Goal: Task Accomplishment & Management: Manage account settings

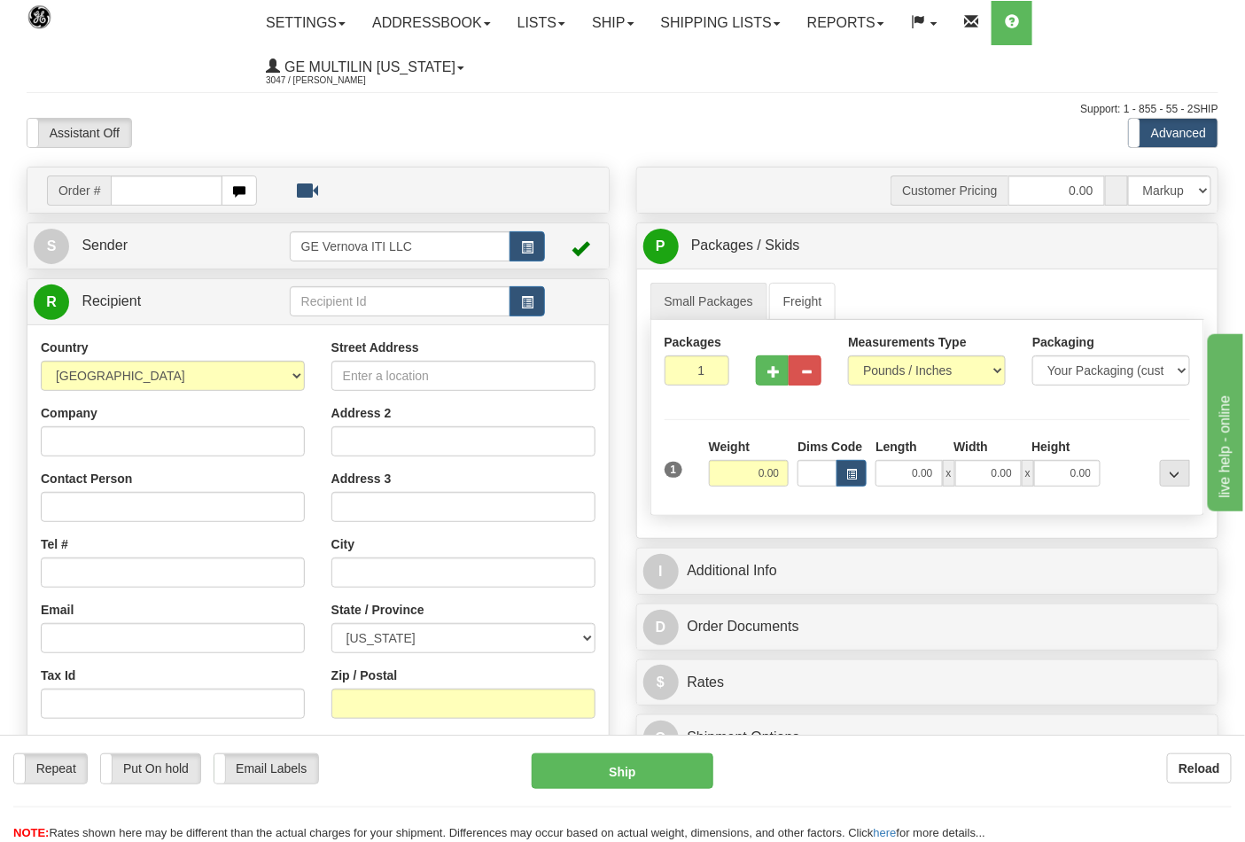
click at [1121, 34] on ul "Settings Shipping Preferences Fields Preferences New Addressbook Recipients Sen…" at bounding box center [734, 45] width 965 height 89
click at [158, 190] on input "text" at bounding box center [167, 190] width 112 height 30
type input "86686775"
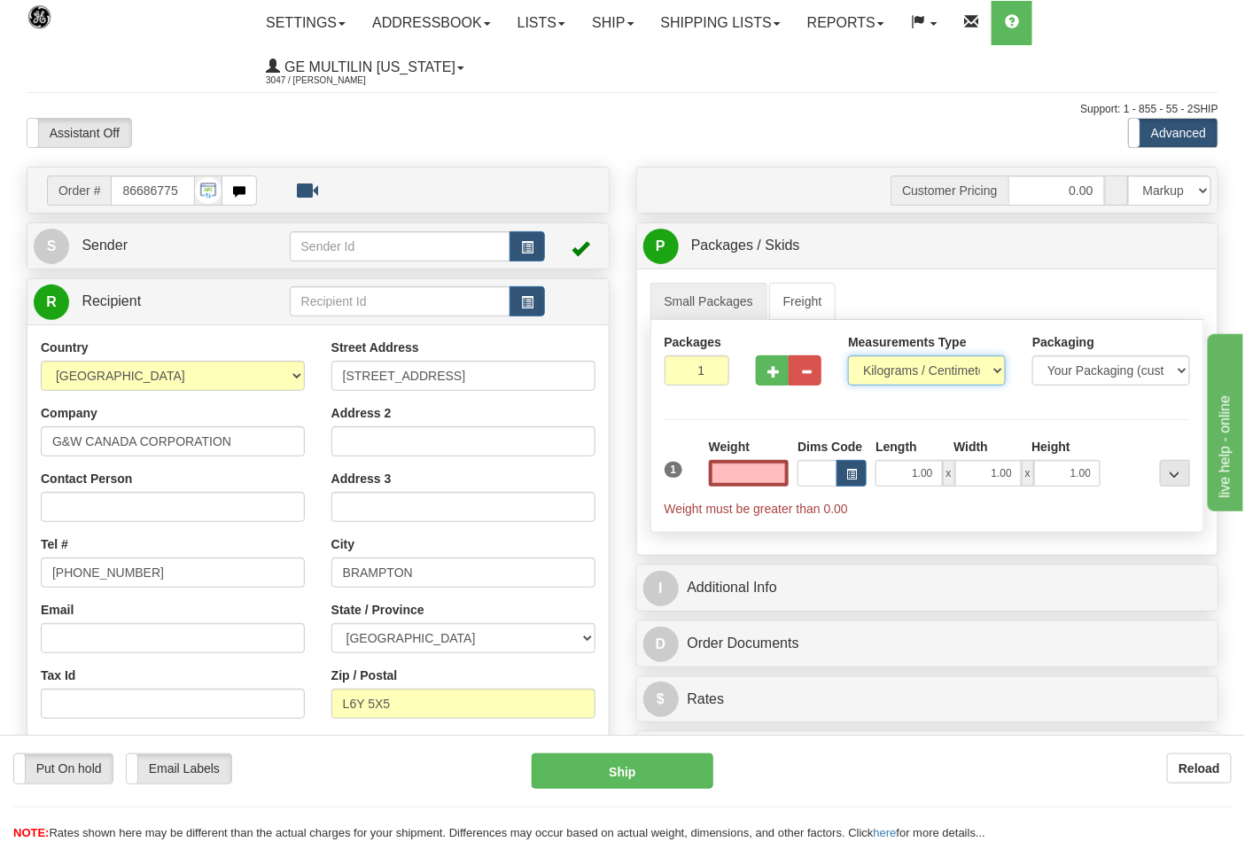
type input "0.00"
click at [874, 369] on select "Pounds / Inches Kilograms / Centimeters" at bounding box center [927, 370] width 158 height 30
select select "0"
click at [848, 356] on select "Pounds / Inches Kilograms / Centimeters" at bounding box center [927, 370] width 158 height 30
click at [782, 373] on button "button" at bounding box center [772, 370] width 33 height 30
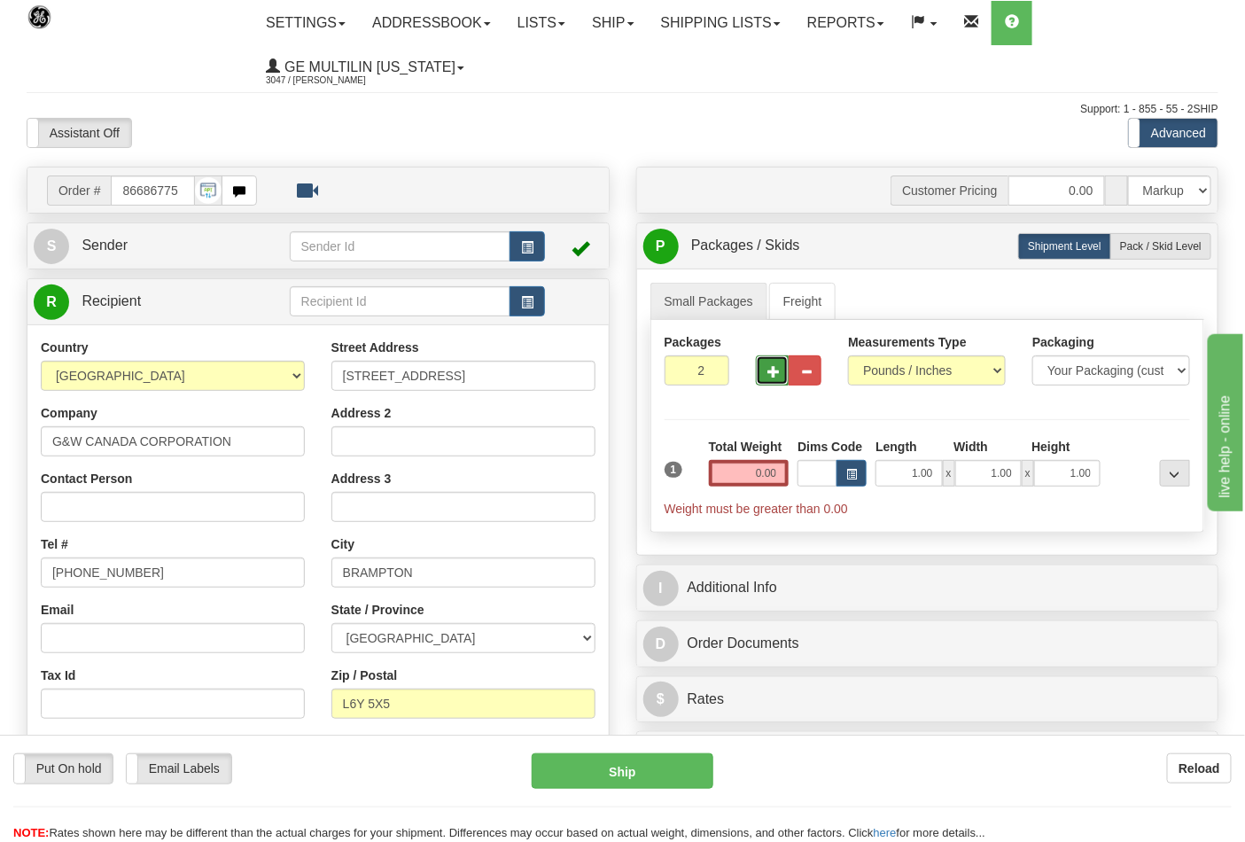
click at [767, 382] on button "button" at bounding box center [772, 370] width 33 height 30
type input "3"
click at [781, 477] on input "0.00" at bounding box center [749, 473] width 81 height 27
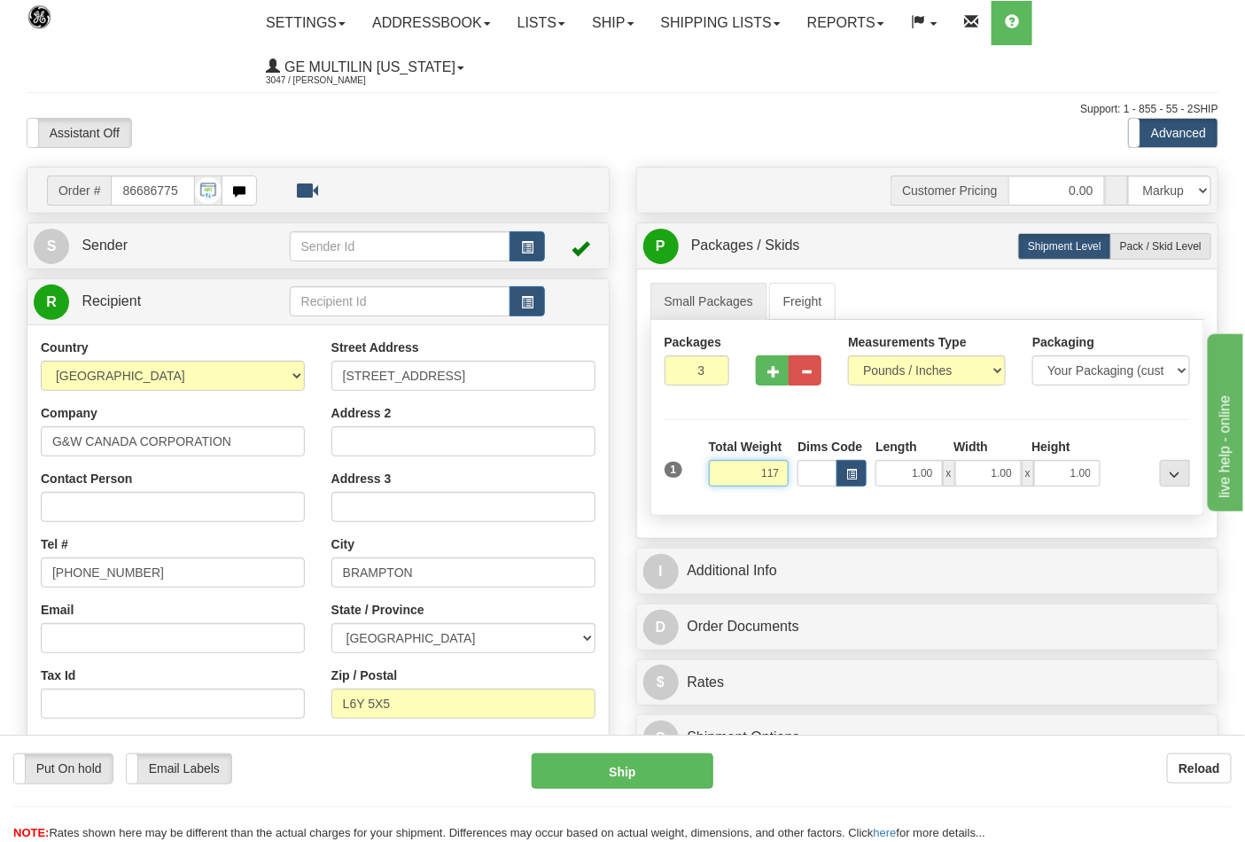
click button "Delete" at bounding box center [0, 0] width 0 height 0
type input "117.00"
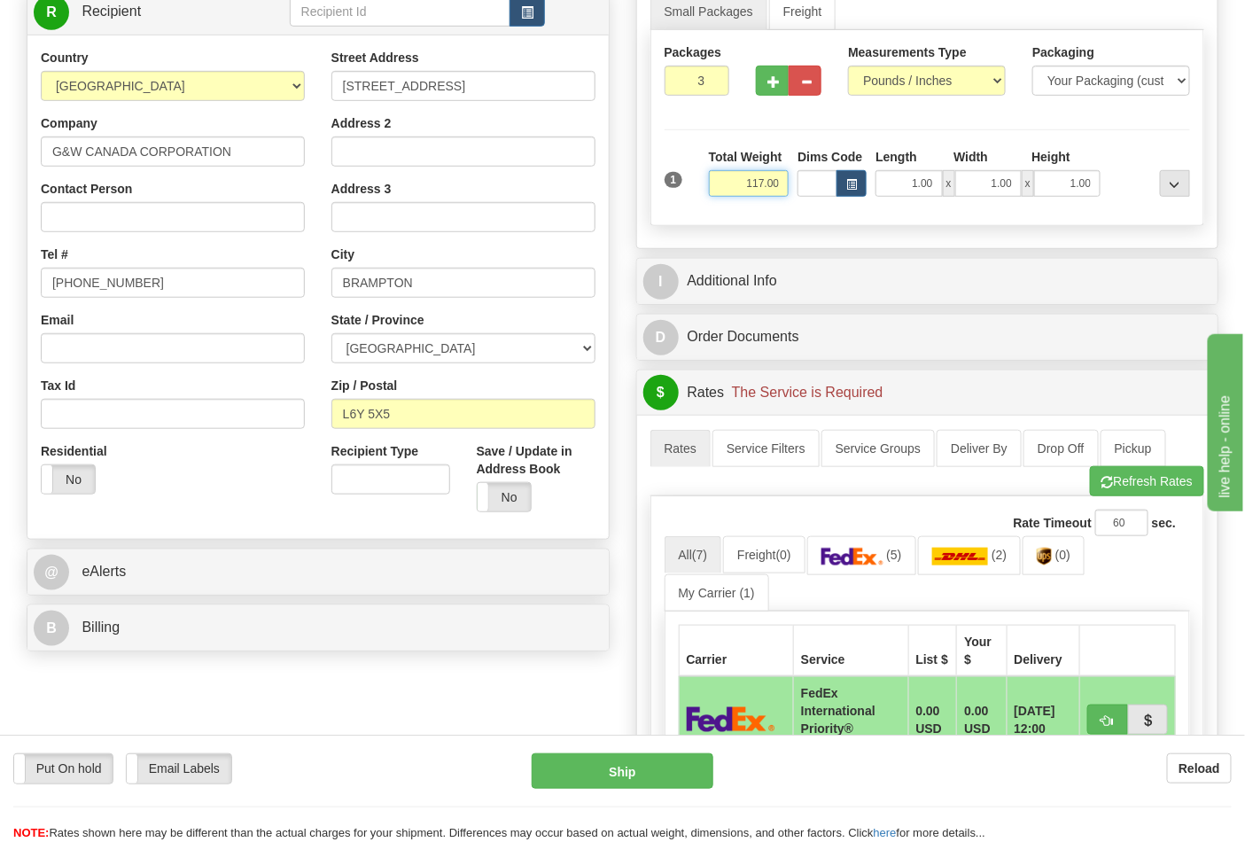
scroll to position [295, 0]
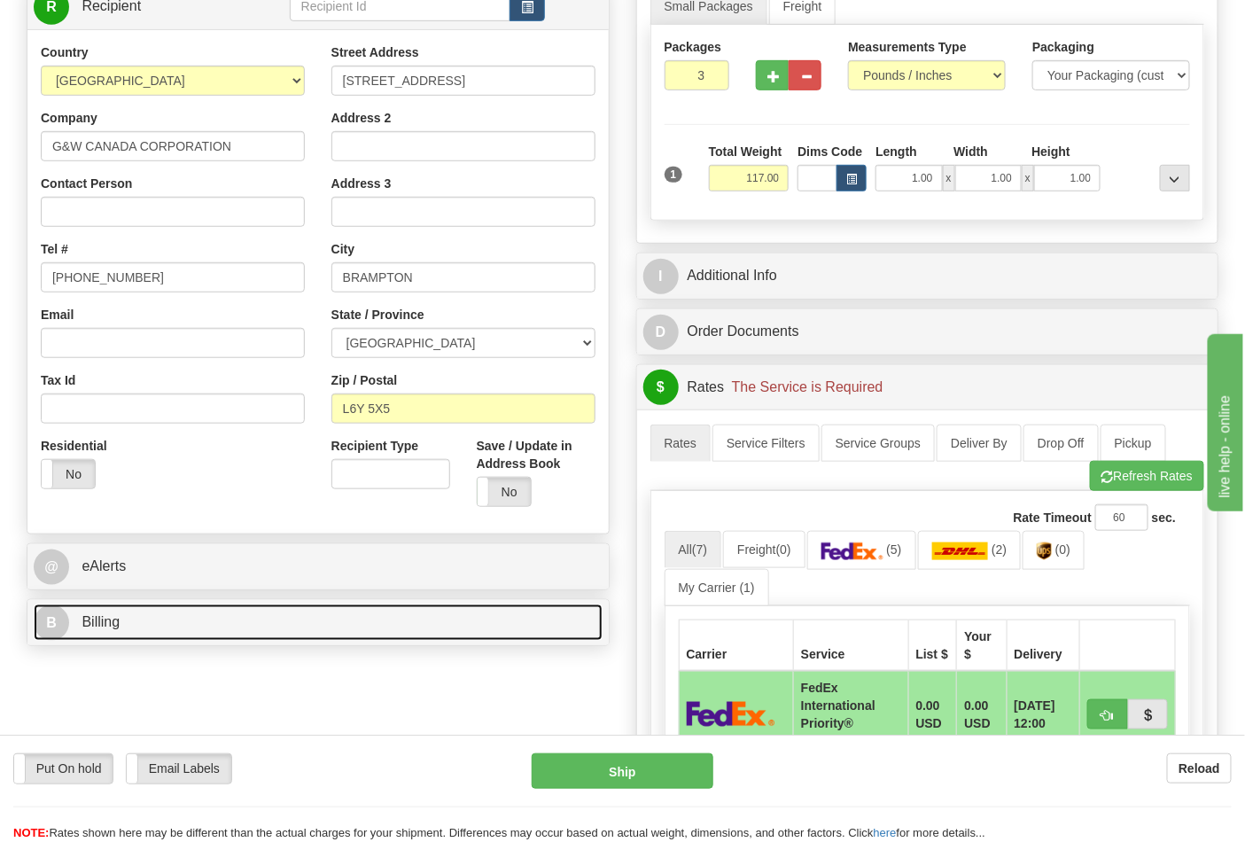
click at [210, 621] on link "B Billing" at bounding box center [318, 622] width 569 height 36
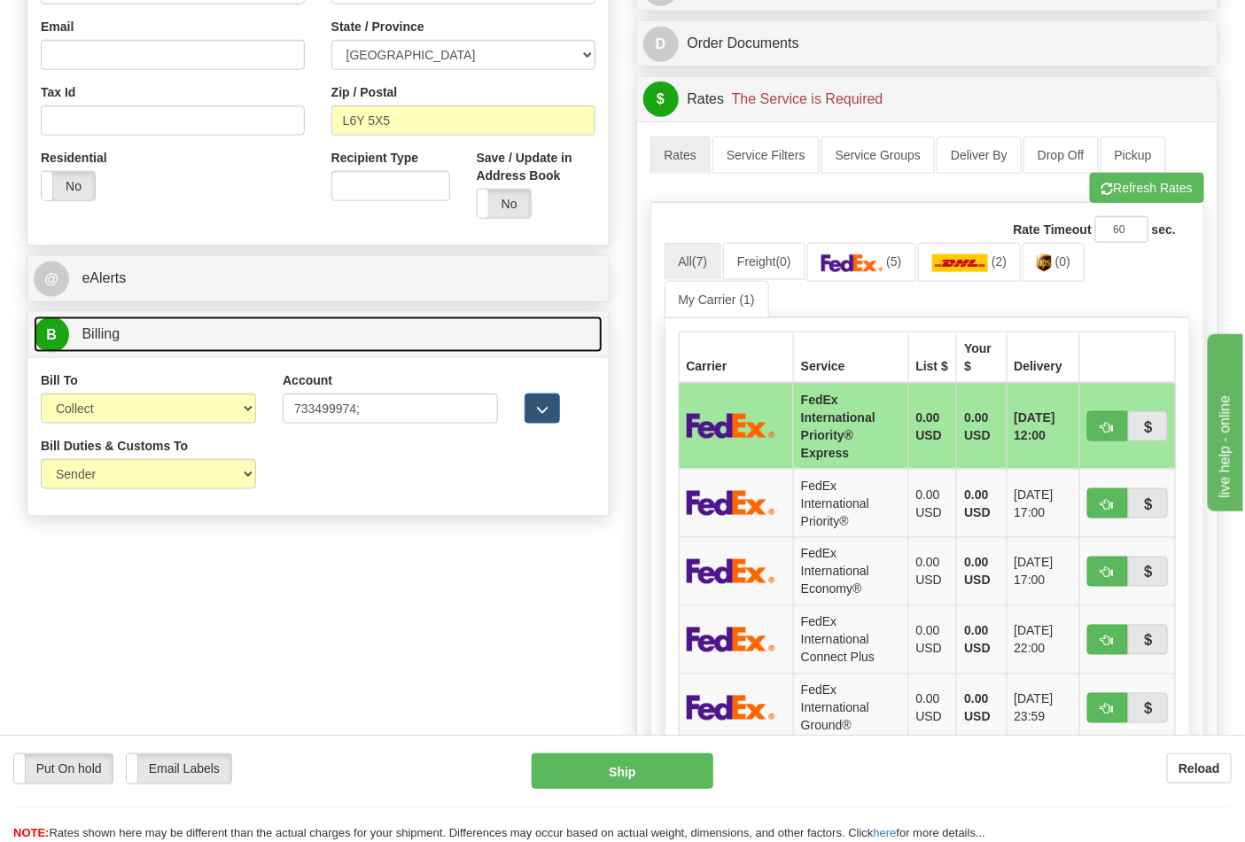
scroll to position [590, 0]
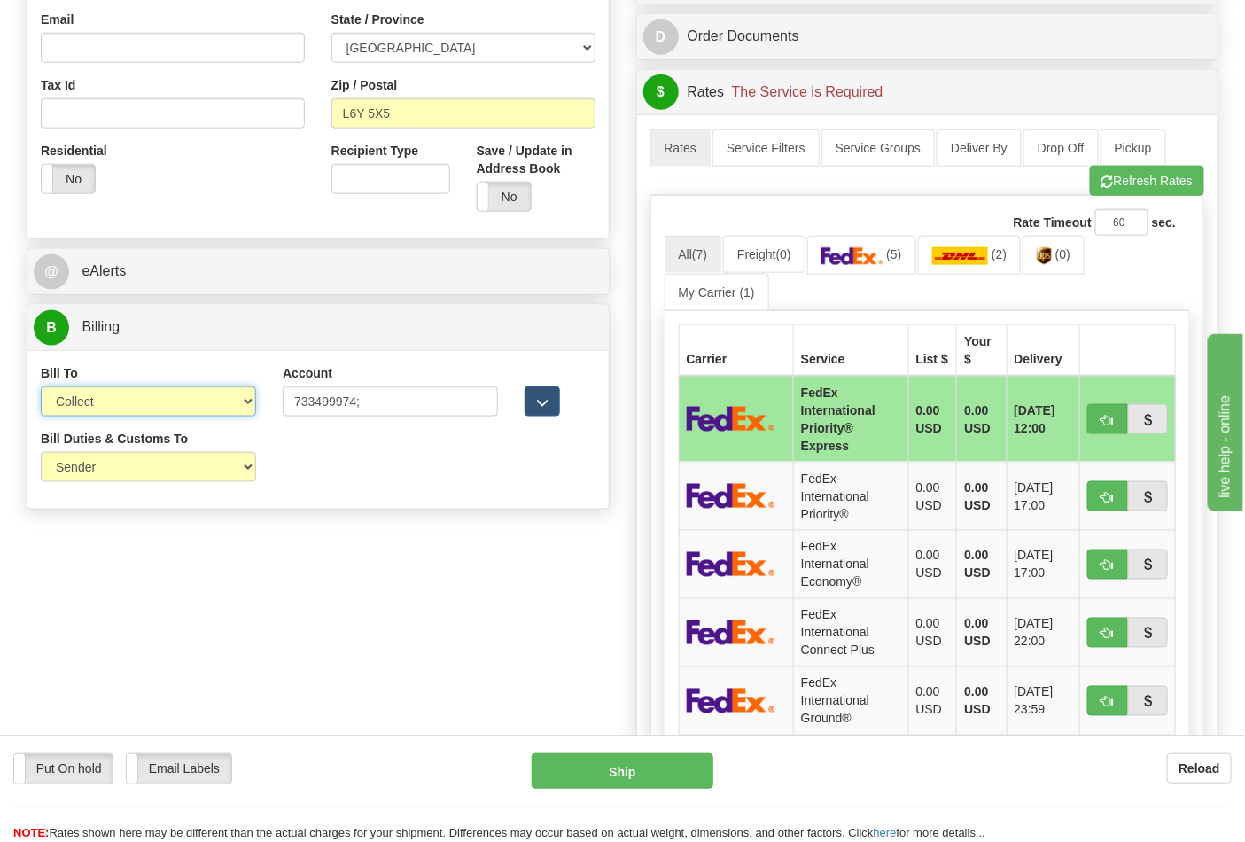
drag, startPoint x: 121, startPoint y: 401, endPoint x: 121, endPoint y: 415, distance: 13.3
click at [121, 401] on select "Sender Recipient Third Party Collect" at bounding box center [148, 401] width 215 height 30
select select "2"
click at [41, 388] on select "Sender Recipient Third Party Collect" at bounding box center [148, 401] width 215 height 30
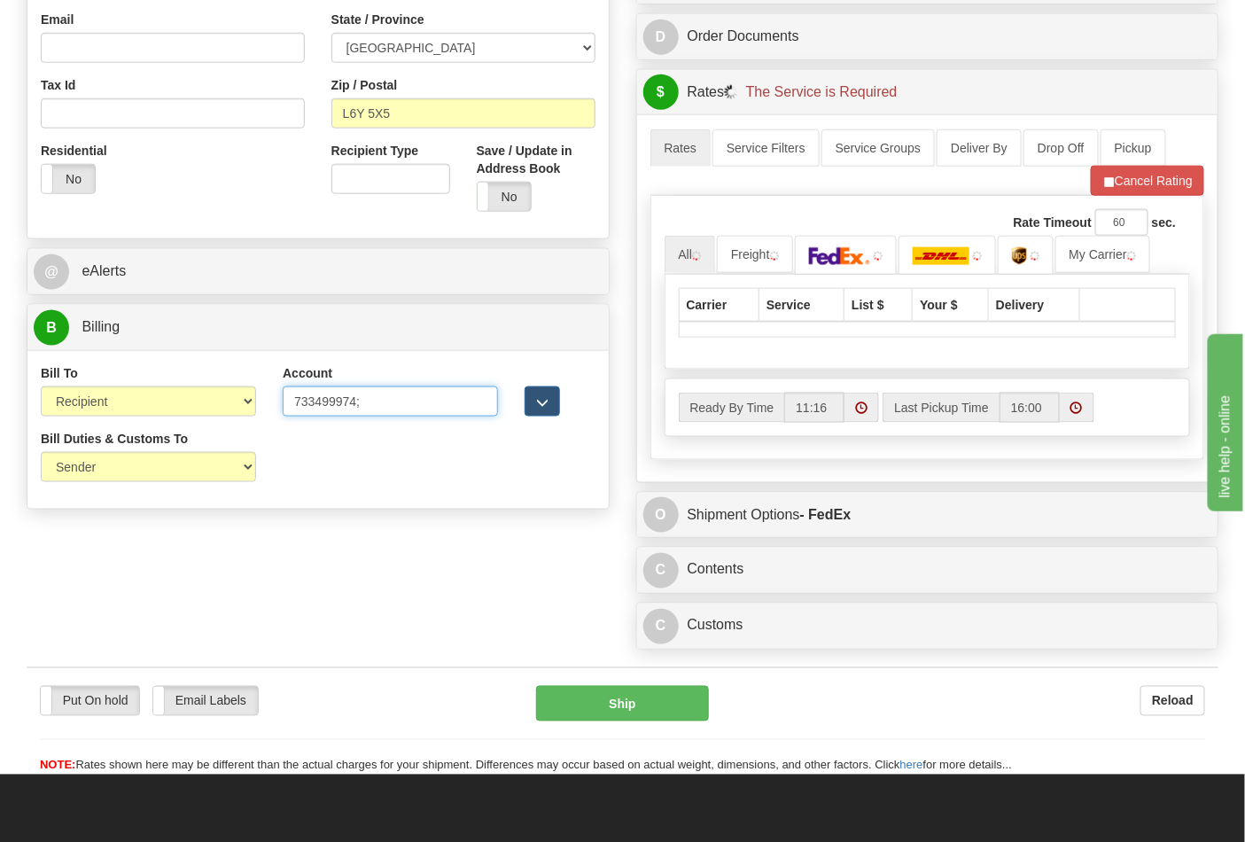
click at [376, 405] on input "733499974;" at bounding box center [390, 401] width 215 height 30
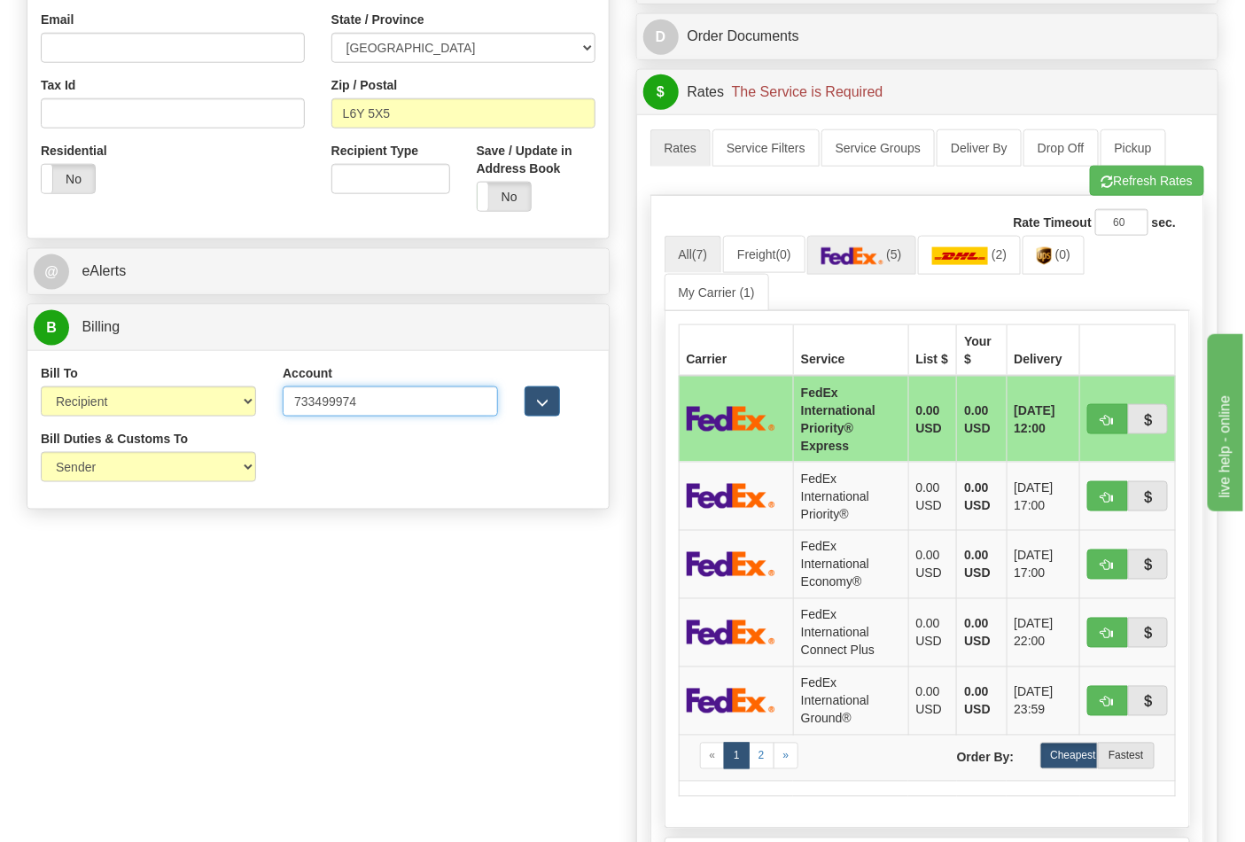
type input "733499974"
click at [855, 253] on img at bounding box center [852, 256] width 62 height 18
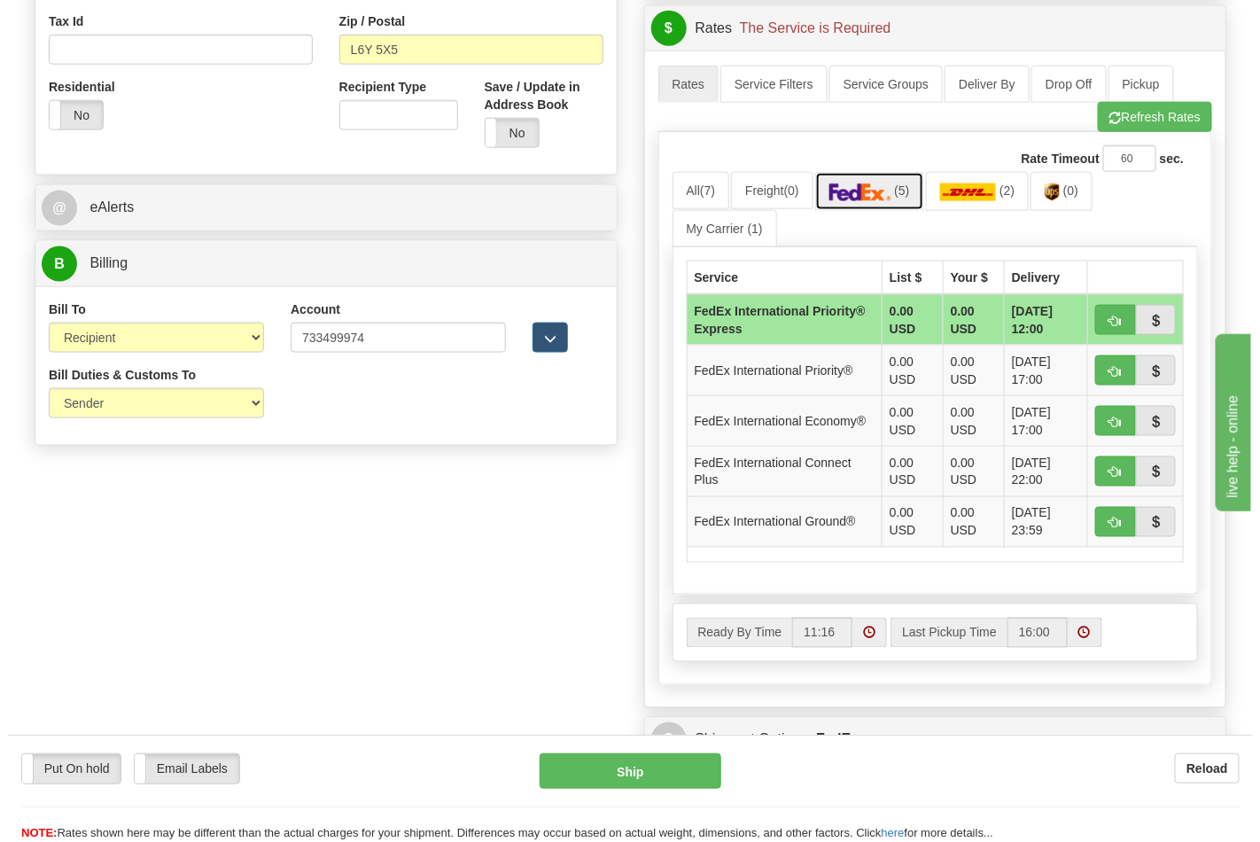
scroll to position [688, 0]
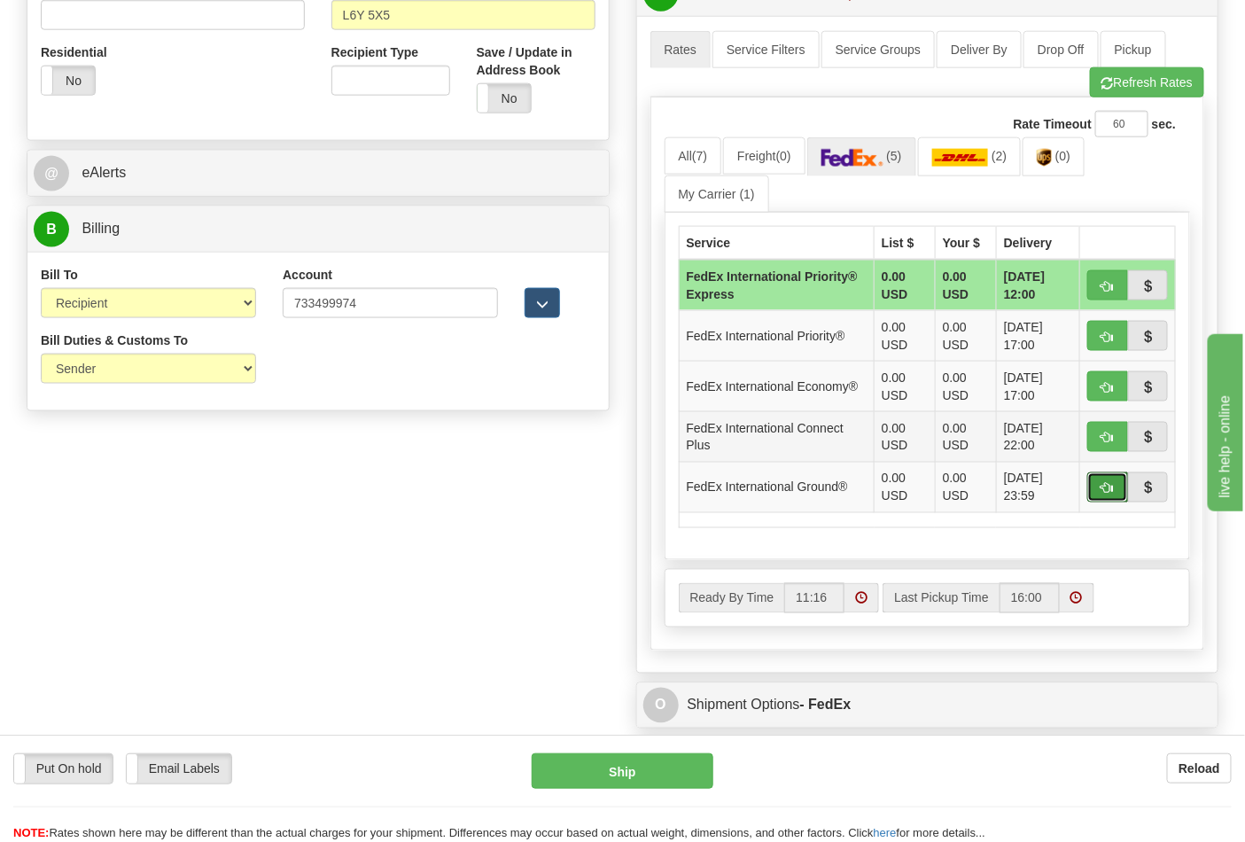
click at [1102, 489] on span "button" at bounding box center [1107, 489] width 12 height 12
type input "92"
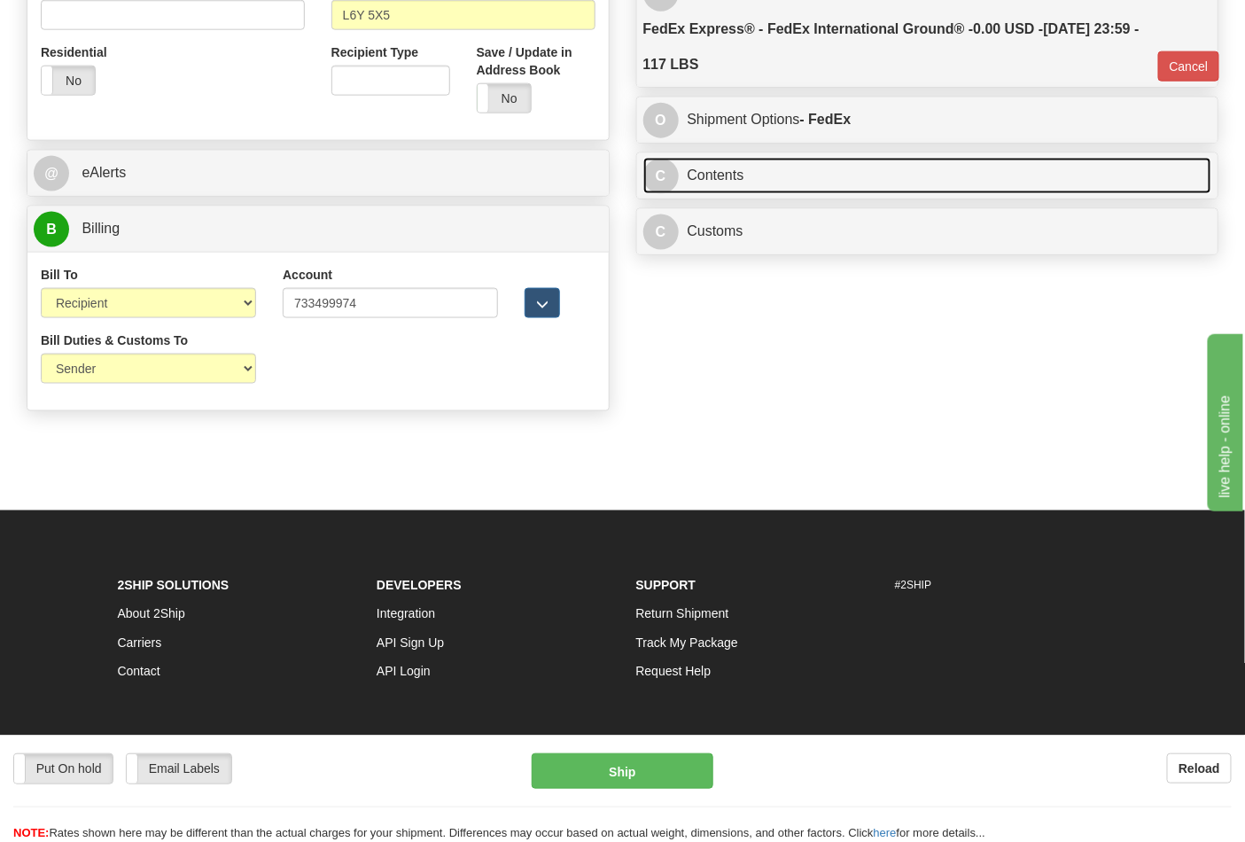
click at [749, 187] on link "C Contents" at bounding box center [927, 176] width 569 height 36
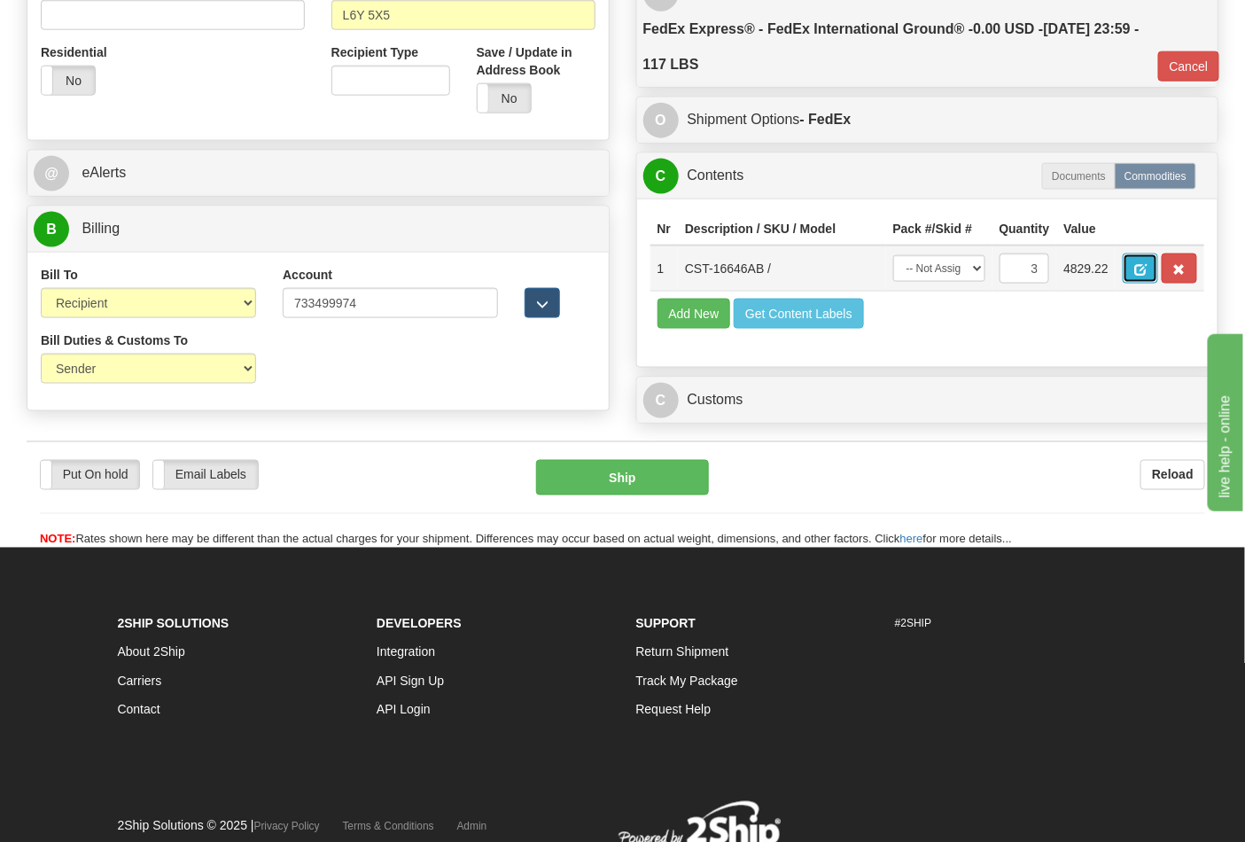
click at [1146, 268] on span "button" at bounding box center [1140, 270] width 12 height 12
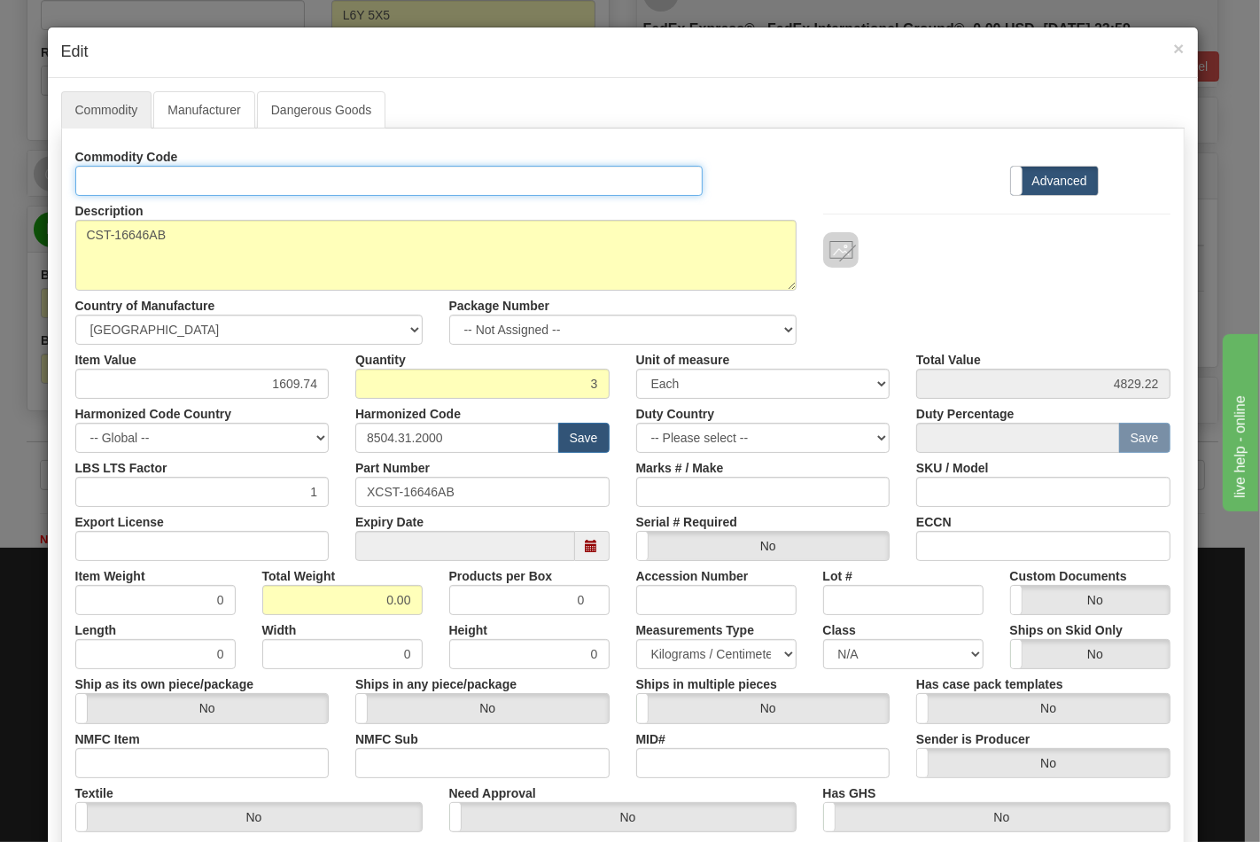
click at [244, 183] on input "Id" at bounding box center [389, 181] width 628 height 30
type input "TRANSFORMERS"
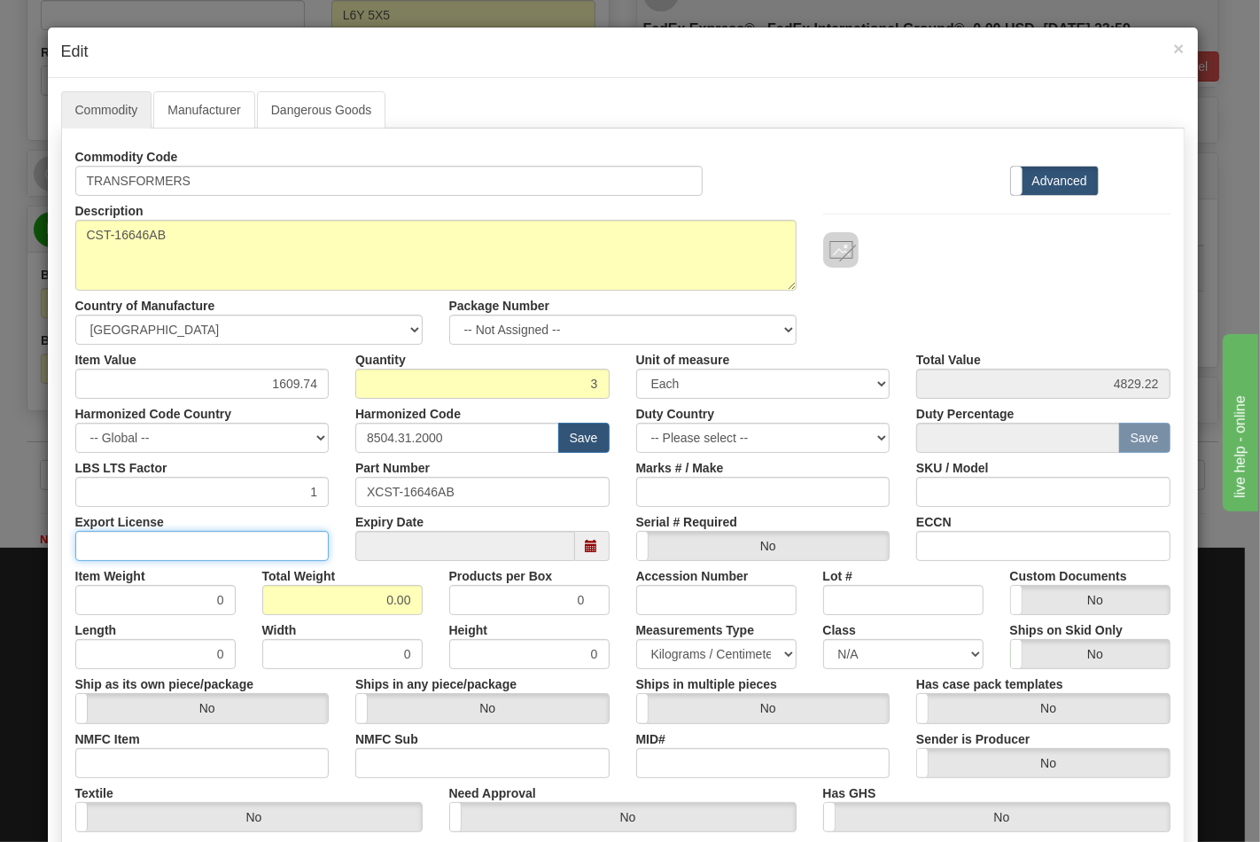
click at [267, 550] on input "Export License" at bounding box center [202, 546] width 254 height 30
type input "N/A"
drag, startPoint x: 351, startPoint y: 602, endPoint x: 461, endPoint y: 604, distance: 109.9
click at [461, 604] on div "Item Weight 0 Total Weight 0.00 Products per Box 0 Accession Number Lot # Custo…" at bounding box center [622, 588] width 1121 height 54
type input "117"
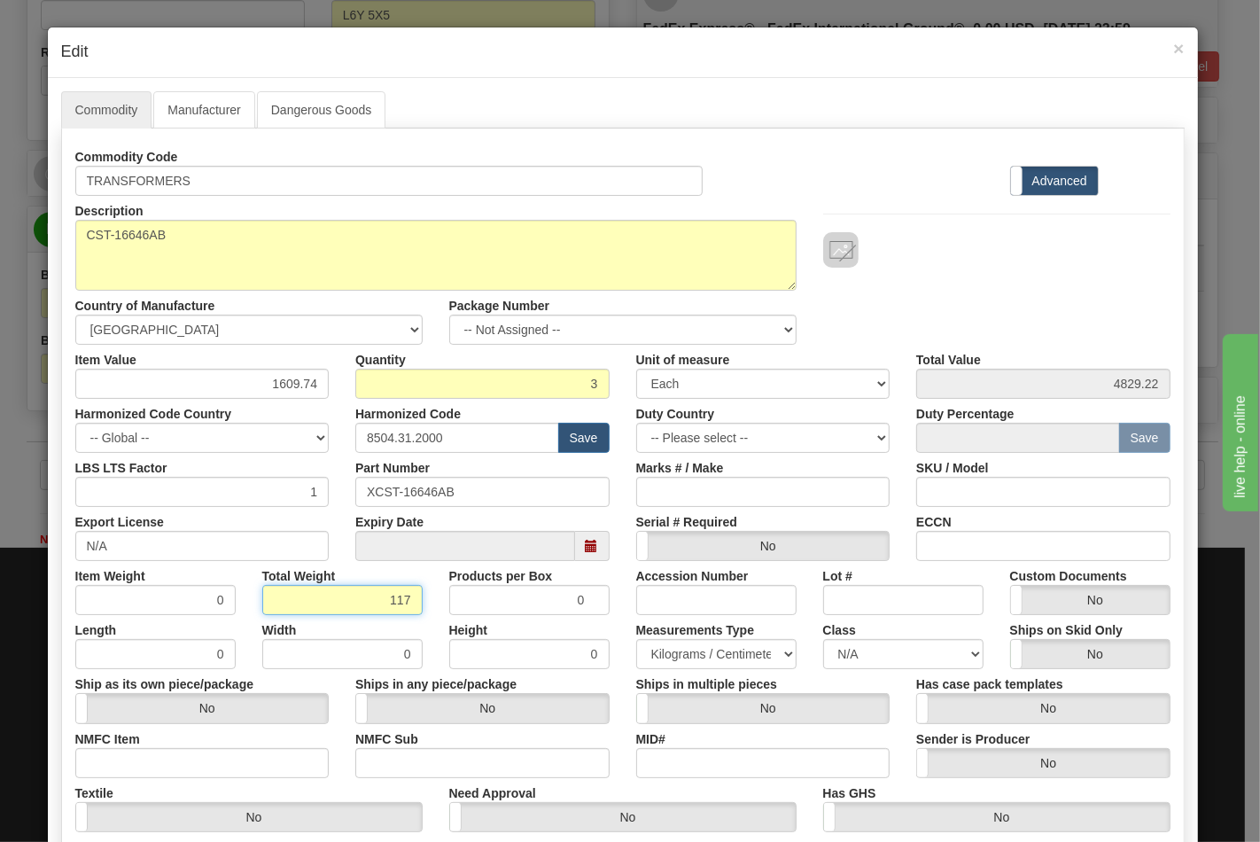
type input "39.0000"
click at [249, 759] on input "NMFC Item" at bounding box center [202, 763] width 254 height 30
type input "63170"
click at [368, 764] on input "NMFC Sub" at bounding box center [482, 763] width 254 height 30
type input "4"
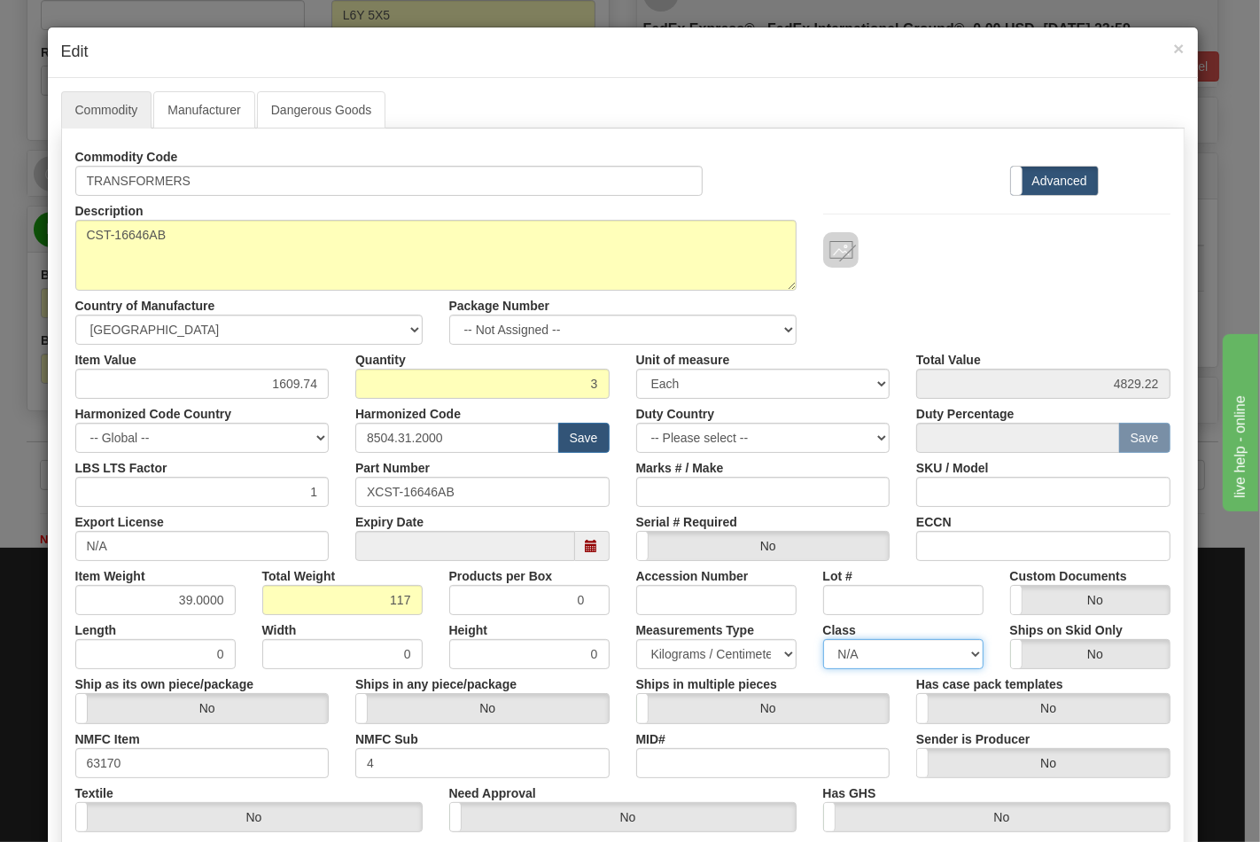
drag, startPoint x: 833, startPoint y: 666, endPoint x: 834, endPoint y: 650, distance: 16.0
click at [833, 666] on select "N/A 50.0 55.0 60.0 65.0 70.0 85.0 92.5 100.0 125.0 175.0 250.0 300.0 400.0" at bounding box center [903, 654] width 160 height 30
select select "70.0"
click at [823, 639] on select "N/A 50.0 55.0 60.0 65.0 70.0 85.0 92.5 100.0 125.0 175.0 250.0 300.0 400.0" at bounding box center [903, 654] width 160 height 30
drag, startPoint x: 983, startPoint y: 550, endPoint x: 1003, endPoint y: 555, distance: 20.2
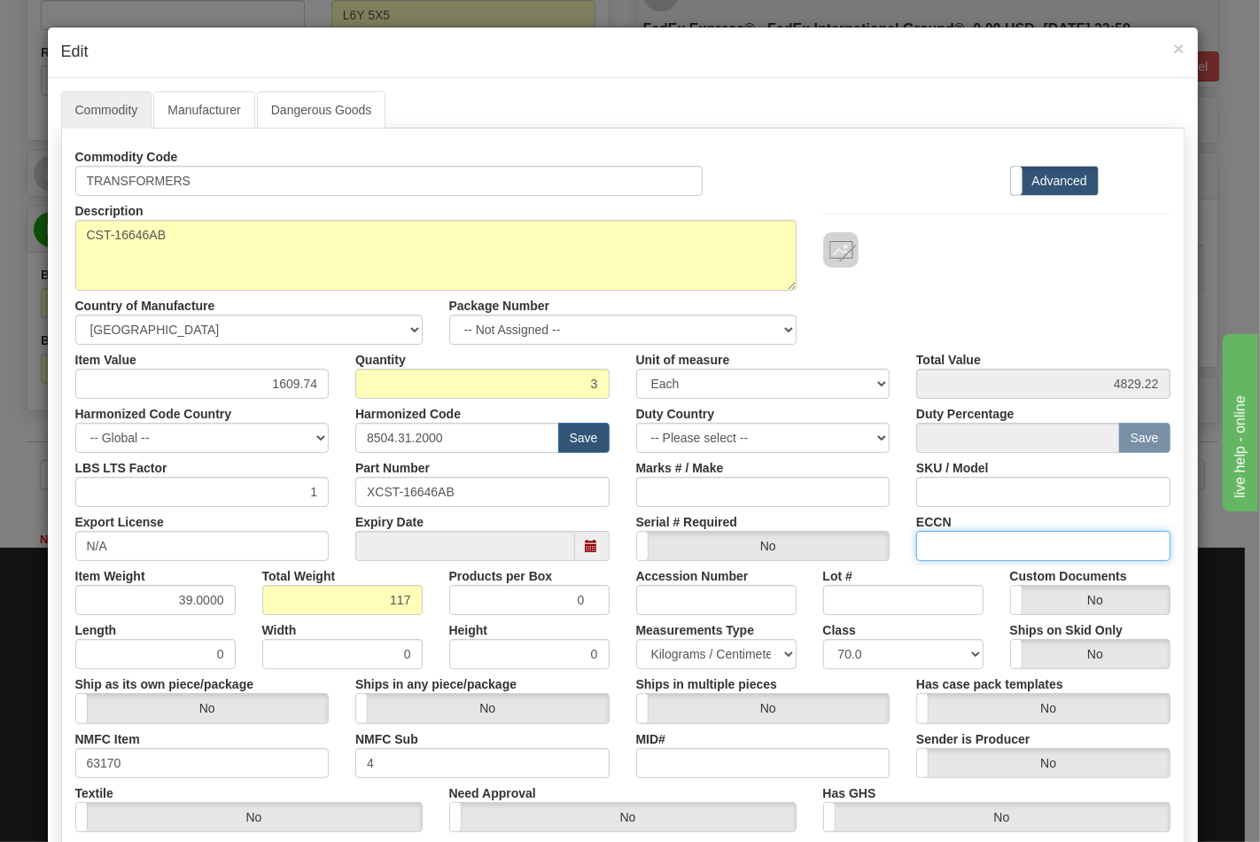
click at [983, 550] on input "ECCN" at bounding box center [1043, 546] width 254 height 30
type input "EAR99"
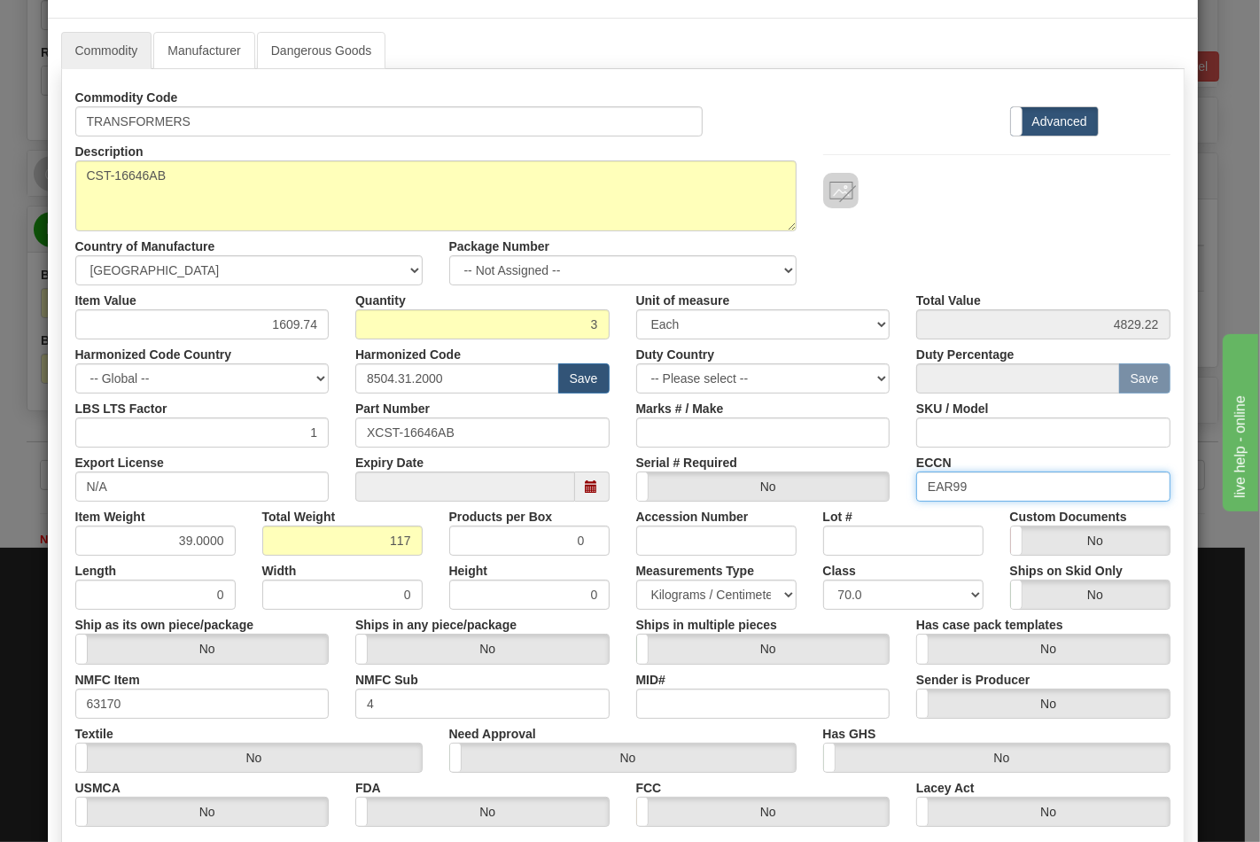
scroll to position [254, 0]
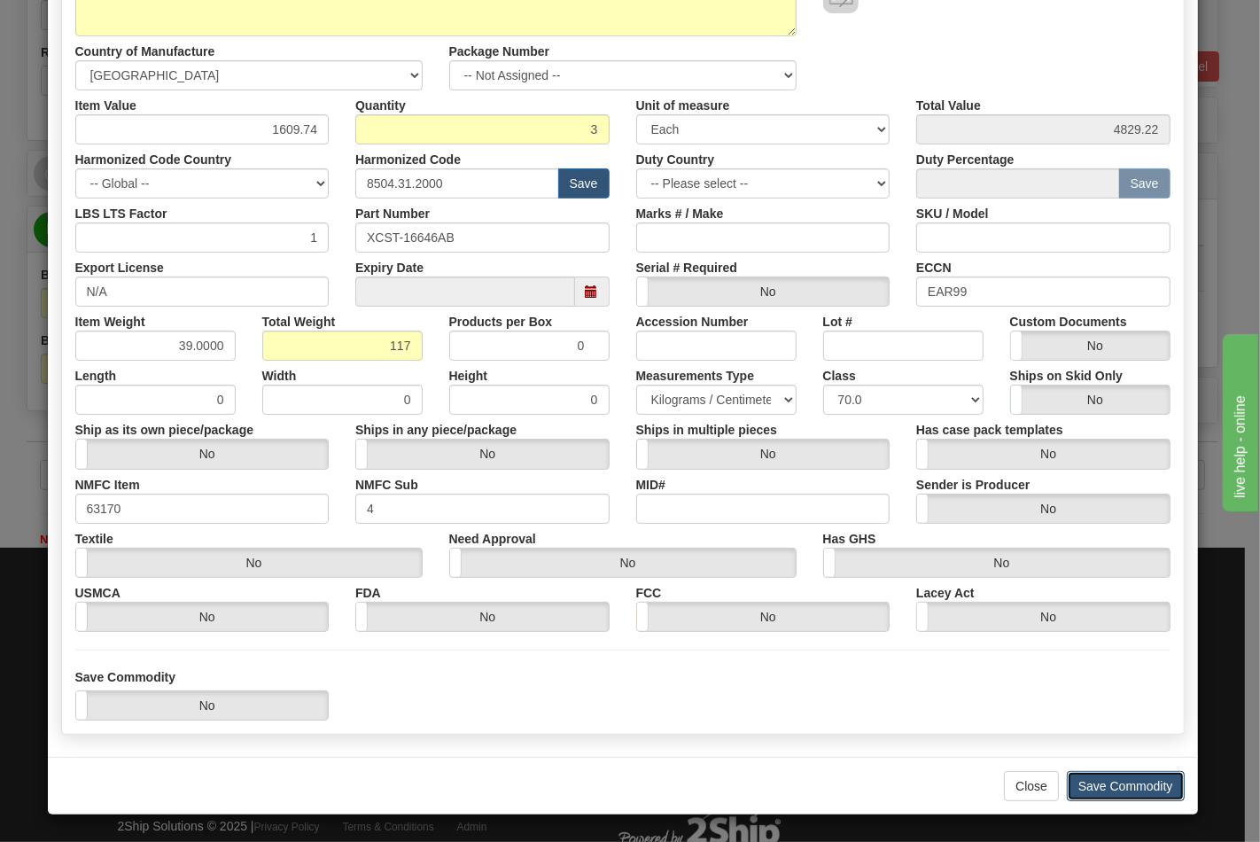
click at [1132, 784] on button "Save Commodity" at bounding box center [1126, 786] width 118 height 30
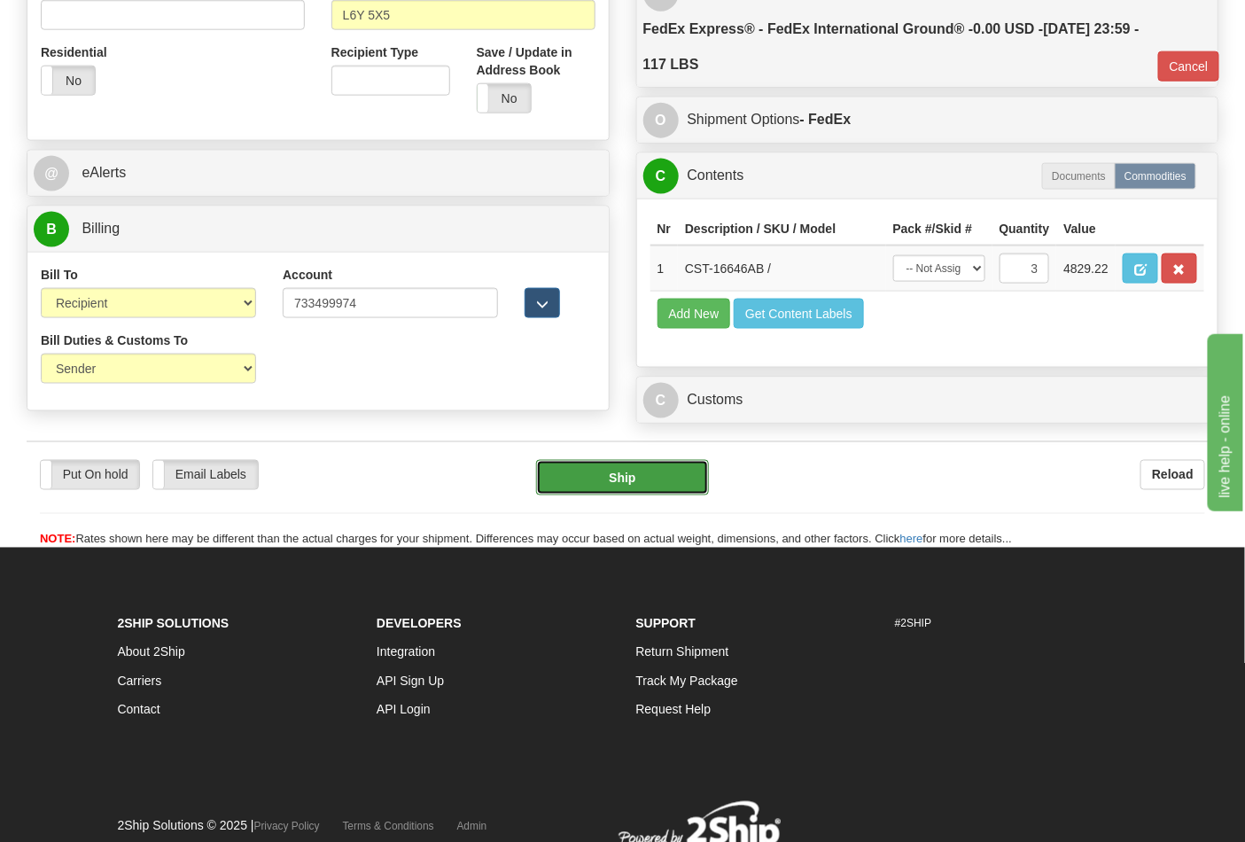
click at [648, 495] on button "Ship" at bounding box center [622, 477] width 172 height 35
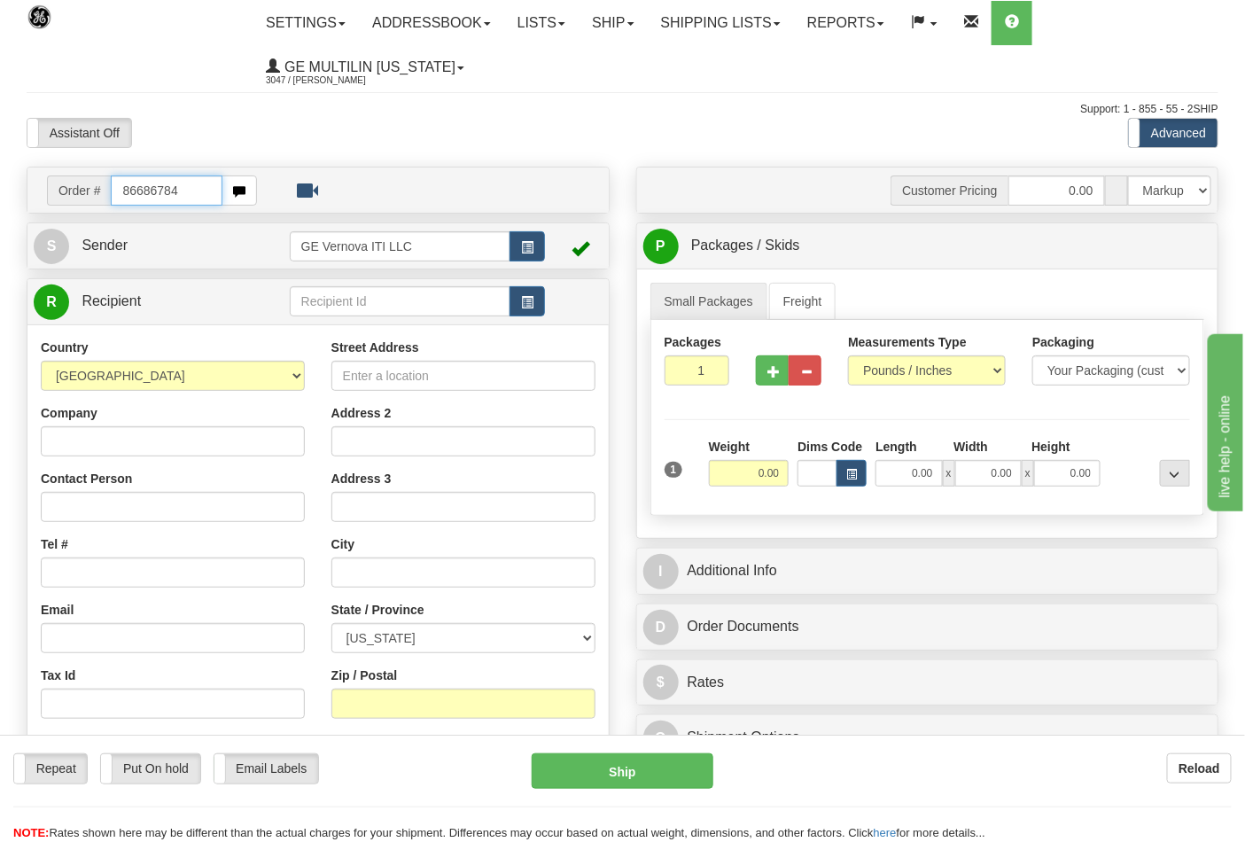
type input "86686784"
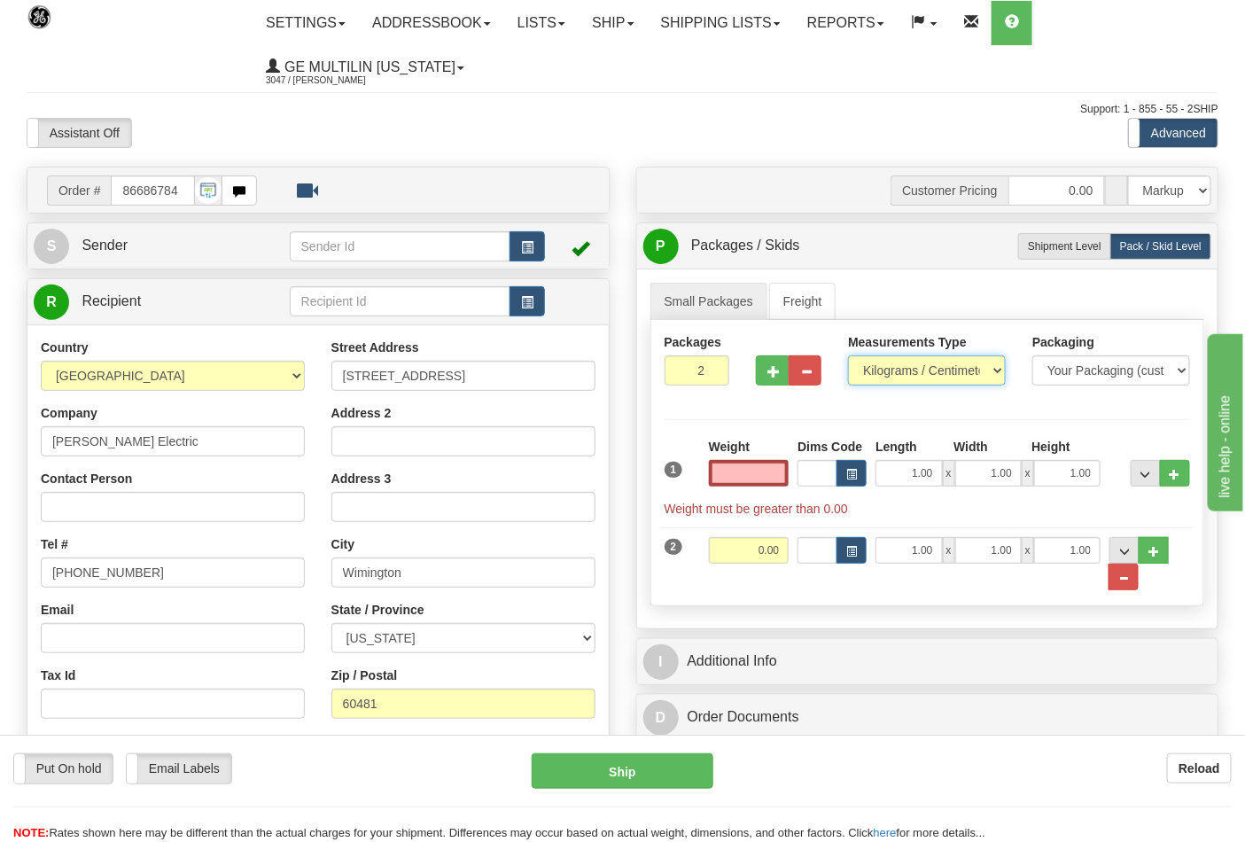
type input "0.00"
click at [895, 376] on select "Pounds / Inches Kilograms / Centimeters" at bounding box center [927, 370] width 158 height 30
select select "0"
click at [848, 356] on select "Pounds / Inches Kilograms / Centimeters" at bounding box center [927, 370] width 158 height 30
click at [780, 474] on input "0.00" at bounding box center [749, 473] width 81 height 27
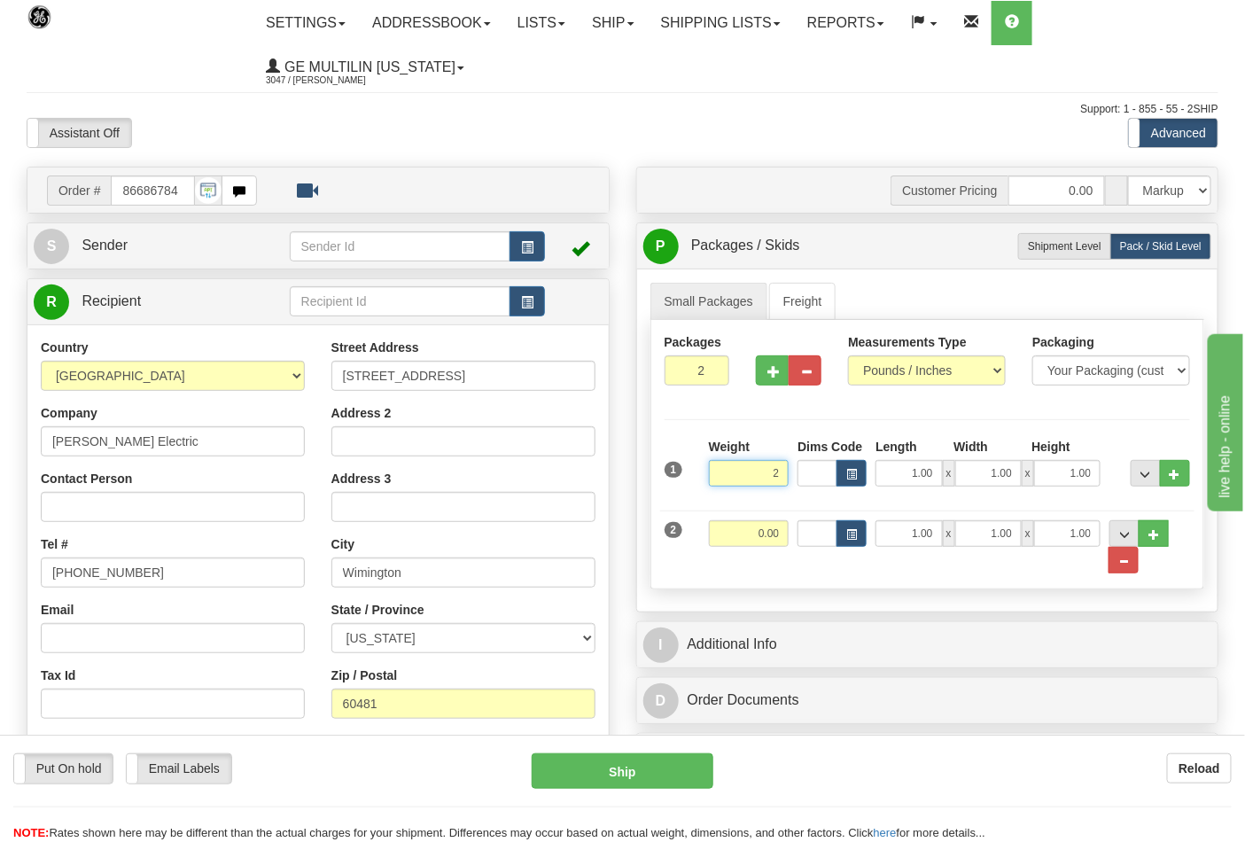
click button "Delete" at bounding box center [0, 0] width 0 height 0
type input "2.00"
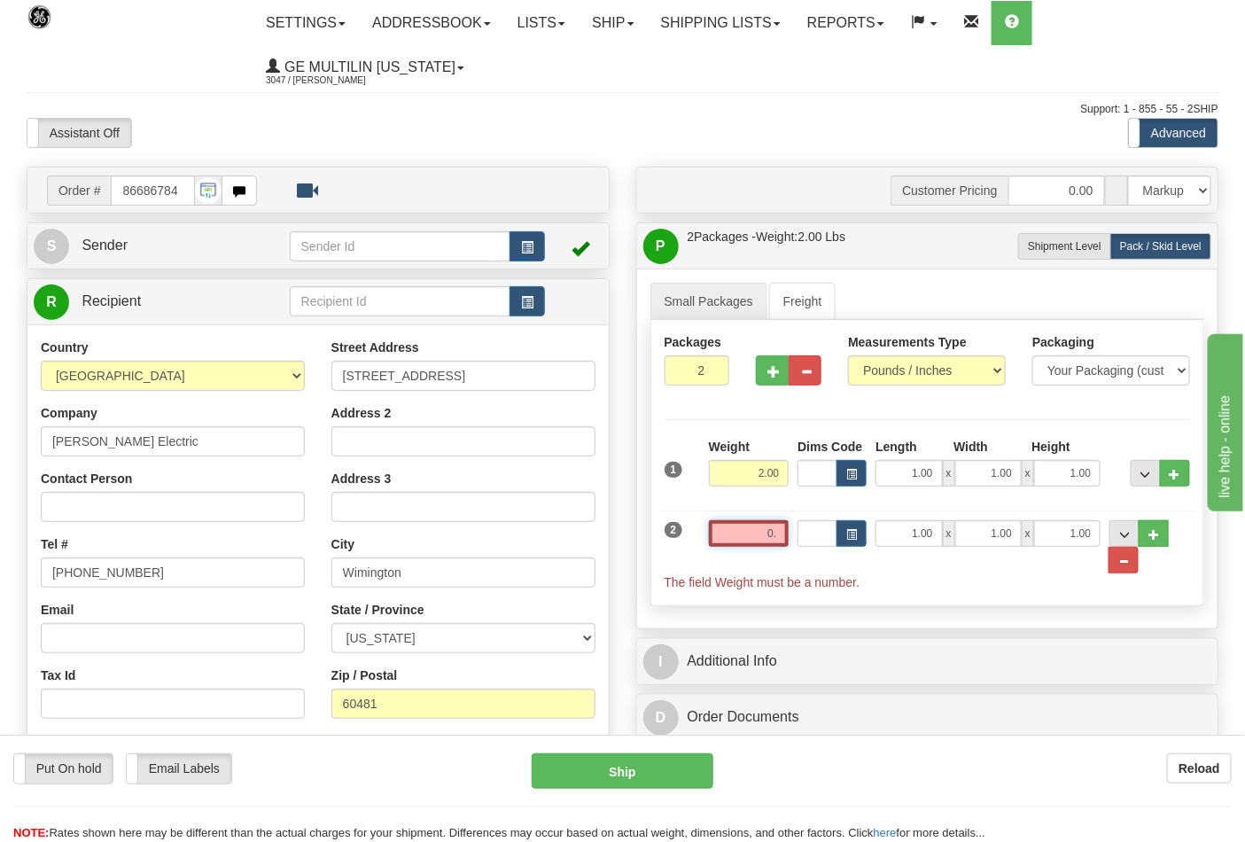
type input "0"
click button "Delete" at bounding box center [0, 0] width 0 height 0
type input "3.00"
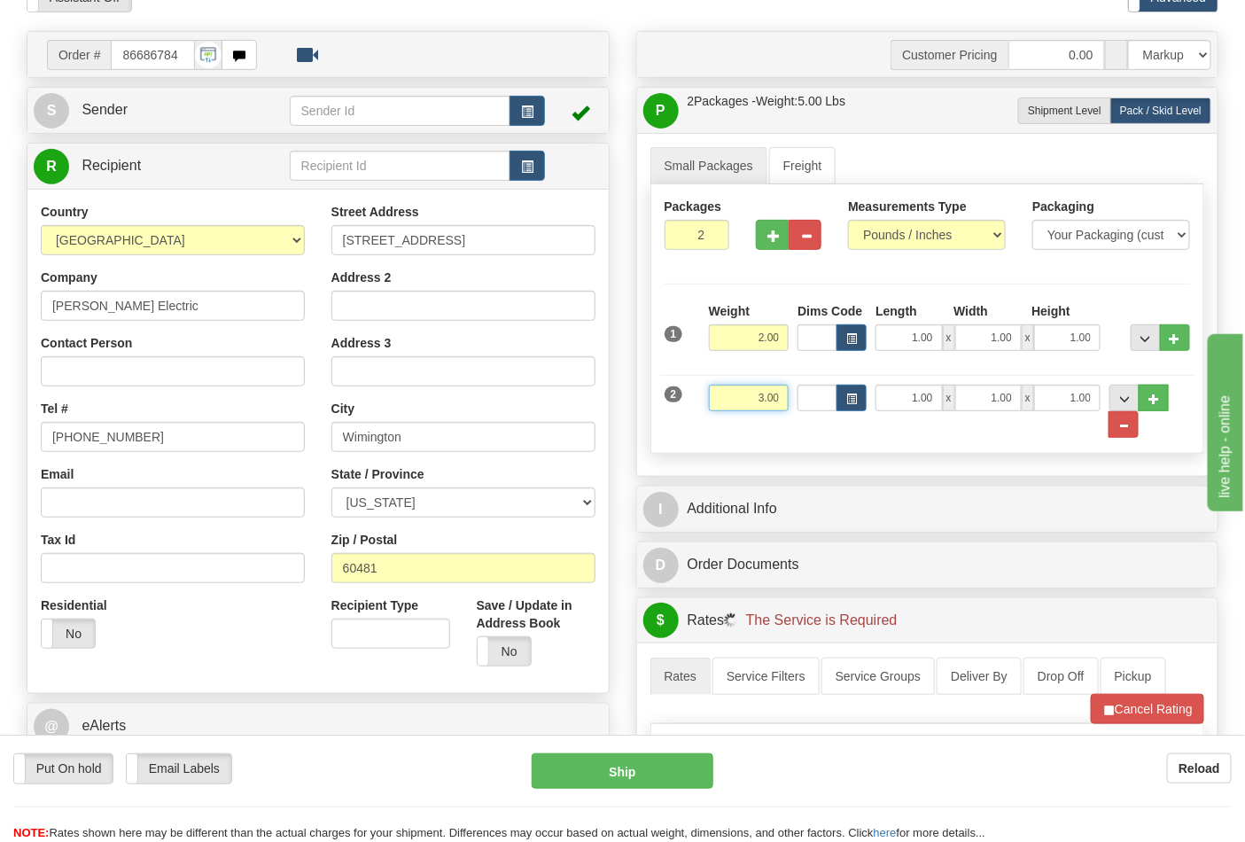
scroll to position [393, 0]
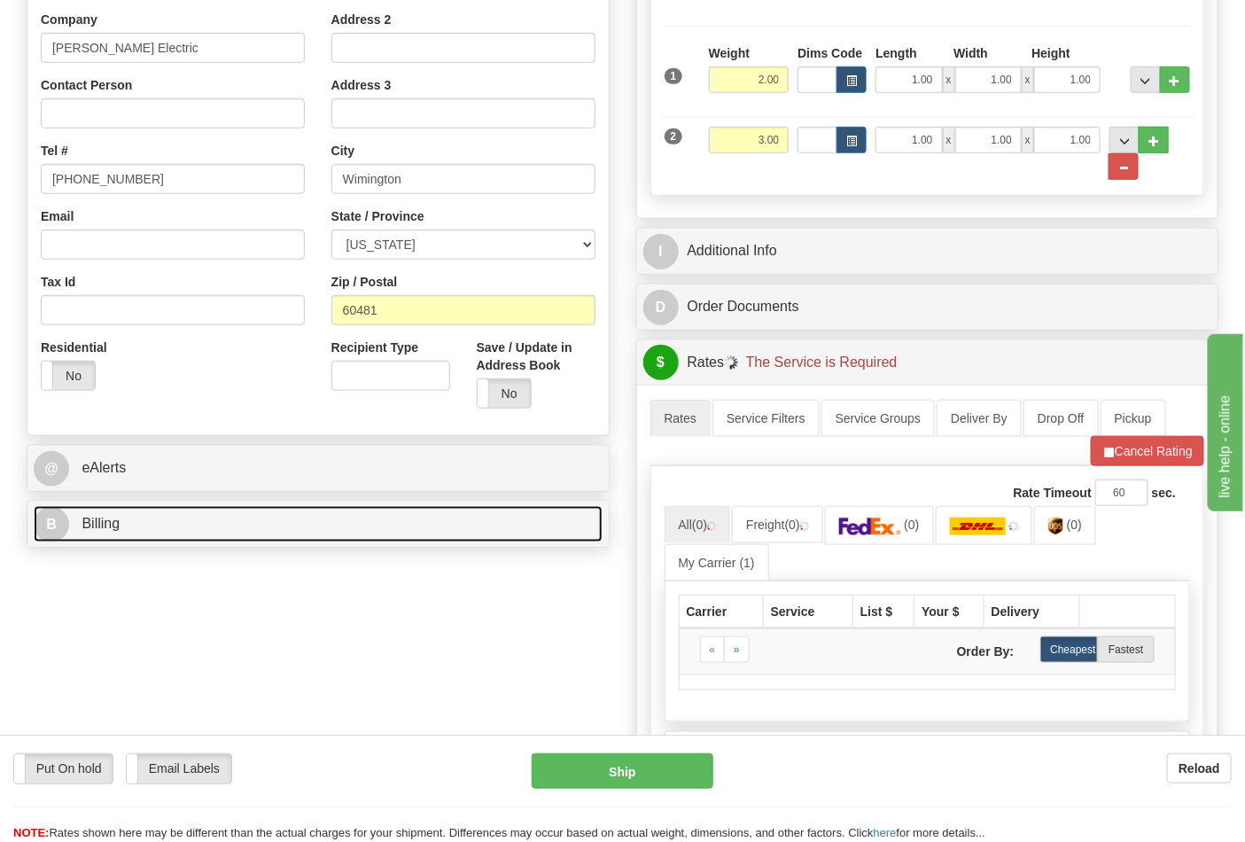
click at [167, 528] on link "B Billing" at bounding box center [318, 524] width 569 height 36
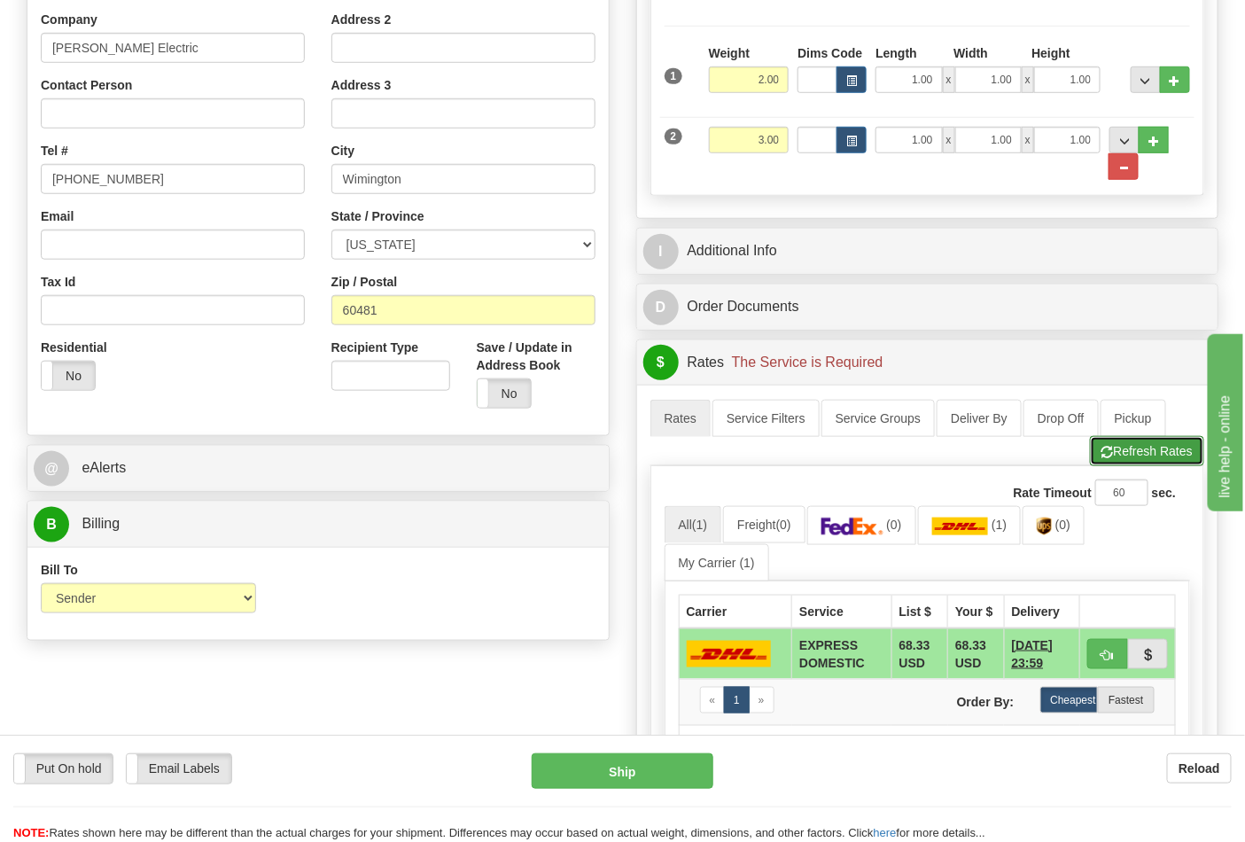
click at [1130, 464] on button "Refresh Rates" at bounding box center [1147, 451] width 114 height 30
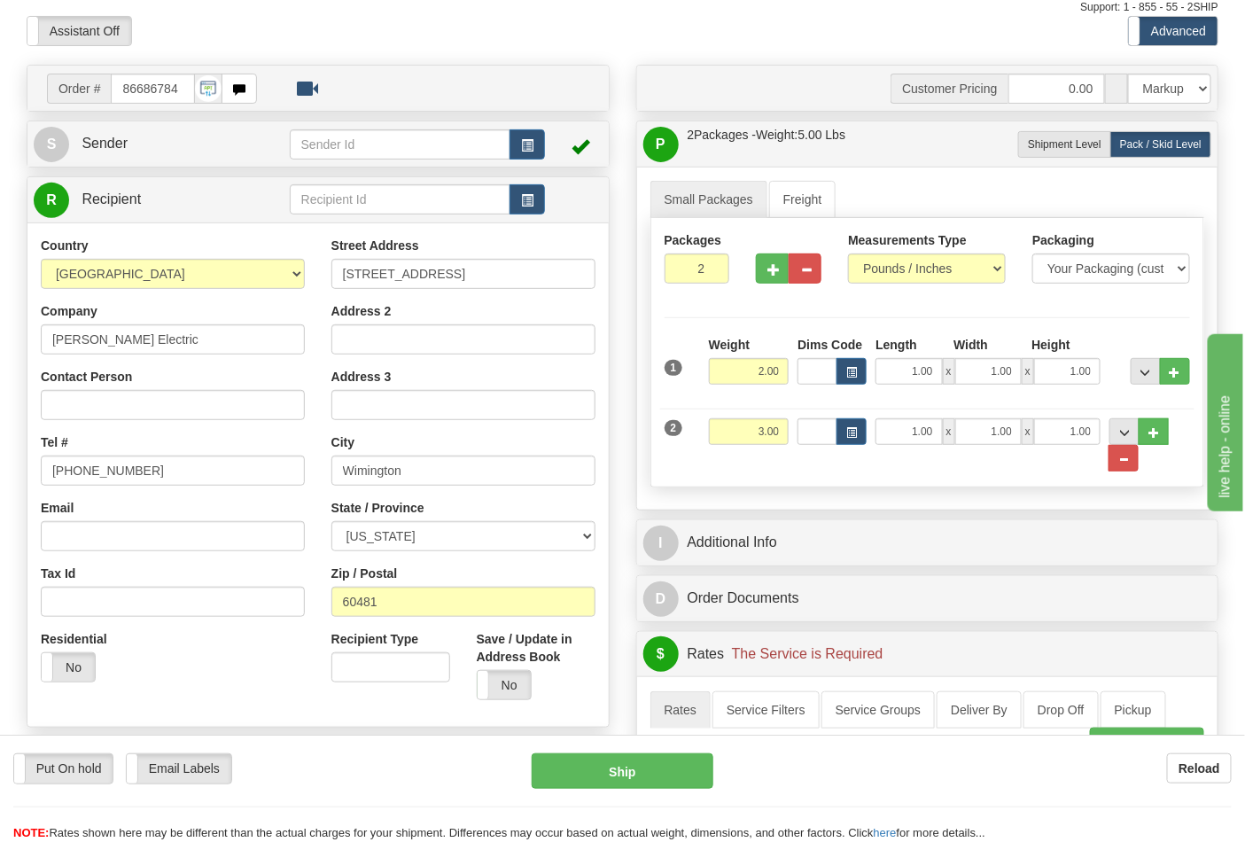
scroll to position [98, 0]
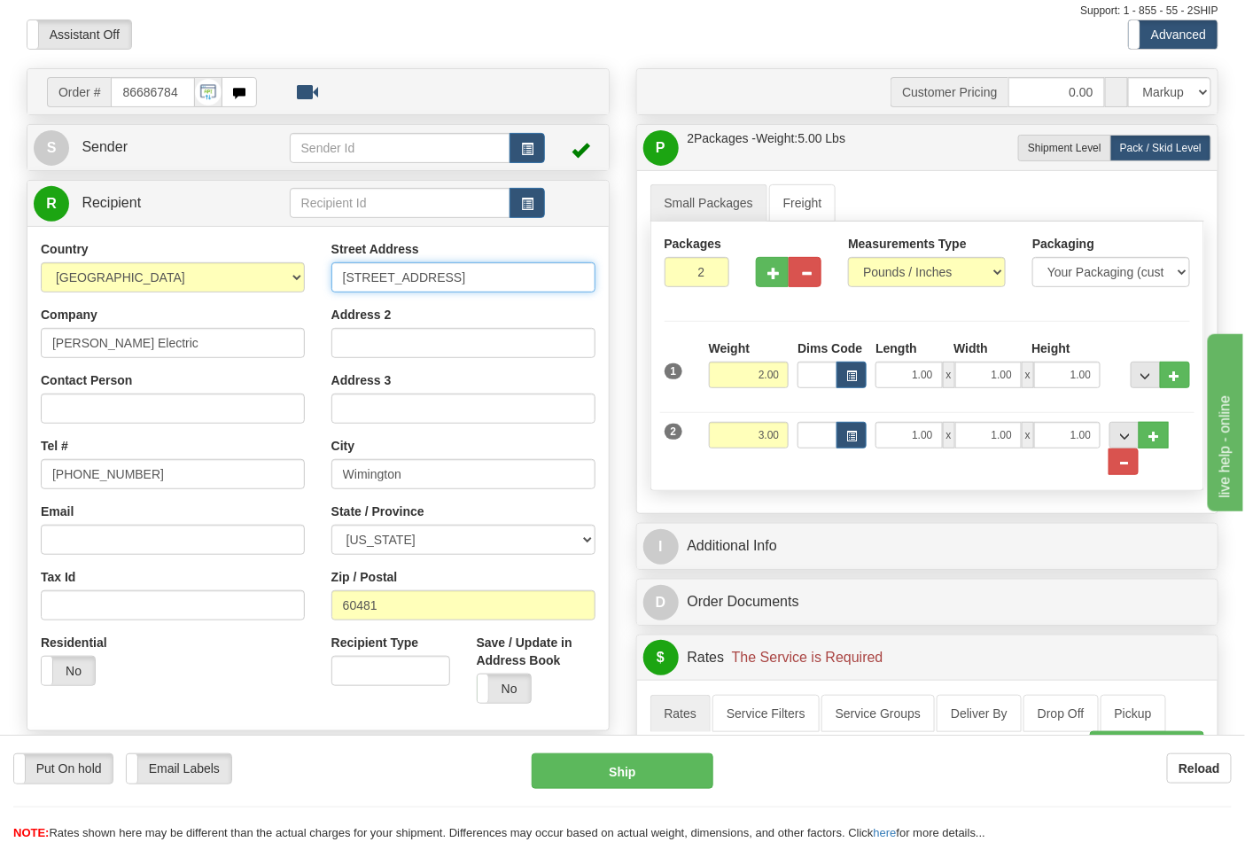
drag, startPoint x: 478, startPoint y: 282, endPoint x: 313, endPoint y: 275, distance: 165.8
click at [313, 275] on div "Country [GEOGRAPHIC_DATA] [GEOGRAPHIC_DATA] [GEOGRAPHIC_DATA] [GEOGRAPHIC_DATA]…" at bounding box center [317, 478] width 581 height 477
click at [426, 547] on select "[US_STATE] [US_STATE] [US_STATE] [US_STATE] Armed Forces America Armed Forces E…" at bounding box center [463, 539] width 264 height 30
select select "IL"
click at [331, 525] on select "ALABAMA ALASKA ARIZONA ARKANSAS Armed Forces America Armed Forces Europe Armed …" at bounding box center [463, 539] width 264 height 30
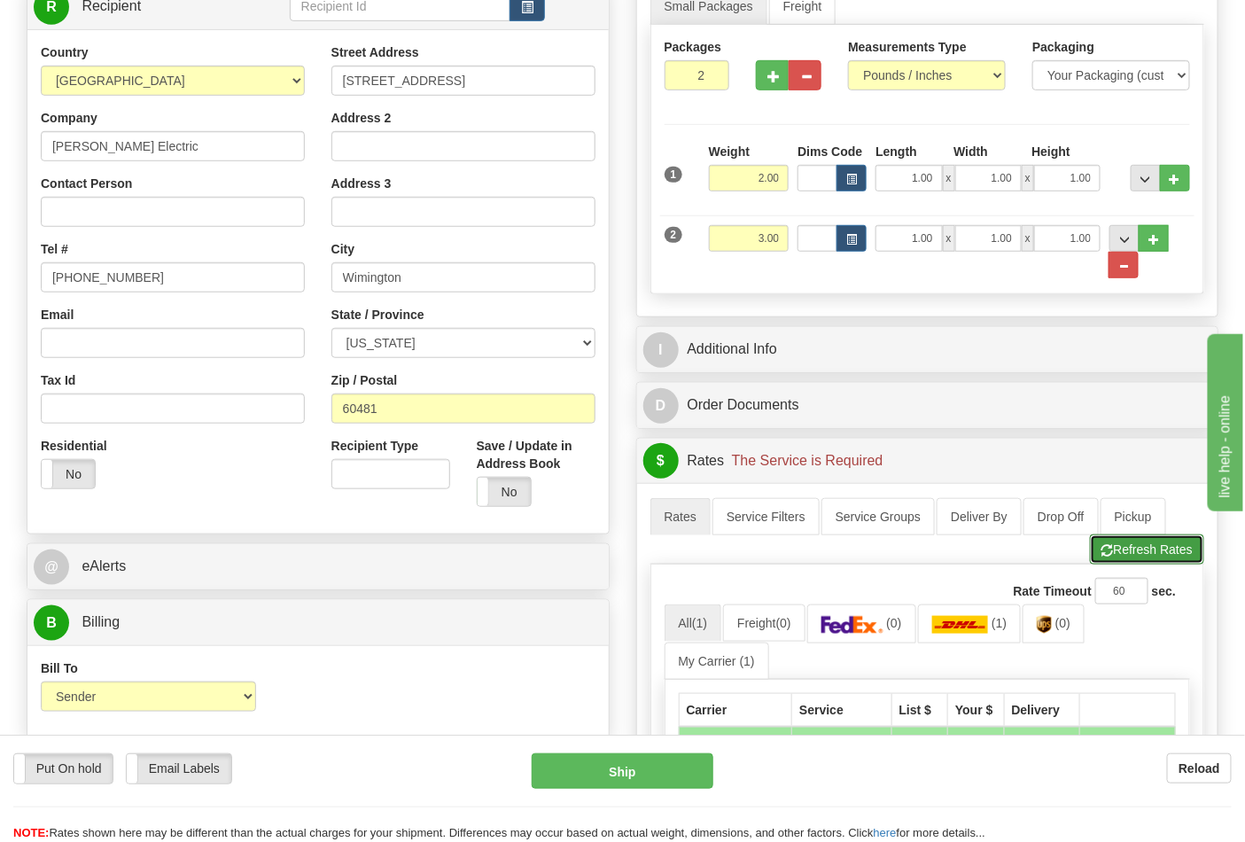
click at [1113, 550] on button "Refresh Rates" at bounding box center [1147, 549] width 114 height 30
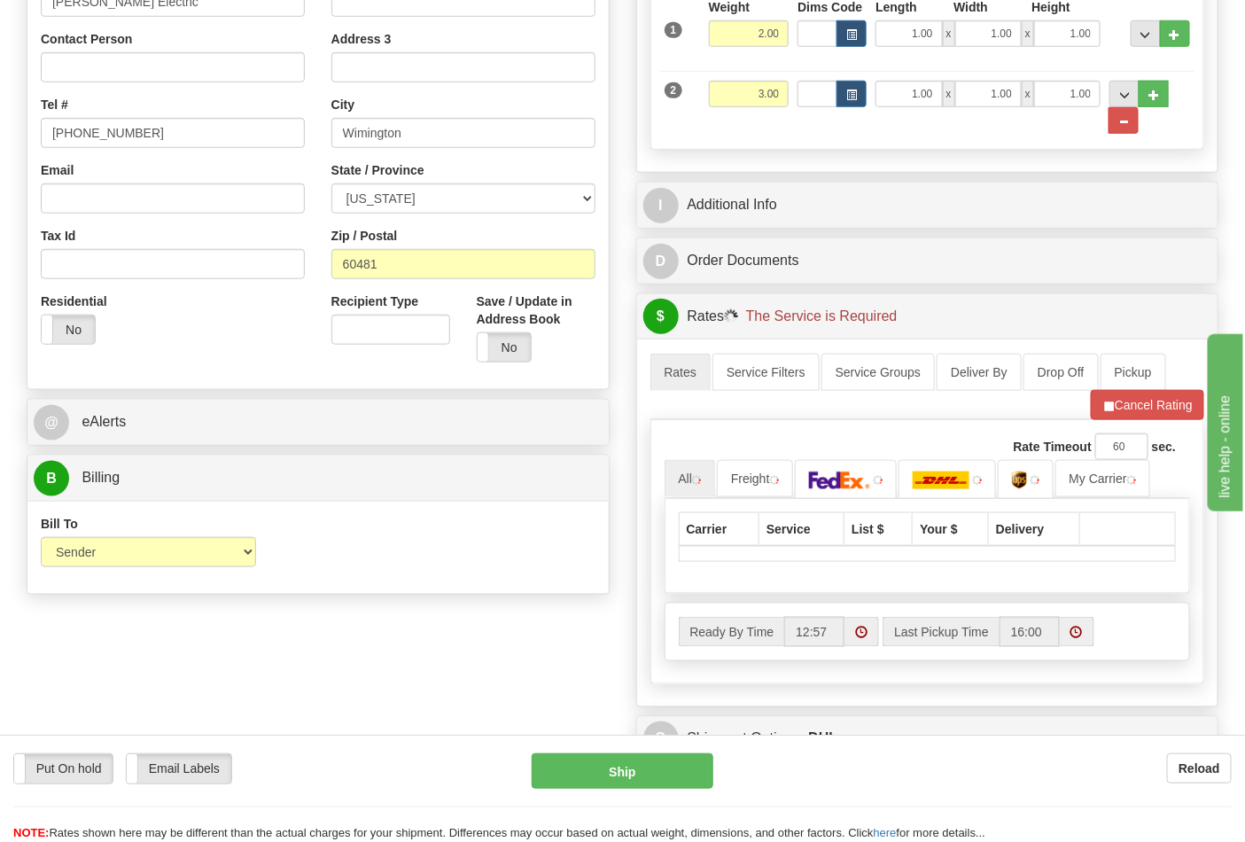
scroll to position [590, 0]
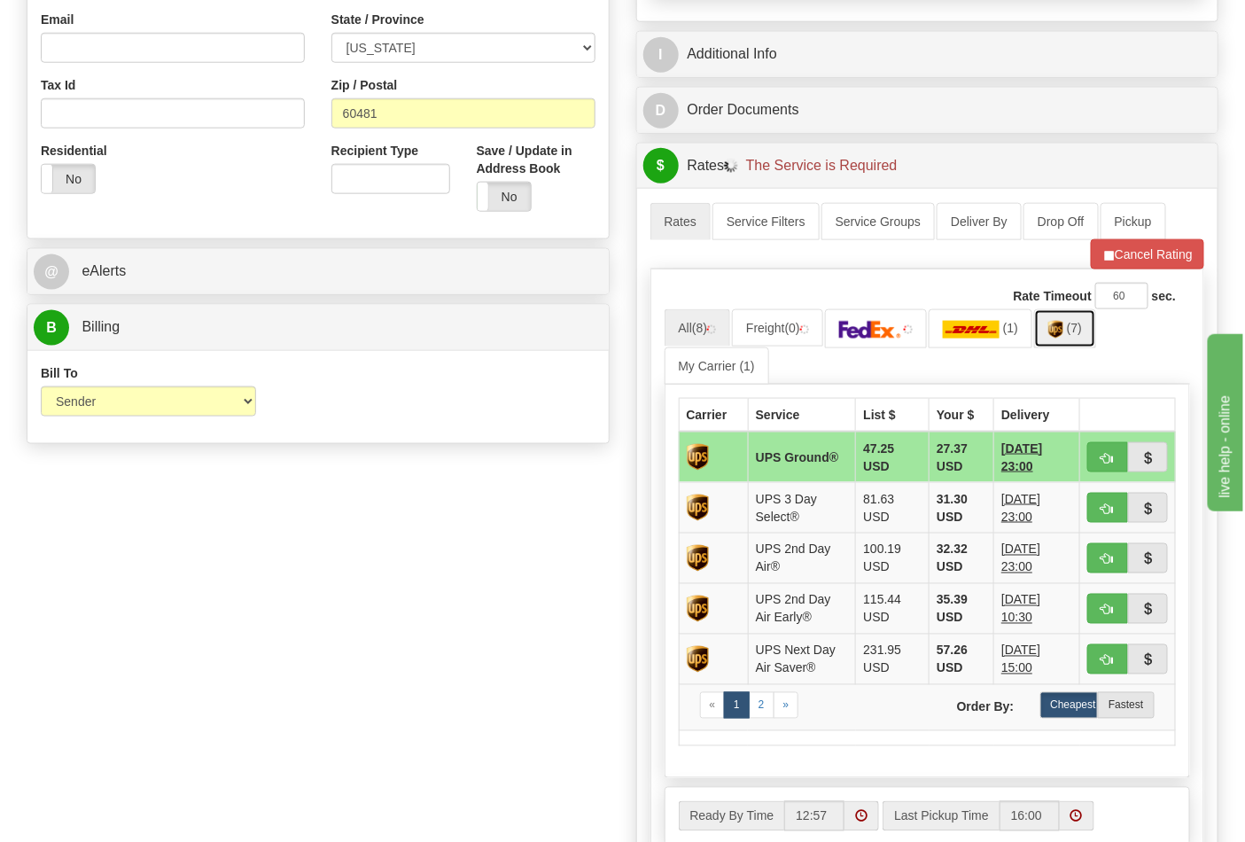
click at [1070, 337] on link "(7)" at bounding box center [1065, 328] width 62 height 38
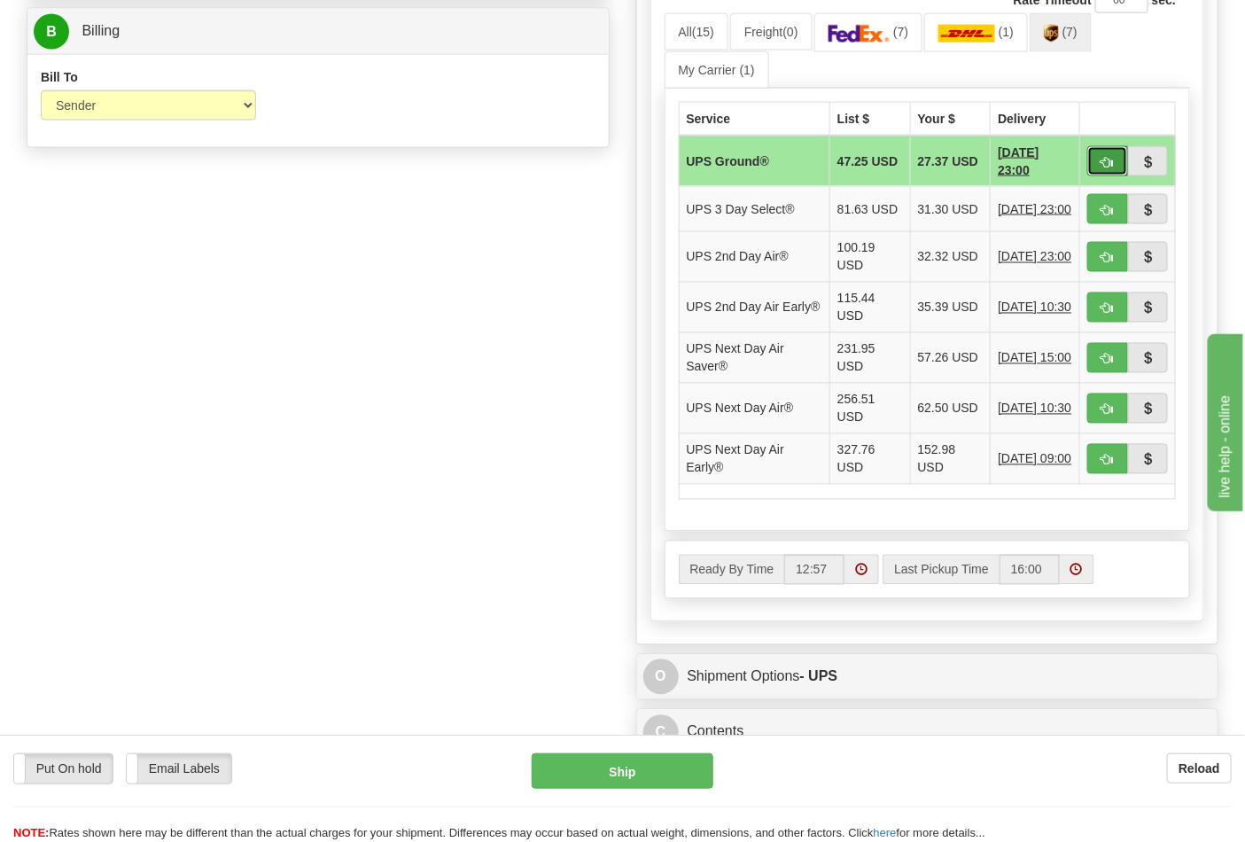
click at [1114, 168] on button "button" at bounding box center [1107, 161] width 41 height 30
type input "03"
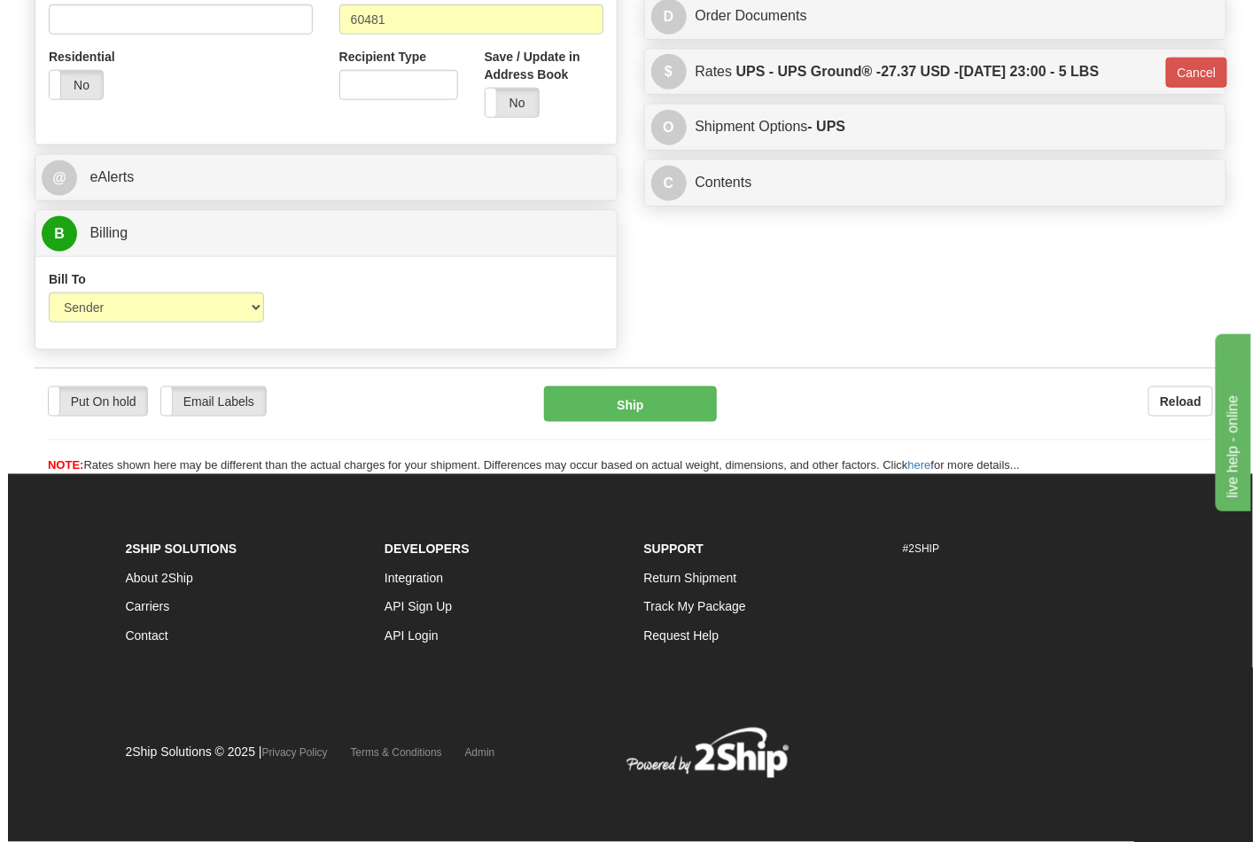
scroll to position [686, 0]
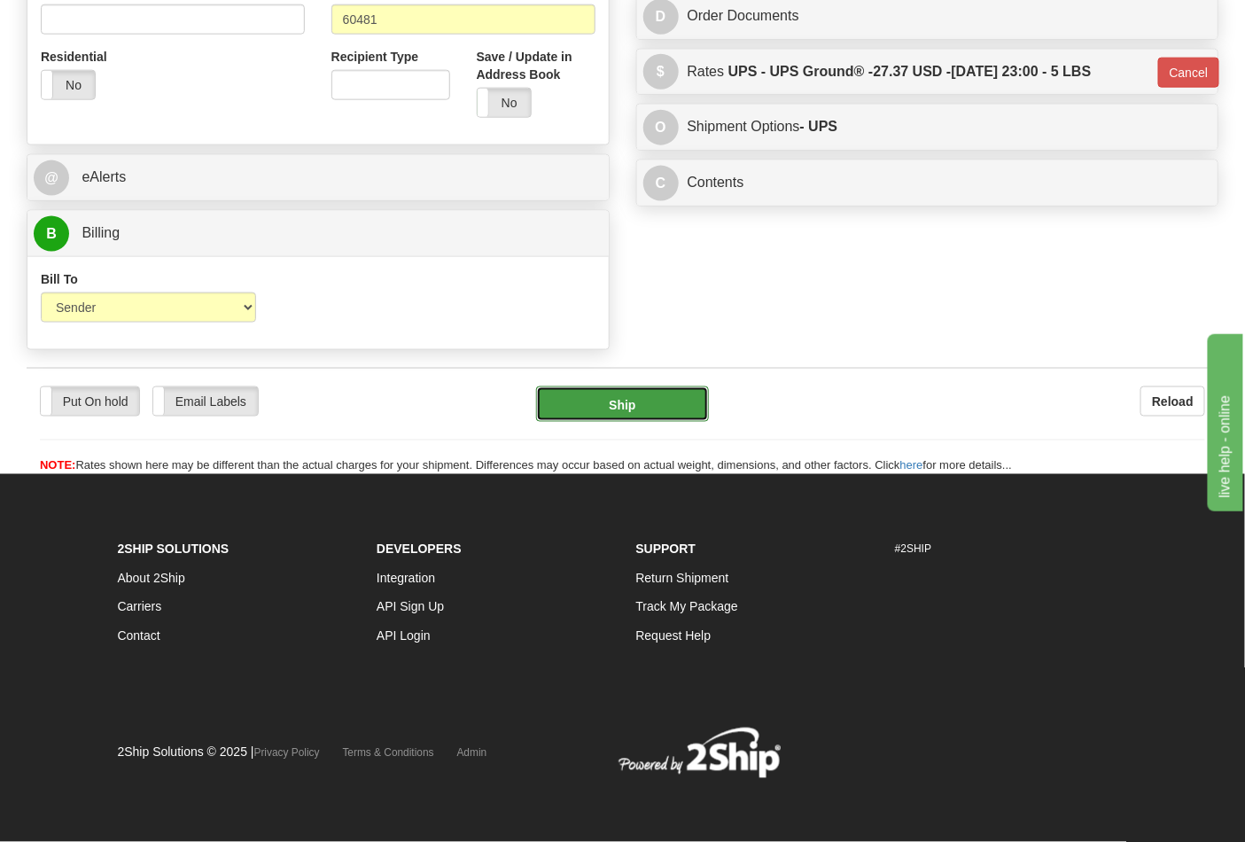
click at [641, 420] on button "Ship" at bounding box center [622, 403] width 172 height 35
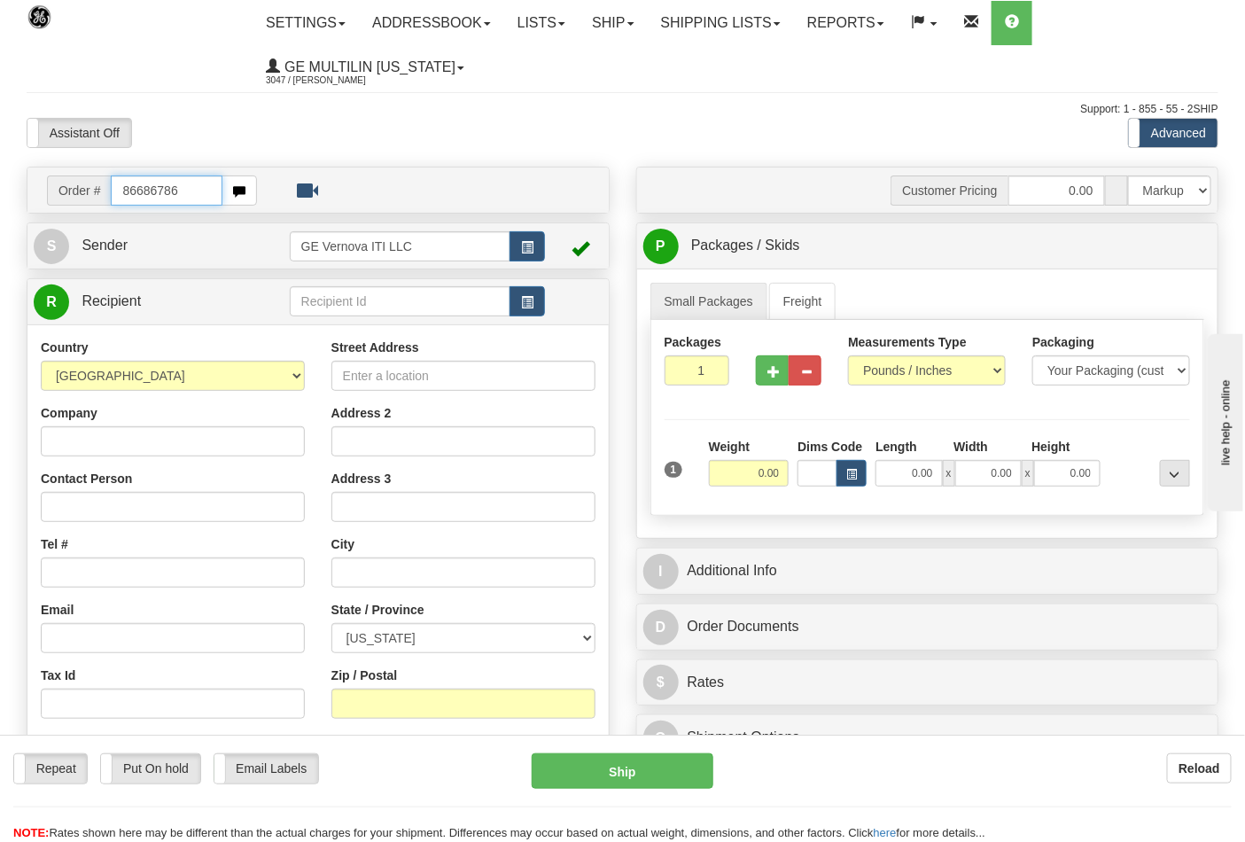
type input "86686786"
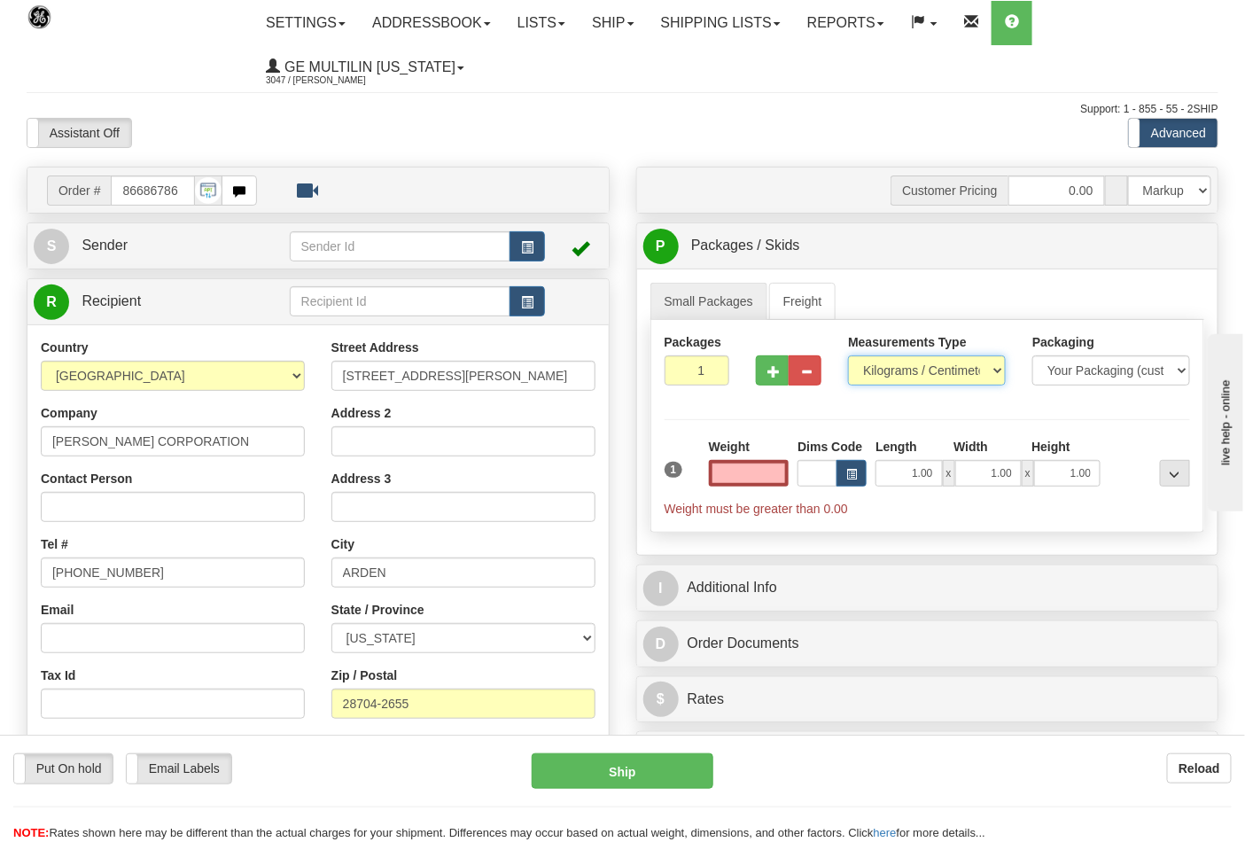
type input "0.00"
click at [900, 374] on select "Pounds / Inches Kilograms / Centimeters" at bounding box center [927, 370] width 158 height 30
select select "0"
click at [848, 356] on select "Pounds / Inches Kilograms / Centimeters" at bounding box center [927, 370] width 158 height 30
click at [786, 472] on input "0.00" at bounding box center [749, 473] width 81 height 27
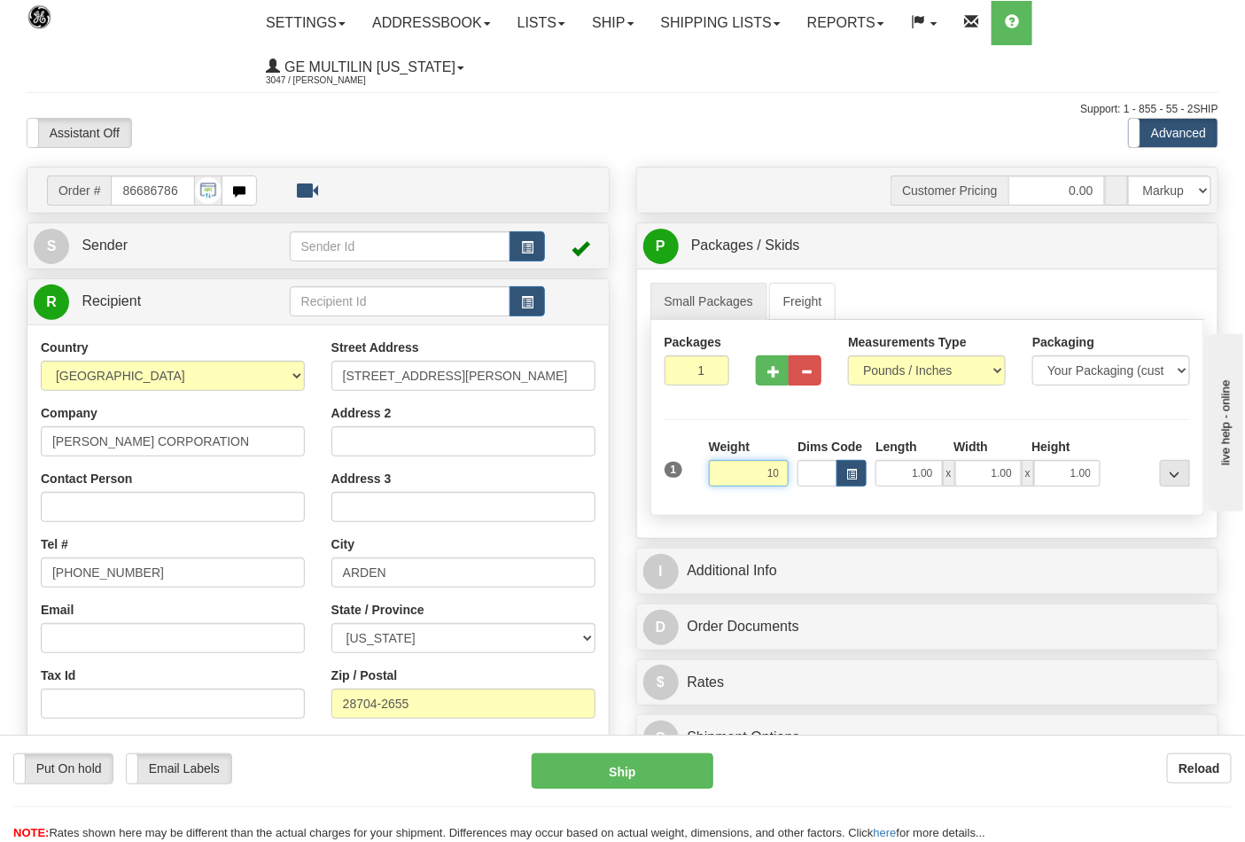
click button "Delete" at bounding box center [0, 0] width 0 height 0
type input "10.00"
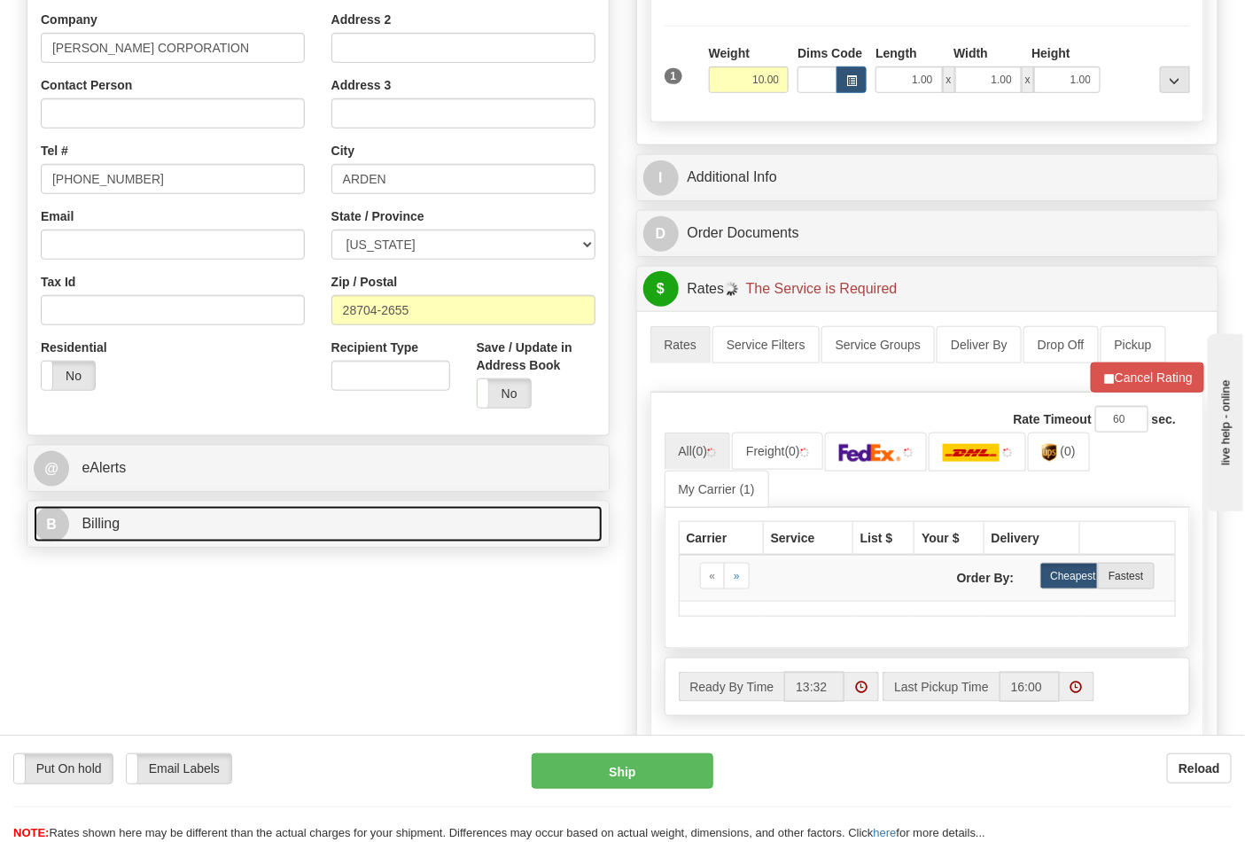
click at [197, 525] on link "B Billing" at bounding box center [318, 524] width 569 height 36
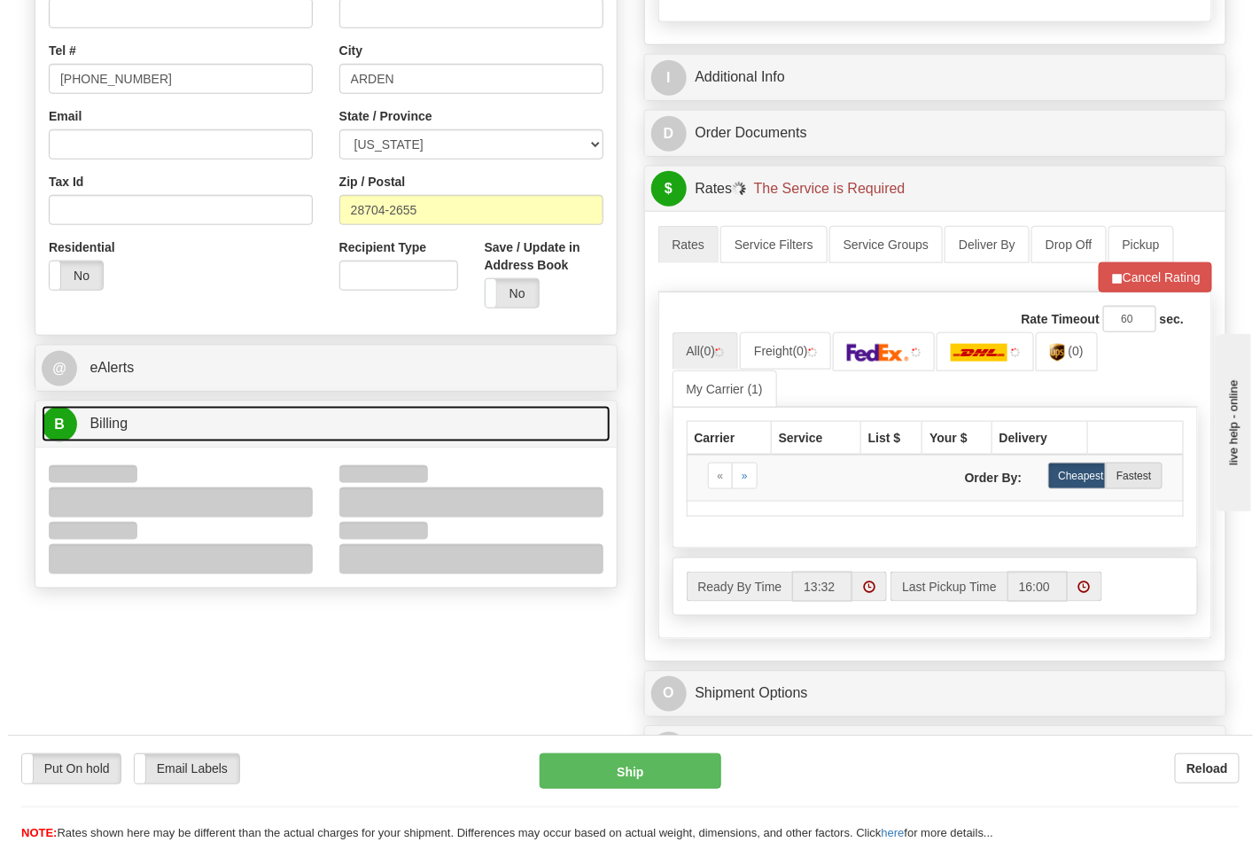
scroll to position [590, 0]
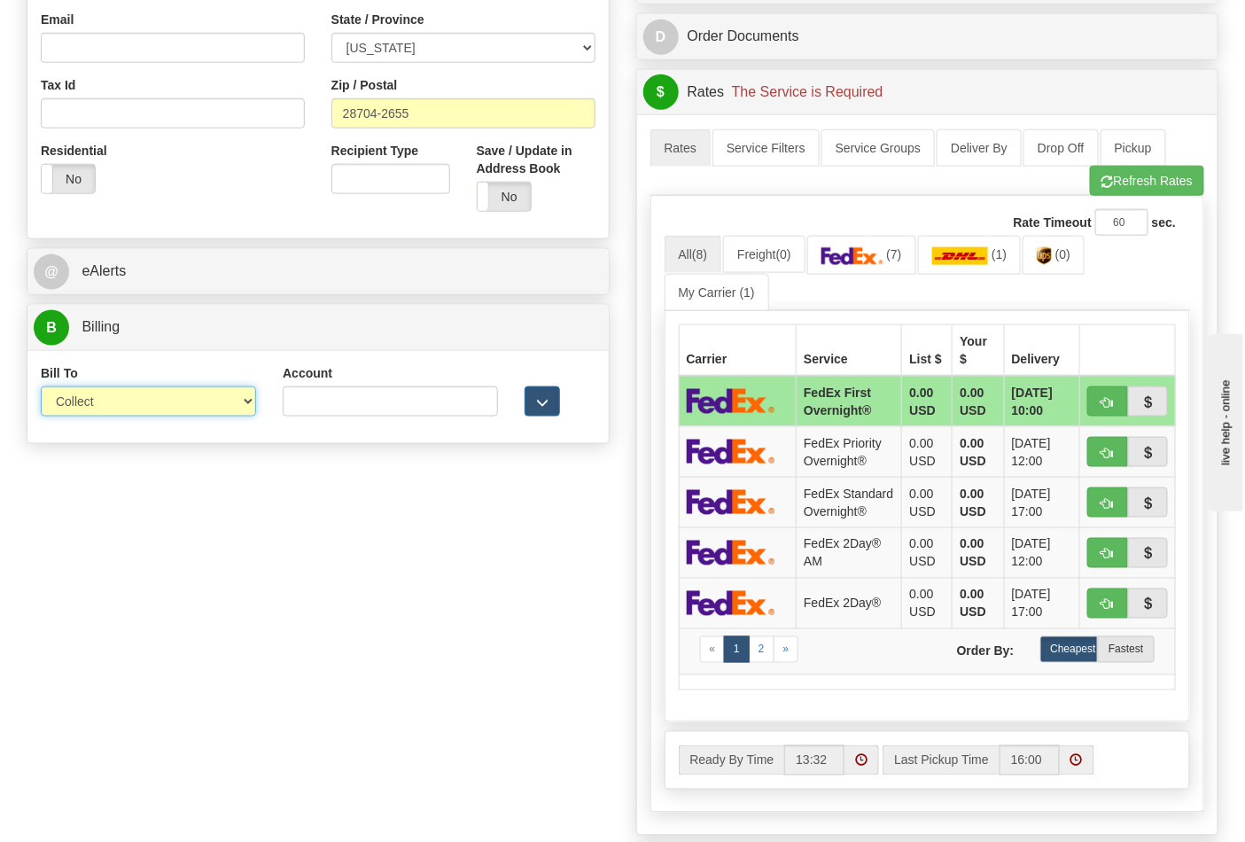
drag, startPoint x: 115, startPoint y: 391, endPoint x: 119, endPoint y: 417, distance: 26.8
click at [115, 391] on select "Sender Recipient Third Party Collect" at bounding box center [148, 401] width 215 height 30
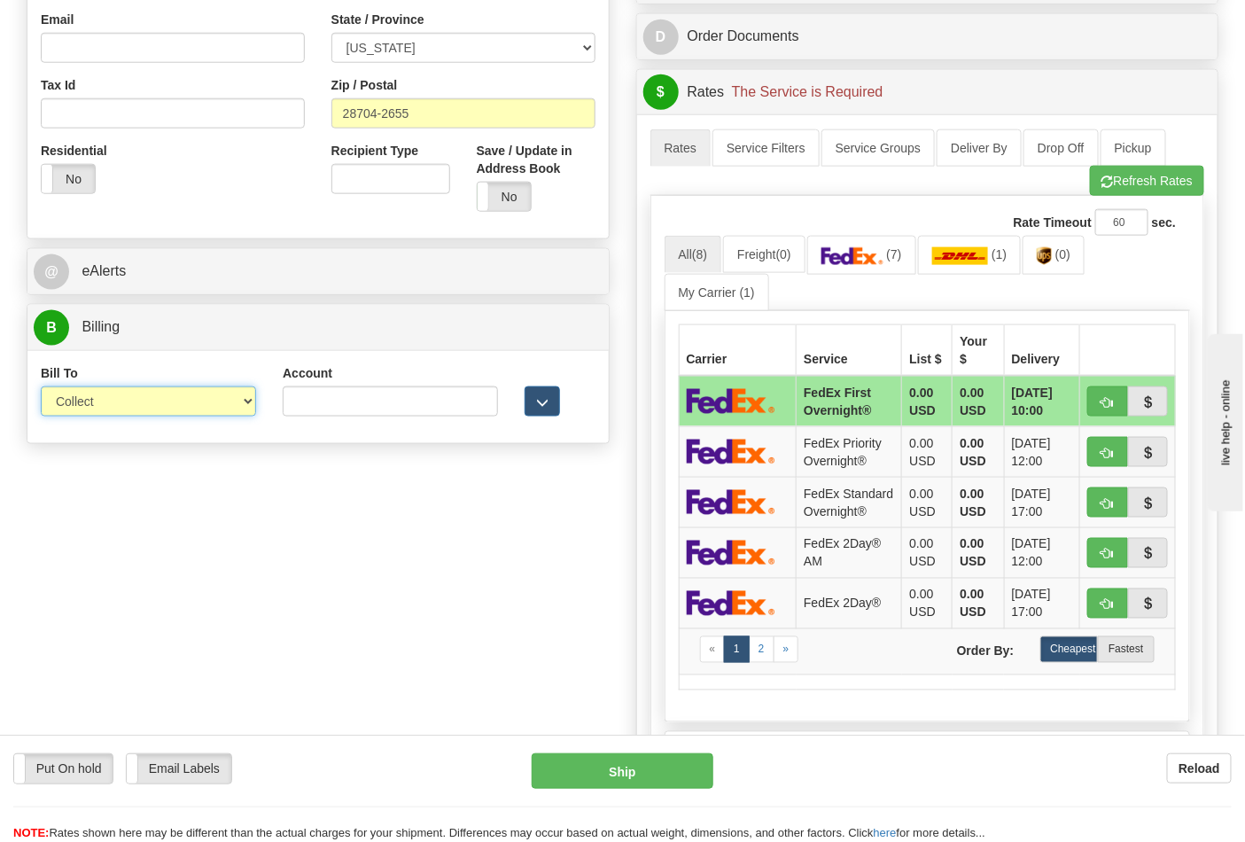
select select "2"
click at [41, 388] on select "Sender Recipient Third Party Collect" at bounding box center [148, 401] width 215 height 30
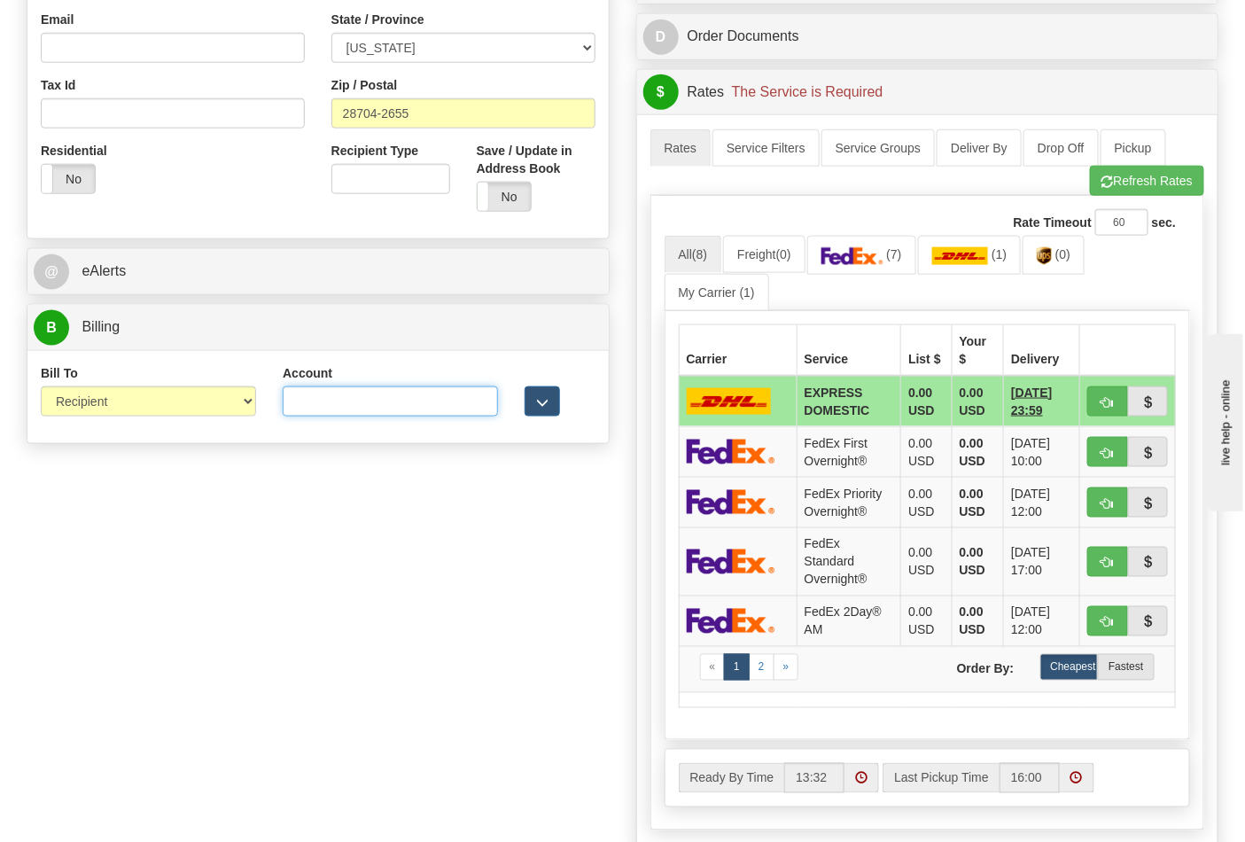
click at [413, 407] on input "Account" at bounding box center [390, 401] width 215 height 30
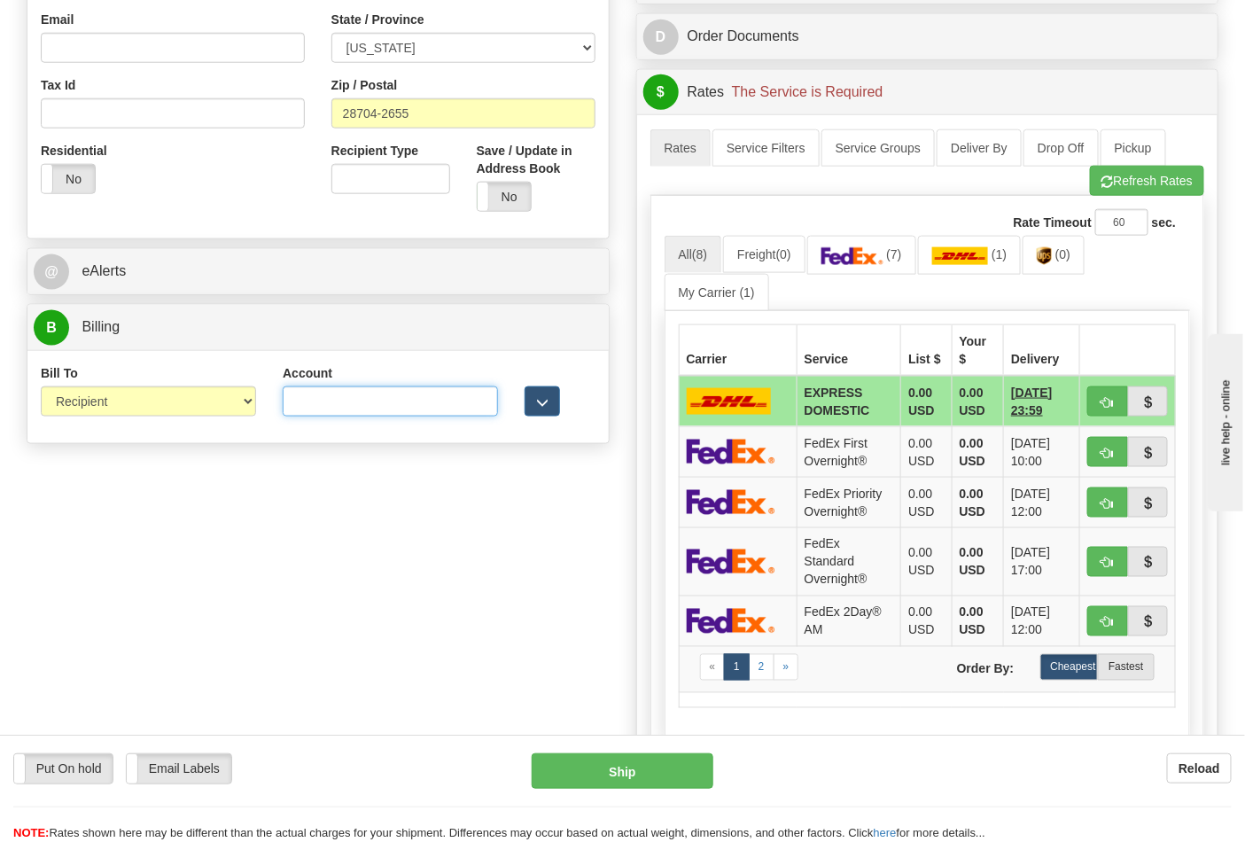
paste input "103014760"
type input "103014760"
click at [830, 244] on link "(7)" at bounding box center [861, 255] width 109 height 38
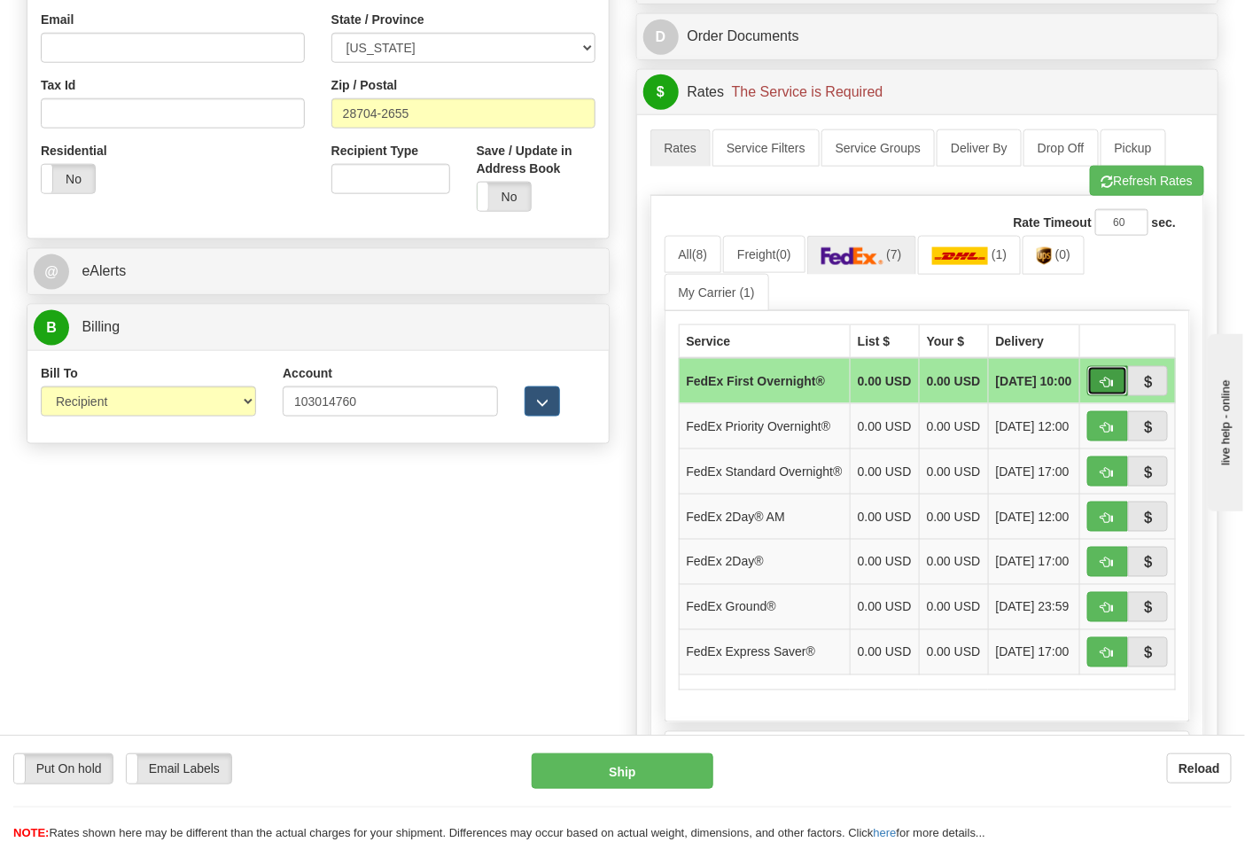
click at [1107, 388] on span "button" at bounding box center [1107, 382] width 12 height 12
type input "06"
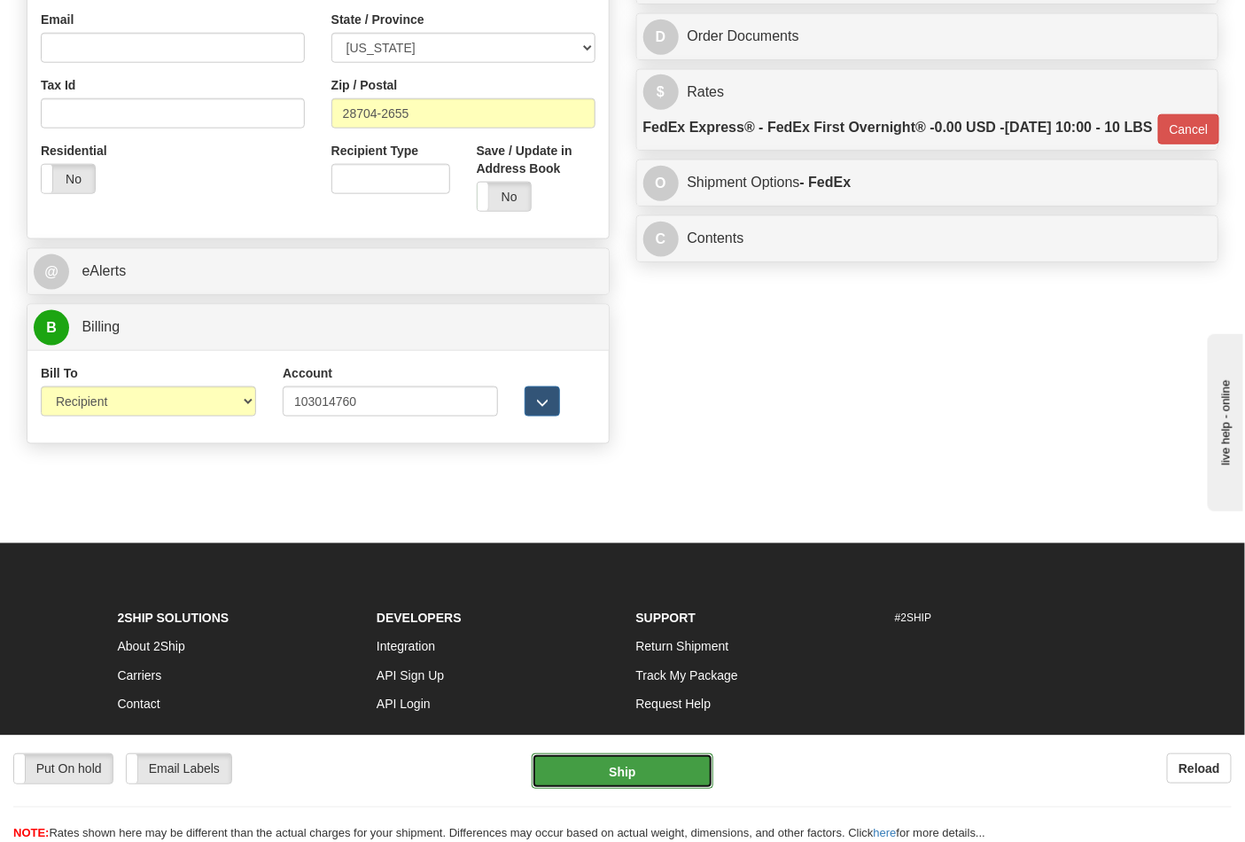
click at [639, 775] on button "Ship" at bounding box center [621, 770] width 181 height 35
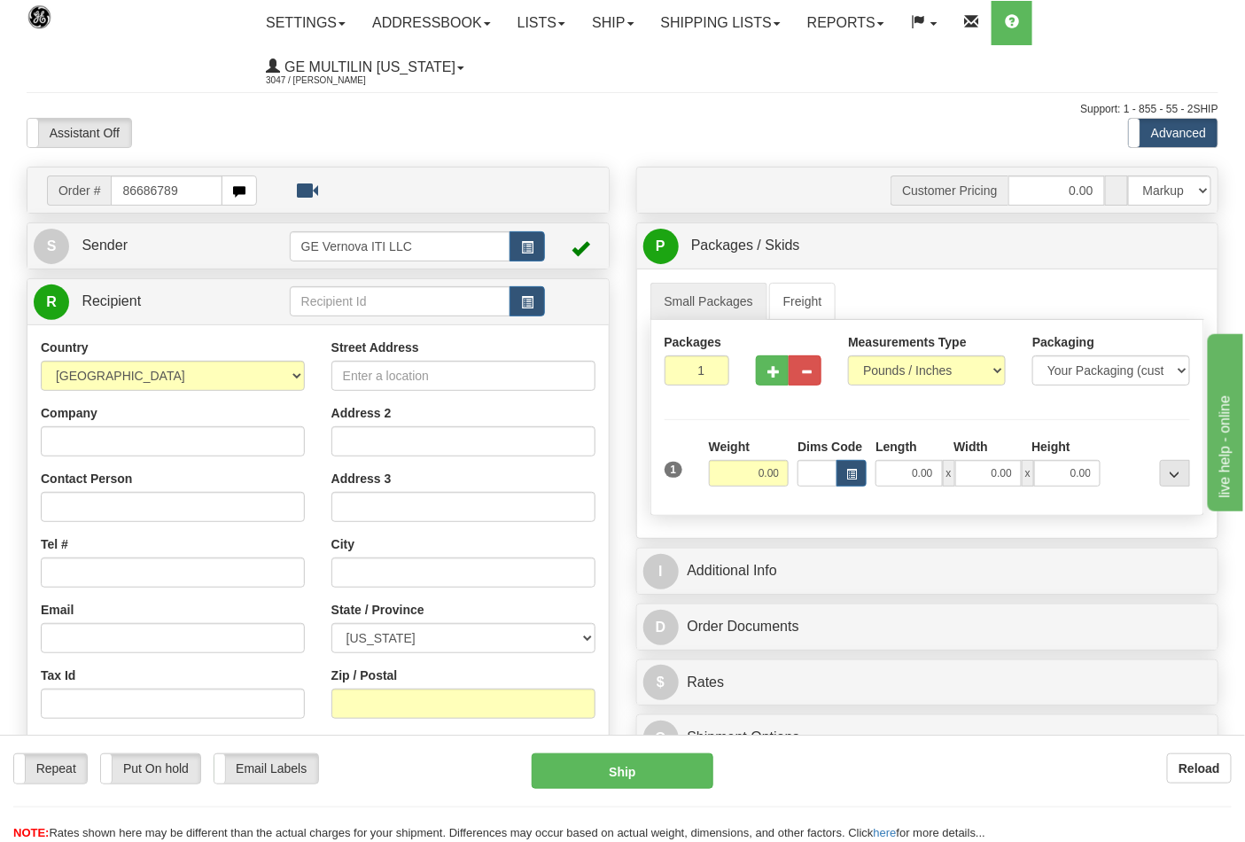
type input "86686789"
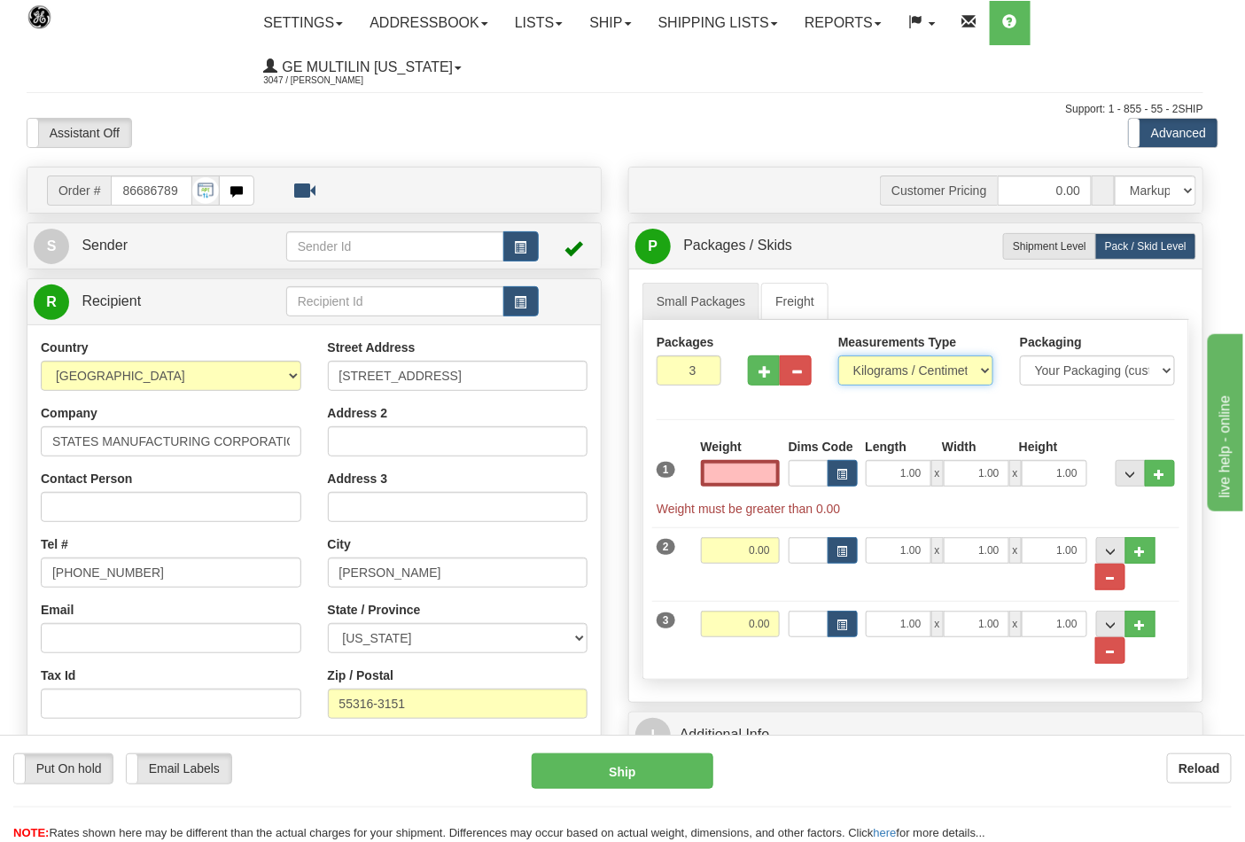
type input "0.00"
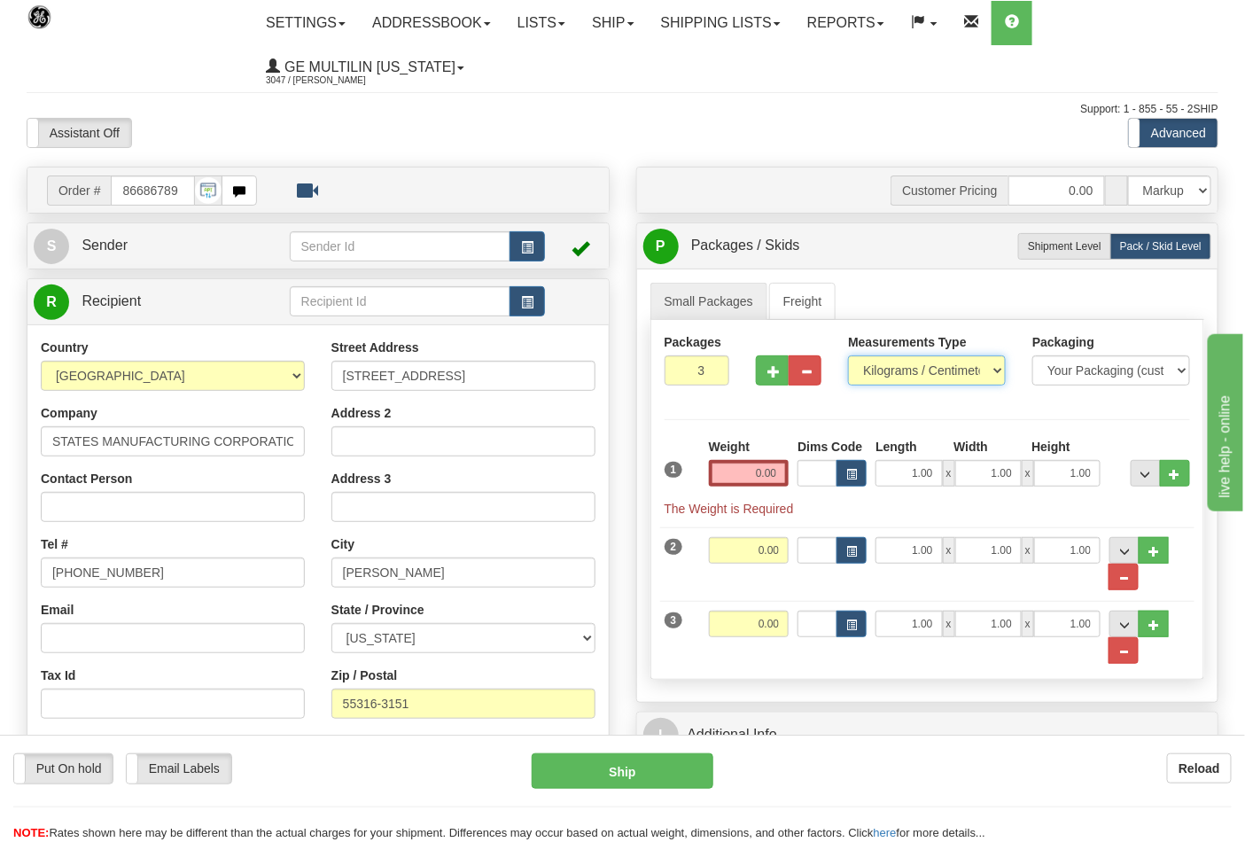
click at [879, 373] on select "Pounds / Inches Kilograms / Centimeters" at bounding box center [927, 370] width 158 height 30
select select "0"
click at [848, 356] on select "Pounds / Inches Kilograms / Centimeters" at bounding box center [927, 370] width 158 height 30
click at [778, 480] on input "0.00" at bounding box center [749, 473] width 81 height 27
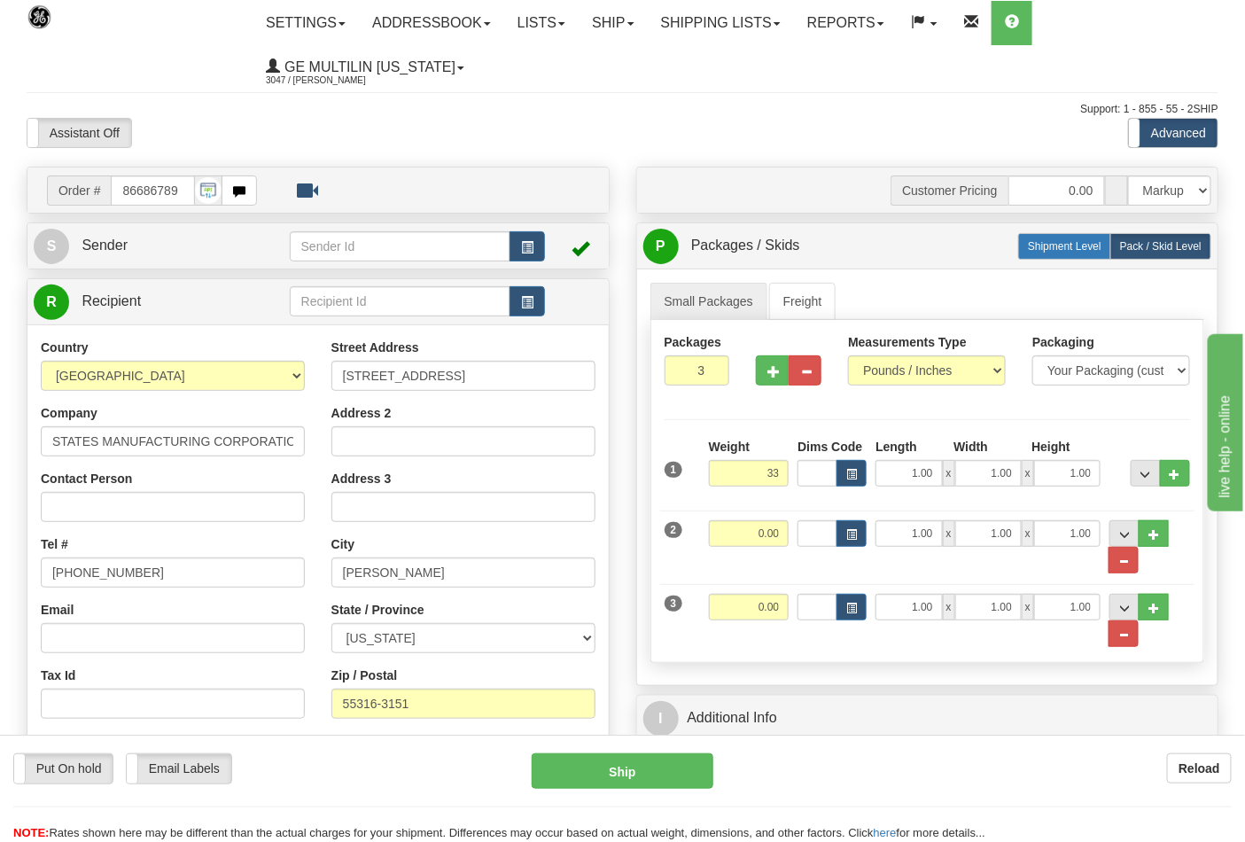
type input "33.00"
click at [1048, 258] on label "Shipment Level Shipm." at bounding box center [1064, 246] width 93 height 27
radio input "true"
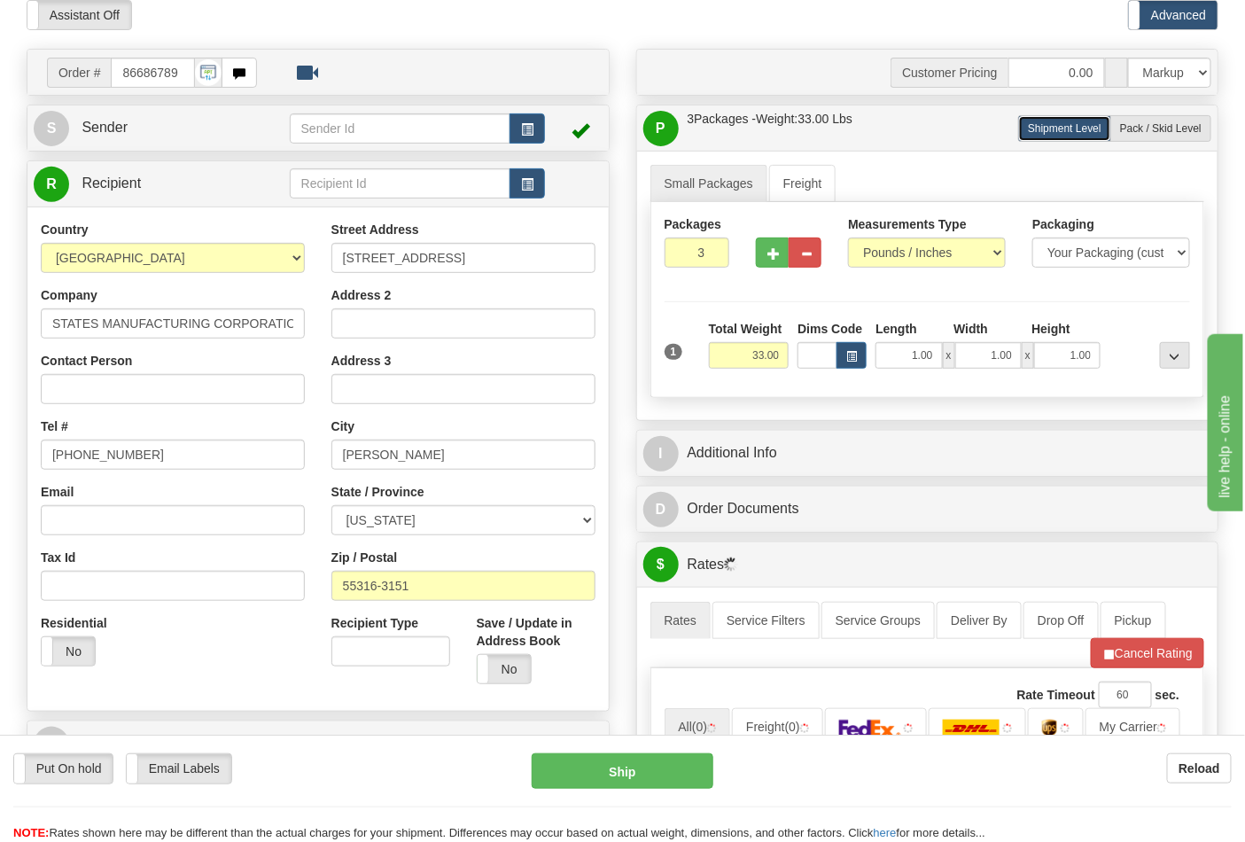
scroll to position [295, 0]
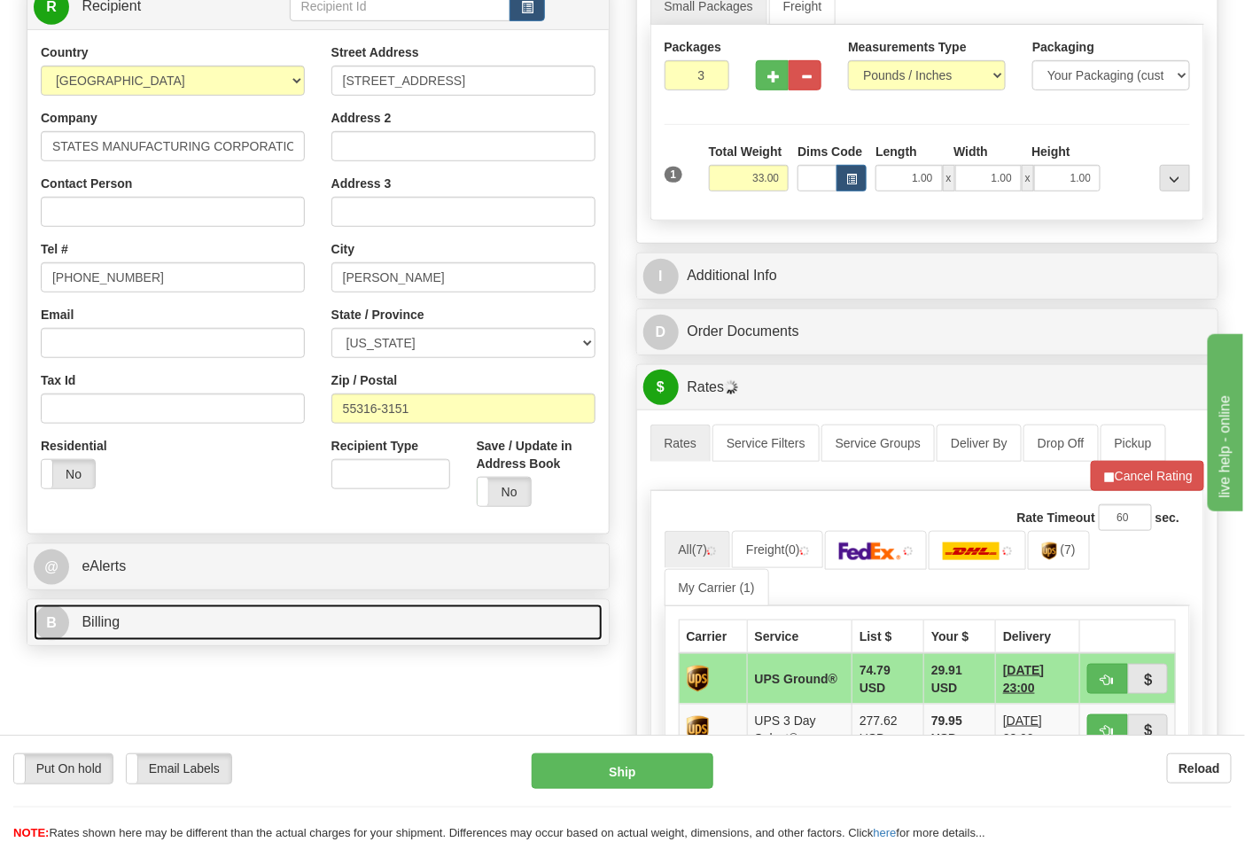
click at [236, 622] on link "B Billing" at bounding box center [318, 622] width 569 height 36
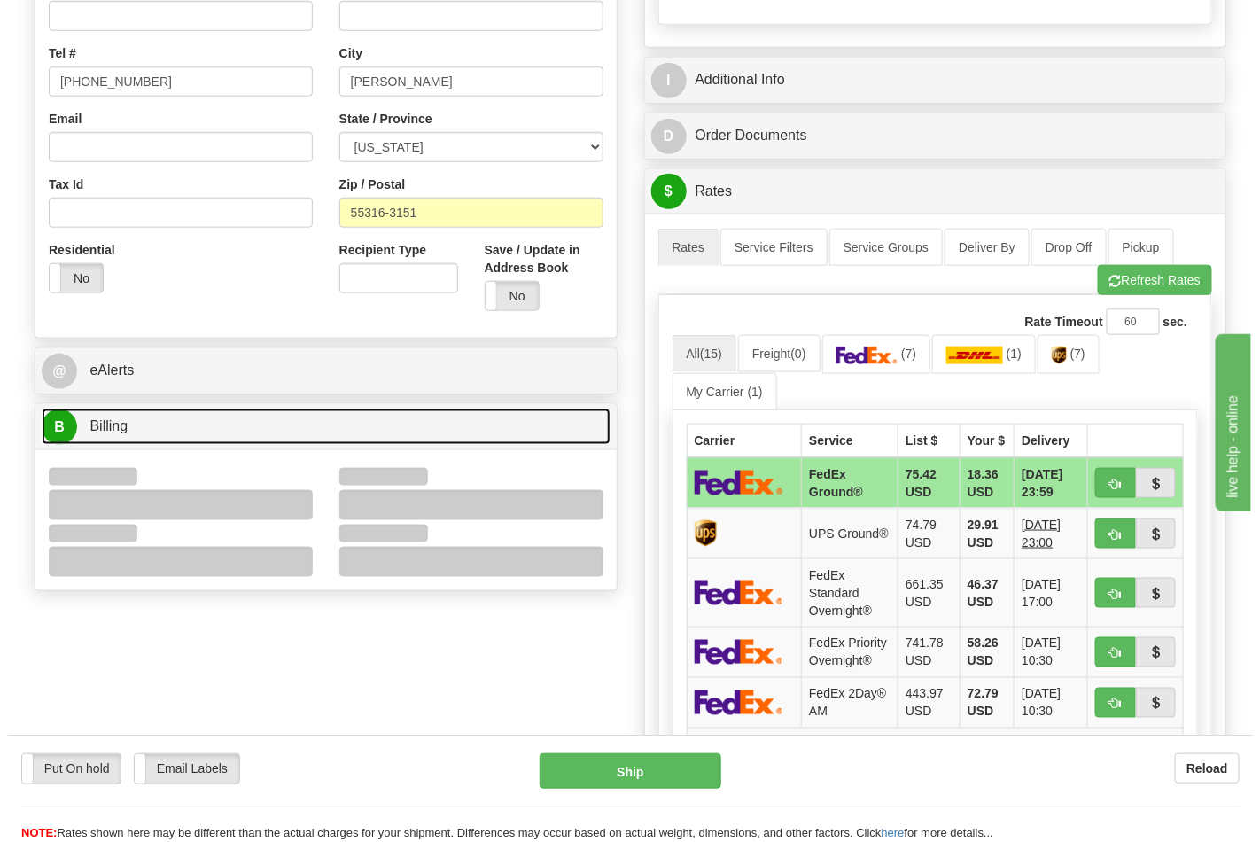
scroll to position [492, 0]
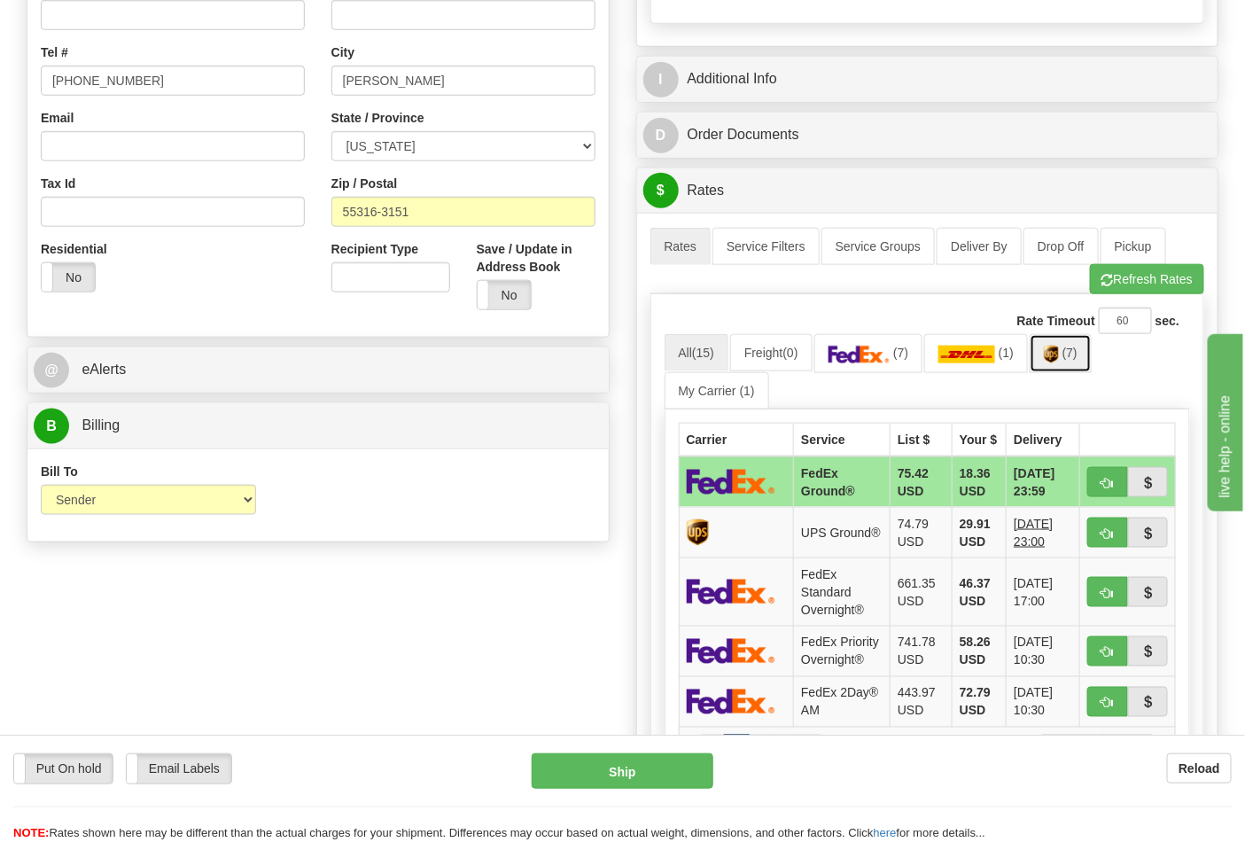
click at [1075, 360] on span "(7)" at bounding box center [1069, 352] width 15 height 14
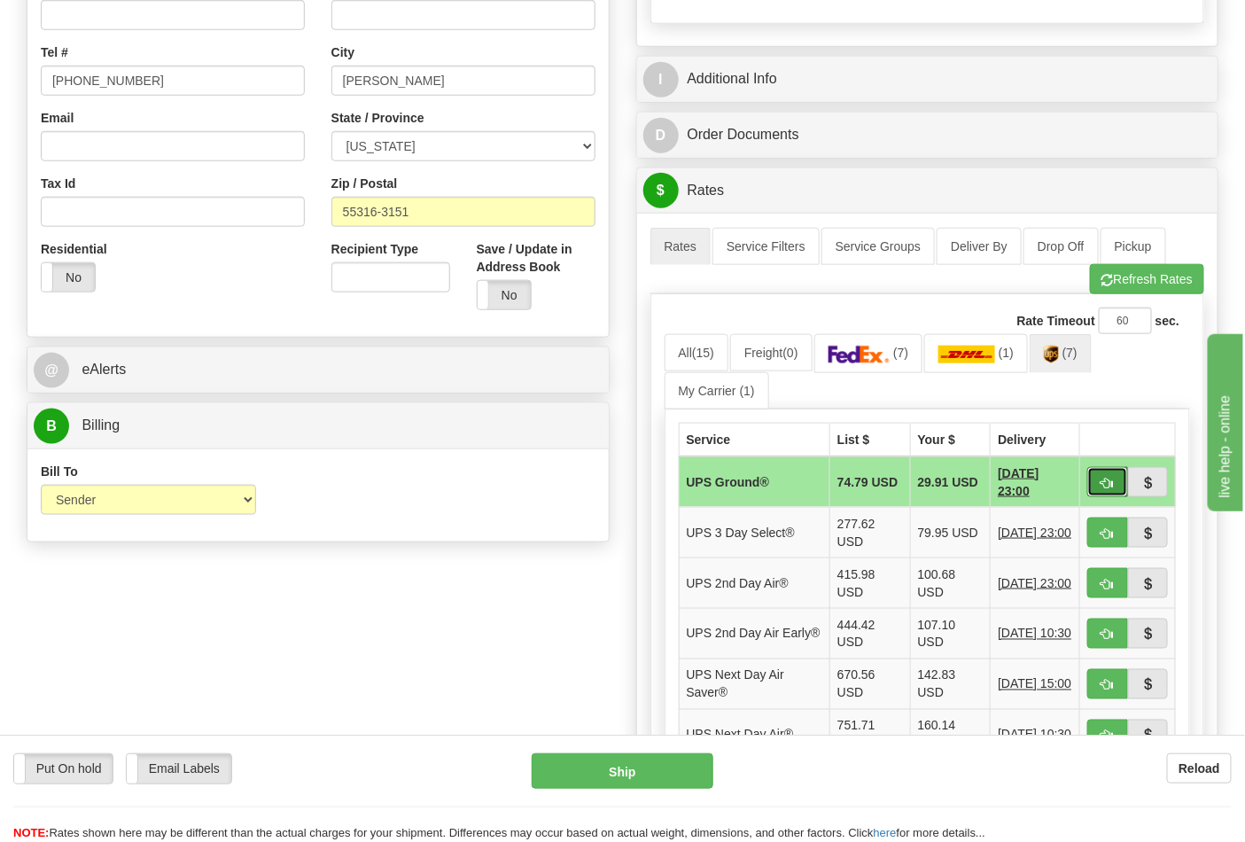
click at [1104, 484] on span "button" at bounding box center [1107, 483] width 12 height 12
type input "03"
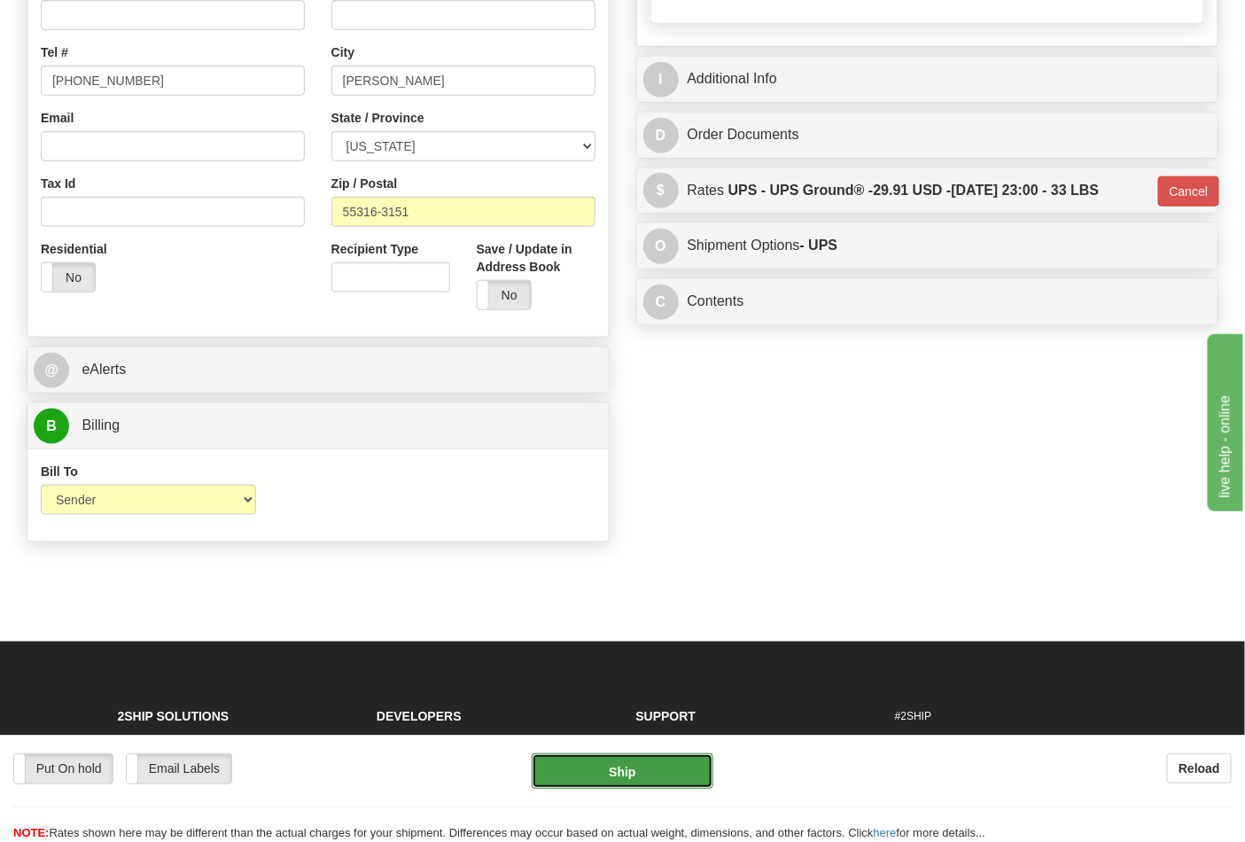
click at [615, 775] on button "Ship" at bounding box center [621, 770] width 181 height 35
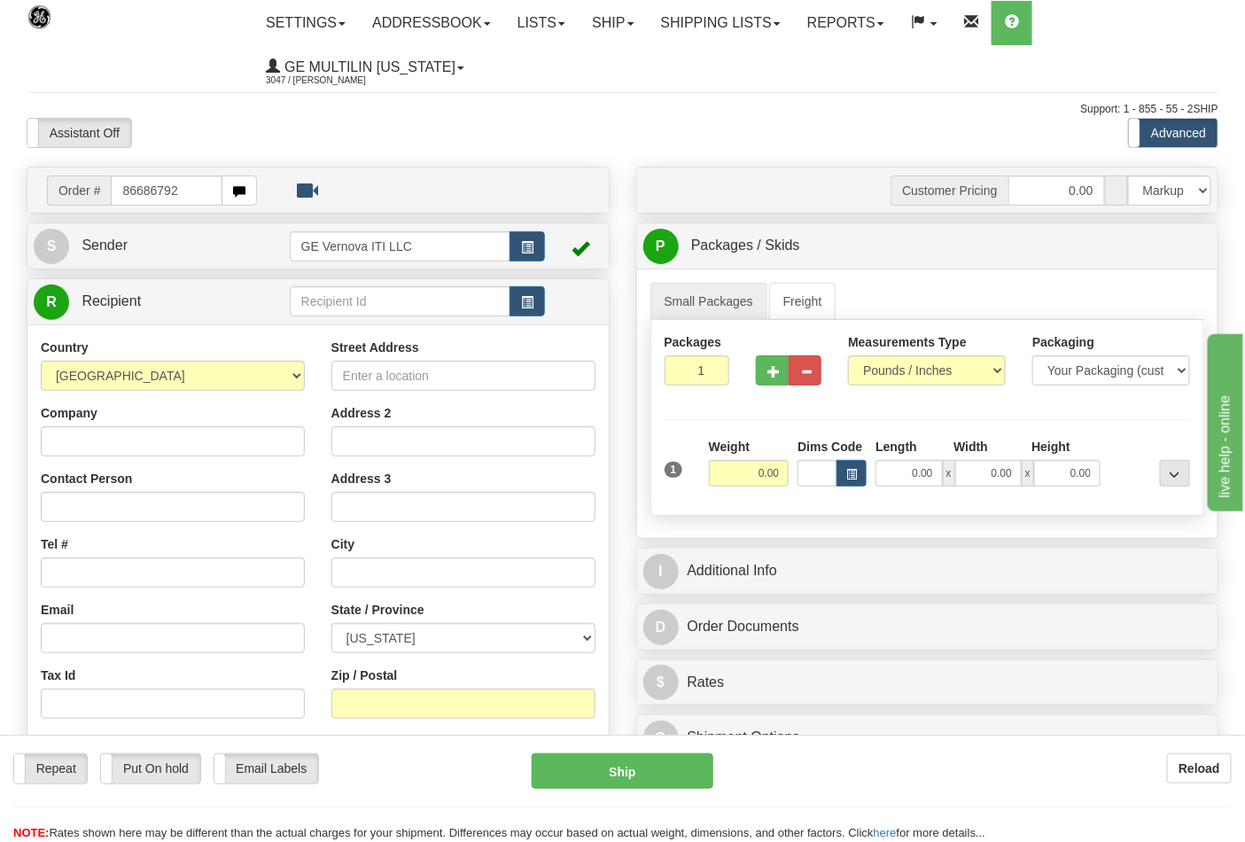
type input "86686792"
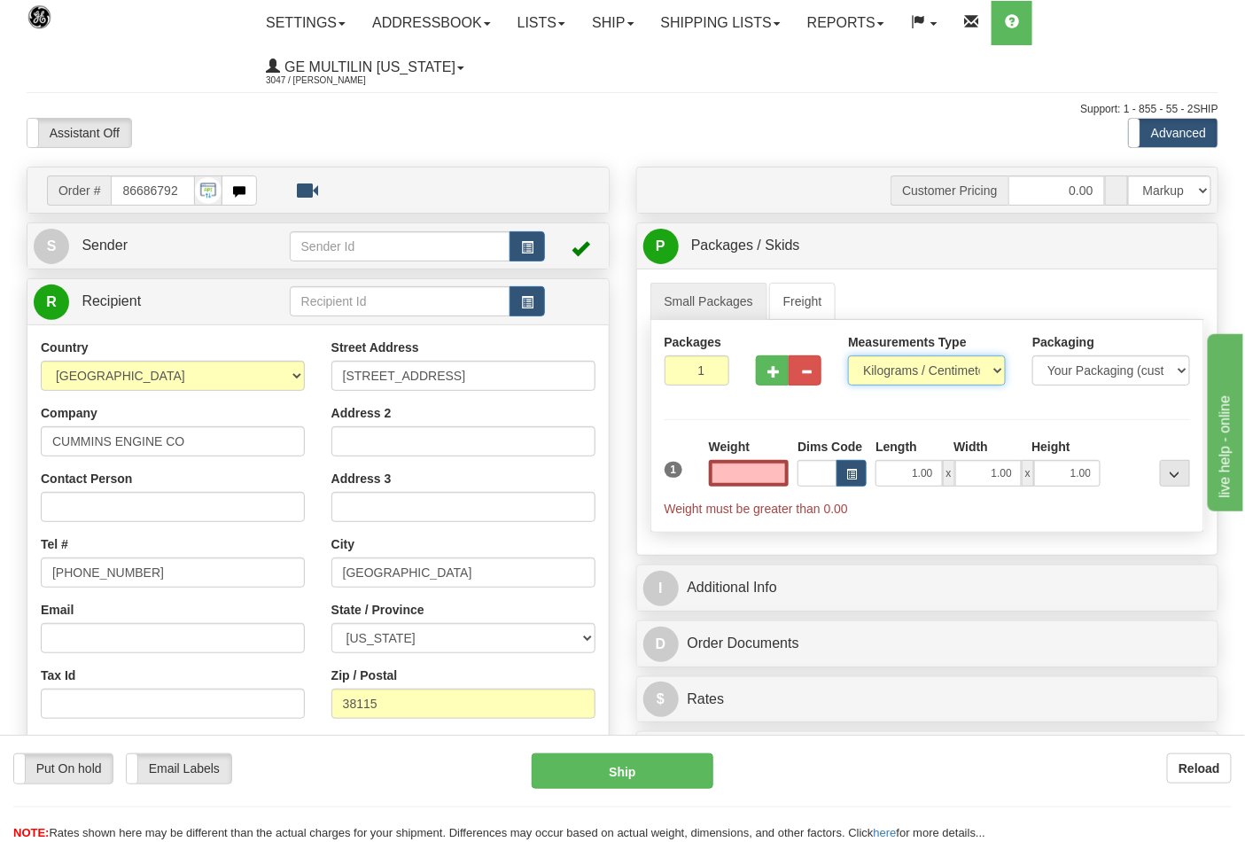
type input "0.00"
drag, startPoint x: 921, startPoint y: 376, endPoint x: 911, endPoint y: 384, distance: 13.3
click at [921, 376] on select "Pounds / Inches Kilograms / Centimeters" at bounding box center [927, 370] width 158 height 30
select select "0"
click at [848, 356] on select "Pounds / Inches Kilograms / Centimeters" at bounding box center [927, 370] width 158 height 30
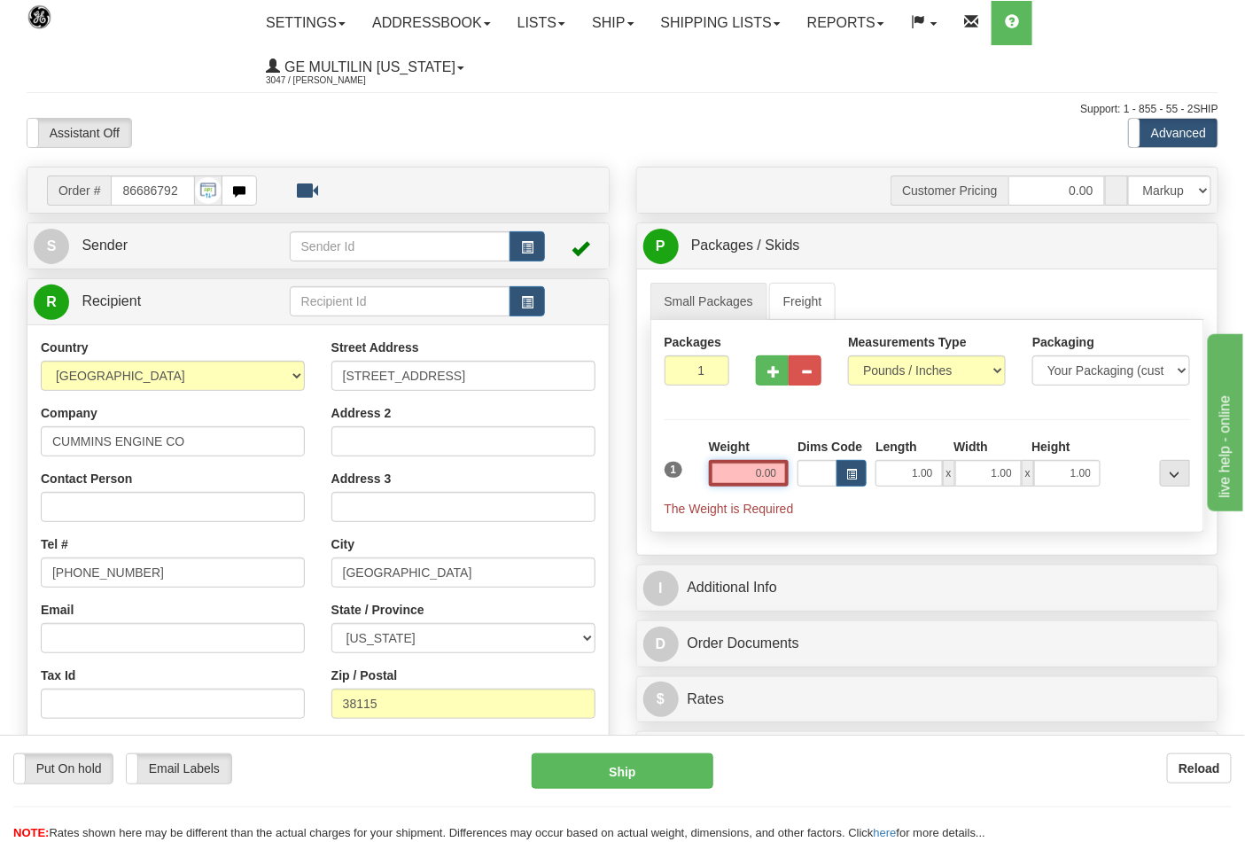
click at [783, 485] on input "0.00" at bounding box center [749, 473] width 81 height 27
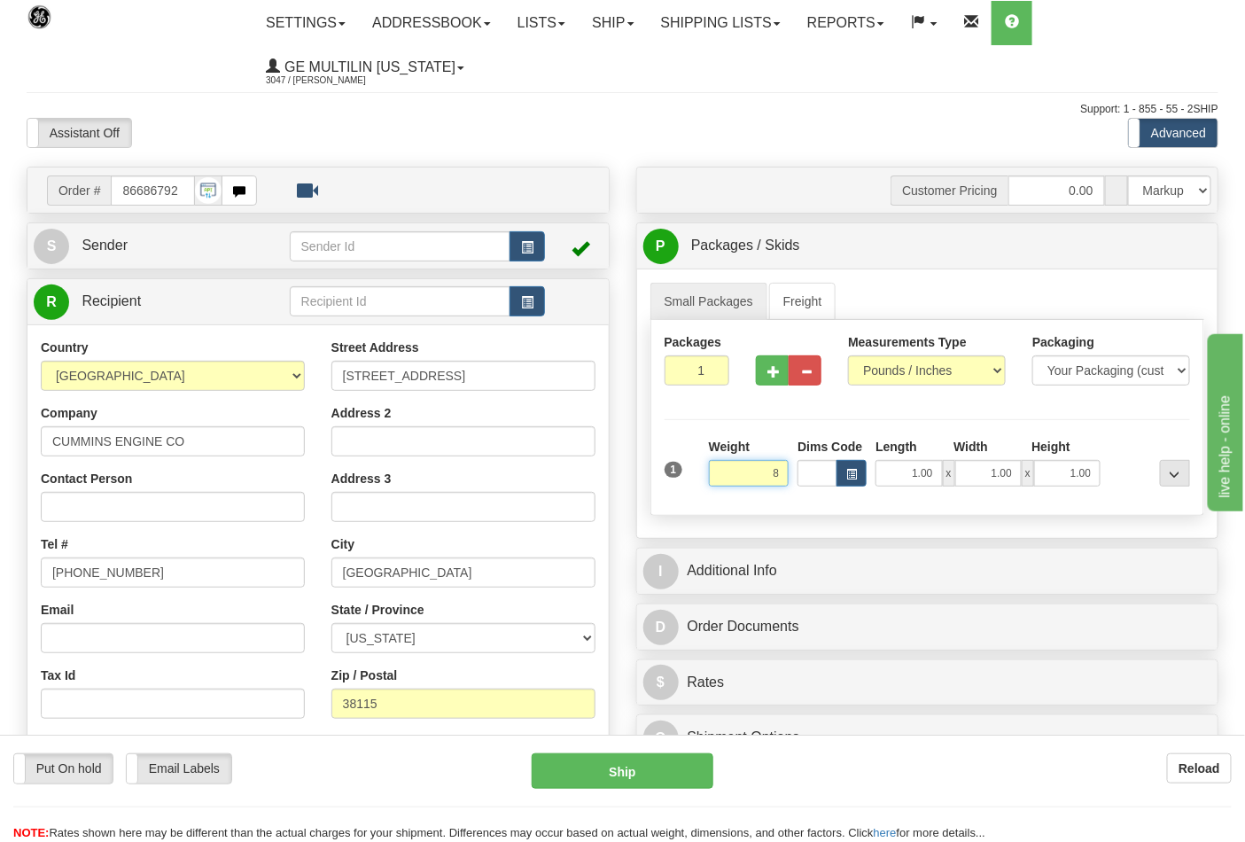
click button "Delete" at bounding box center [0, 0] width 0 height 0
type input "8.00"
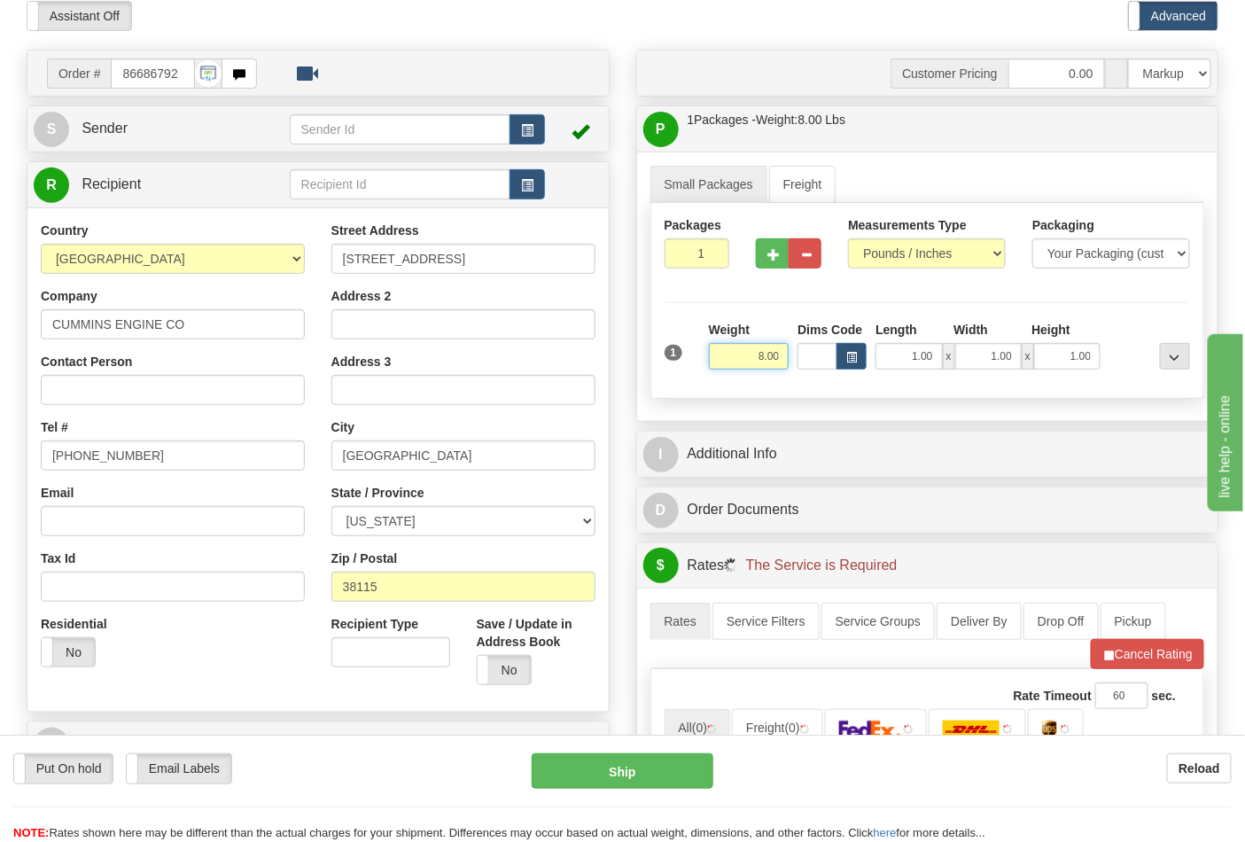
scroll to position [295, 0]
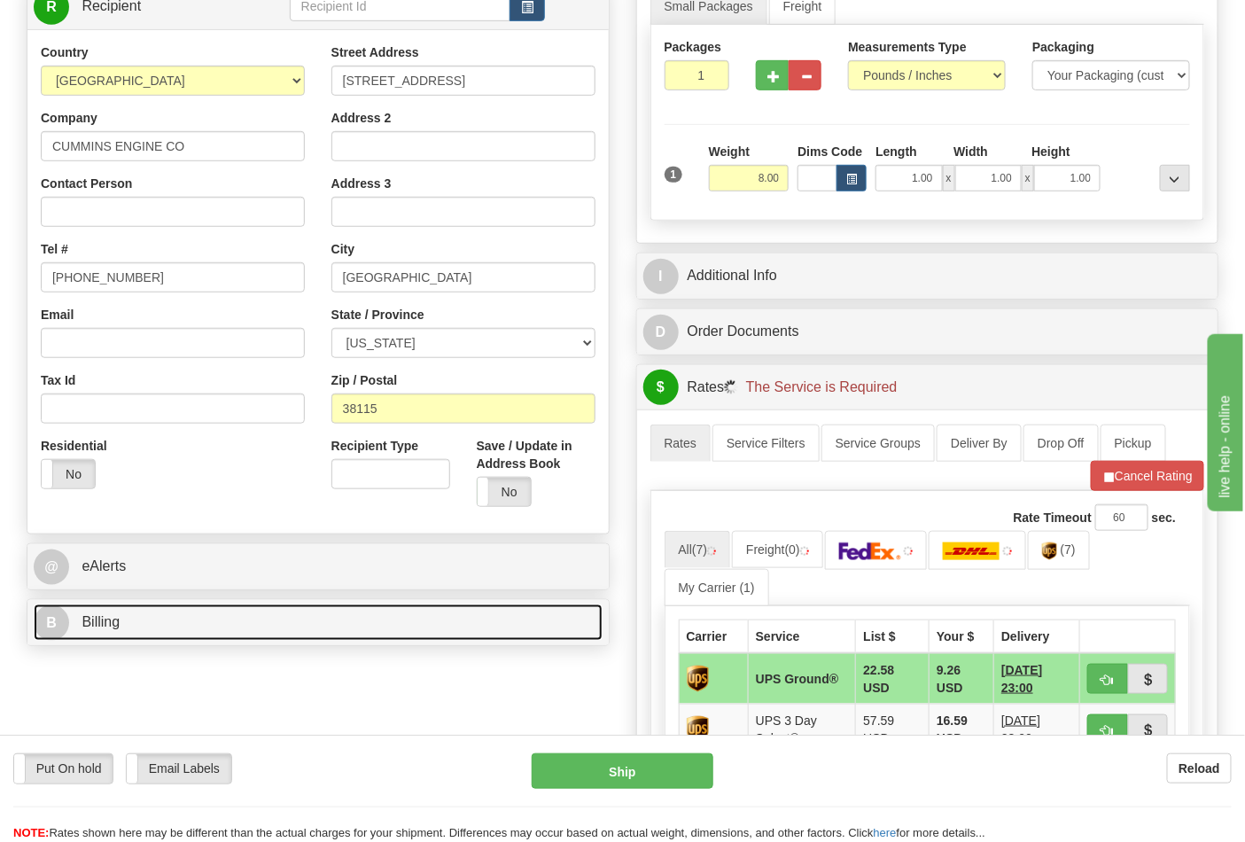
click at [151, 624] on link "B Billing" at bounding box center [318, 622] width 569 height 36
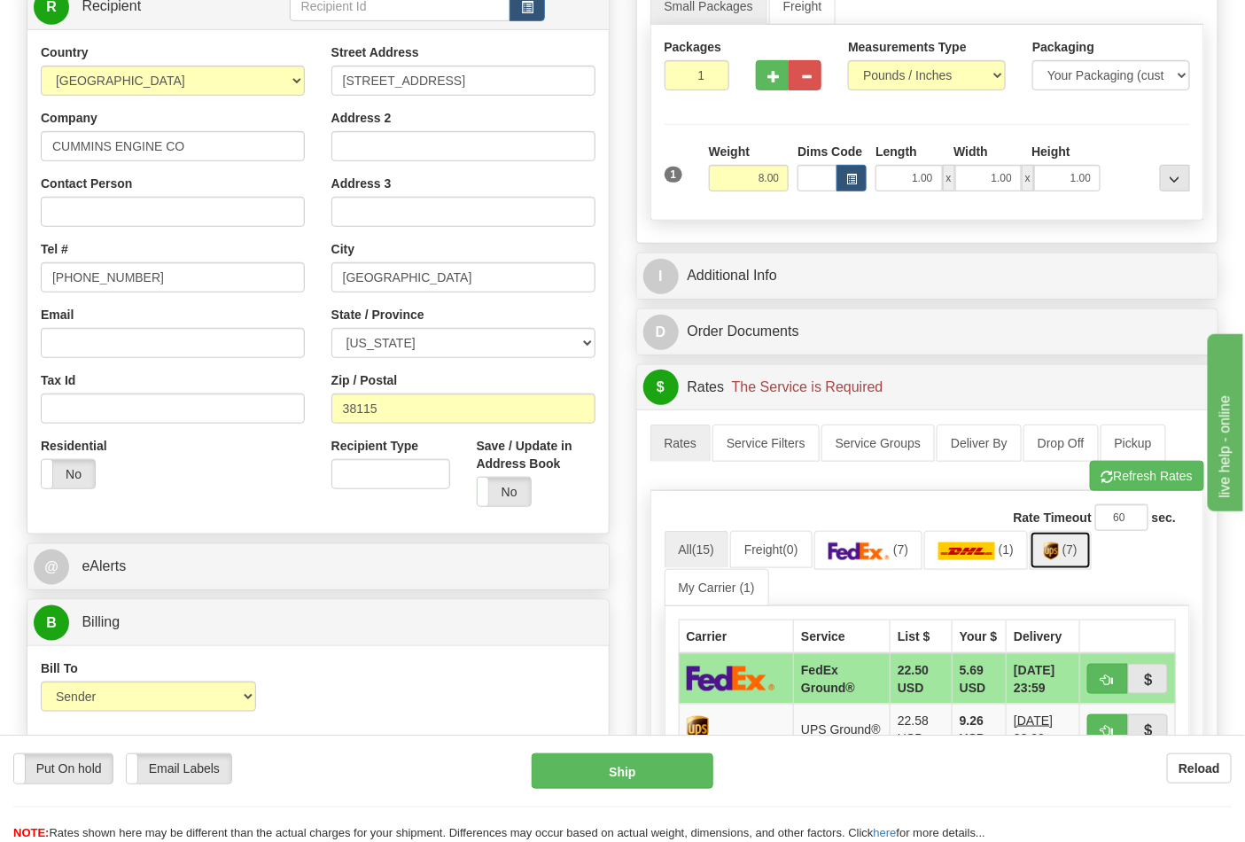
click at [1067, 544] on link "(7)" at bounding box center [1060, 550] width 62 height 38
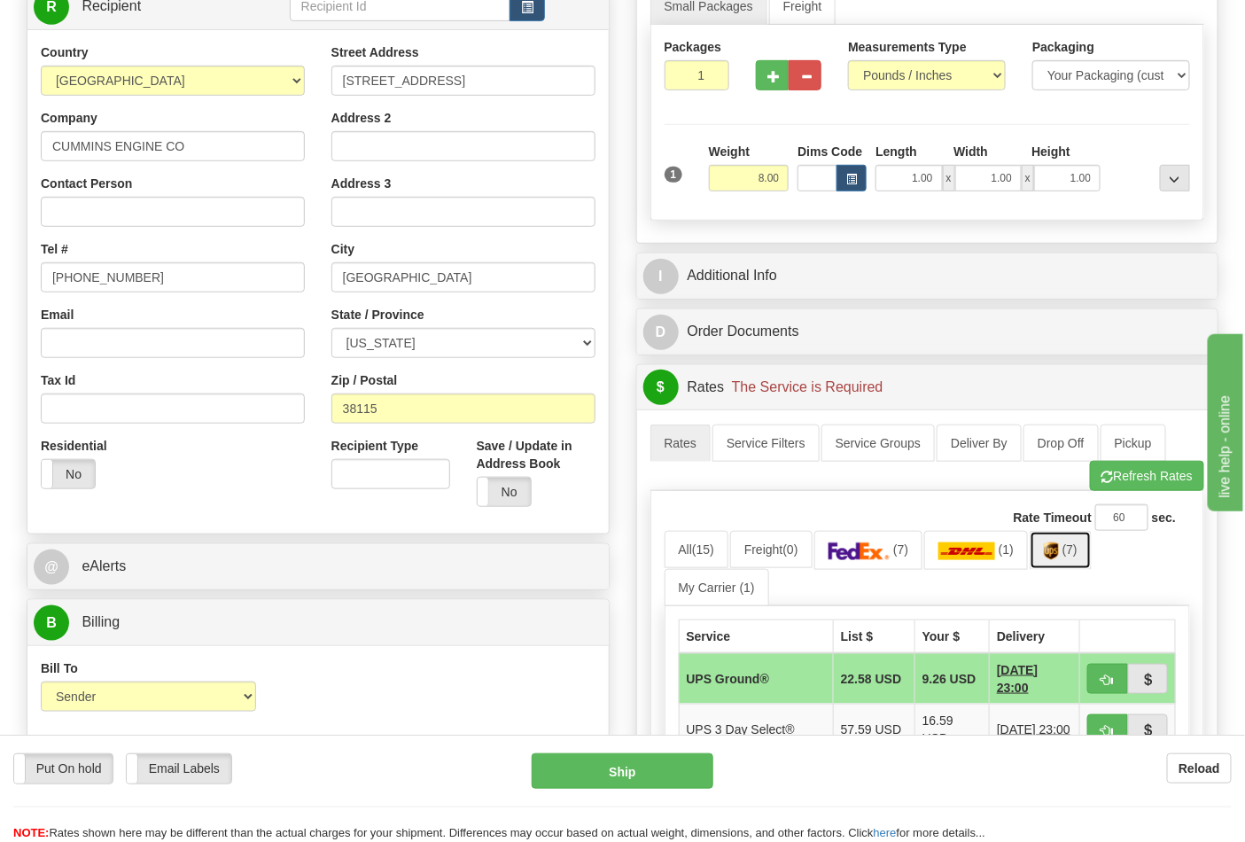
click at [1059, 553] on img at bounding box center [1050, 551] width 15 height 18
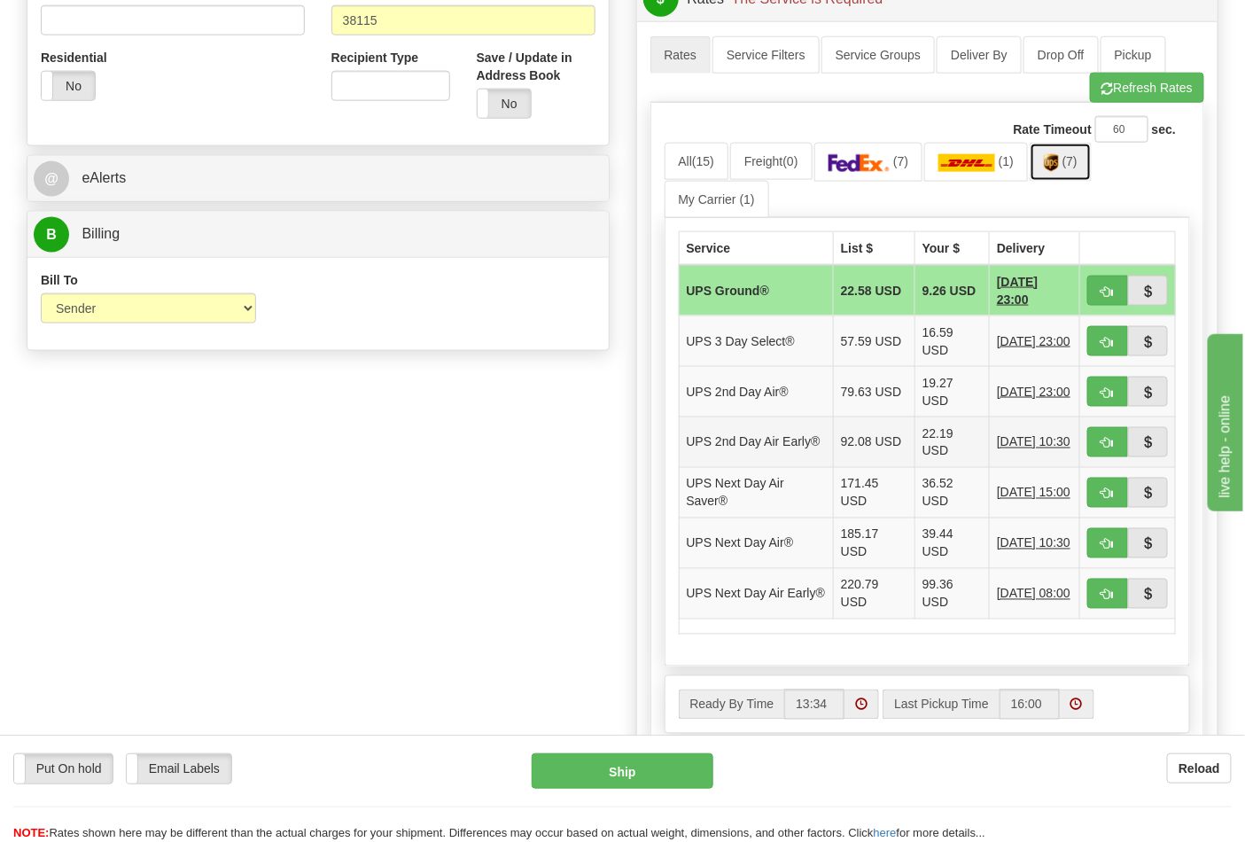
scroll to position [688, 0]
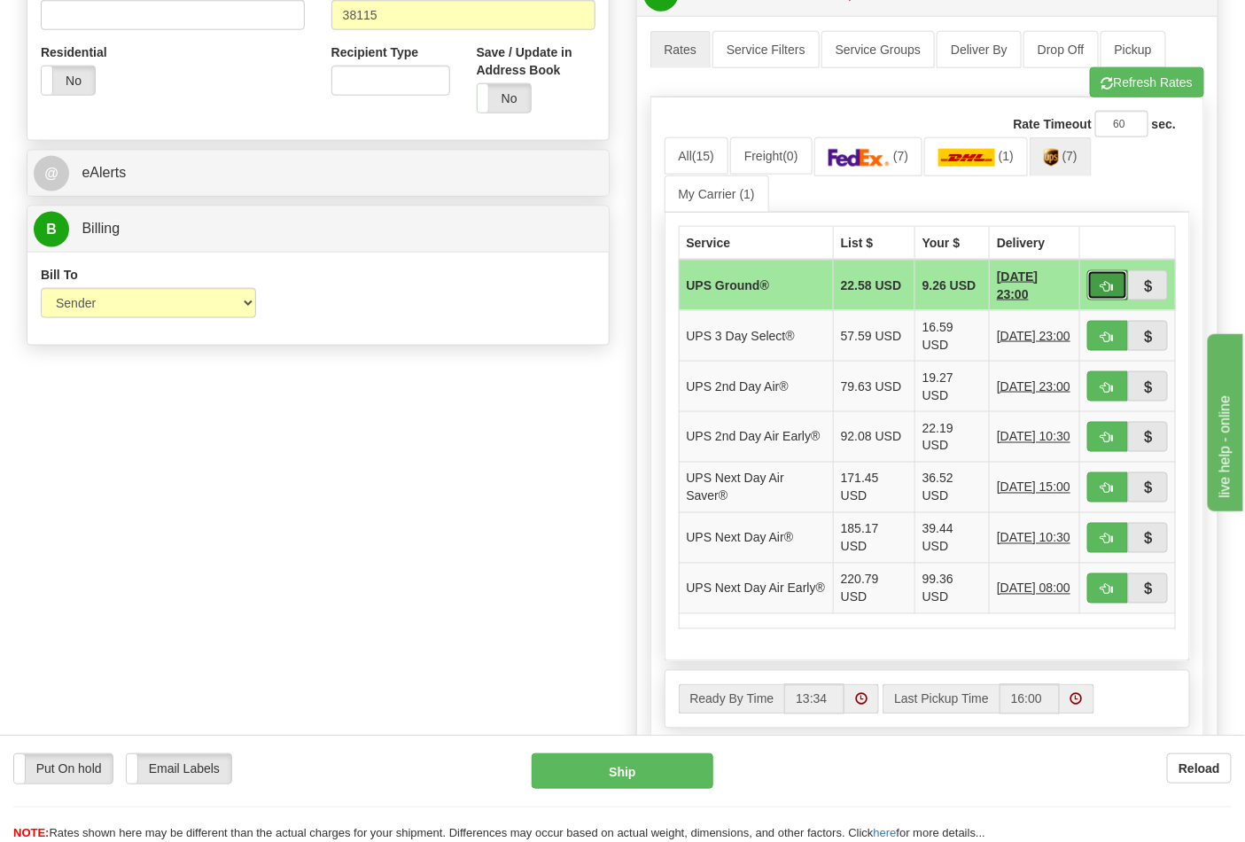
click at [1101, 289] on span "button" at bounding box center [1107, 287] width 12 height 12
type input "03"
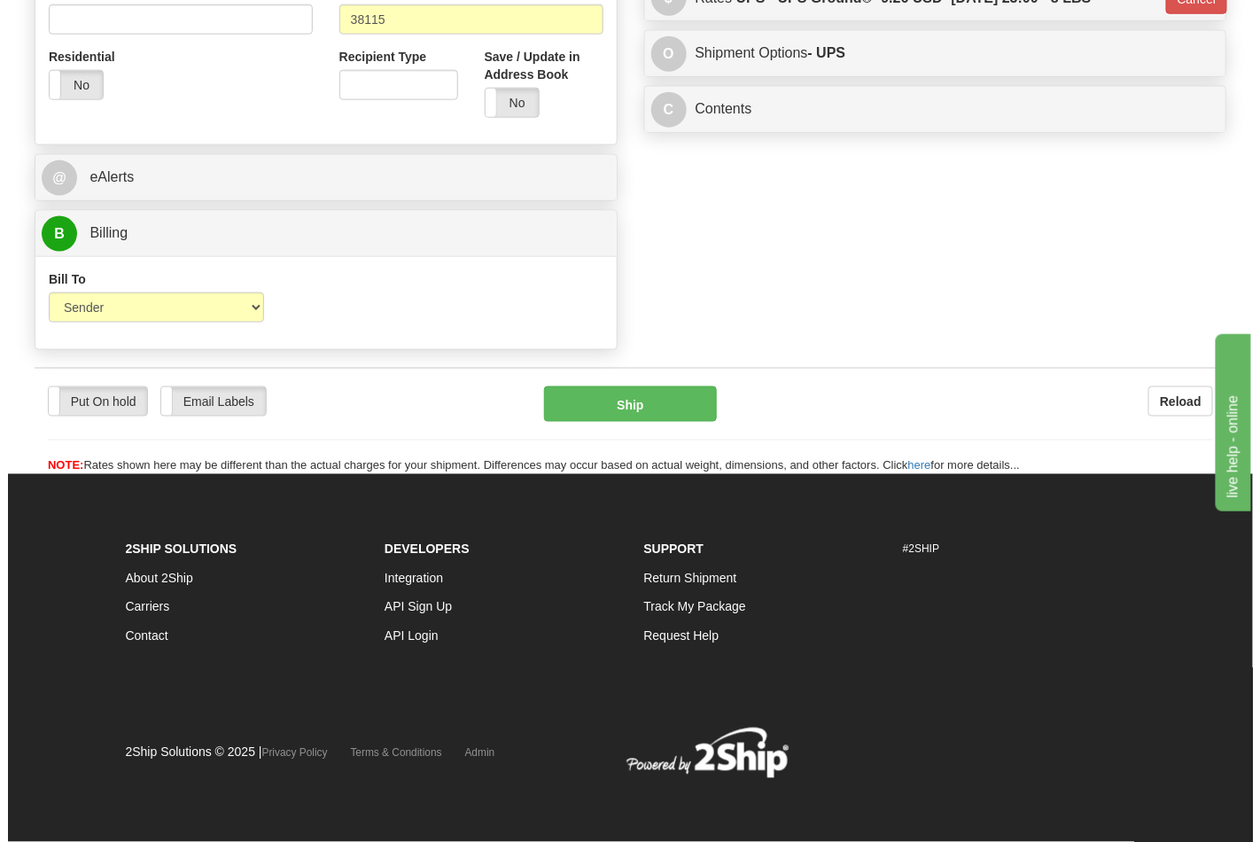
scroll to position [661, 0]
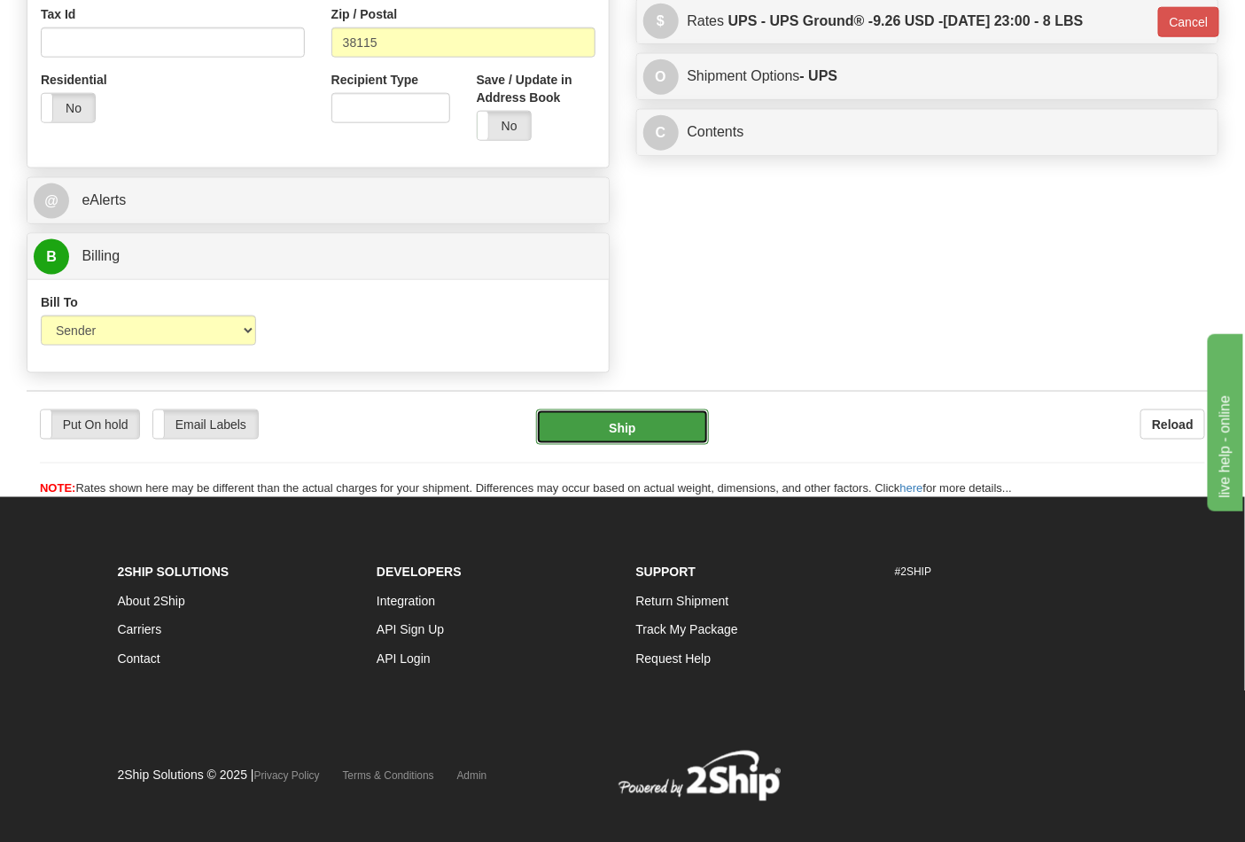
click at [615, 431] on button "Ship" at bounding box center [622, 426] width 172 height 35
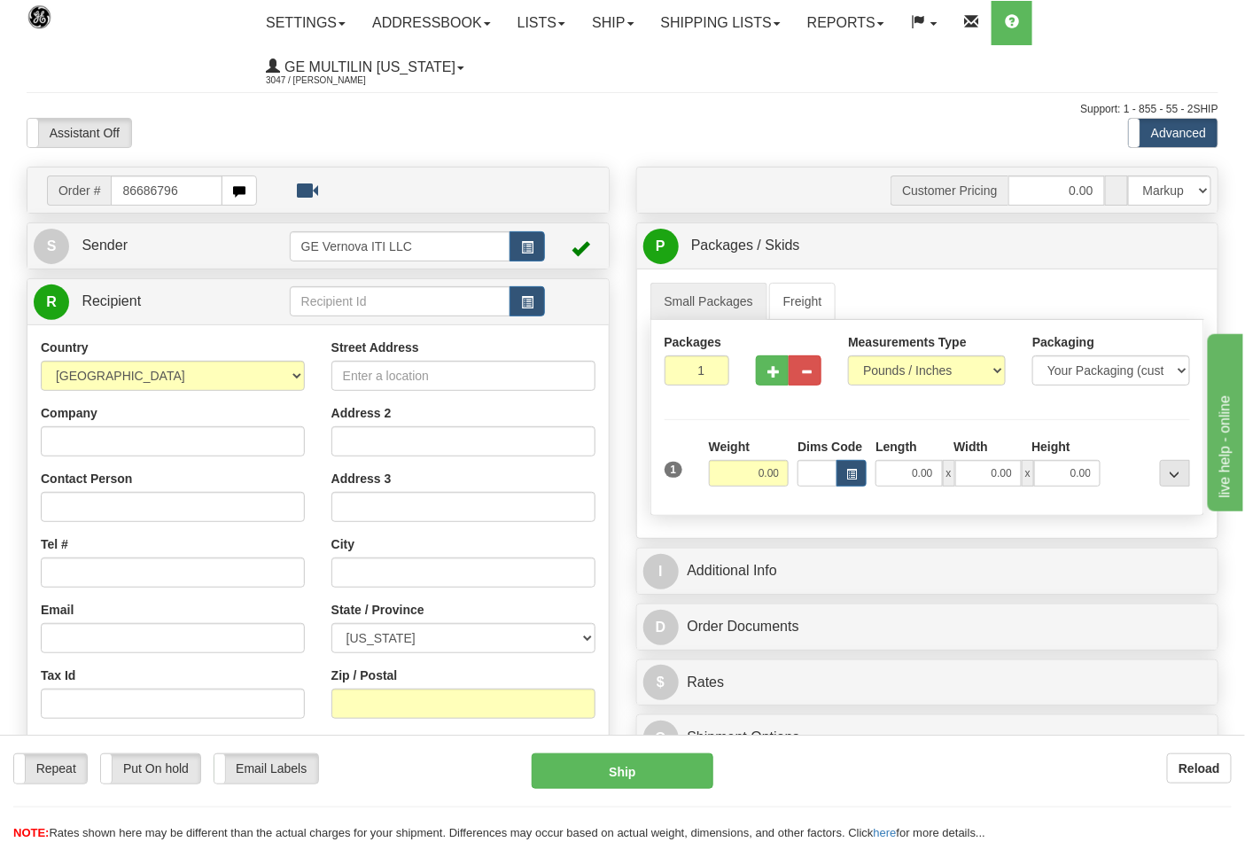
type input "86686796"
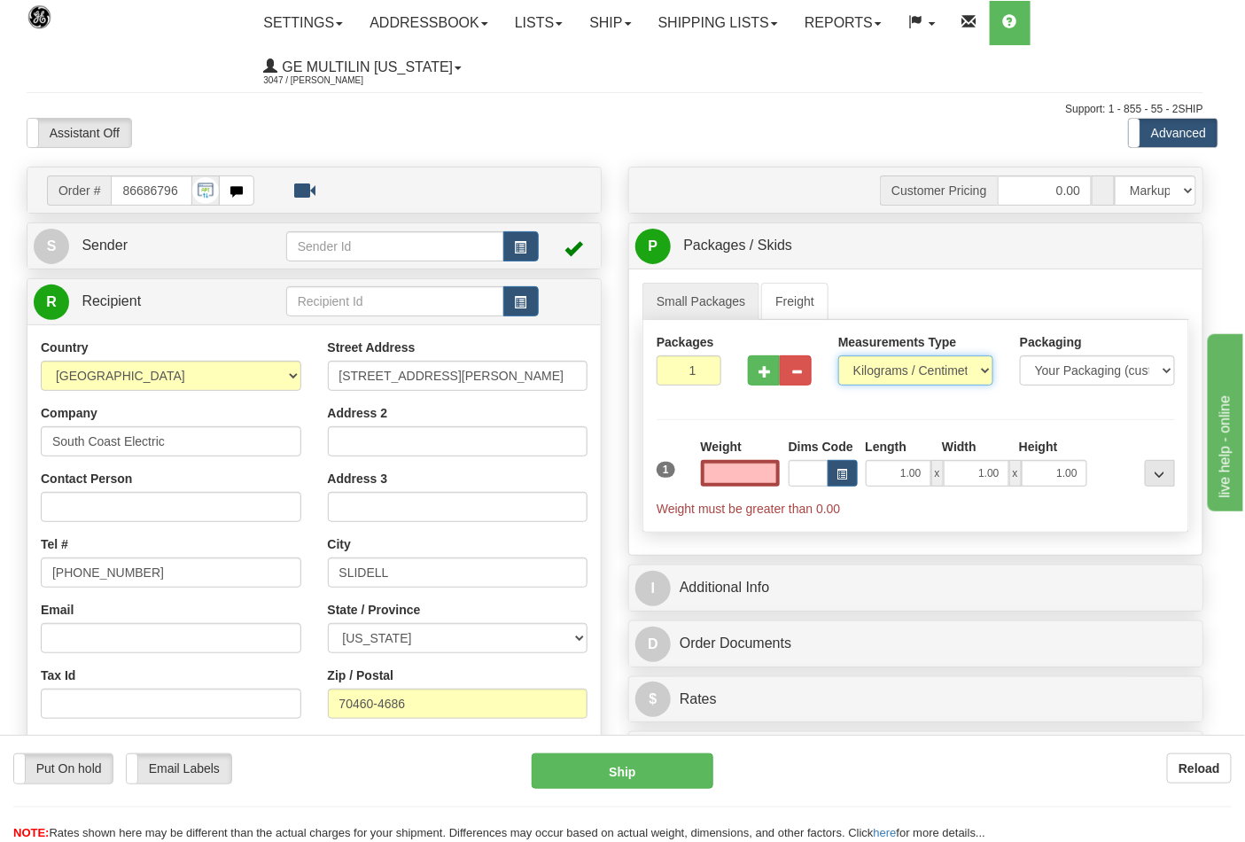
type input "0.00"
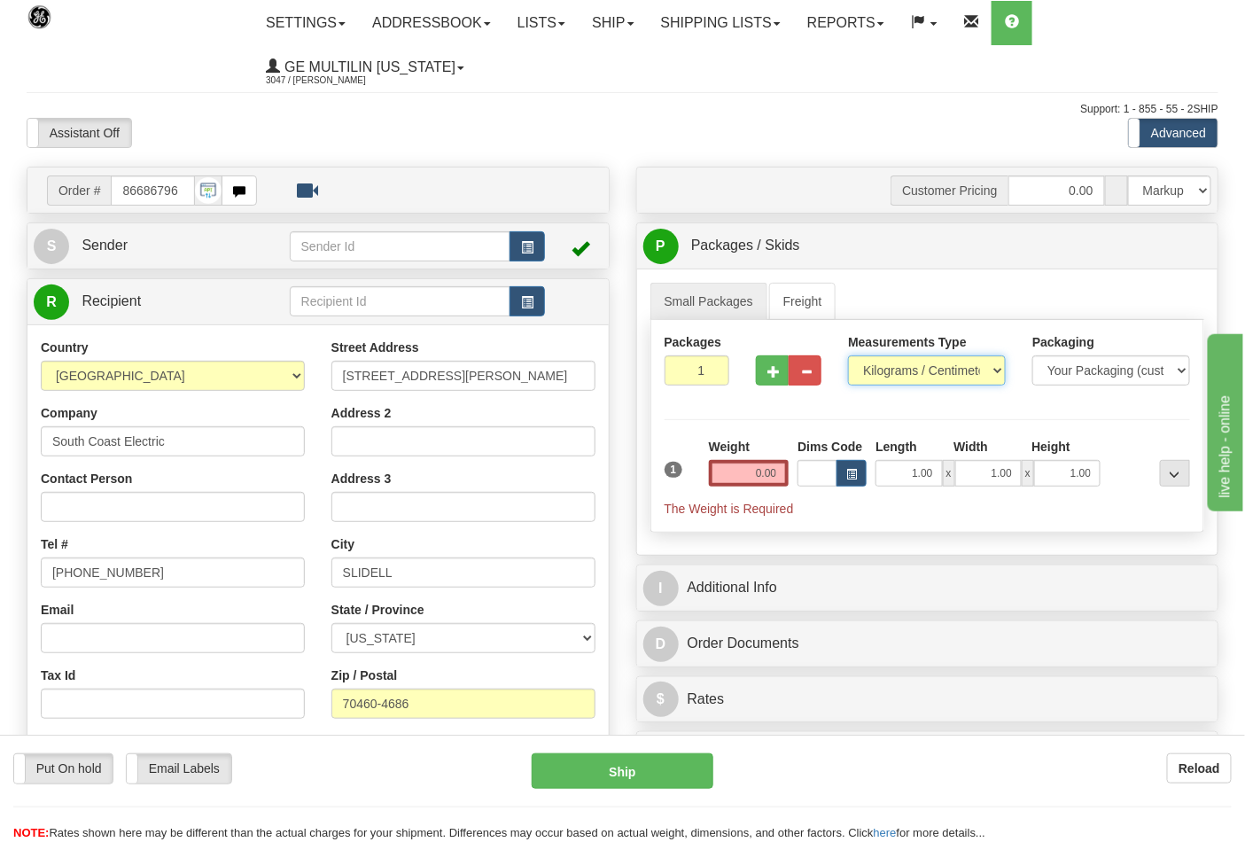
click at [881, 377] on select "Pounds / Inches Kilograms / Centimeters" at bounding box center [927, 370] width 158 height 30
select select "0"
click at [848, 356] on select "Pounds / Inches Kilograms / Centimeters" at bounding box center [927, 370] width 158 height 30
click at [785, 465] on input "0.00" at bounding box center [749, 473] width 81 height 27
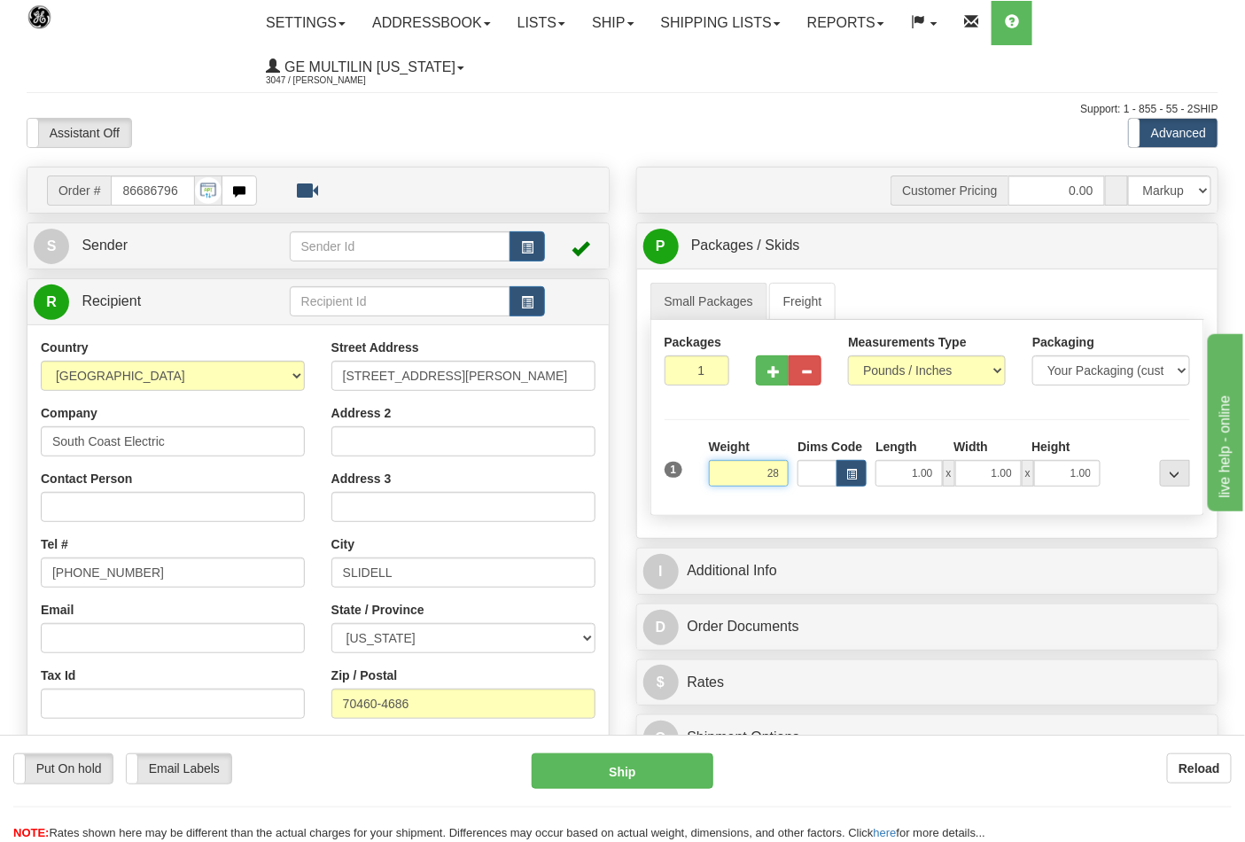
click button "Delete" at bounding box center [0, 0] width 0 height 0
type input "28.00"
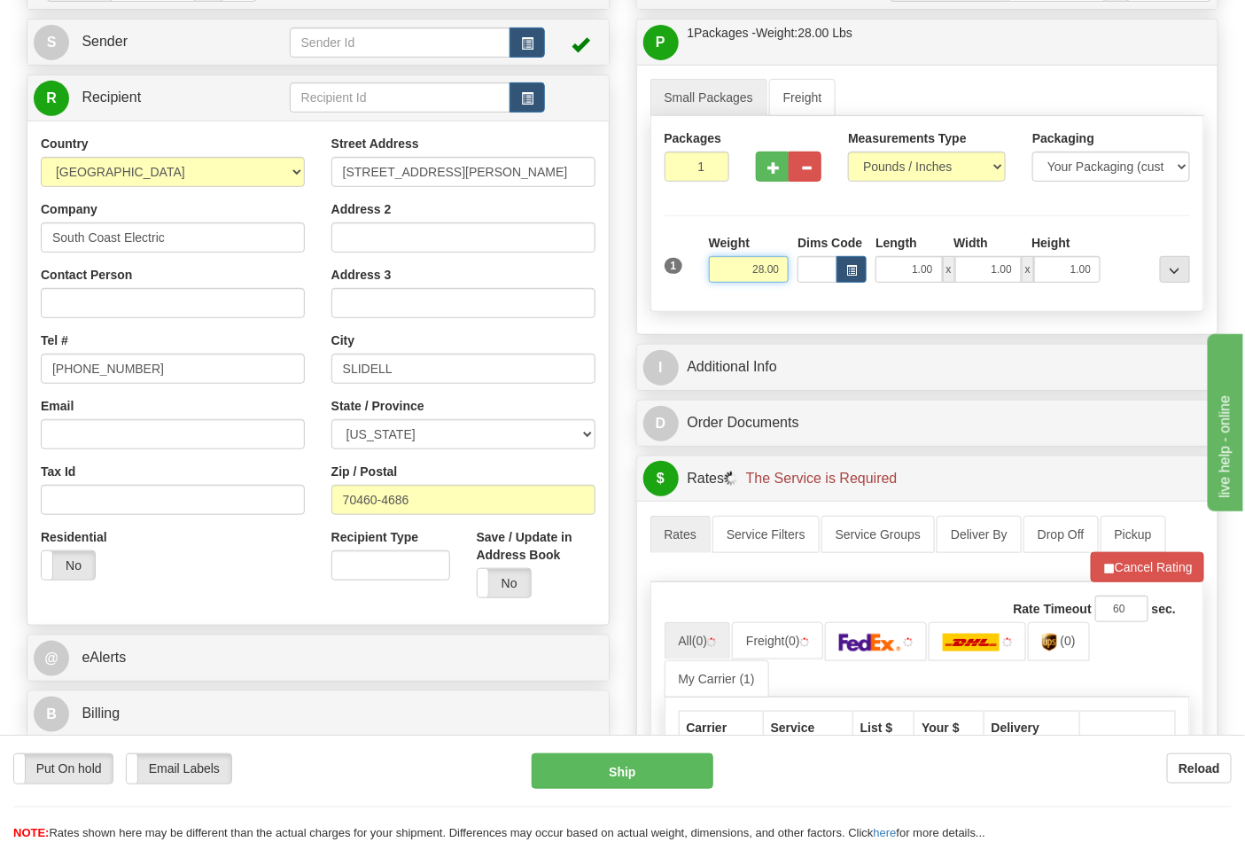
scroll to position [393, 0]
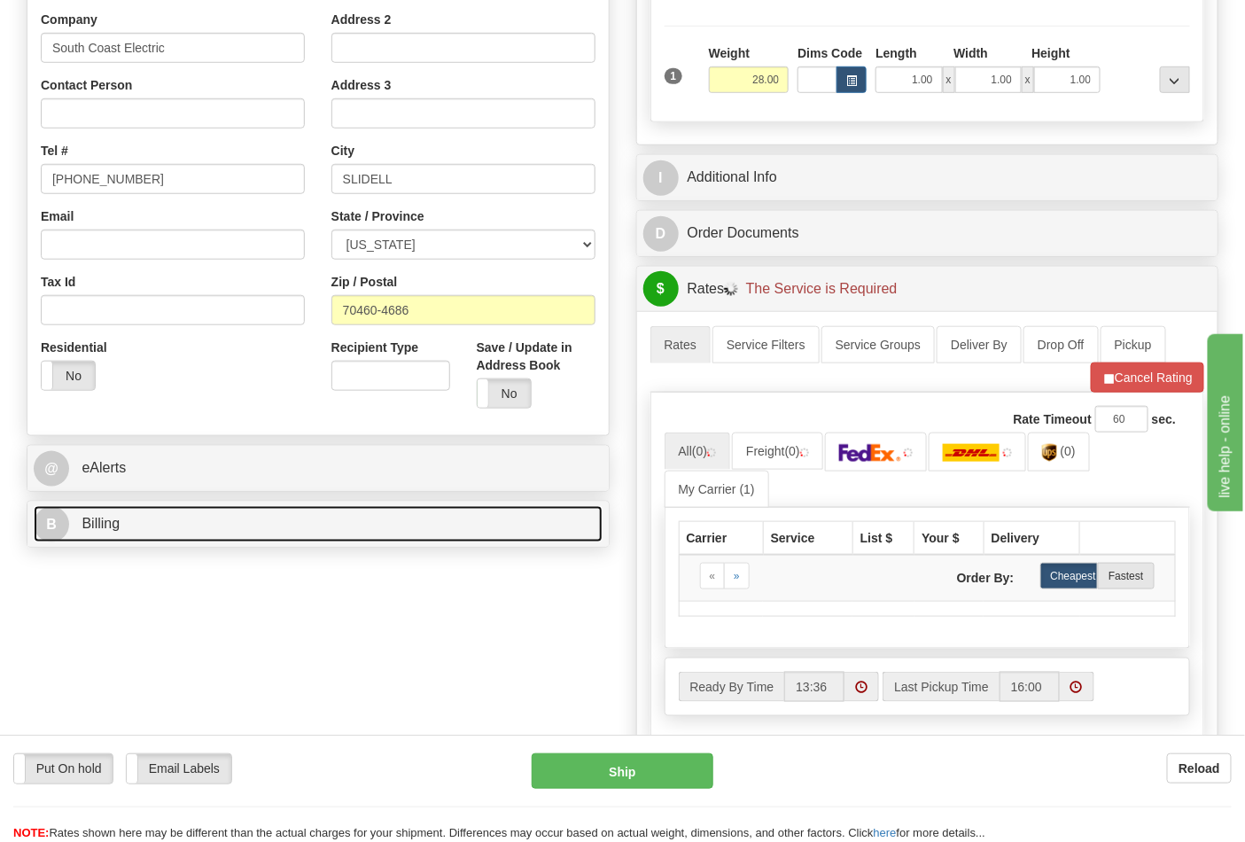
click at [198, 526] on link "B Billing" at bounding box center [318, 524] width 569 height 36
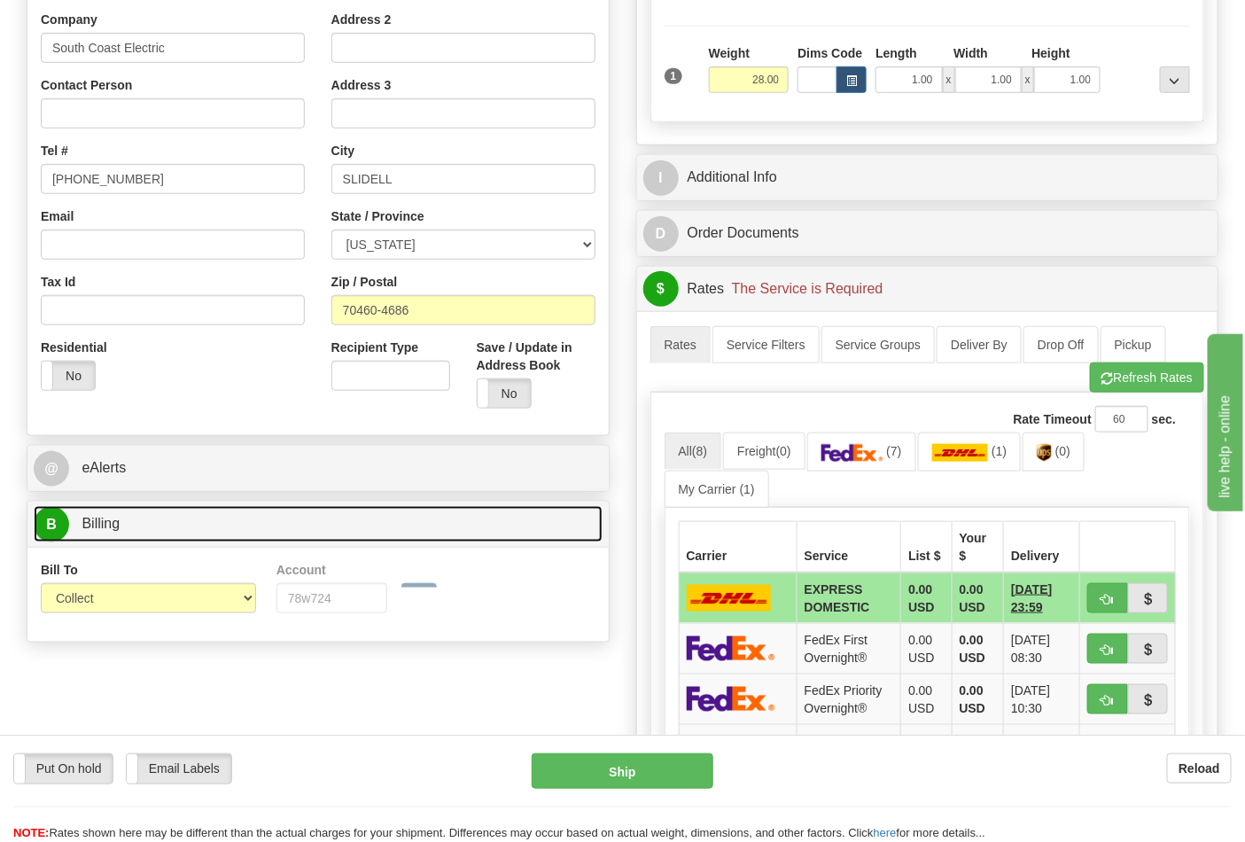
scroll to position [492, 0]
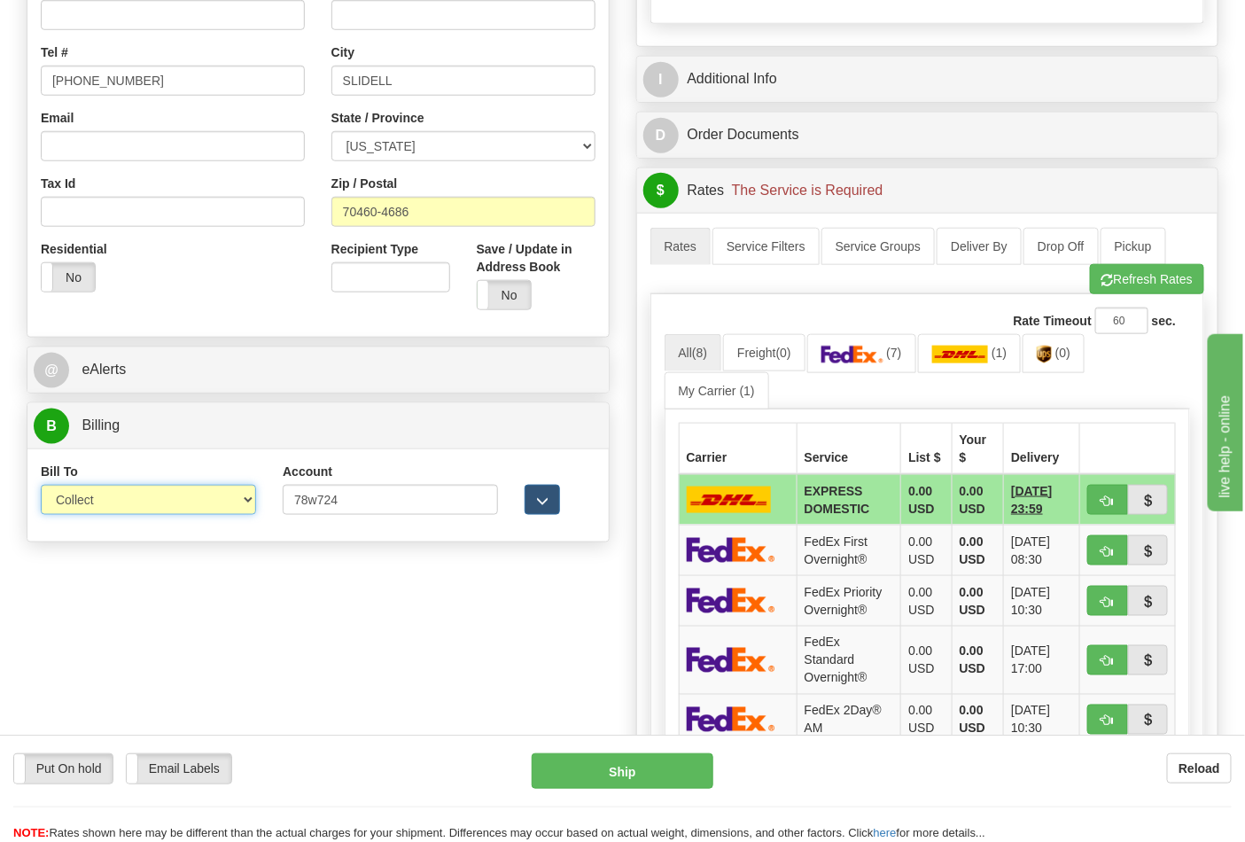
click at [139, 500] on select "Sender Recipient Third Party Collect" at bounding box center [148, 500] width 215 height 30
select select "2"
click at [41, 486] on select "Sender Recipient Third Party Collect" at bounding box center [148, 500] width 215 height 30
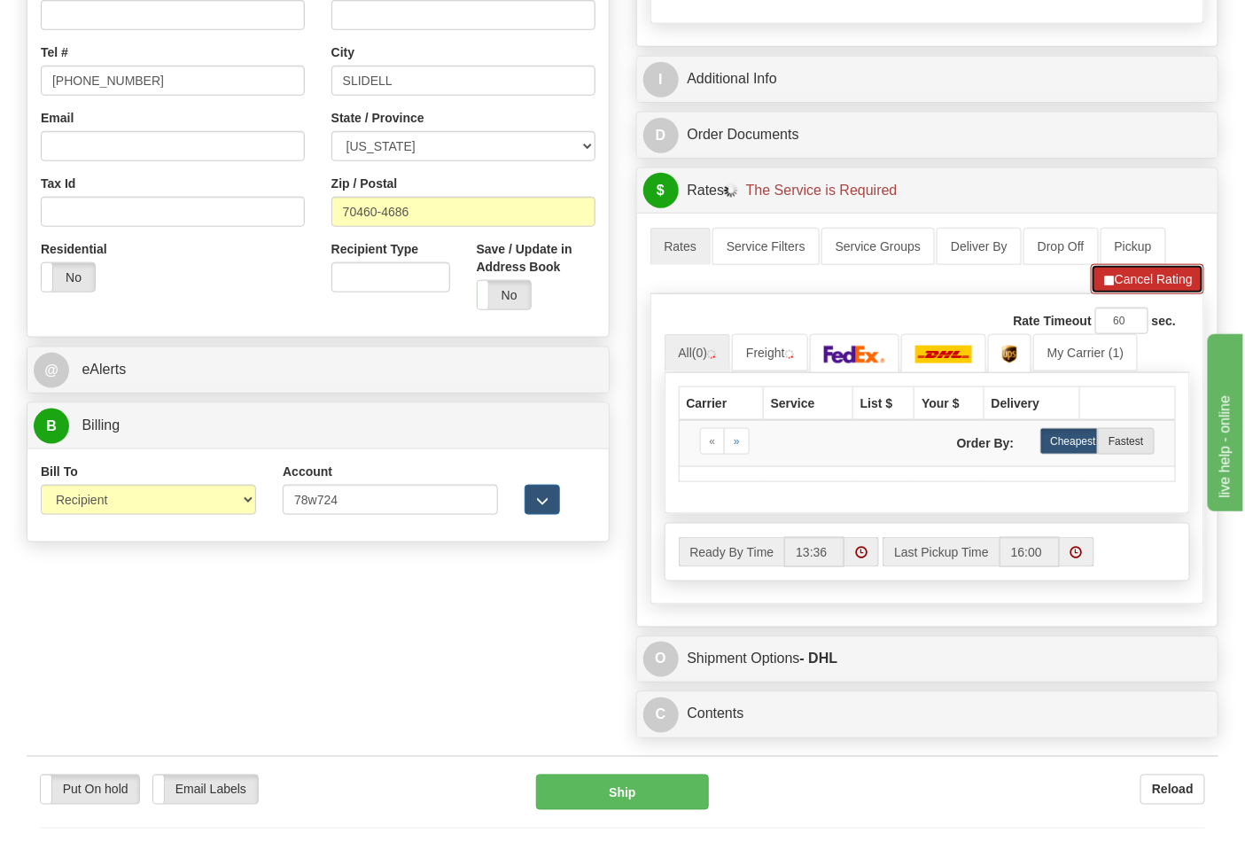
click at [1126, 294] on button "Cancel Rating" at bounding box center [1146, 279] width 113 height 30
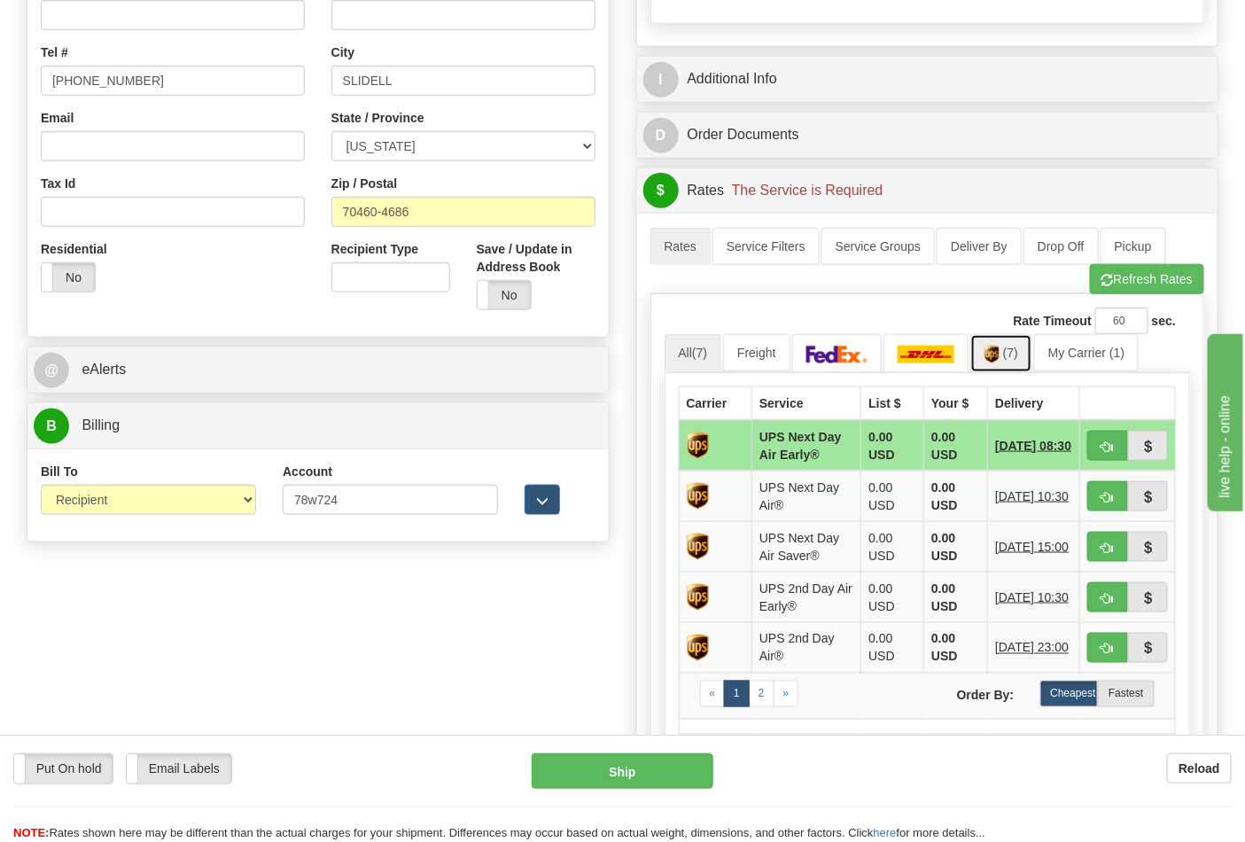
click at [1005, 352] on link "(7)" at bounding box center [1001, 353] width 62 height 38
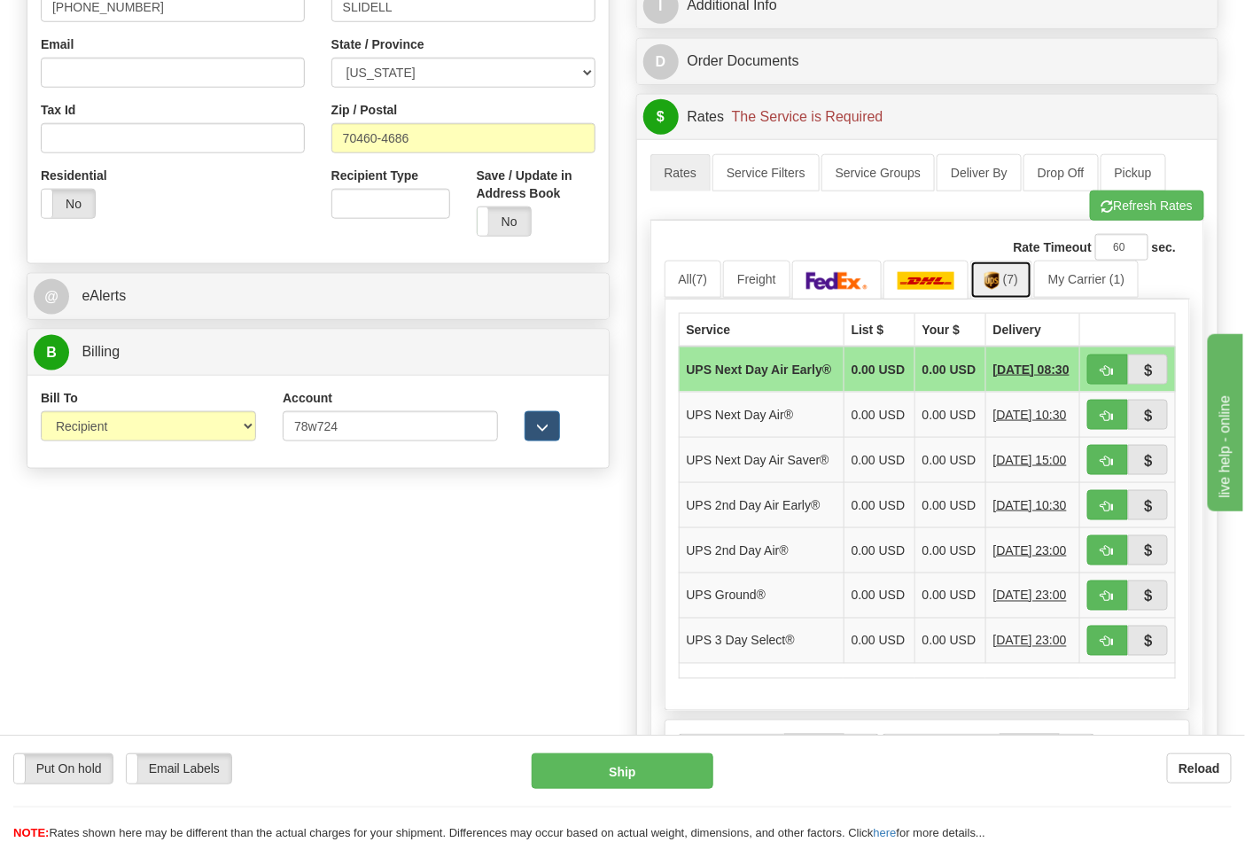
scroll to position [688, 0]
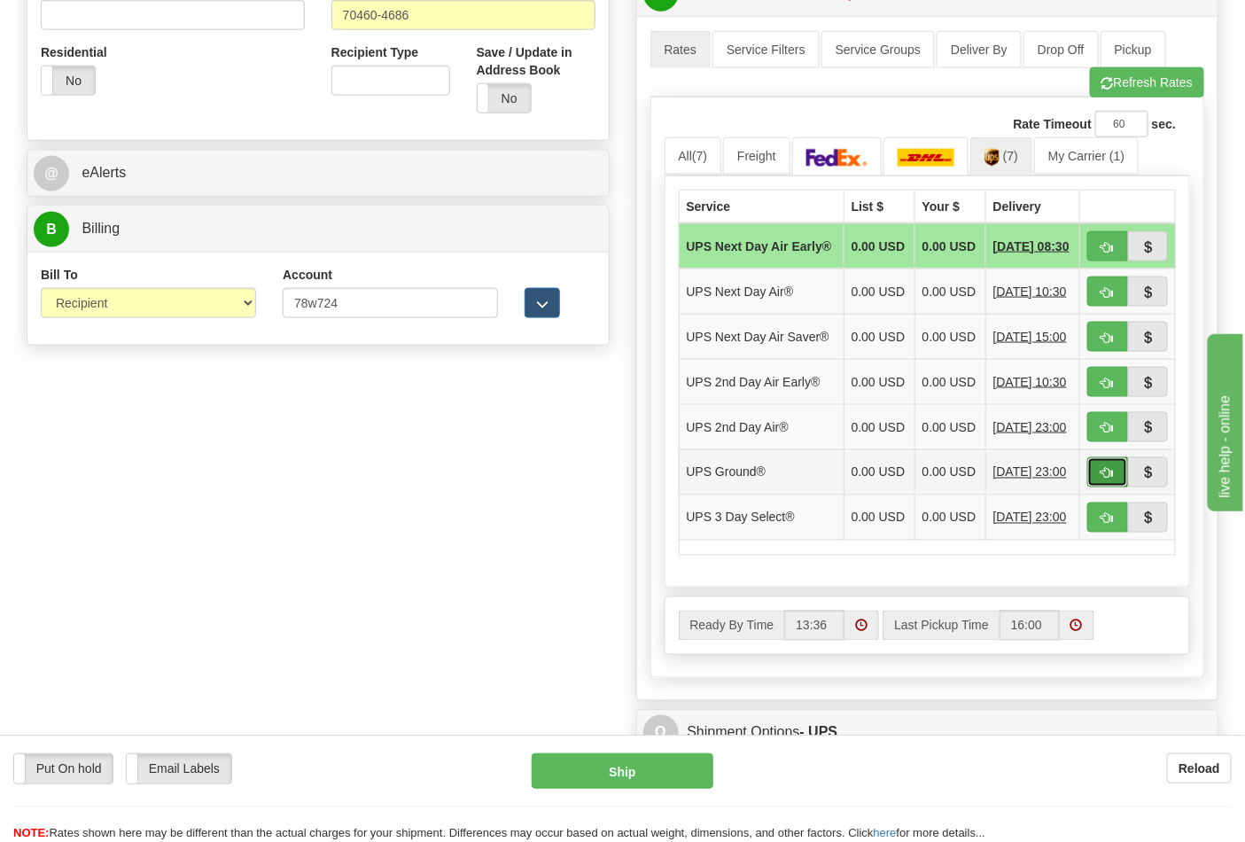
click at [1103, 479] on span "button" at bounding box center [1107, 474] width 12 height 12
type input "03"
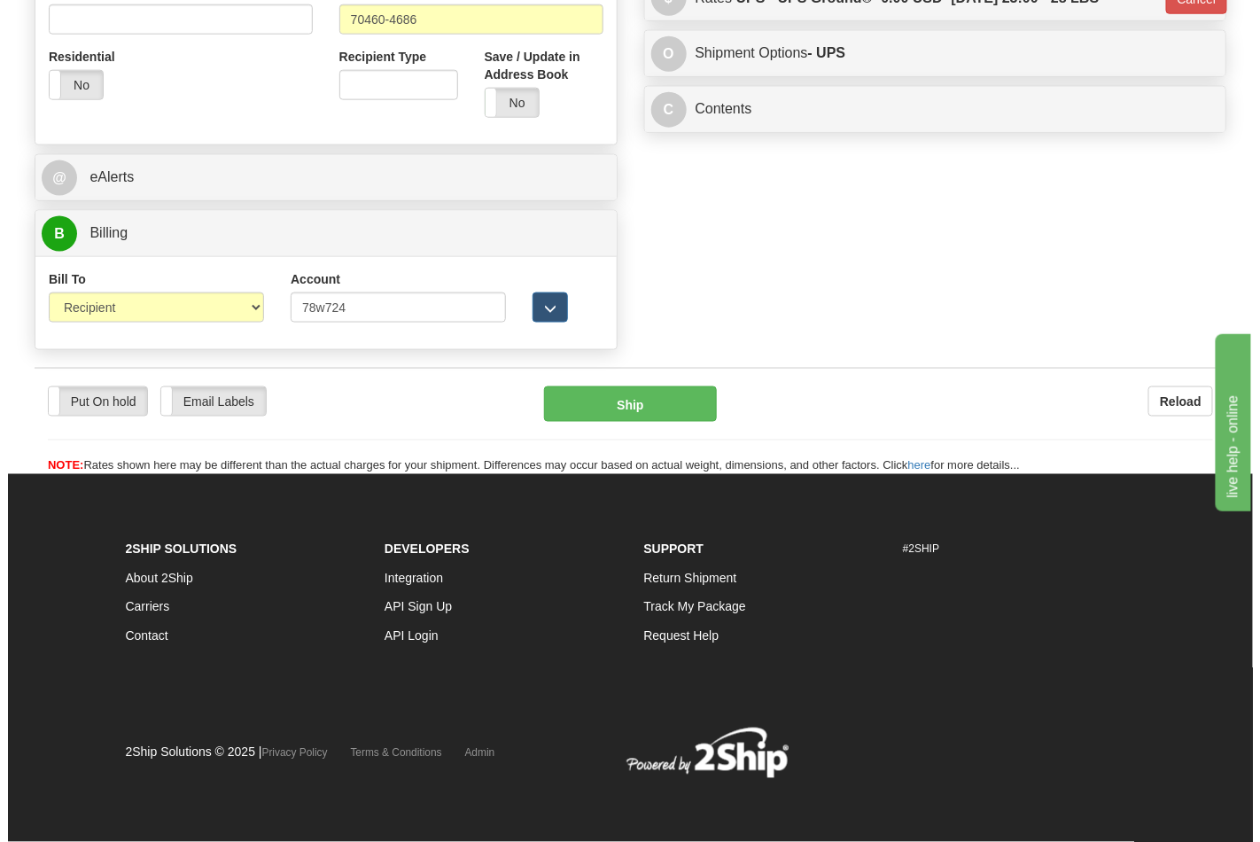
scroll to position [661, 0]
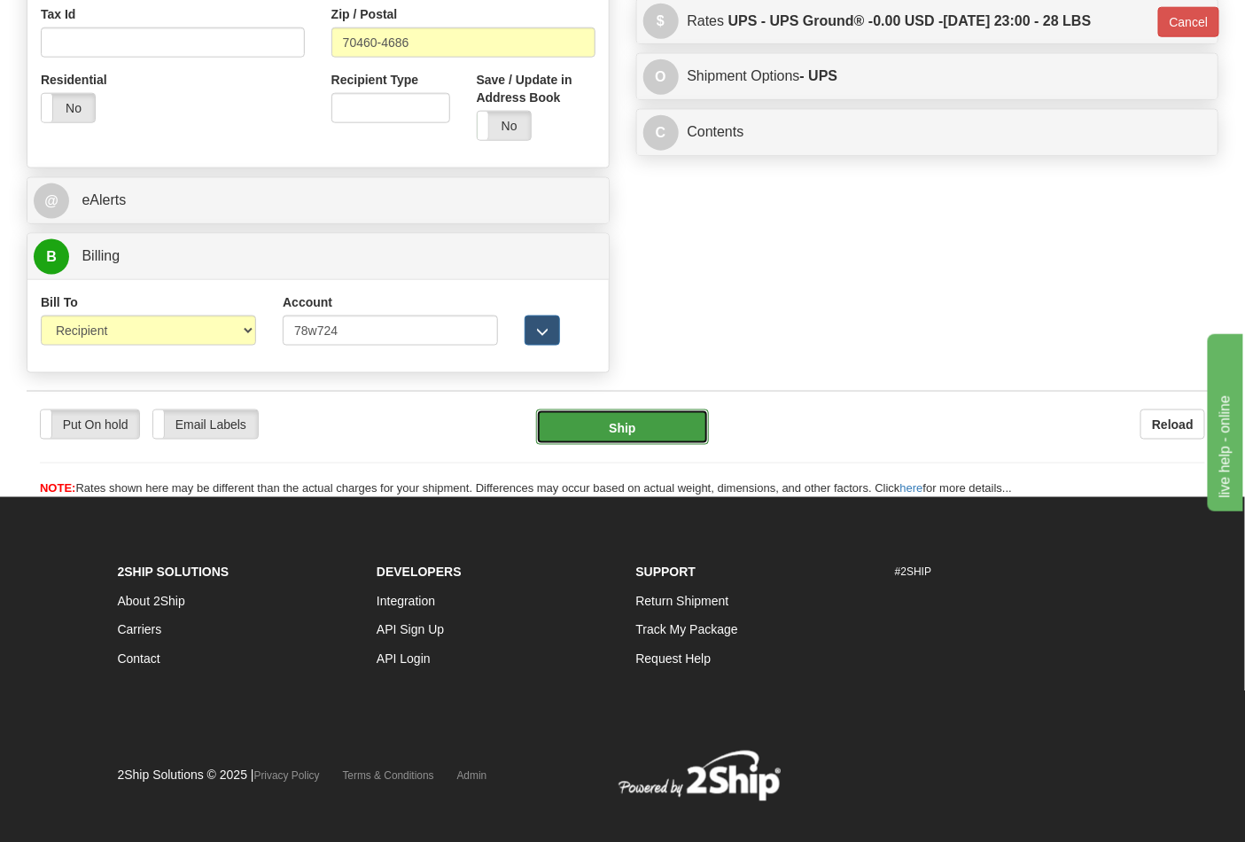
click at [640, 432] on button "Ship" at bounding box center [622, 426] width 172 height 35
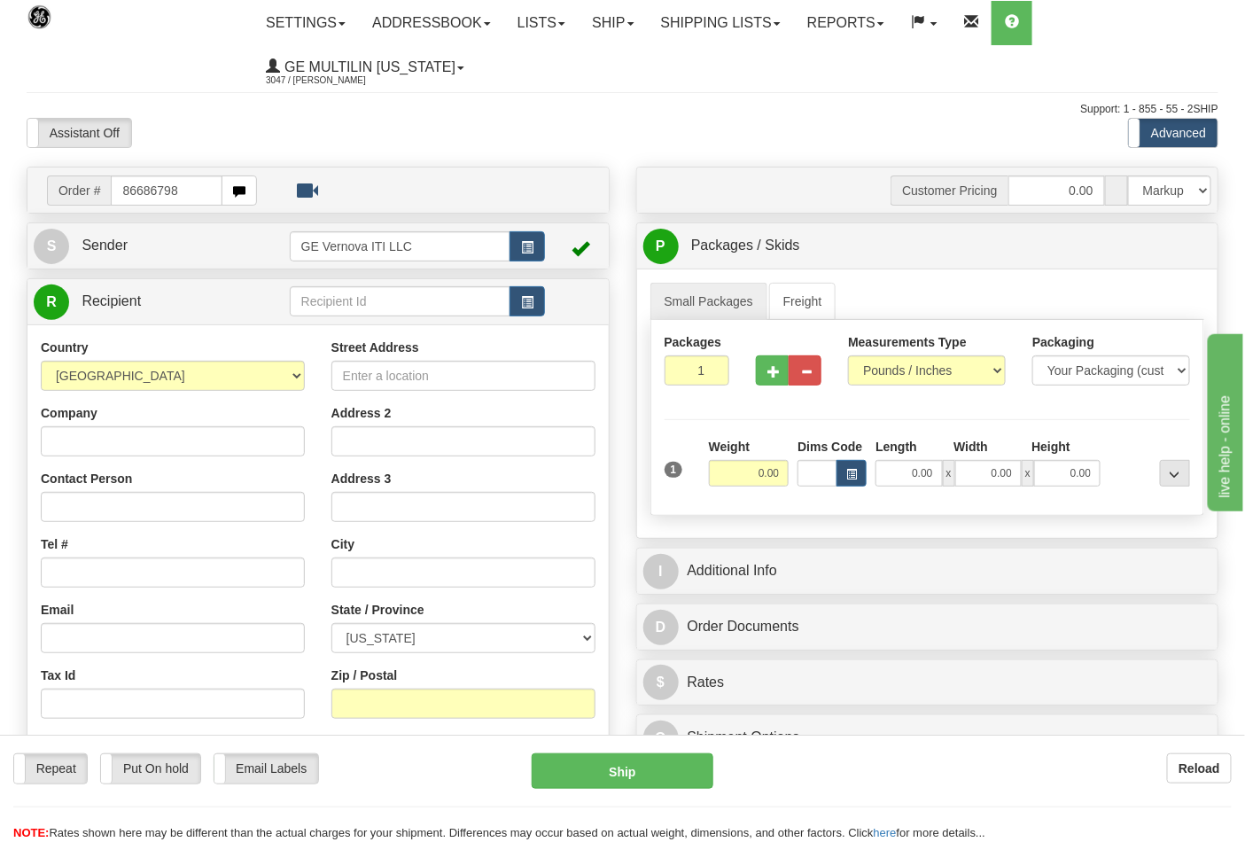
type input "86686798"
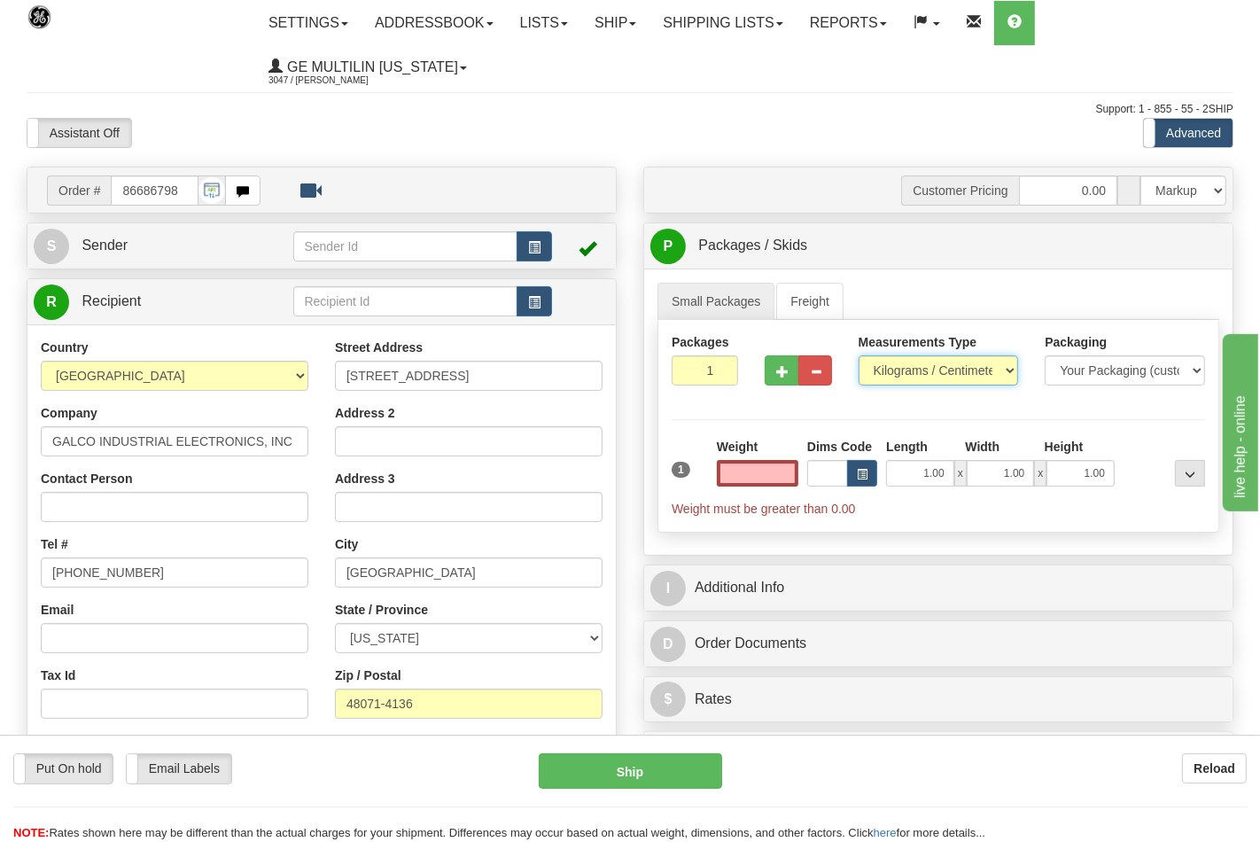
type input "0.00"
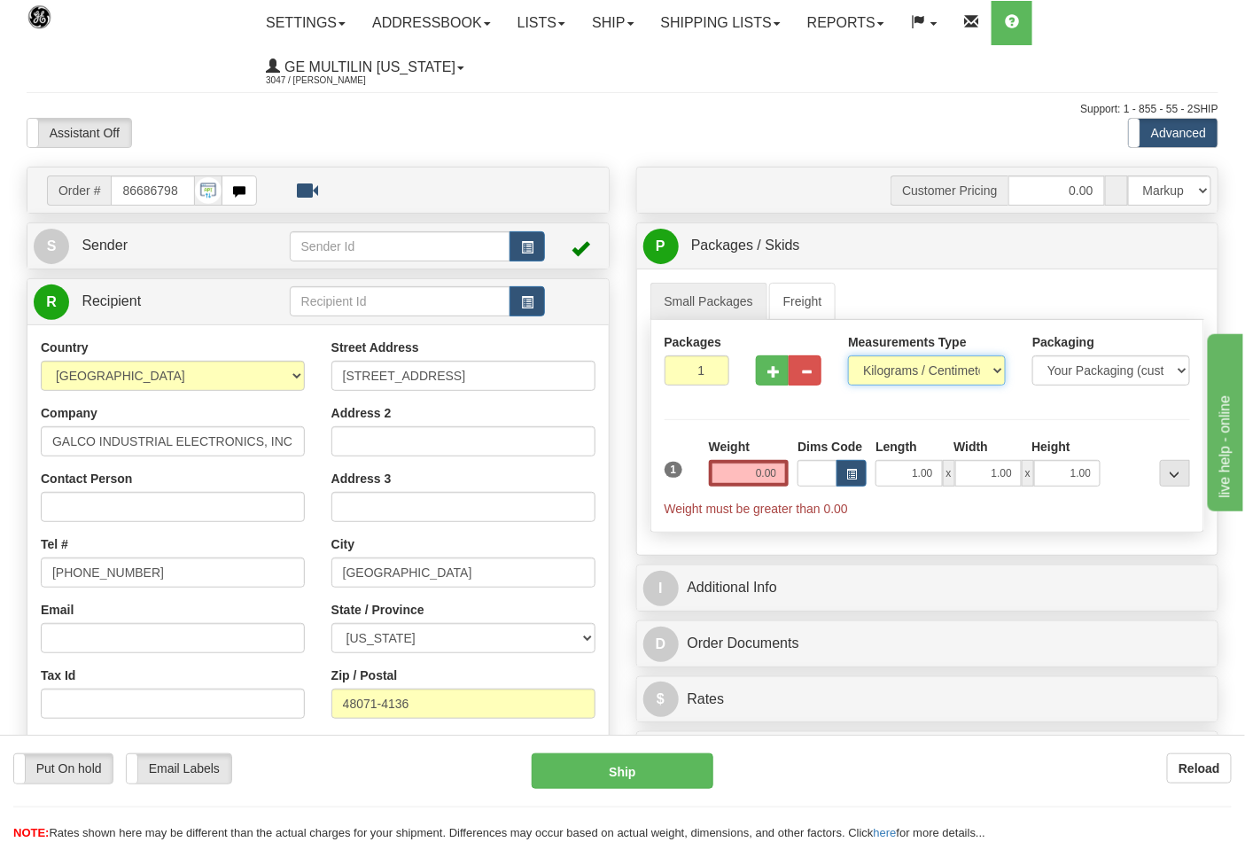
drag, startPoint x: 893, startPoint y: 368, endPoint x: 891, endPoint y: 384, distance: 16.9
click at [893, 368] on select "Pounds / Inches Kilograms / Centimeters" at bounding box center [927, 370] width 158 height 30
select select "0"
click at [848, 356] on select "Pounds / Inches Kilograms / Centimeters" at bounding box center [927, 370] width 158 height 30
click at [790, 469] on div "Weight 0.00" at bounding box center [748, 469] width 89 height 62
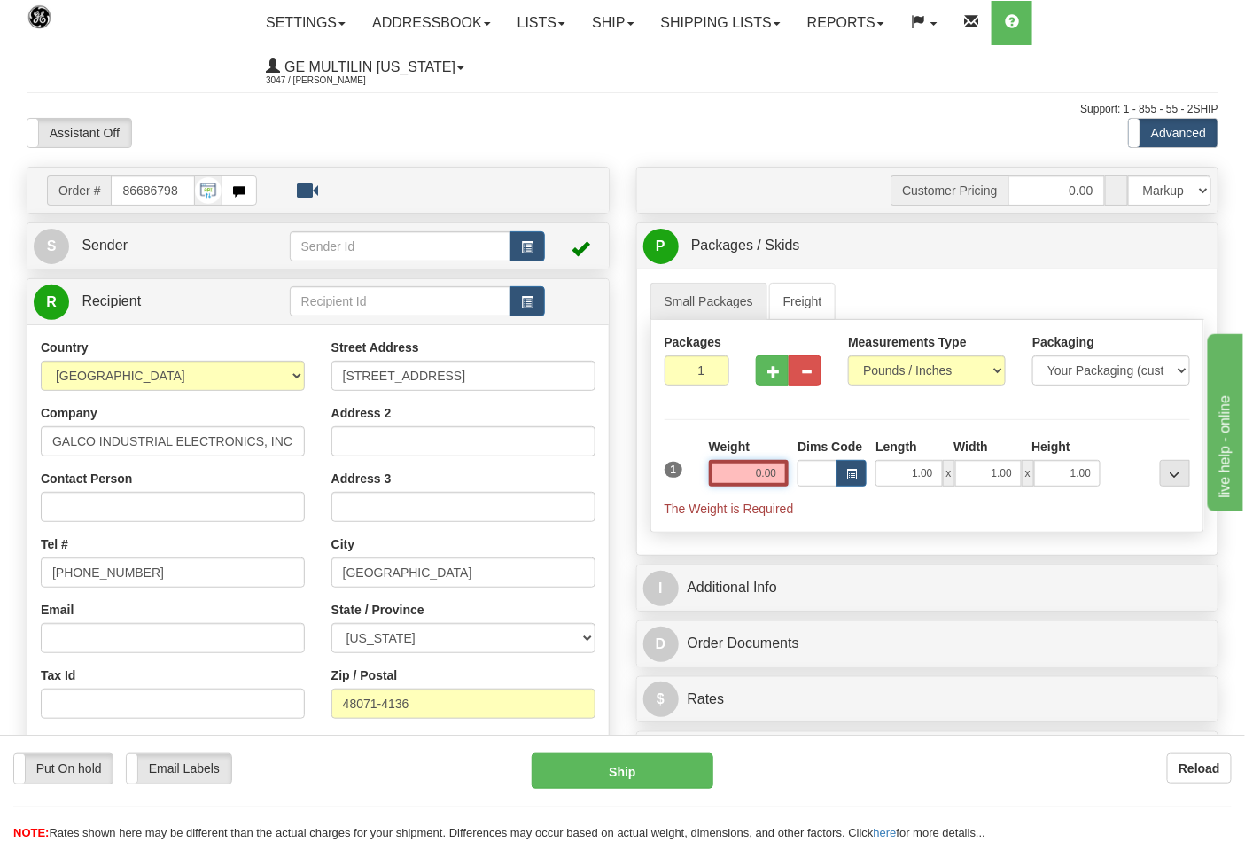
click at [787, 475] on input "0.00" at bounding box center [749, 473] width 81 height 27
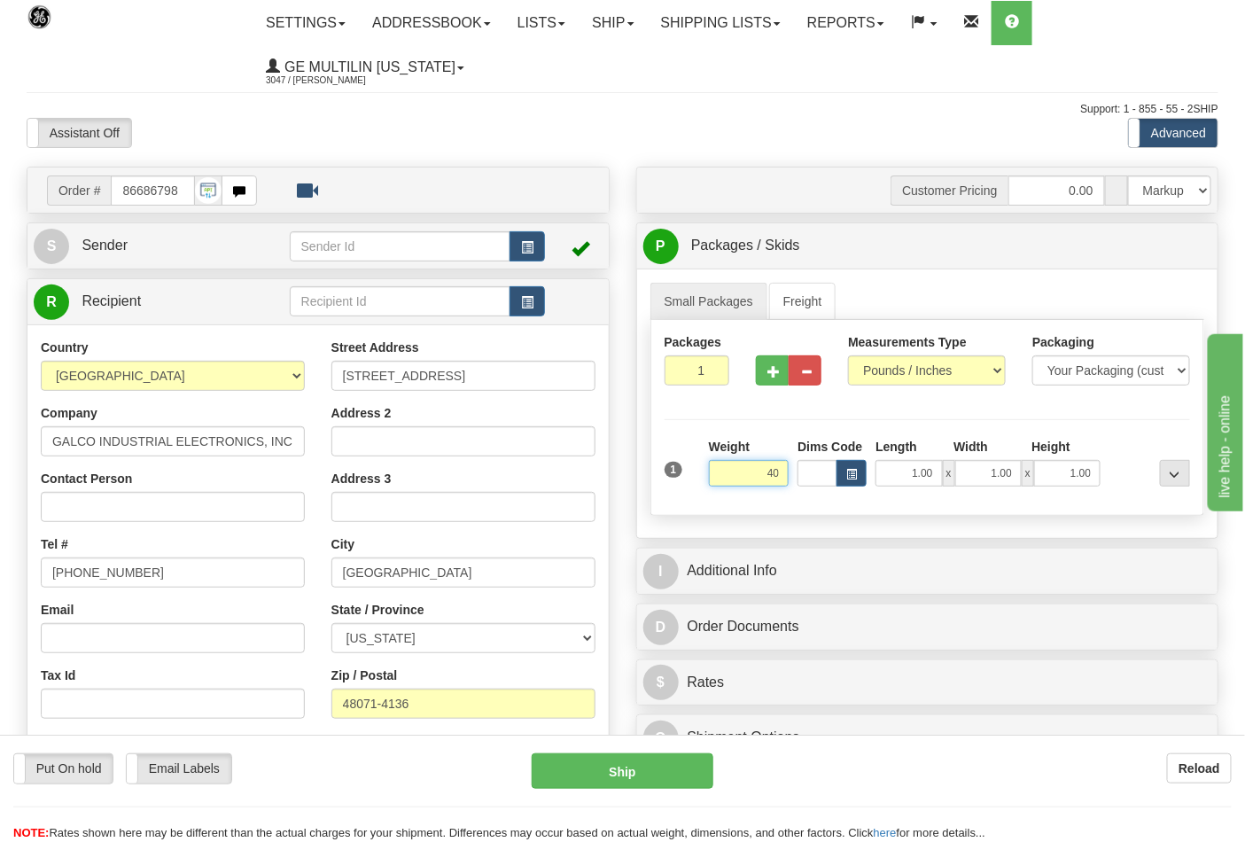
click button "Delete" at bounding box center [0, 0] width 0 height 0
type input "40.00"
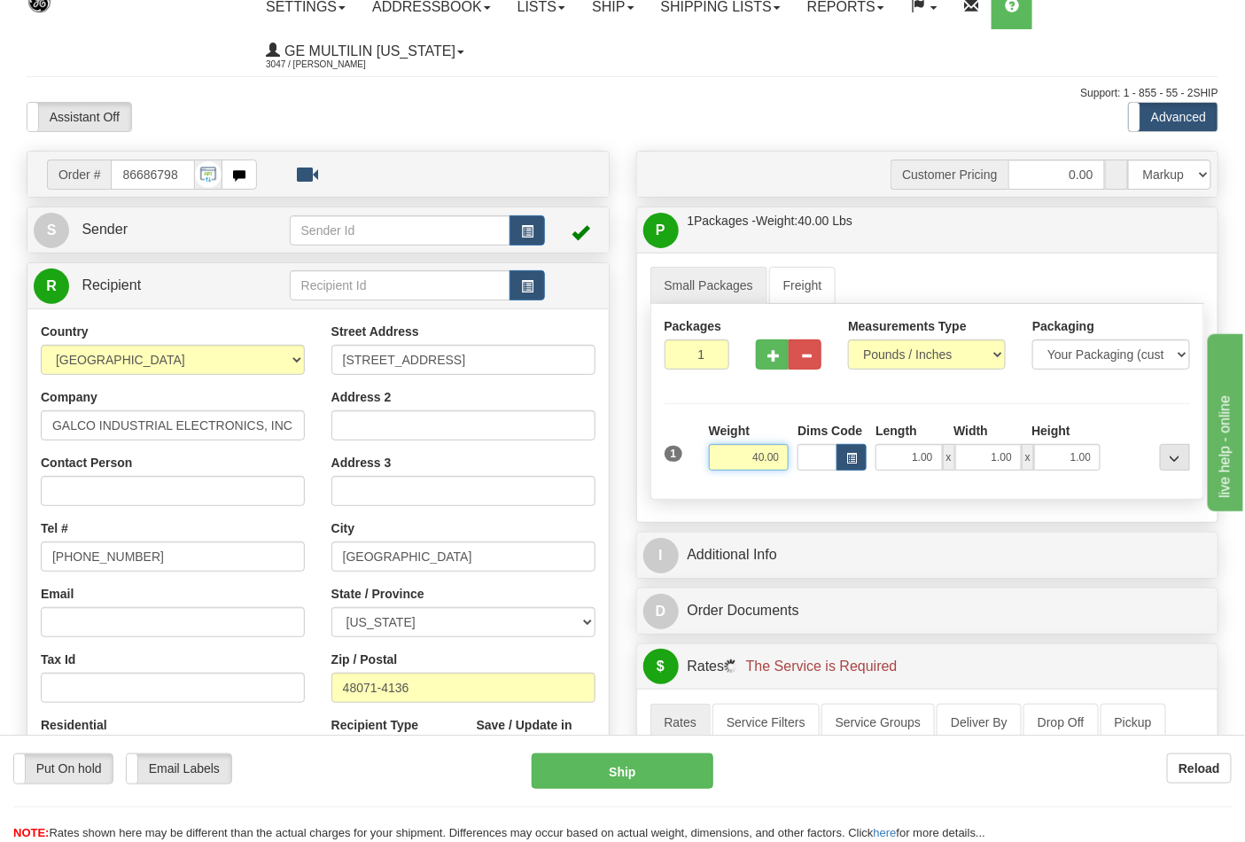
scroll to position [393, 0]
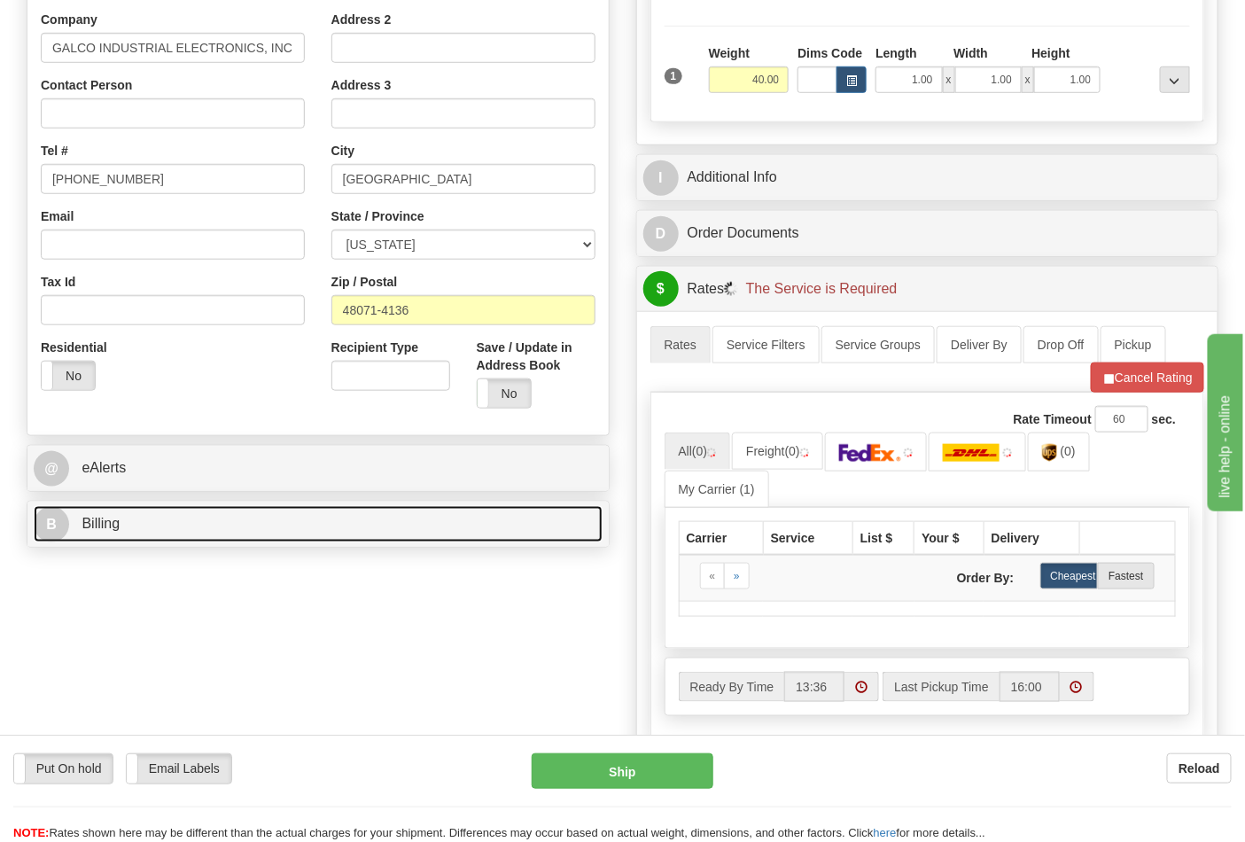
click at [204, 530] on link "B Billing" at bounding box center [318, 524] width 569 height 36
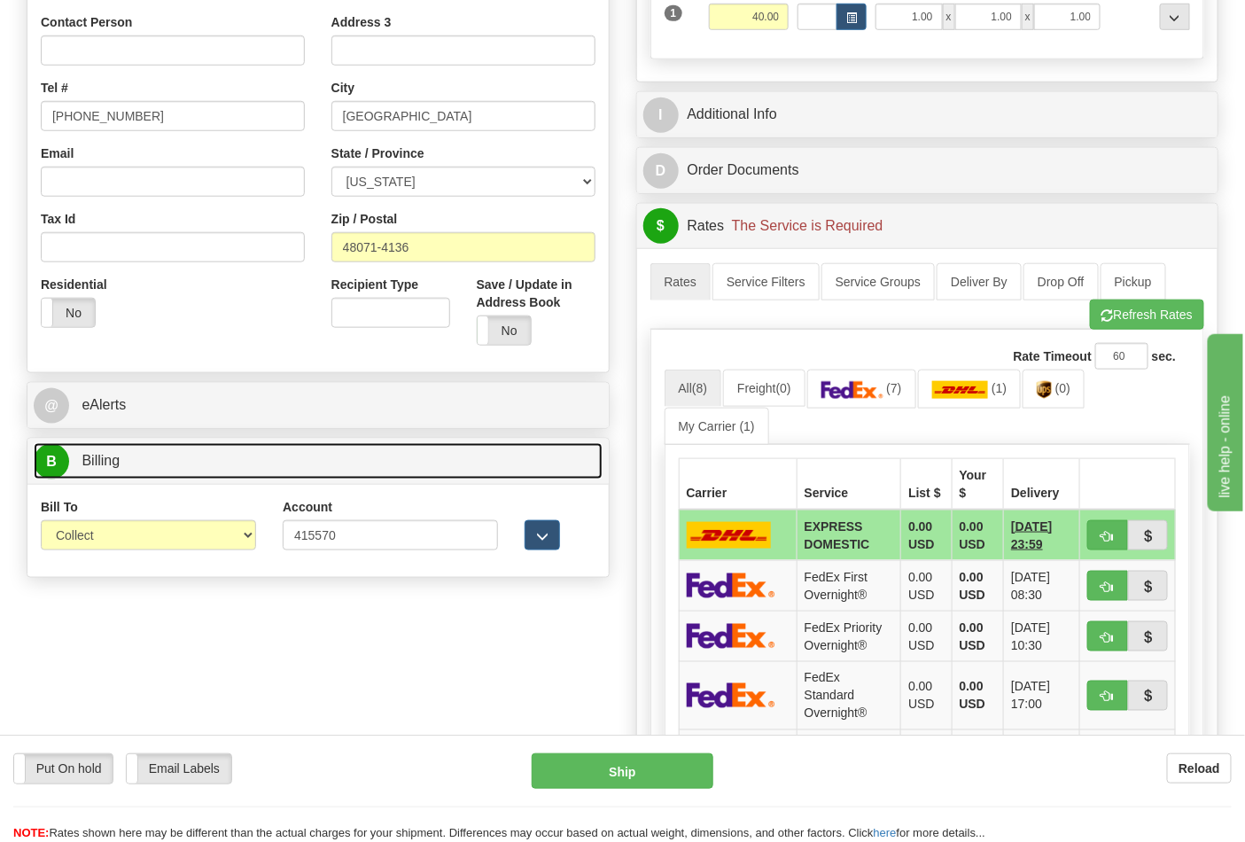
scroll to position [492, 0]
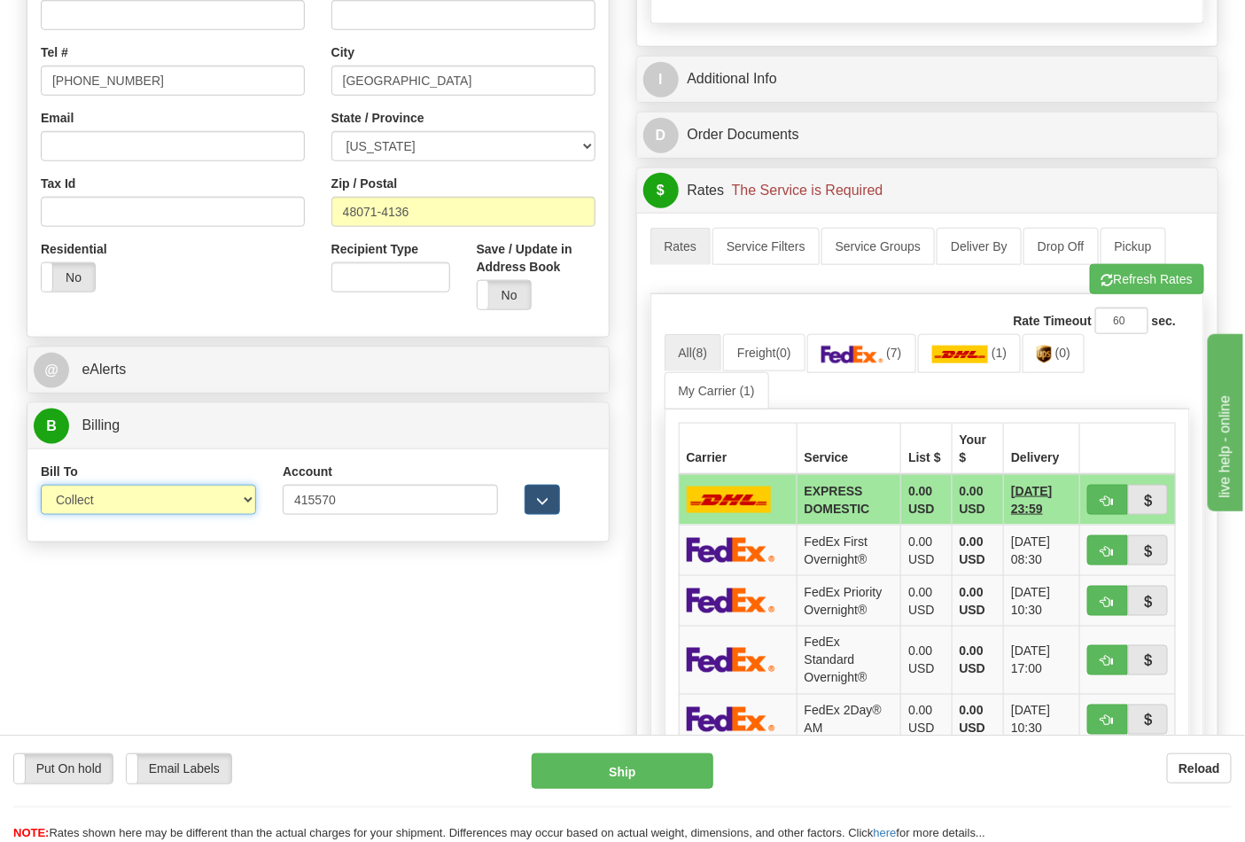
click at [139, 497] on select "Sender Recipient Third Party Collect" at bounding box center [148, 500] width 215 height 30
select select "2"
click at [41, 486] on select "Sender Recipient Third Party Collect" at bounding box center [148, 500] width 215 height 30
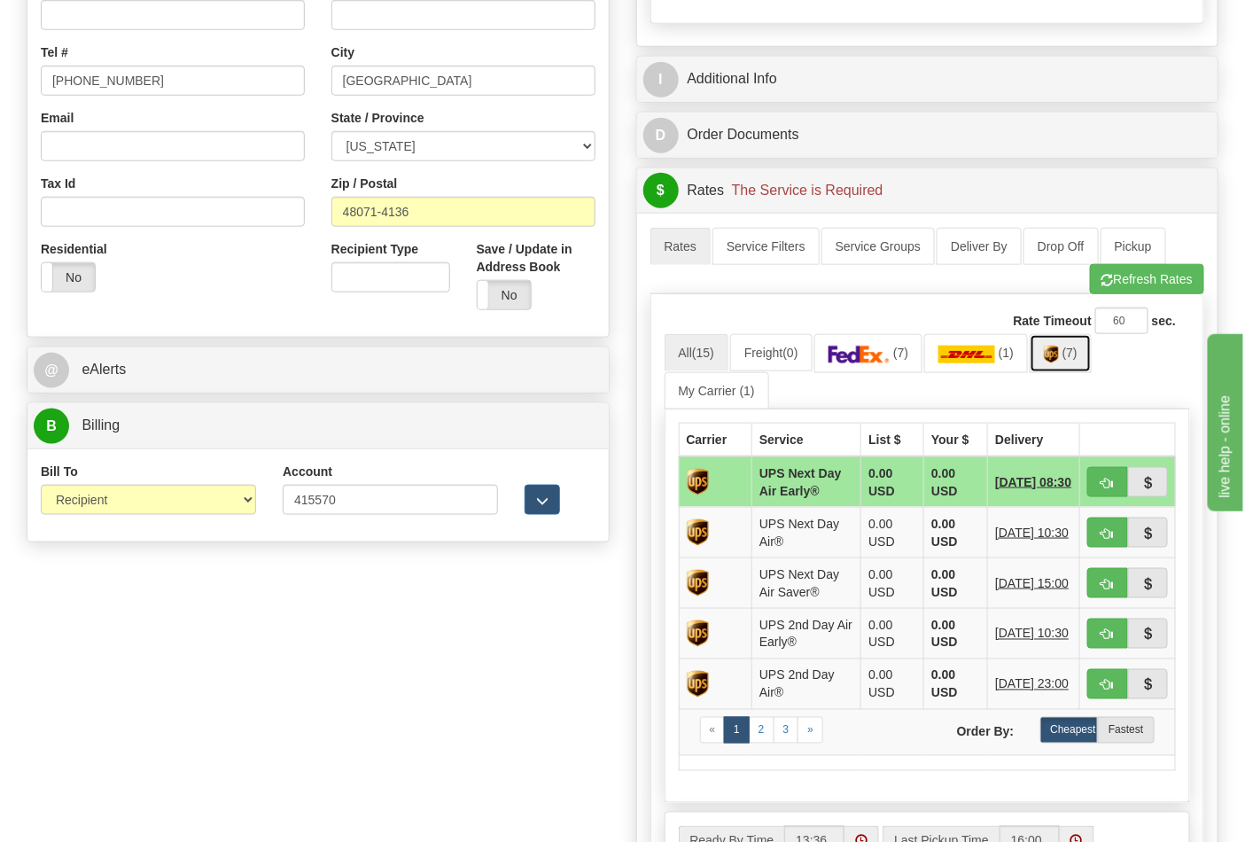
click at [1069, 365] on link "(7)" at bounding box center [1060, 353] width 62 height 38
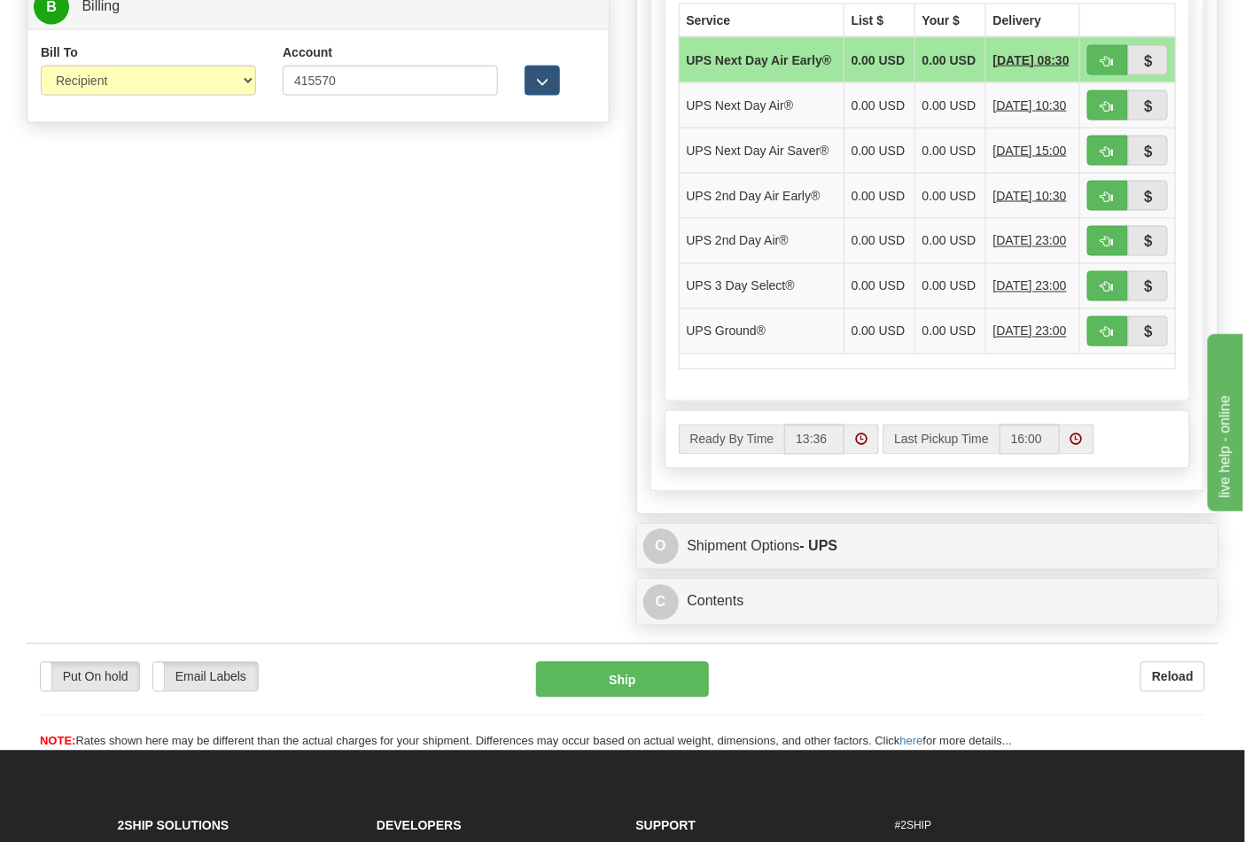
scroll to position [984, 0]
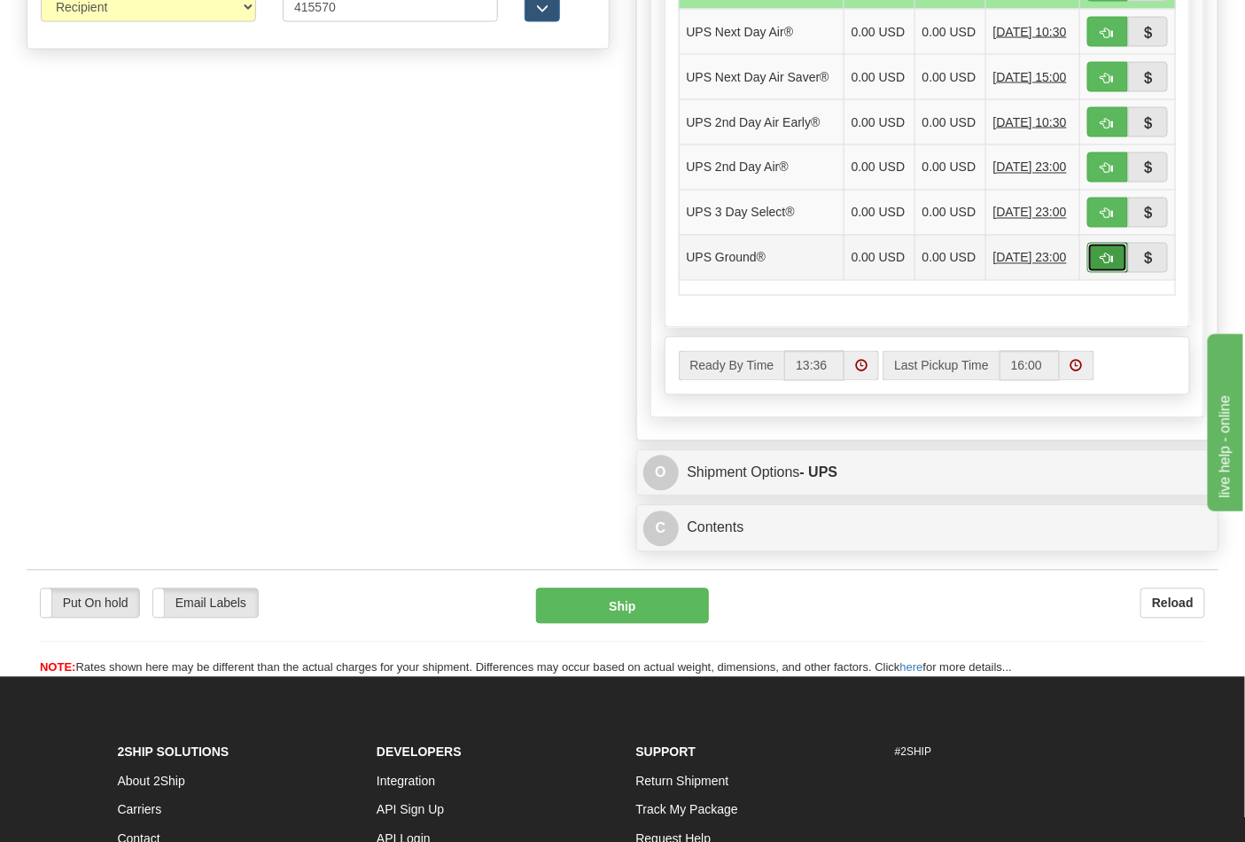
click at [1091, 273] on button "button" at bounding box center [1107, 258] width 41 height 30
type input "03"
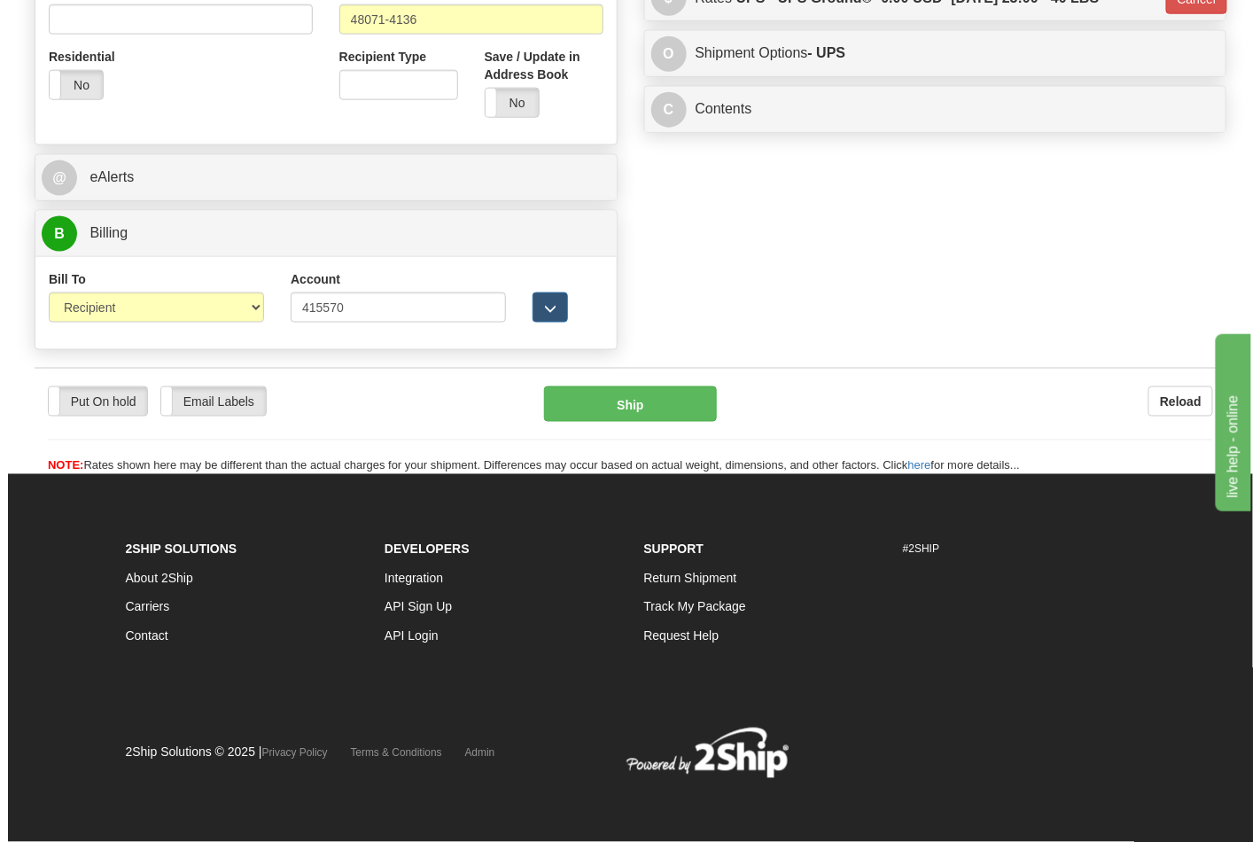
scroll to position [686, 0]
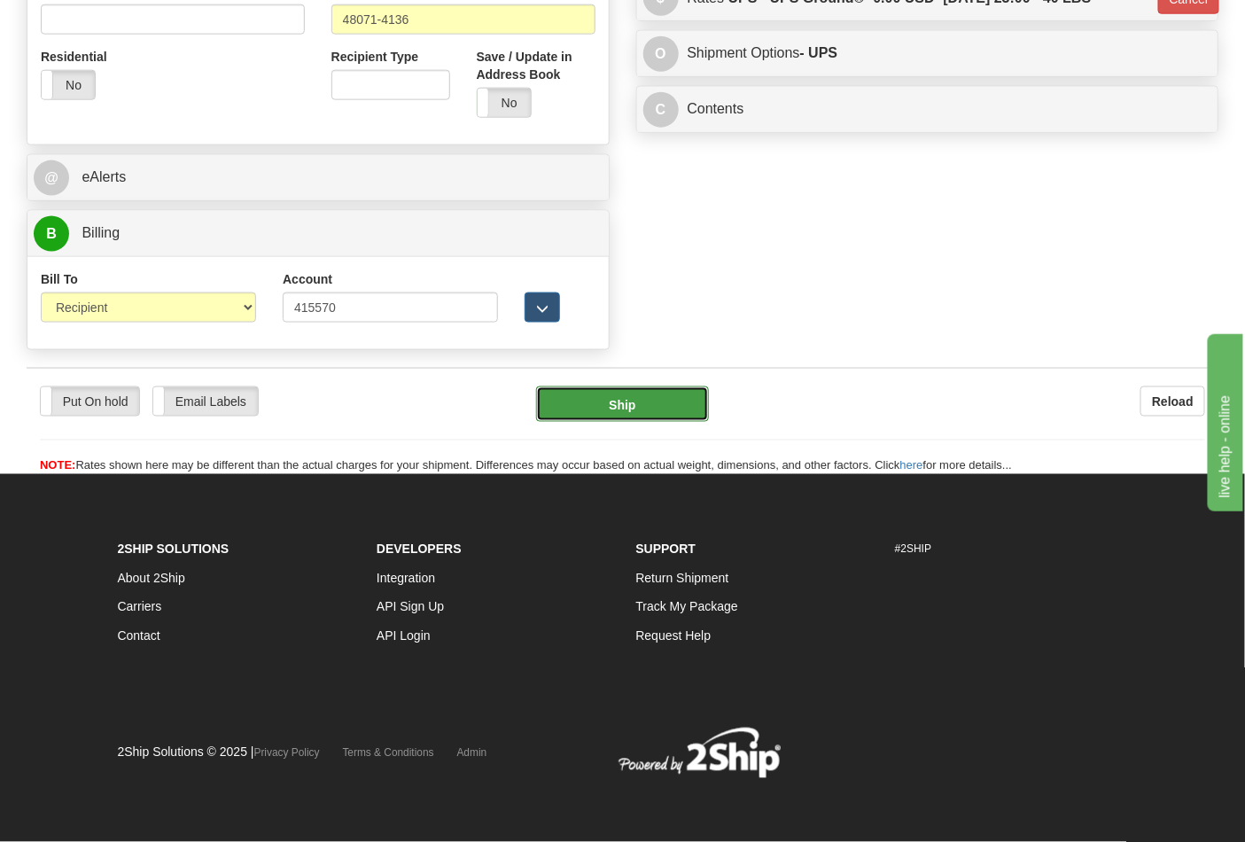
click at [640, 393] on button "Ship" at bounding box center [622, 403] width 172 height 35
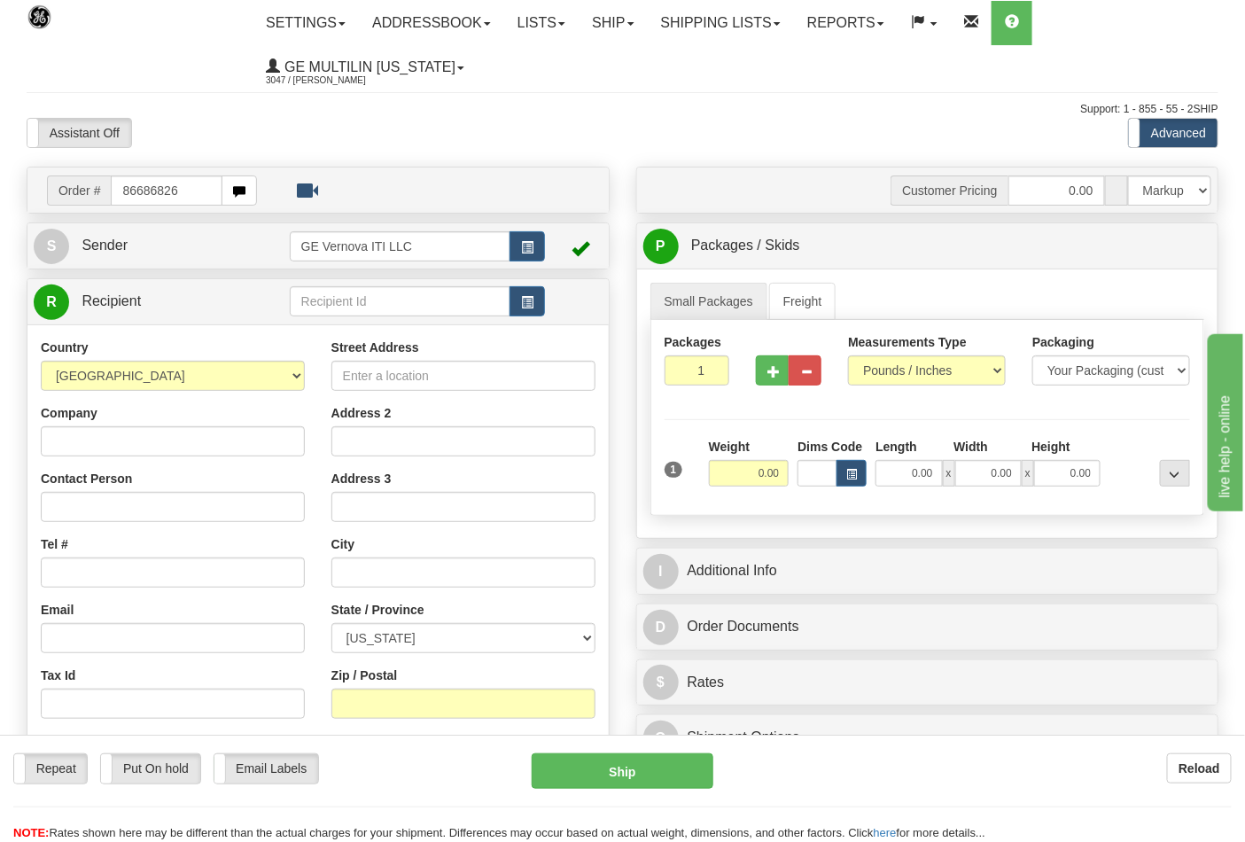
type input "86686826"
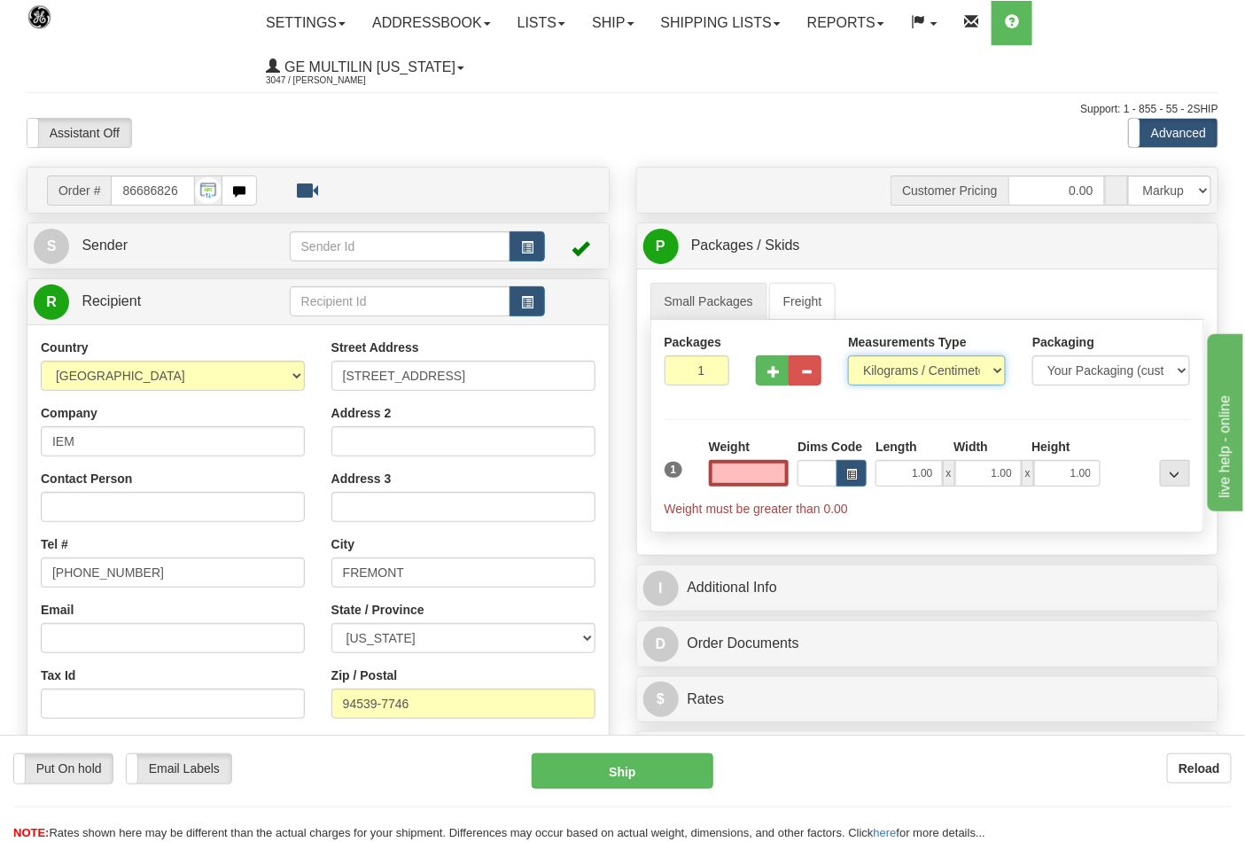
type input "0.00"
click at [895, 370] on select "Pounds / Inches Kilograms / Centimeters" at bounding box center [927, 370] width 158 height 30
select select "0"
click at [848, 356] on select "Pounds / Inches Kilograms / Centimeters" at bounding box center [927, 370] width 158 height 30
click at [765, 354] on div at bounding box center [789, 344] width 66 height 22
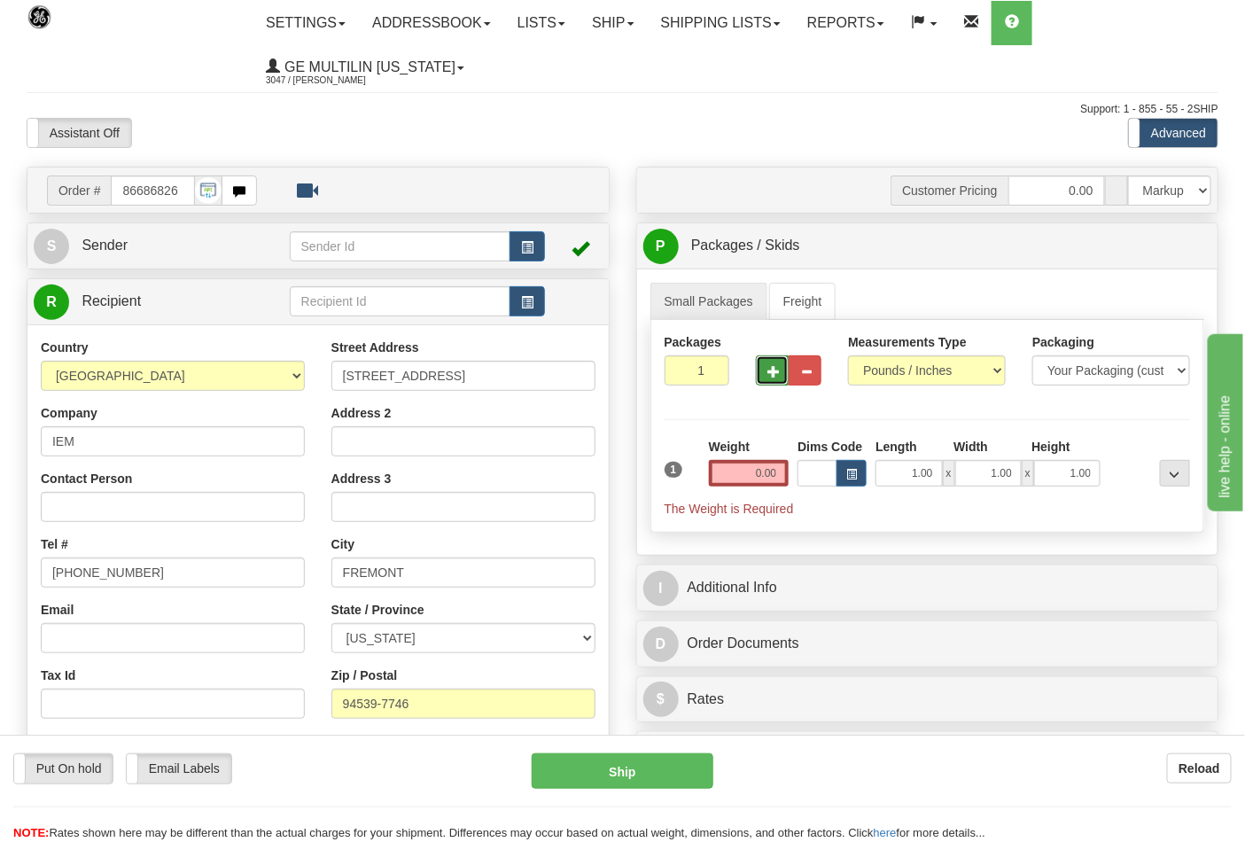
click at [772, 368] on span "button" at bounding box center [773, 372] width 12 height 12
type input "2"
click at [783, 474] on input "0.00" at bounding box center [749, 473] width 81 height 27
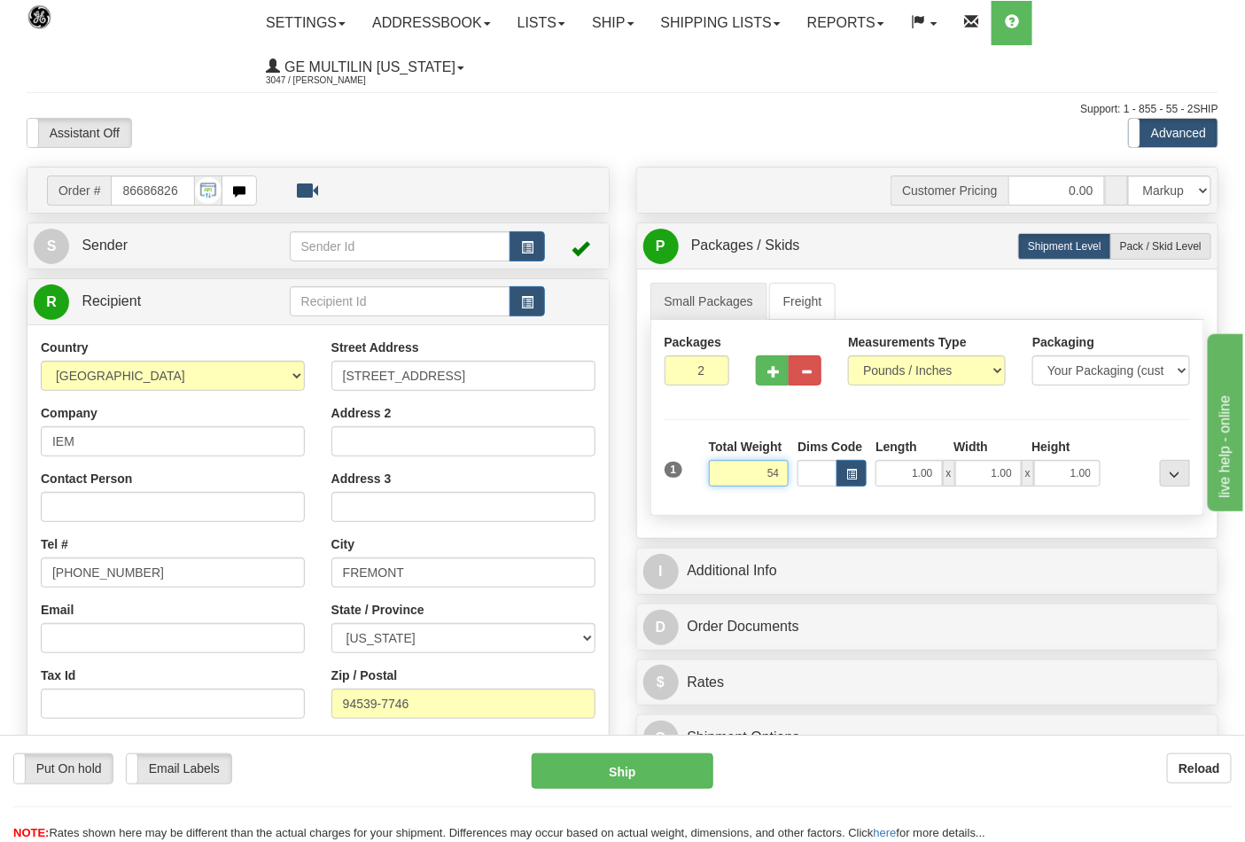
click button "Delete" at bounding box center [0, 0] width 0 height 0
type input "54.00"
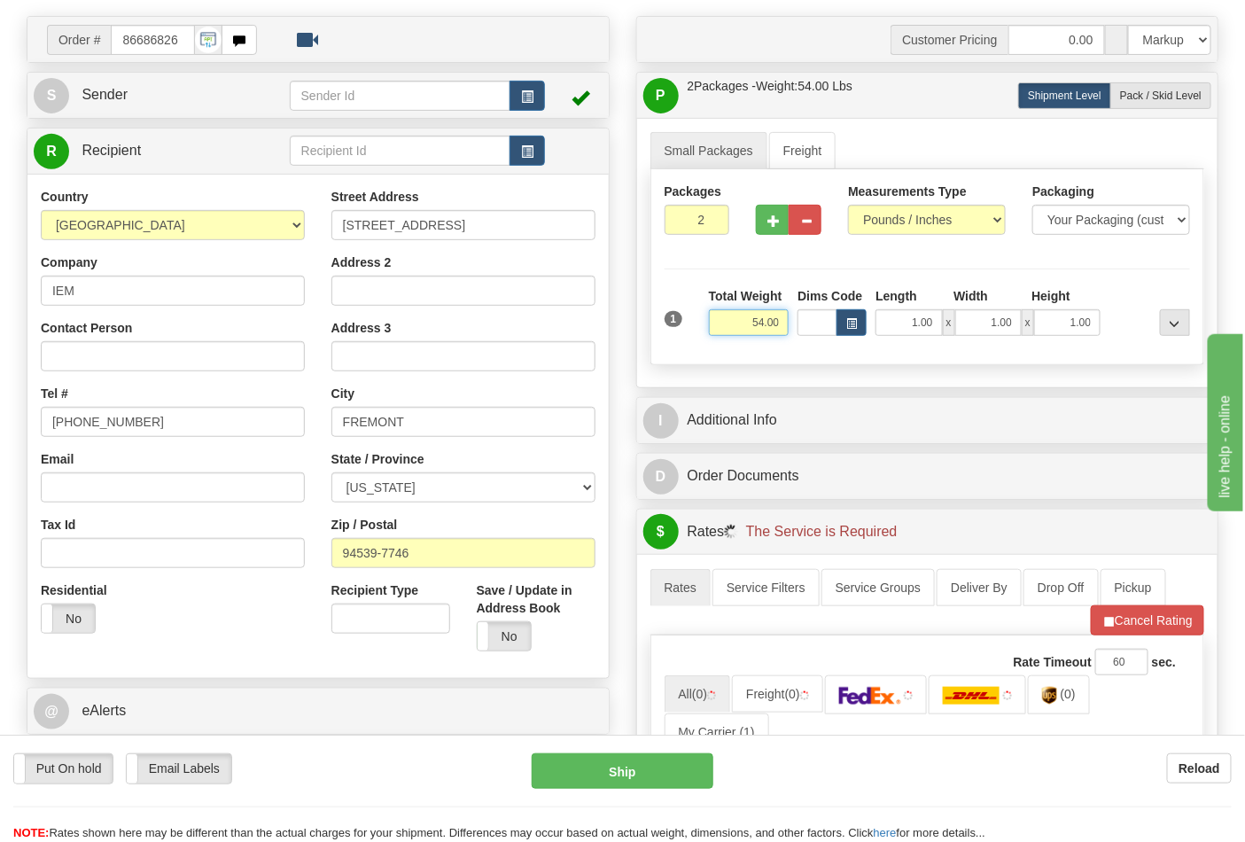
scroll to position [492, 0]
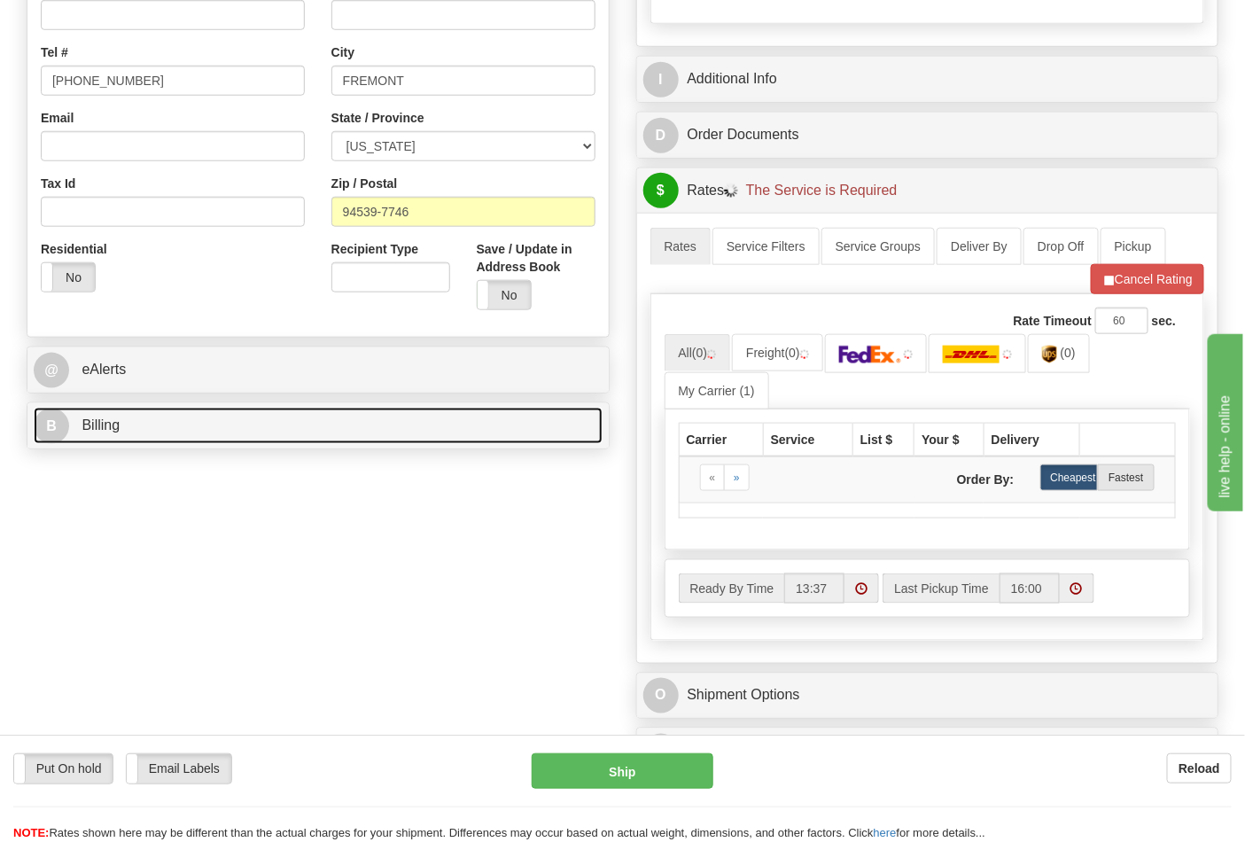
click at [202, 430] on link "B Billing" at bounding box center [318, 425] width 569 height 36
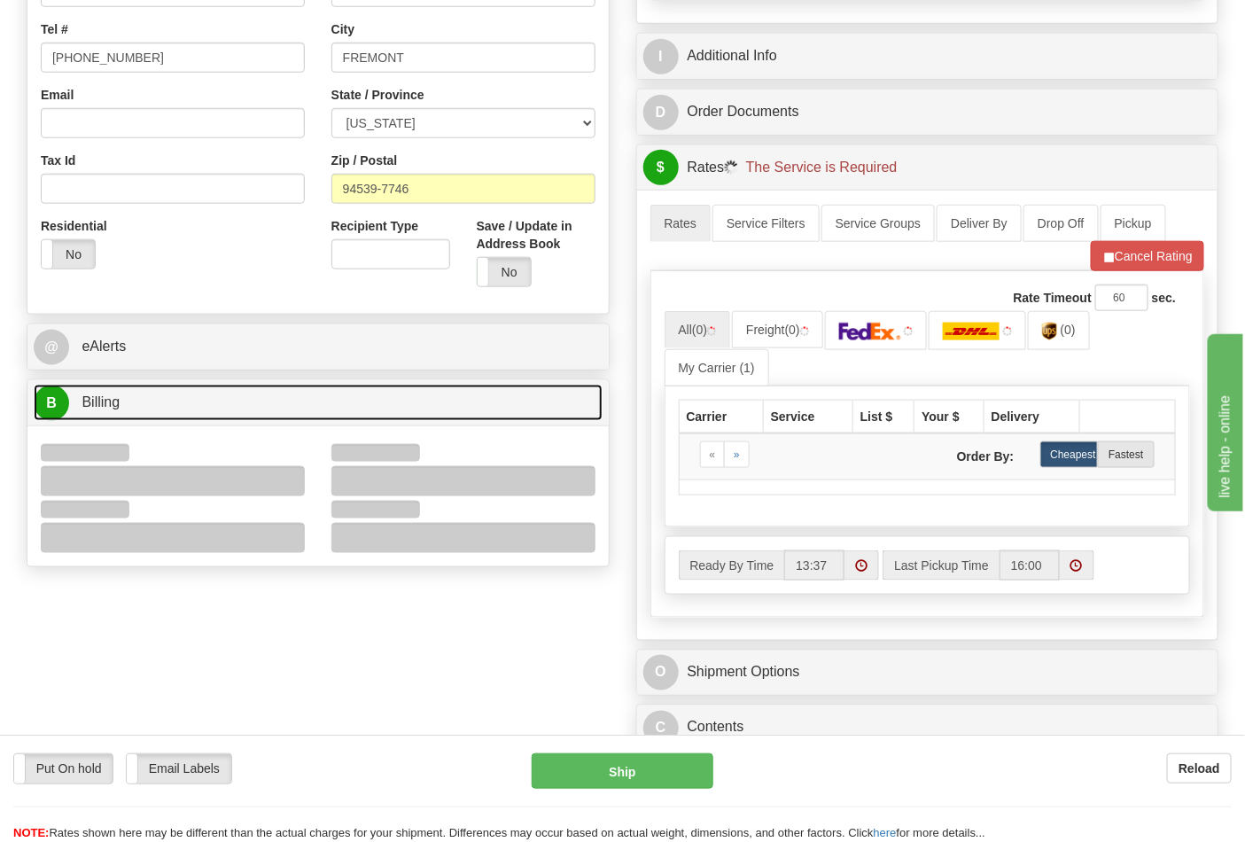
scroll to position [590, 0]
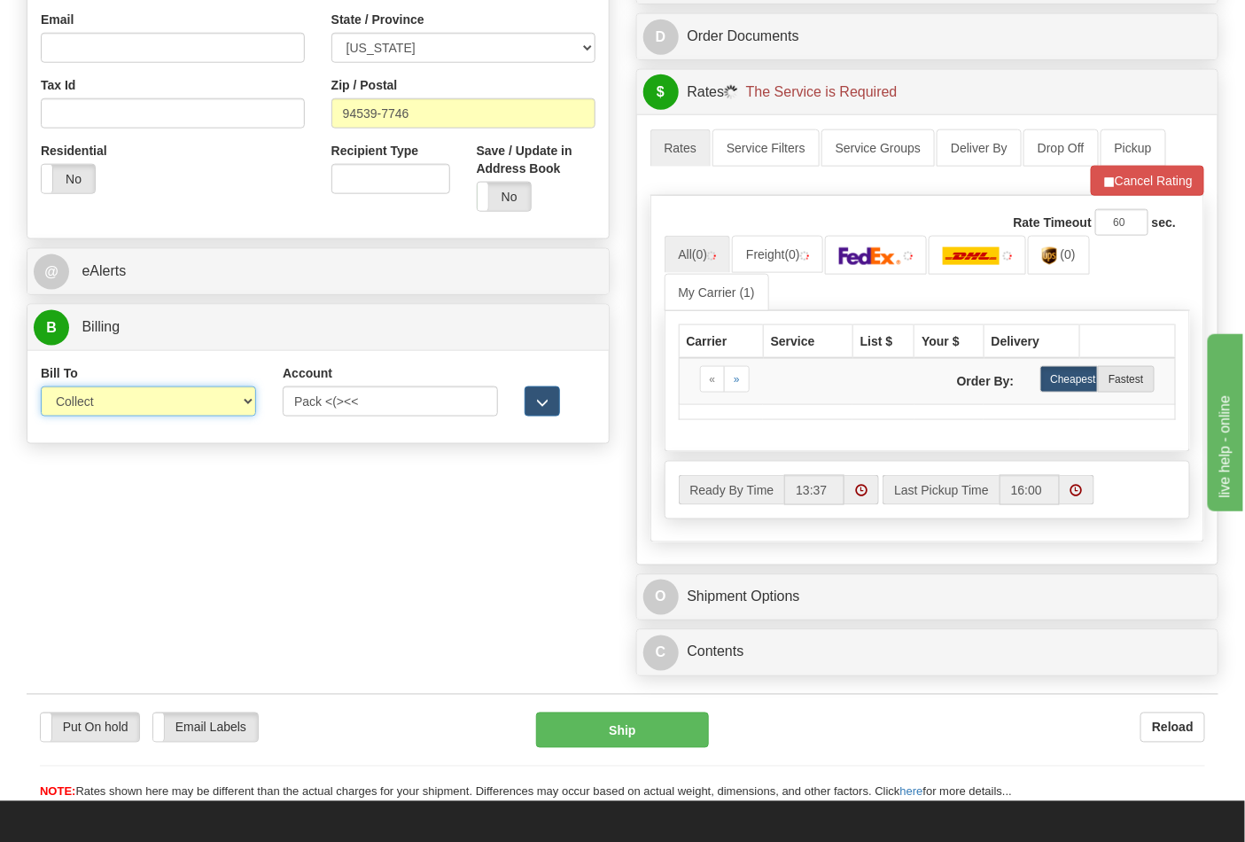
click at [104, 409] on select "Sender Recipient Third Party Collect" at bounding box center [148, 401] width 215 height 30
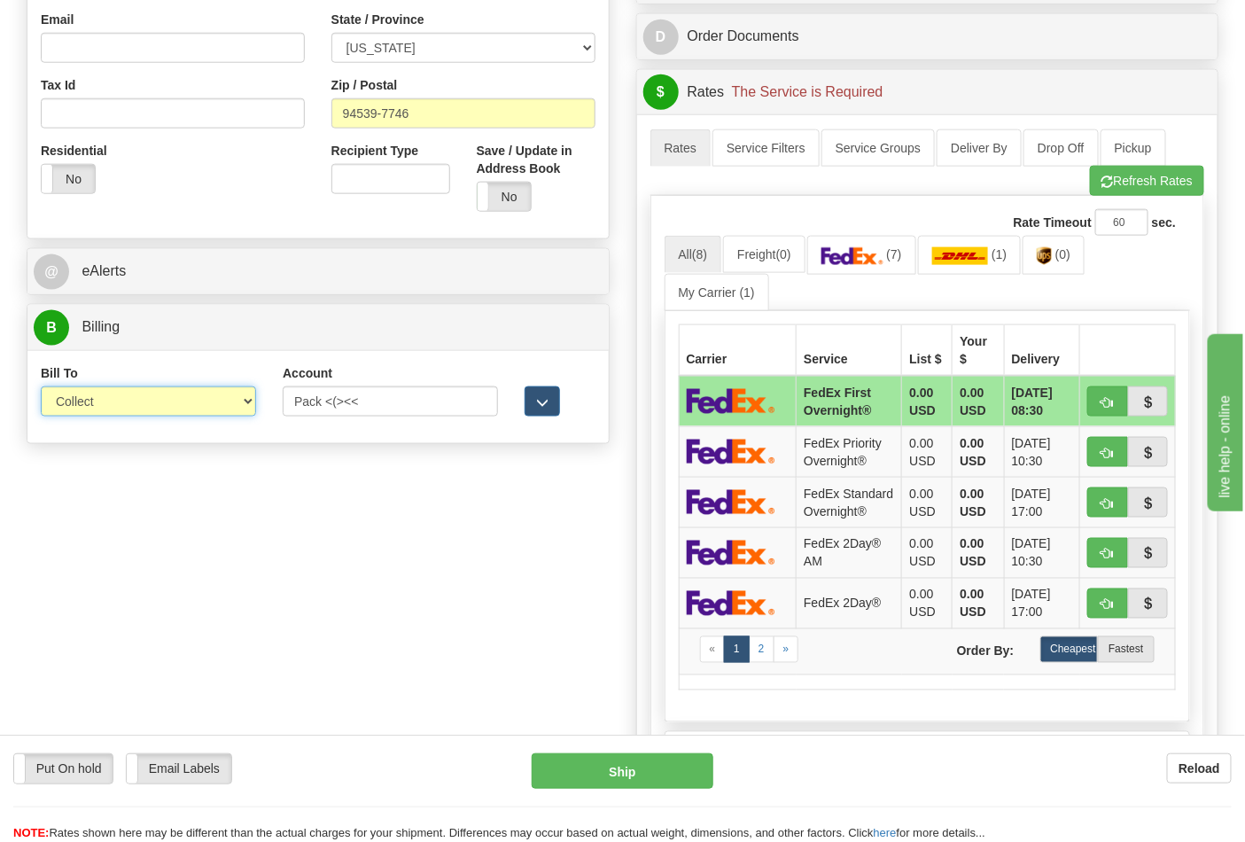
select select "2"
click at [41, 388] on select "Sender Recipient Third Party Collect" at bounding box center [148, 401] width 215 height 30
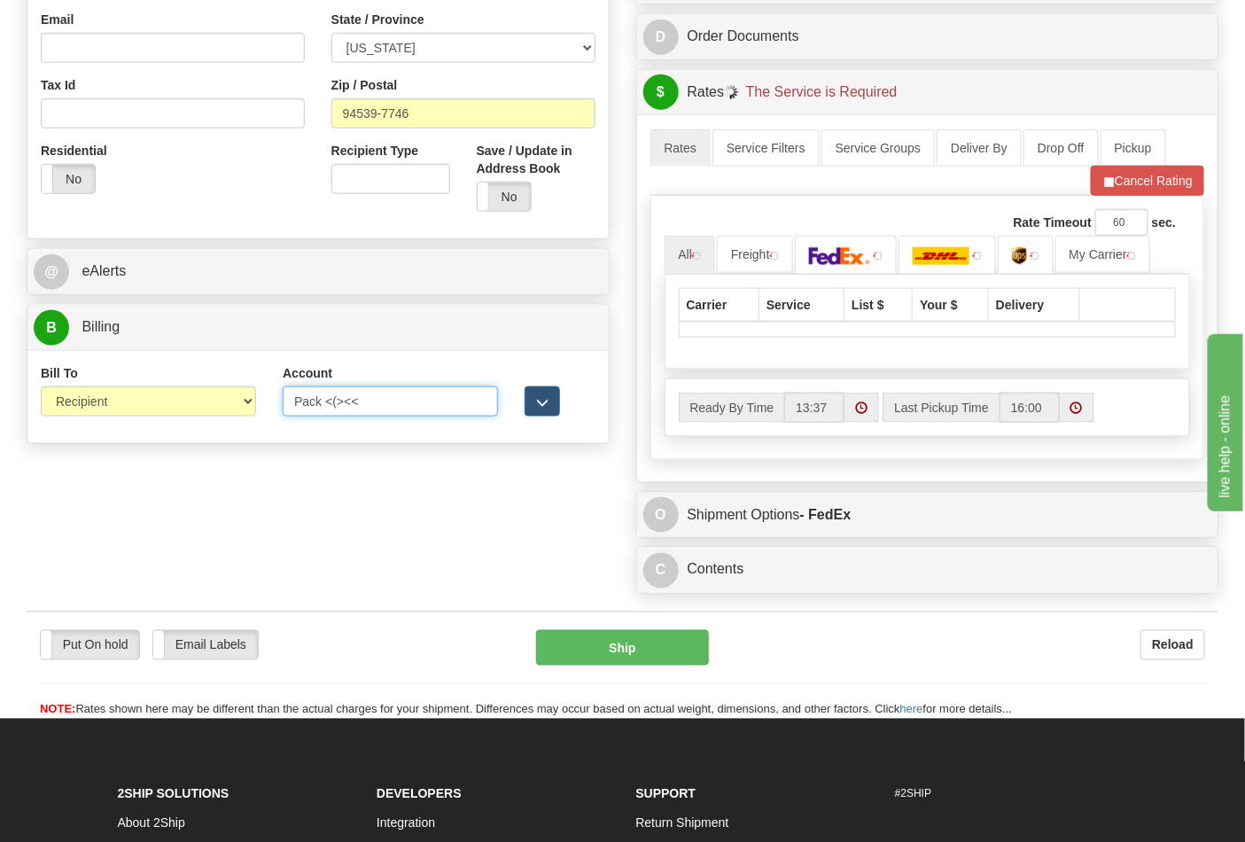
drag, startPoint x: 329, startPoint y: 403, endPoint x: 246, endPoint y: 396, distance: 82.7
click at [246, 396] on div "Bill To Sender Recipient Third Party Collect Account Pack <(><< 3rd Party Accou…" at bounding box center [317, 397] width 581 height 66
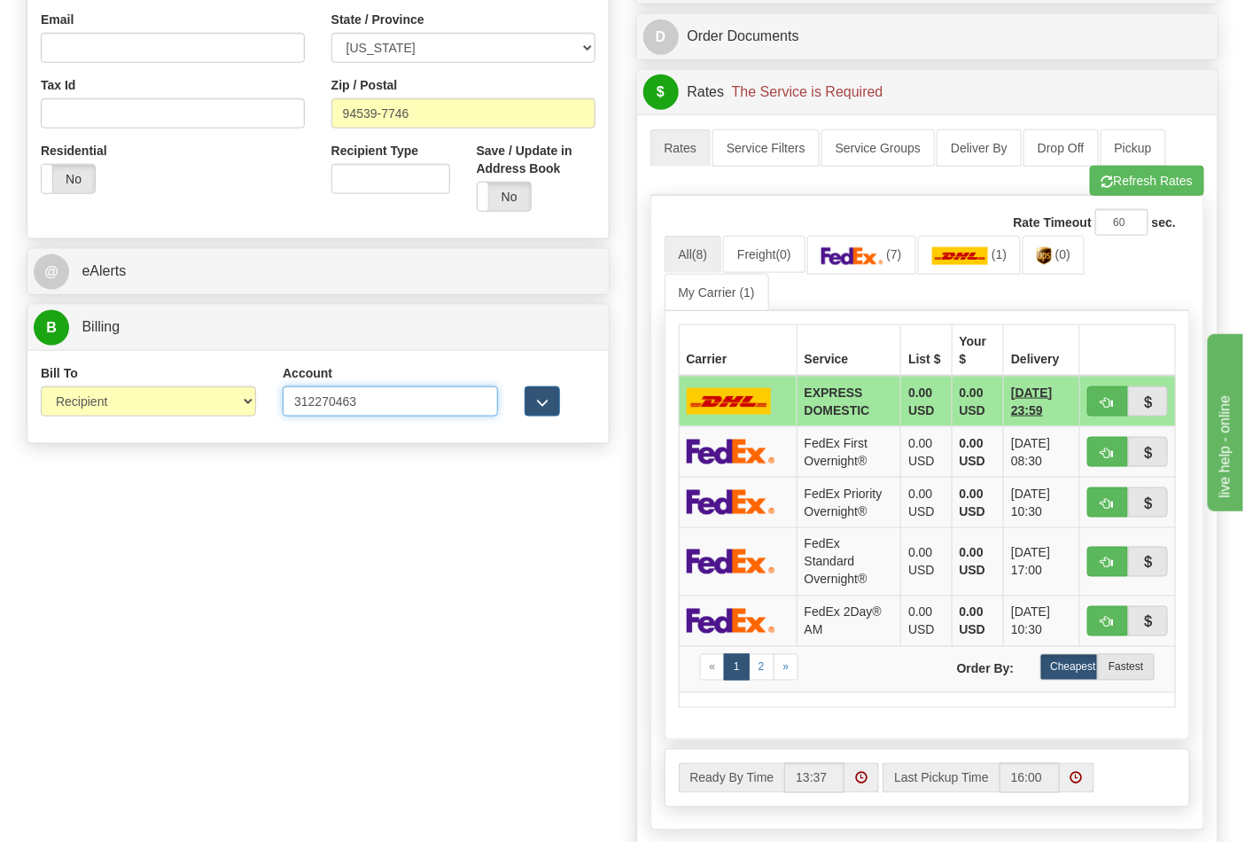
type input "312270463"
click button "Delete" at bounding box center [0, 0] width 0 height 0
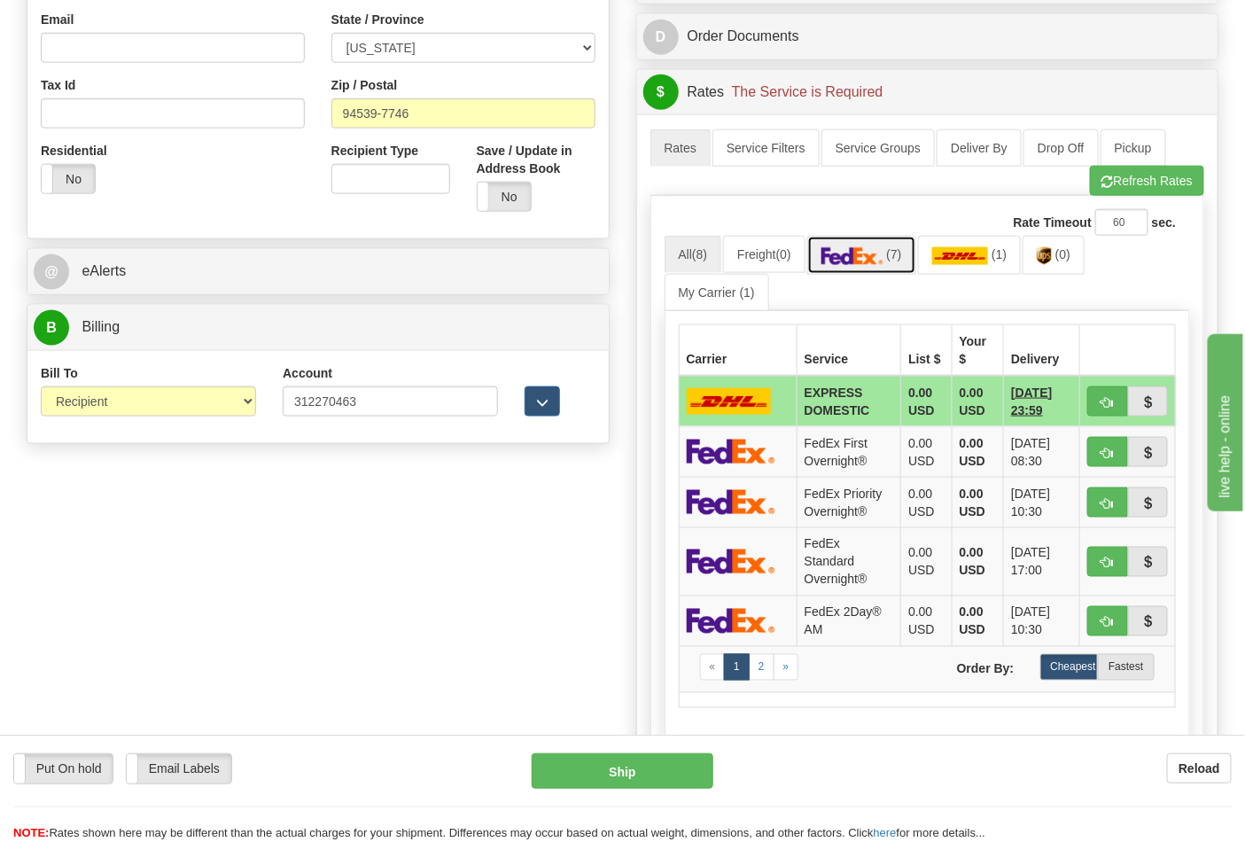
click at [914, 273] on link "(7)" at bounding box center [861, 255] width 109 height 38
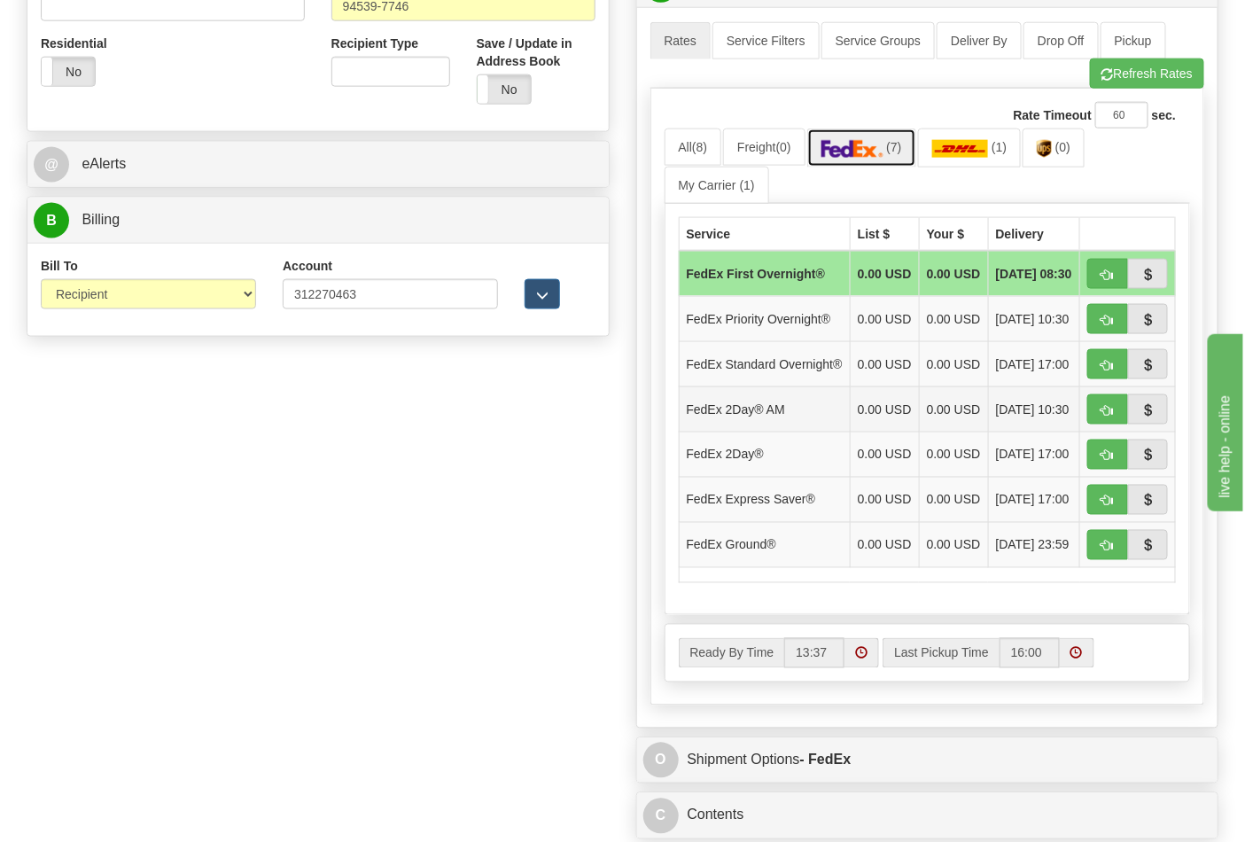
scroll to position [886, 0]
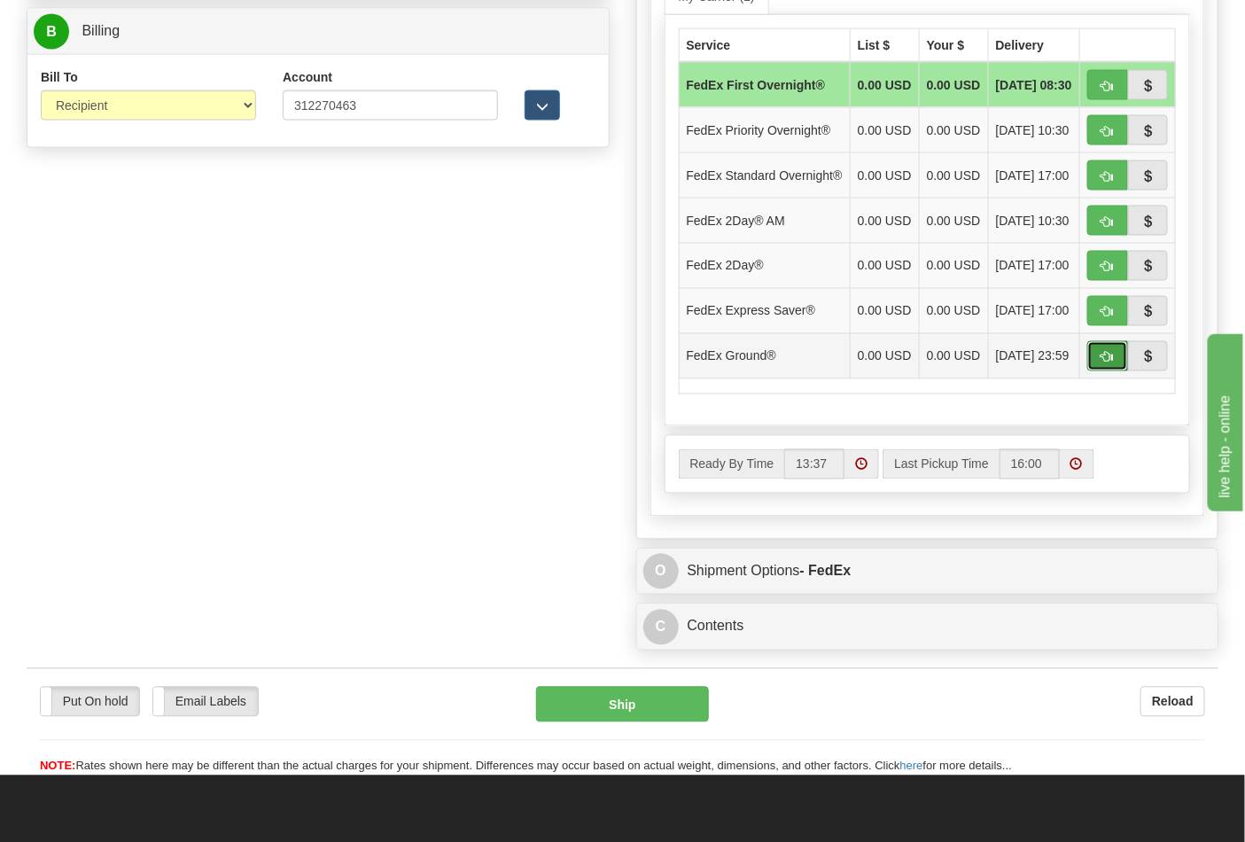
click at [1104, 363] on span "button" at bounding box center [1107, 358] width 12 height 12
type input "92"
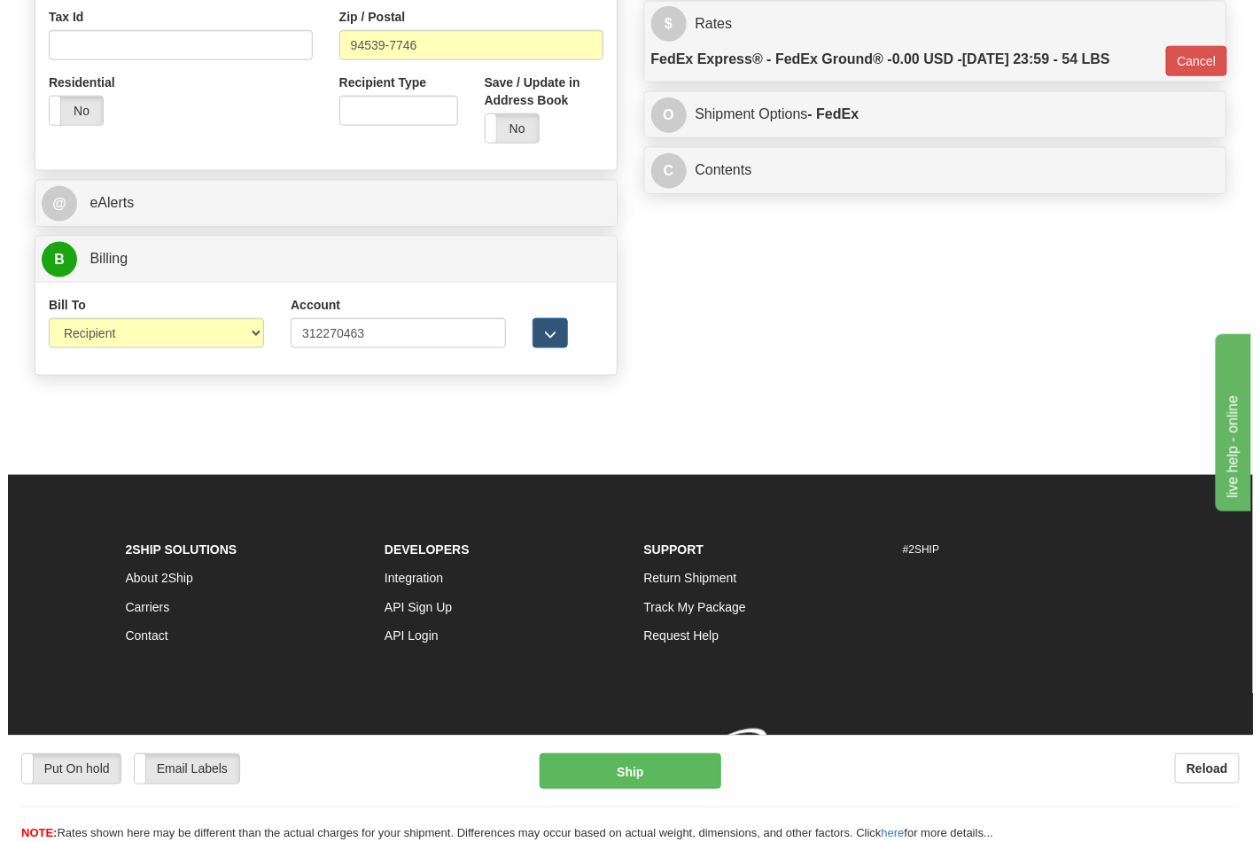
scroll to position [686, 0]
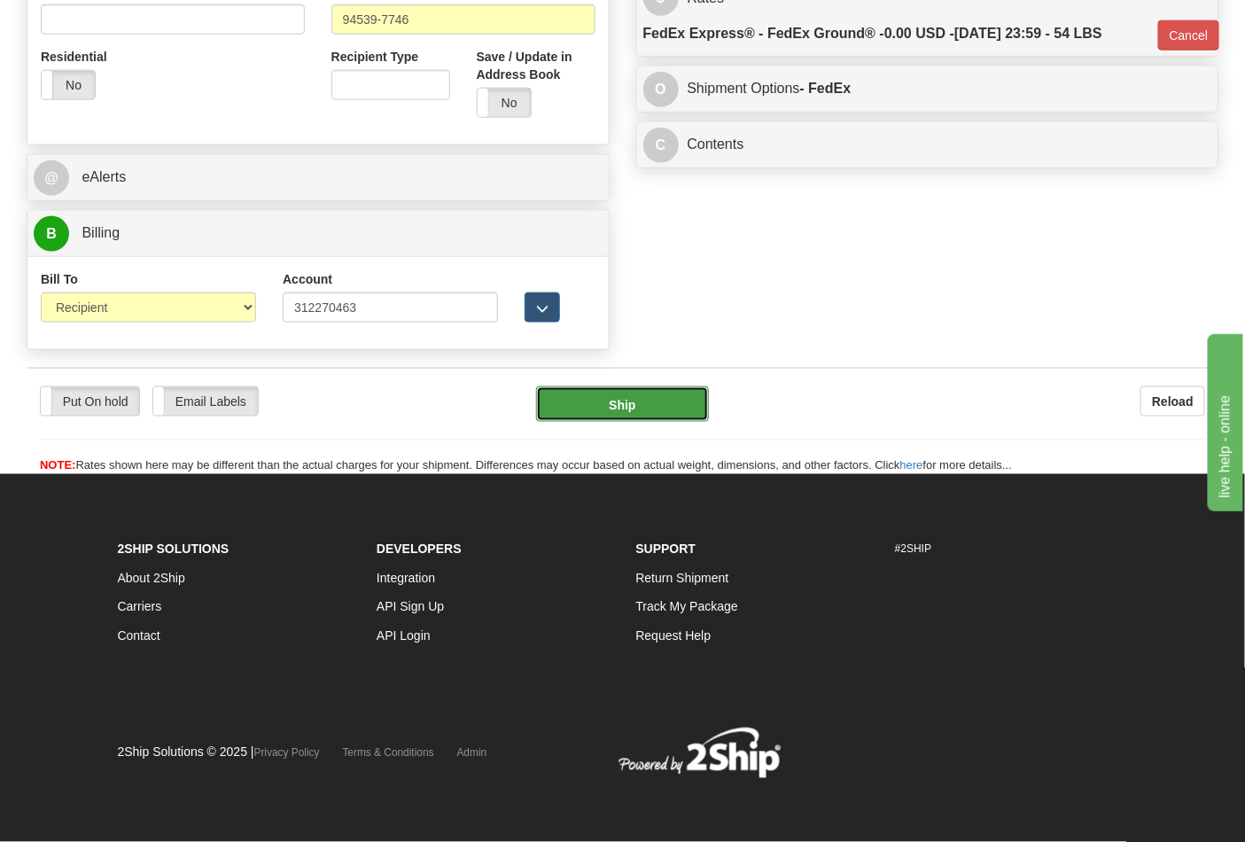
click at [660, 420] on button "Ship" at bounding box center [622, 403] width 172 height 35
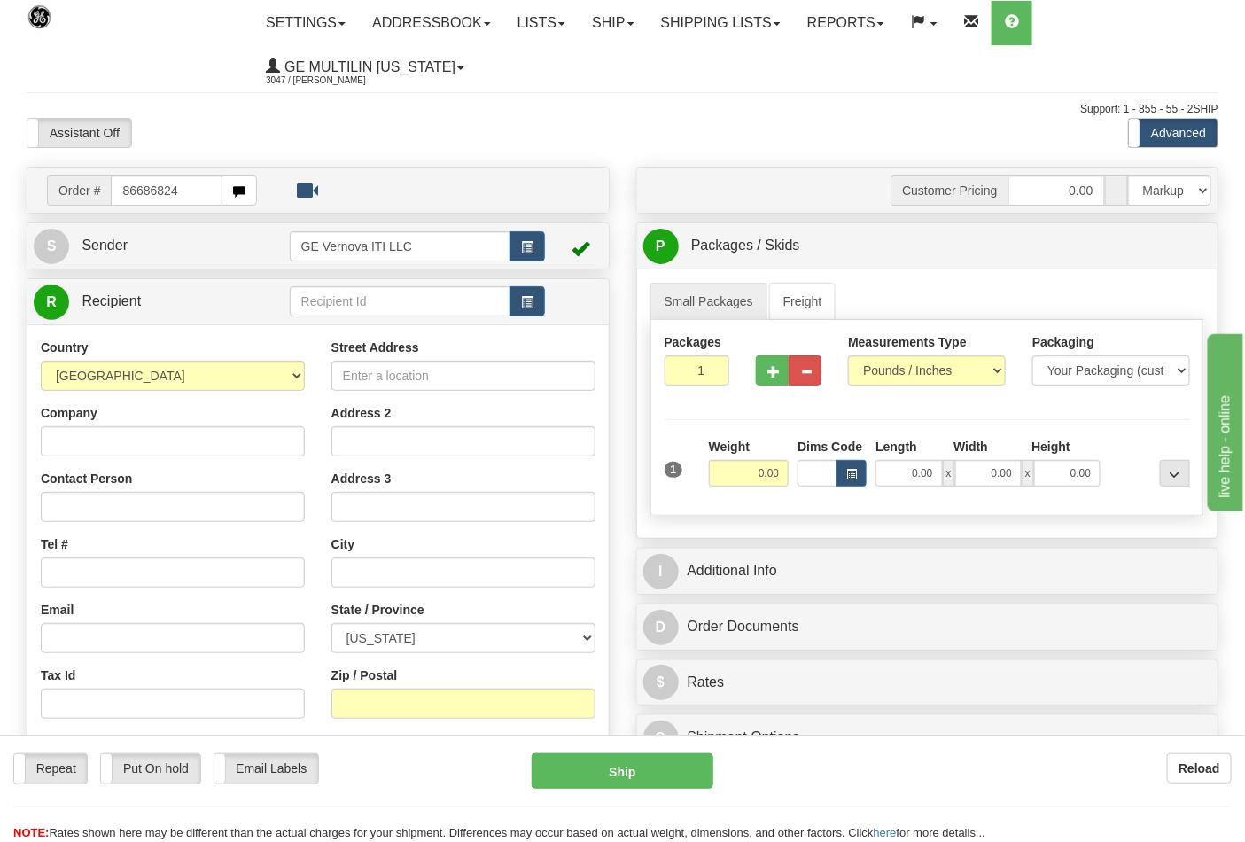
type input "86686824"
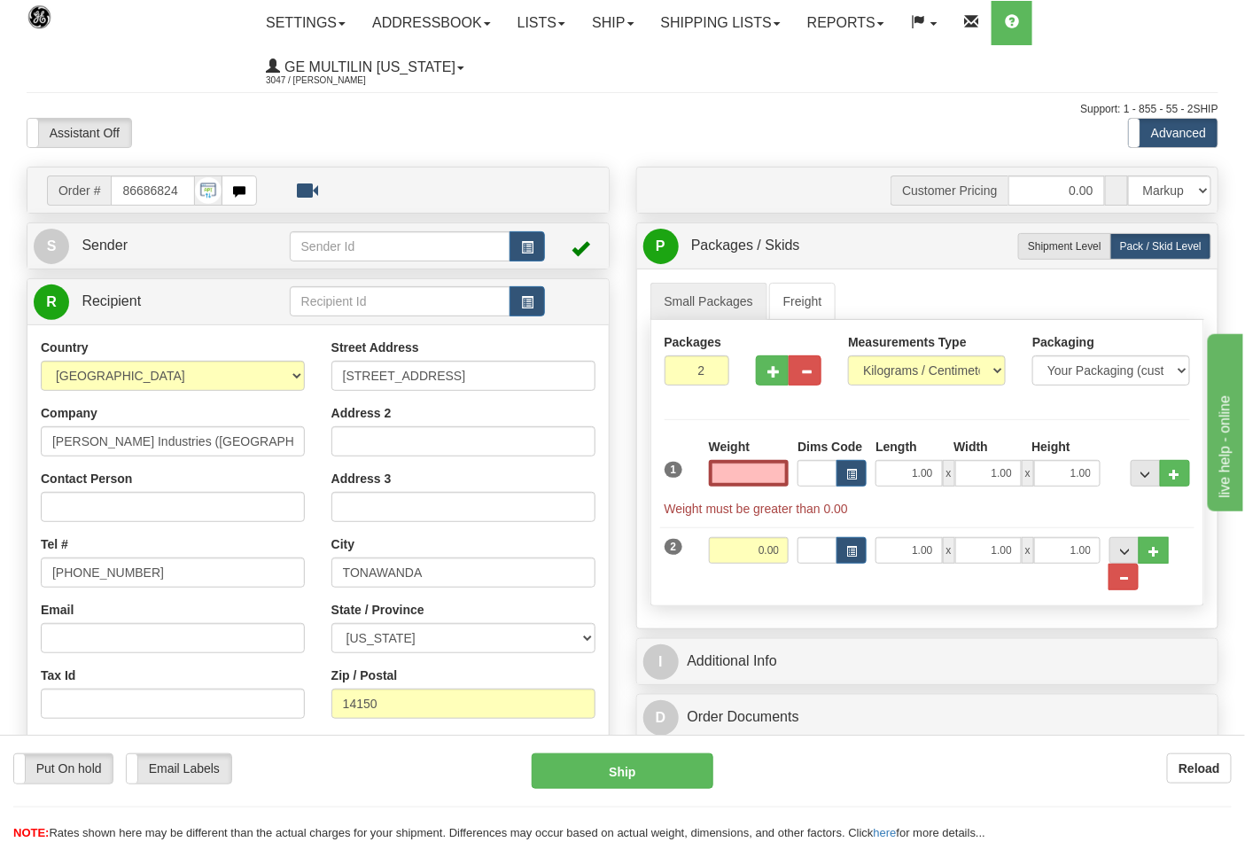
type input "0.00"
drag, startPoint x: 774, startPoint y: 387, endPoint x: 774, endPoint y: 366, distance: 21.3
click at [774, 383] on div at bounding box center [788, 367] width 92 height 68
click at [784, 472] on input "0.00" at bounding box center [749, 473] width 81 height 27
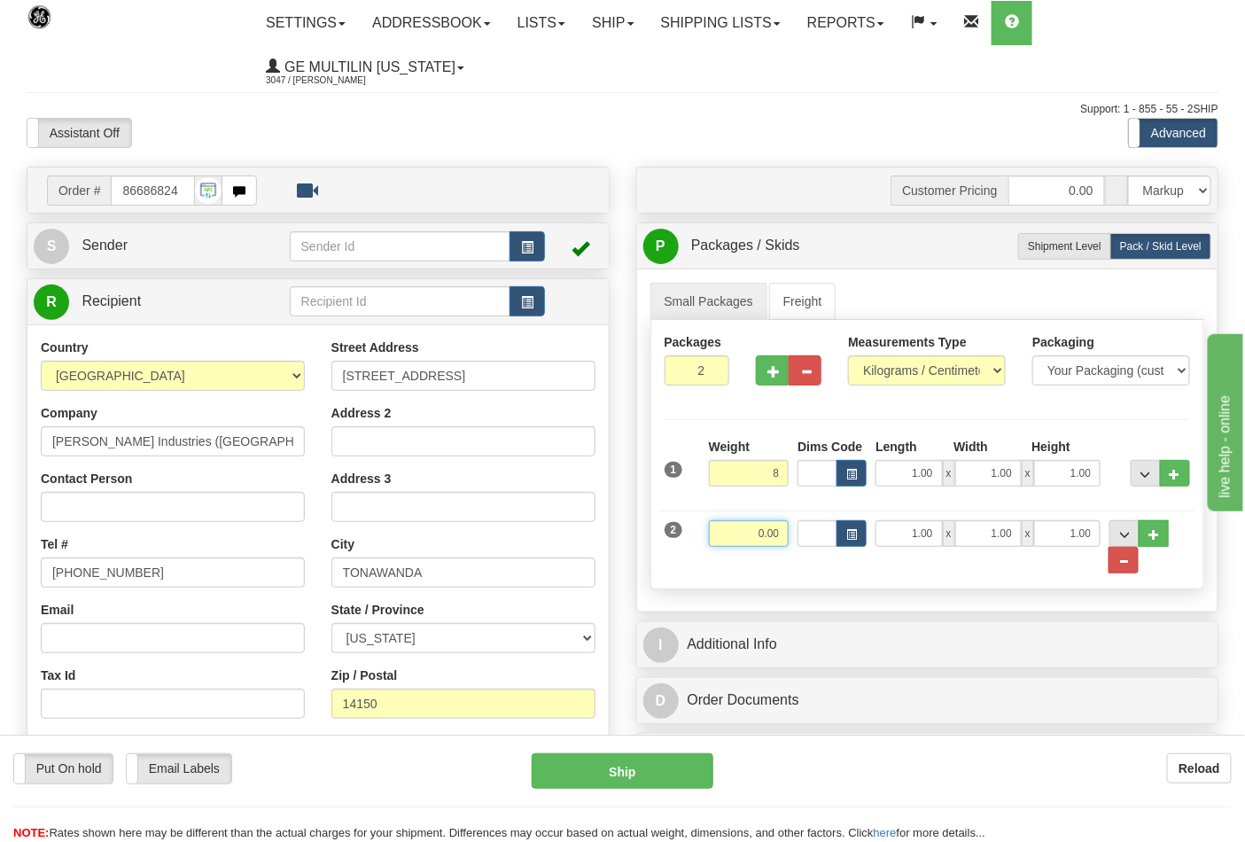
type input "8.00"
click at [774, 537] on input "0.00" at bounding box center [749, 533] width 81 height 27
click button "Delete" at bounding box center [0, 0] width 0 height 0
type input "8.00"
click at [895, 375] on select "Pounds / Inches Kilograms / Centimeters" at bounding box center [927, 370] width 158 height 30
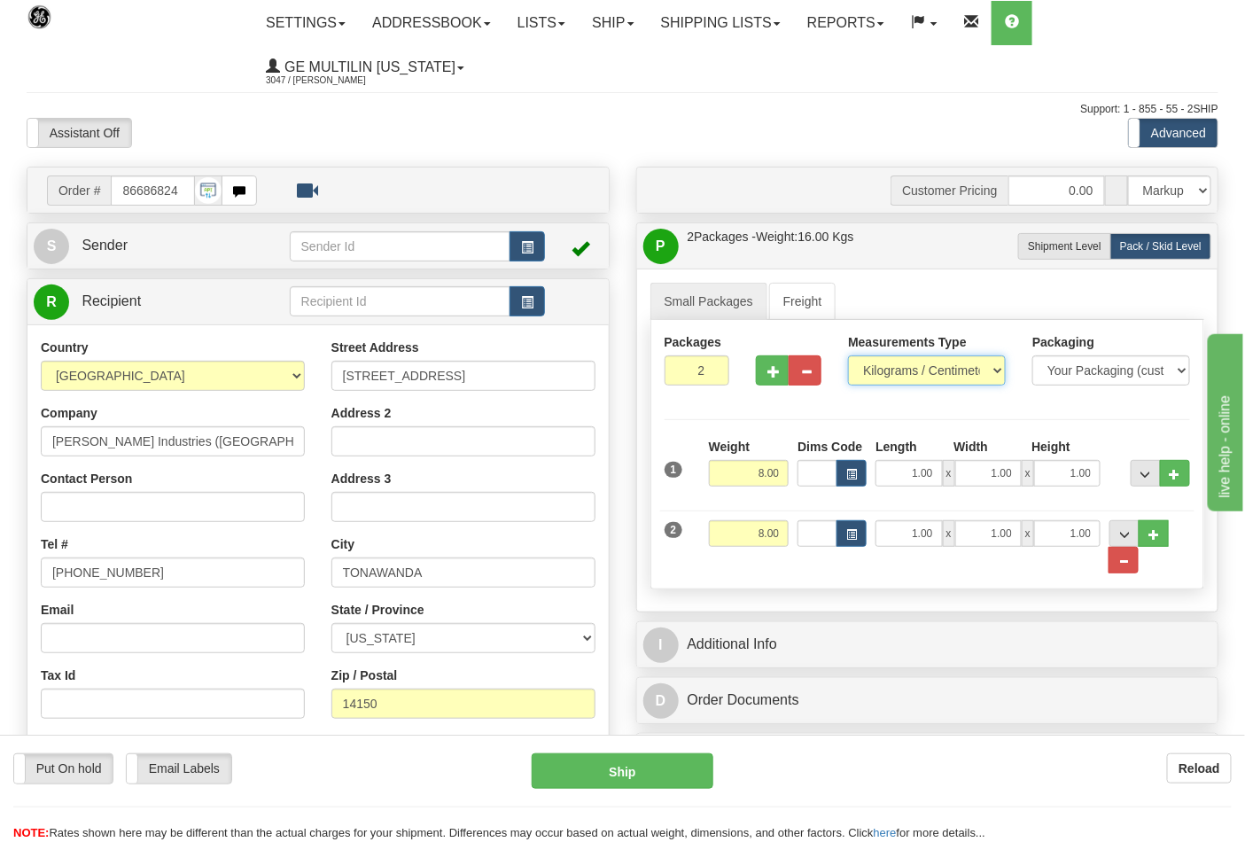
select select "0"
click at [848, 356] on select "Pounds / Inches Kilograms / Centimeters" at bounding box center [927, 370] width 158 height 30
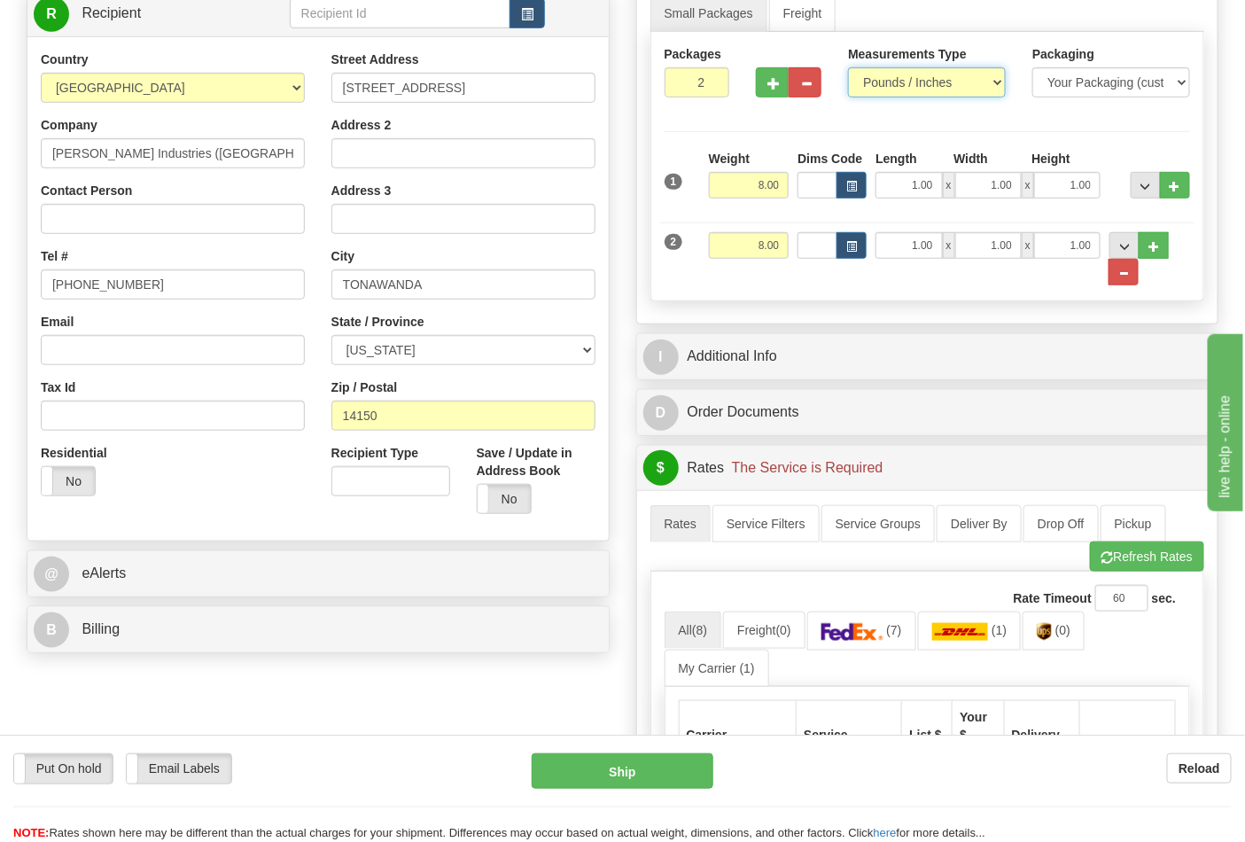
scroll to position [393, 0]
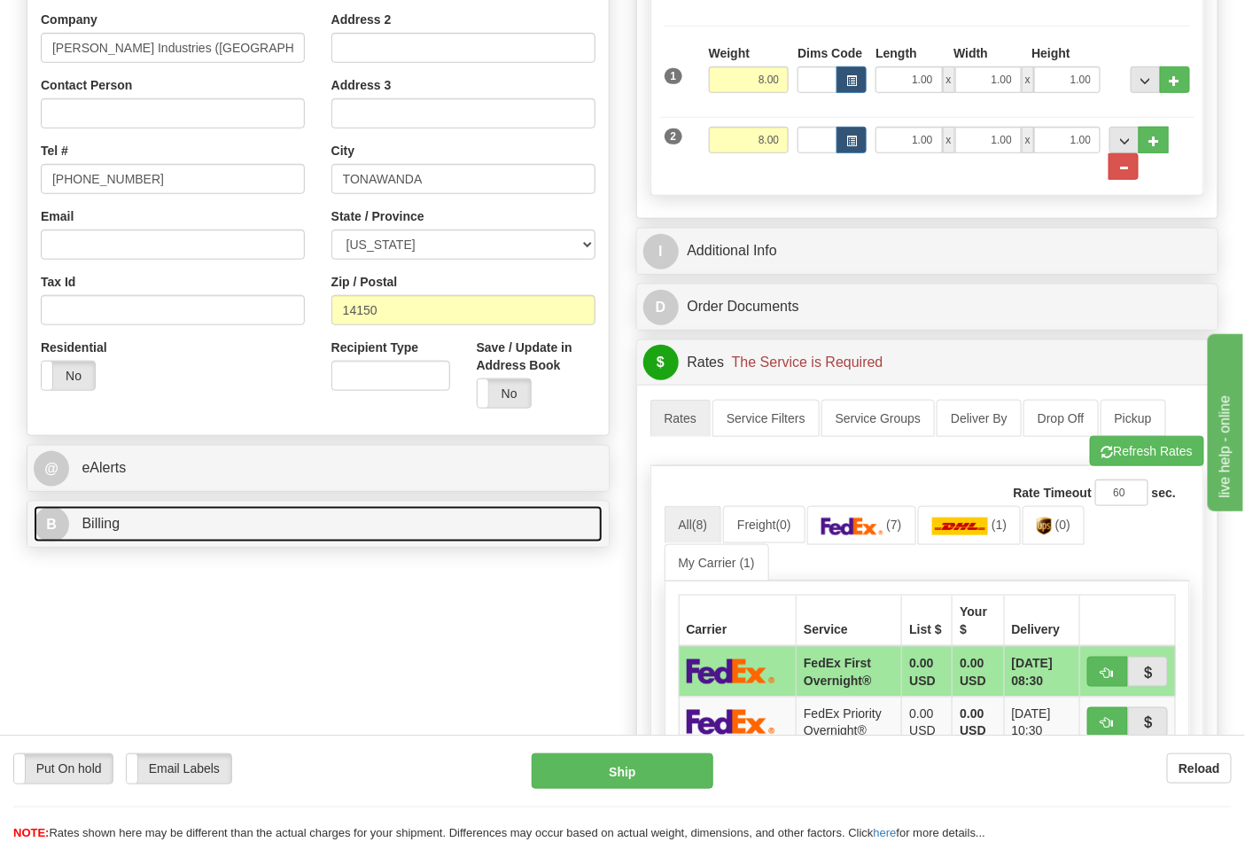
click at [148, 526] on link "B Billing" at bounding box center [318, 524] width 569 height 36
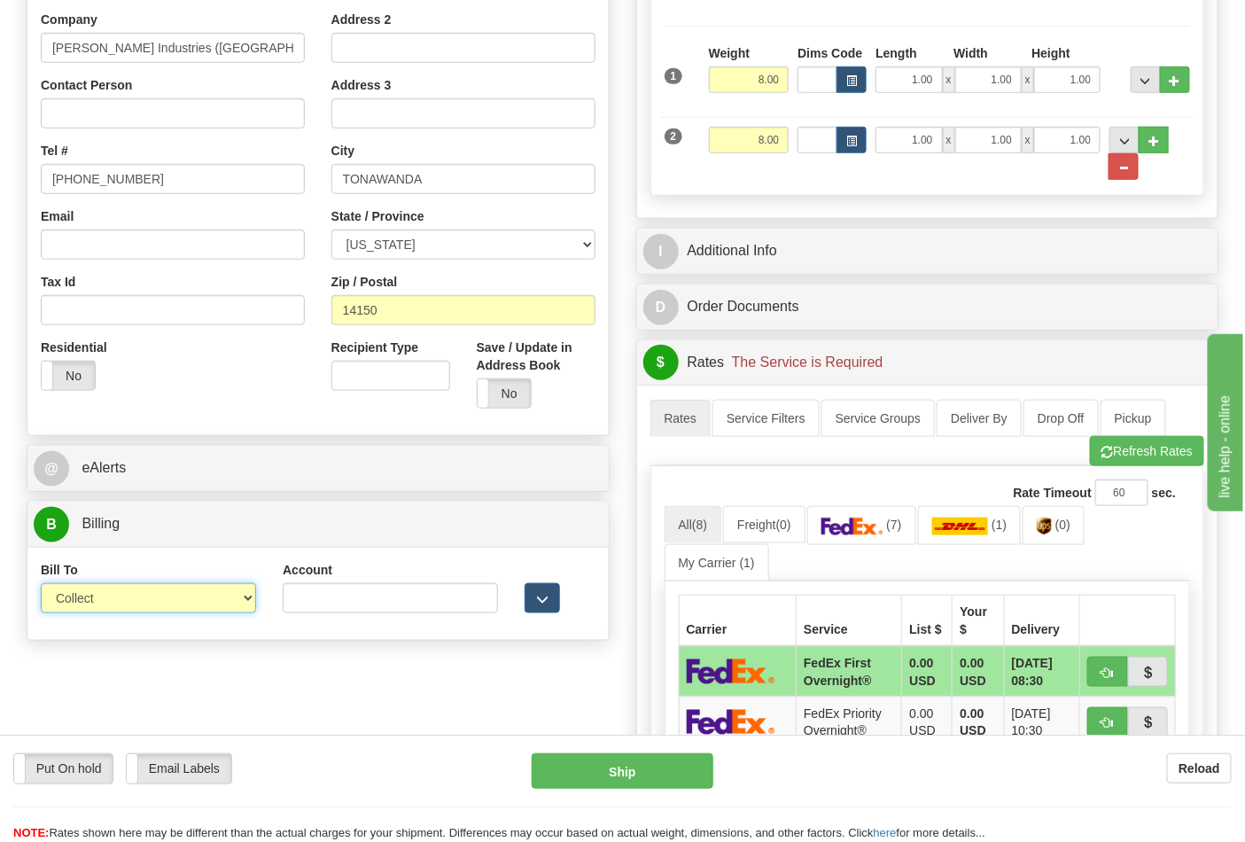
drag, startPoint x: 129, startPoint y: 609, endPoint x: 126, endPoint y: 597, distance: 12.0
click at [128, 601] on select "Sender Recipient Third Party Collect" at bounding box center [148, 598] width 215 height 30
select select "2"
click at [41, 585] on select "Sender Recipient Third Party Collect" at bounding box center [148, 598] width 215 height 30
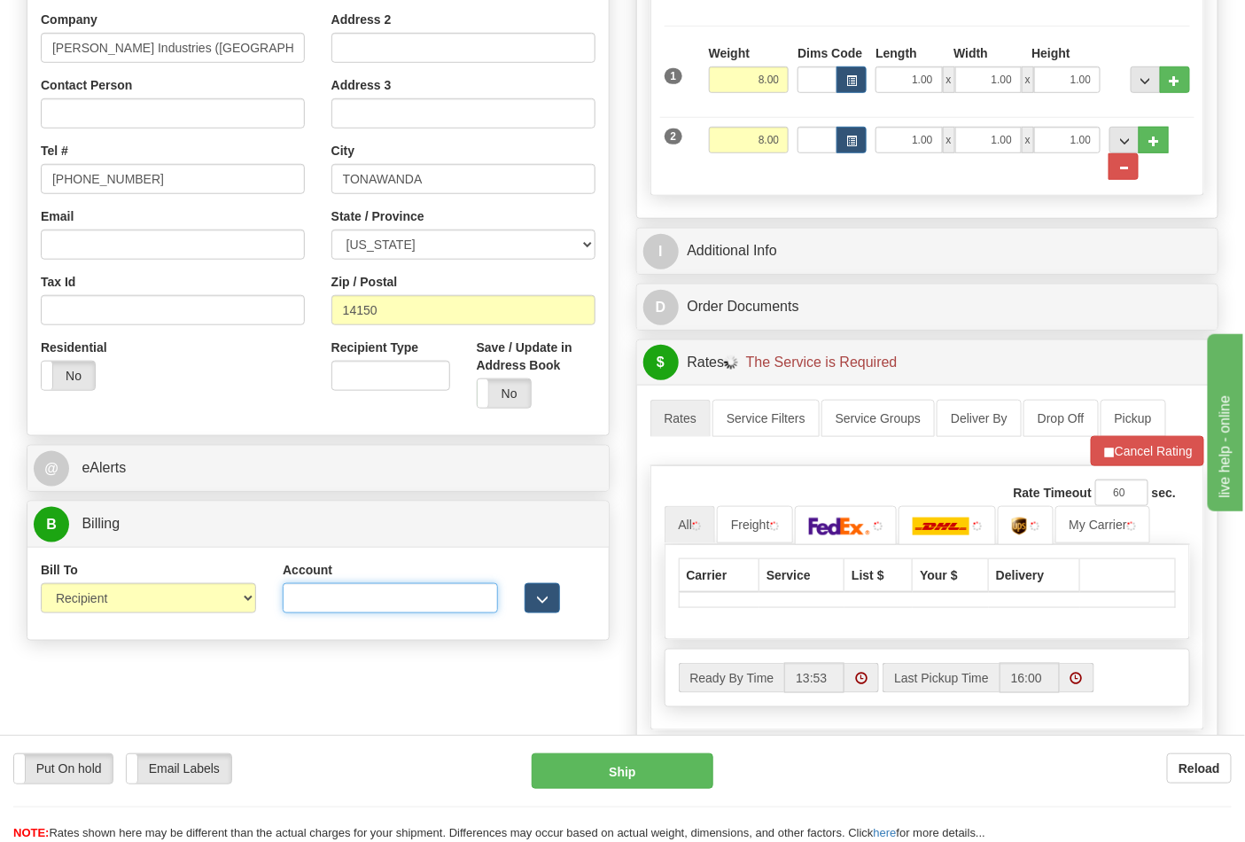
click at [324, 608] on input "Account" at bounding box center [390, 598] width 215 height 30
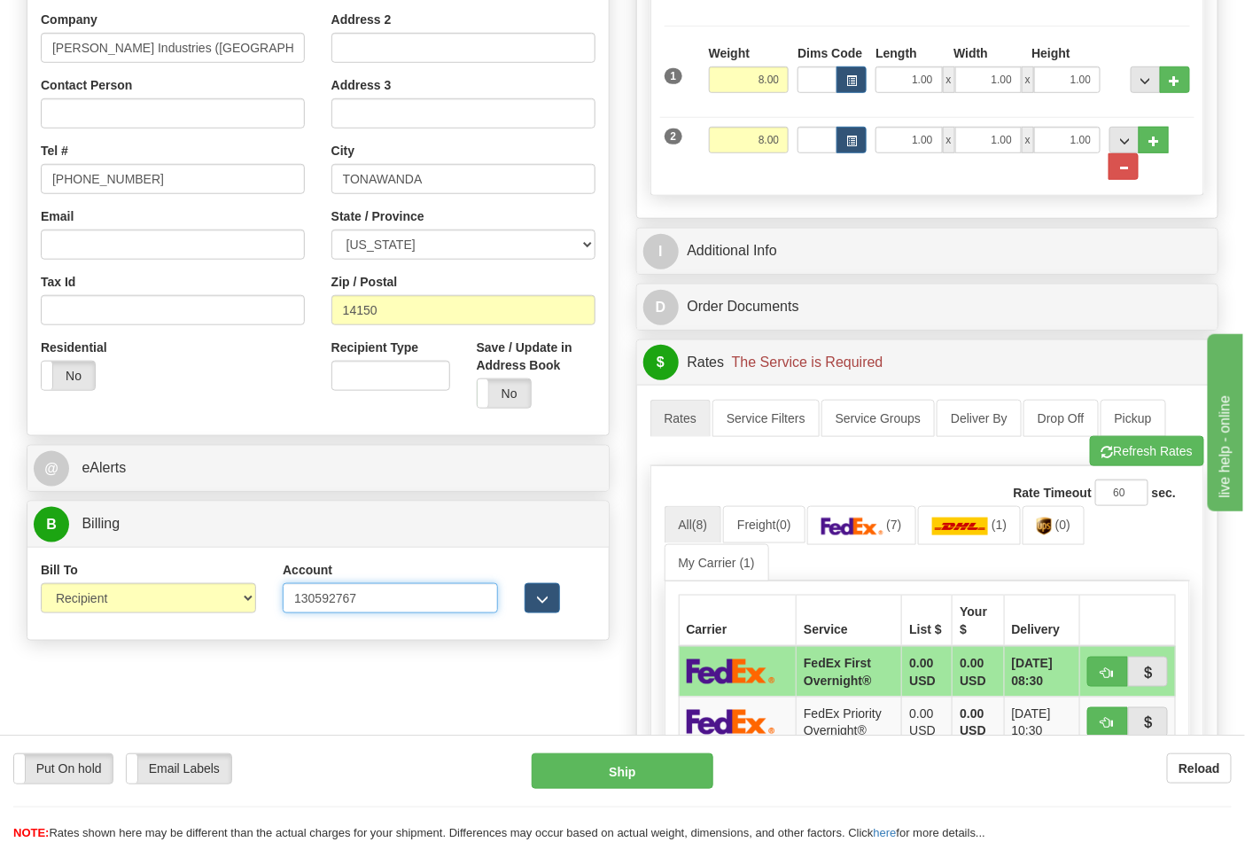
type input "130592767"
click button "Delete" at bounding box center [0, 0] width 0 height 0
click at [869, 532] on img at bounding box center [852, 526] width 62 height 18
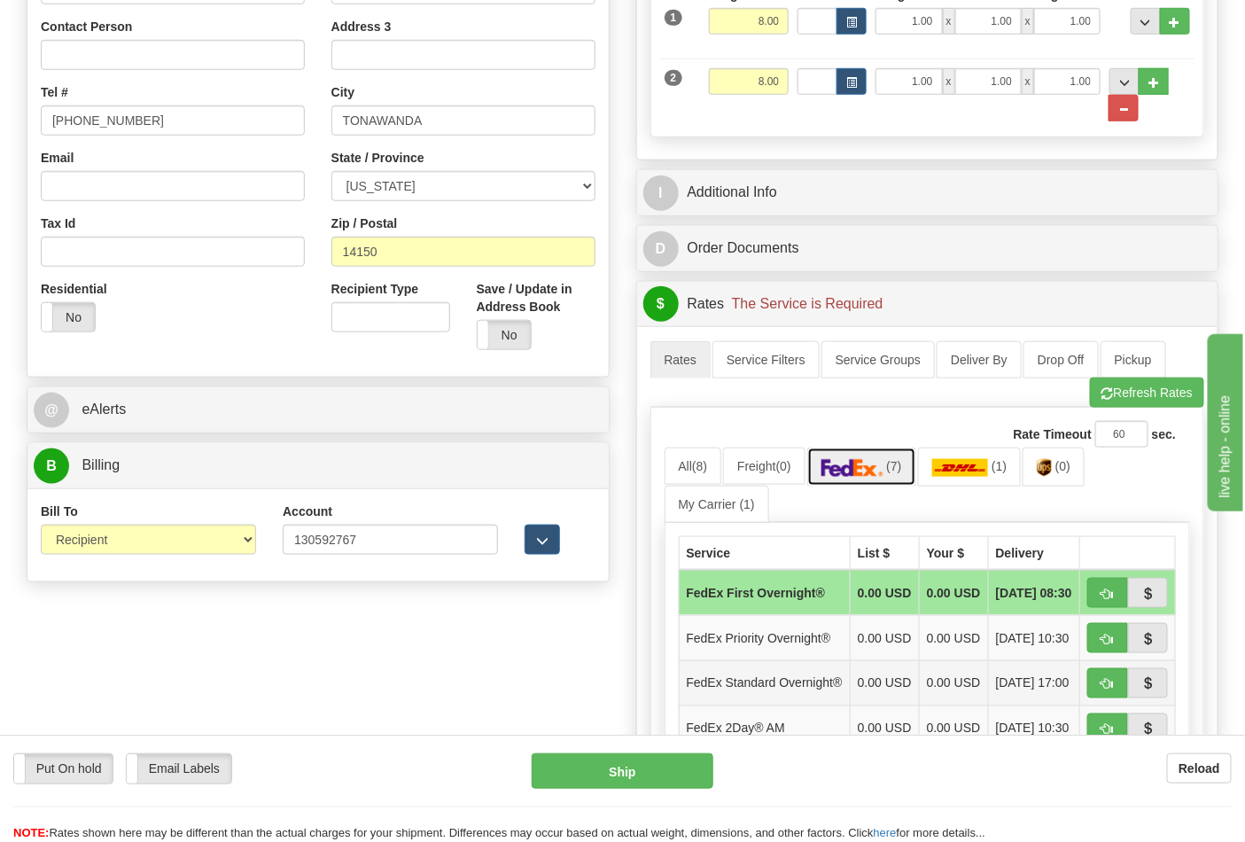
scroll to position [688, 0]
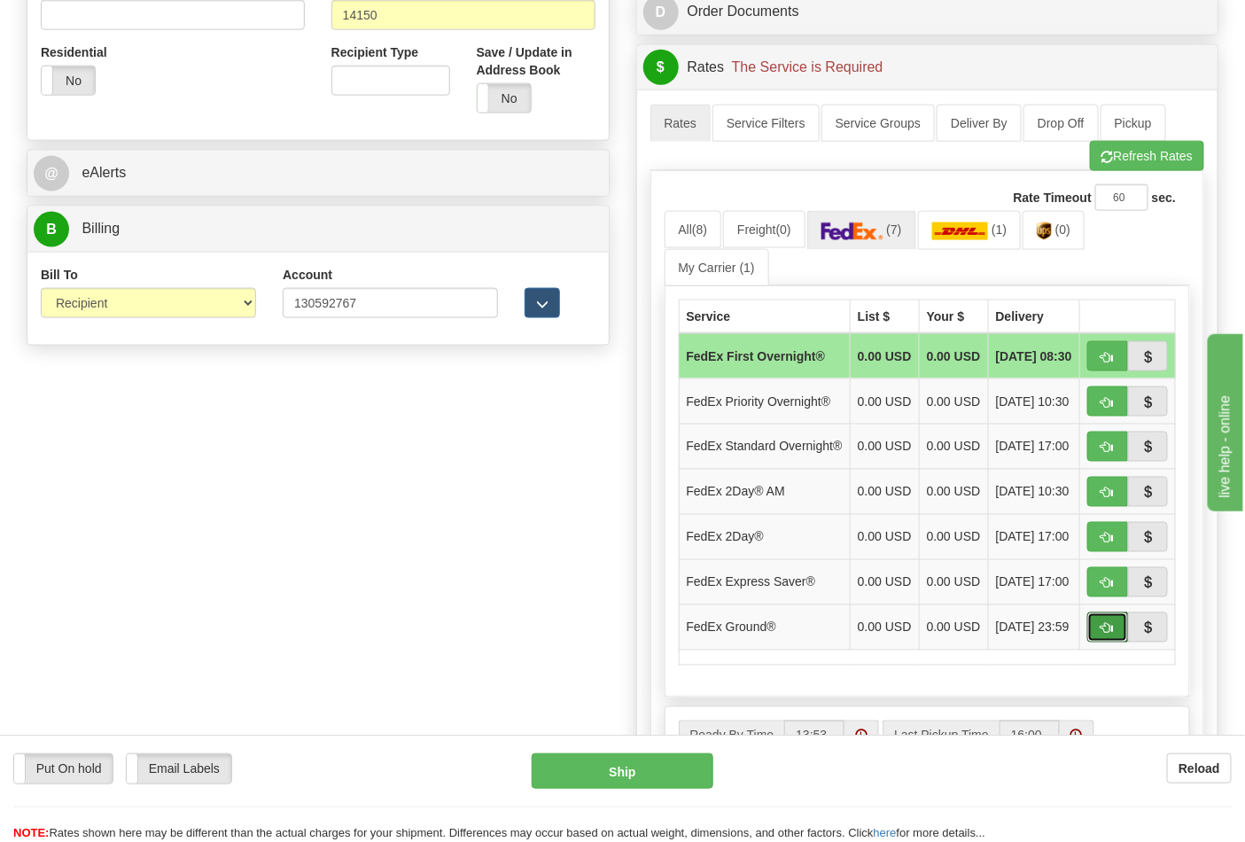
click at [1105, 634] on span "button" at bounding box center [1107, 629] width 12 height 12
type input "92"
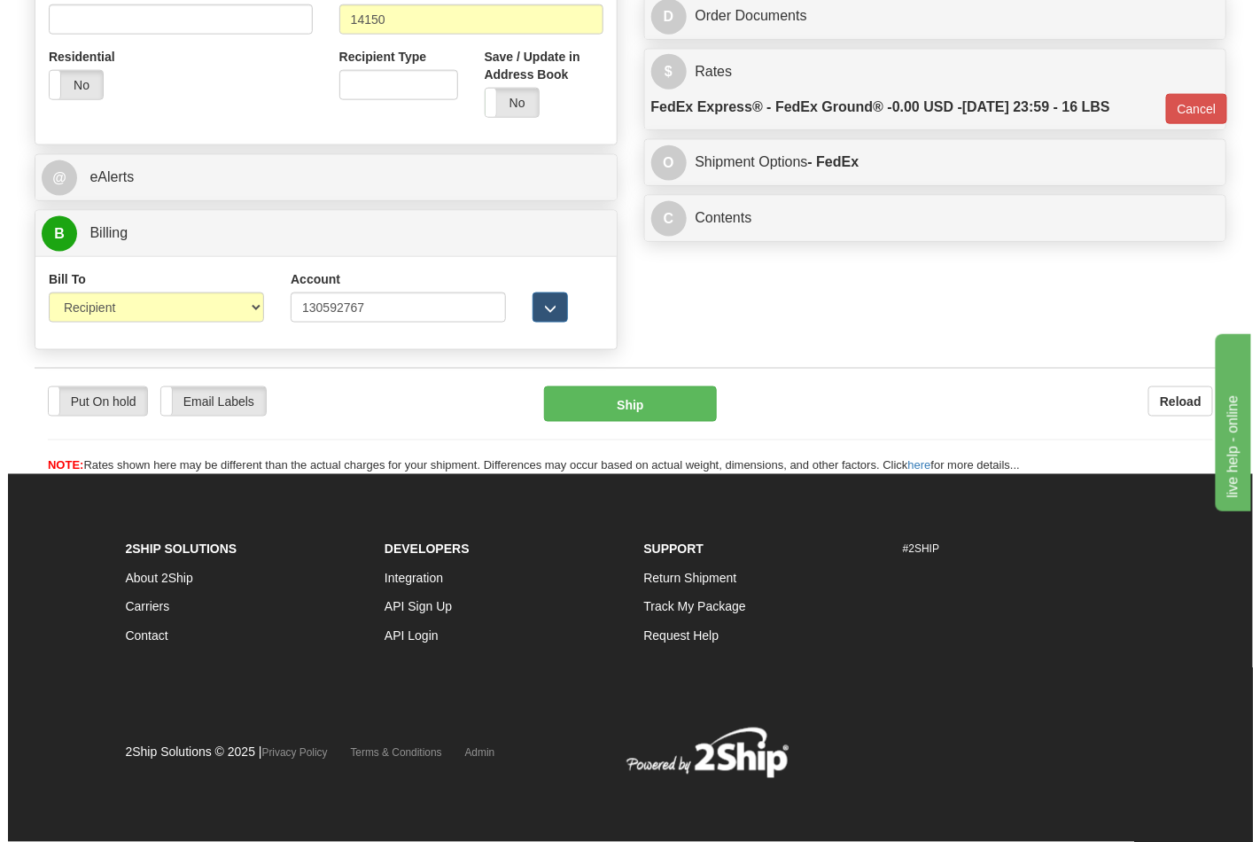
scroll to position [661, 0]
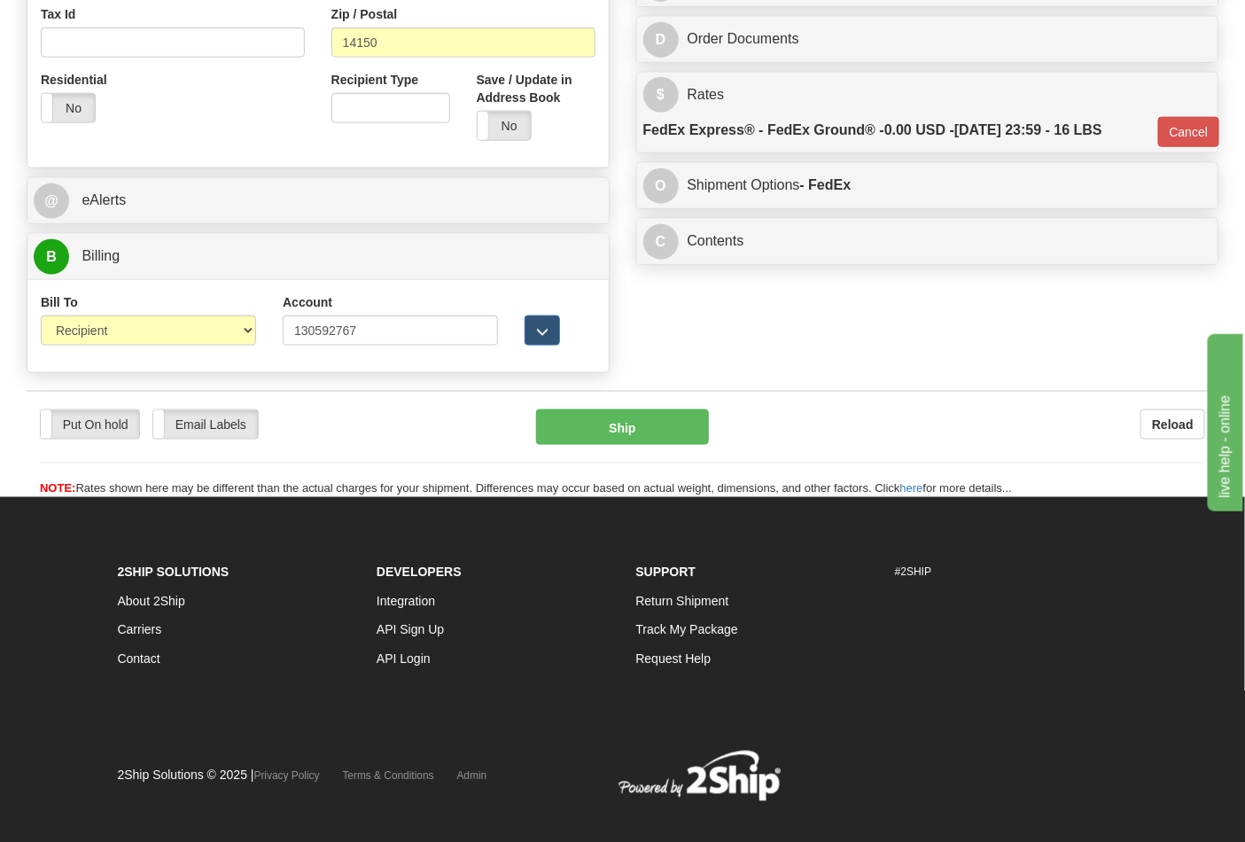
click at [624, 407] on div "Put On hold Put On hold Email Labels Email Labels Edit Reload Ship Reload" at bounding box center [622, 444] width 1191 height 107
click at [634, 419] on button "Ship" at bounding box center [622, 426] width 172 height 35
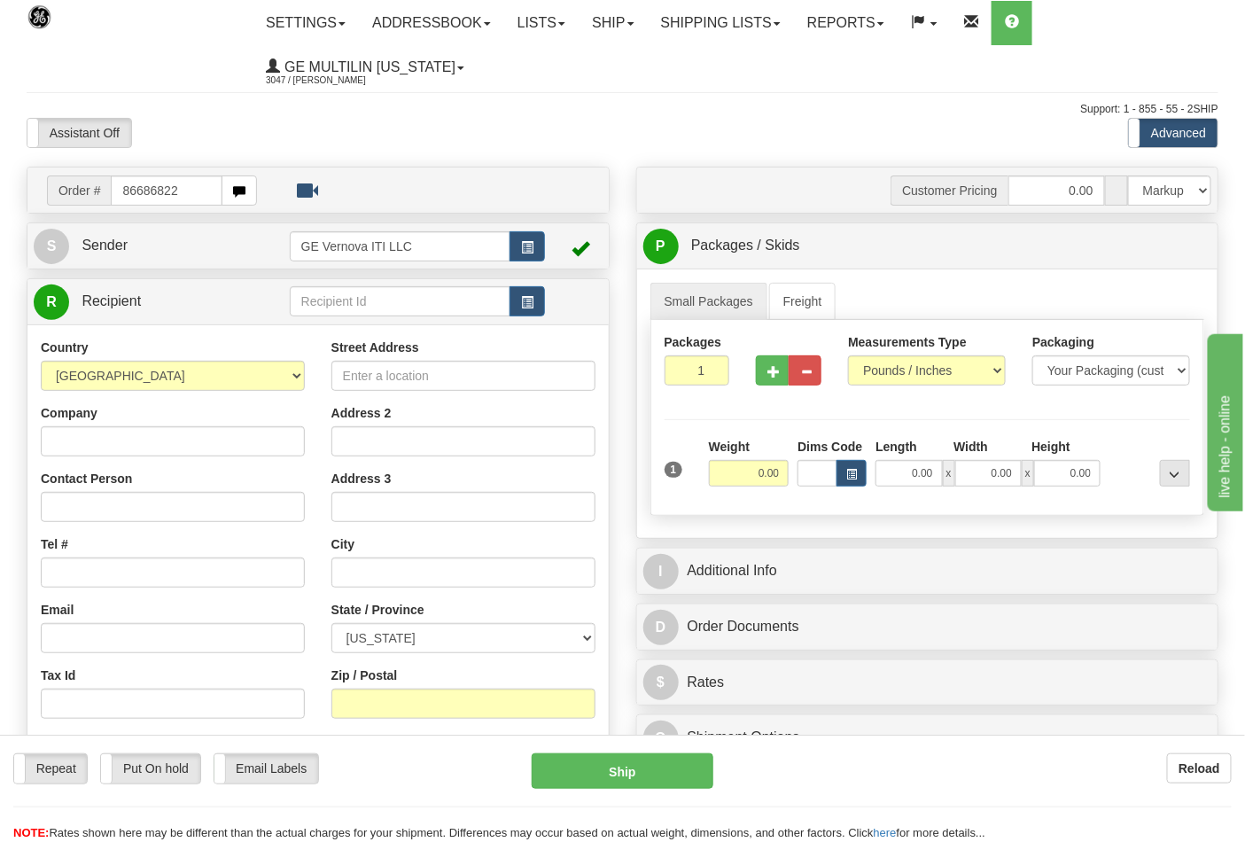
type input "86686822"
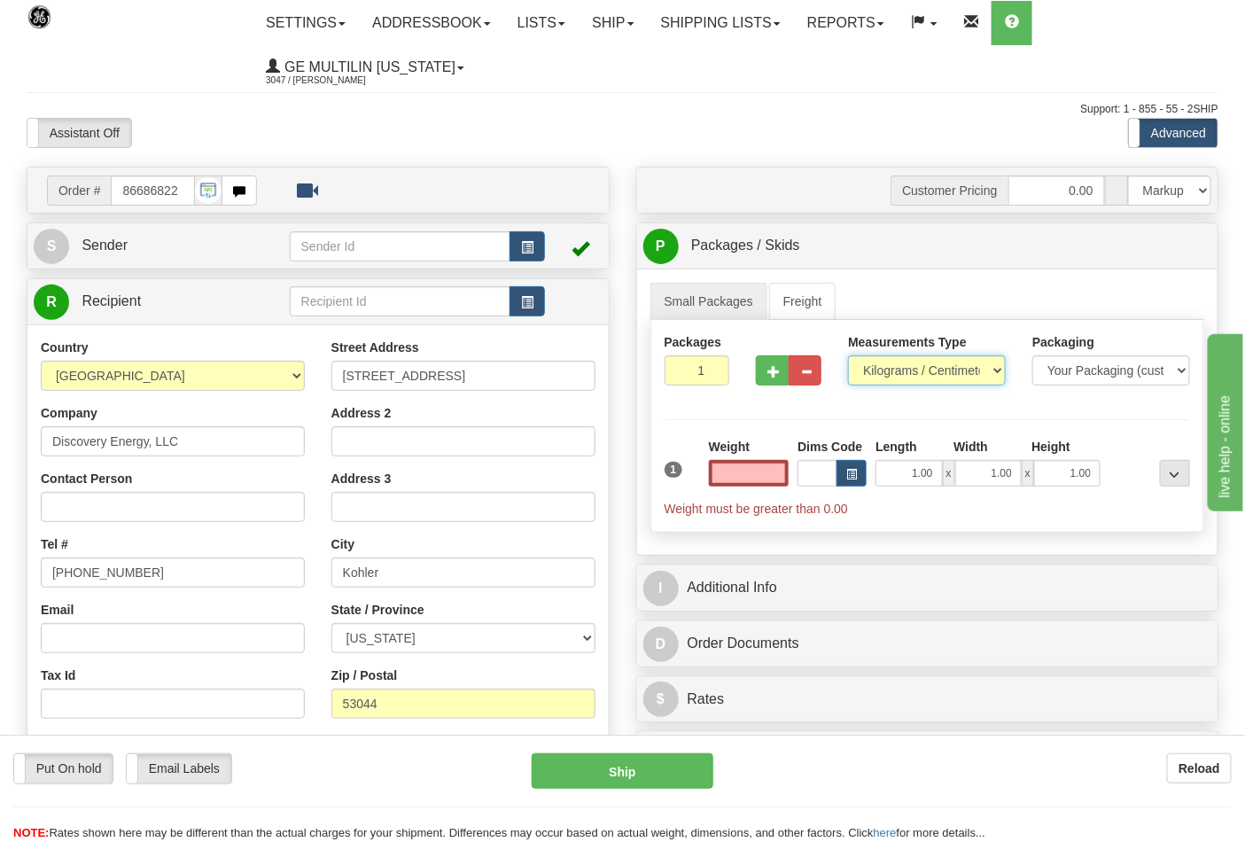
type input "0.00"
click at [881, 376] on select "Pounds / Inches Kilograms / Centimeters" at bounding box center [927, 370] width 158 height 30
select select "0"
click at [848, 356] on select "Pounds / Inches Kilograms / Centimeters" at bounding box center [927, 370] width 158 height 30
click at [767, 378] on button "button" at bounding box center [772, 370] width 33 height 30
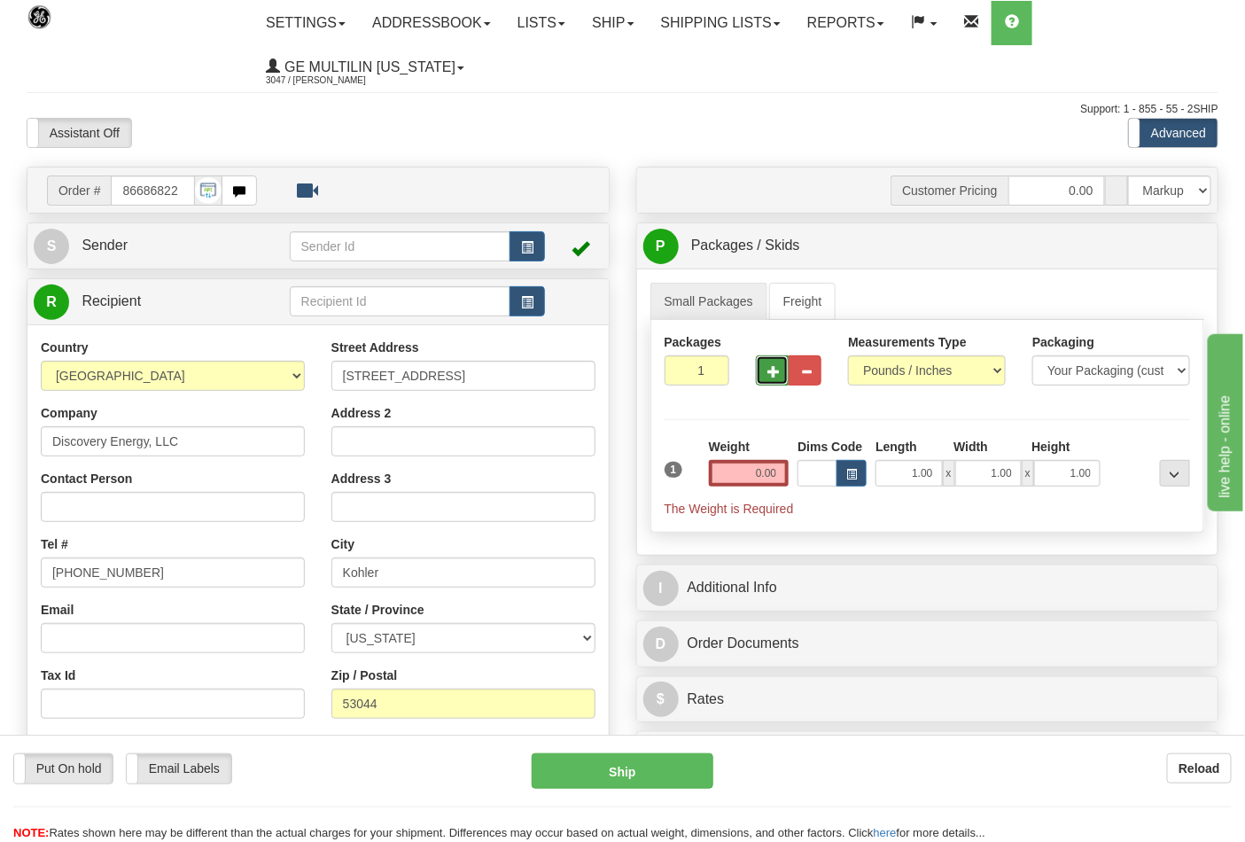
type input "2"
click at [778, 480] on input "0.00" at bounding box center [749, 473] width 81 height 27
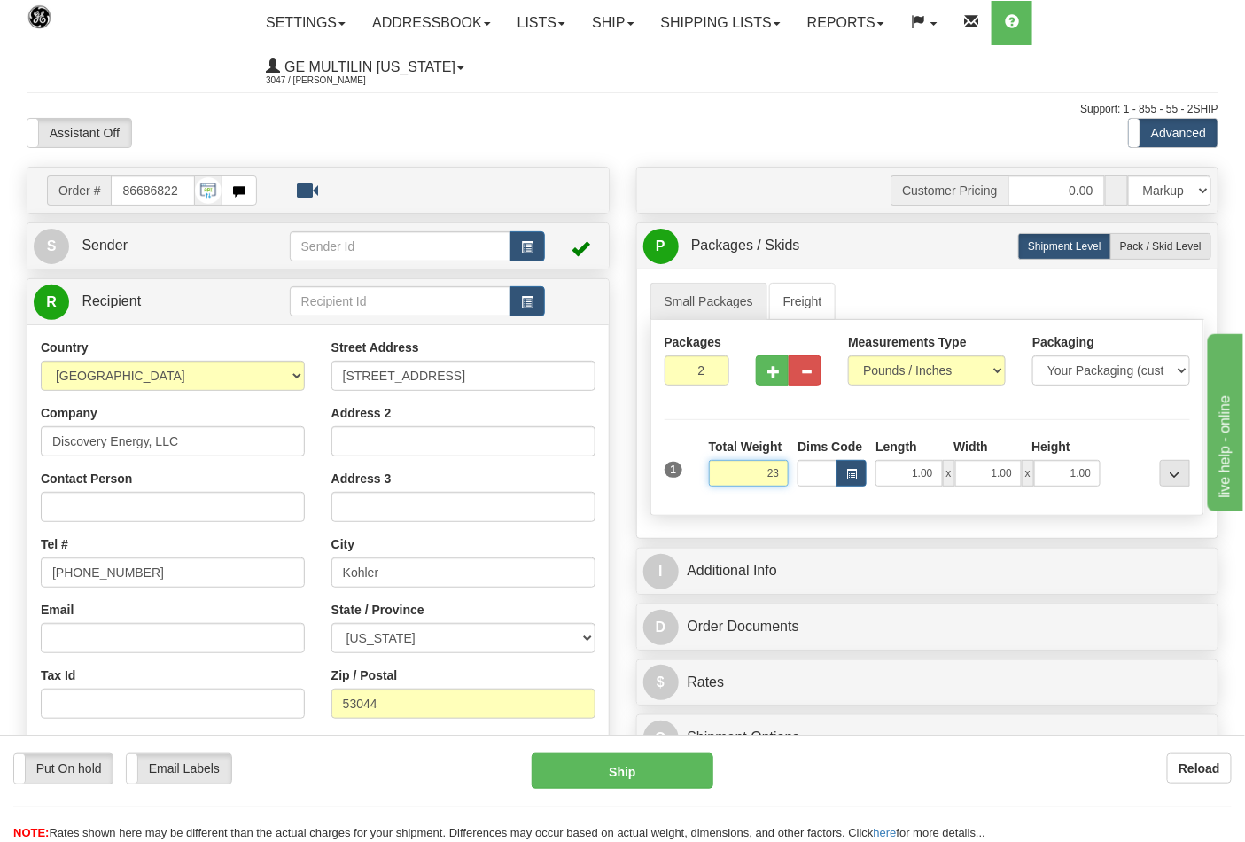
click button "Delete" at bounding box center [0, 0] width 0 height 0
type input "23.00"
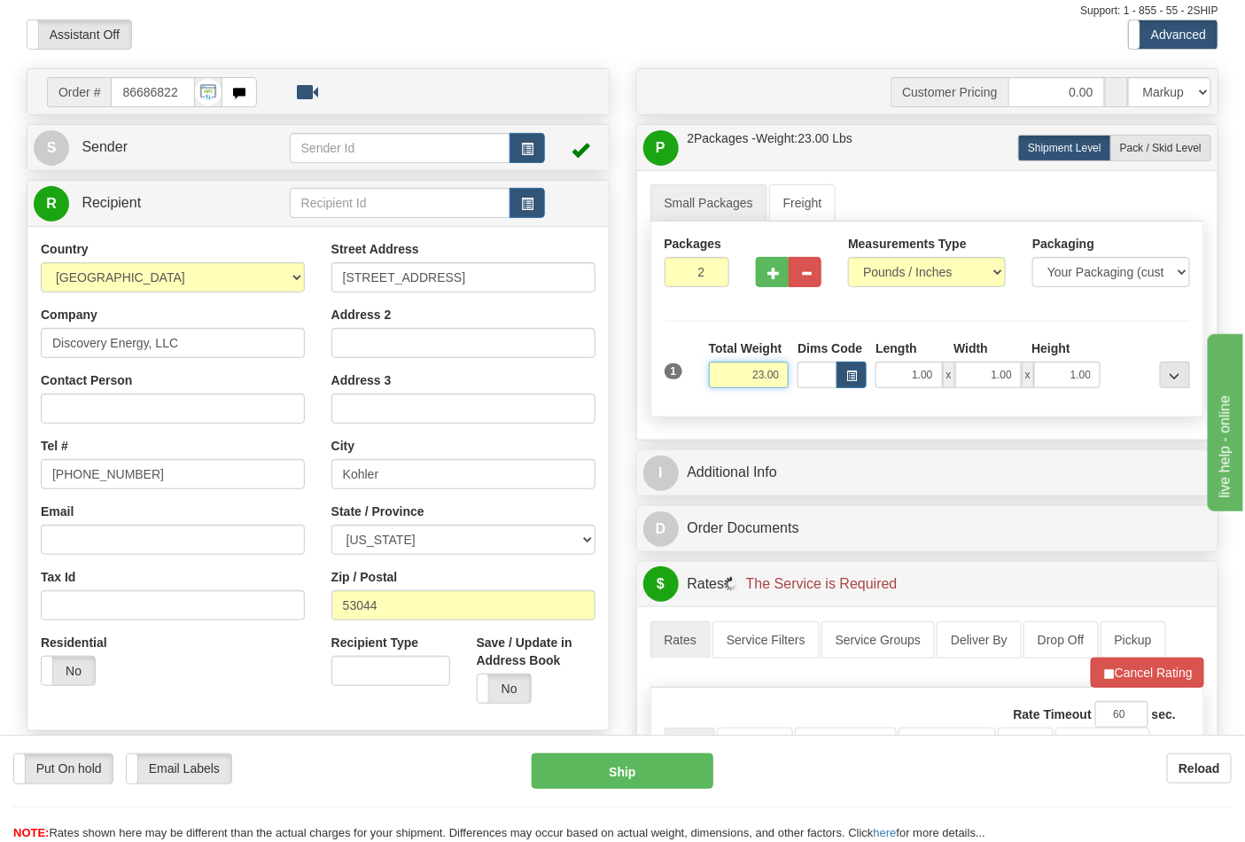
scroll to position [295, 0]
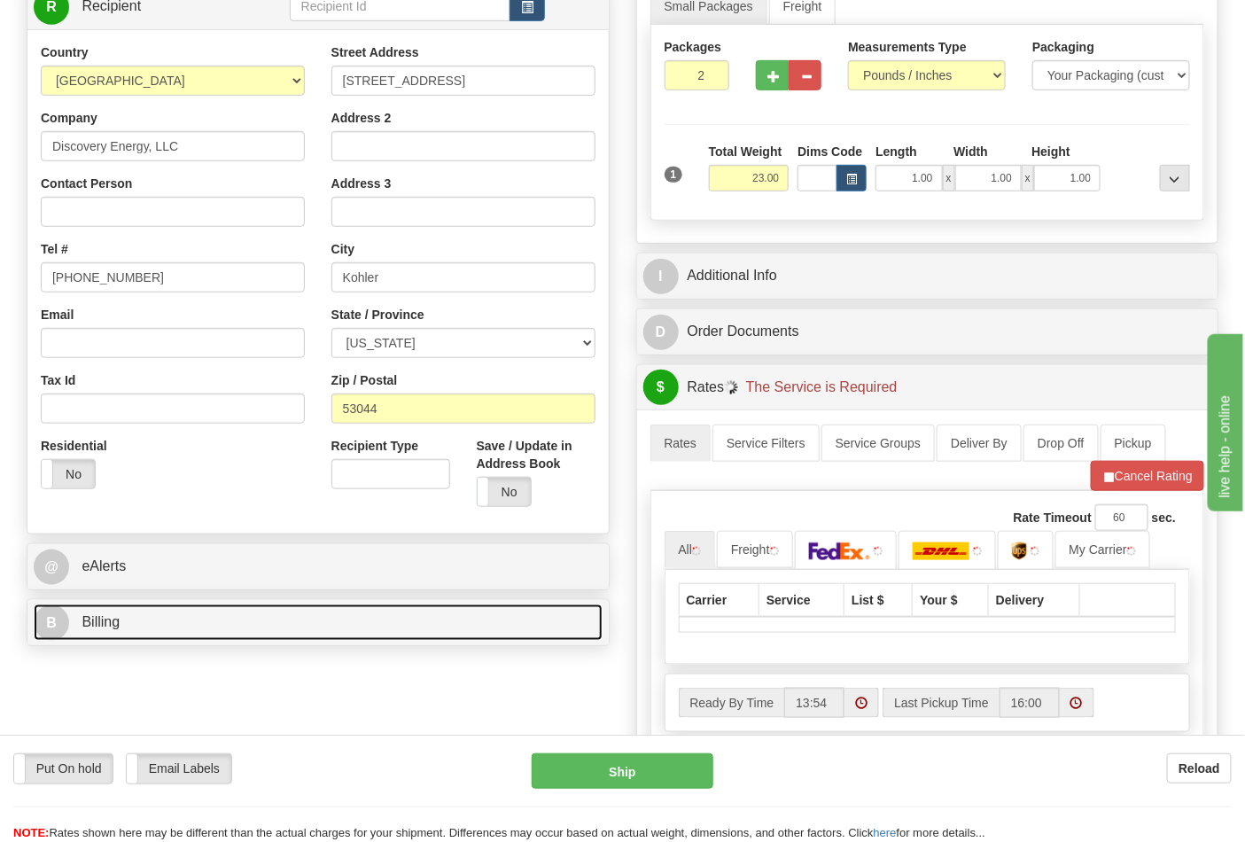
click at [173, 620] on link "B Billing" at bounding box center [318, 622] width 569 height 36
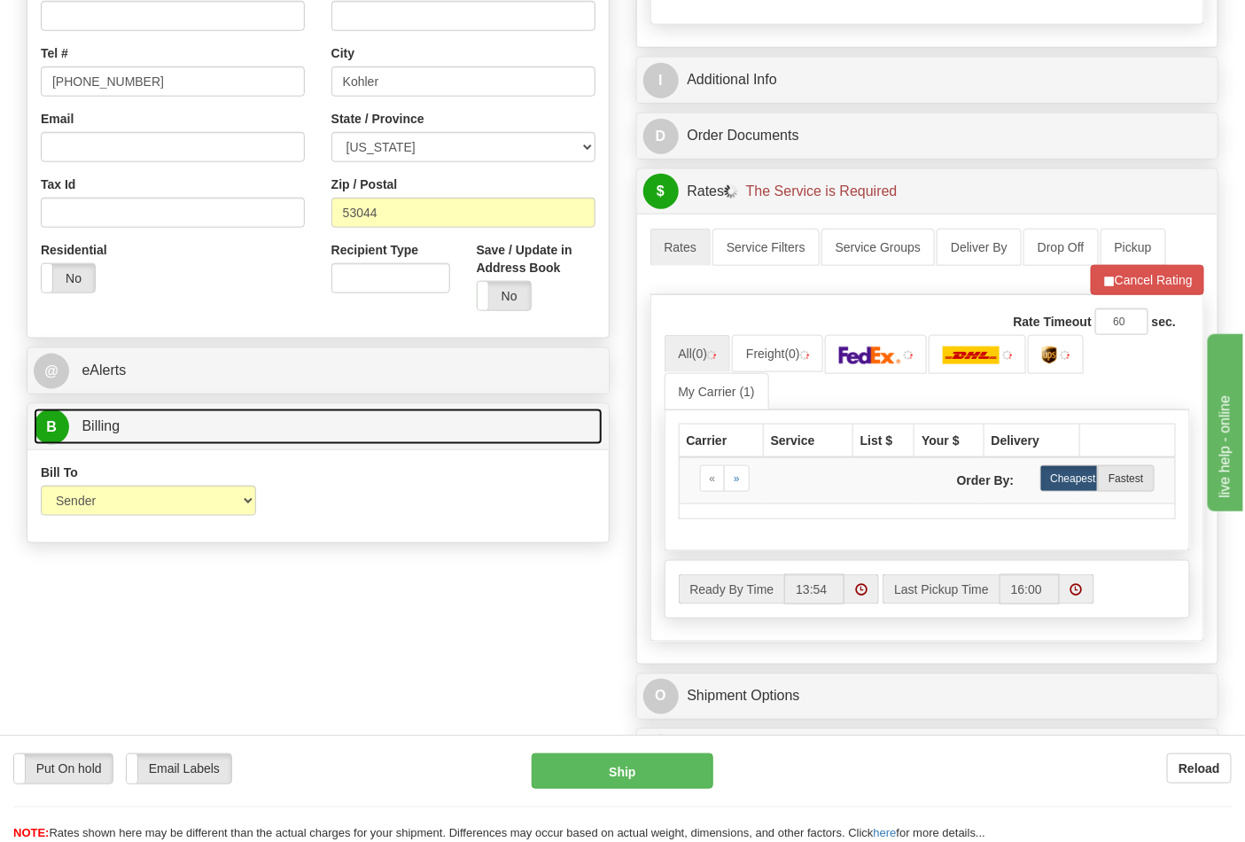
scroll to position [492, 0]
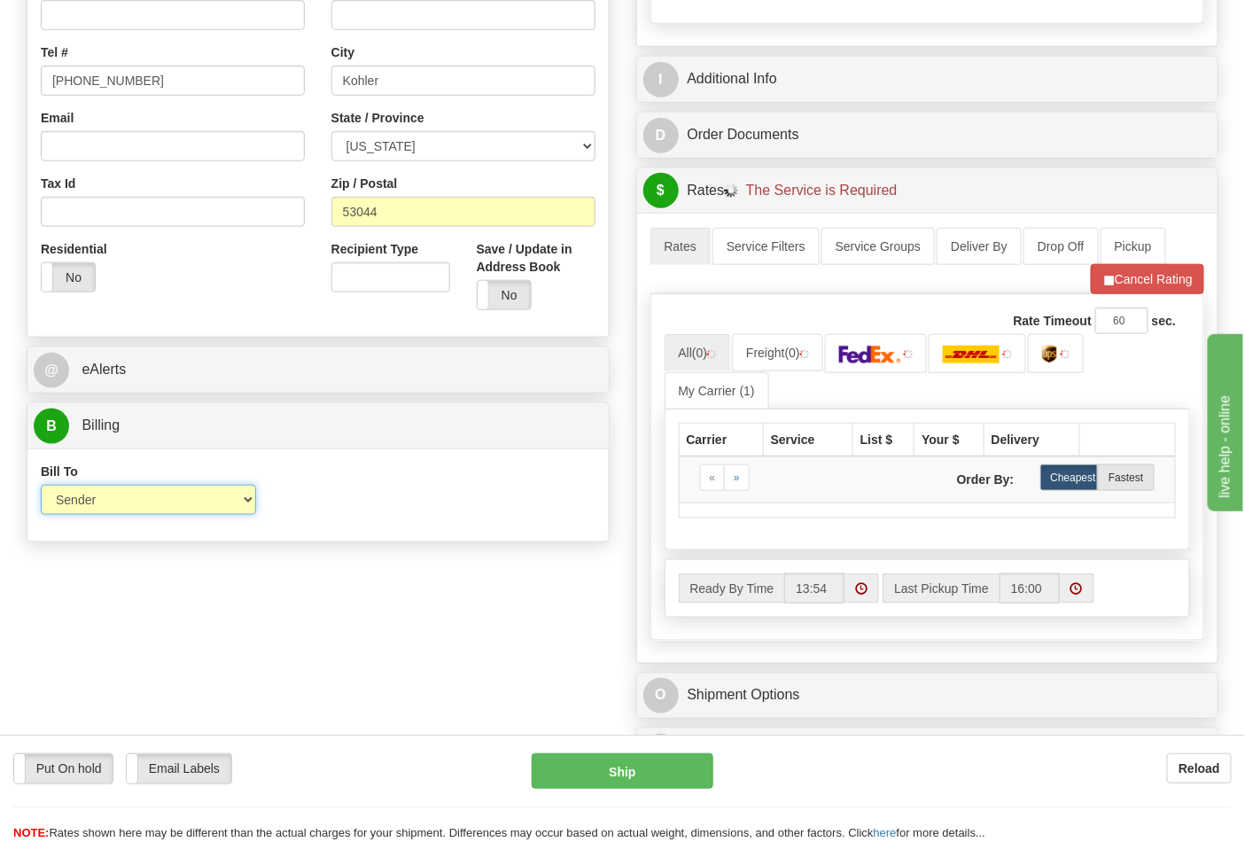
click at [115, 509] on select "Sender Recipient Third Party Collect" at bounding box center [148, 500] width 215 height 30
select select "2"
click at [41, 486] on select "Sender Recipient Third Party Collect" at bounding box center [148, 500] width 215 height 30
click at [315, 506] on input "Account" at bounding box center [390, 500] width 215 height 30
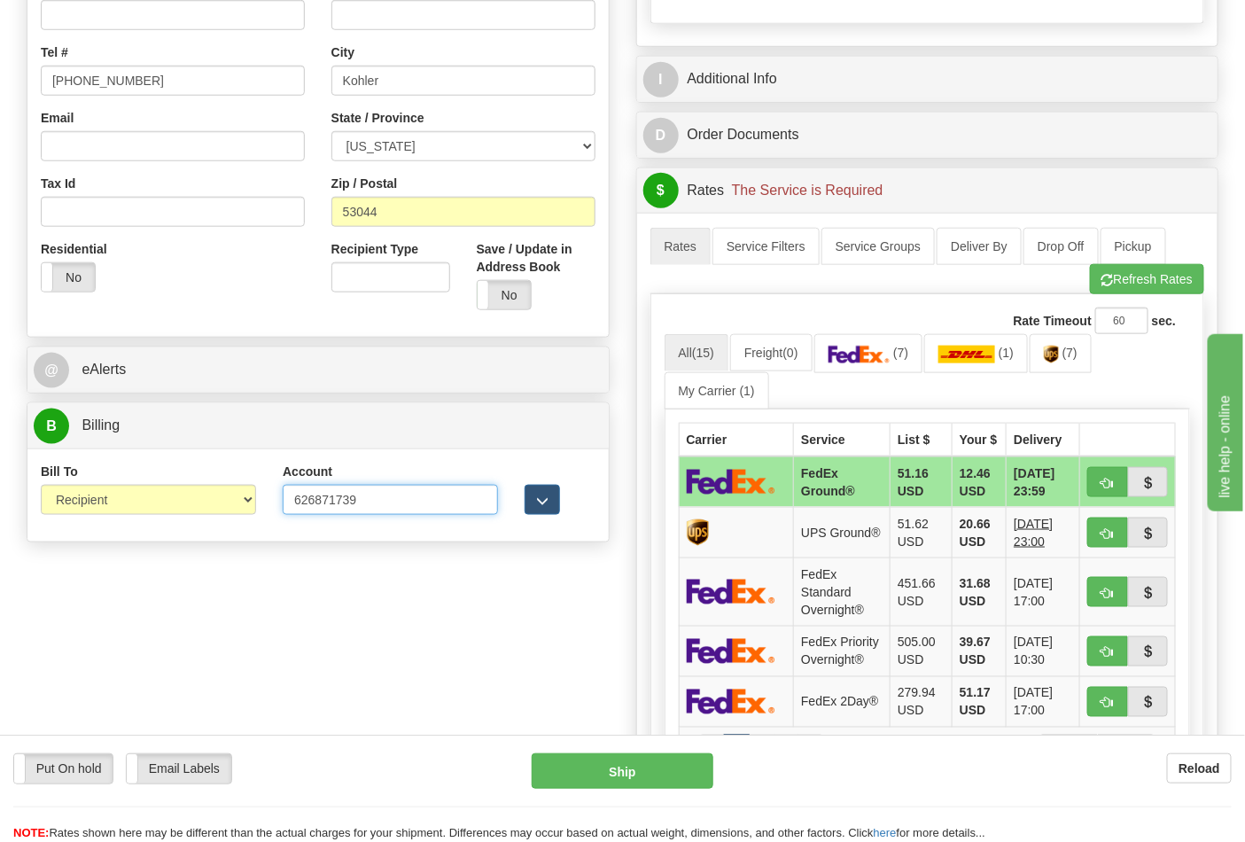
type input "626871739"
click button "Delete" at bounding box center [0, 0] width 0 height 0
click at [905, 365] on link "(7)" at bounding box center [868, 353] width 109 height 38
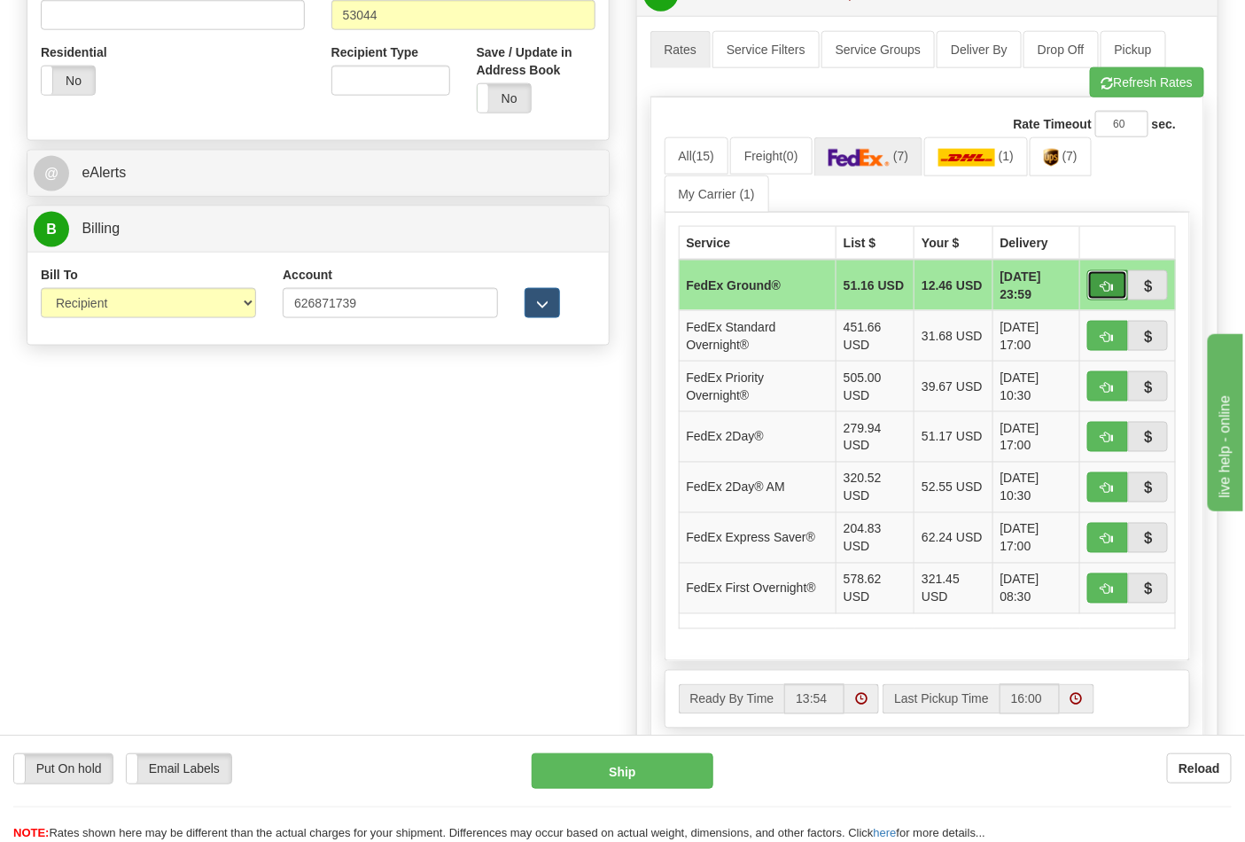
click at [1105, 286] on span "button" at bounding box center [1107, 287] width 12 height 12
type input "92"
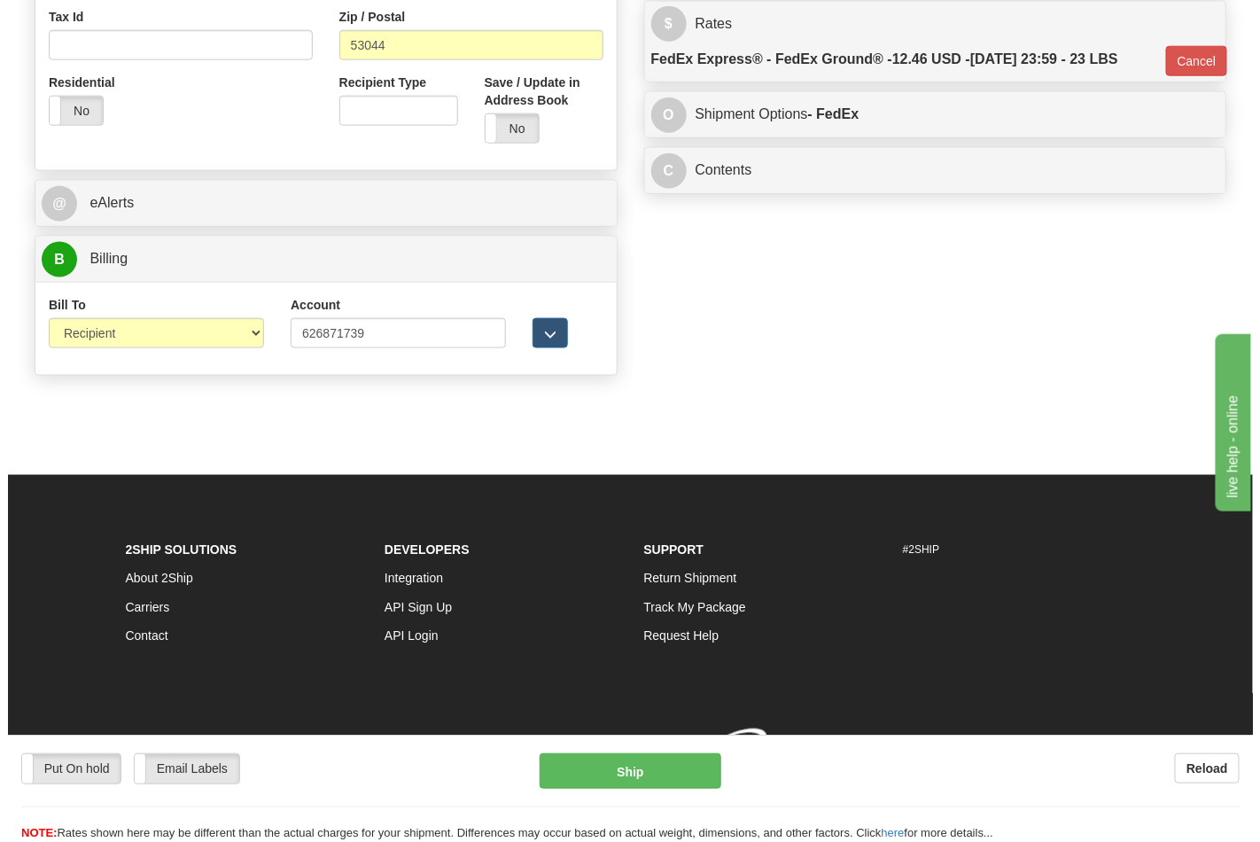
scroll to position [661, 0]
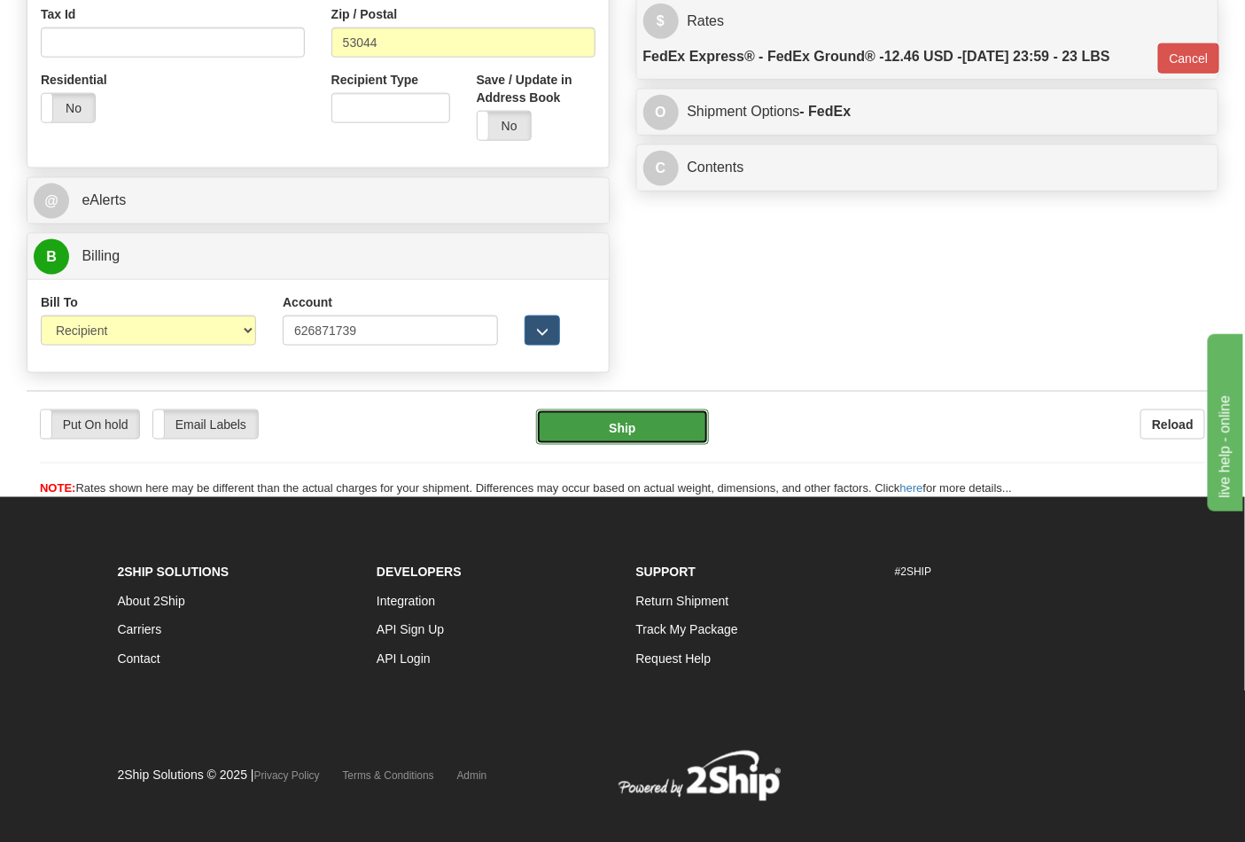
click at [615, 444] on button "Ship" at bounding box center [622, 426] width 172 height 35
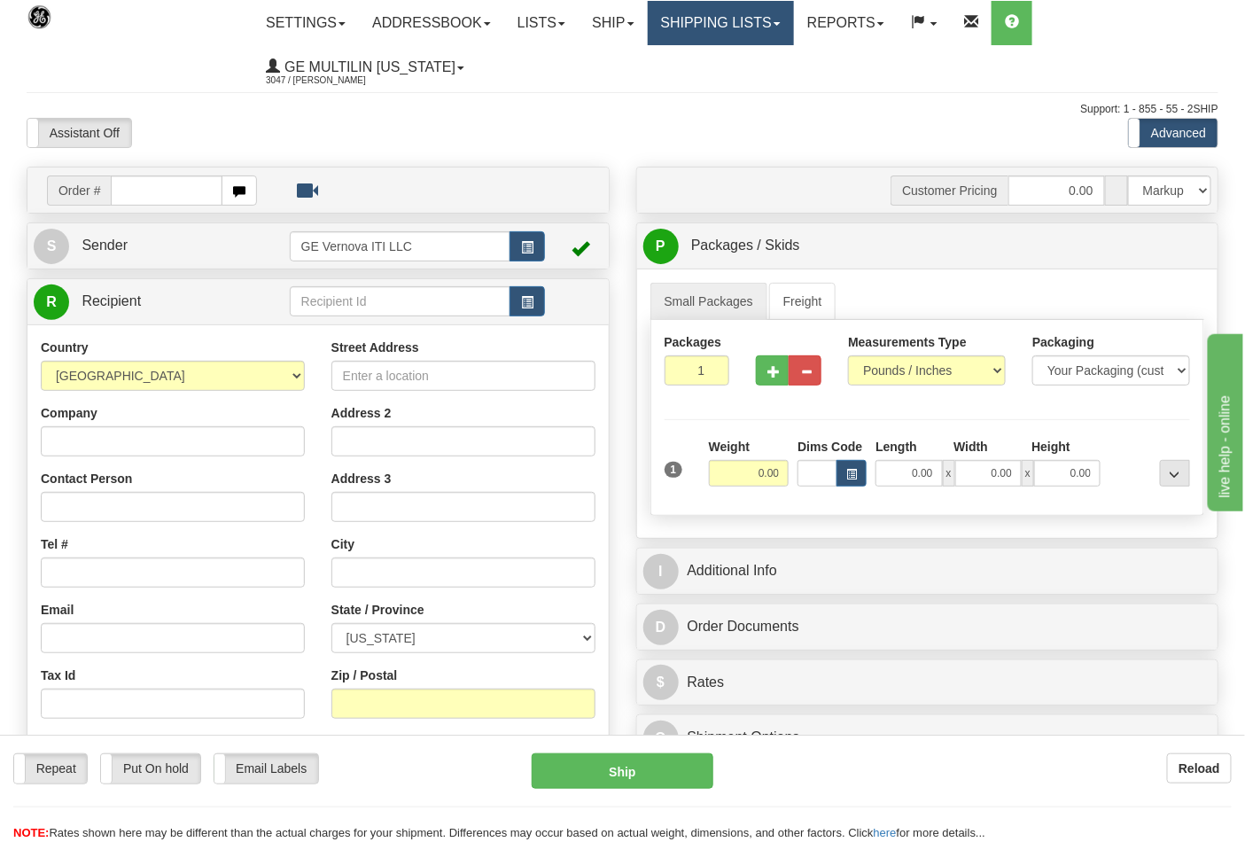
click at [737, 16] on link "Shipping lists" at bounding box center [721, 23] width 146 height 44
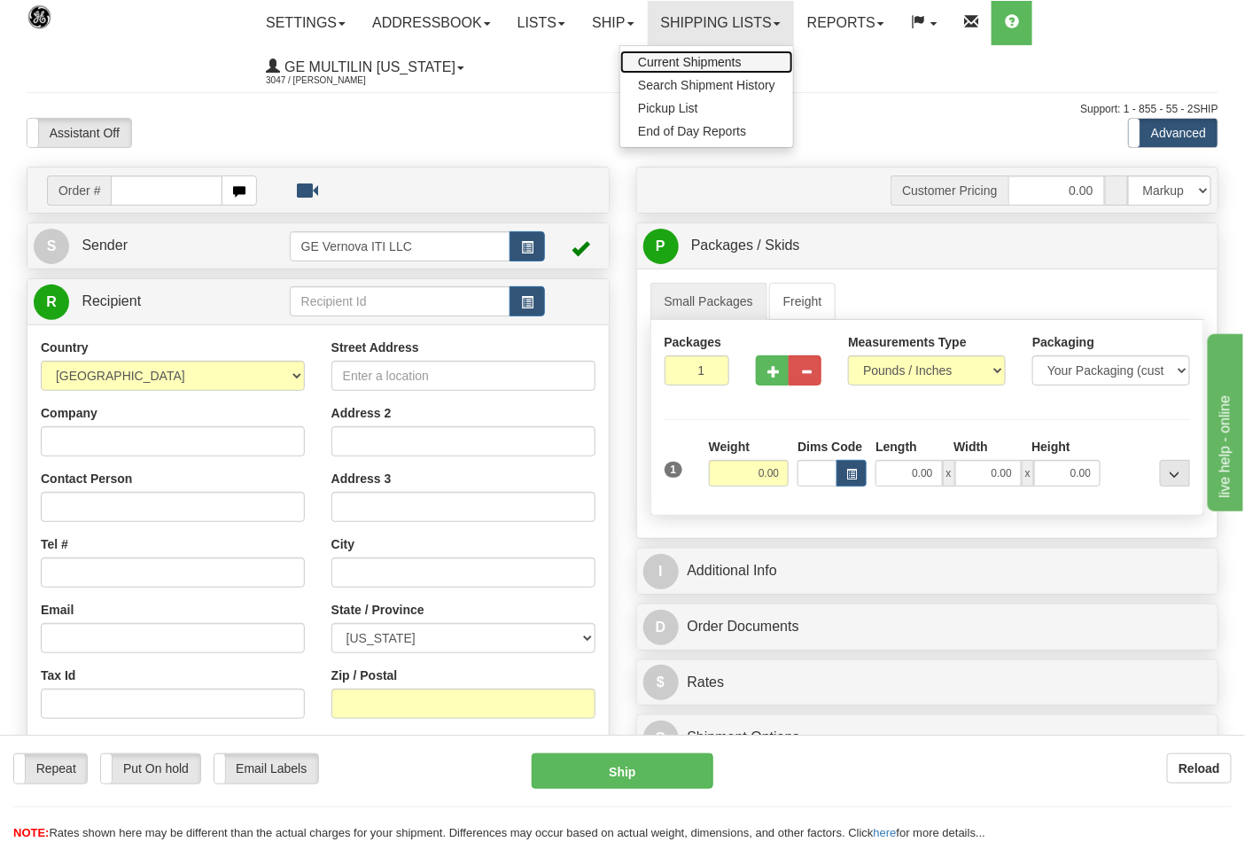
click at [696, 58] on span "Current Shipments" at bounding box center [690, 62] width 104 height 14
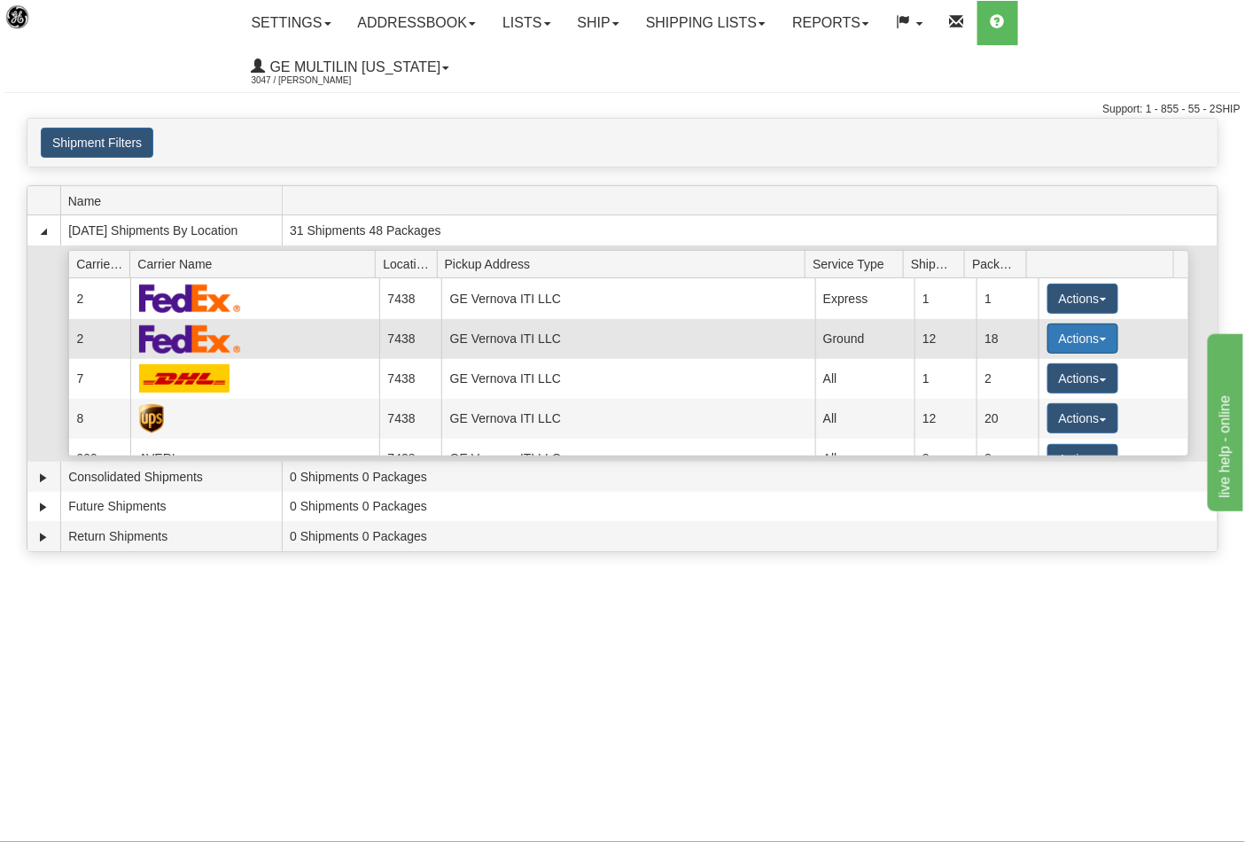
click at [1052, 323] on button "Actions" at bounding box center [1082, 338] width 71 height 30
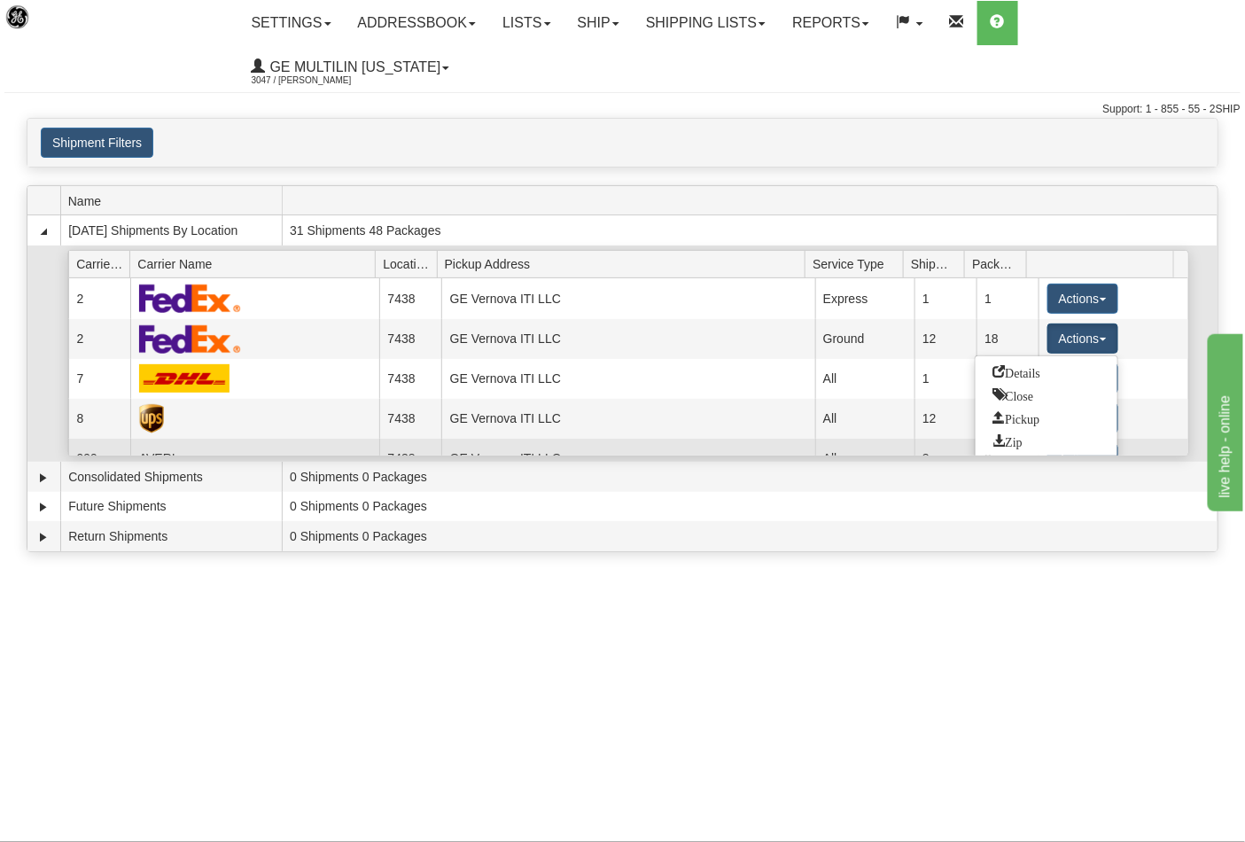
drag, startPoint x: 1014, startPoint y: 331, endPoint x: 904, endPoint y: 404, distance: 131.7
click at [1014, 365] on span "Details" at bounding box center [1017, 371] width 48 height 12
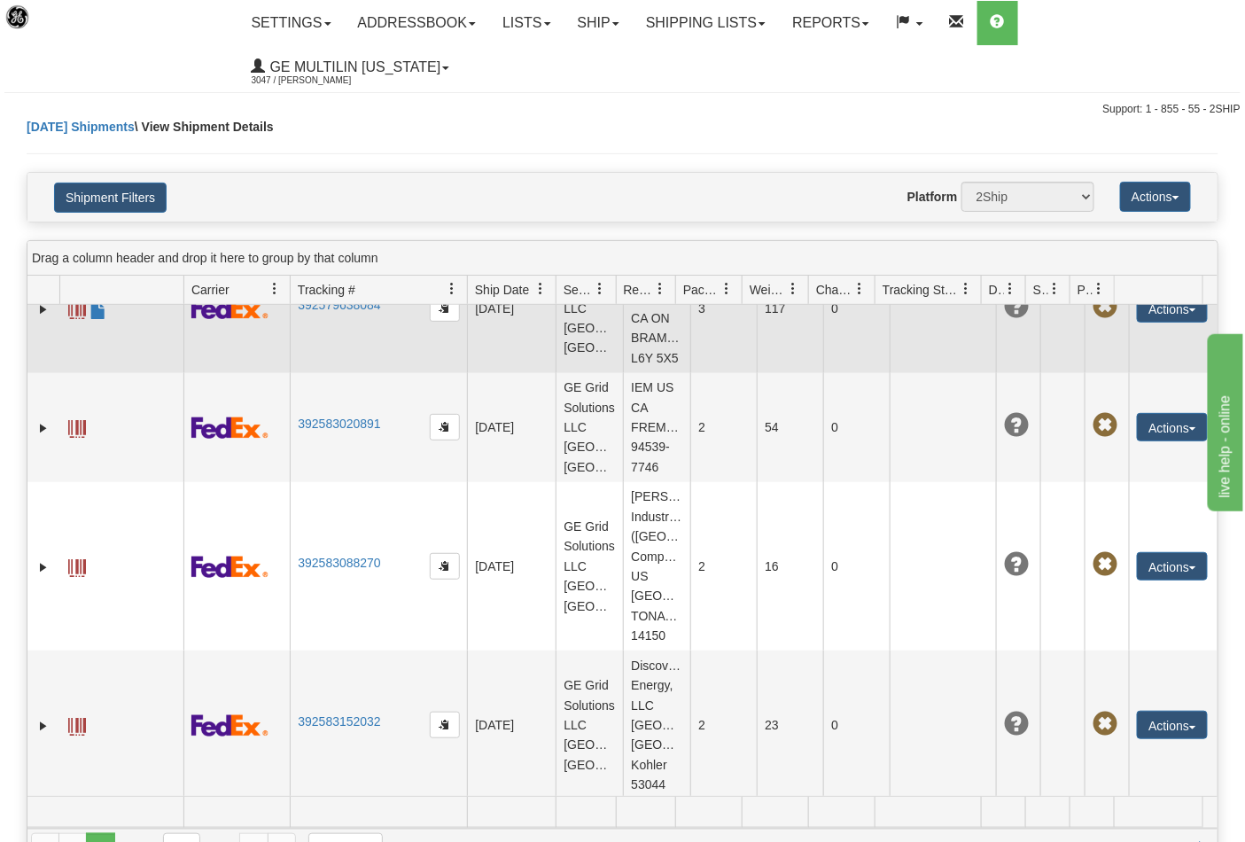
scroll to position [1314, 0]
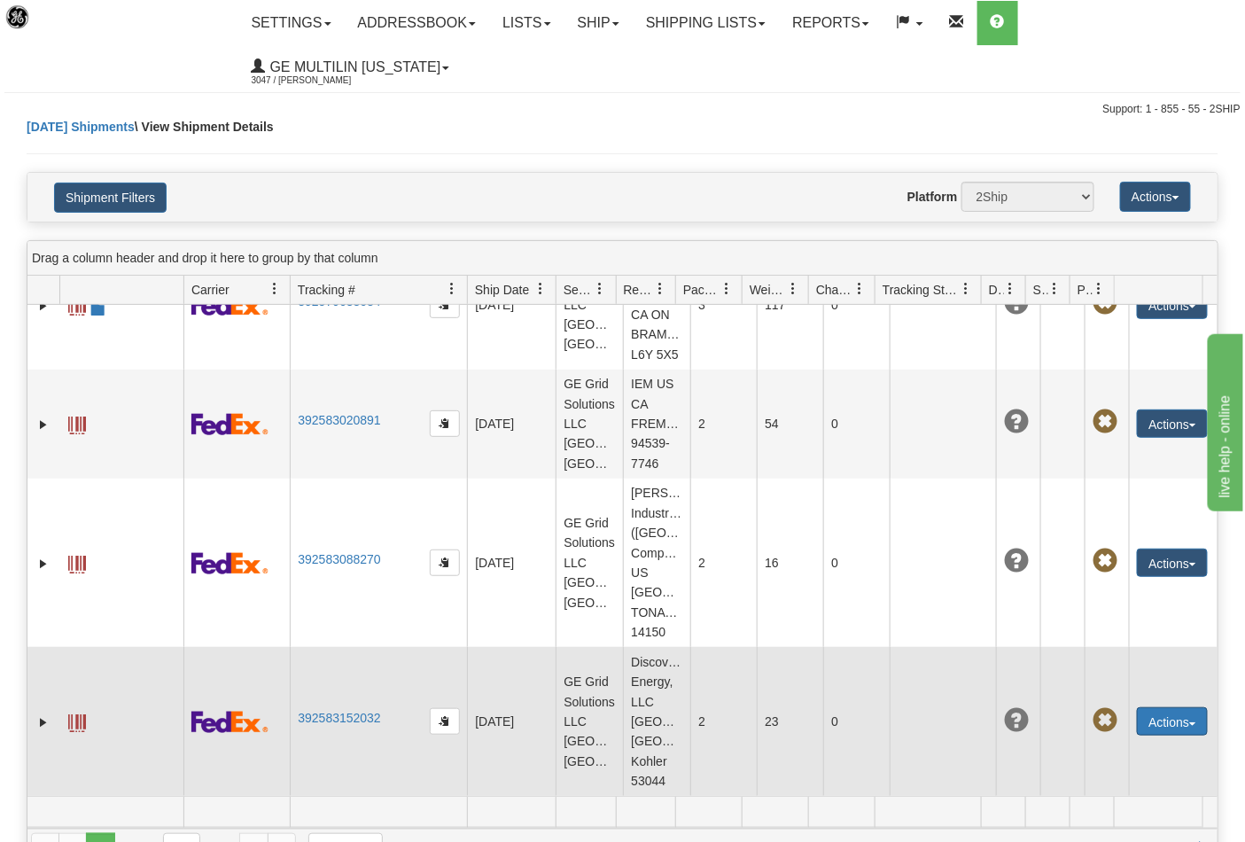
click at [1170, 707] on button "Actions" at bounding box center [1171, 721] width 71 height 28
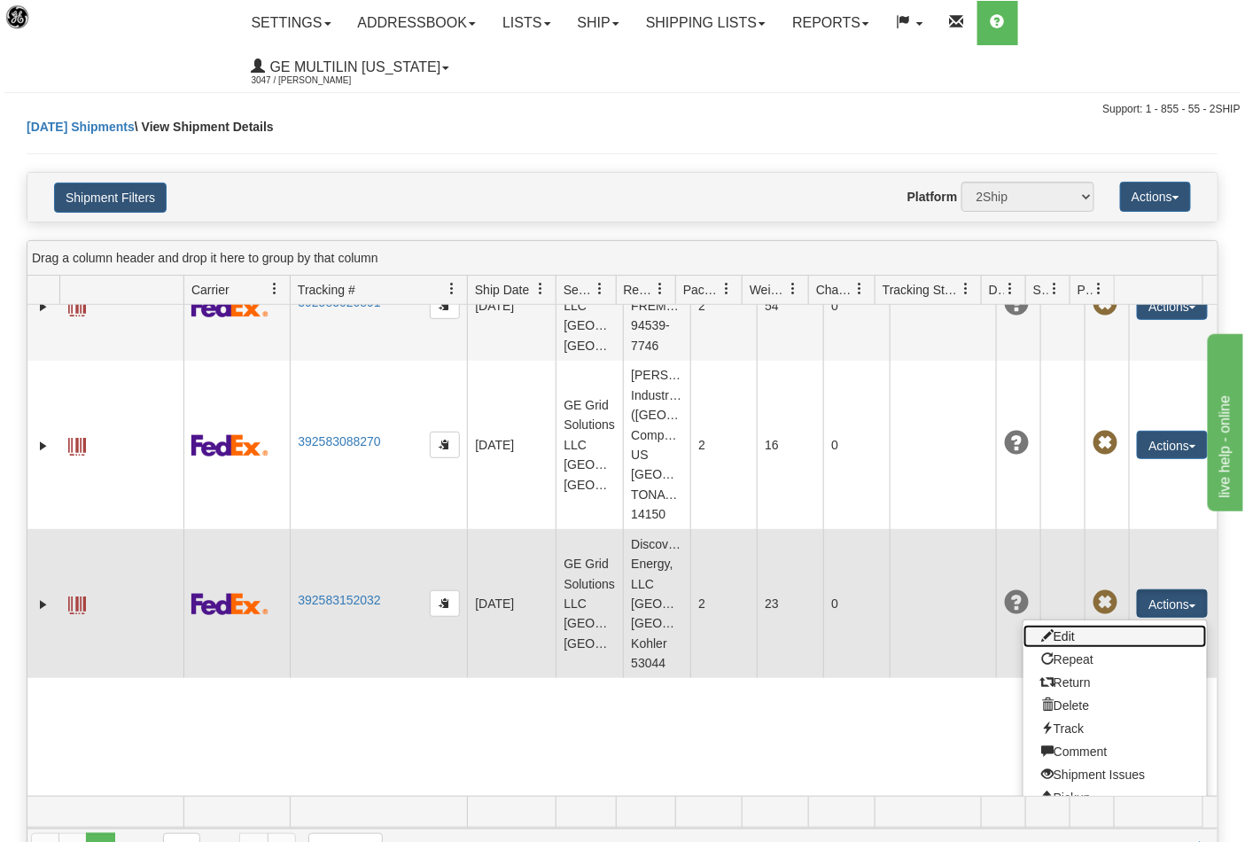
click at [1065, 648] on link "Edit" at bounding box center [1114, 635] width 183 height 23
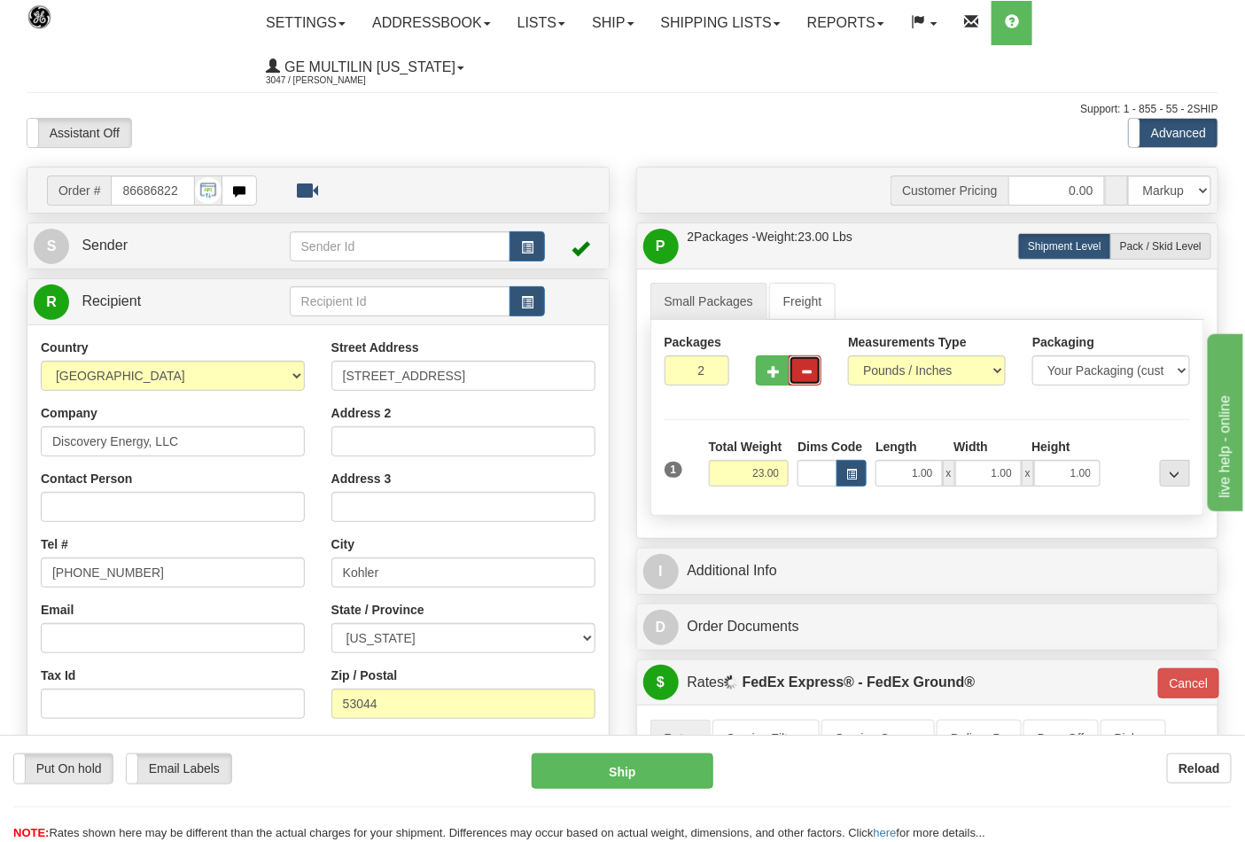
click at [790, 376] on button "button" at bounding box center [804, 370] width 33 height 30
type input "1"
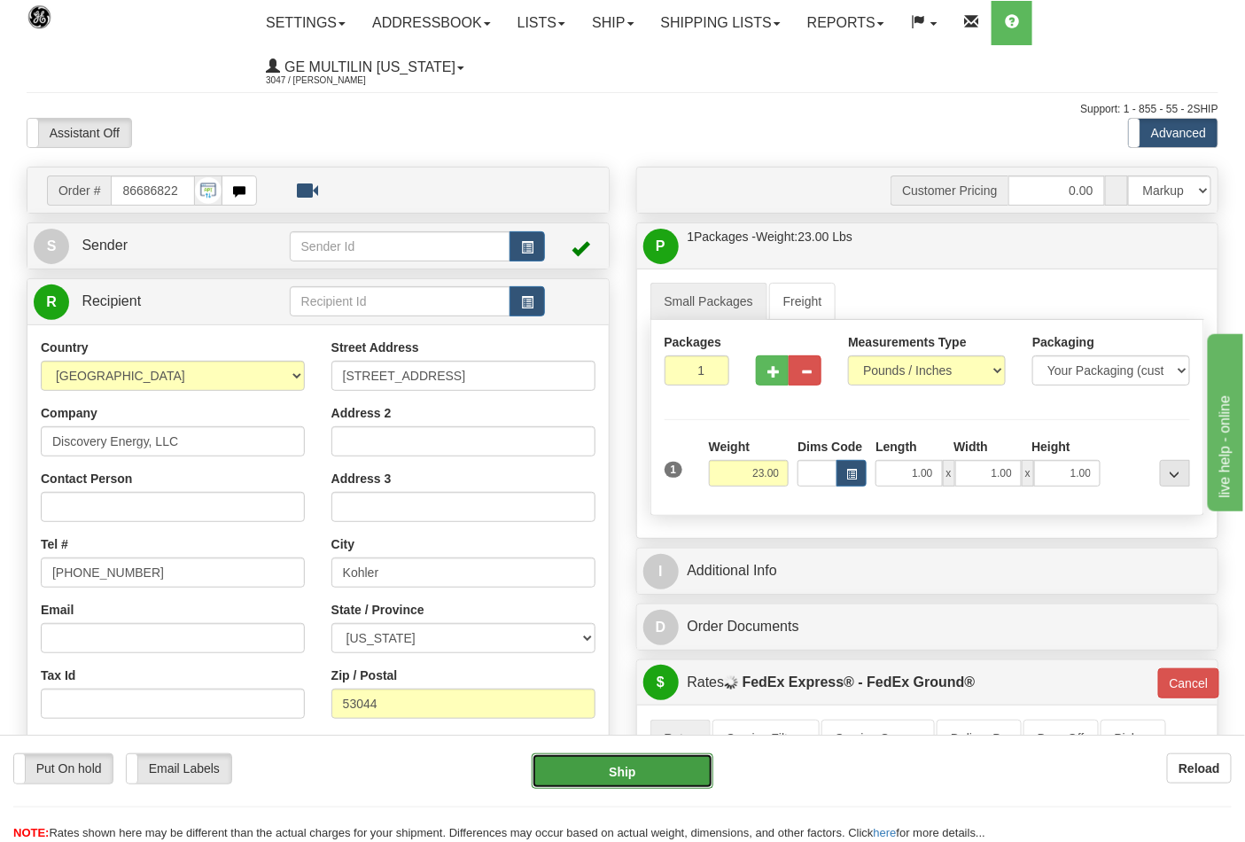
click at [636, 766] on button "Ship" at bounding box center [621, 770] width 181 height 35
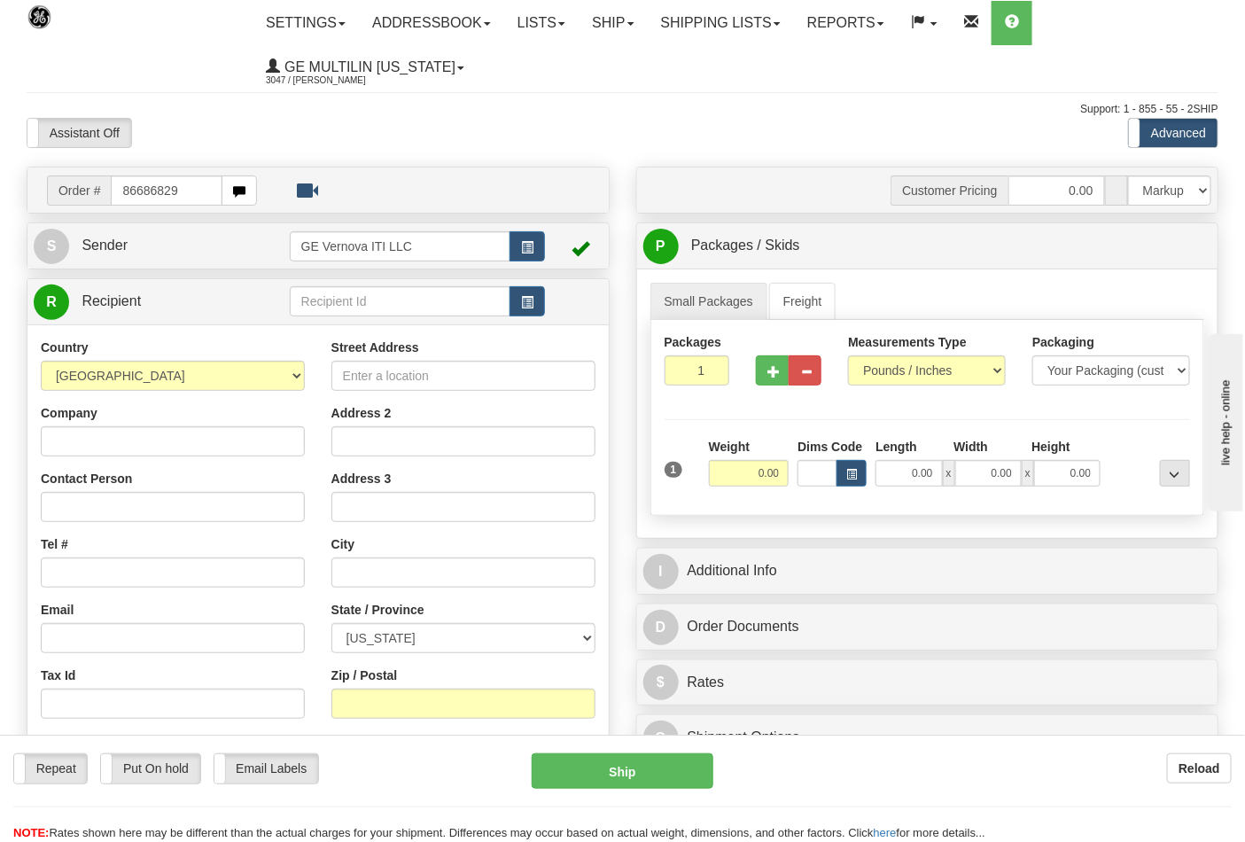
type input "86686829"
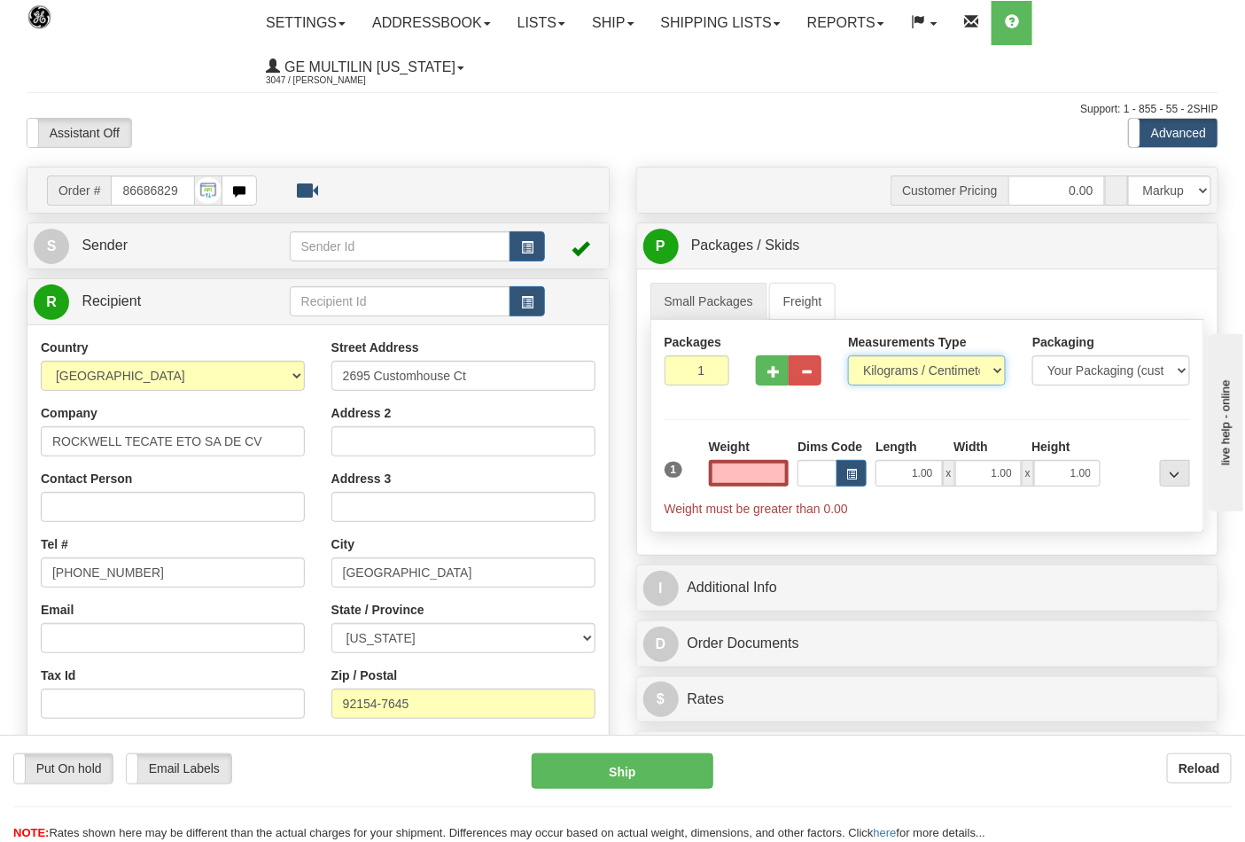
type input "0.00"
click at [881, 379] on select "Pounds / Inches Kilograms / Centimeters" at bounding box center [927, 370] width 158 height 30
select select "0"
click at [848, 356] on select "Pounds / Inches Kilograms / Centimeters" at bounding box center [927, 370] width 158 height 30
click at [774, 476] on input "0.00" at bounding box center [749, 473] width 81 height 27
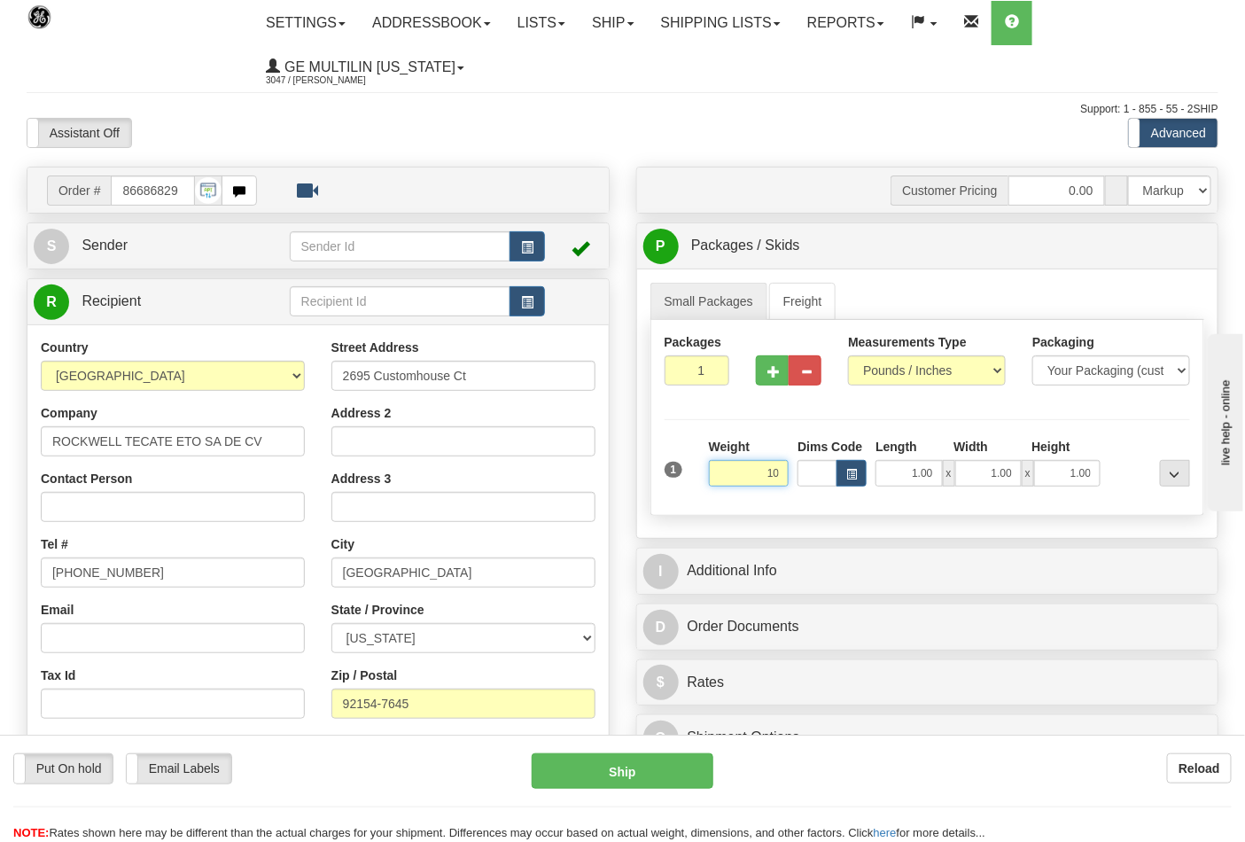
type input "1"
click button "Delete" at bounding box center [0, 0] width 0 height 0
type input "31.00"
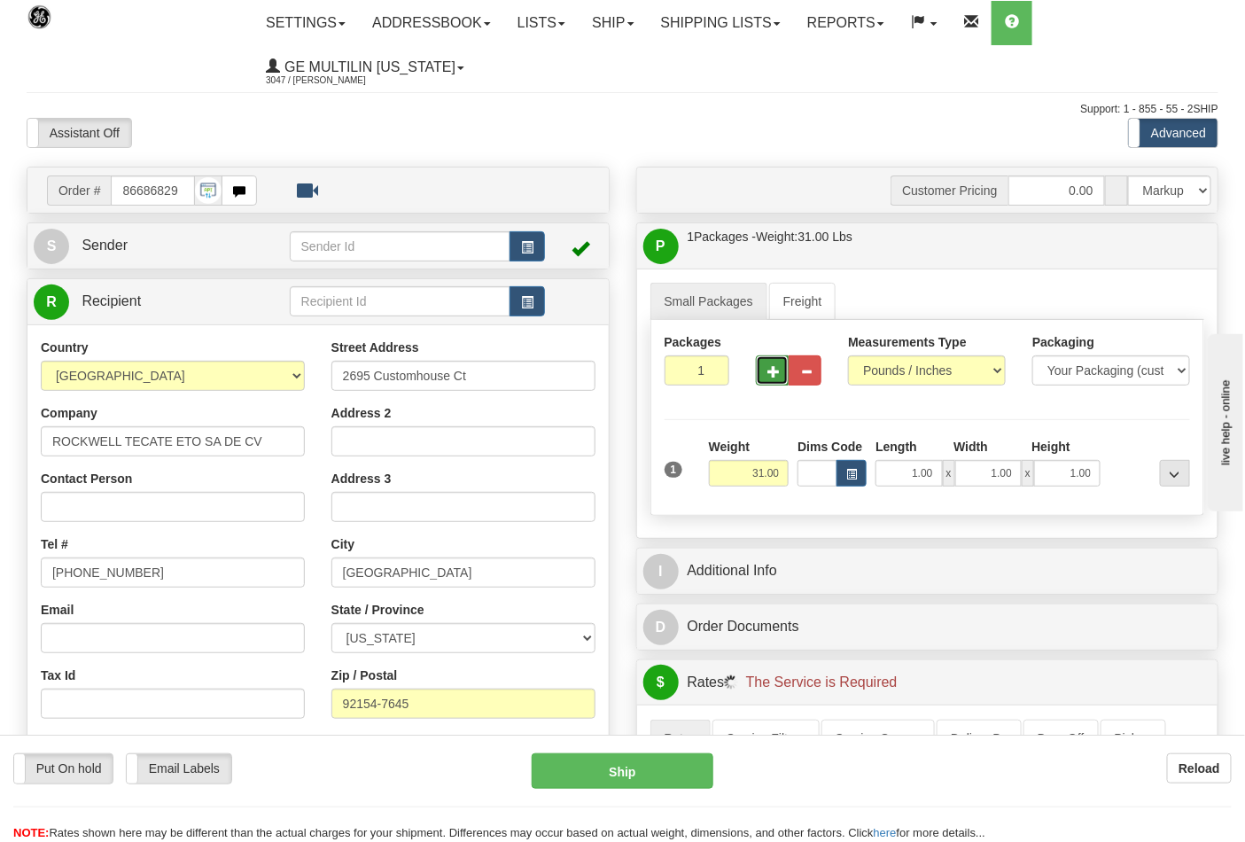
click at [780, 369] on button "button" at bounding box center [772, 370] width 33 height 30
click at [780, 375] on button "button" at bounding box center [772, 370] width 33 height 30
click at [777, 373] on span "button" at bounding box center [773, 372] width 12 height 12
type input "4"
click at [1125, 250] on span "Pack / Skid Level" at bounding box center [1160, 246] width 81 height 12
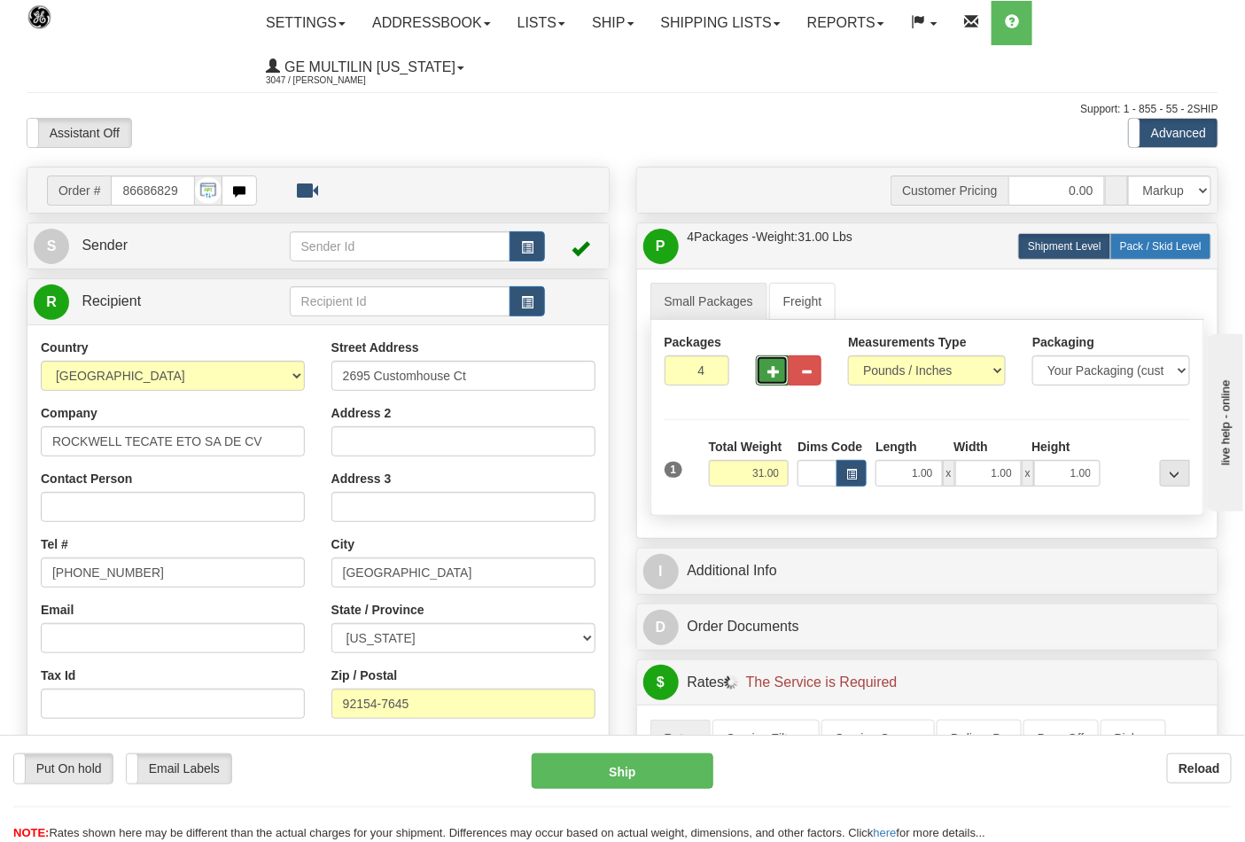
radio input "true"
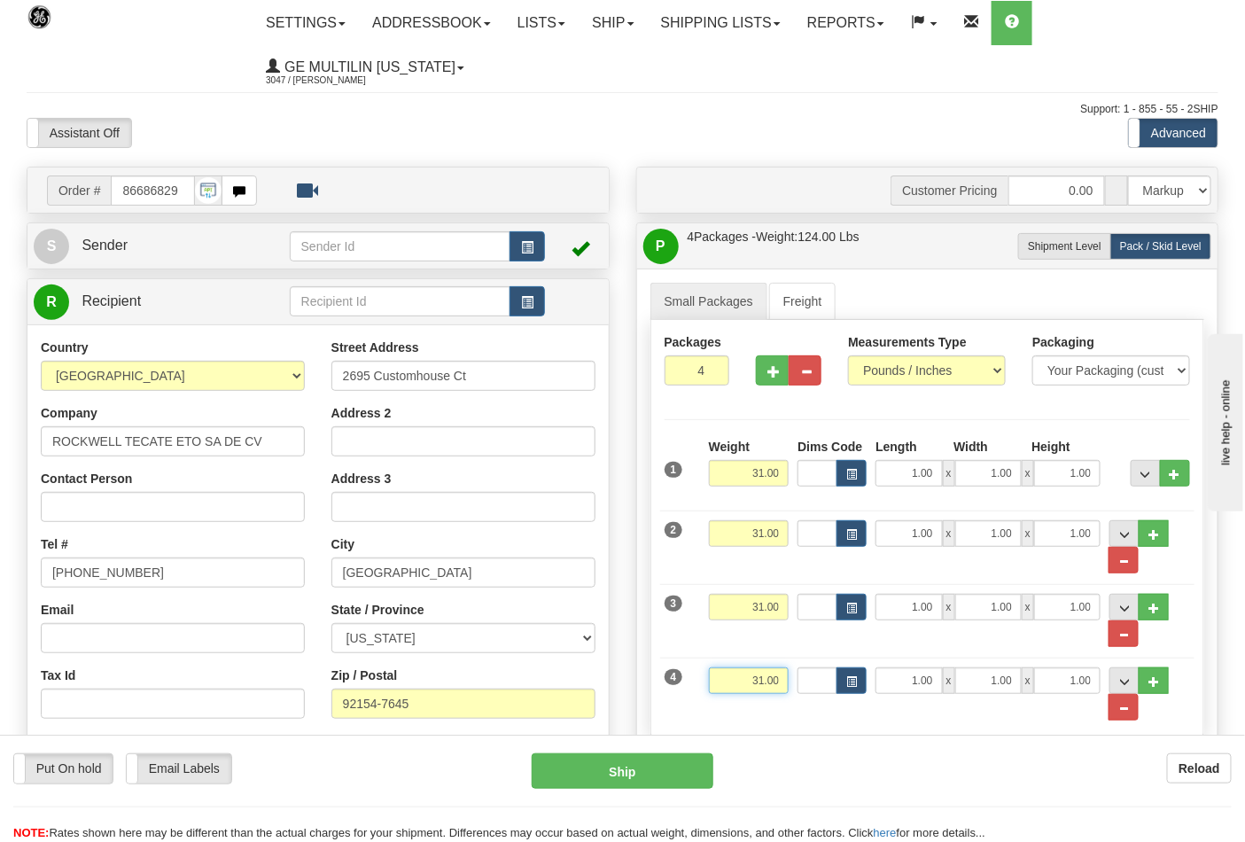
drag, startPoint x: 784, startPoint y: 682, endPoint x: 741, endPoint y: 687, distance: 42.8
click at [742, 687] on input "31.00" at bounding box center [749, 680] width 81 height 27
click button "Delete" at bounding box center [0, 0] width 0 height 0
type input "16.00"
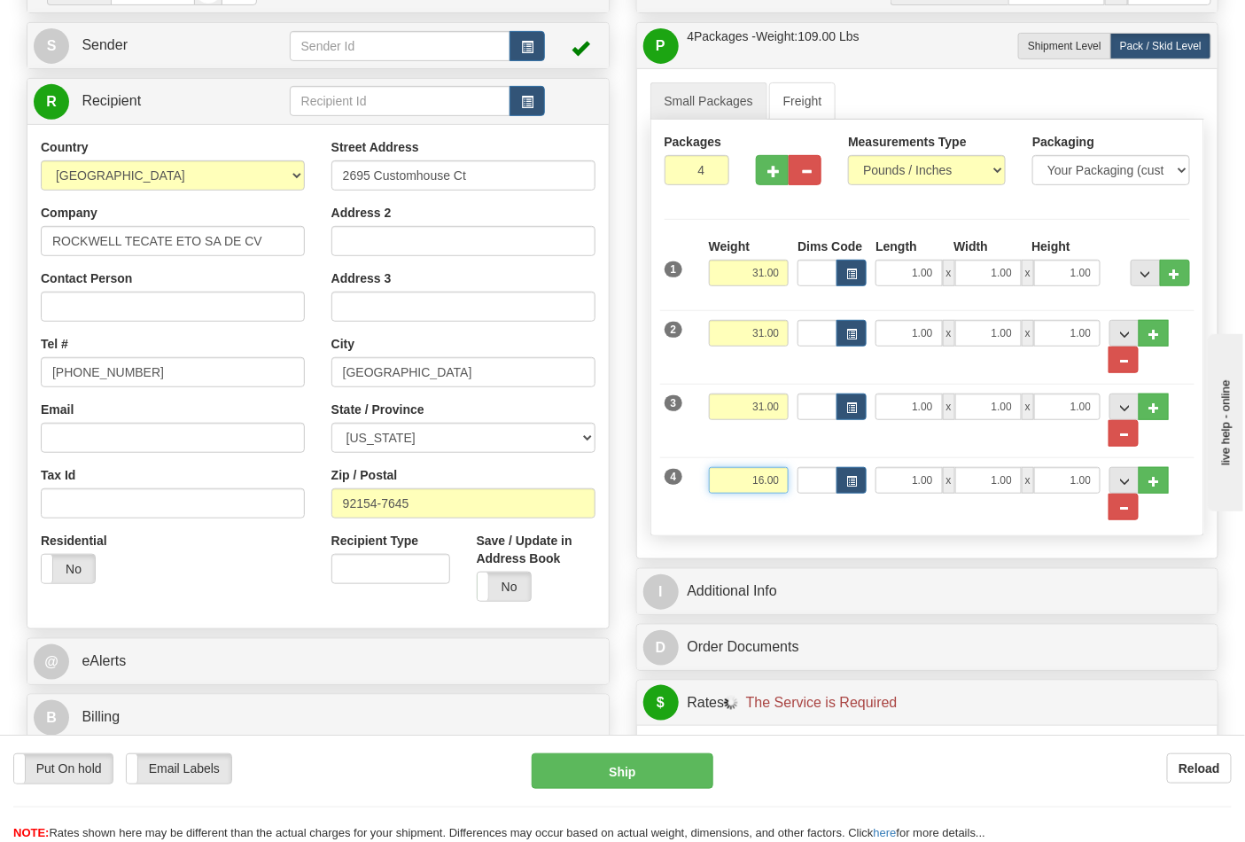
scroll to position [393, 0]
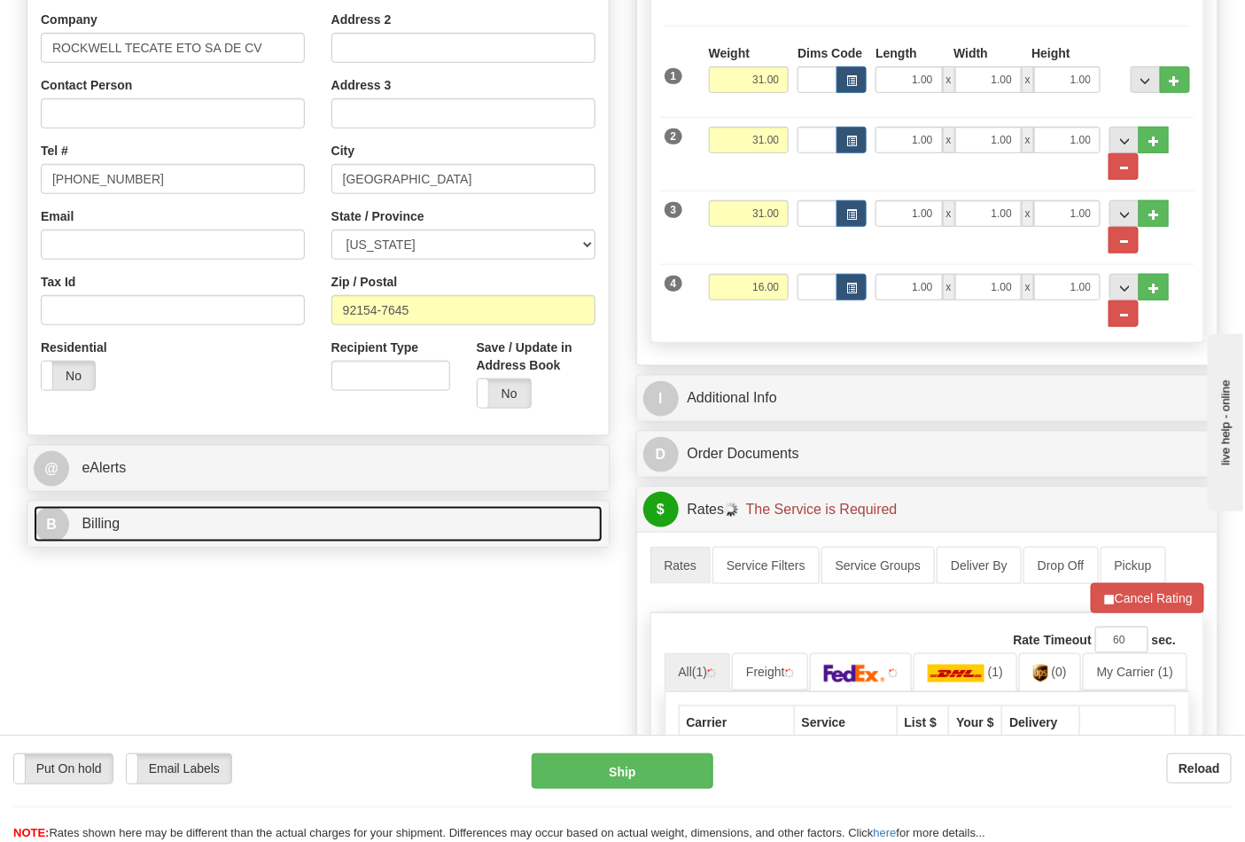
click at [233, 533] on link "B Billing" at bounding box center [318, 524] width 569 height 36
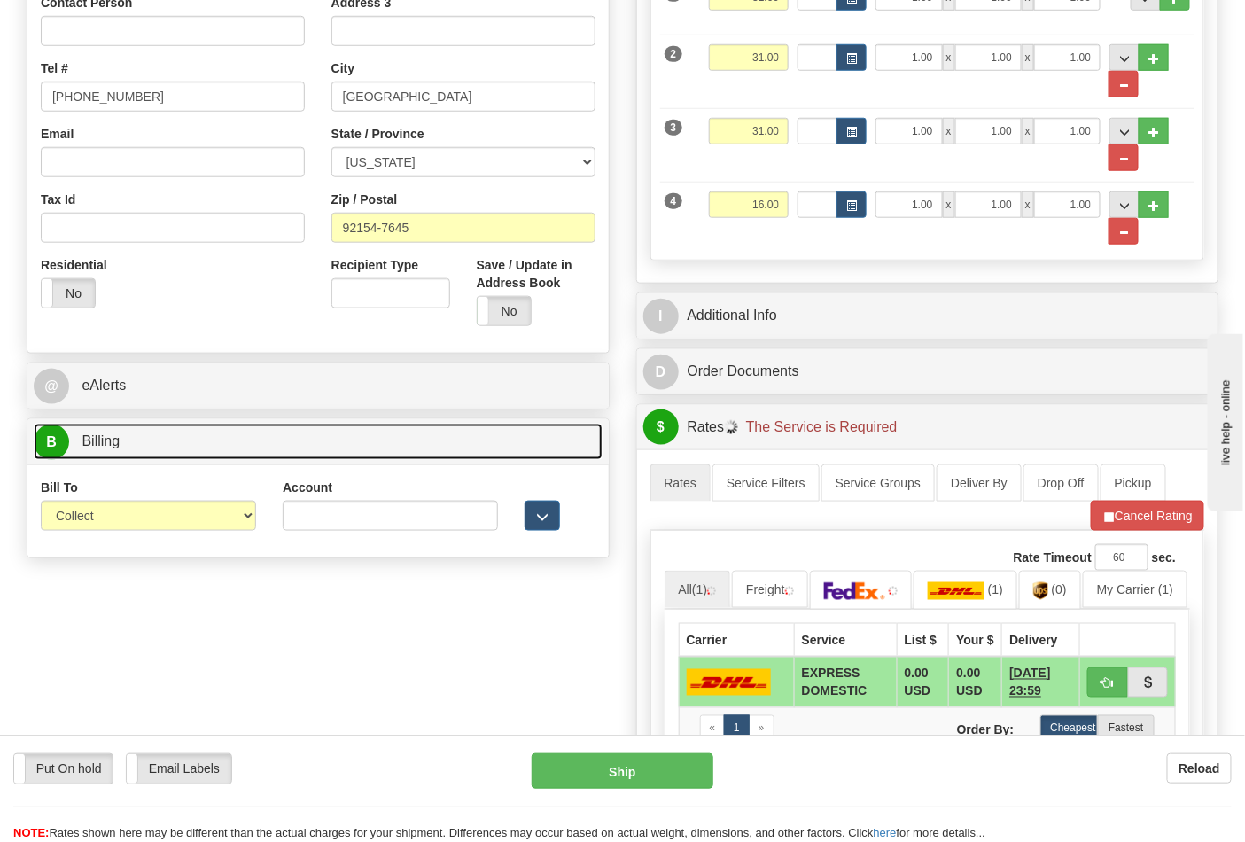
scroll to position [590, 0]
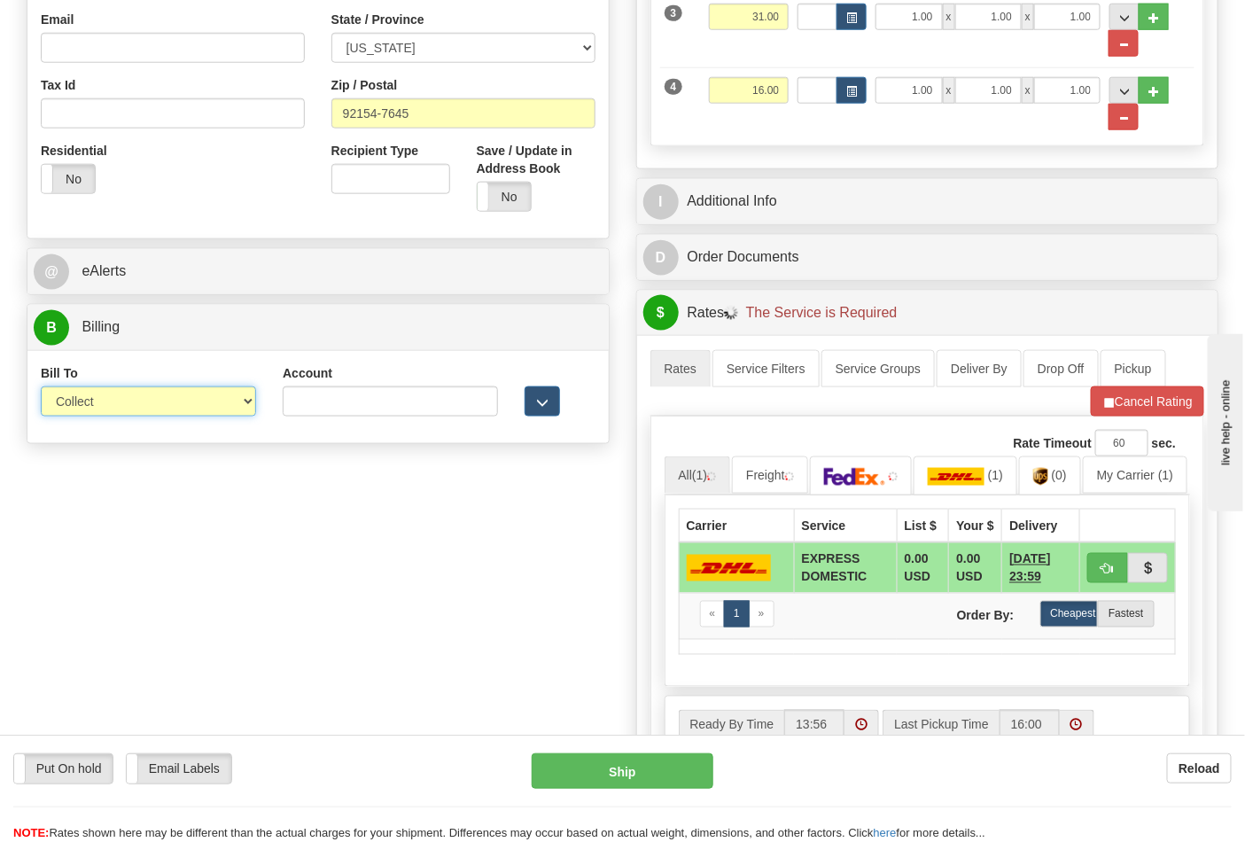
click at [101, 410] on select "Sender Recipient Third Party Collect" at bounding box center [148, 401] width 215 height 30
select select "2"
click at [41, 388] on select "Sender Recipient Third Party Collect" at bounding box center [148, 401] width 215 height 30
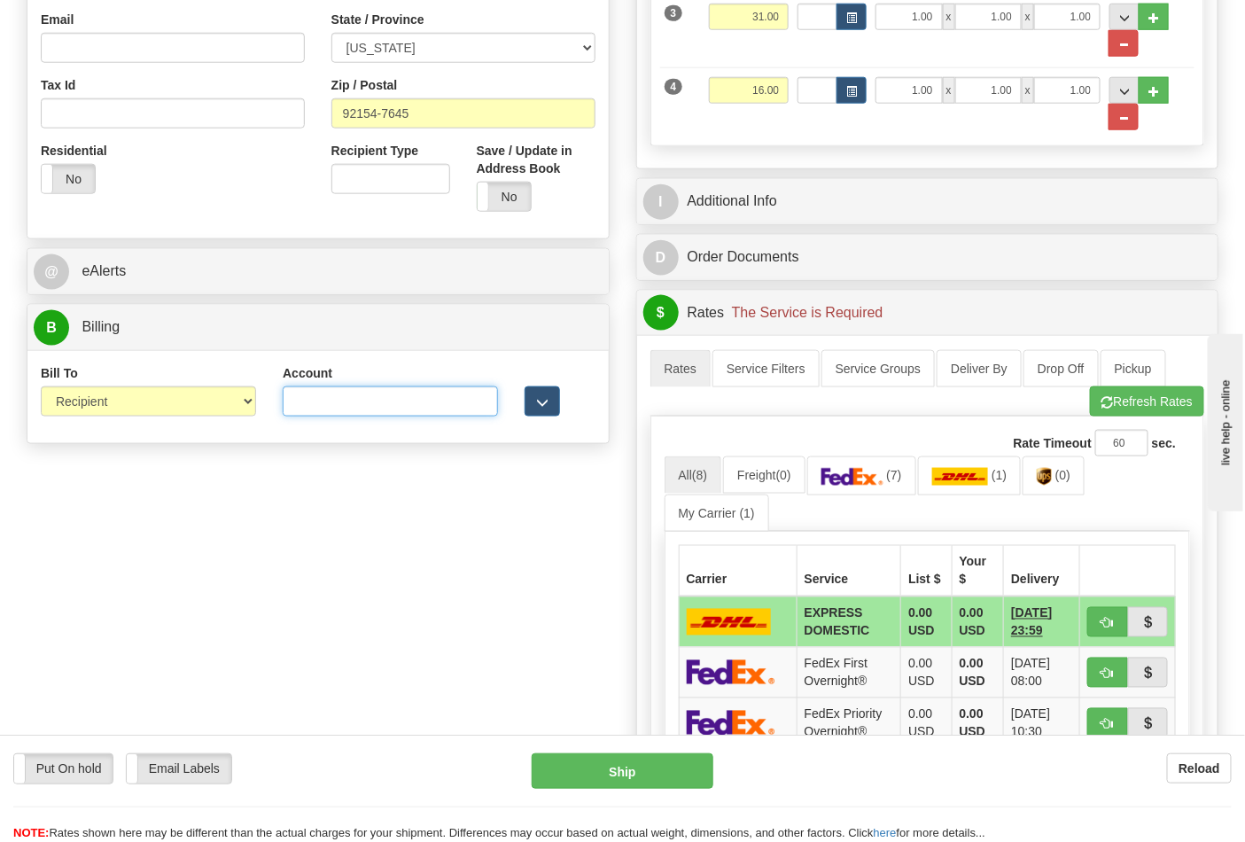
click at [304, 392] on input "Account" at bounding box center [390, 401] width 215 height 30
paste input "688W15"
type input "688W15"
click at [1105, 408] on span "button" at bounding box center [1107, 403] width 12 height 12
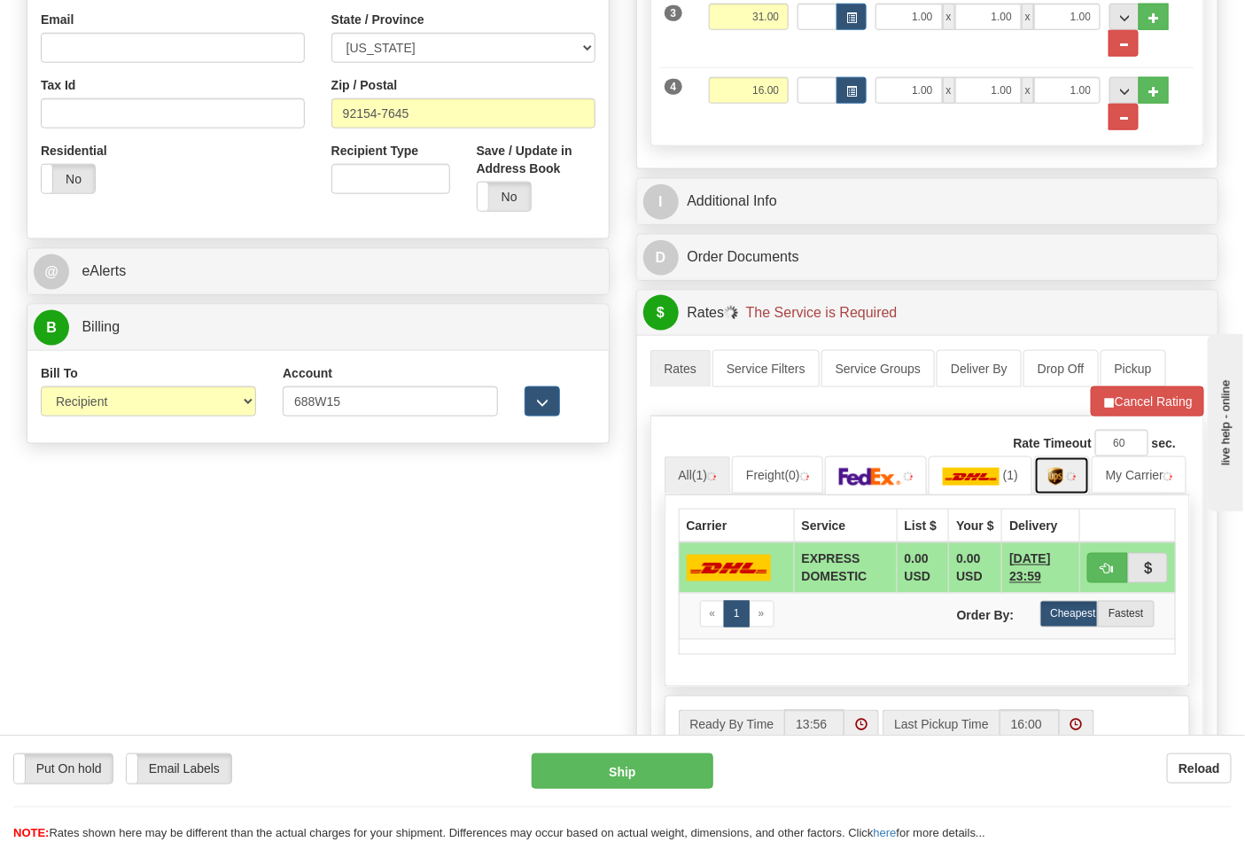
click at [1074, 481] on img at bounding box center [1071, 476] width 9 height 9
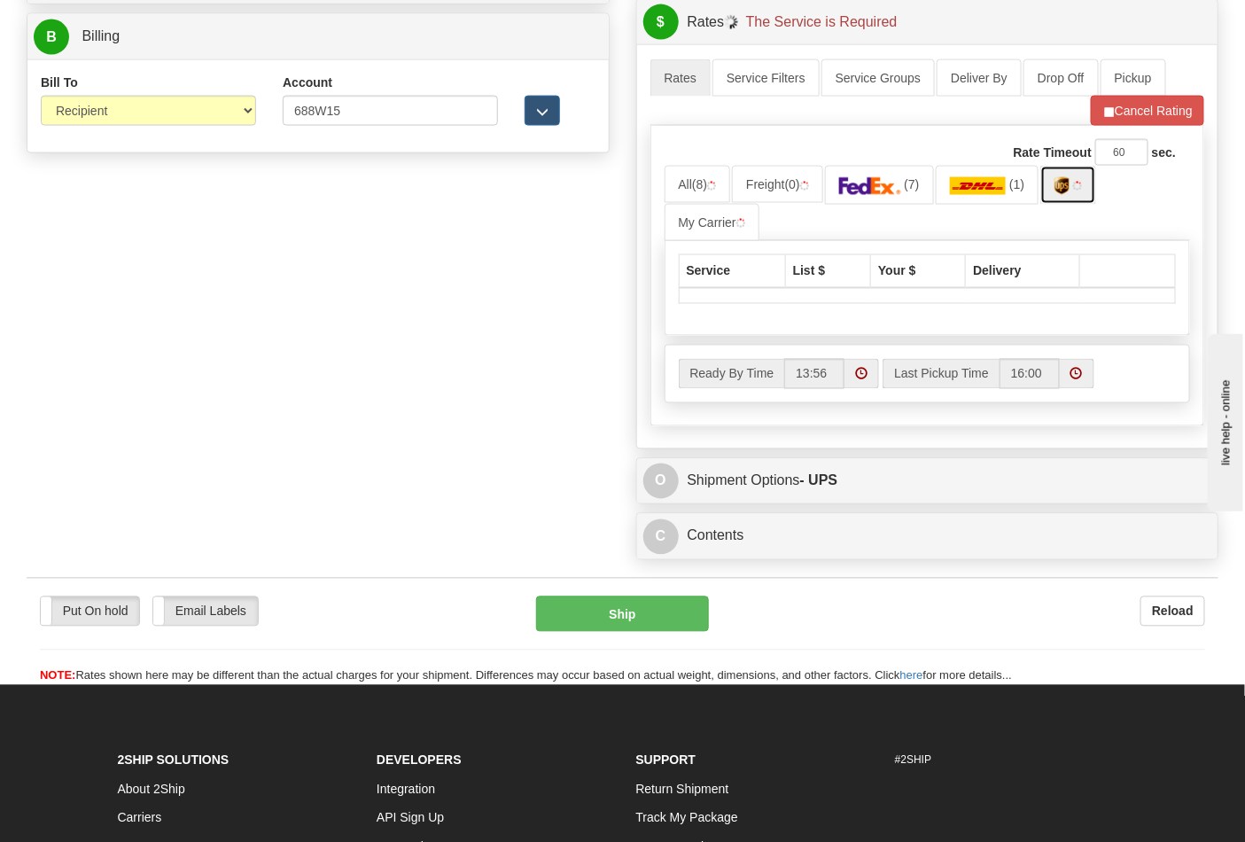
scroll to position [886, 0]
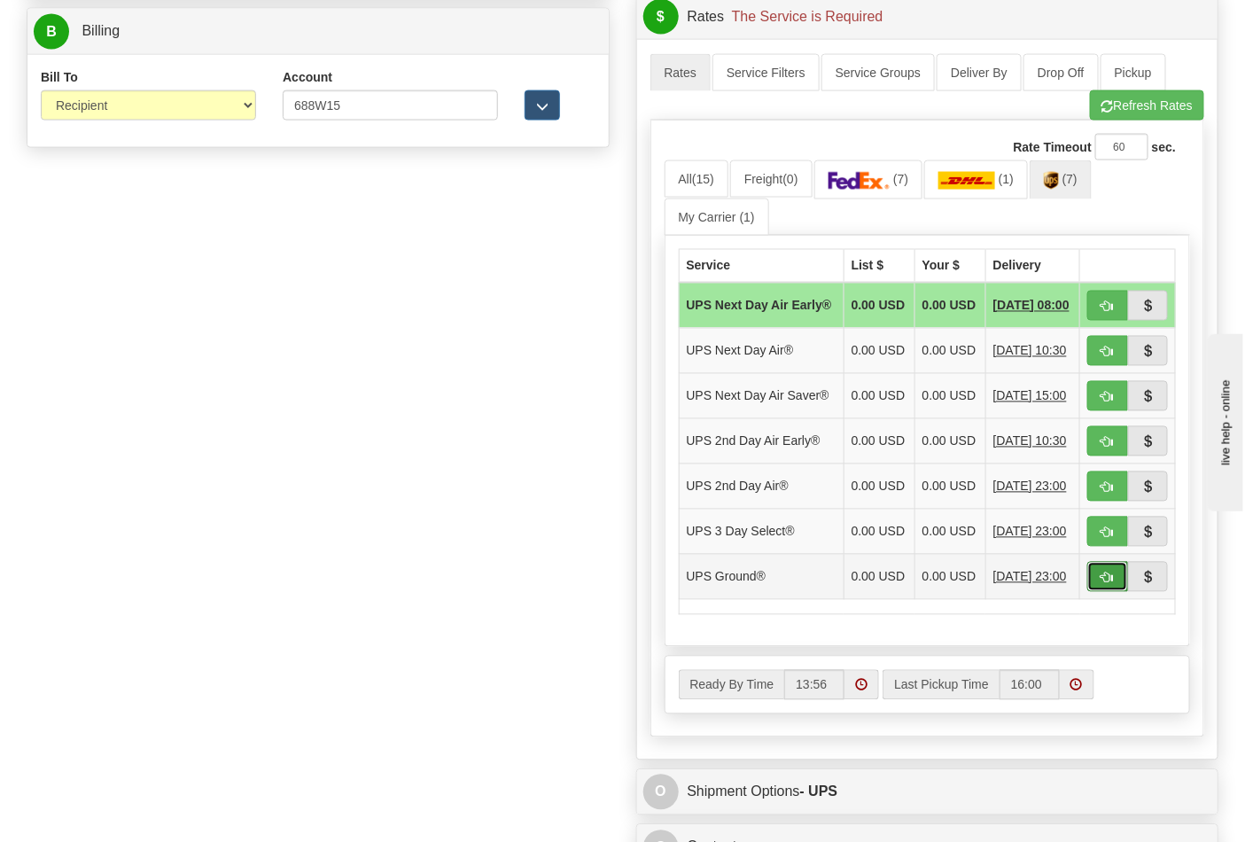
click at [1097, 592] on button "button" at bounding box center [1107, 577] width 41 height 30
type input "03"
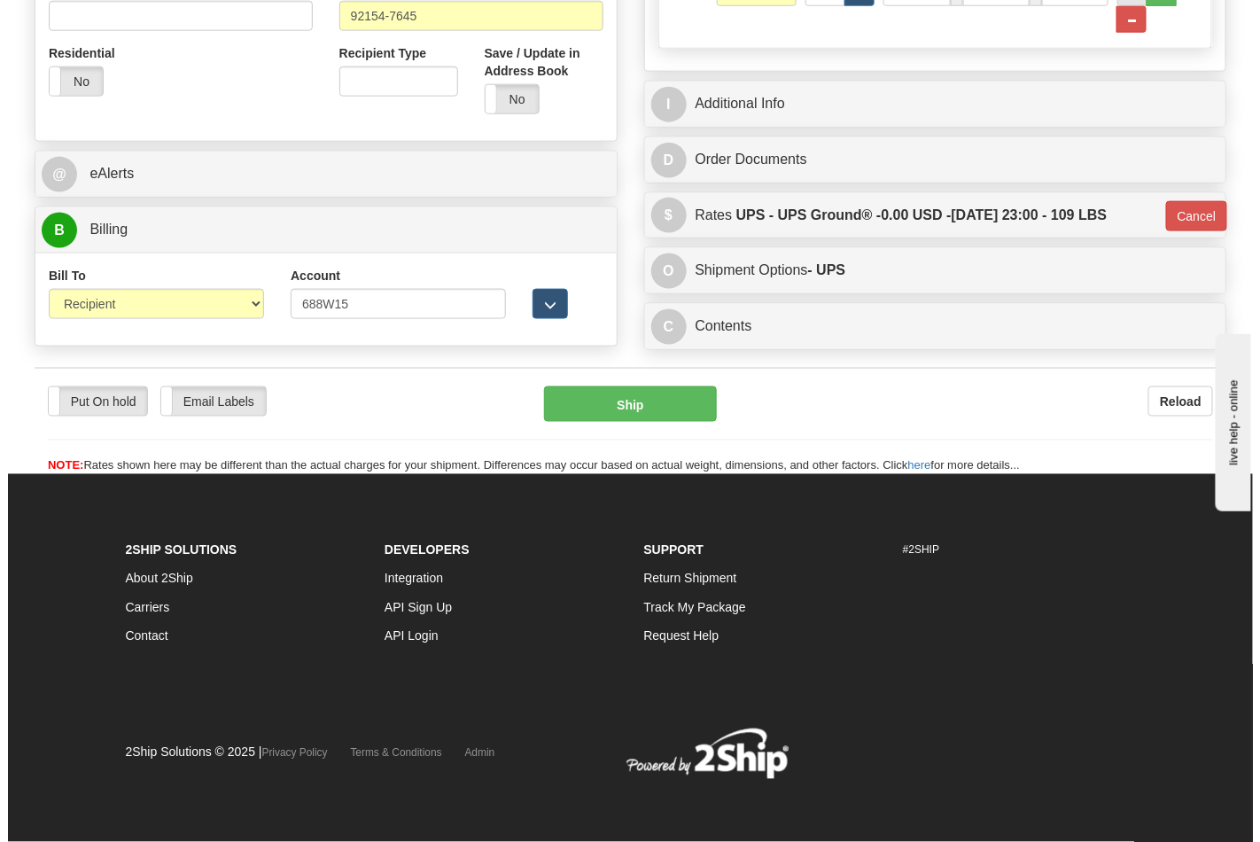
scroll to position [694, 0]
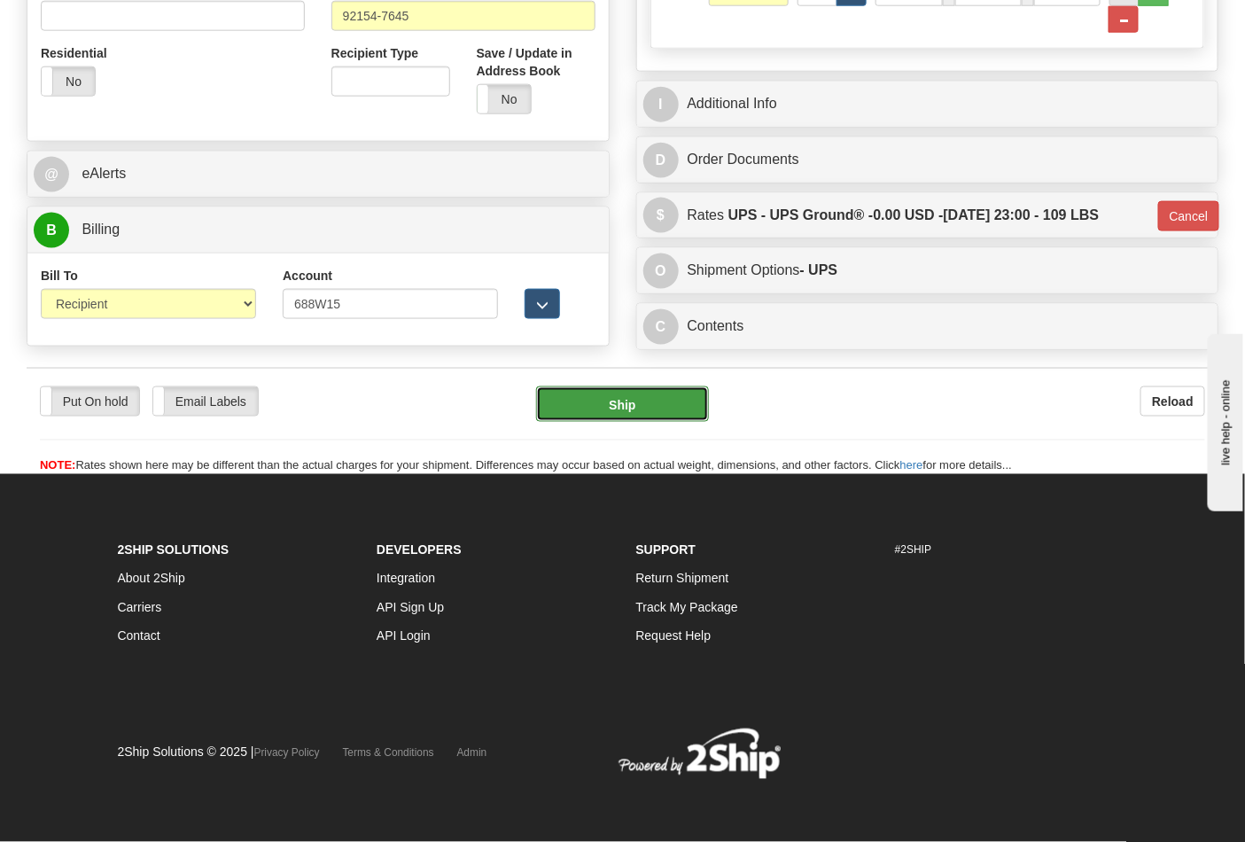
click at [641, 413] on button "Ship" at bounding box center [622, 403] width 172 height 35
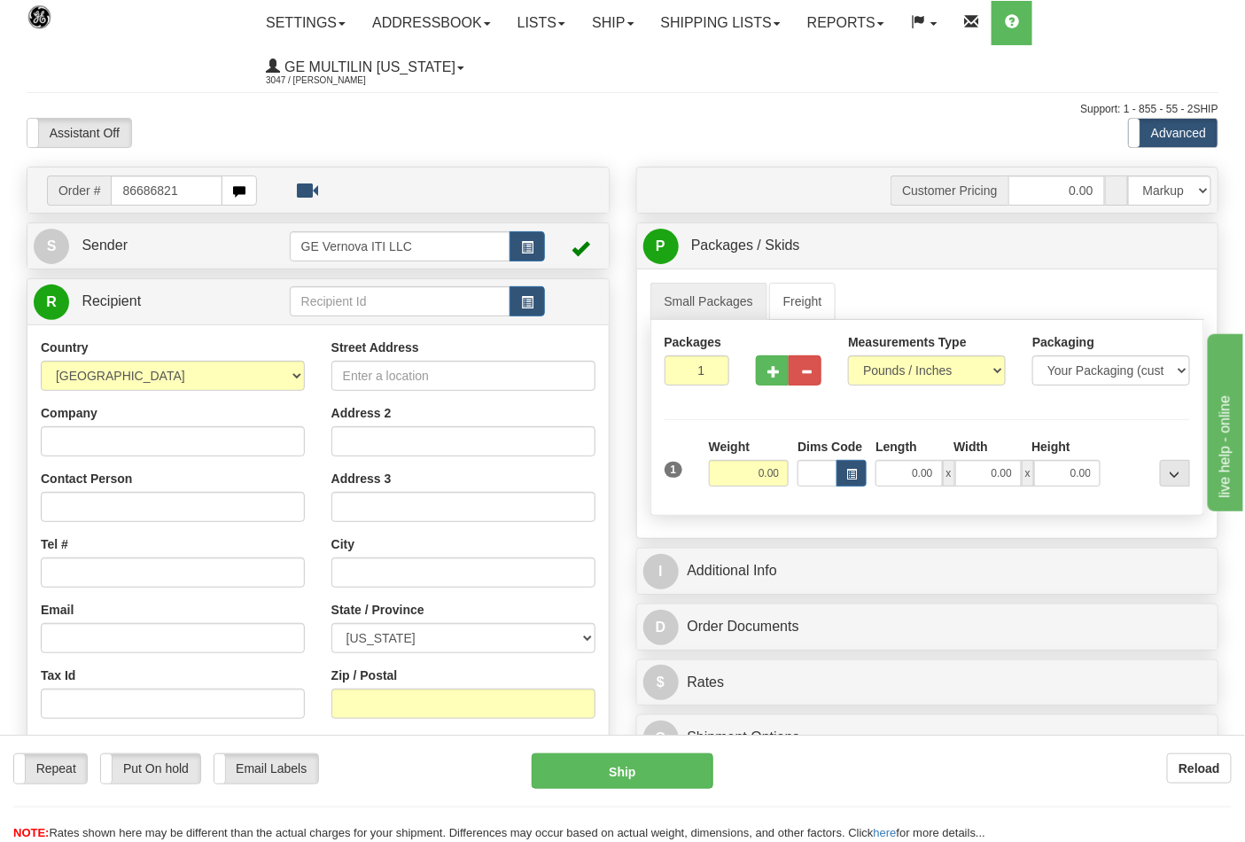
type input "86686821"
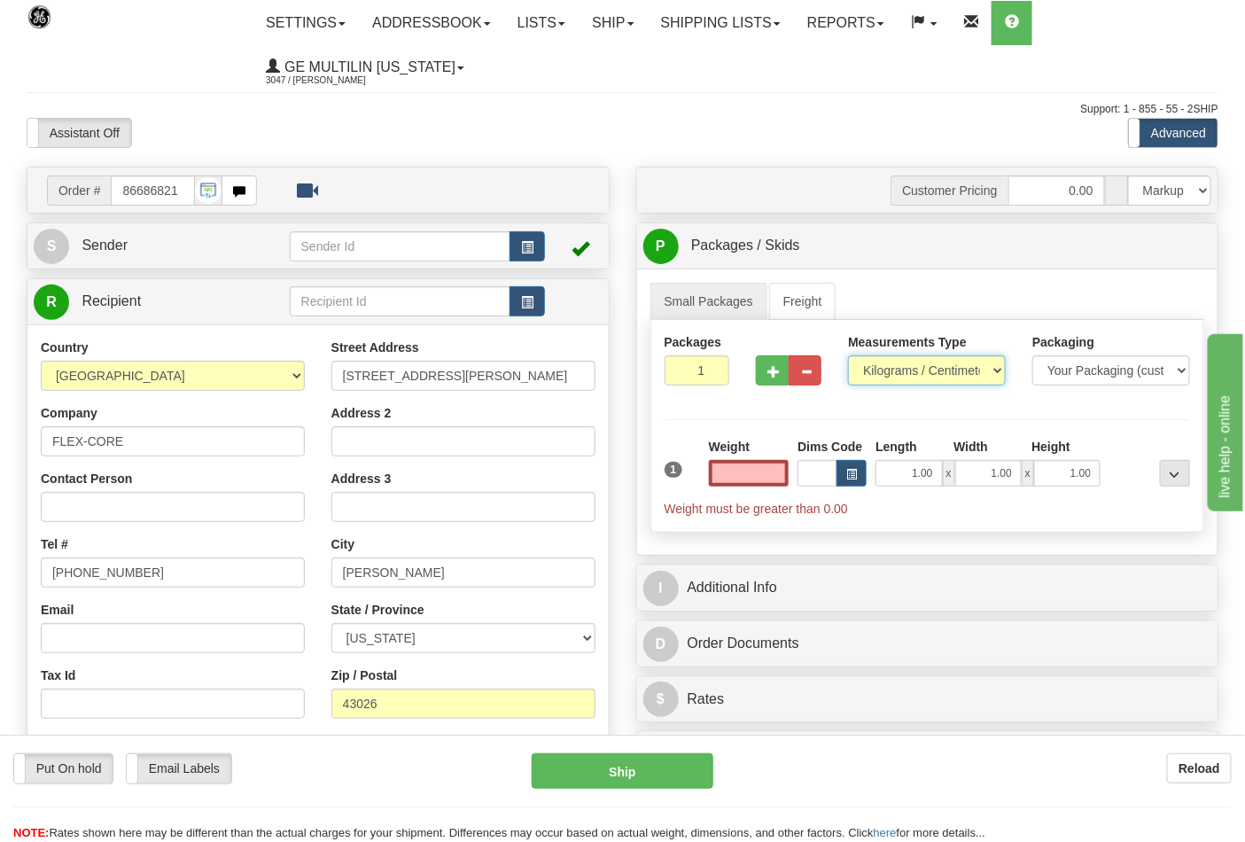
type input "0.00"
click at [911, 373] on select "Pounds / Inches Kilograms / Centimeters" at bounding box center [927, 370] width 158 height 30
select select "0"
click at [848, 356] on select "Pounds / Inches Kilograms / Centimeters" at bounding box center [927, 370] width 158 height 30
click at [772, 470] on input "0.00" at bounding box center [749, 473] width 81 height 27
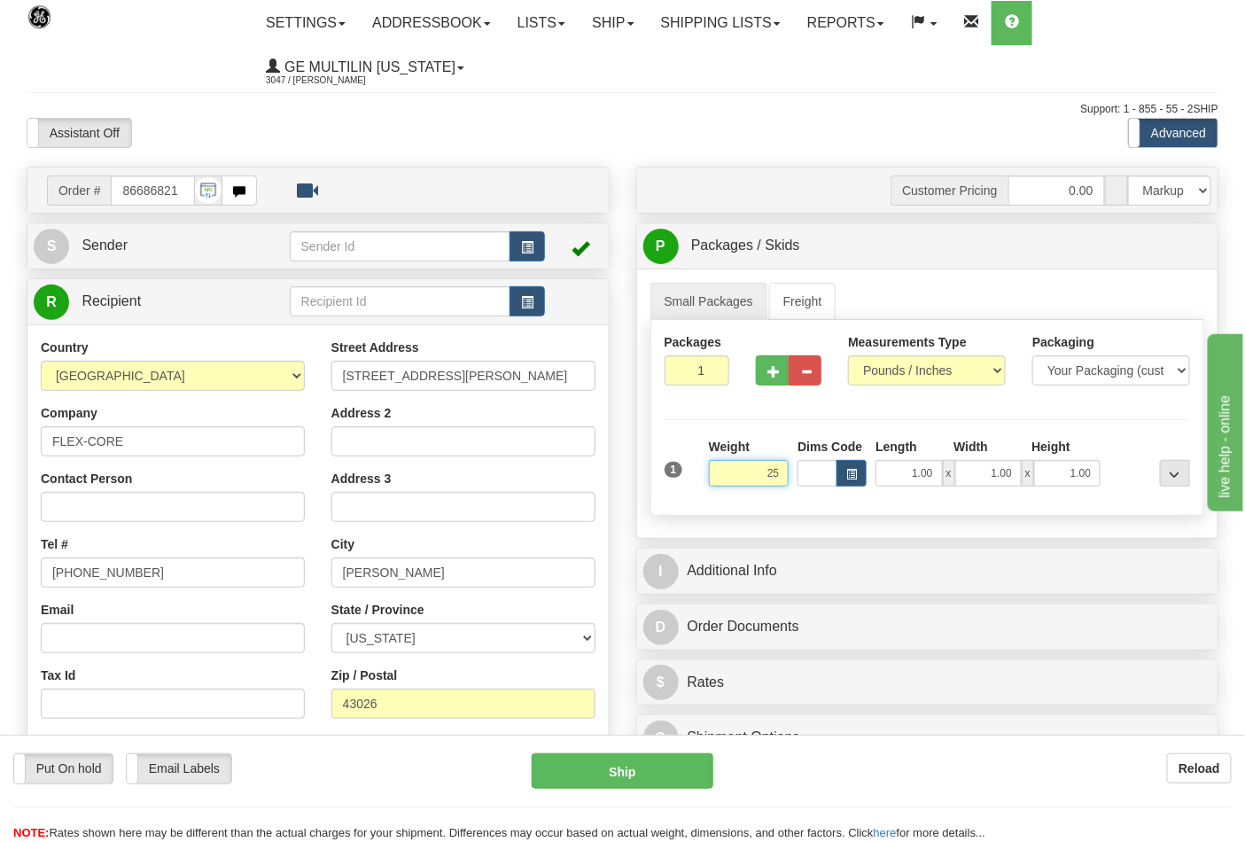
click button "Delete" at bounding box center [0, 0] width 0 height 0
type input "25.00"
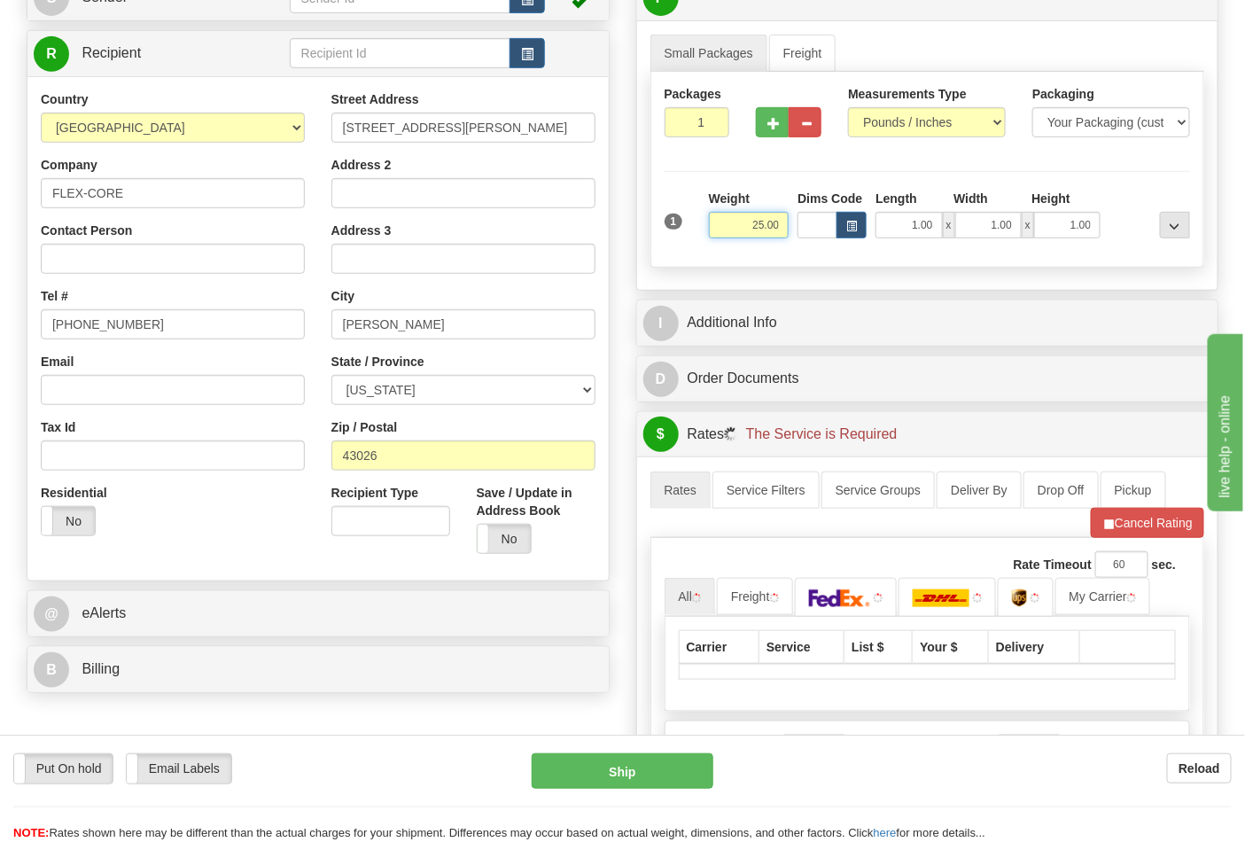
scroll to position [393, 0]
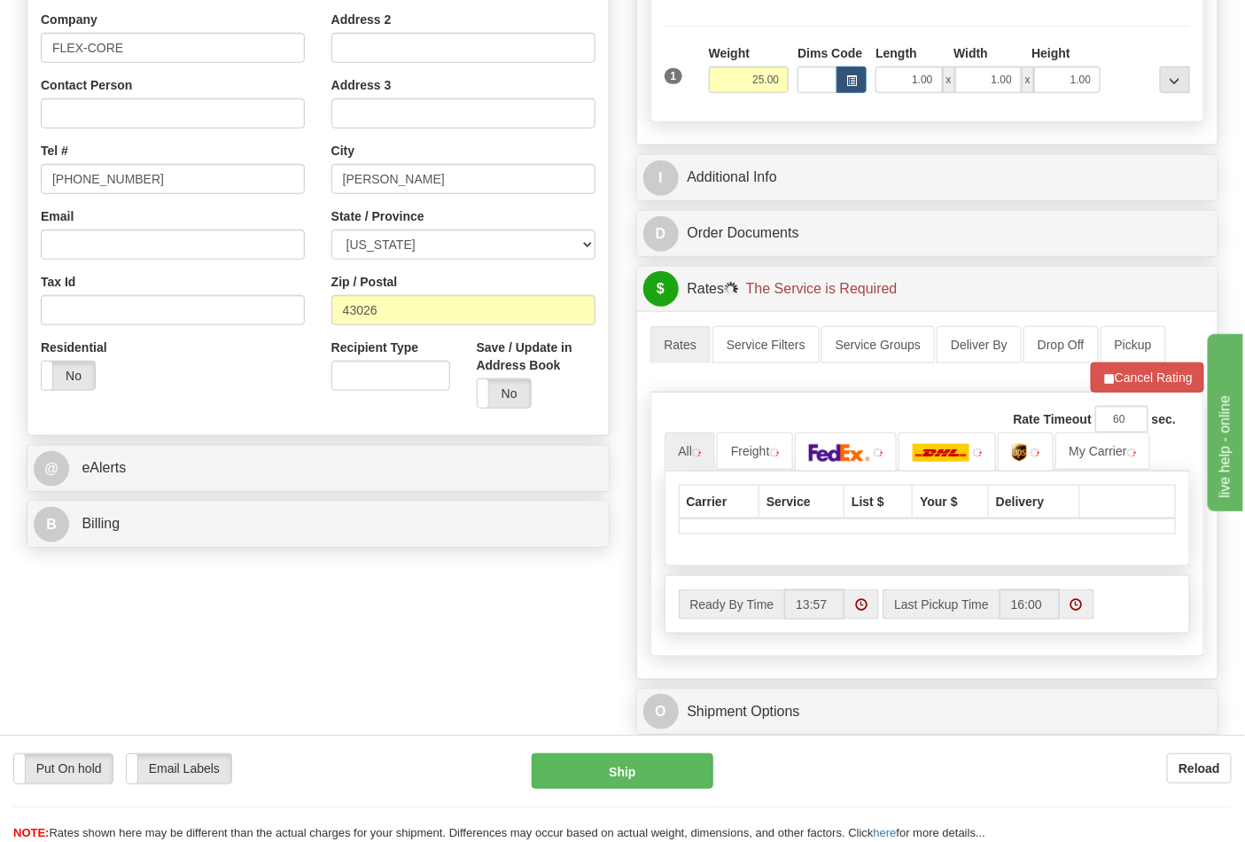
click at [135, 544] on div "B Billing" at bounding box center [317, 523] width 581 height 45
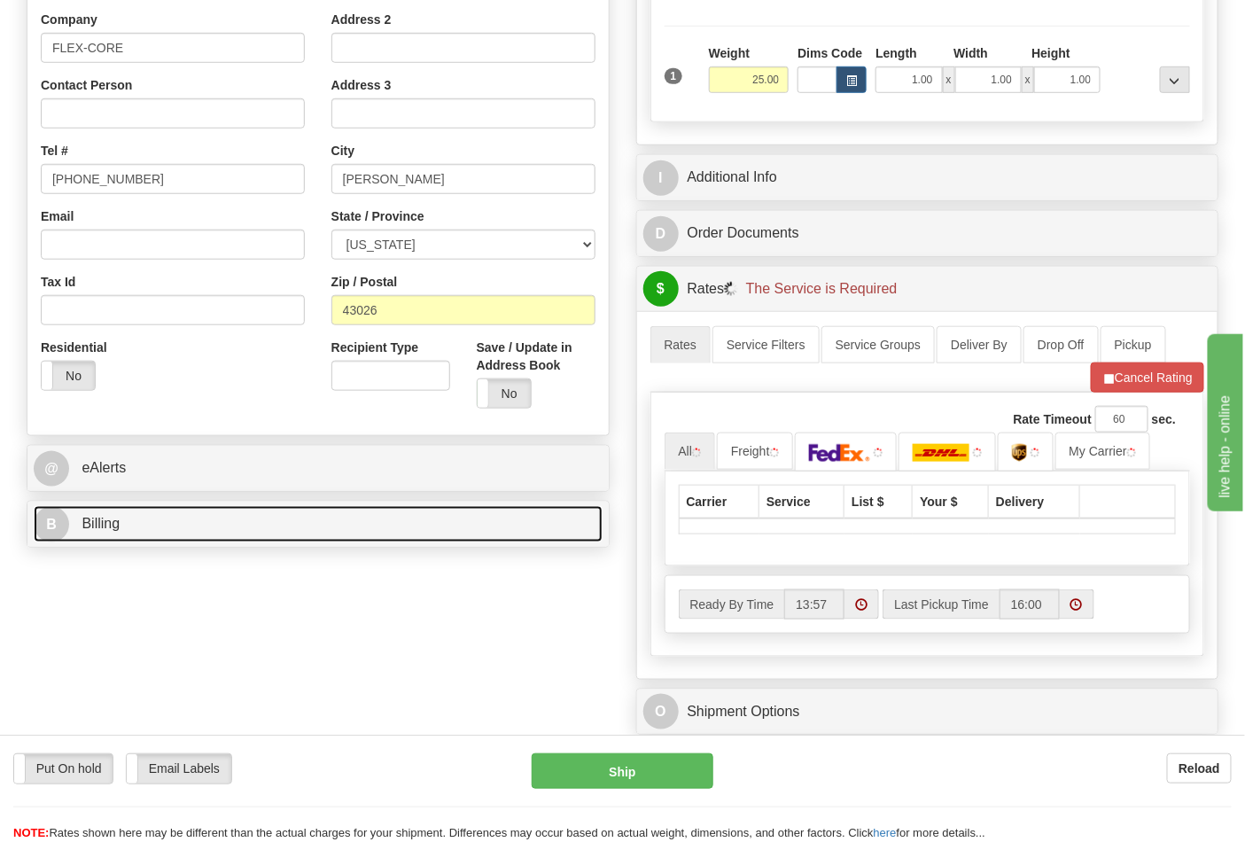
click at [135, 535] on link "B Billing" at bounding box center [318, 524] width 569 height 36
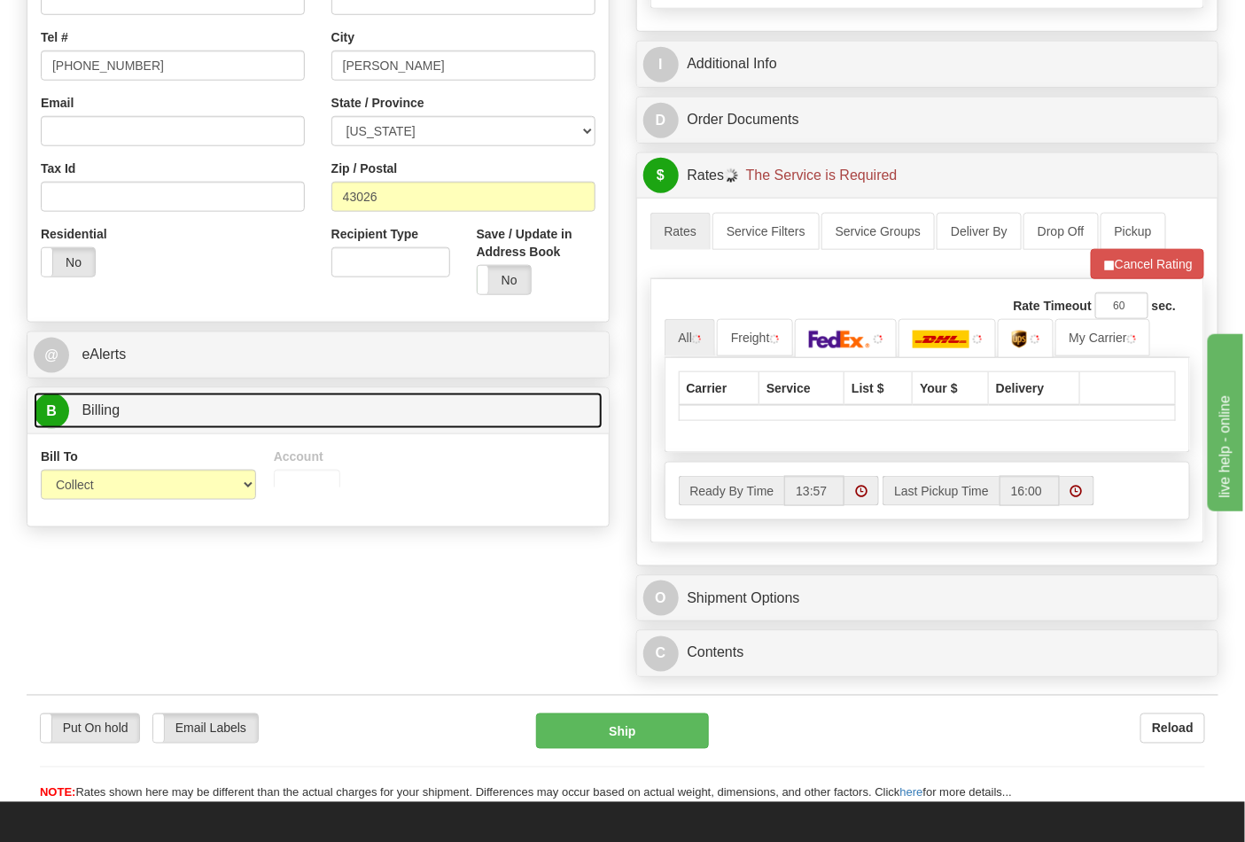
scroll to position [688, 0]
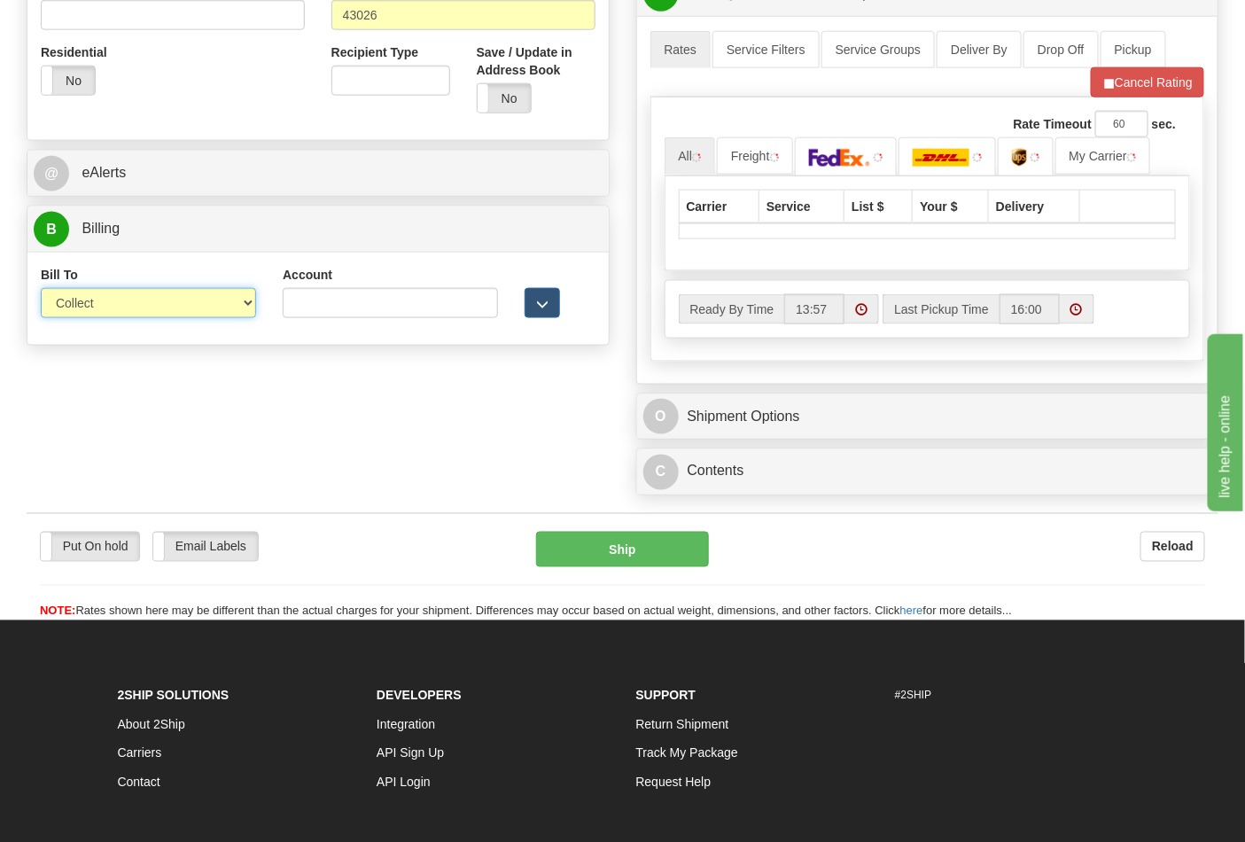
click at [86, 317] on select "Sender Recipient Third Party Collect" at bounding box center [148, 303] width 215 height 30
select select "2"
click at [41, 290] on select "Sender Recipient Third Party Collect" at bounding box center [148, 303] width 215 height 30
click at [312, 312] on input "Account" at bounding box center [390, 303] width 215 height 30
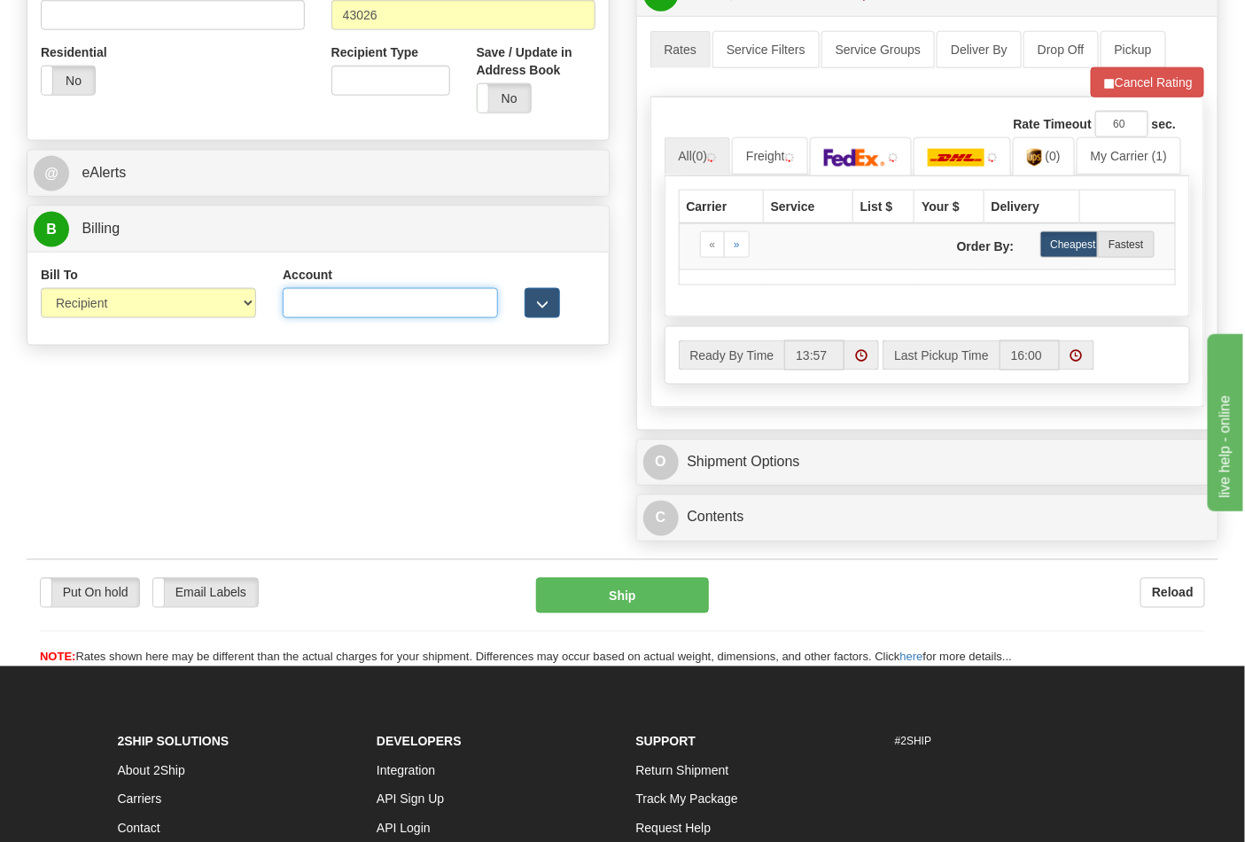
type input "473367"
click at [1129, 87] on button "Cancel Rating" at bounding box center [1146, 82] width 113 height 30
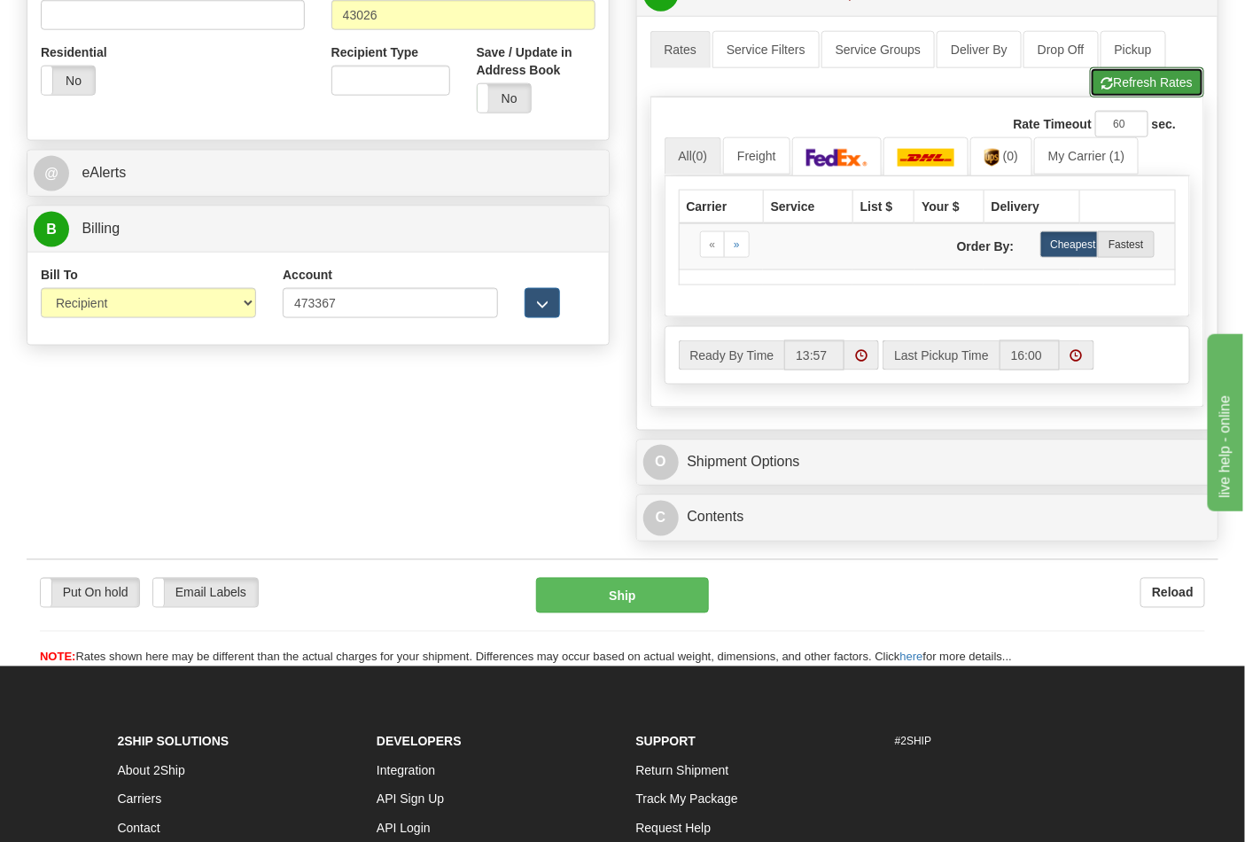
click at [1129, 87] on button "Refresh Rates" at bounding box center [1147, 82] width 114 height 30
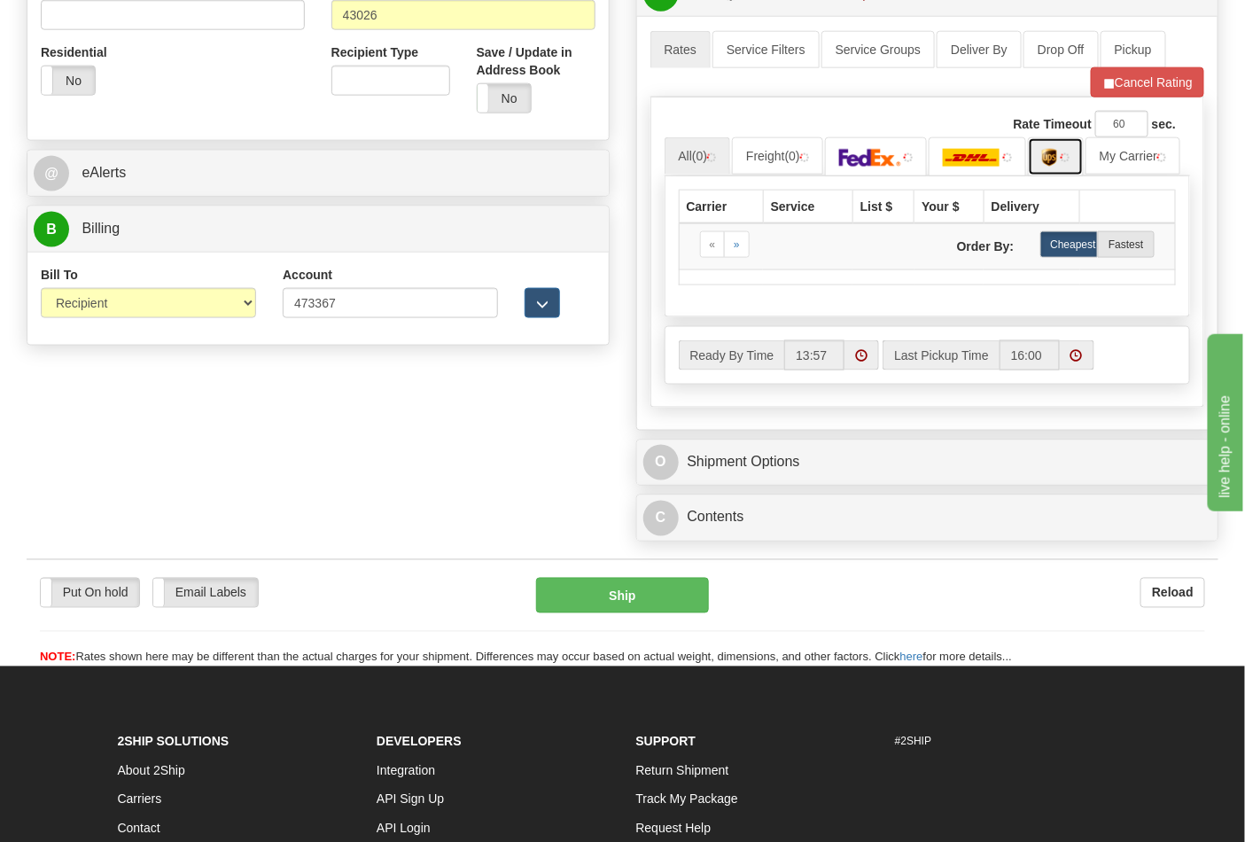
click at [1040, 161] on link at bounding box center [1056, 156] width 56 height 38
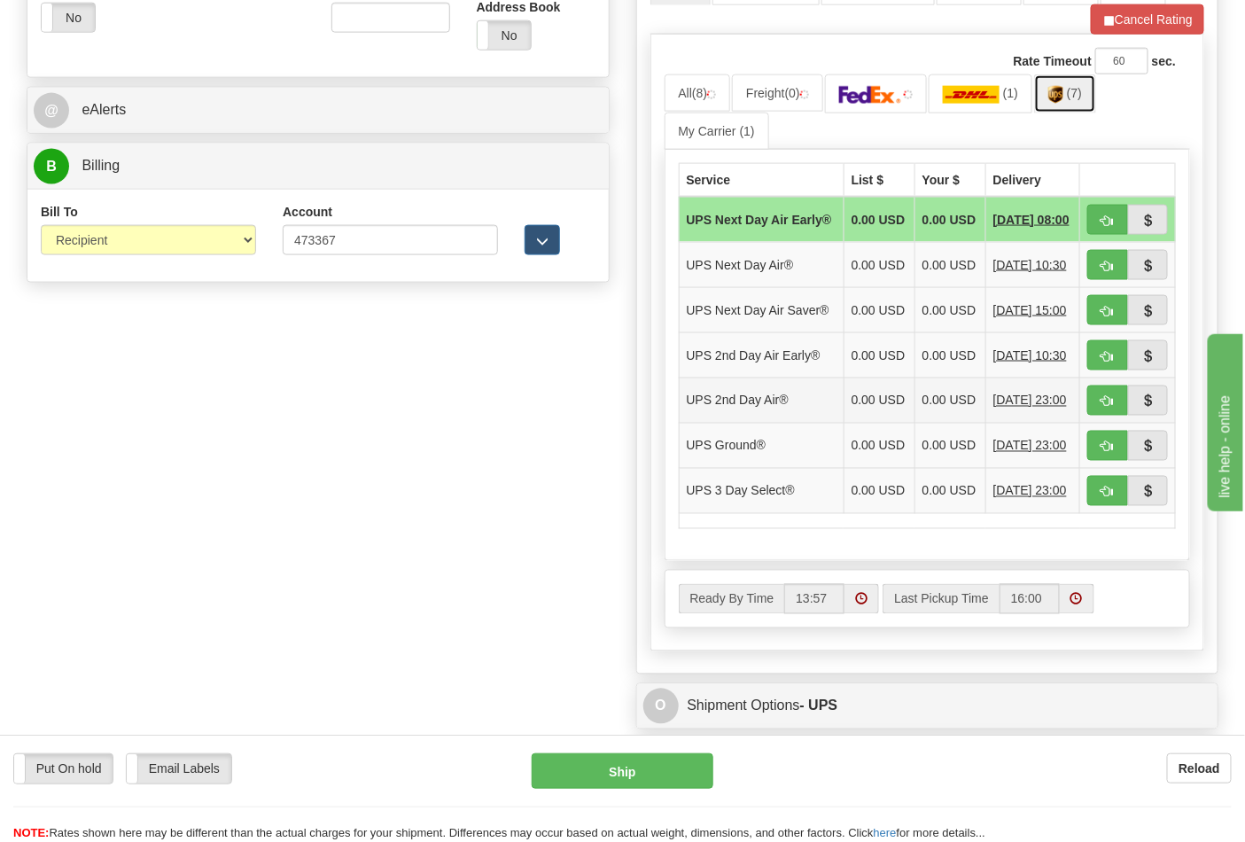
scroll to position [787, 0]
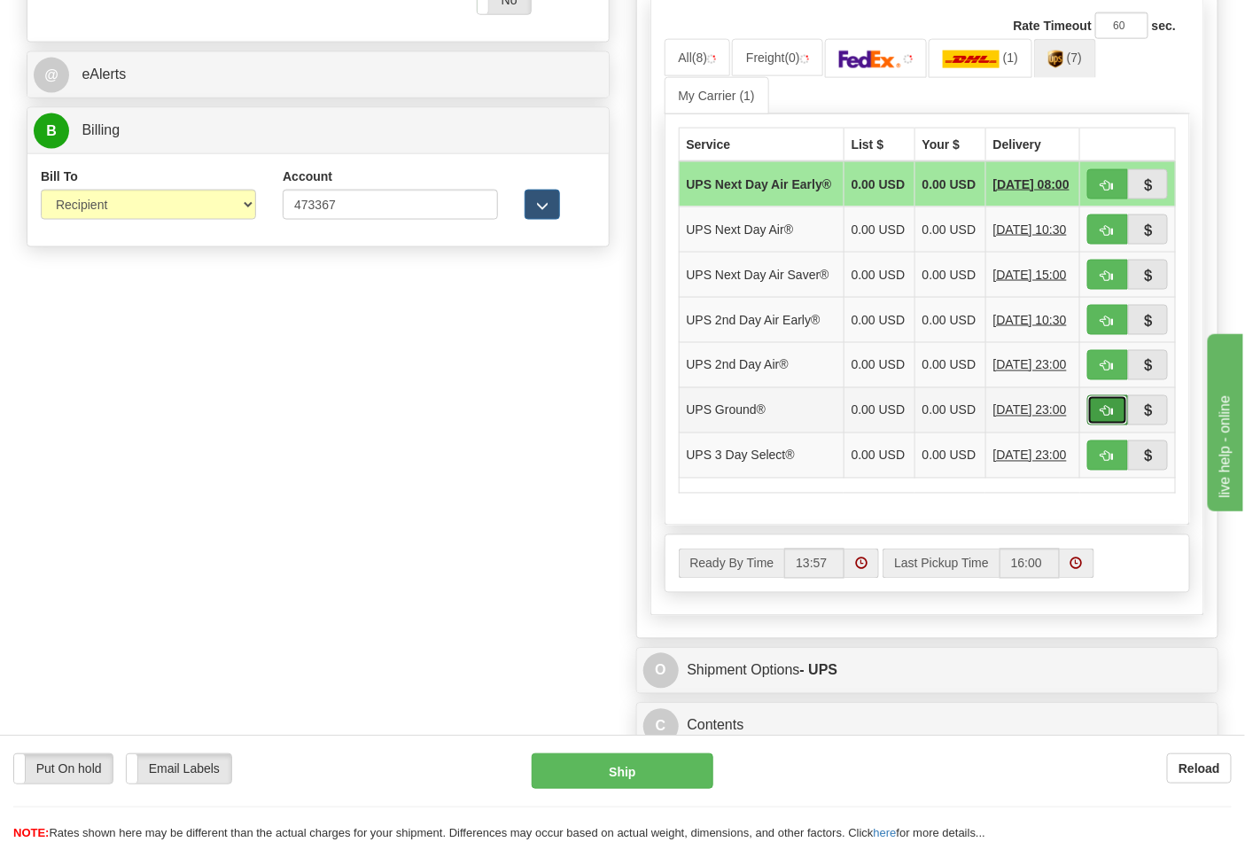
click at [1098, 425] on button "button" at bounding box center [1107, 410] width 41 height 30
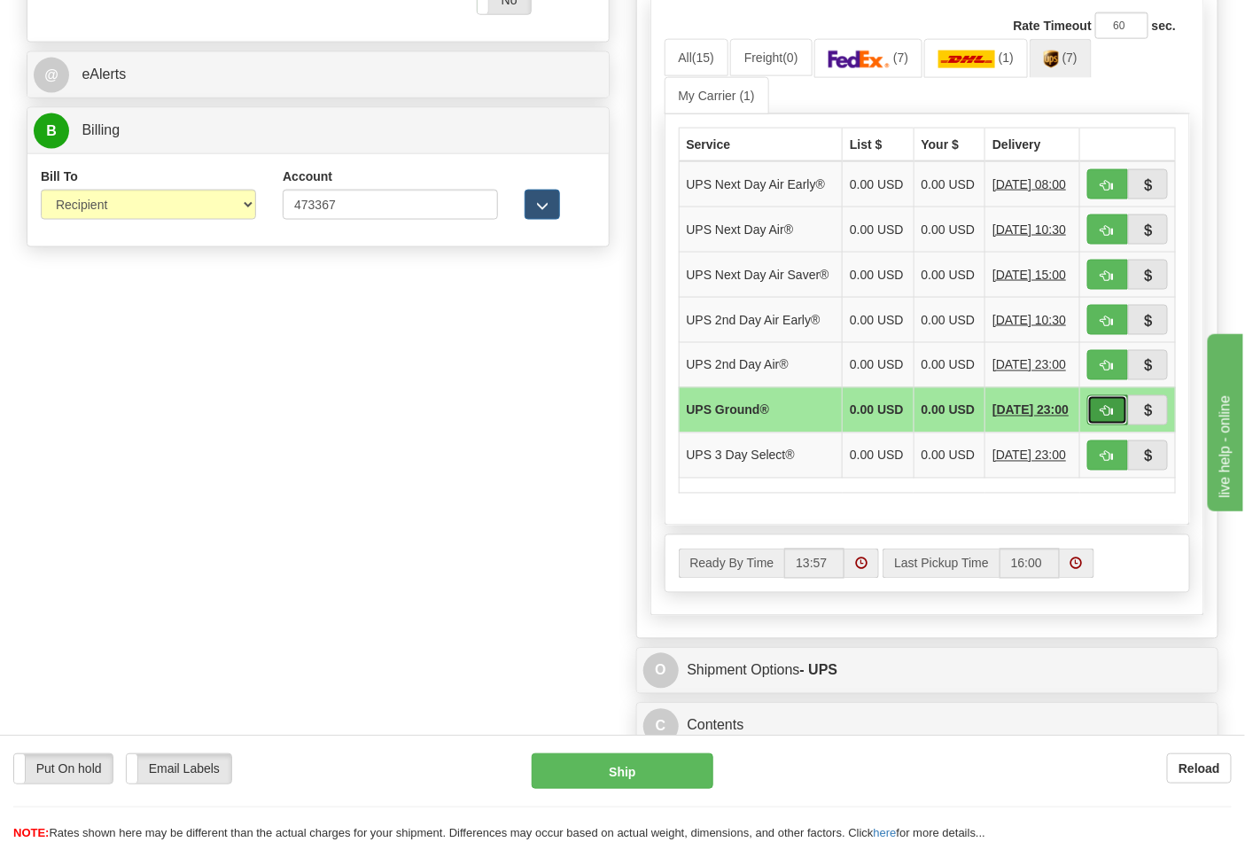
click at [1105, 417] on span "button" at bounding box center [1107, 412] width 12 height 12
type input "03"
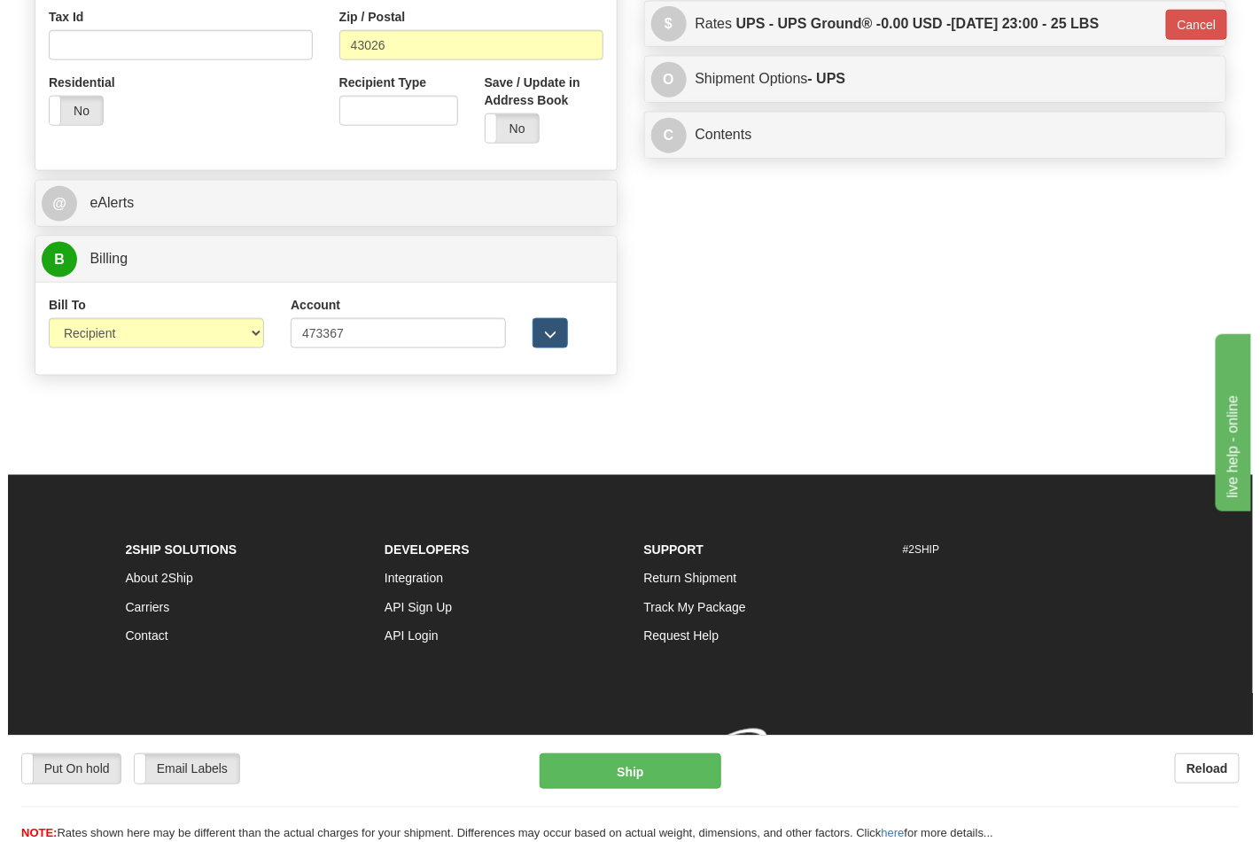
scroll to position [686, 0]
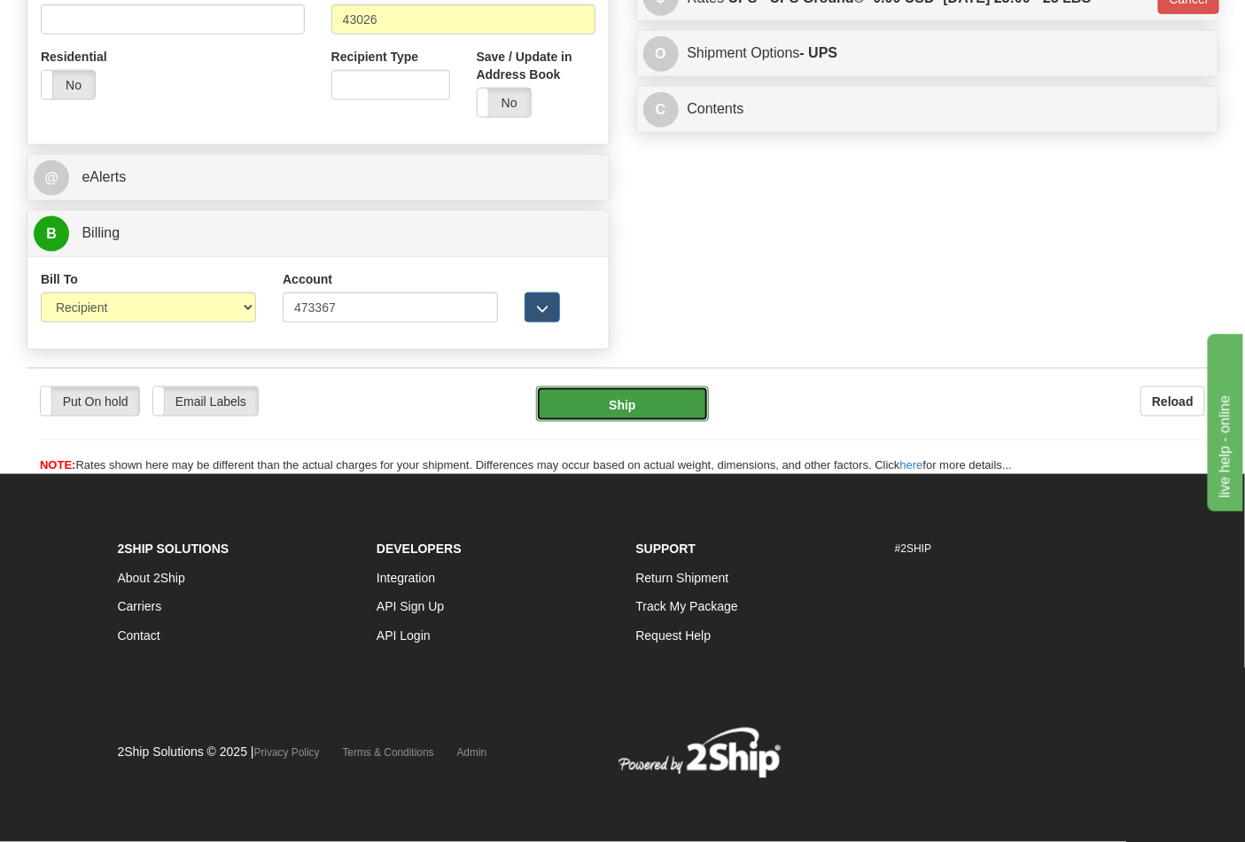
click at [626, 403] on button "Ship" at bounding box center [622, 403] width 172 height 35
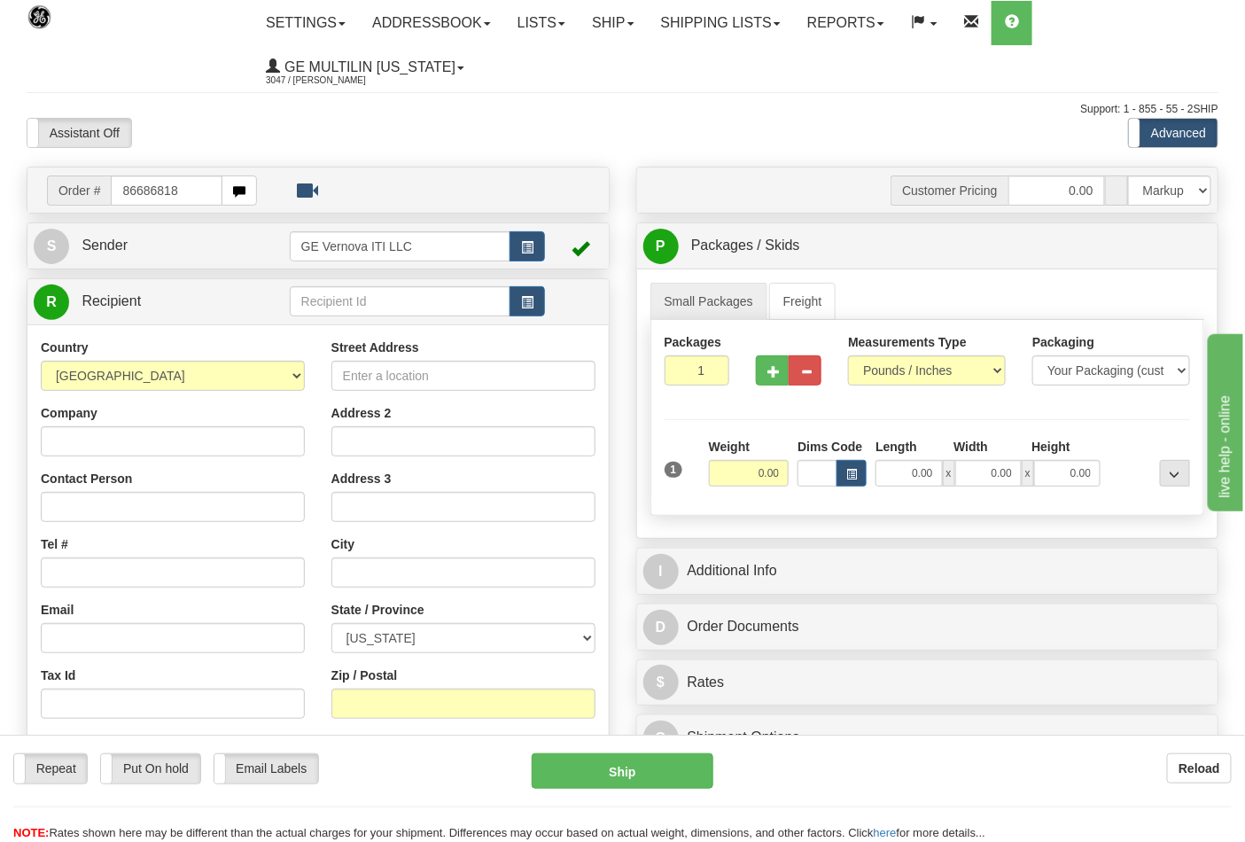
type input "86686818"
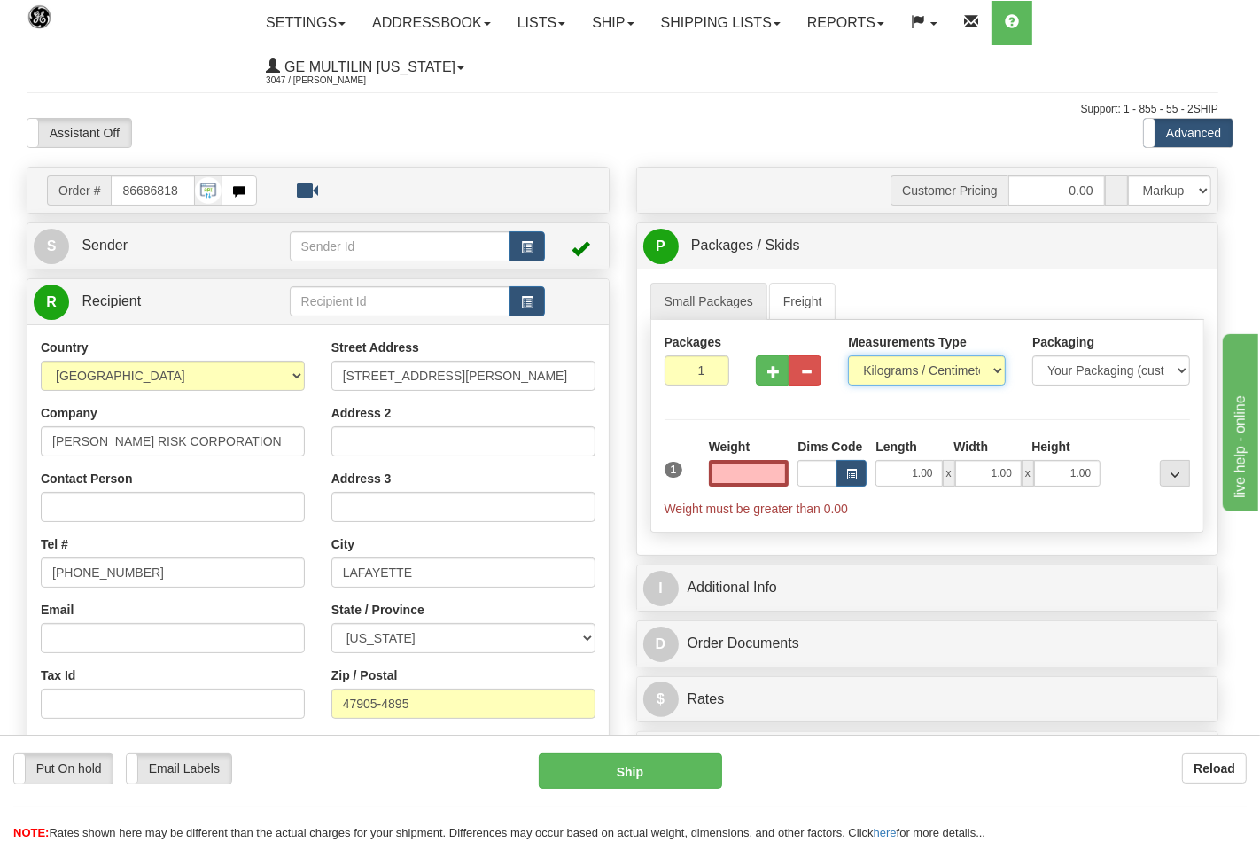
type input "0.00"
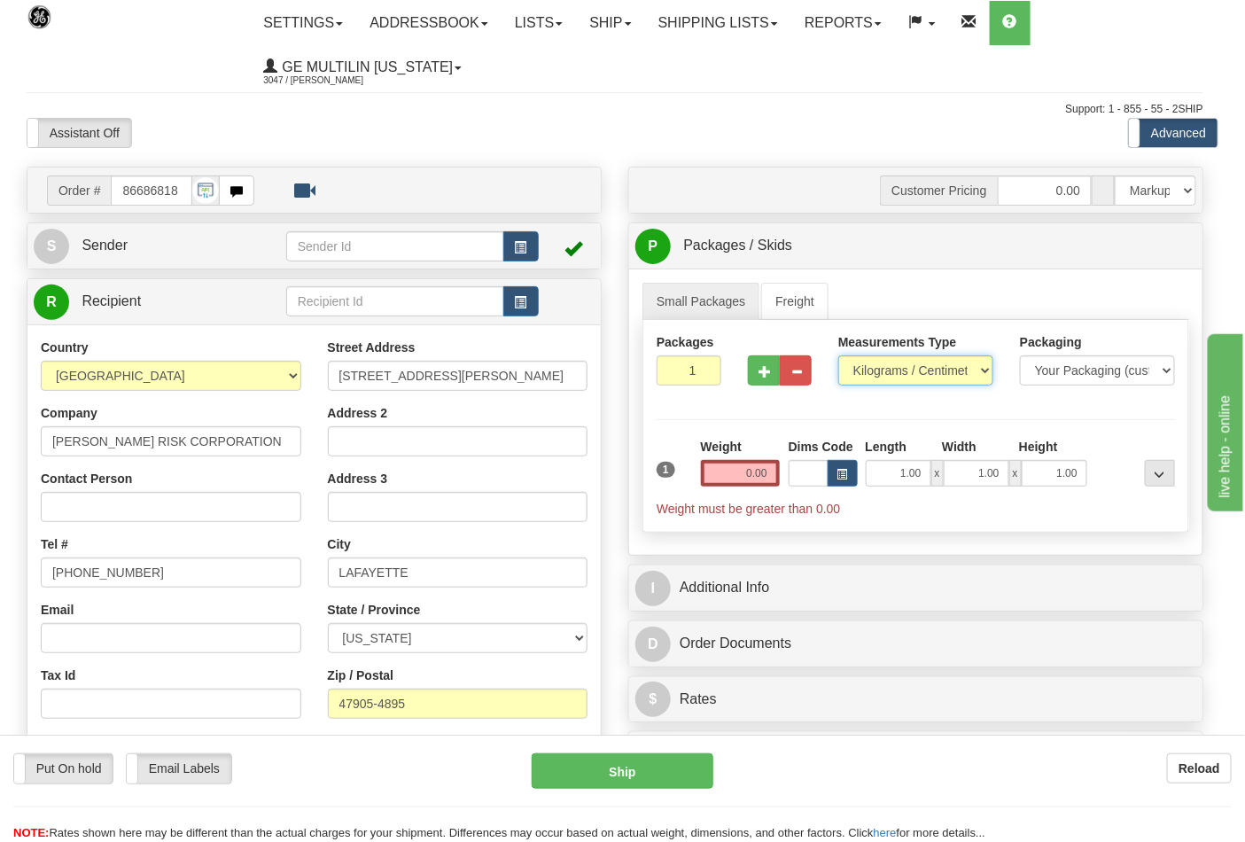
click at [887, 372] on select "Pounds / Inches Kilograms / Centimeters" at bounding box center [915, 370] width 155 height 30
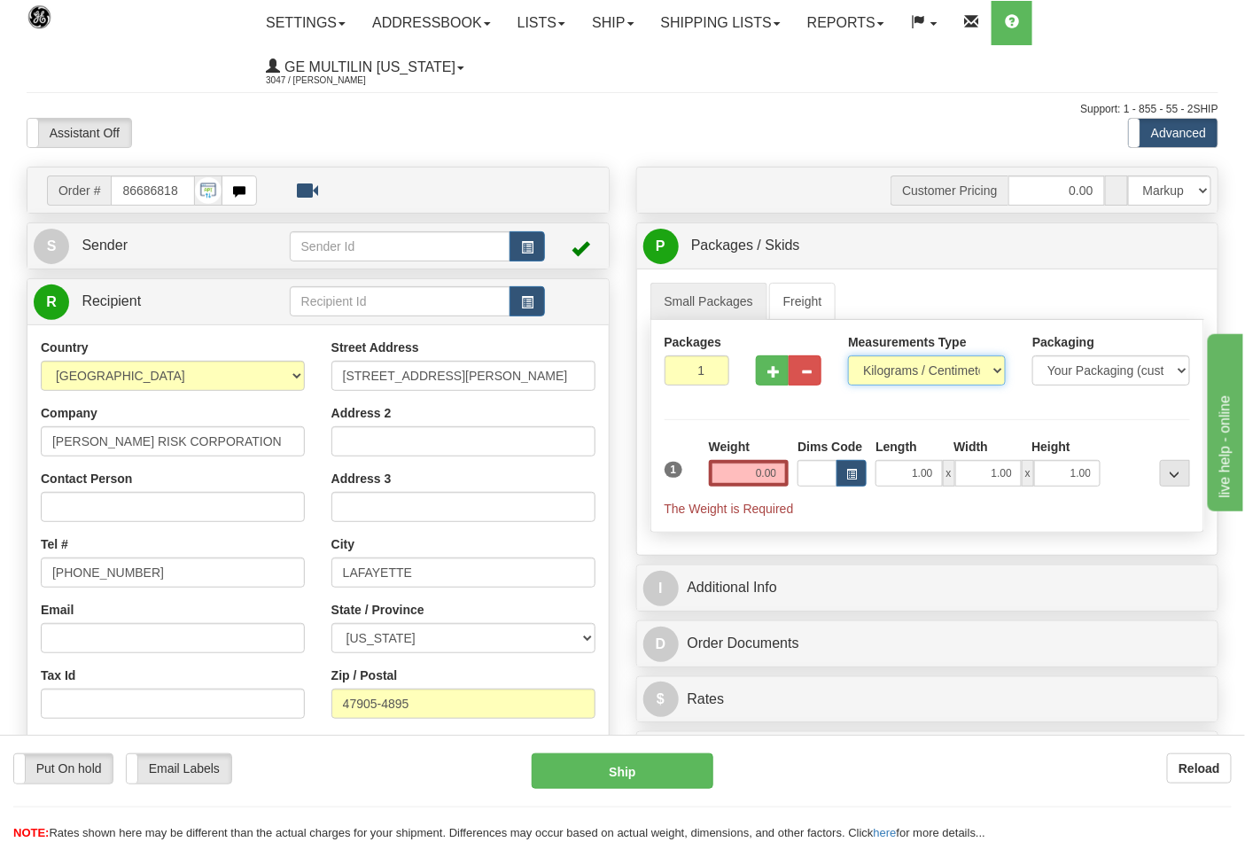
select select "0"
click at [848, 356] on select "Pounds / Inches Kilograms / Centimeters" at bounding box center [927, 370] width 158 height 30
click at [777, 482] on input "0.00" at bounding box center [749, 473] width 81 height 27
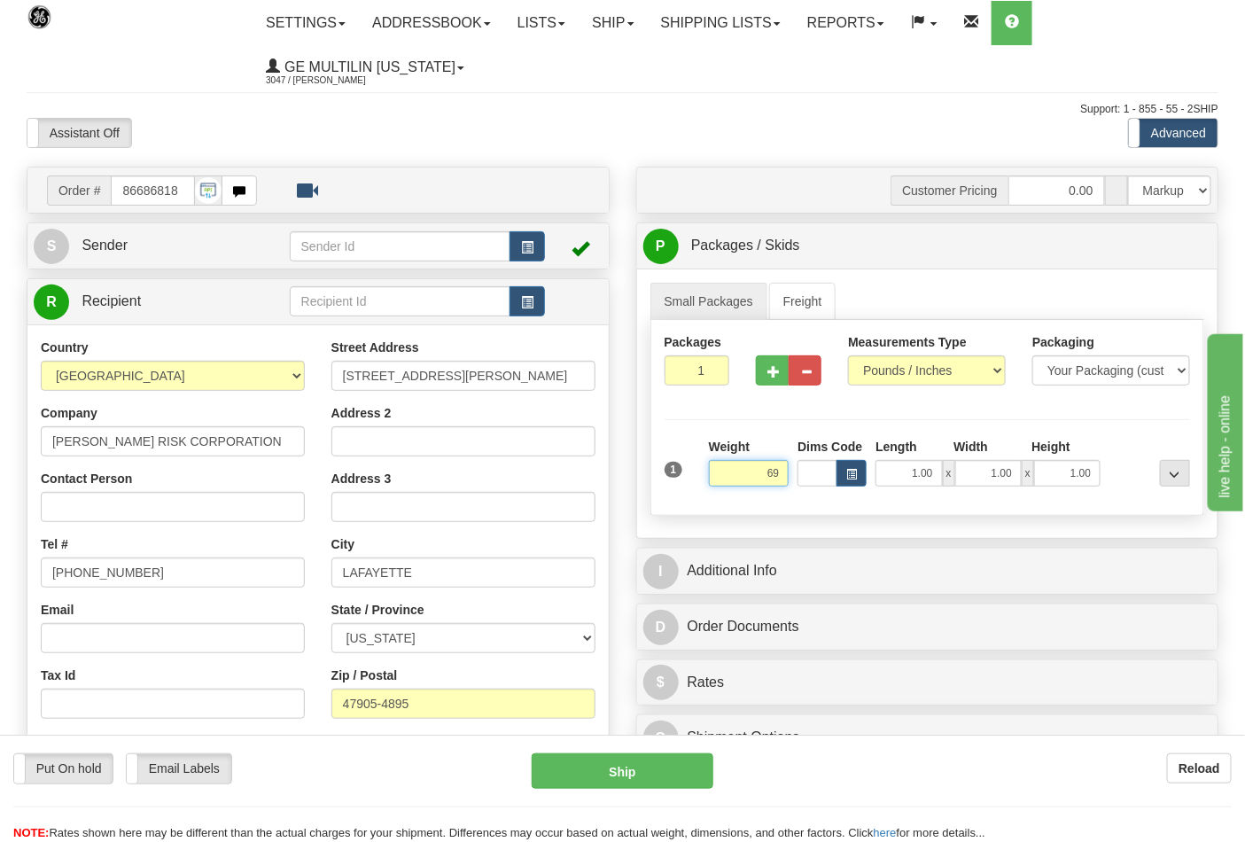
click button "Delete" at bounding box center [0, 0] width 0 height 0
type input "69.00"
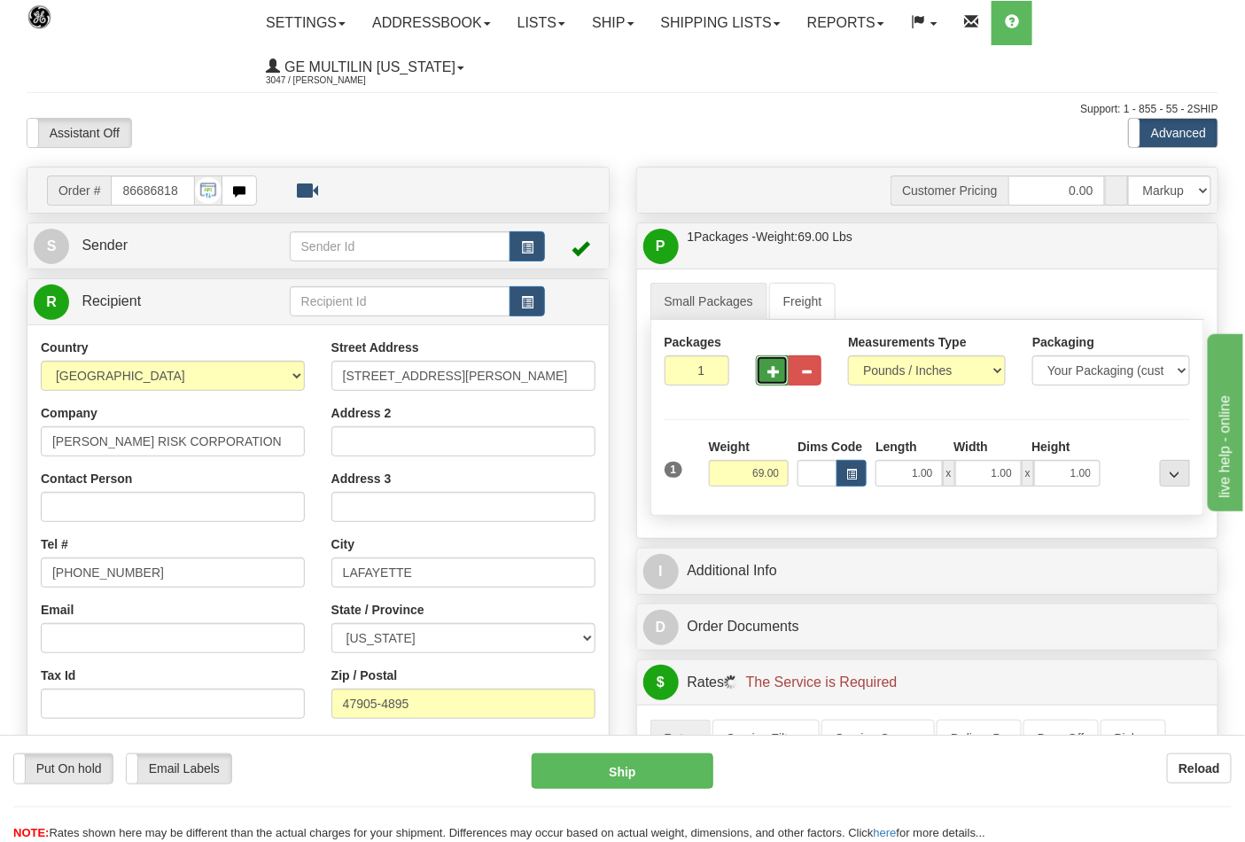
click at [767, 382] on button "button" at bounding box center [772, 370] width 33 height 30
click at [768, 381] on button "button" at bounding box center [772, 370] width 33 height 30
type input "3"
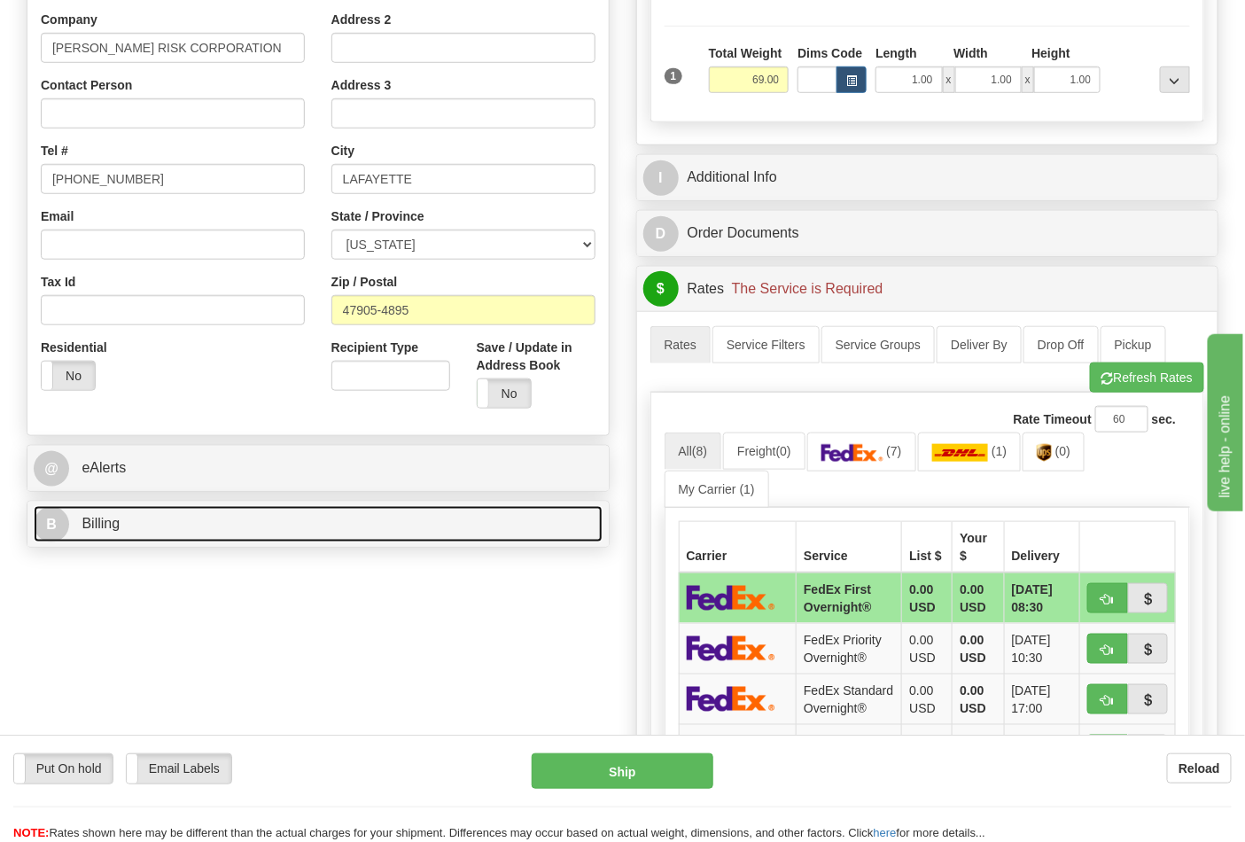
click at [244, 525] on link "B Billing" at bounding box center [318, 524] width 569 height 36
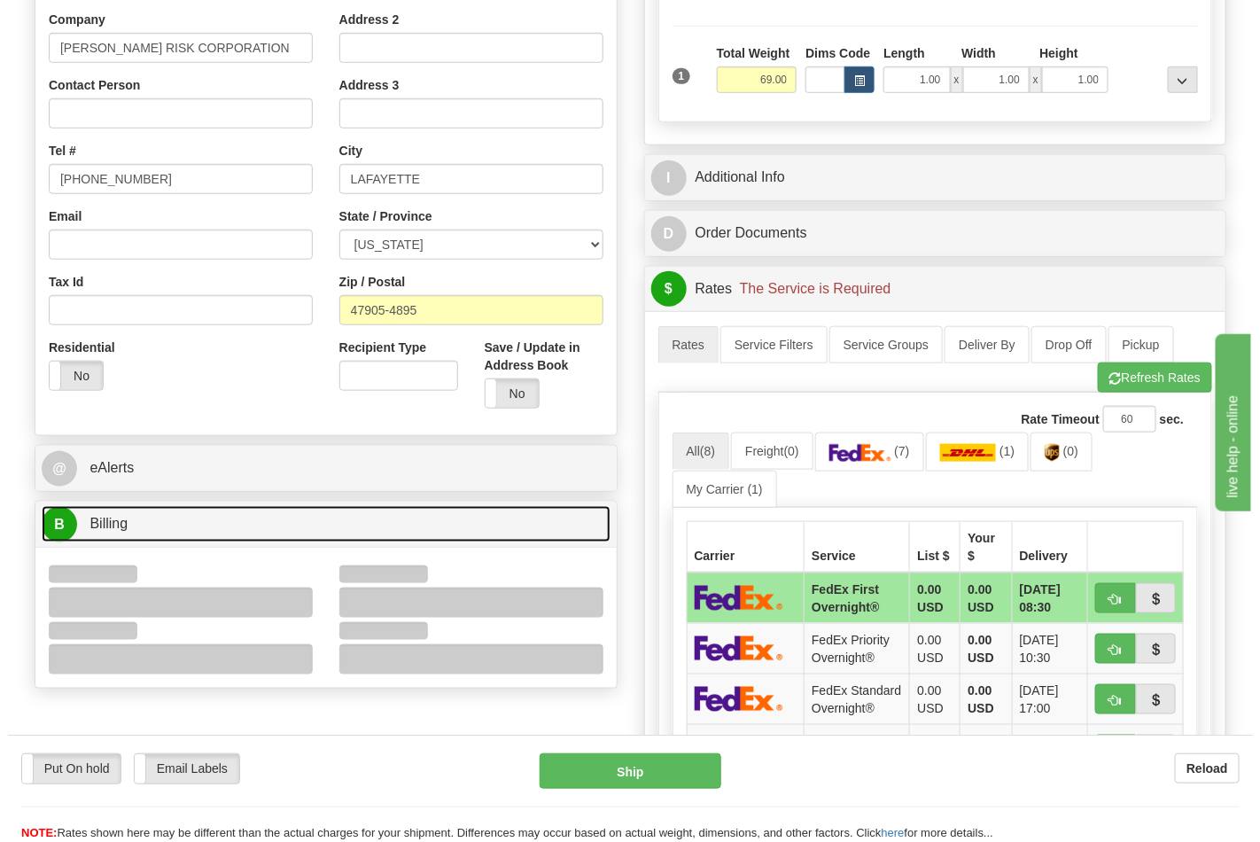
scroll to position [590, 0]
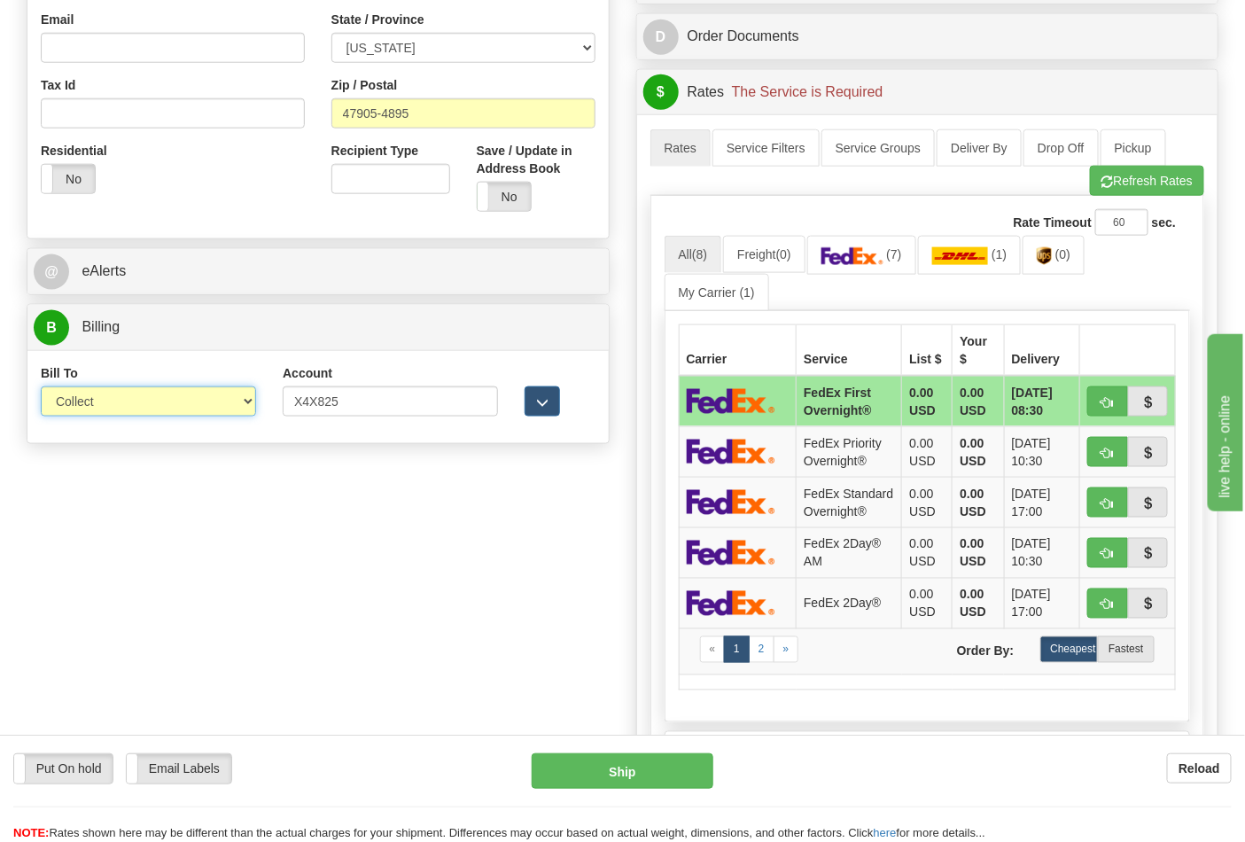
click at [113, 406] on select "Sender Recipient Third Party Collect" at bounding box center [148, 401] width 215 height 30
select select "2"
click at [41, 388] on select "Sender Recipient Third Party Collect" at bounding box center [148, 401] width 215 height 30
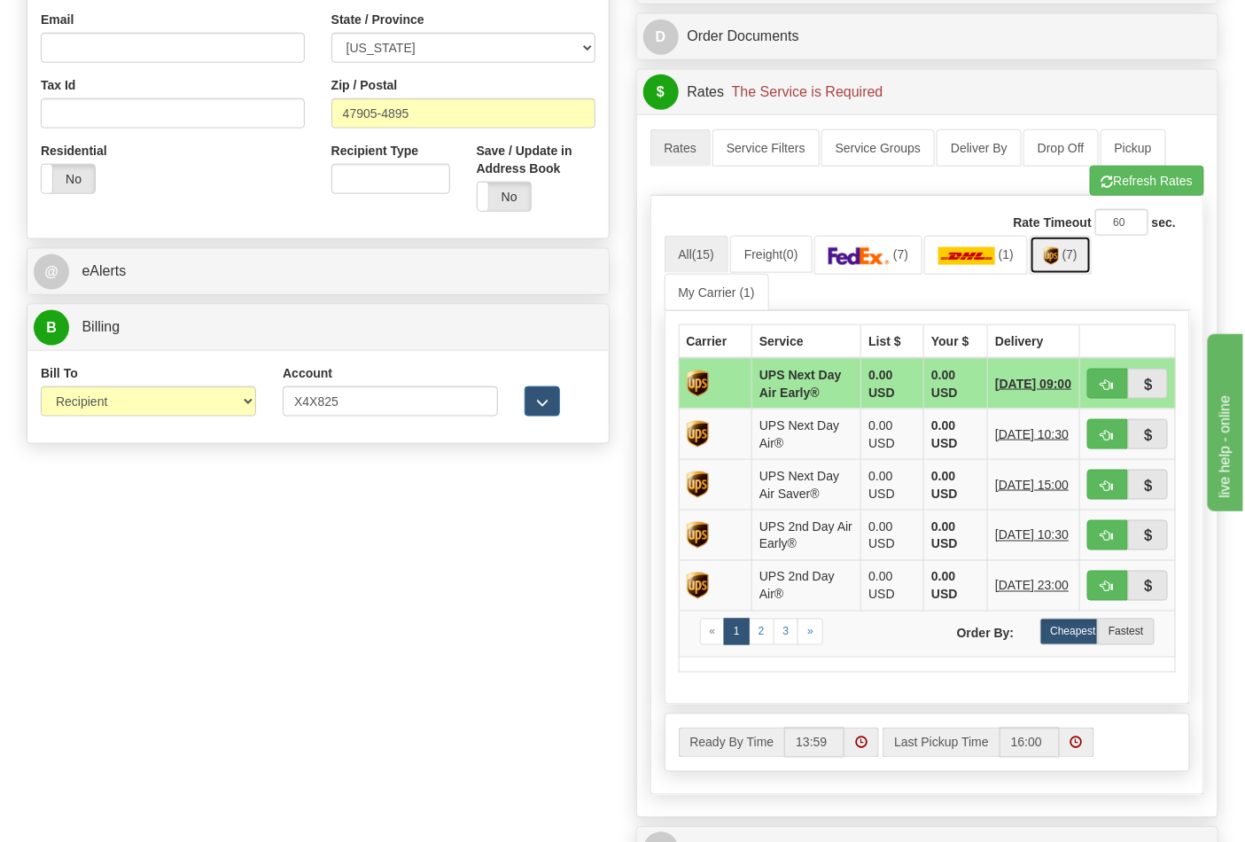
click at [1059, 260] on img at bounding box center [1050, 256] width 15 height 18
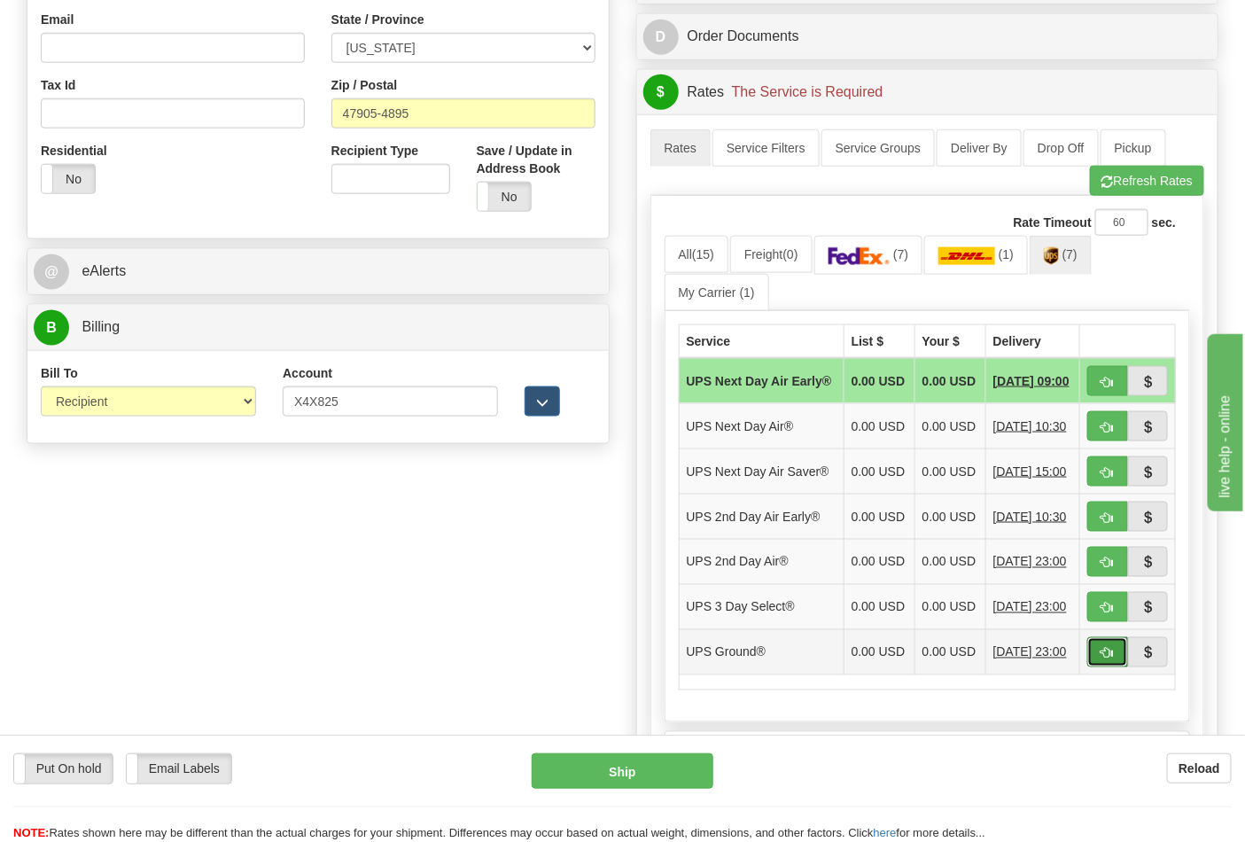
click at [1113, 659] on span "button" at bounding box center [1107, 654] width 12 height 12
type input "03"
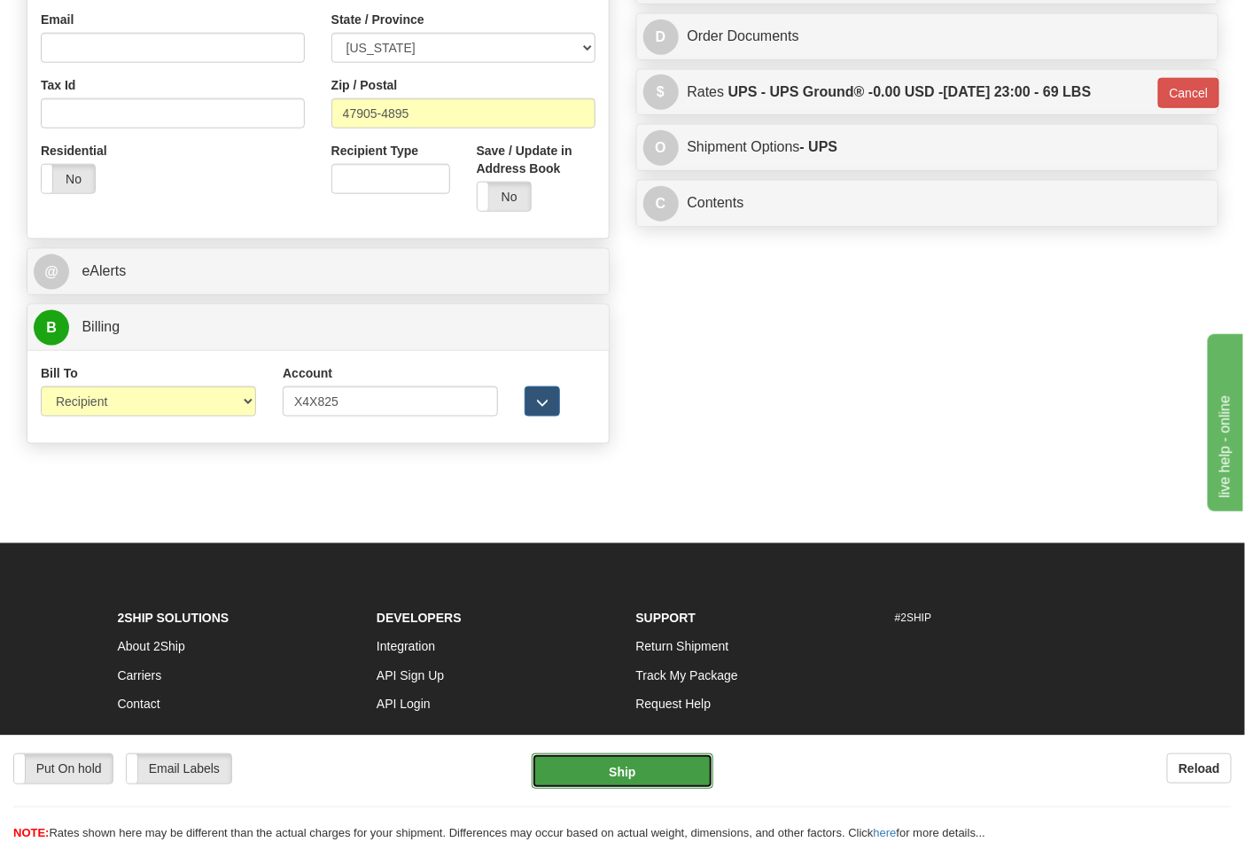
click at [645, 768] on button "Ship" at bounding box center [621, 770] width 181 height 35
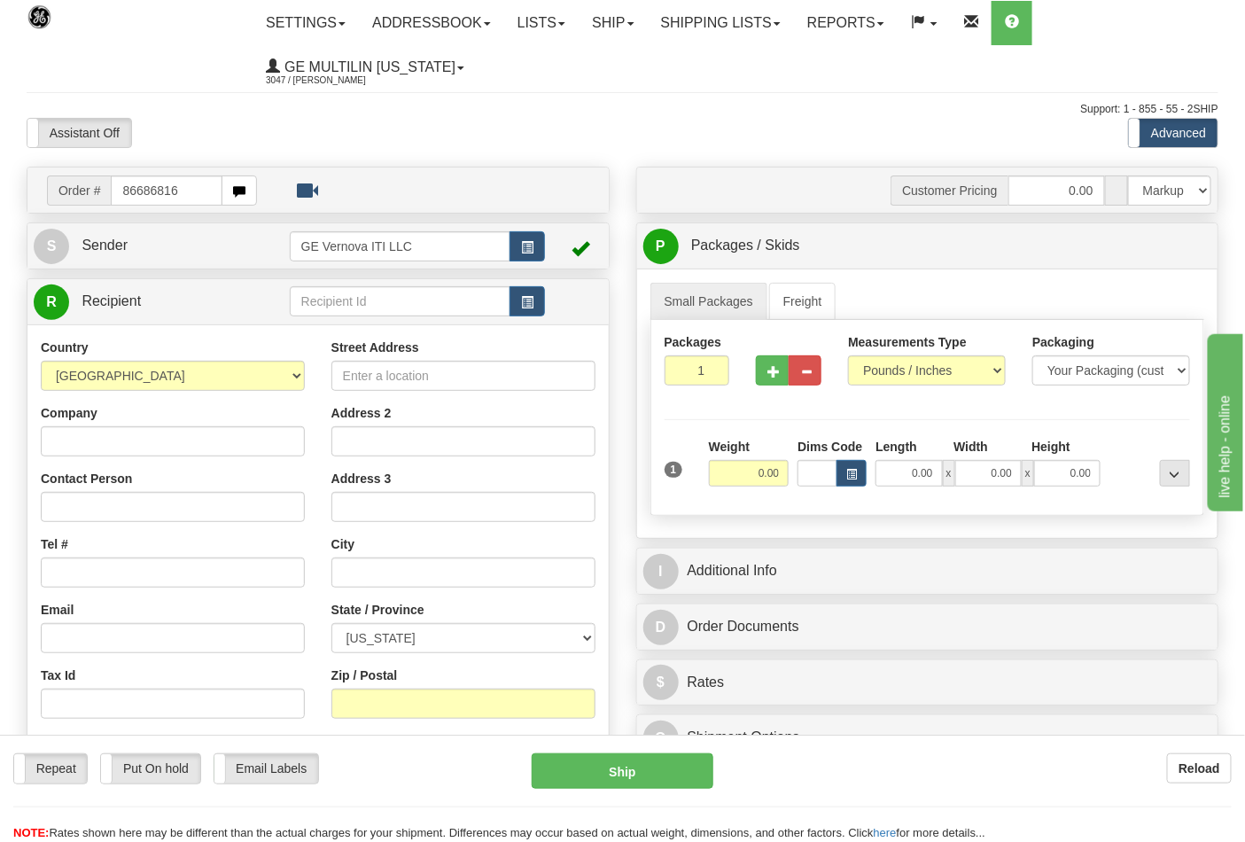
type input "86686816"
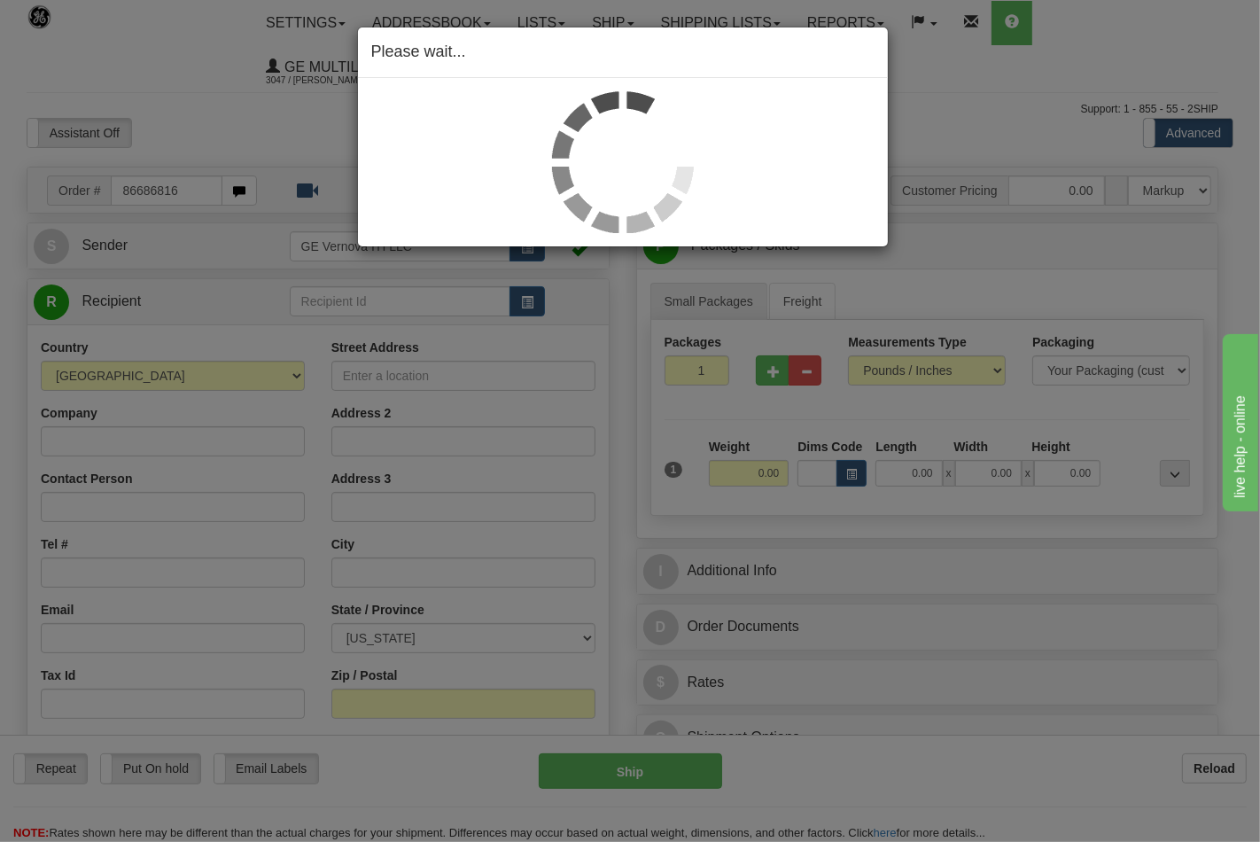
click at [909, 279] on div "Please wait..." at bounding box center [630, 421] width 1260 height 842
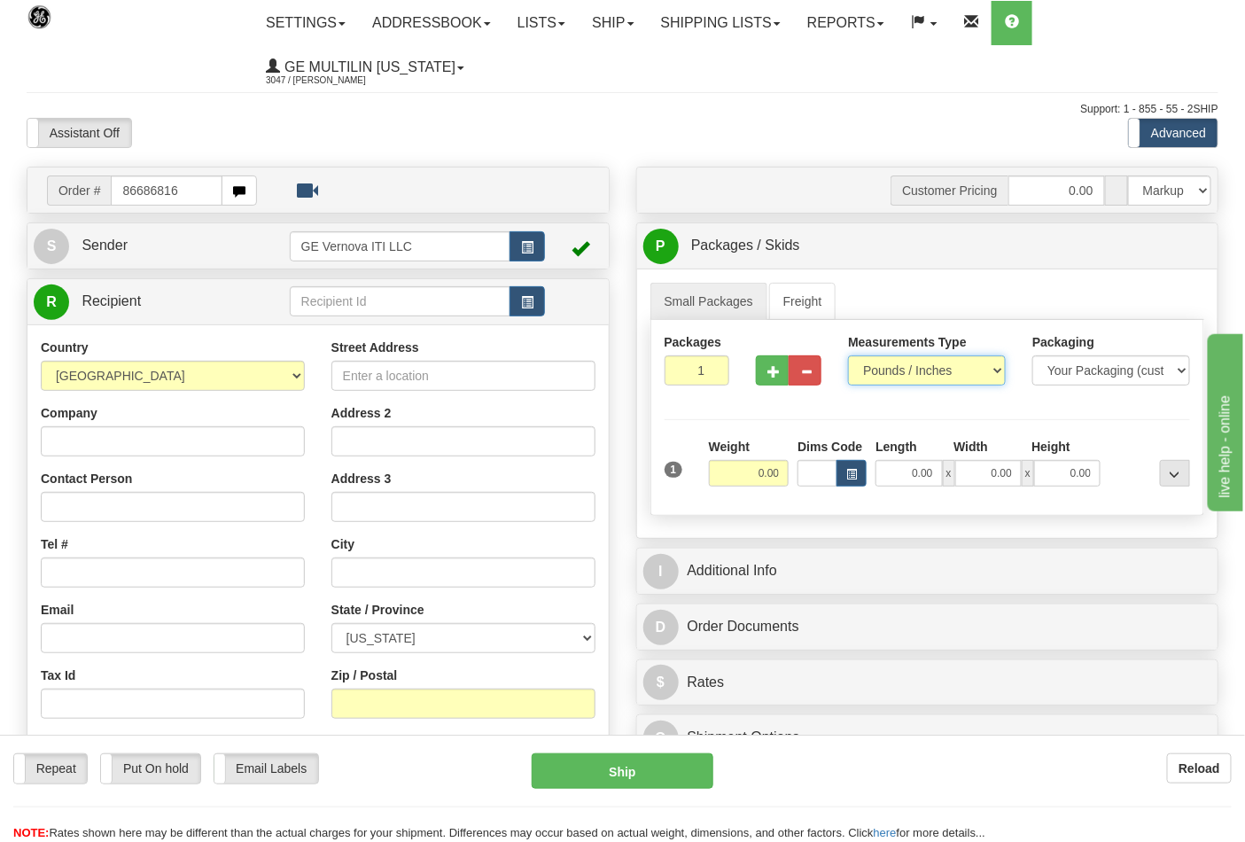
click at [897, 375] on select "Pounds / Inches Kilograms / Centimeters" at bounding box center [927, 370] width 158 height 30
click at [848, 356] on select "Pounds / Inches Kilograms / Centimeters" at bounding box center [927, 370] width 158 height 30
drag, startPoint x: 887, startPoint y: 434, endPoint x: 872, endPoint y: 393, distance: 43.4
click at [884, 426] on div "Packages 1 1 Measurements Type" at bounding box center [927, 418] width 555 height 196
drag, startPoint x: 775, startPoint y: 385, endPoint x: 803, endPoint y: 408, distance: 36.5
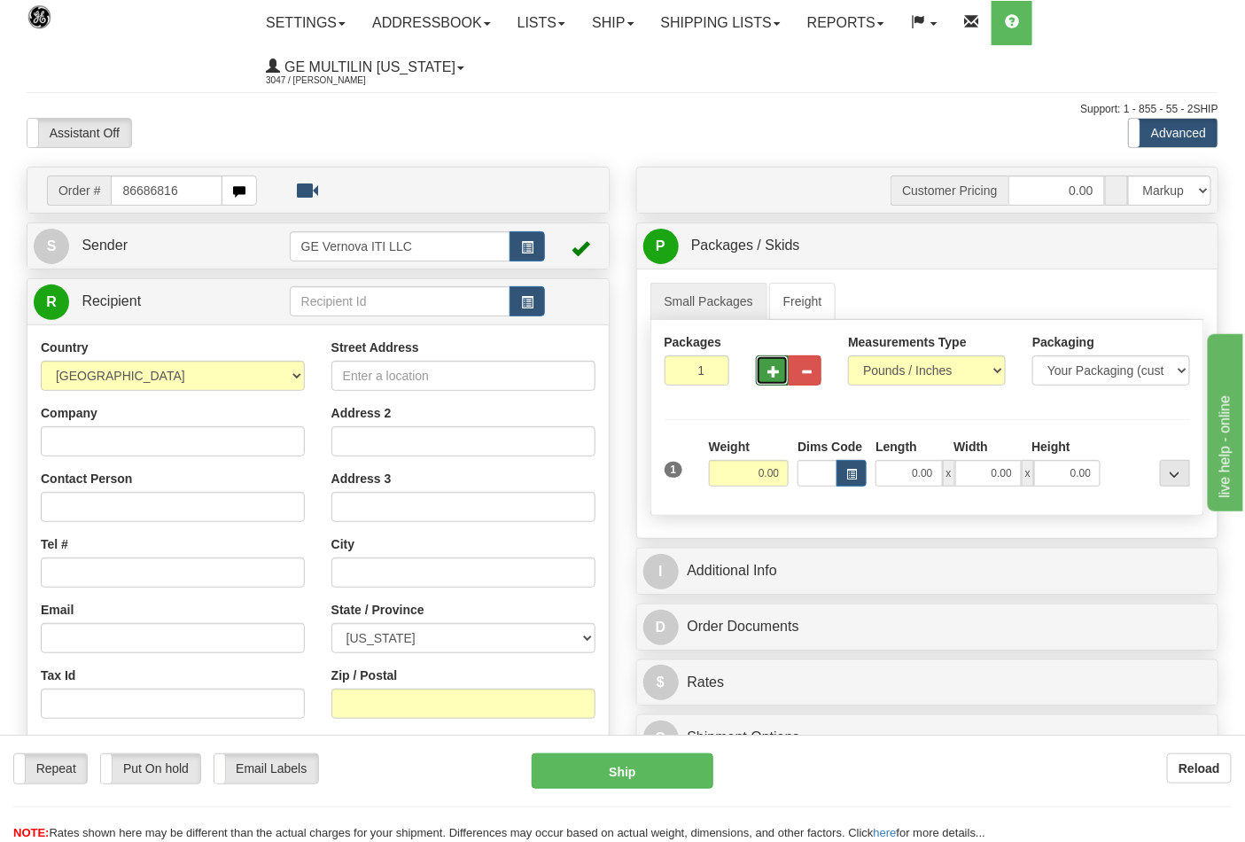
click at [775, 385] on button "button" at bounding box center [772, 370] width 33 height 30
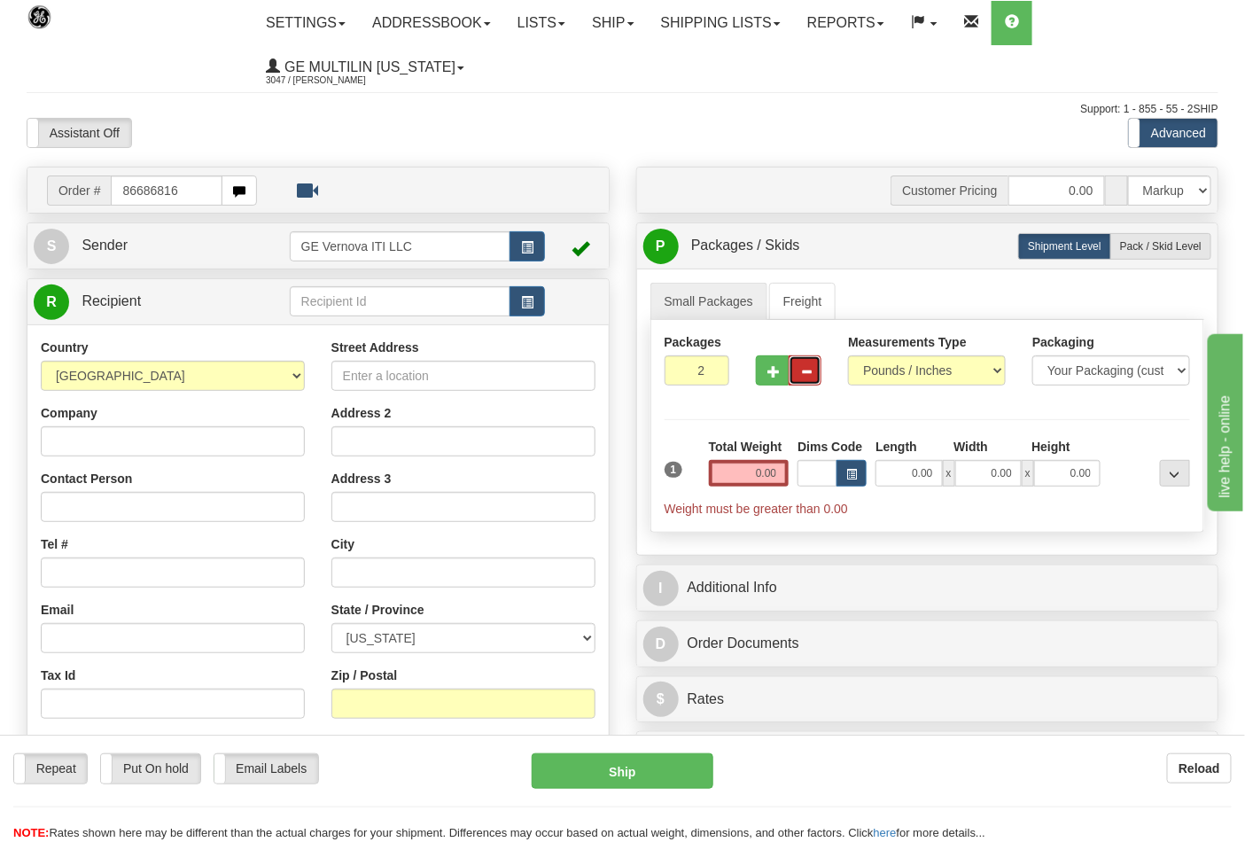
click at [798, 377] on button "button" at bounding box center [804, 370] width 33 height 30
type input "1"
click at [873, 378] on select "Pounds / Inches Kilograms / Centimeters" at bounding box center [927, 370] width 158 height 30
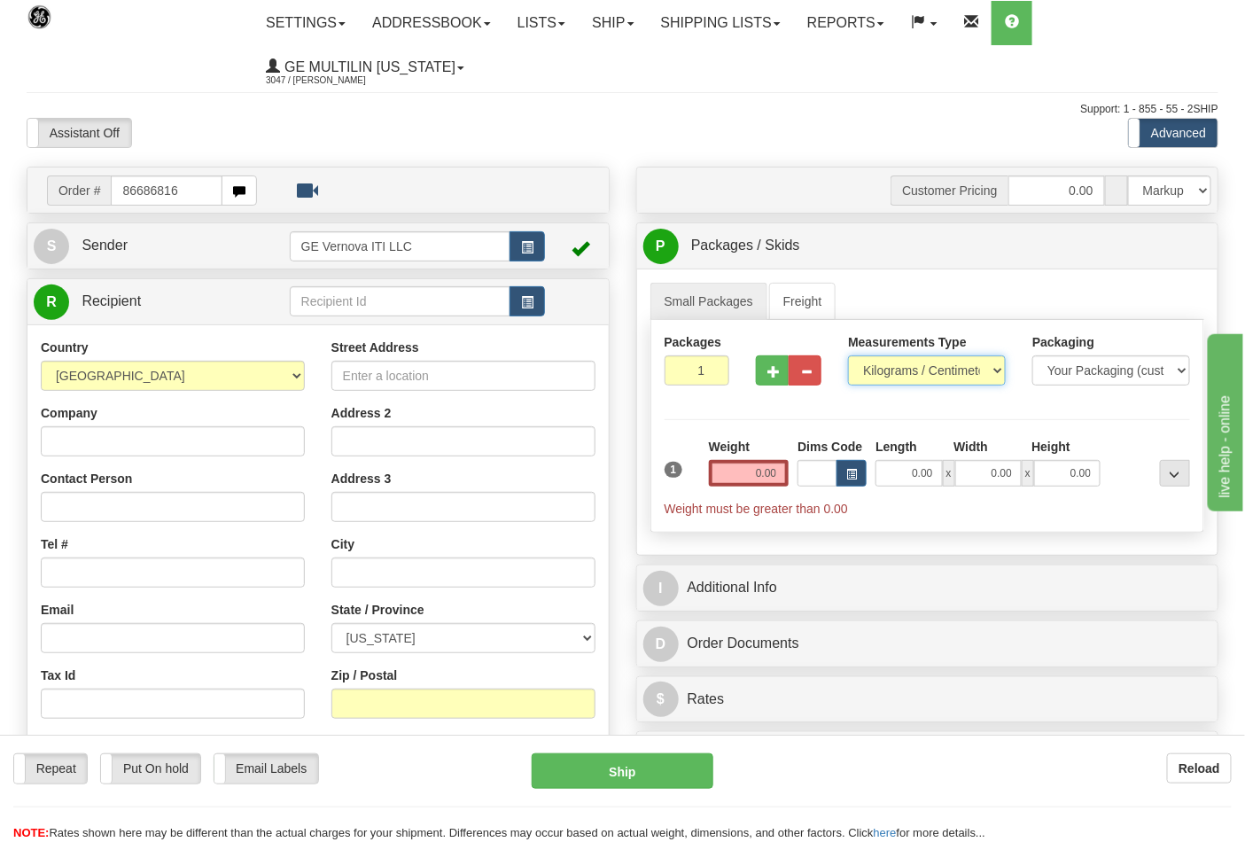
click at [848, 356] on select "Pounds / Inches Kilograms / Centimeters" at bounding box center [927, 370] width 158 height 30
drag, startPoint x: 883, startPoint y: 365, endPoint x: 888, endPoint y: 385, distance: 20.8
click at [883, 365] on select "Pounds / Inches Kilograms / Centimeters" at bounding box center [927, 370] width 158 height 30
select select "0"
click at [848, 356] on select "Pounds / Inches Kilograms / Centimeters" at bounding box center [927, 370] width 158 height 30
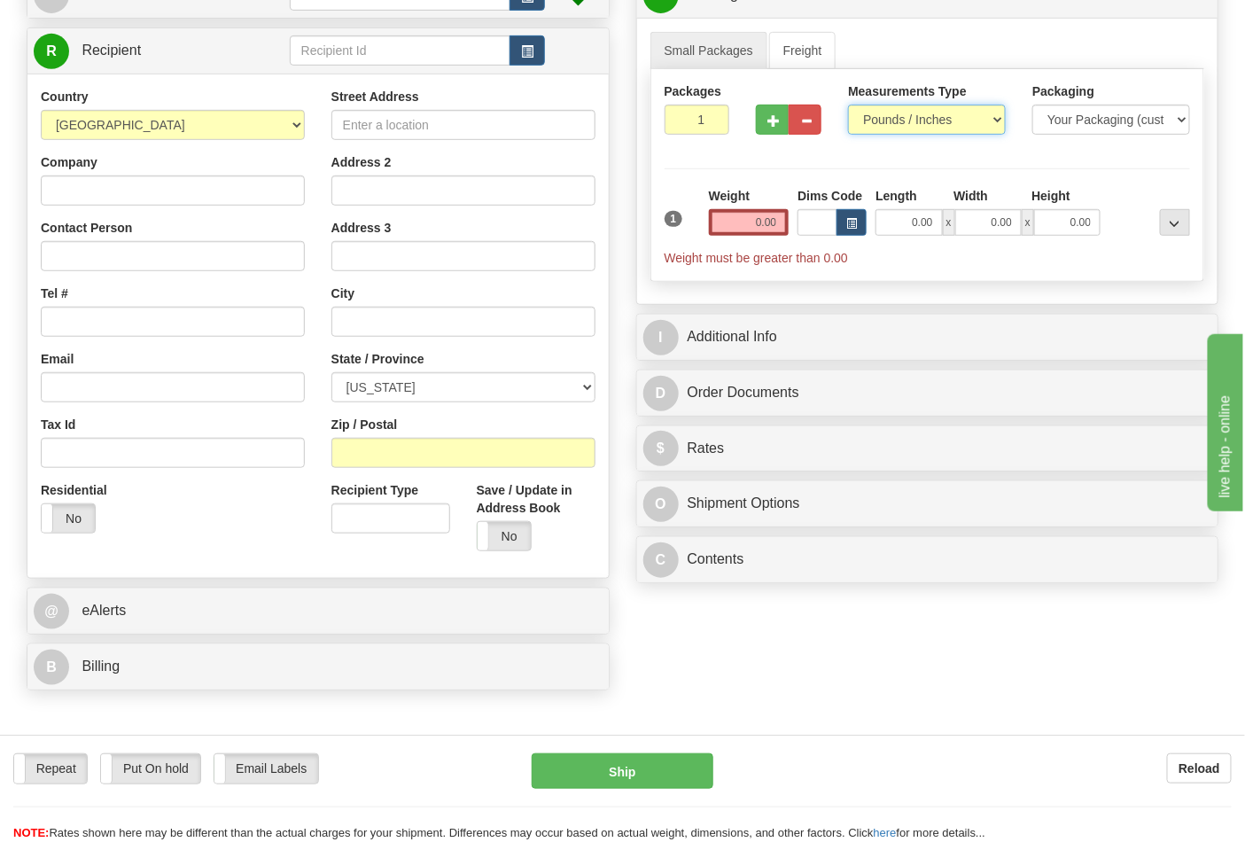
scroll to position [492, 0]
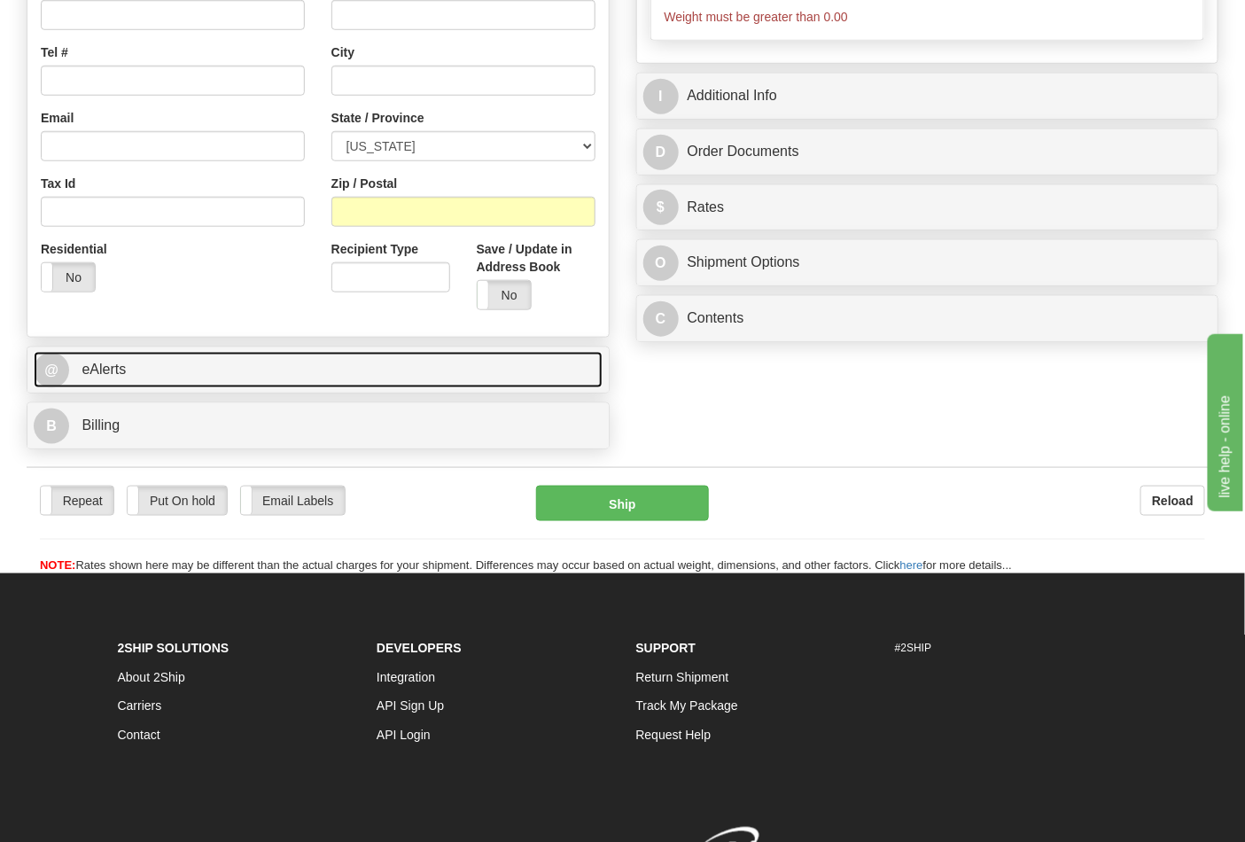
click at [358, 361] on link "@ eAlerts" at bounding box center [318, 370] width 569 height 36
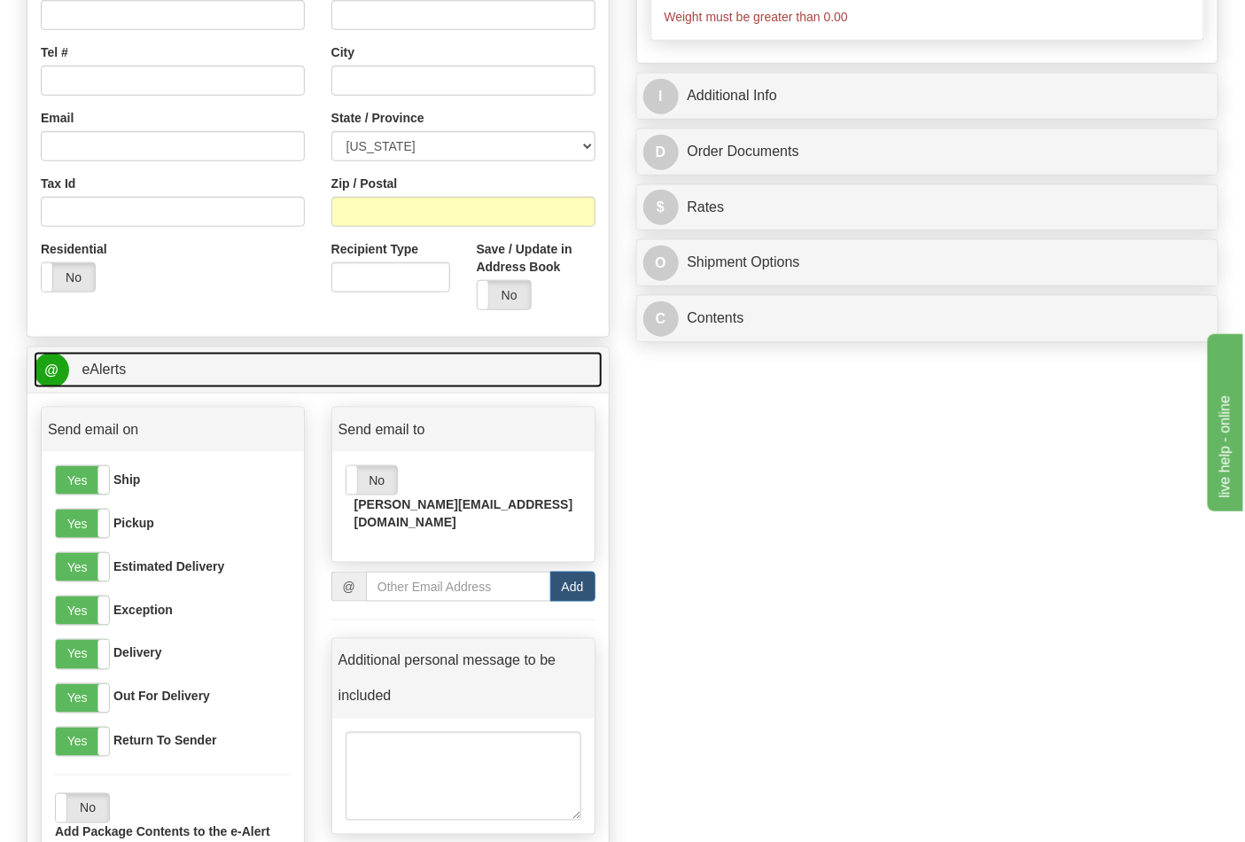
click at [261, 376] on link "@ eAlerts" at bounding box center [318, 370] width 569 height 36
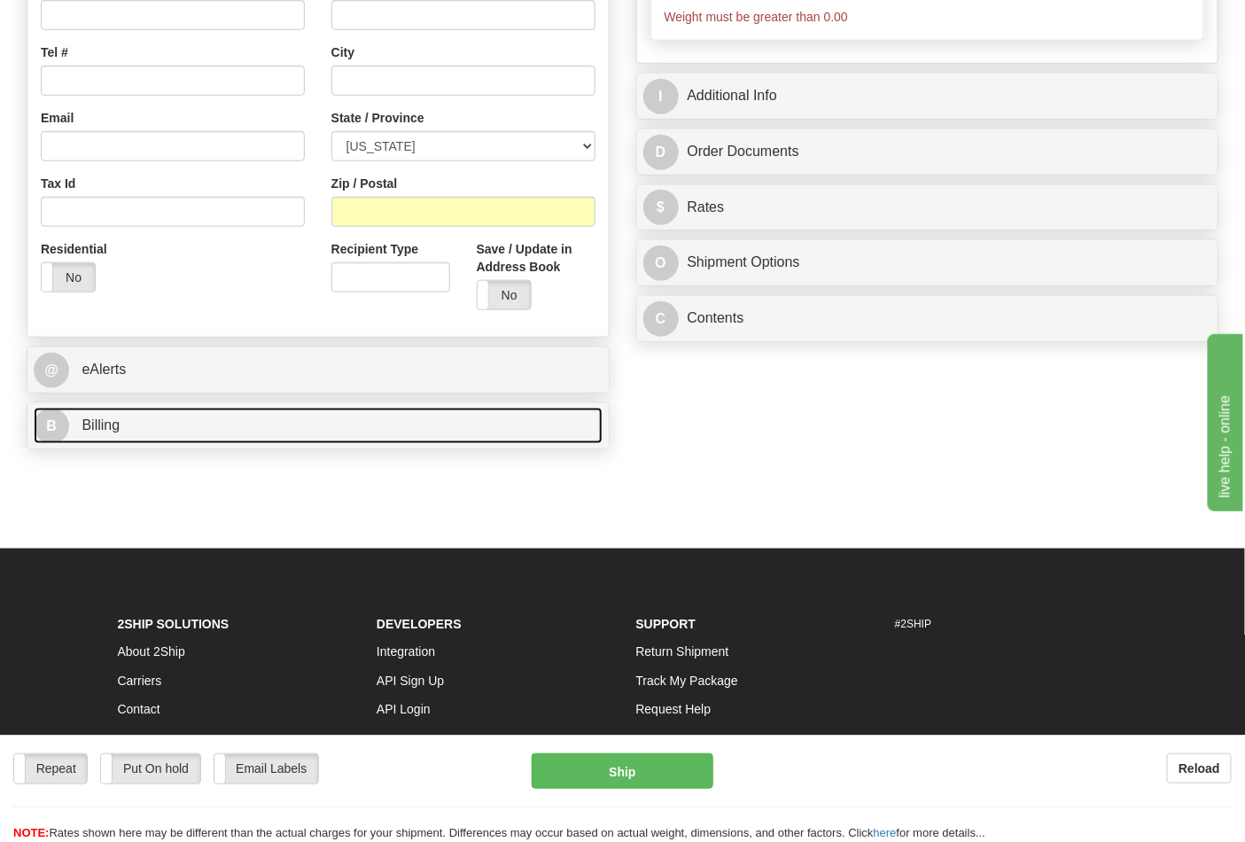
click at [224, 432] on link "B Billing" at bounding box center [318, 425] width 569 height 36
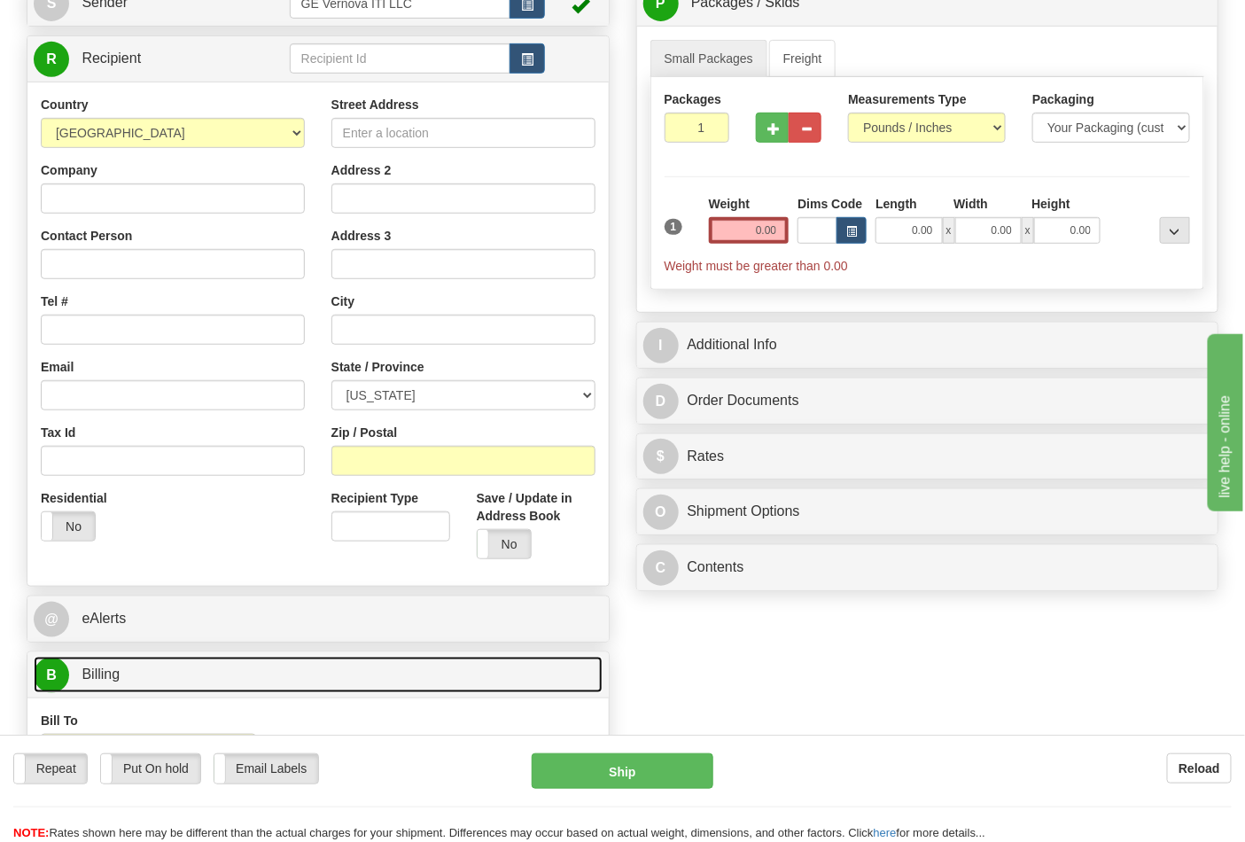
scroll to position [0, 0]
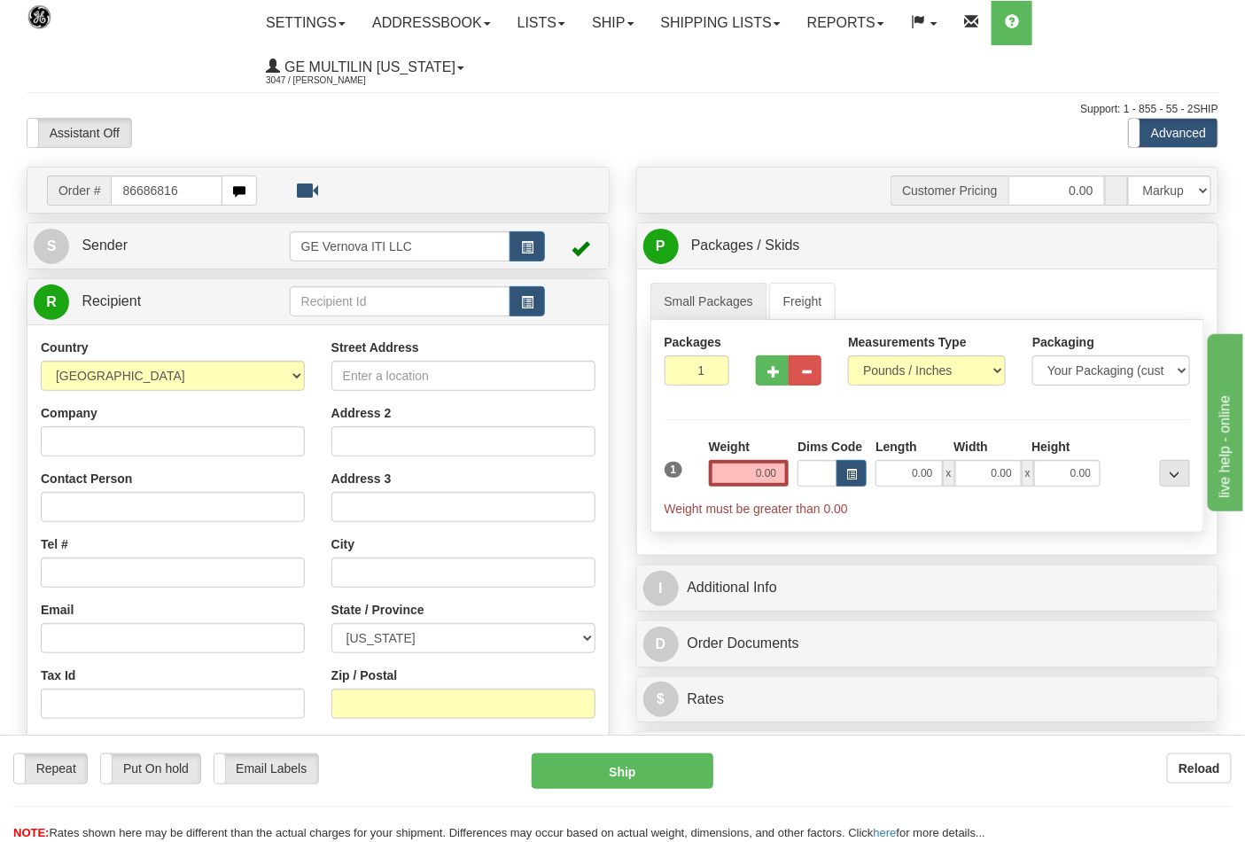
click at [183, 214] on div "Order # 86686816 S Sender" at bounding box center [317, 604] width 609 height 875
click at [193, 199] on input "86686816" at bounding box center [167, 190] width 112 height 30
click at [193, 193] on input "86686816" at bounding box center [167, 190] width 112 height 30
type input "8668681"
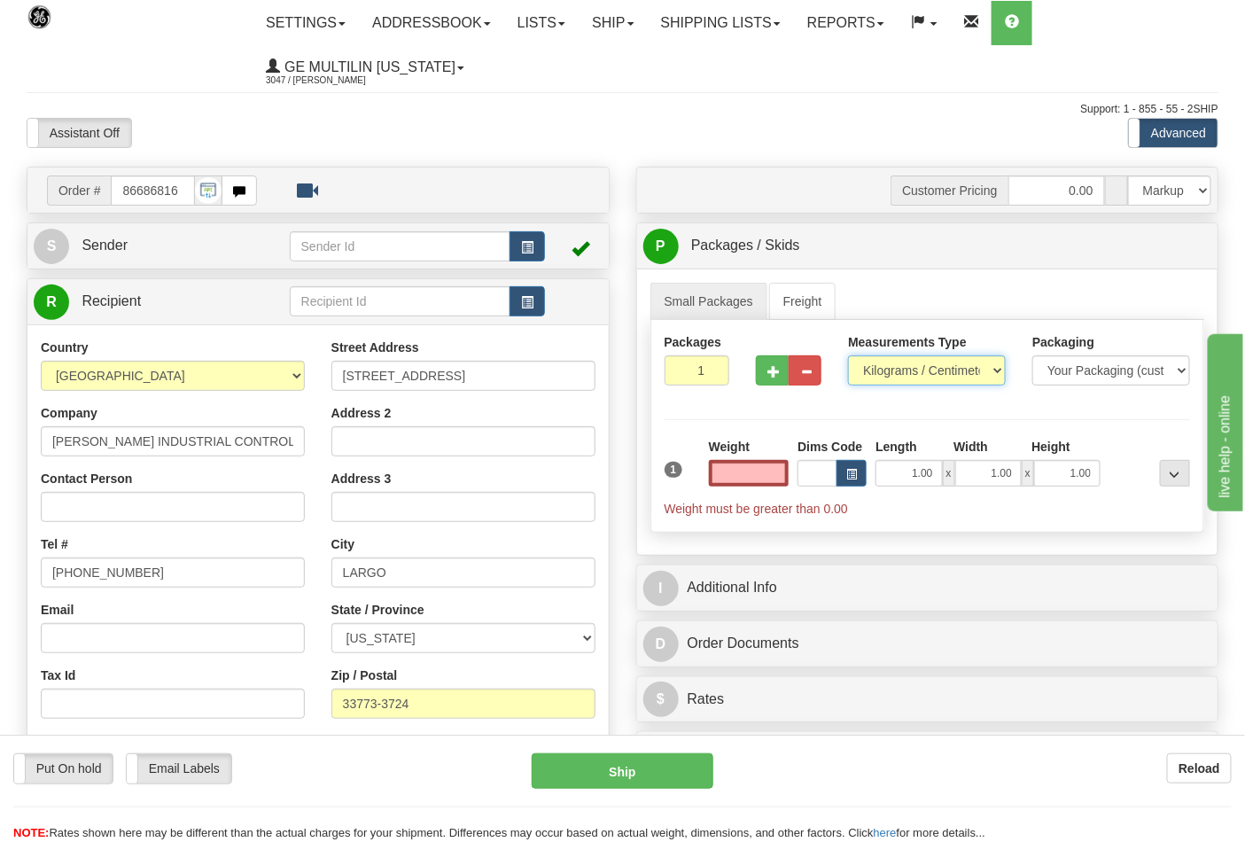
type input "0.00"
click at [890, 368] on select "Pounds / Inches Kilograms / Centimeters" at bounding box center [927, 370] width 158 height 30
select select "0"
click at [848, 356] on select "Pounds / Inches Kilograms / Centimeters" at bounding box center [927, 370] width 158 height 30
click at [782, 474] on input "0.00" at bounding box center [749, 473] width 81 height 27
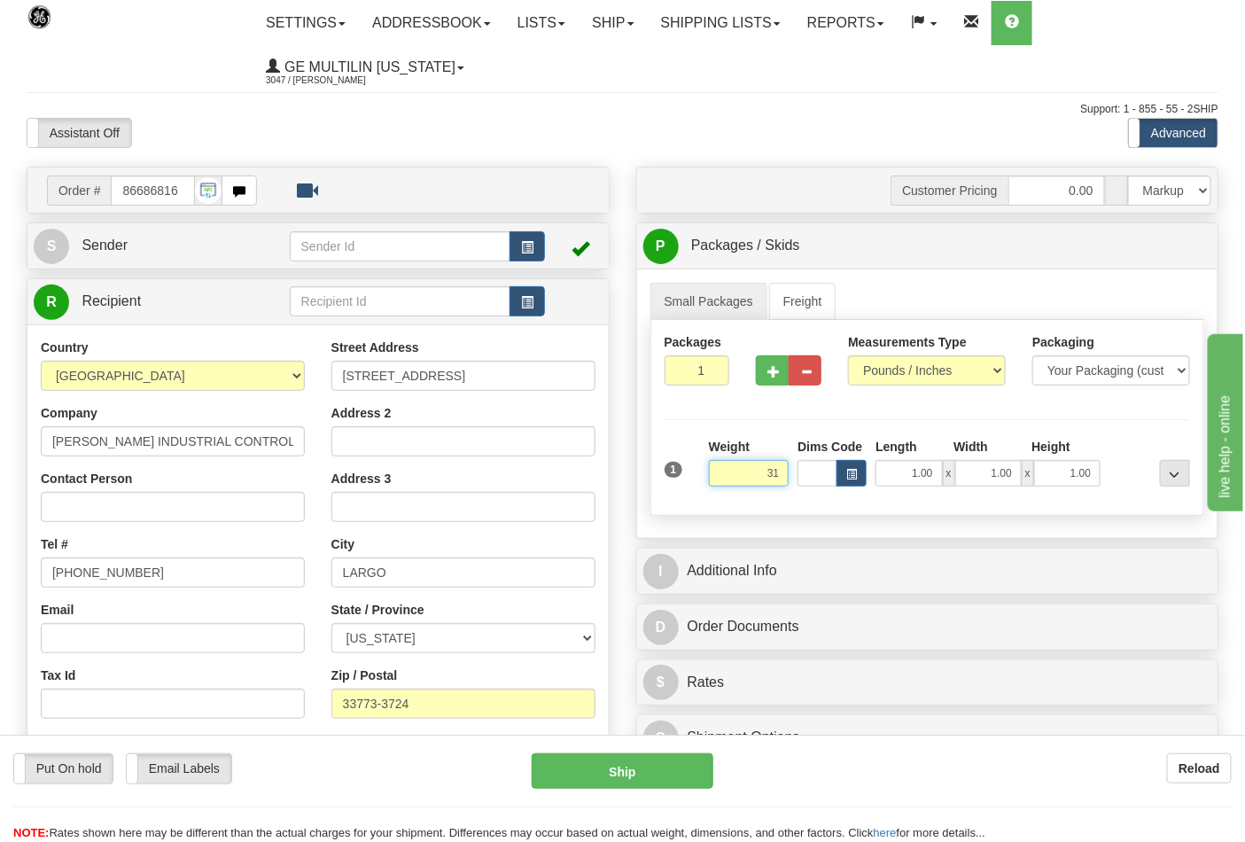
click button "Delete" at bounding box center [0, 0] width 0 height 0
type input "31.00"
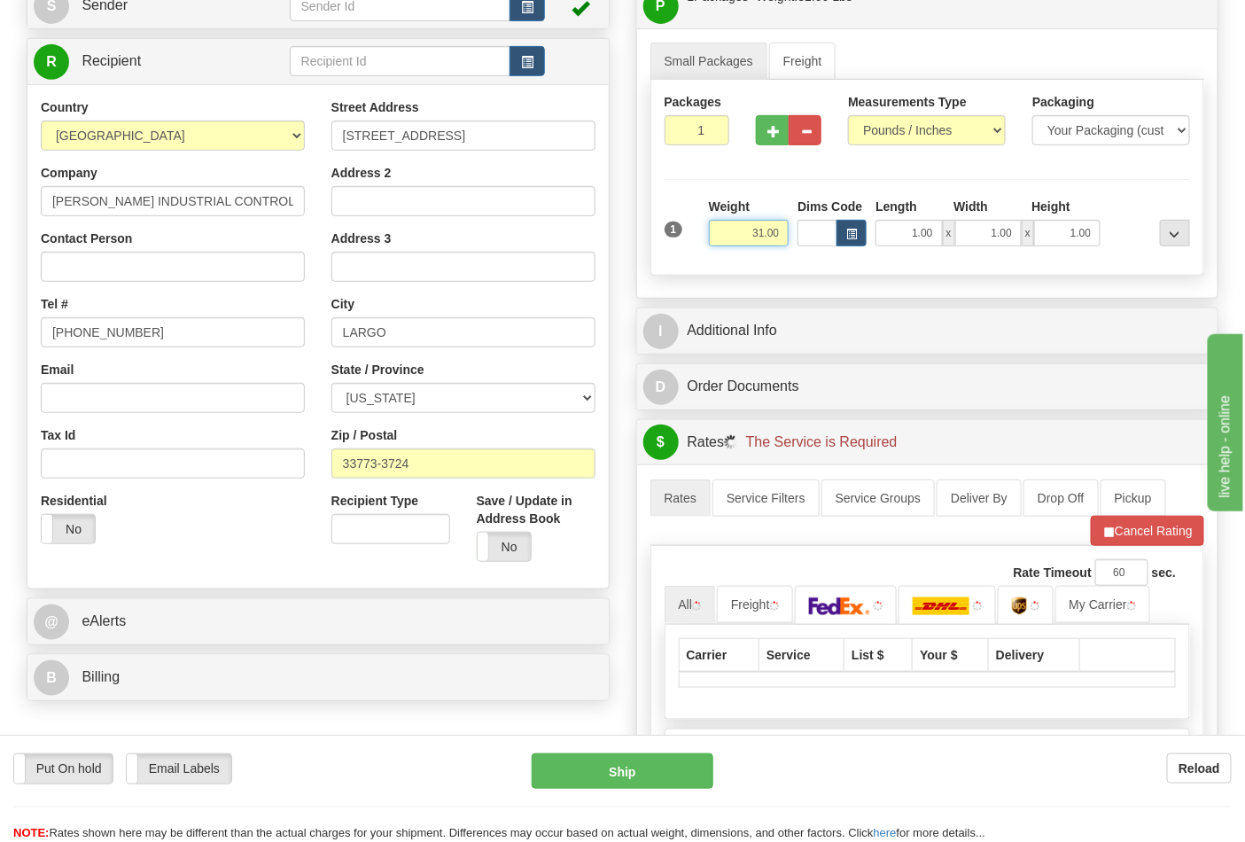
scroll to position [393, 0]
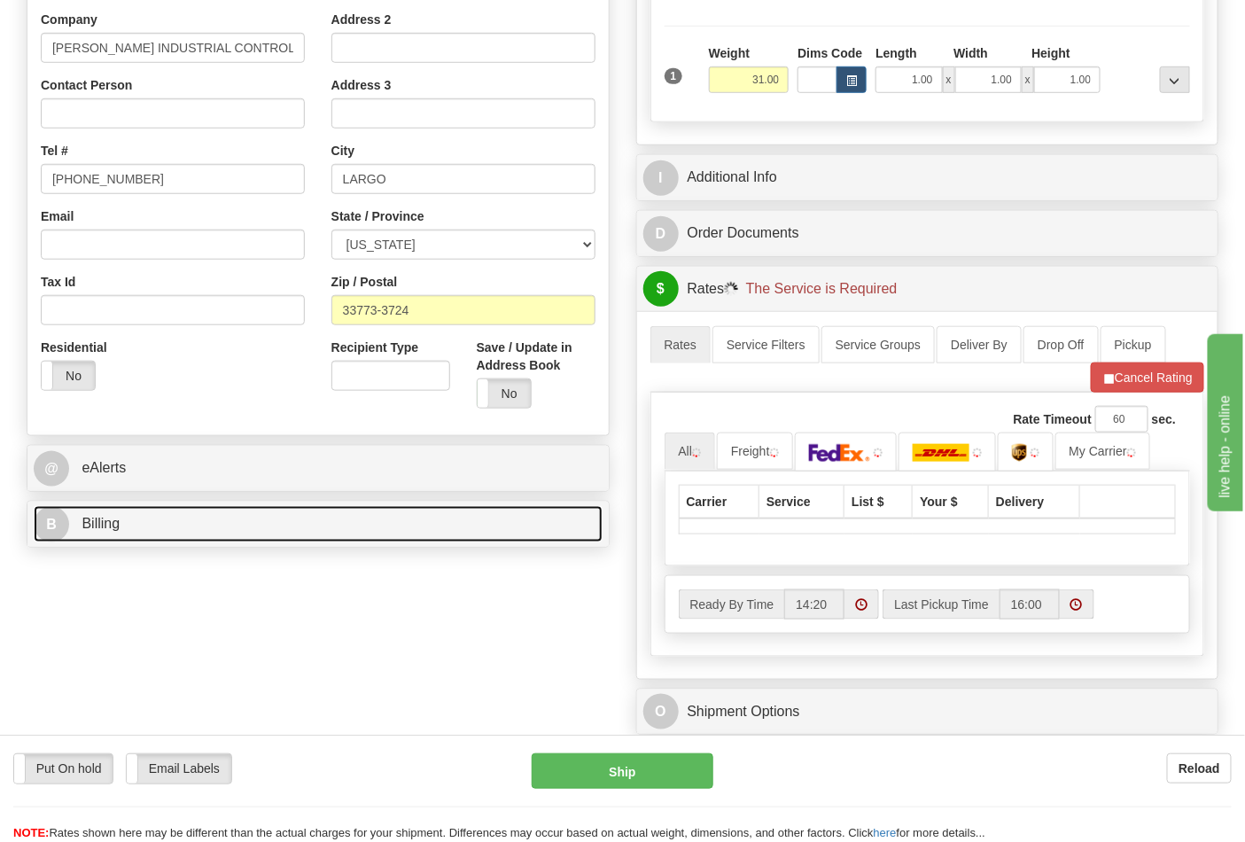
click at [280, 514] on link "B Billing" at bounding box center [318, 524] width 569 height 36
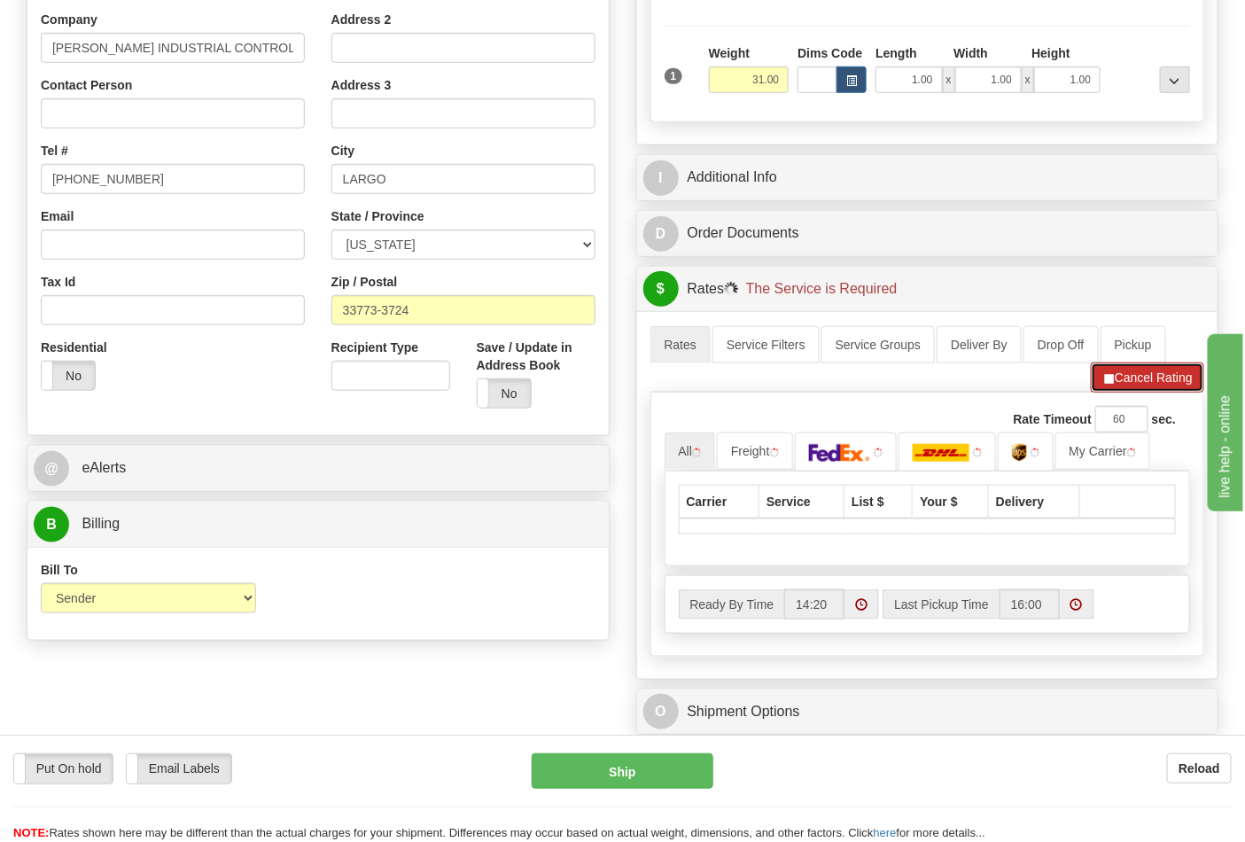
click at [1098, 388] on button "Cancel Rating" at bounding box center [1146, 377] width 113 height 30
click at [1102, 384] on span "button" at bounding box center [1107, 379] width 12 height 12
click at [1027, 458] on img at bounding box center [1019, 453] width 15 height 18
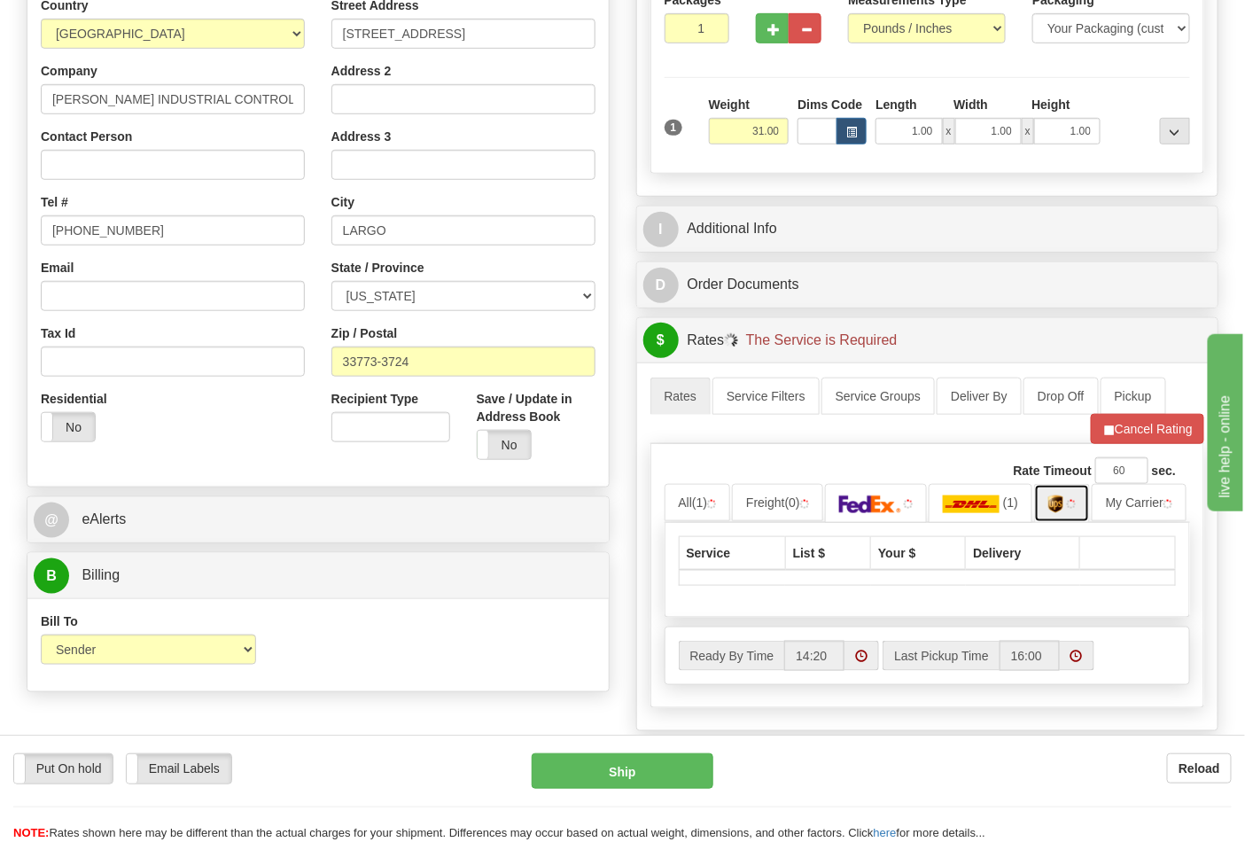
scroll to position [295, 0]
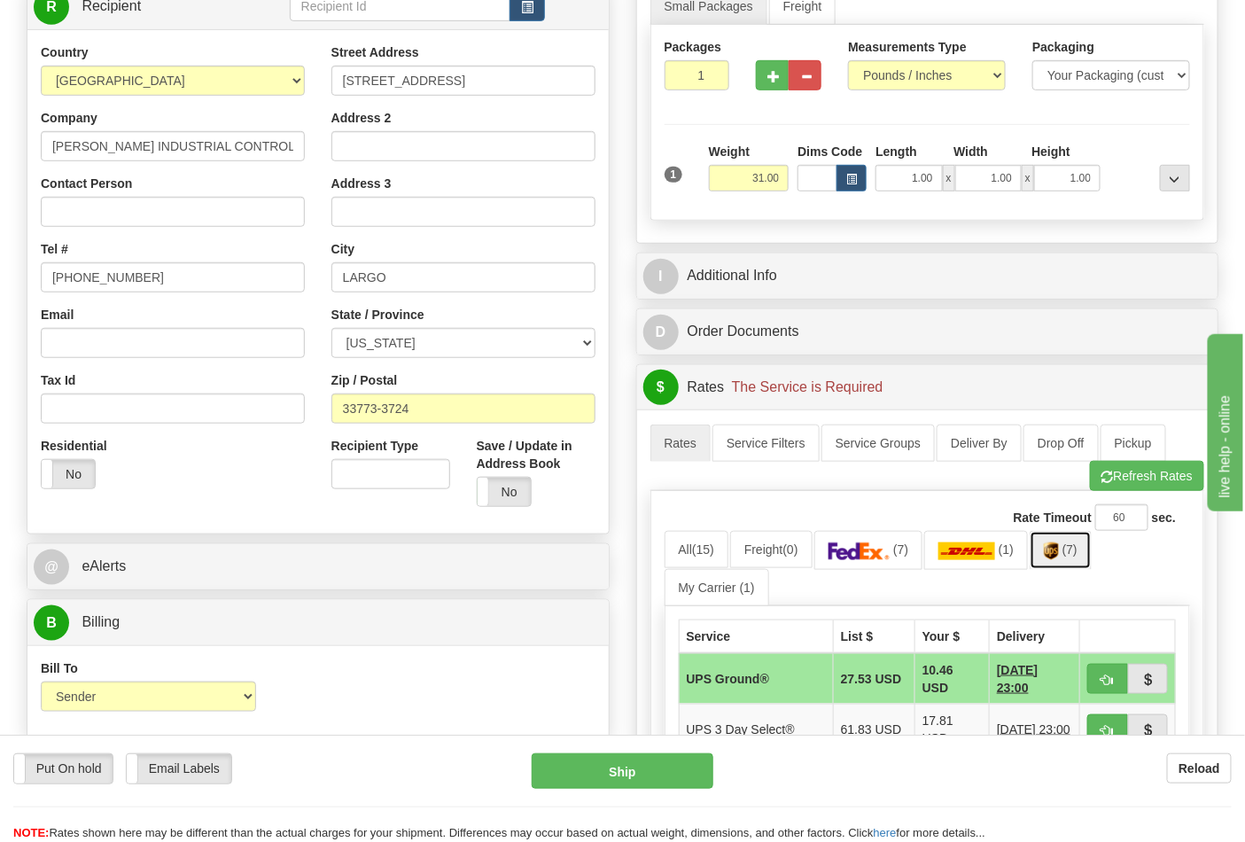
click at [1077, 554] on span "(7)" at bounding box center [1069, 549] width 15 height 14
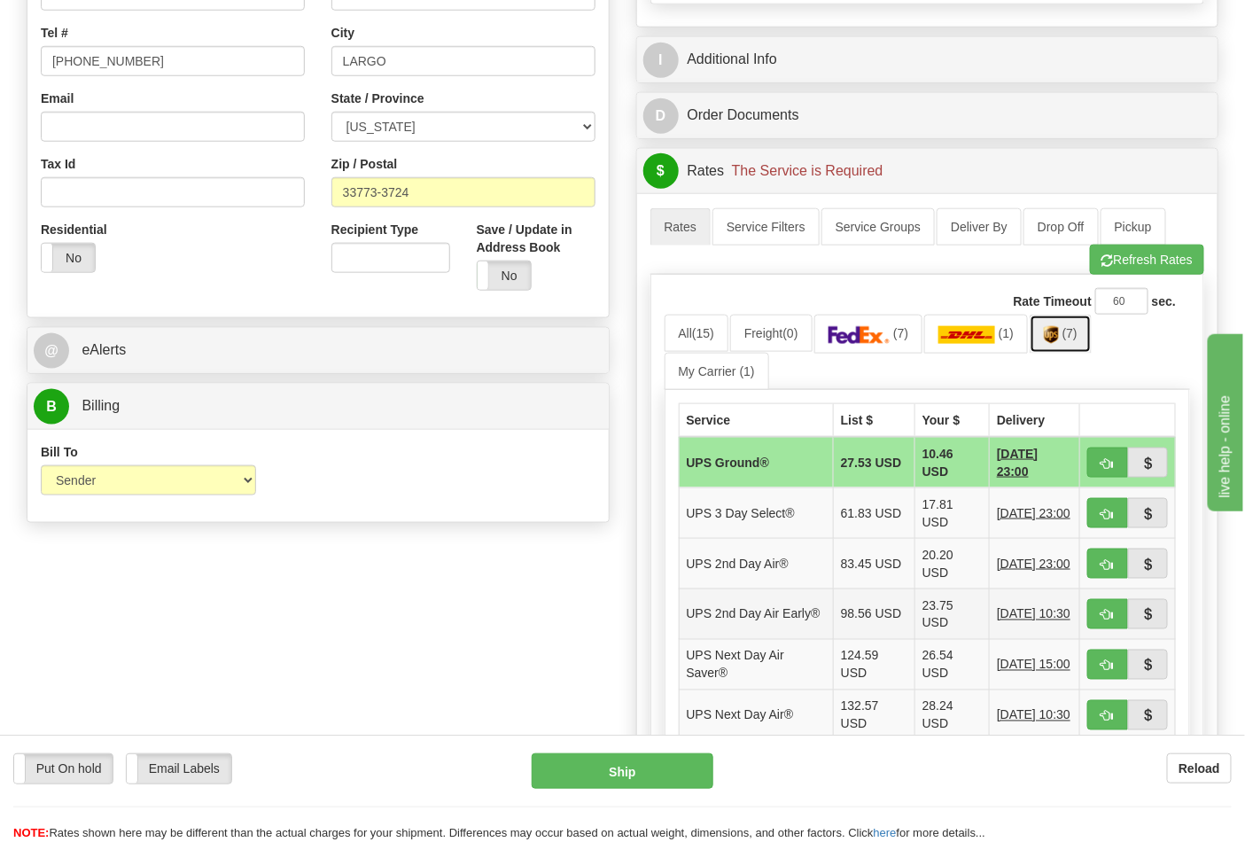
scroll to position [688, 0]
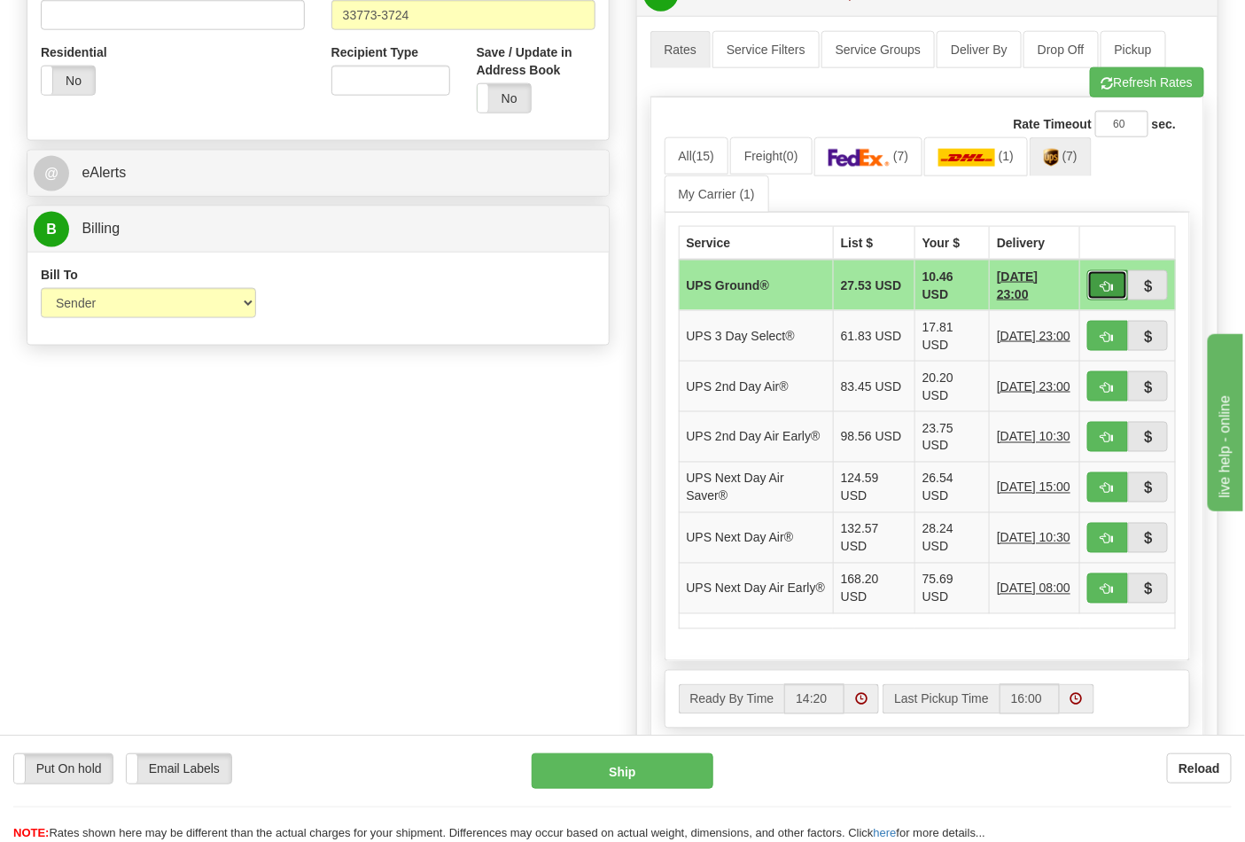
click at [1096, 292] on button "button" at bounding box center [1107, 285] width 41 height 30
type input "03"
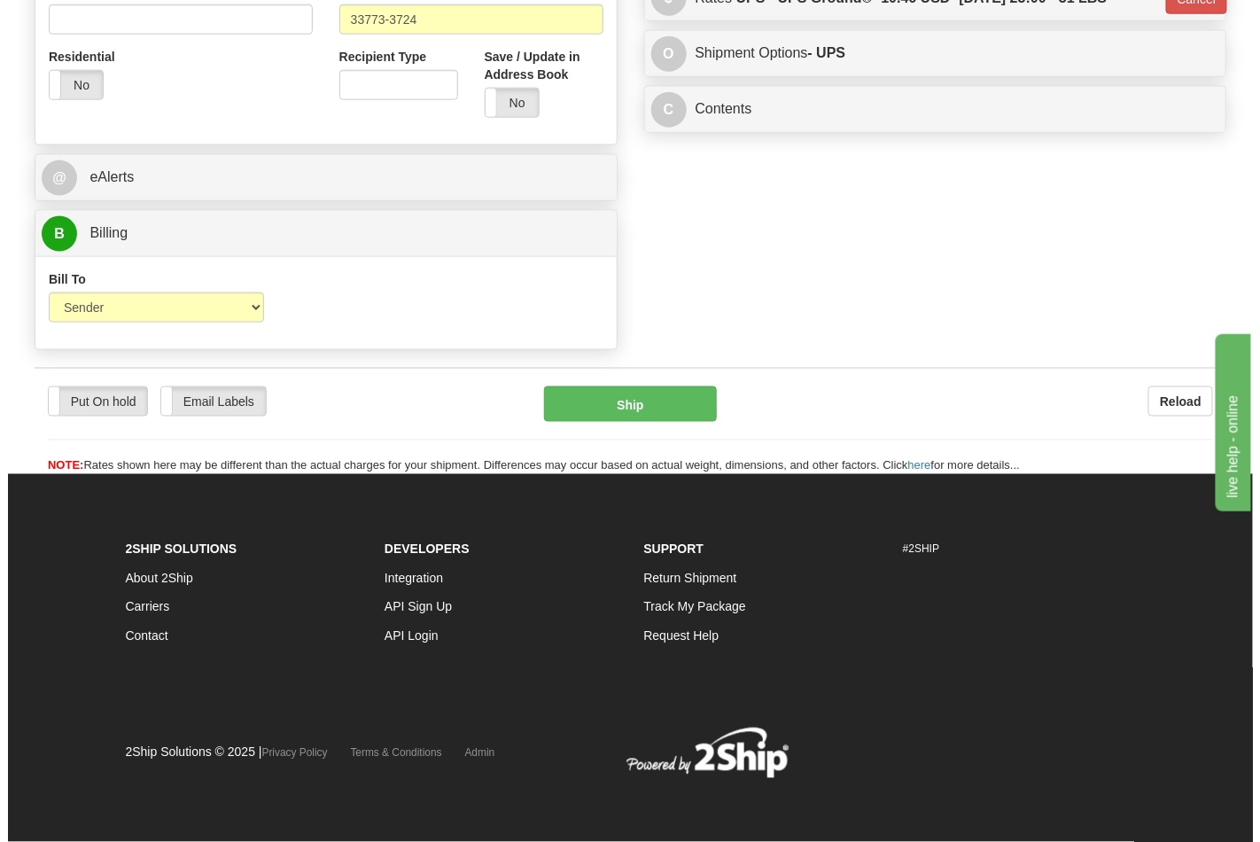
scroll to position [661, 0]
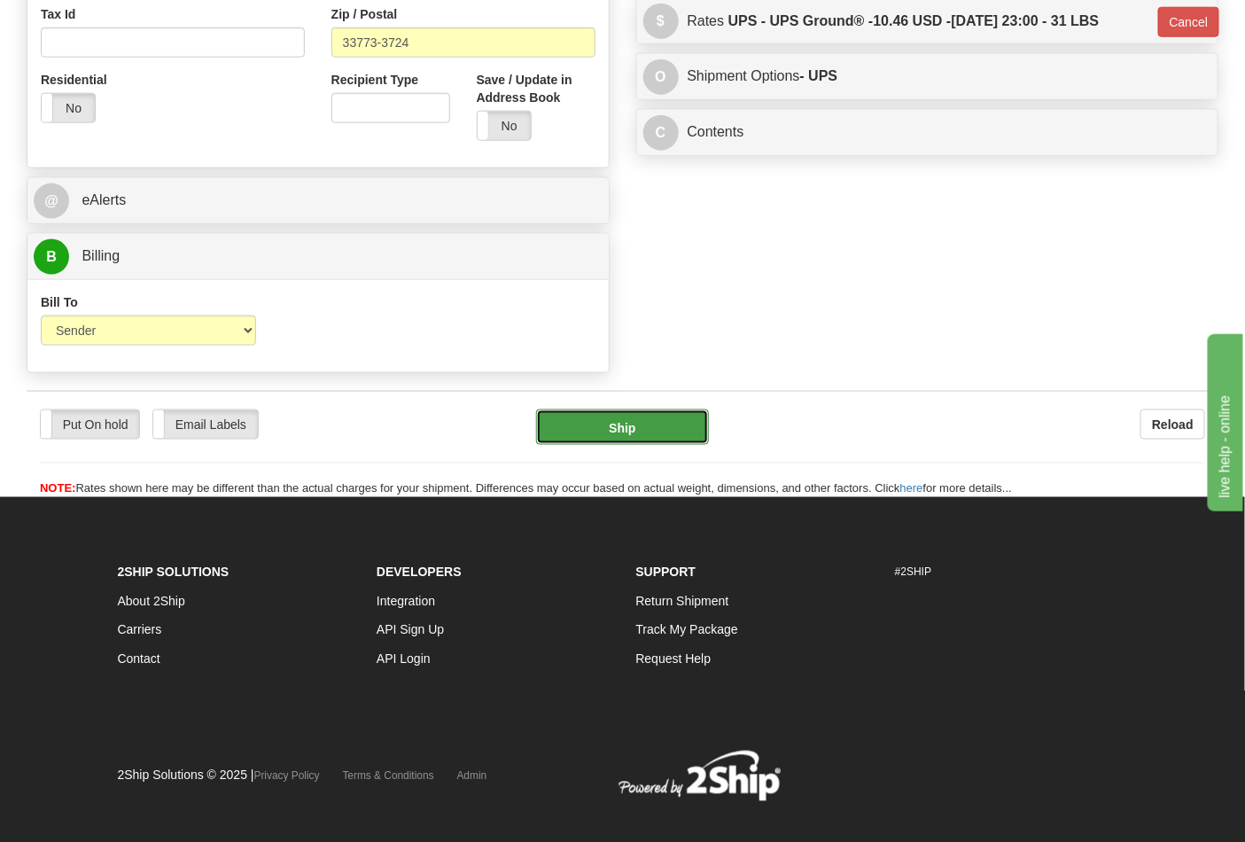
click at [616, 419] on button "Ship" at bounding box center [622, 426] width 172 height 35
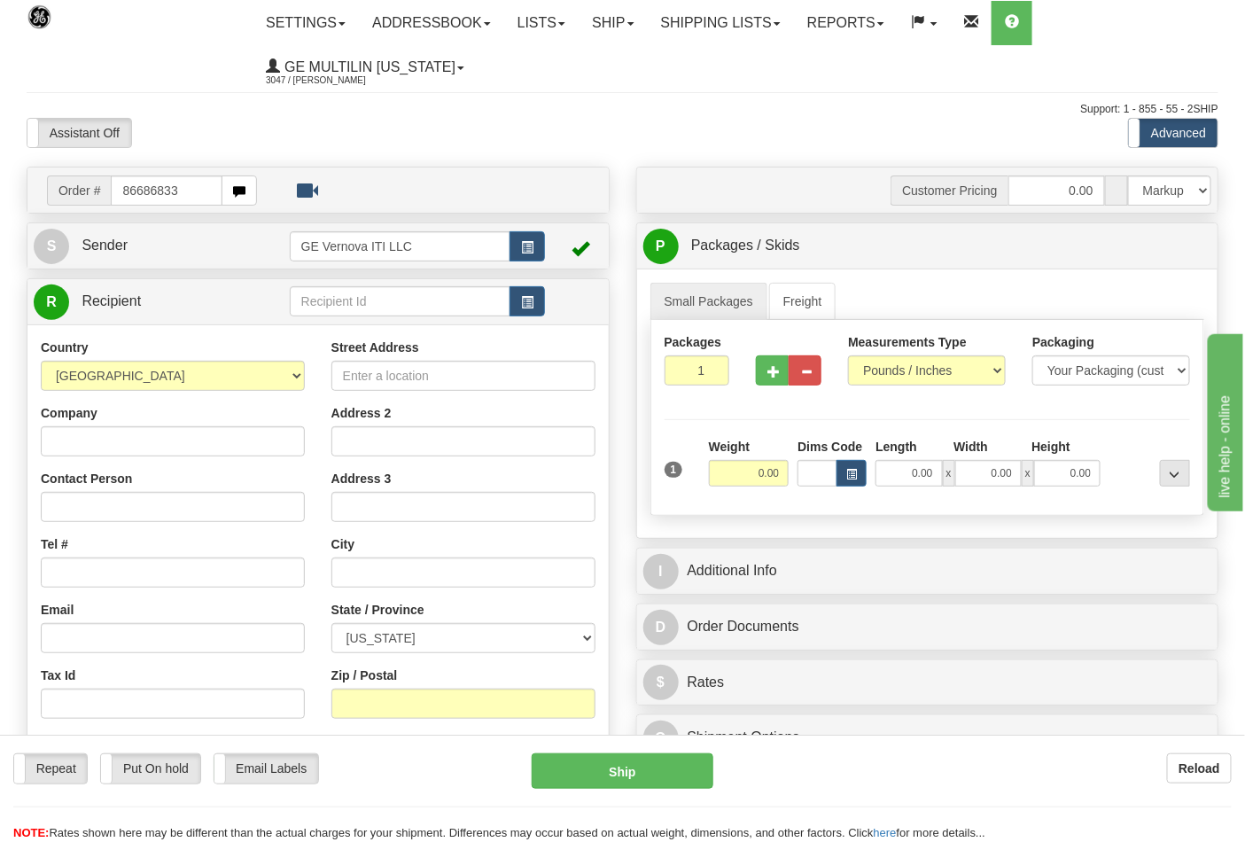
type input "86686833"
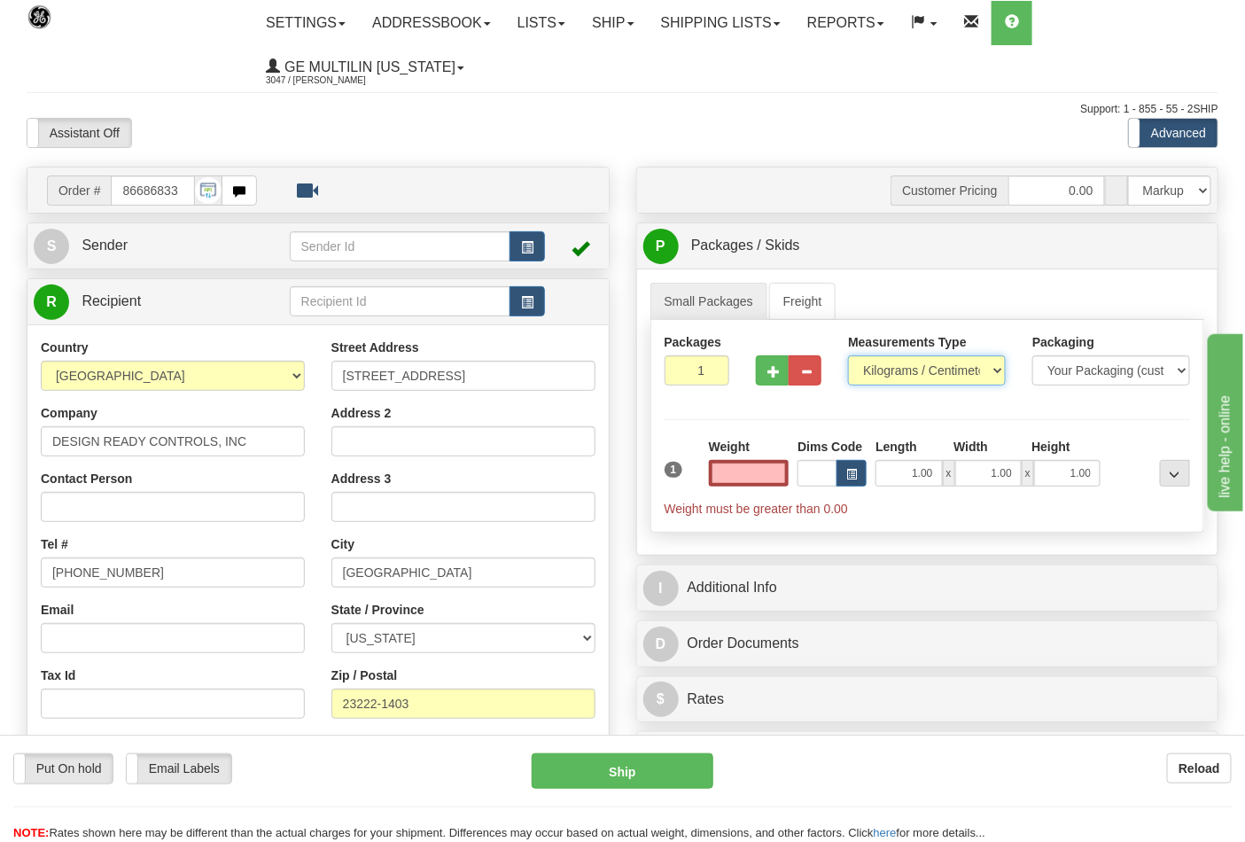
type input "0.00"
click at [892, 377] on select "Pounds / Inches Kilograms / Centimeters" at bounding box center [927, 370] width 158 height 30
select select "0"
click at [848, 356] on select "Pounds / Inches Kilograms / Centimeters" at bounding box center [927, 370] width 158 height 30
click at [776, 376] on span "button" at bounding box center [773, 372] width 12 height 12
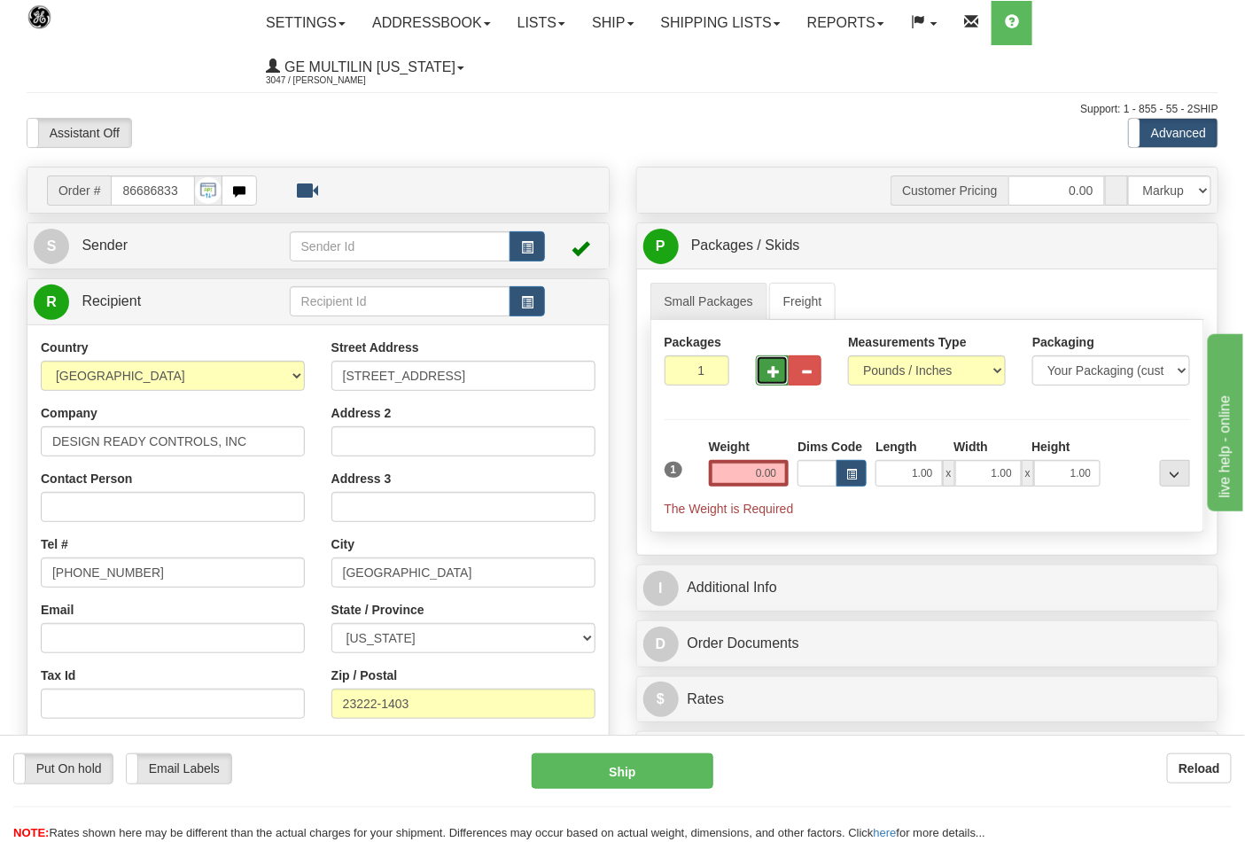
type input "2"
click at [1174, 243] on span "Pack / Skid Level" at bounding box center [1160, 246] width 81 height 12
radio input "true"
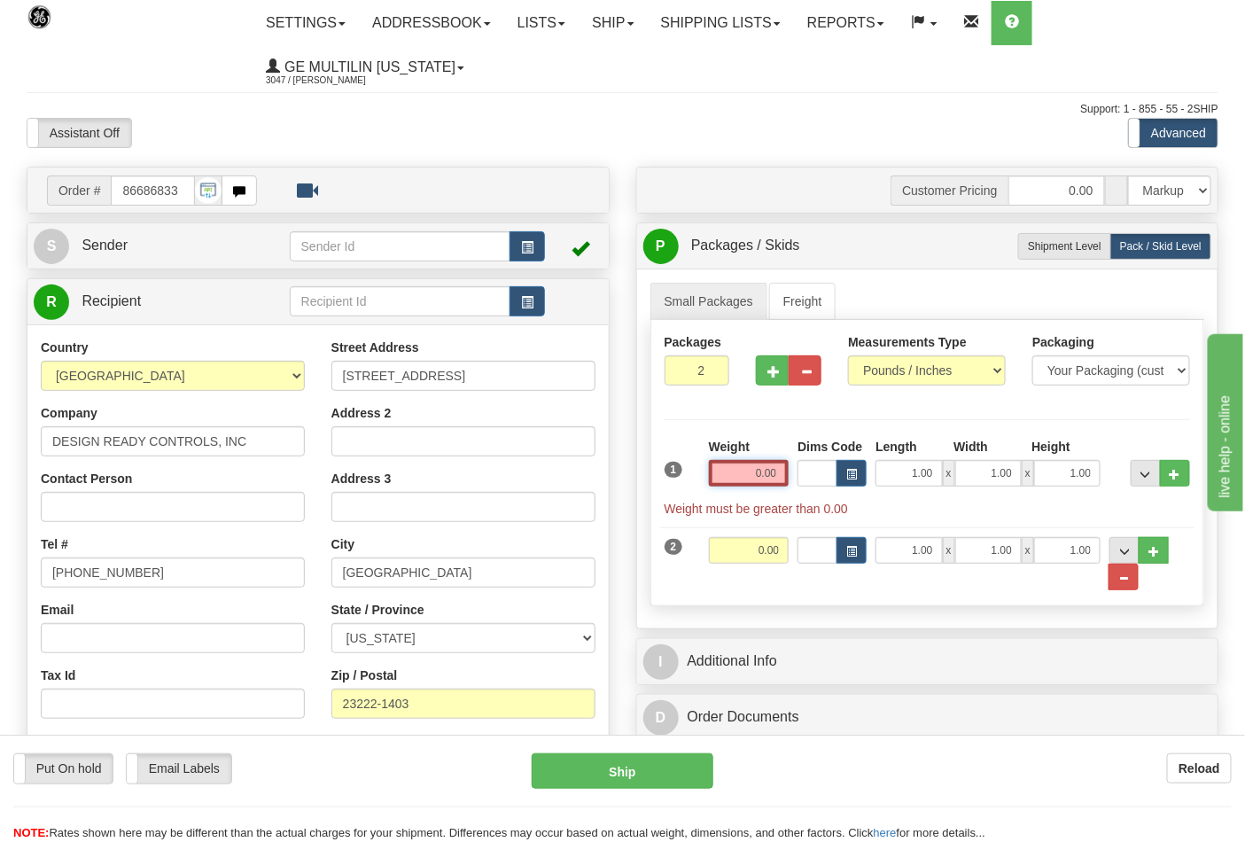
click at [780, 470] on input "0.00" at bounding box center [749, 473] width 81 height 27
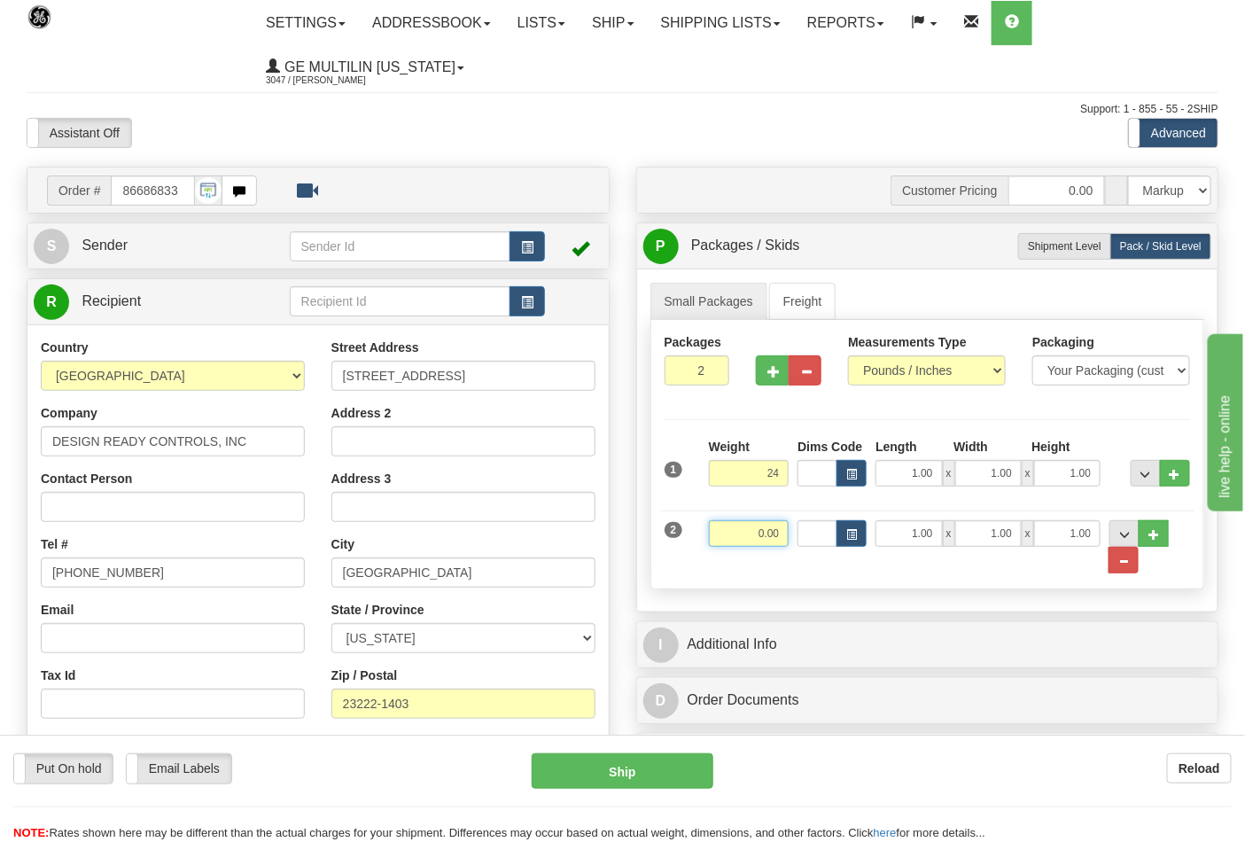
type input "24.00"
click at [780, 527] on input "0.00" at bounding box center [749, 533] width 81 height 27
click button "Delete" at bounding box center [0, 0] width 0 height 0
type input "34.00"
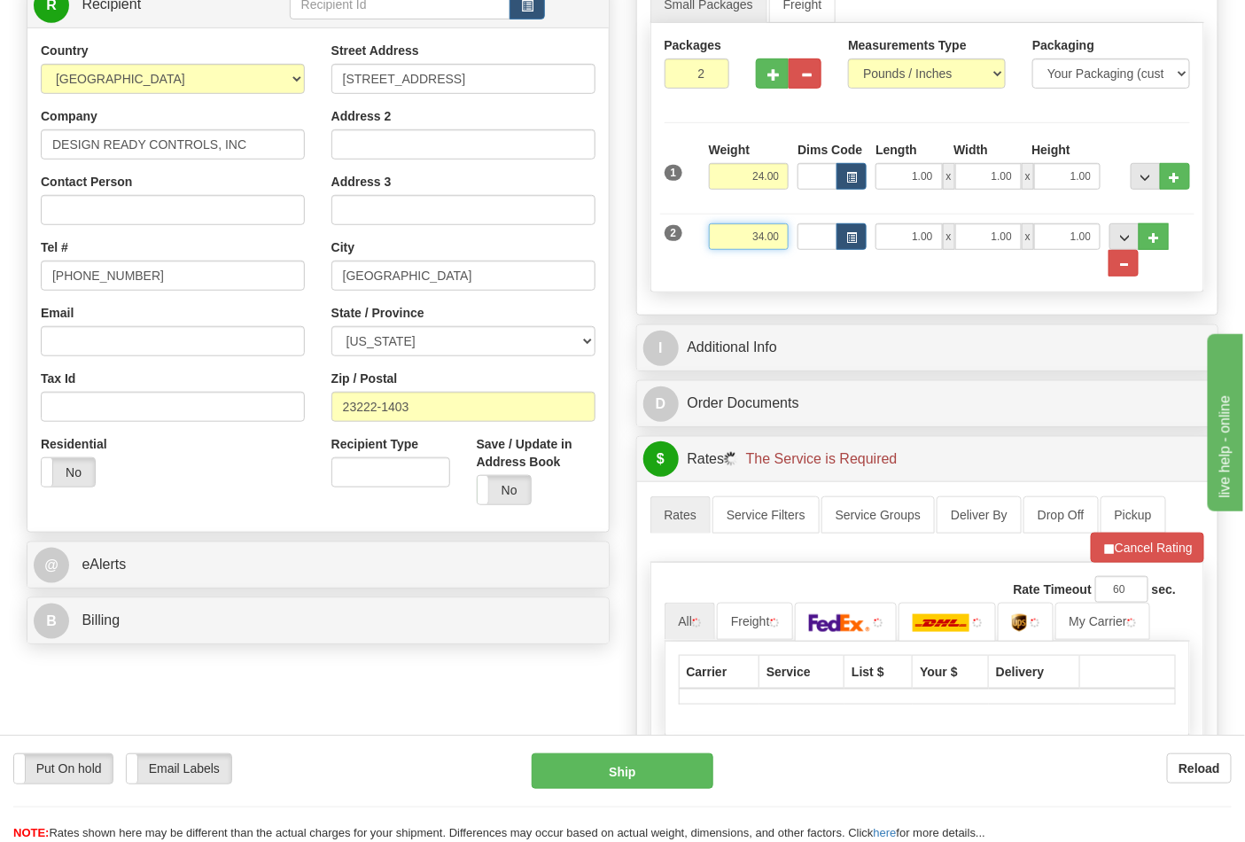
scroll to position [393, 0]
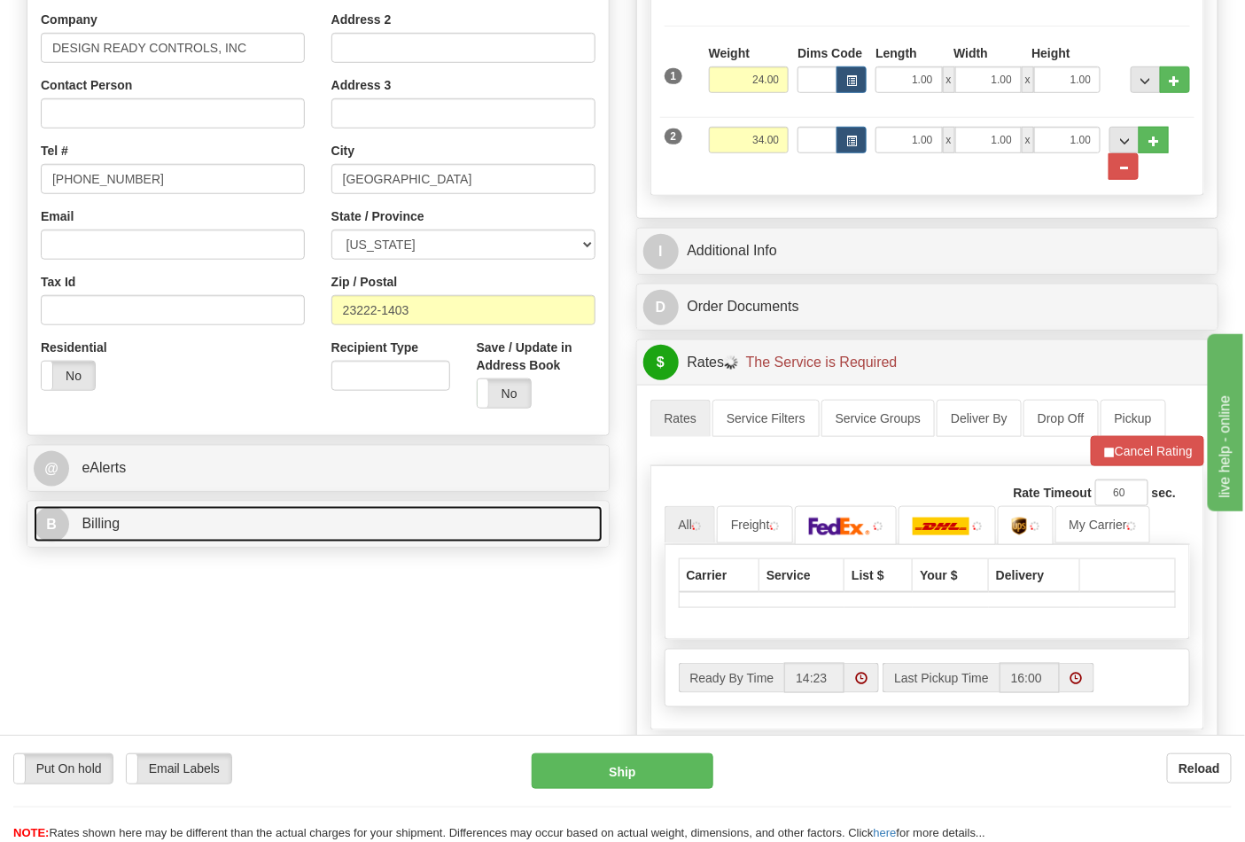
click at [161, 542] on link "B Billing" at bounding box center [318, 524] width 569 height 36
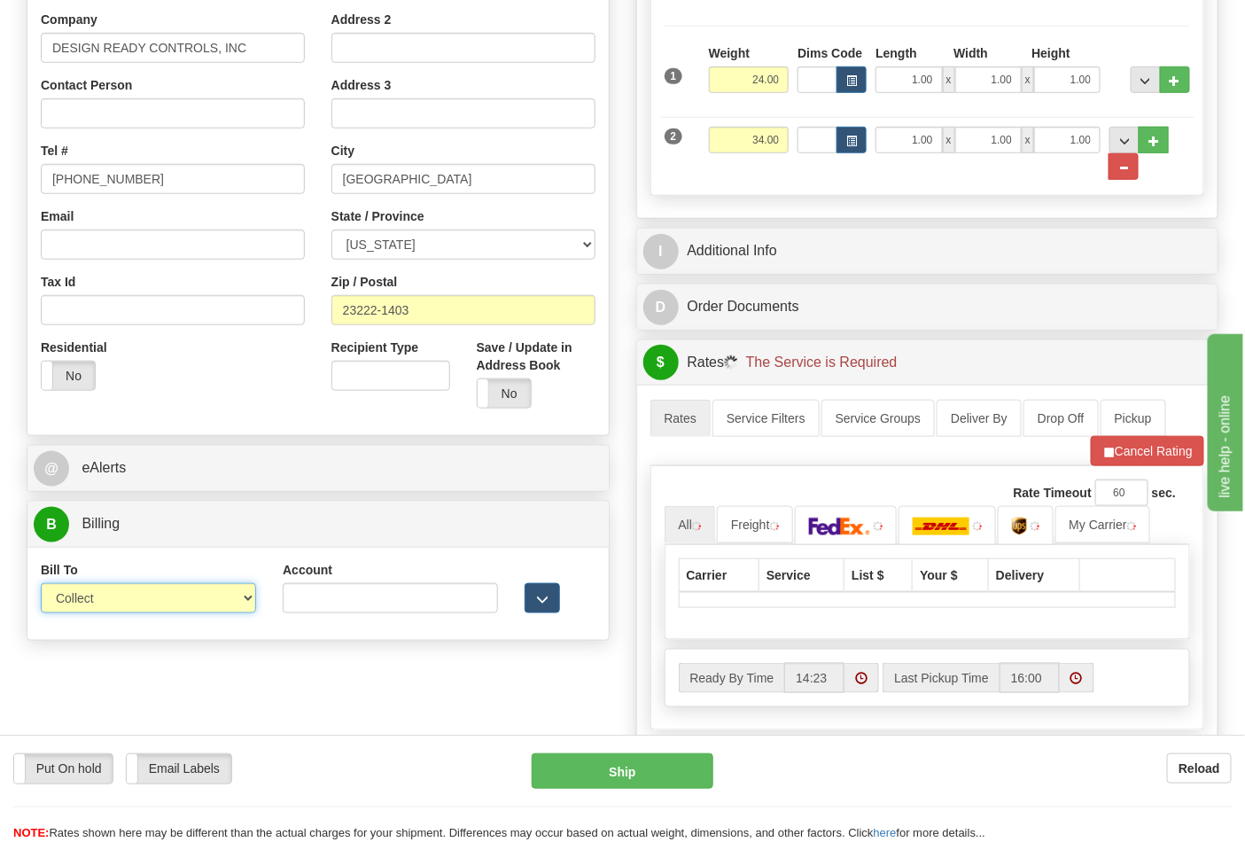
click at [129, 608] on select "Sender Recipient Third Party Collect" at bounding box center [148, 598] width 215 height 30
select select "2"
click at [41, 585] on select "Sender Recipient Third Party Collect" at bounding box center [148, 598] width 215 height 30
click at [358, 613] on input "Account" at bounding box center [390, 598] width 215 height 30
type input "132257434"
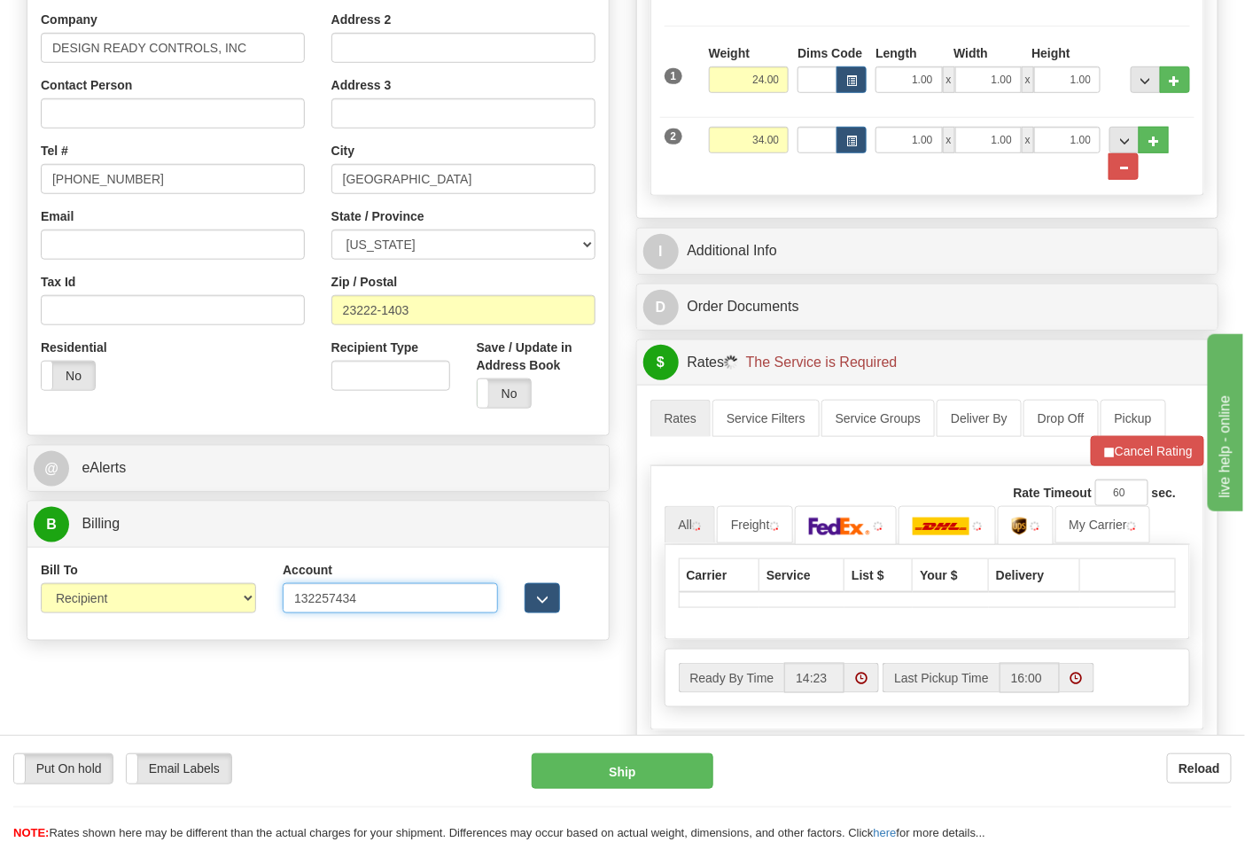
click button "Delete" at bounding box center [0, 0] width 0 height 0
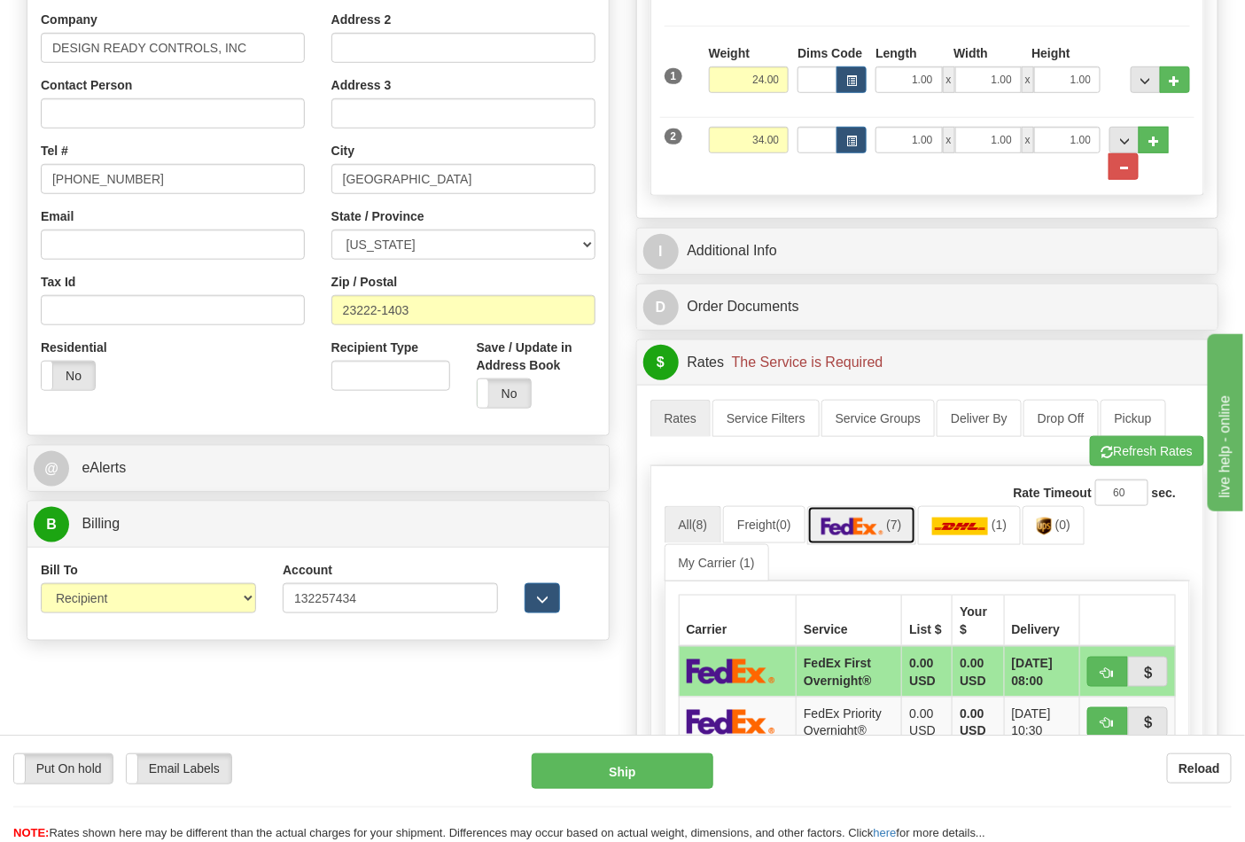
click at [905, 536] on link "(7)" at bounding box center [861, 525] width 109 height 38
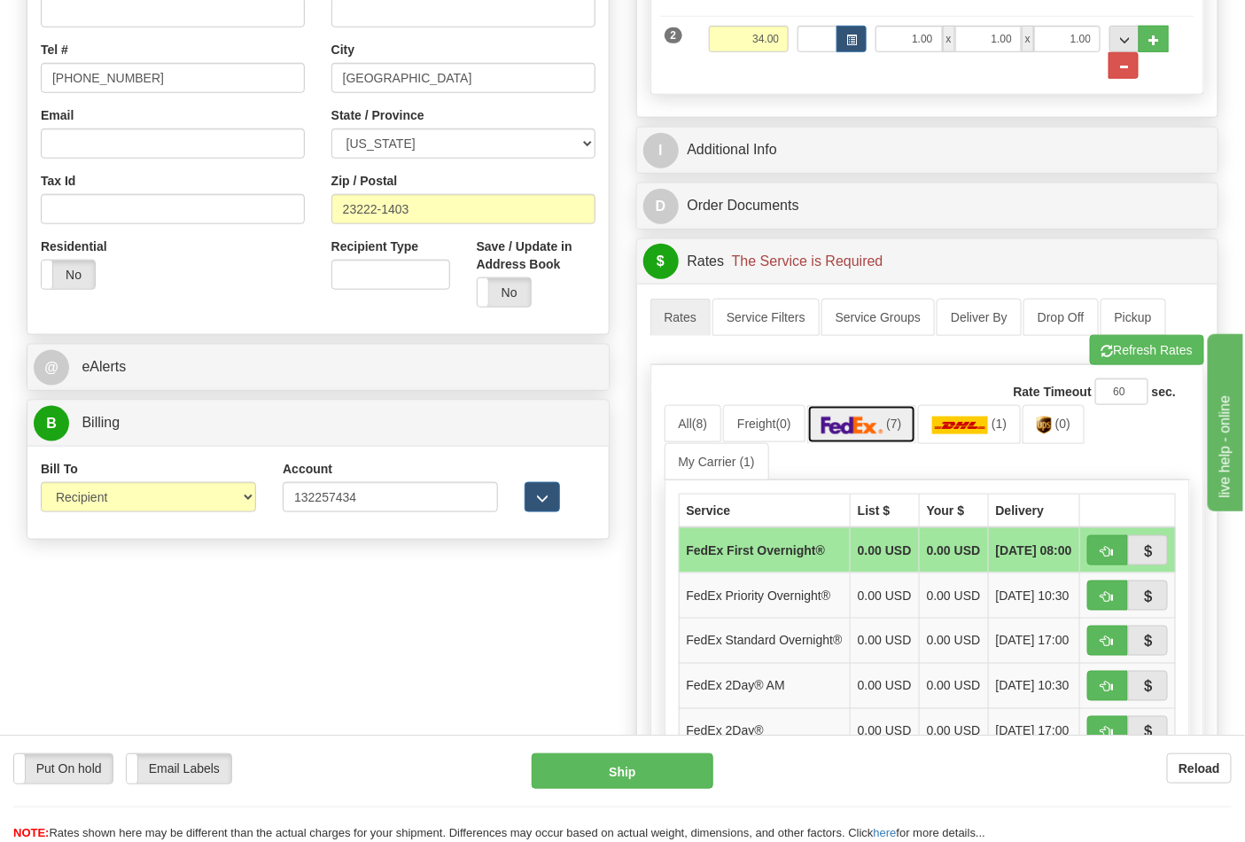
scroll to position [688, 0]
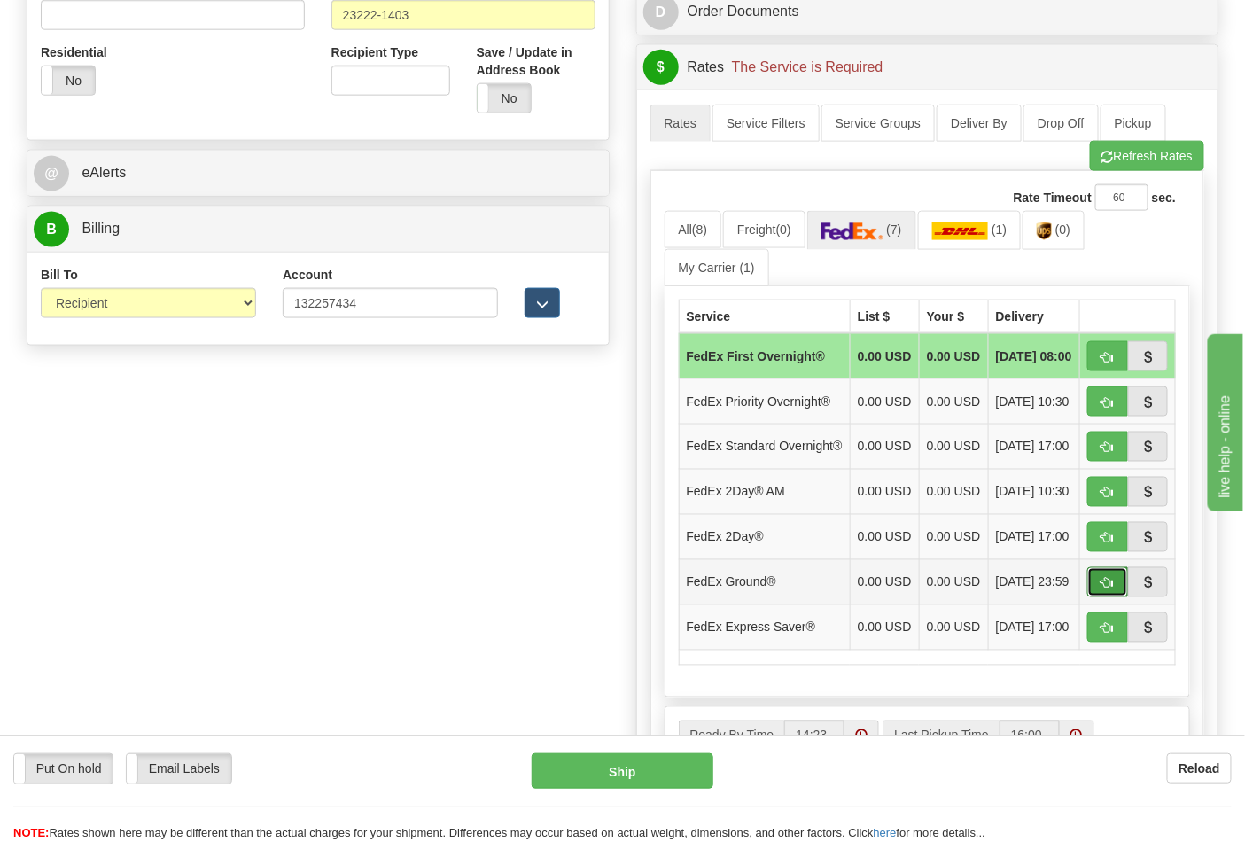
click at [1113, 597] on button "button" at bounding box center [1107, 582] width 41 height 30
type input "92"
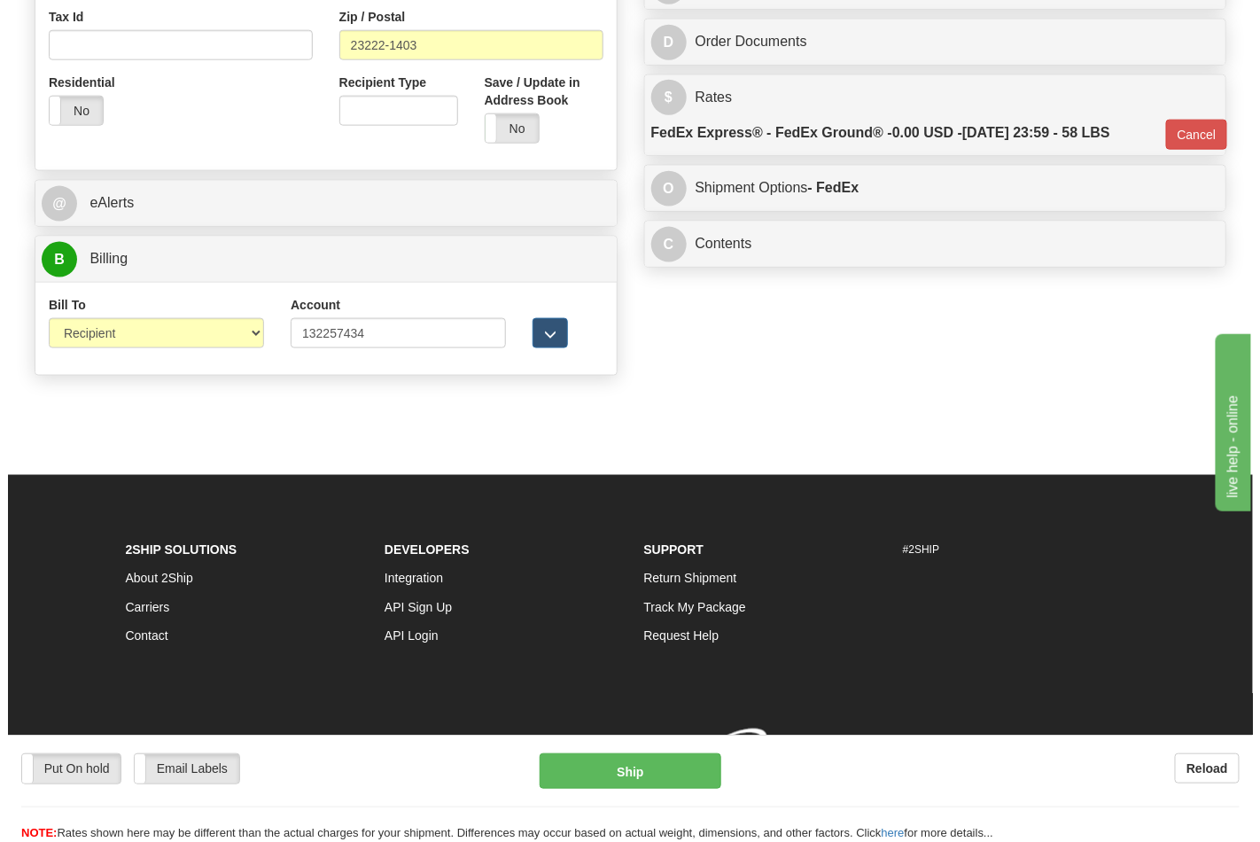
scroll to position [661, 0]
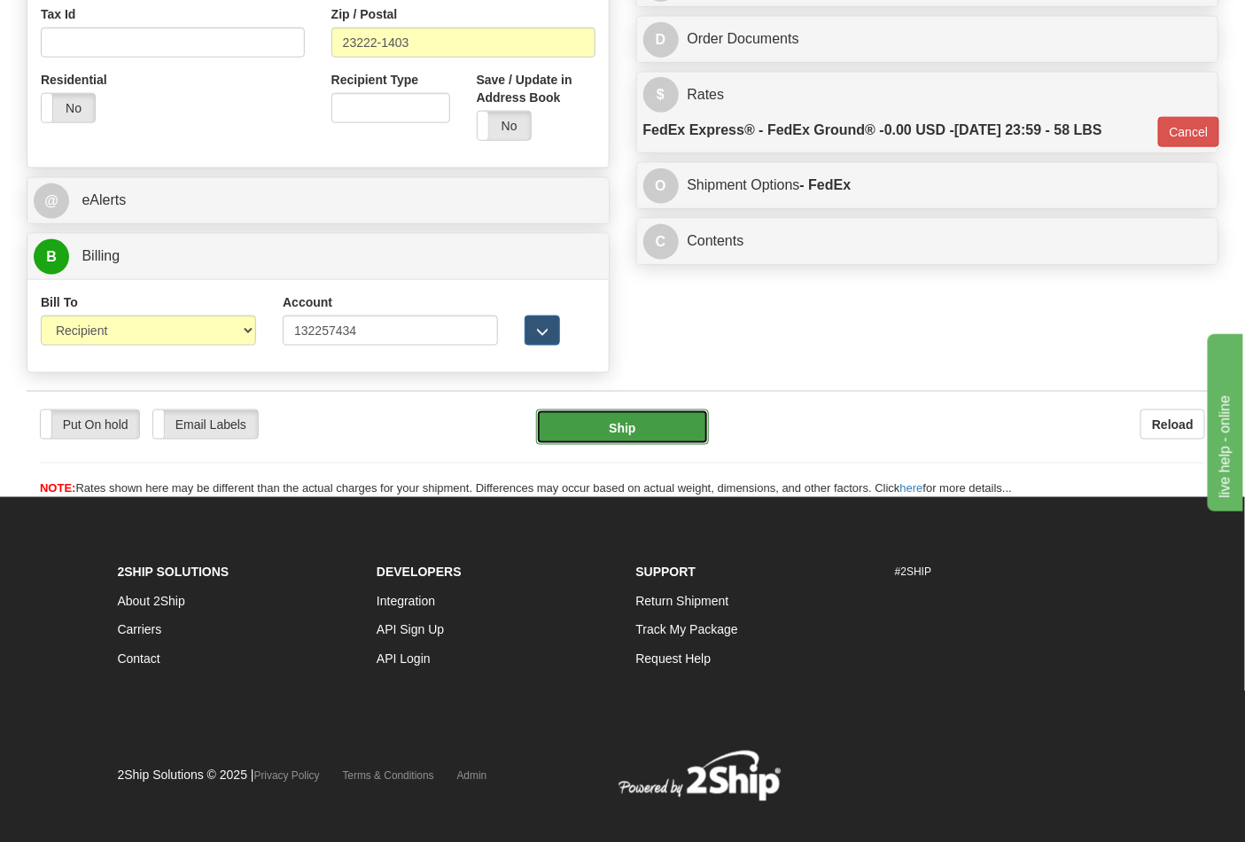
click at [617, 435] on button "Ship" at bounding box center [622, 426] width 172 height 35
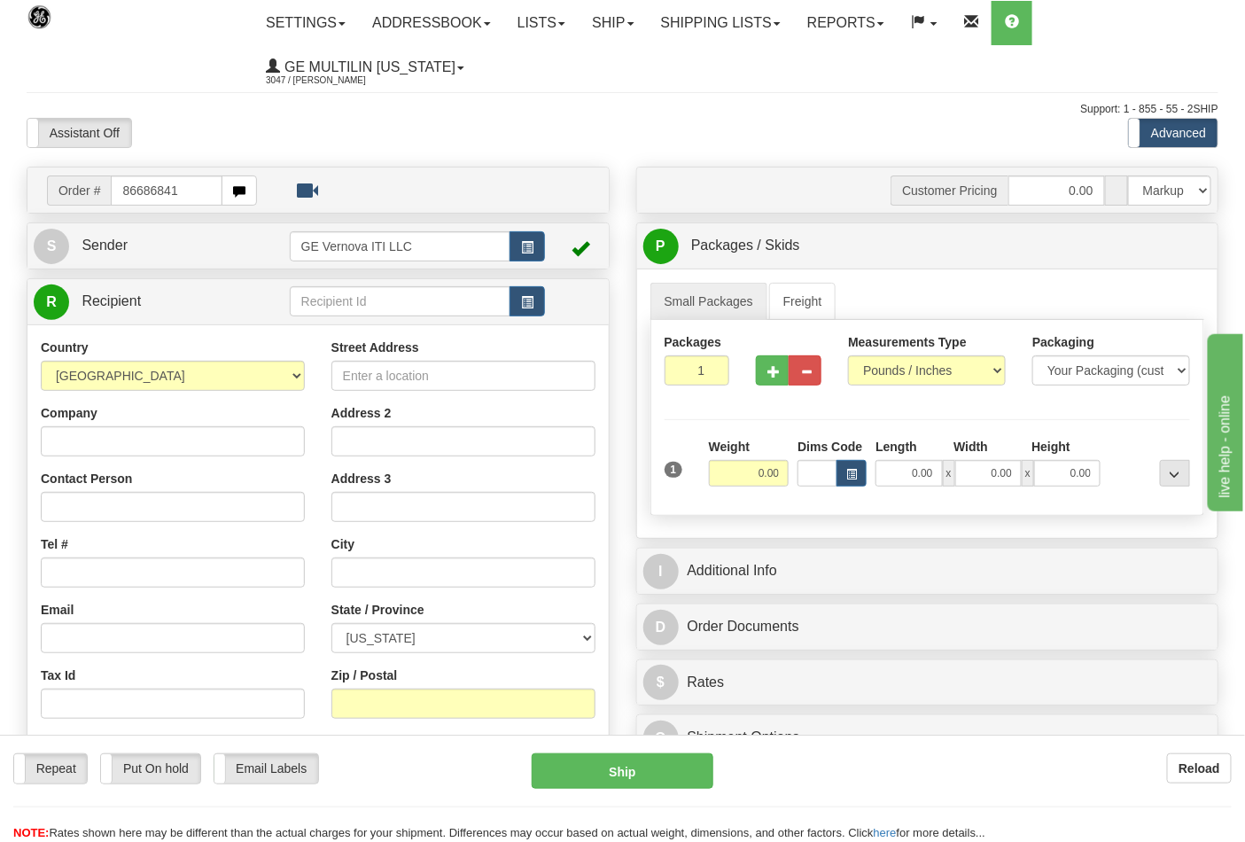
type input "86686841"
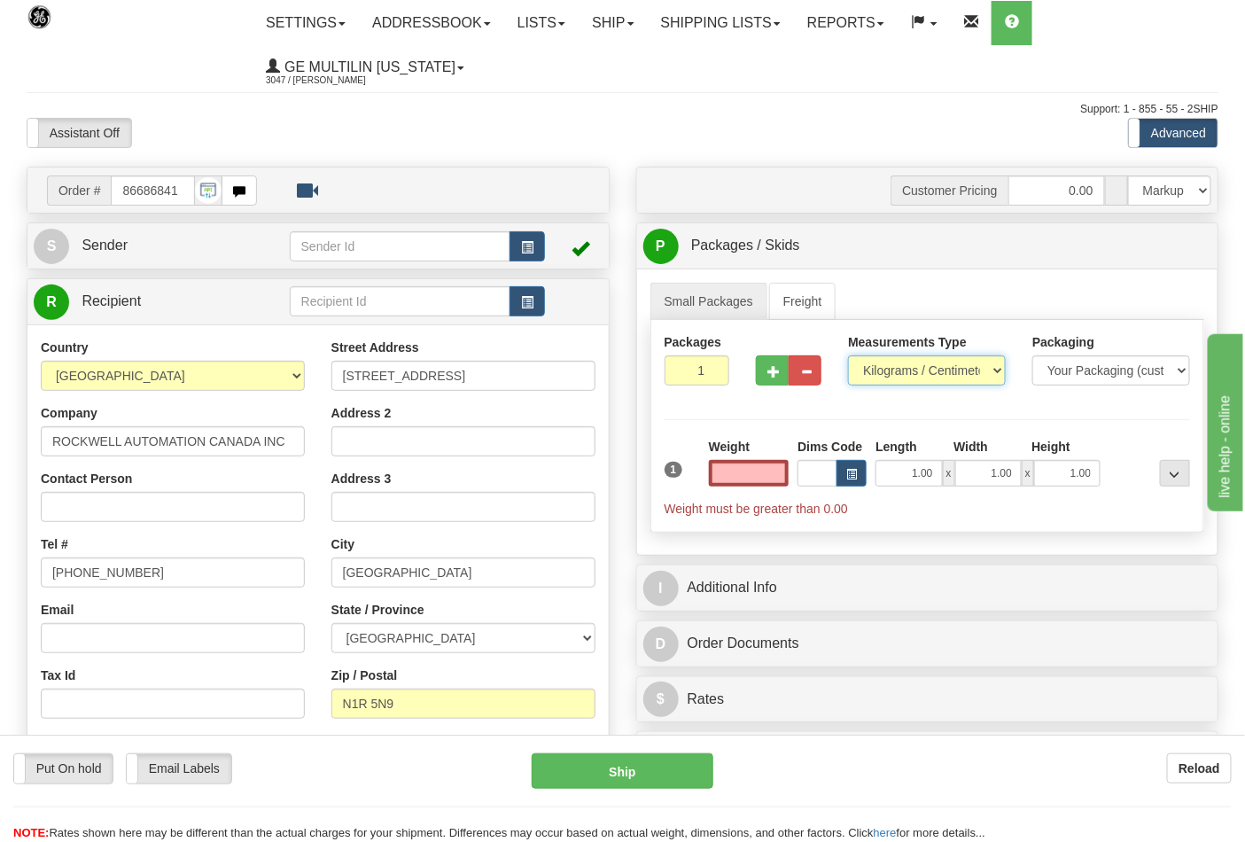
type input "0.00"
drag, startPoint x: 896, startPoint y: 368, endPoint x: 897, endPoint y: 384, distance: 16.0
click at [896, 368] on select "Pounds / Inches Kilograms / Centimeters" at bounding box center [927, 370] width 158 height 30
select select "0"
click at [848, 356] on select "Pounds / Inches Kilograms / Centimeters" at bounding box center [927, 370] width 158 height 30
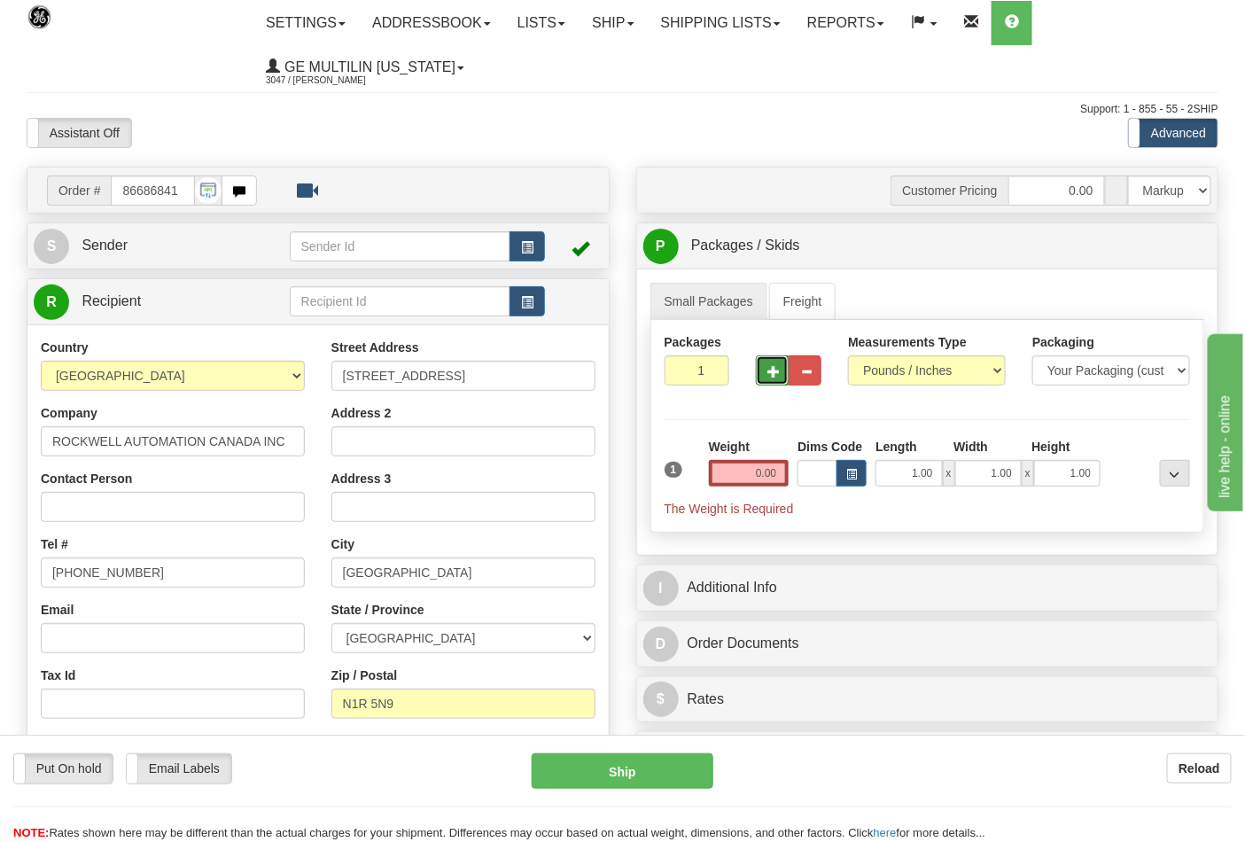
click at [780, 377] on span "button" at bounding box center [773, 372] width 12 height 12
click at [778, 377] on span "button" at bounding box center [773, 372] width 12 height 12
click at [776, 376] on span "button" at bounding box center [773, 372] width 12 height 12
type input "4"
click at [778, 466] on input "0.00" at bounding box center [749, 473] width 81 height 27
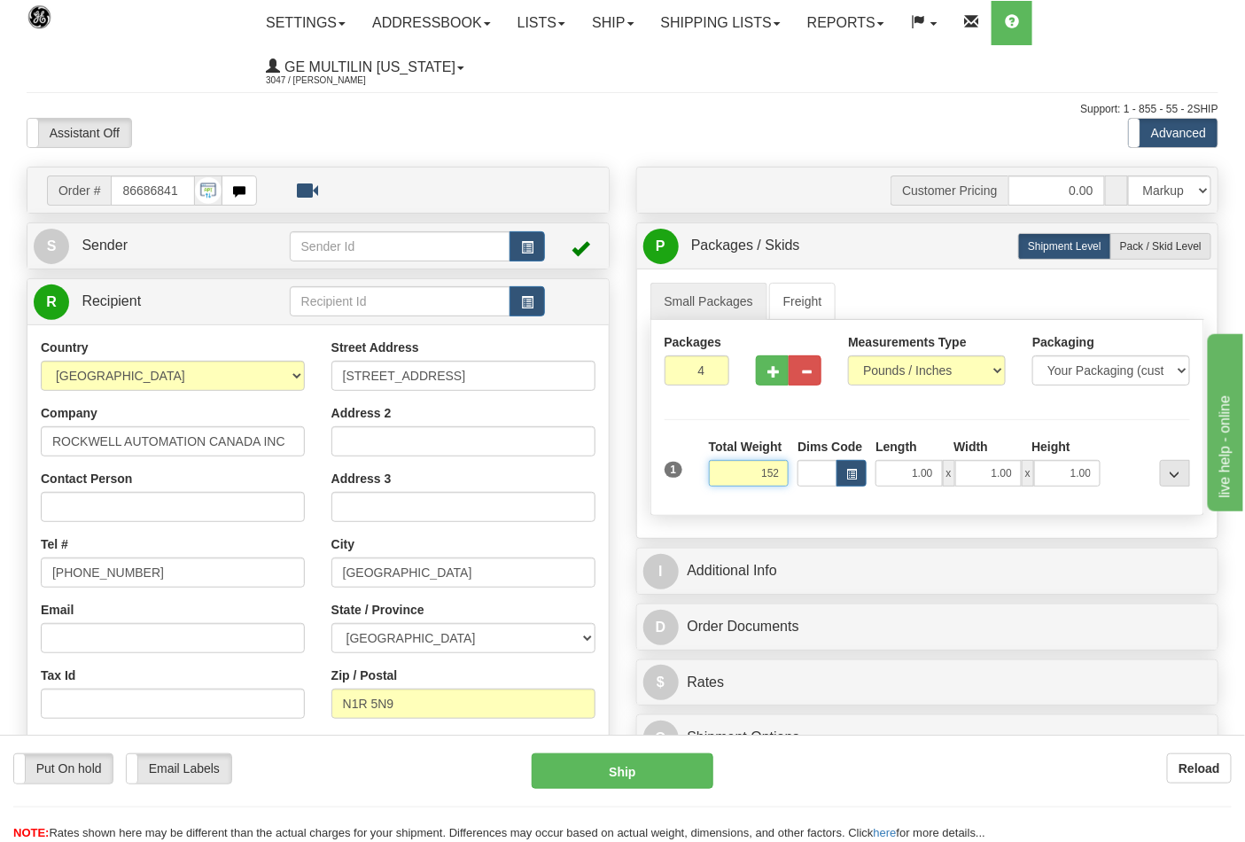
click button "Delete" at bounding box center [0, 0] width 0 height 0
type input "152.00"
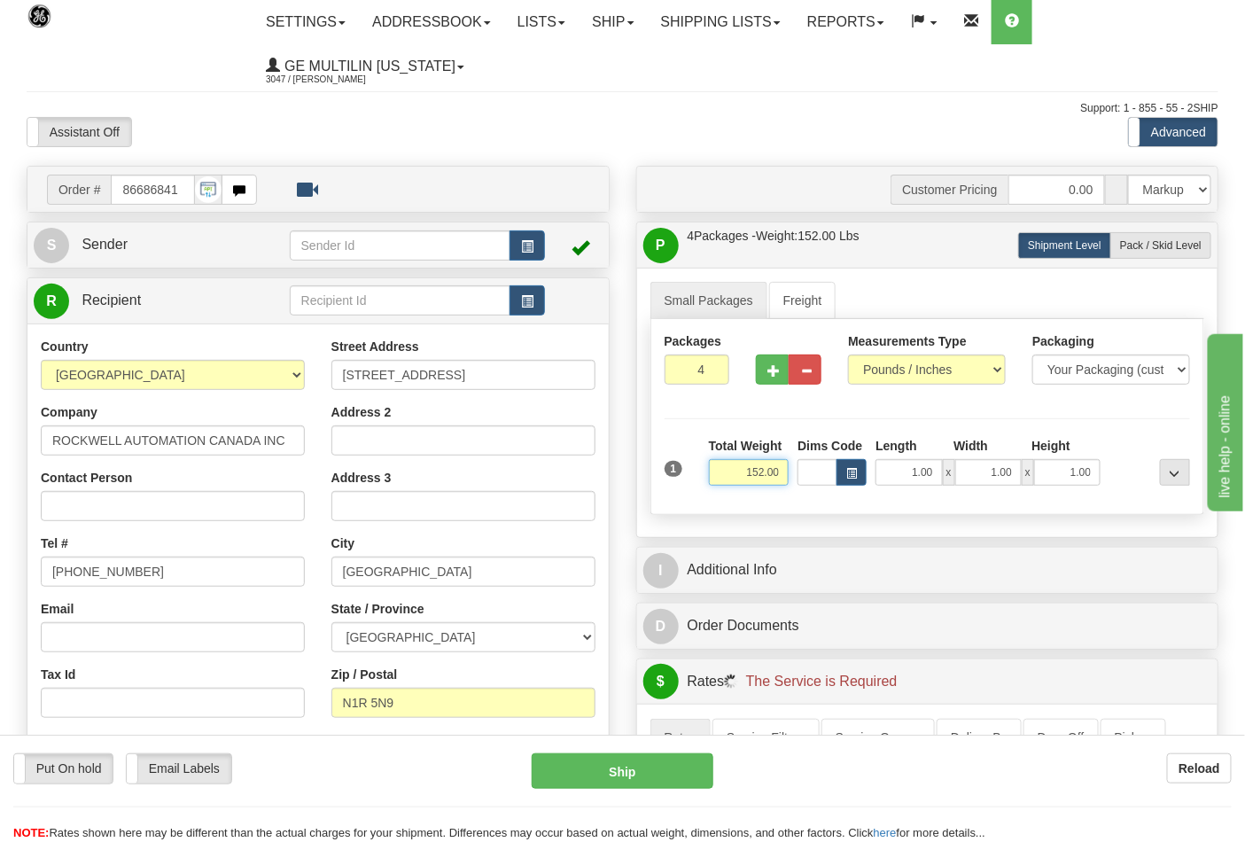
scroll to position [295, 0]
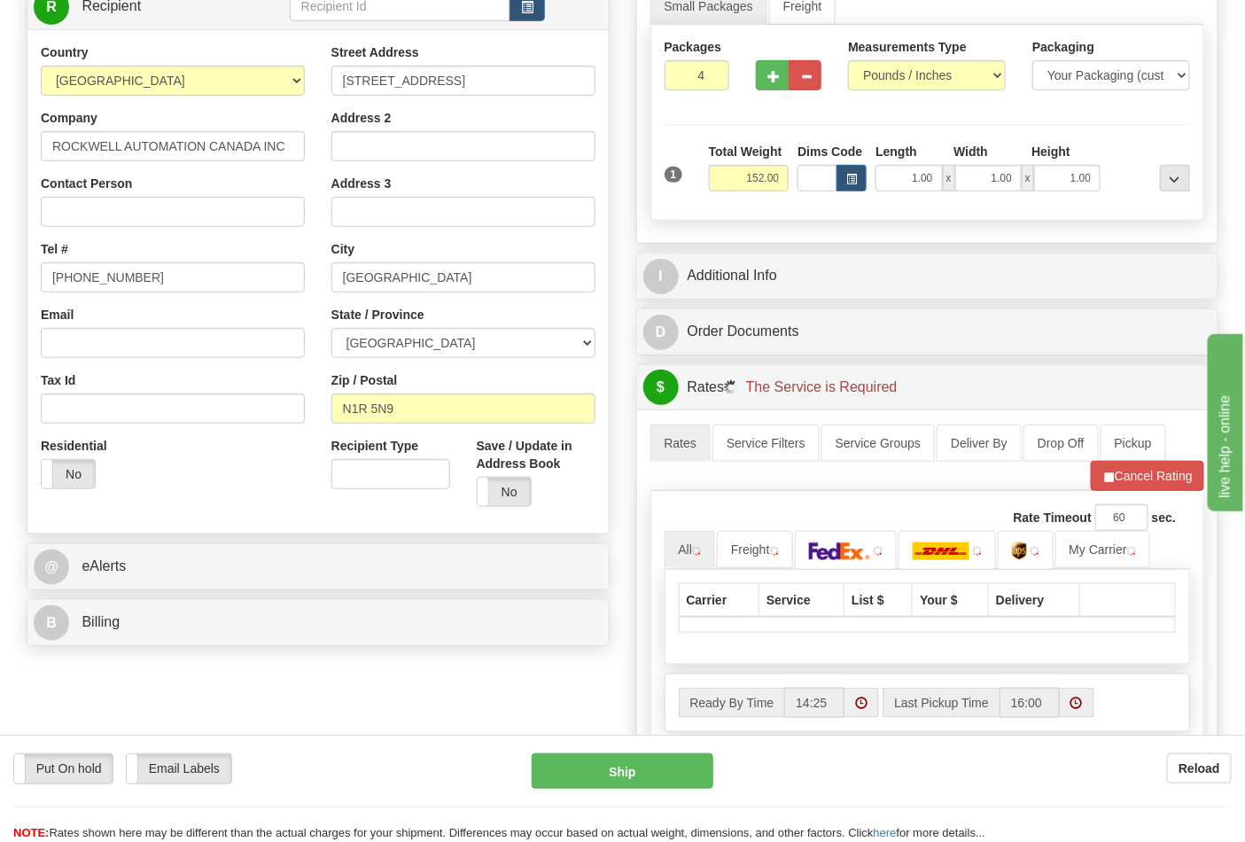
click at [138, 606] on div "B Billing" at bounding box center [317, 622] width 581 height 45
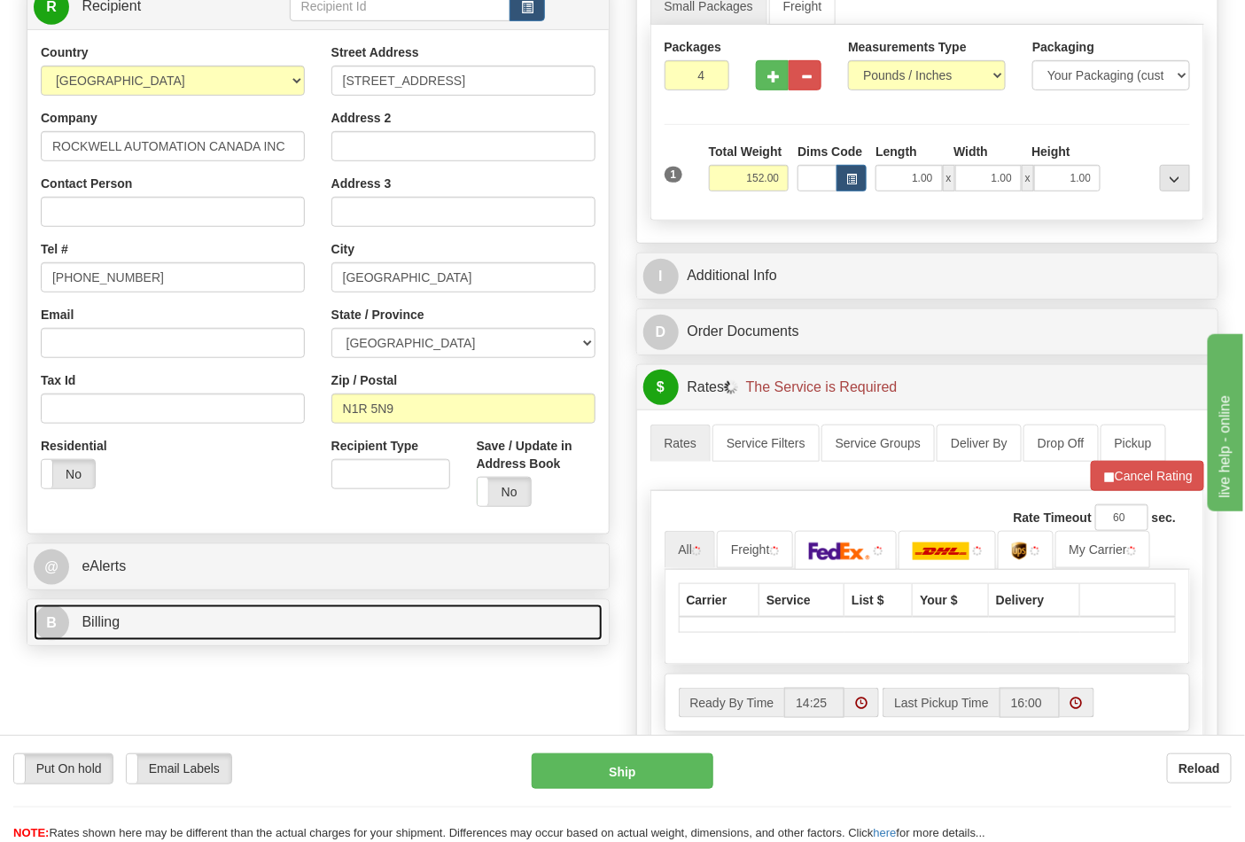
click at [144, 613] on link "B Billing" at bounding box center [318, 622] width 569 height 36
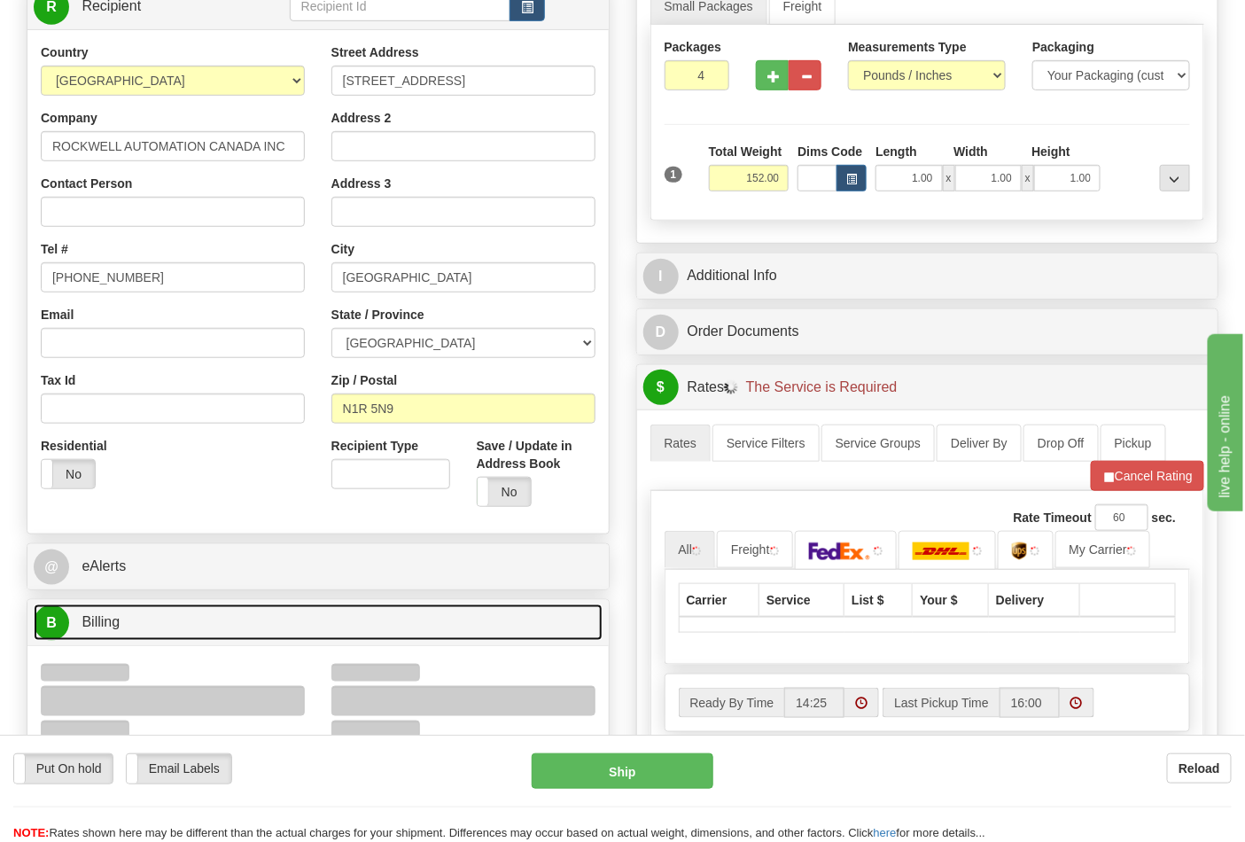
scroll to position [492, 0]
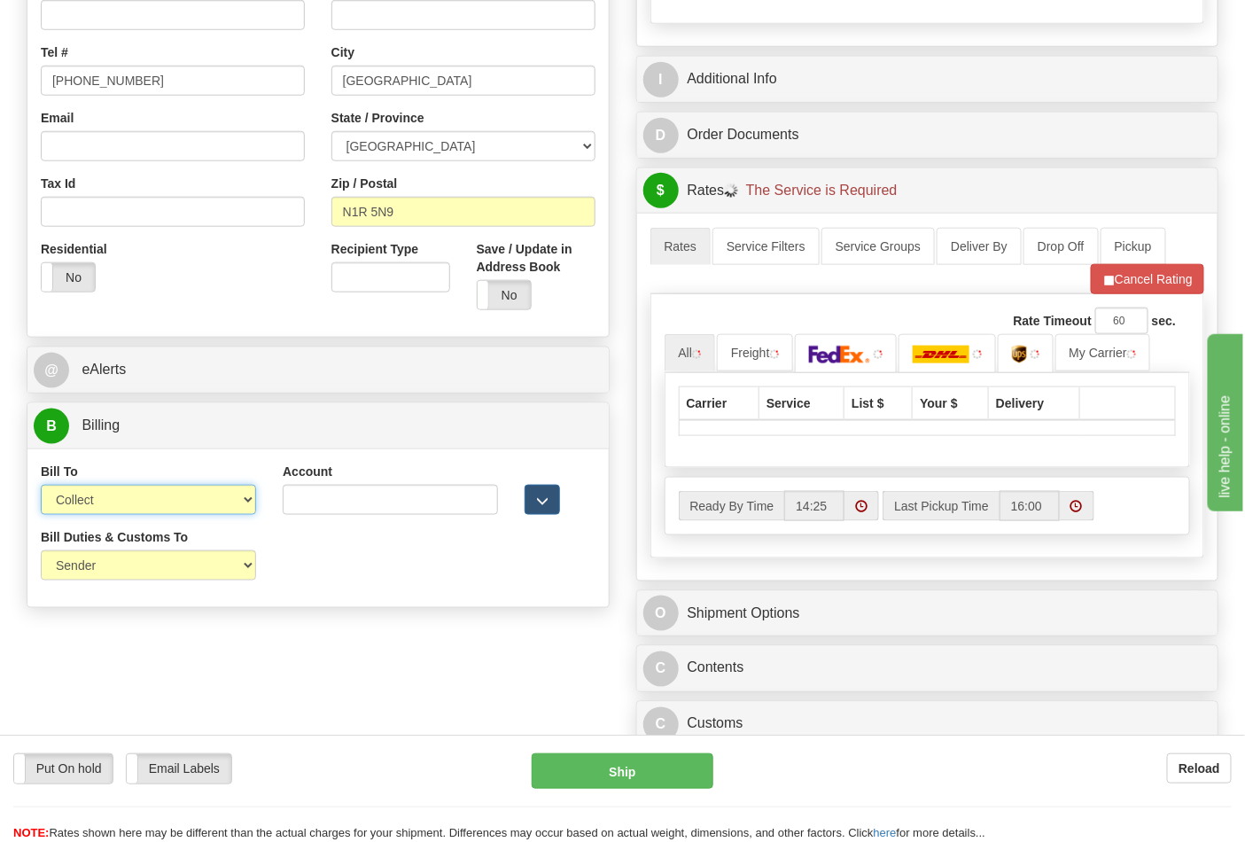
click at [109, 502] on select "Sender Recipient Third Party Collect" at bounding box center [148, 500] width 215 height 30
select select "2"
click at [41, 486] on select "Sender Recipient Third Party Collect" at bounding box center [148, 500] width 215 height 30
click at [417, 499] on input "Account" at bounding box center [390, 500] width 215 height 30
paste input "950380623"
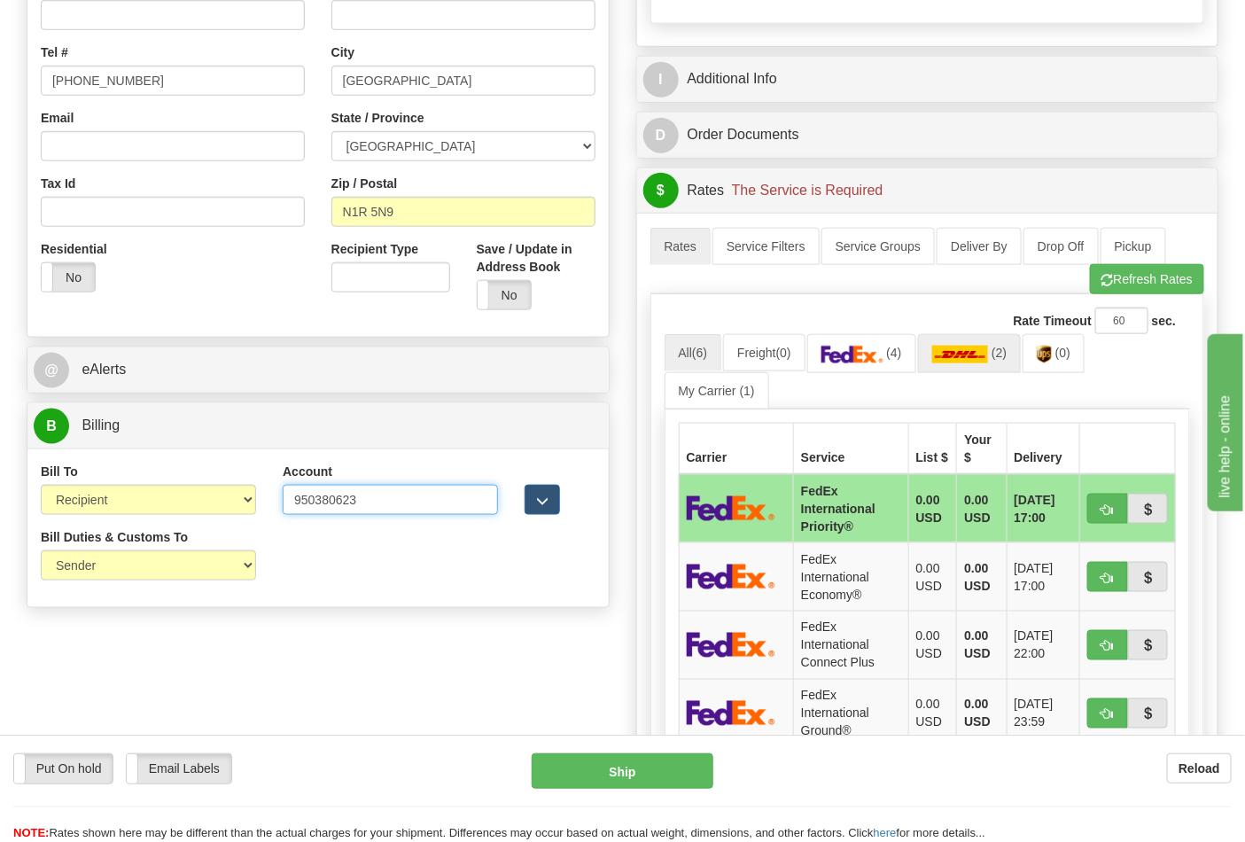
type input "950380623"
click at [975, 354] on img at bounding box center [960, 354] width 57 height 18
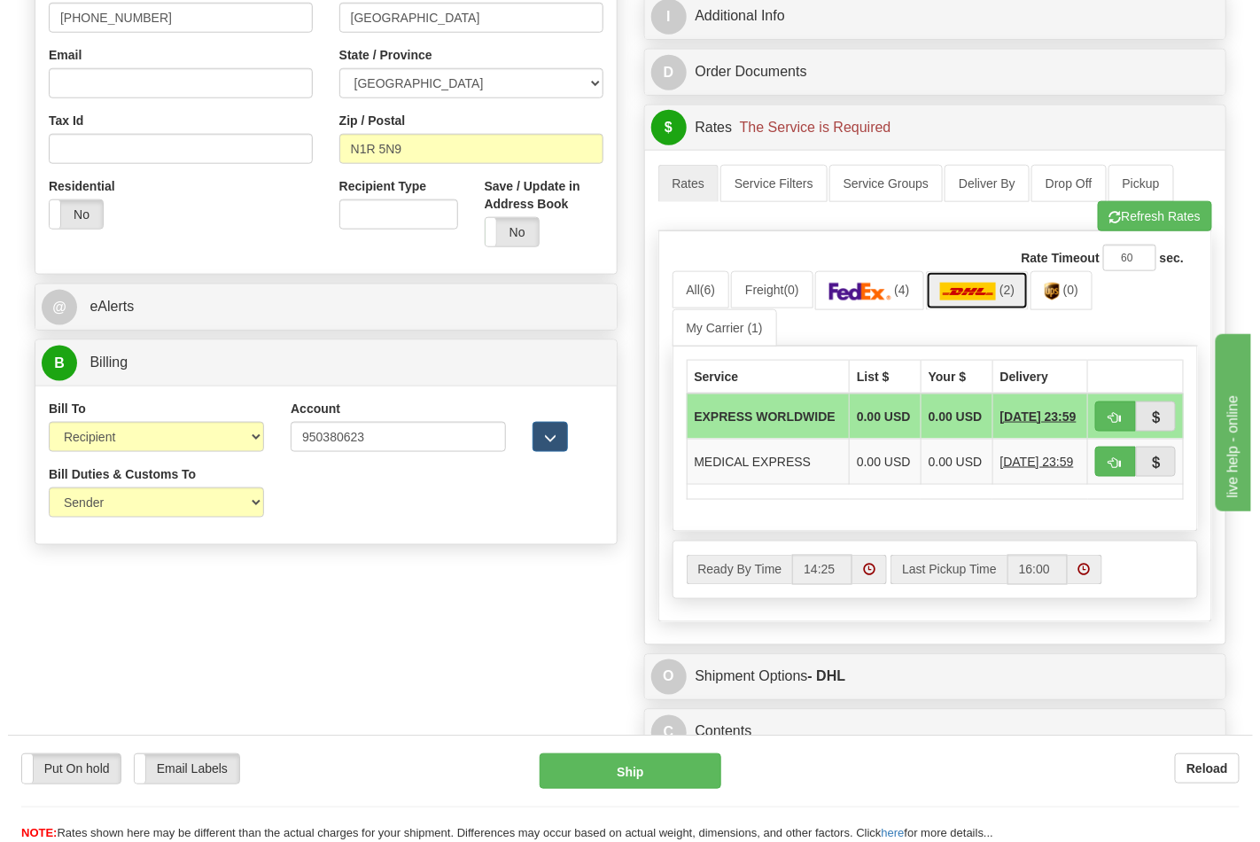
scroll to position [590, 0]
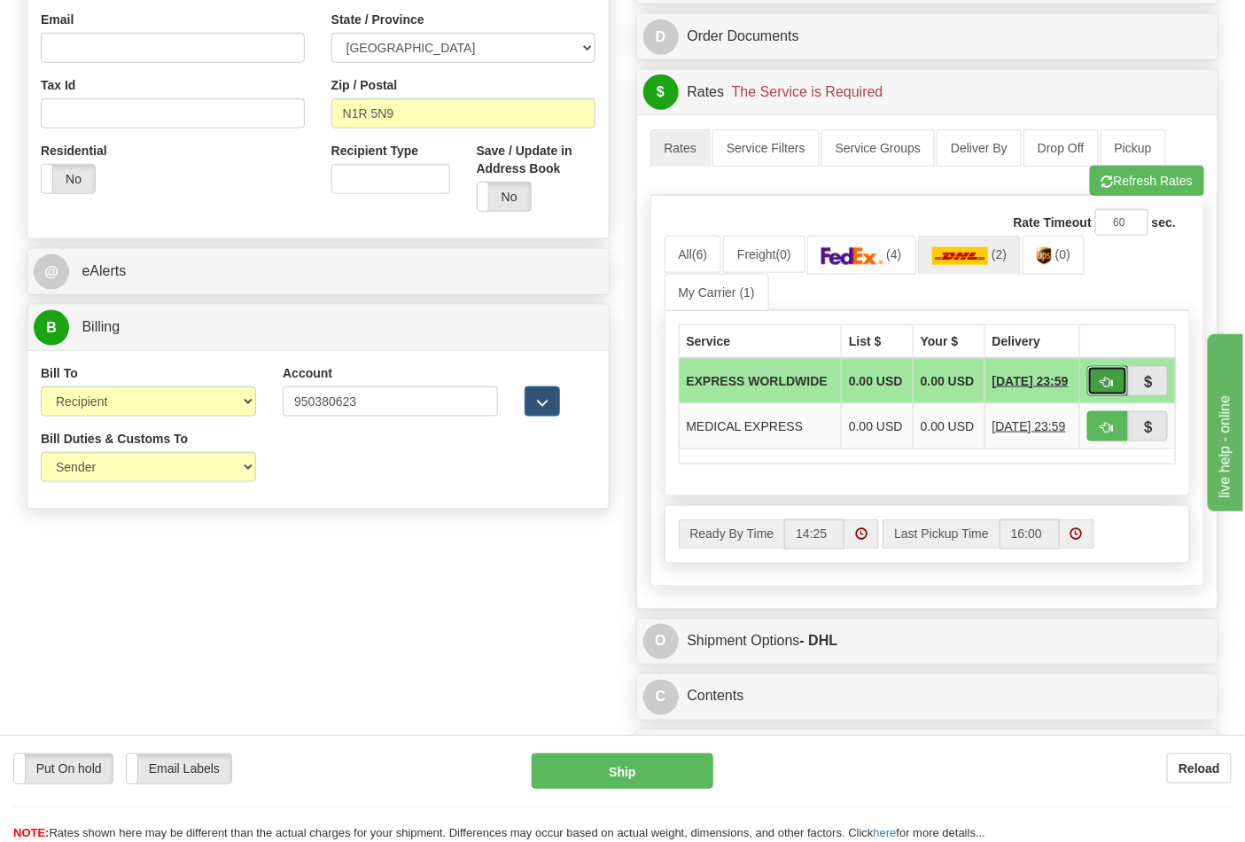
click at [1095, 378] on button "button" at bounding box center [1107, 381] width 41 height 30
type input "P"
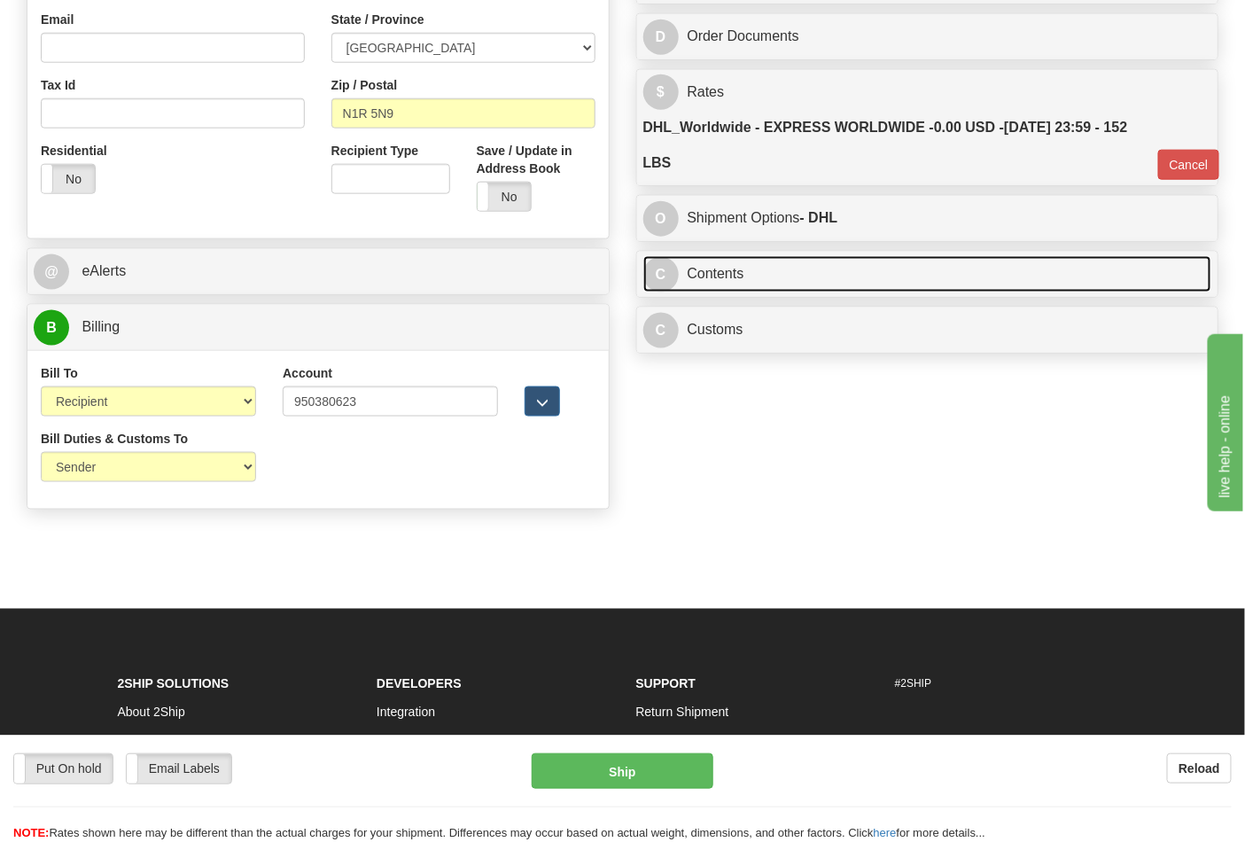
click at [773, 292] on link "C Contents" at bounding box center [927, 274] width 569 height 36
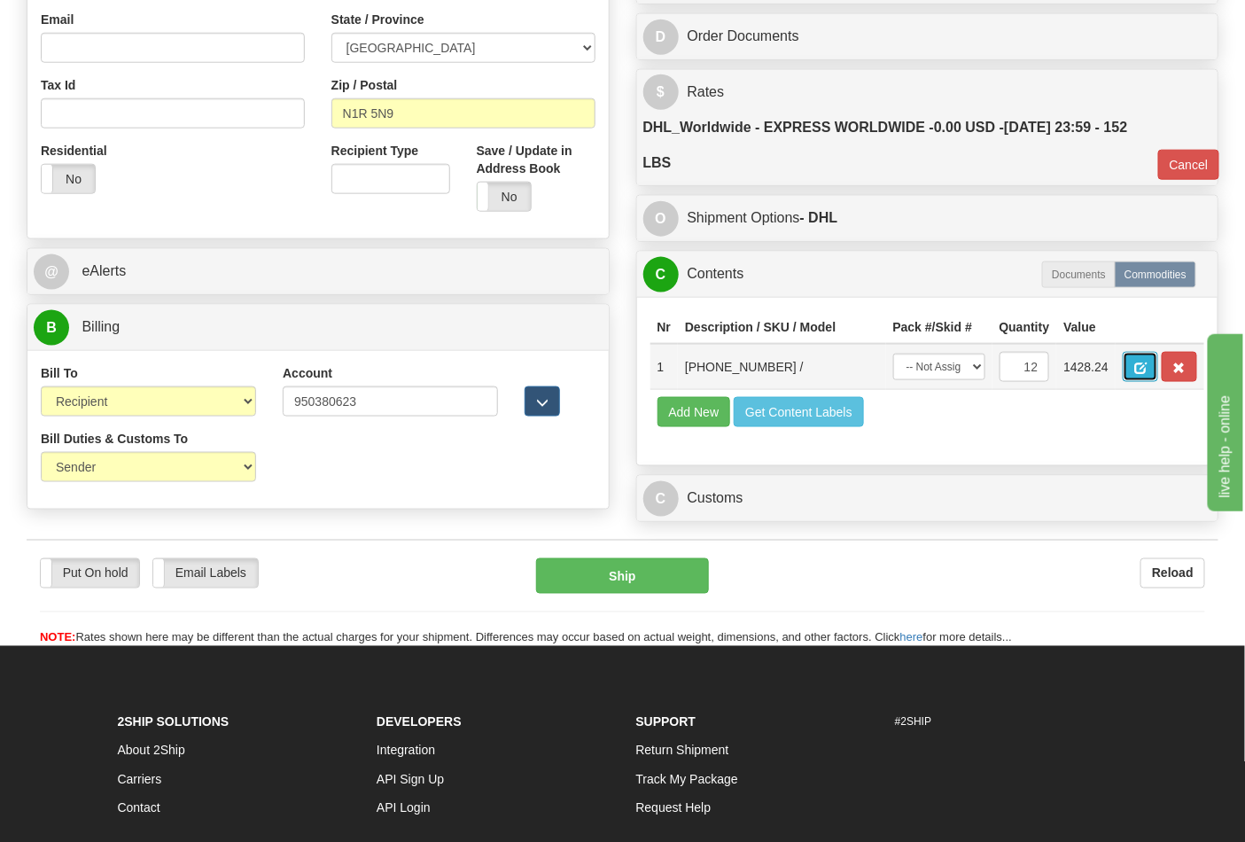
click at [1146, 363] on span "button" at bounding box center [1140, 368] width 12 height 12
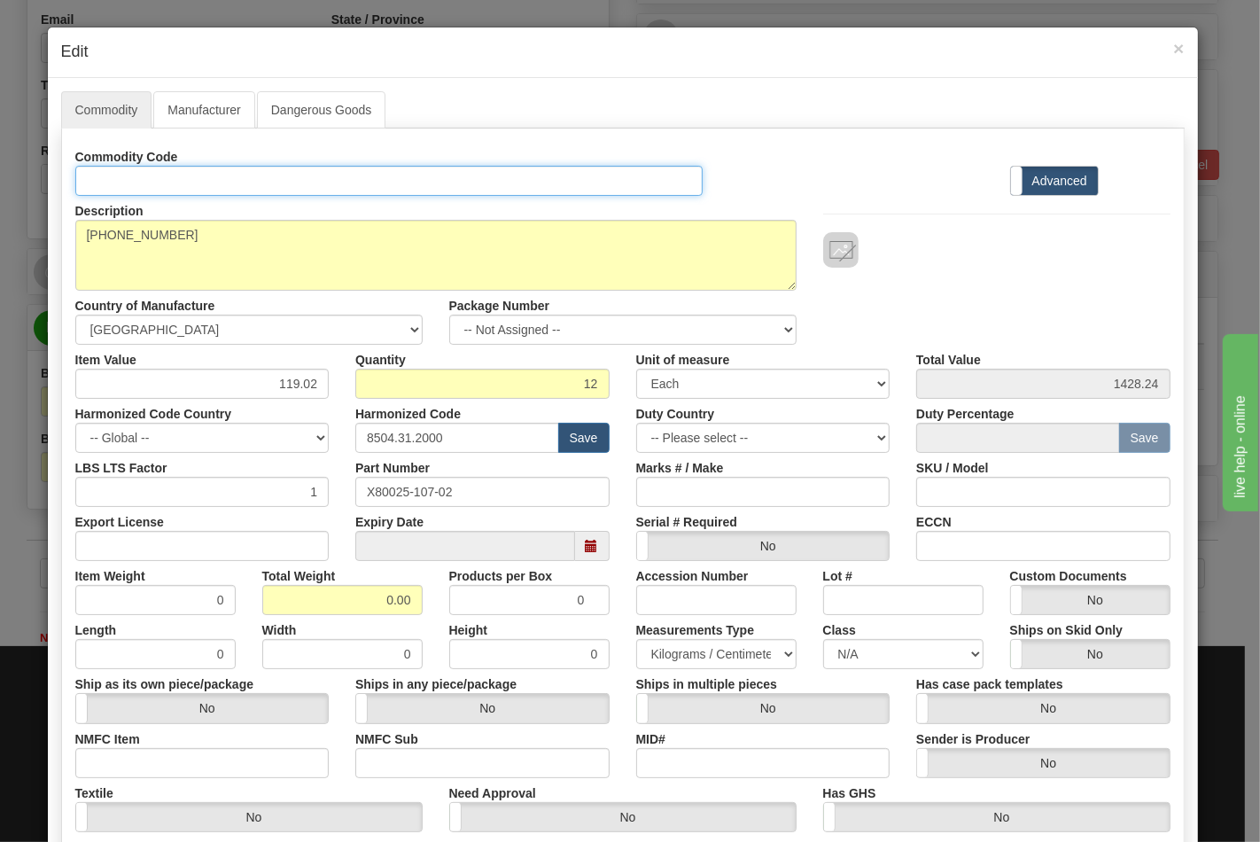
drag, startPoint x: 214, startPoint y: 177, endPoint x: 222, endPoint y: 195, distance: 19.4
click at [214, 177] on input "Id" at bounding box center [389, 181] width 628 height 30
type input "TRANSFORMERS"
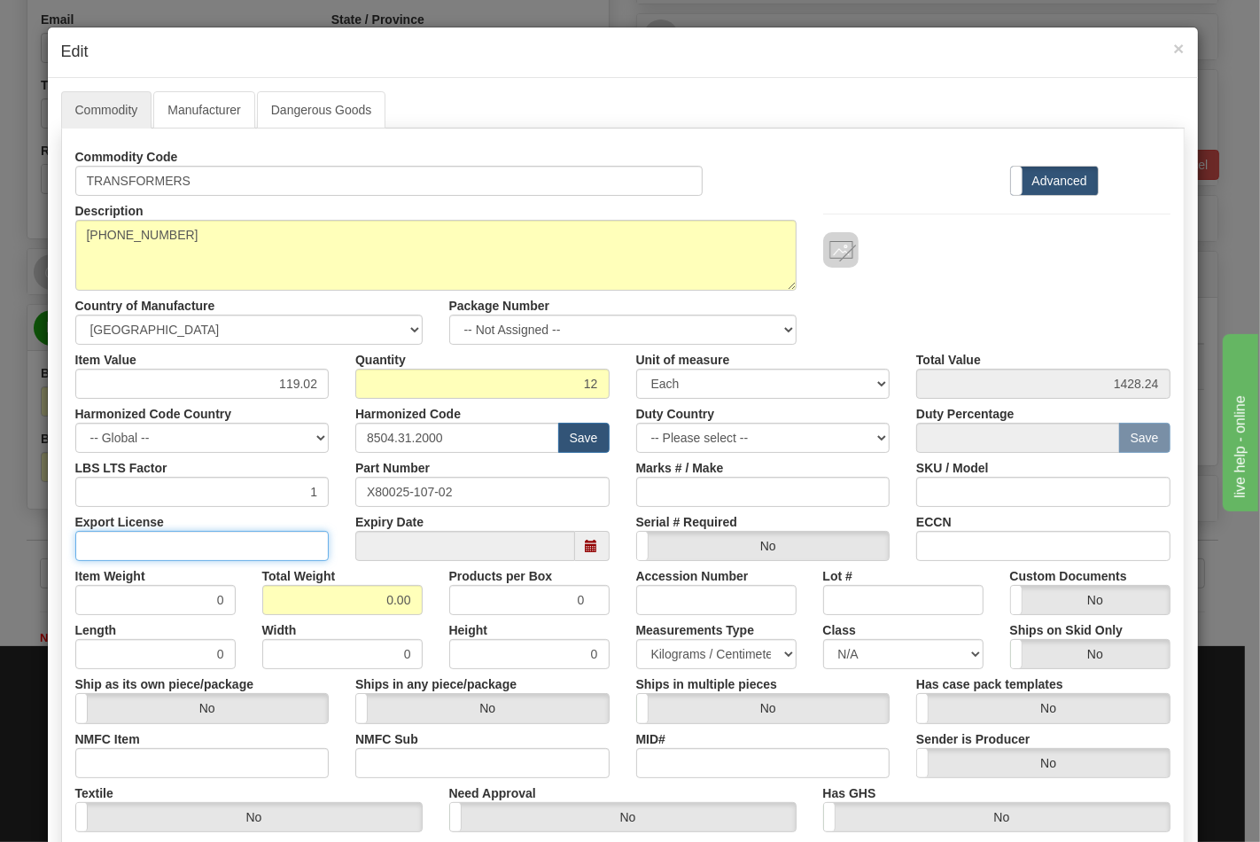
click at [268, 537] on input "Export License" at bounding box center [202, 546] width 254 height 30
type input "N/A"
drag, startPoint x: 323, startPoint y: 601, endPoint x: 440, endPoint y: 601, distance: 116.9
click at [440, 601] on div "Item Weight 0 Total Weight 0.00 Products per Box 0 Accession Number Lot # Custo…" at bounding box center [622, 588] width 1121 height 54
type input "152"
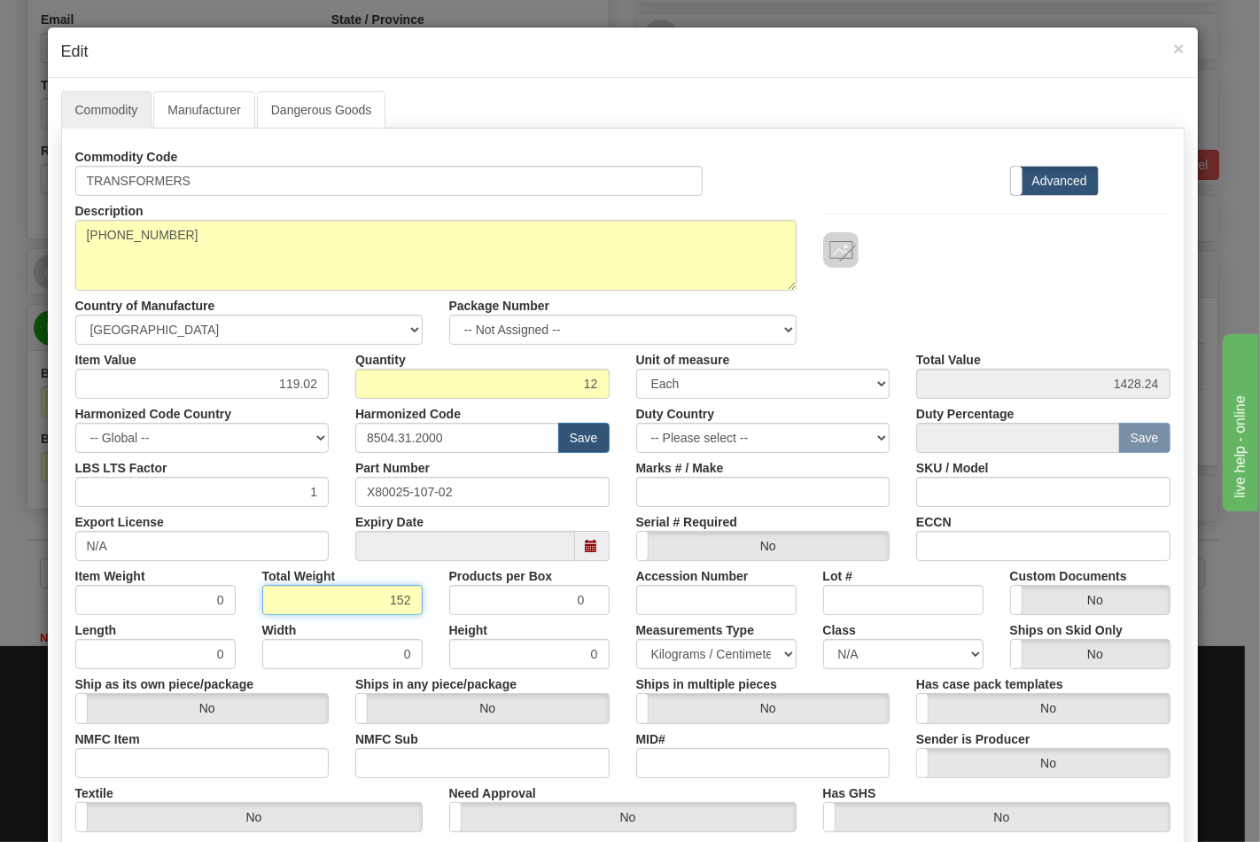
type input "12.6667"
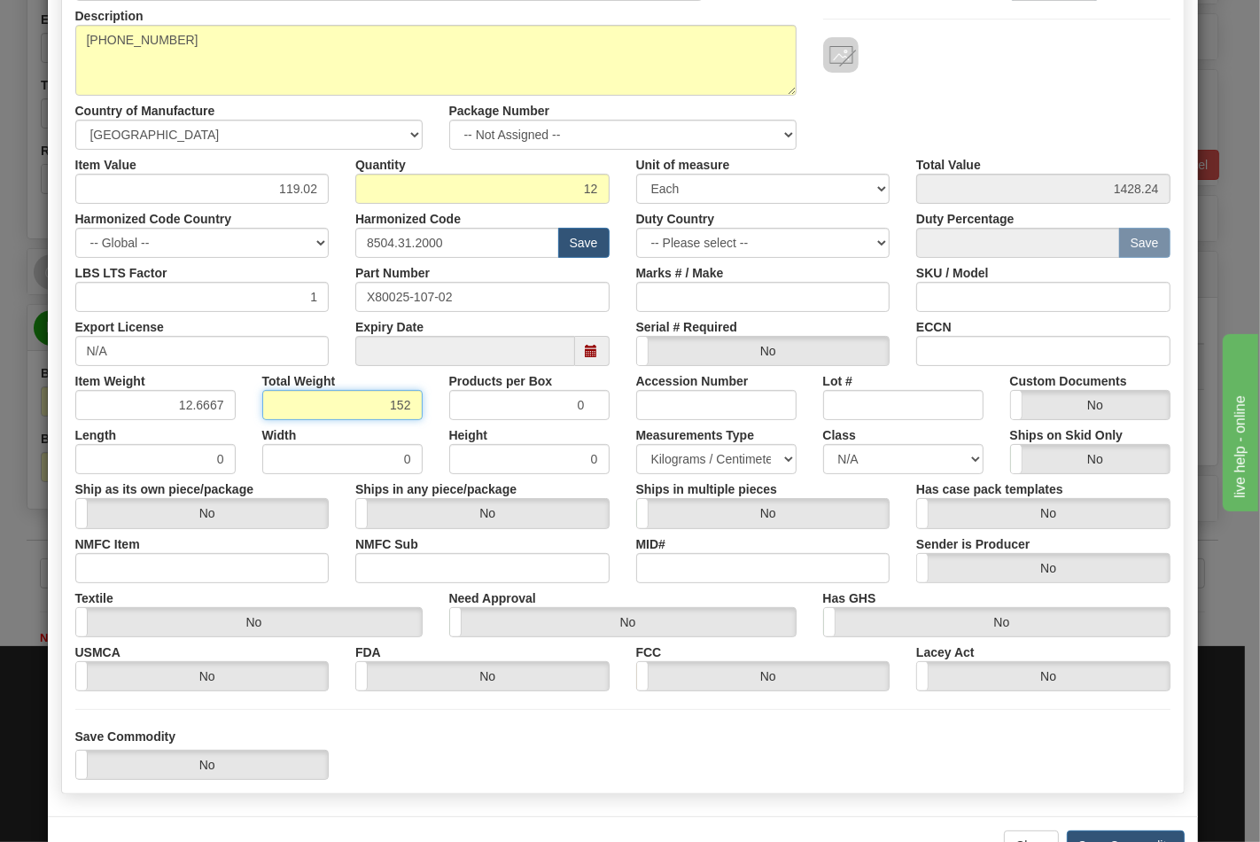
scroll to position [197, 0]
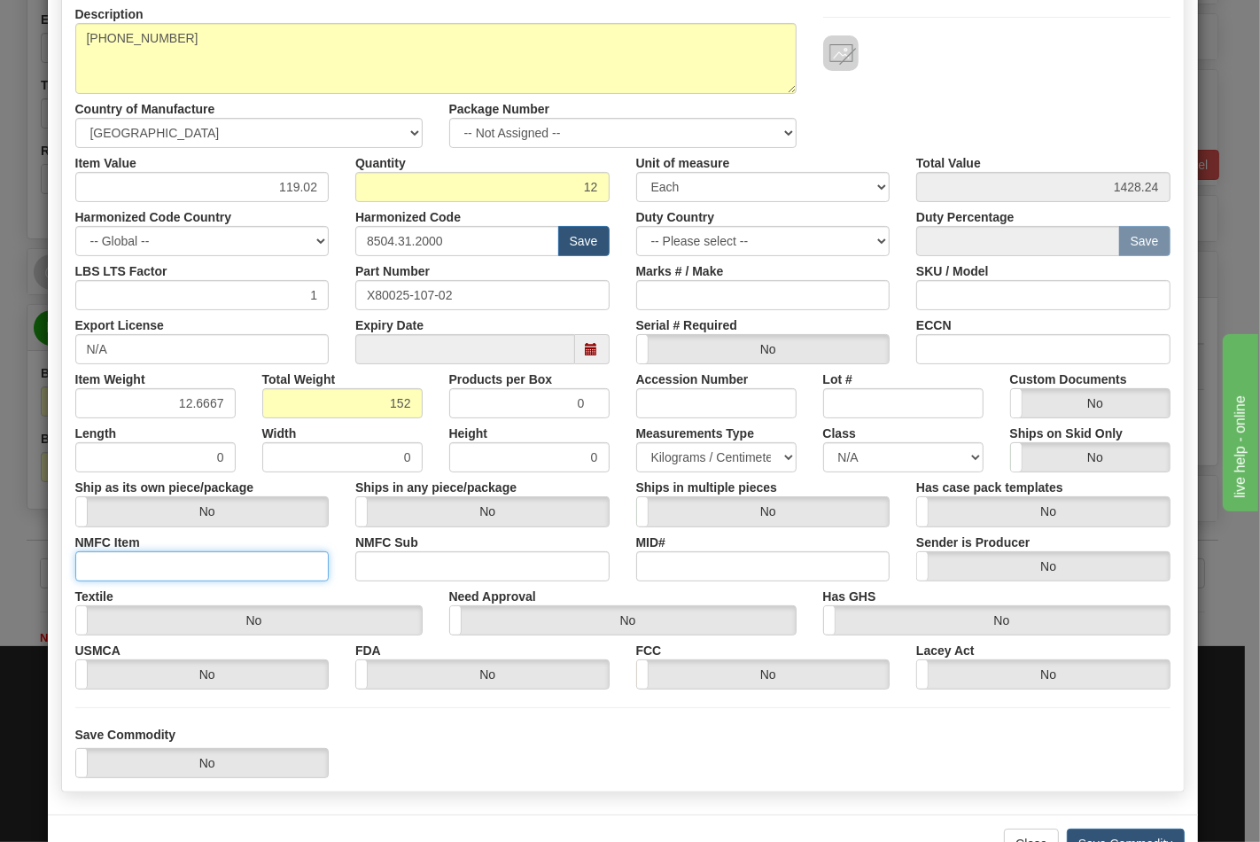
click at [181, 578] on input "NMFC Item" at bounding box center [202, 566] width 254 height 30
type input "63170"
drag, startPoint x: 410, startPoint y: 562, endPoint x: 422, endPoint y: 562, distance: 11.5
click at [410, 562] on input "NMFC Sub" at bounding box center [482, 566] width 254 height 30
type input "4"
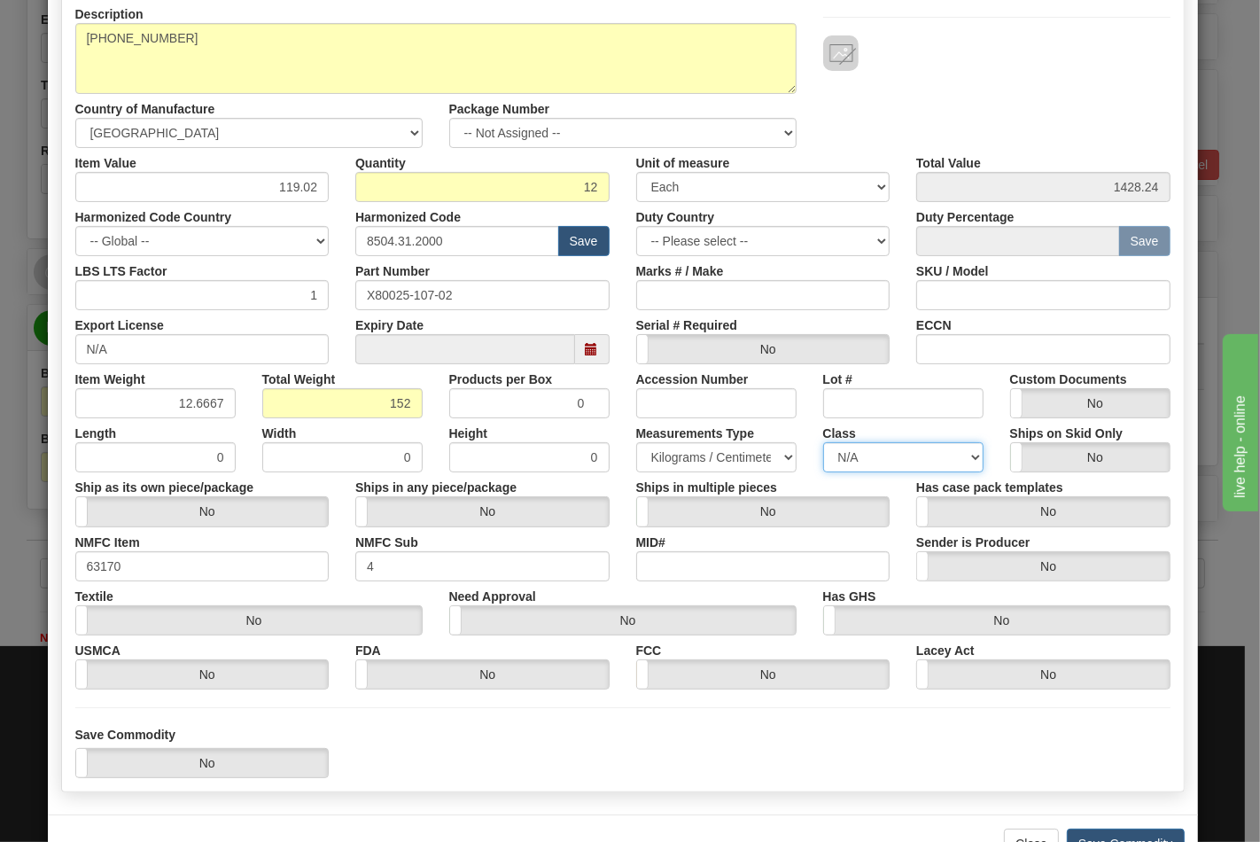
click at [825, 461] on select "N/A 50.0 55.0 60.0 65.0 70.0 85.0 92.5 100.0 125.0 175.0 250.0 300.0 400.0" at bounding box center [903, 457] width 160 height 30
select select "70.0"
click at [823, 442] on select "N/A 50.0 55.0 60.0 65.0 70.0 85.0 92.5 100.0 125.0 175.0 250.0 300.0 400.0" at bounding box center [903, 457] width 160 height 30
drag, startPoint x: 1001, startPoint y: 333, endPoint x: 1006, endPoint y: 350, distance: 17.6
click at [1001, 334] on input "ECCN" at bounding box center [1043, 349] width 254 height 30
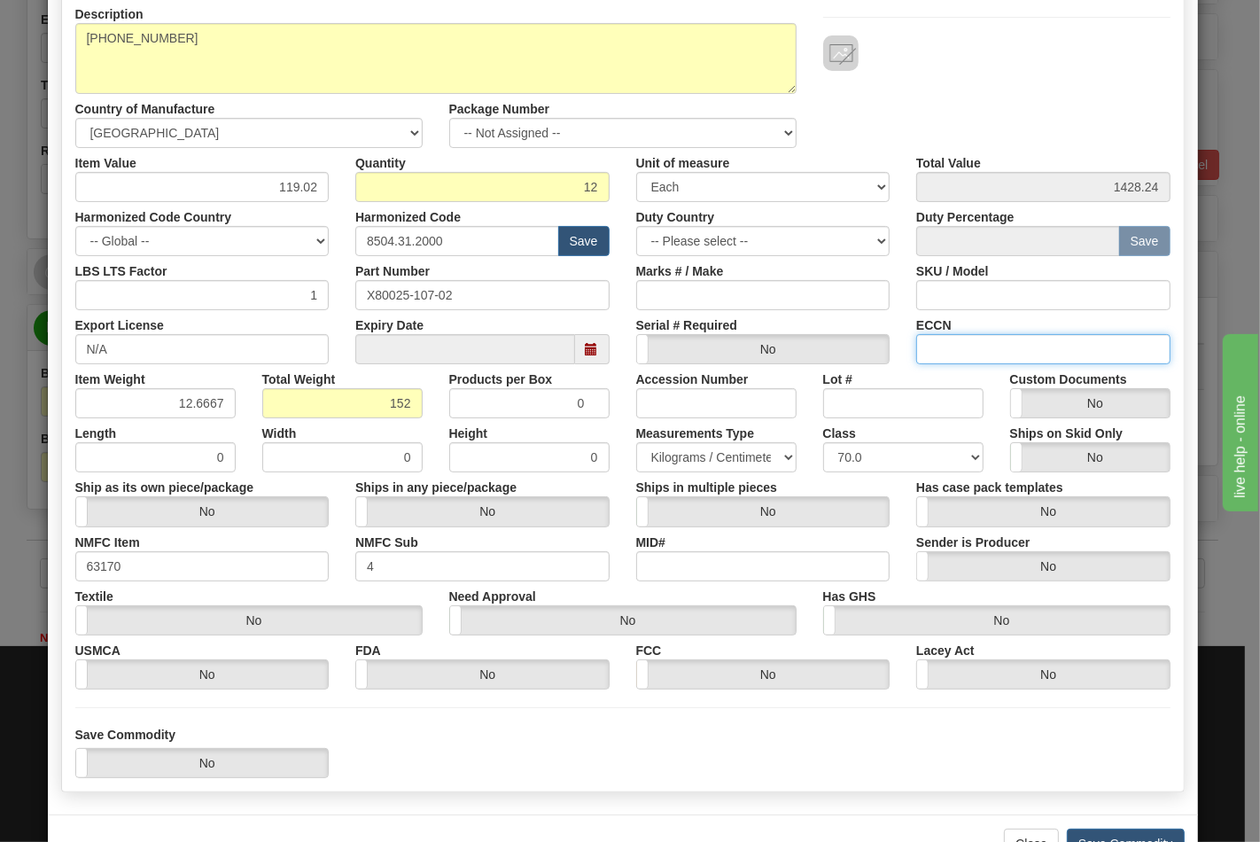
type input "EAR99"
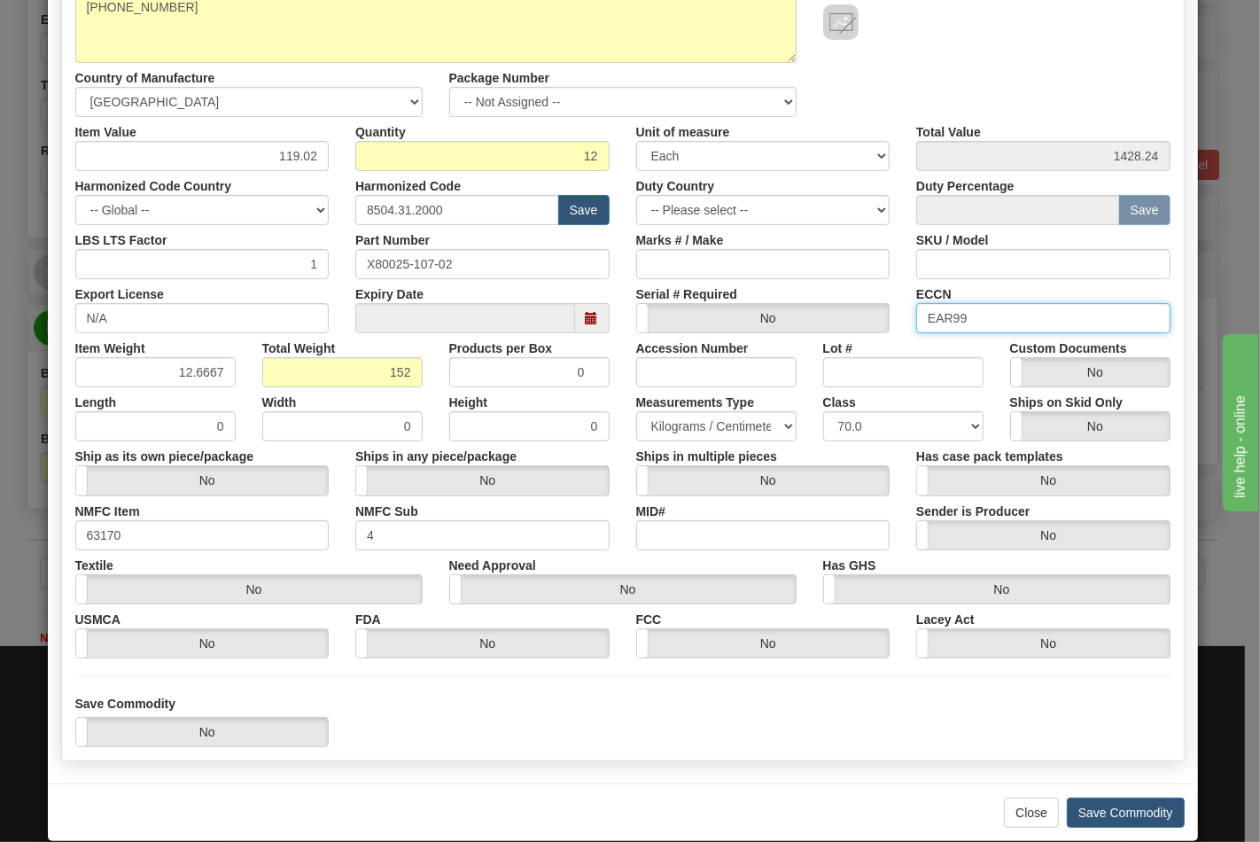
scroll to position [254, 0]
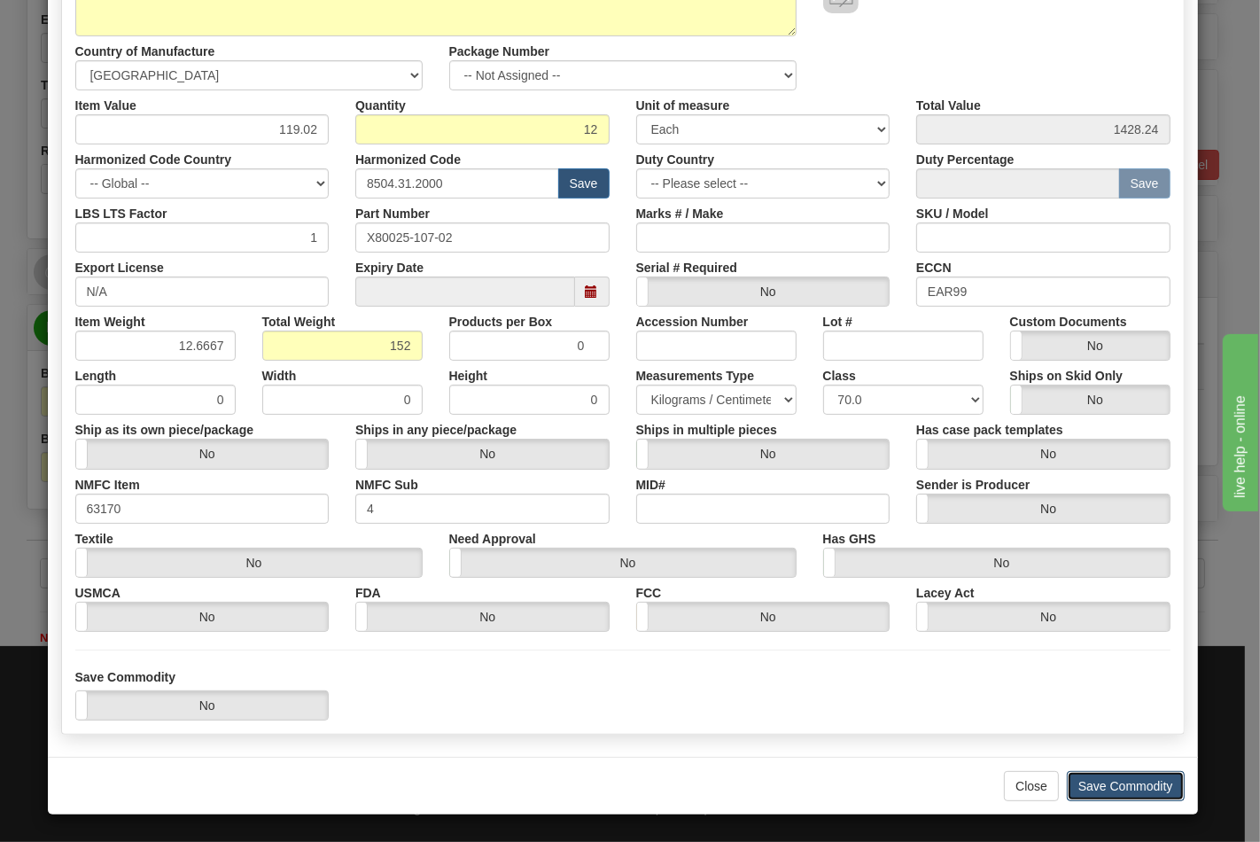
drag, startPoint x: 1131, startPoint y: 793, endPoint x: 1126, endPoint y: 785, distance: 9.6
click at [1128, 792] on button "Save Commodity" at bounding box center [1126, 786] width 118 height 30
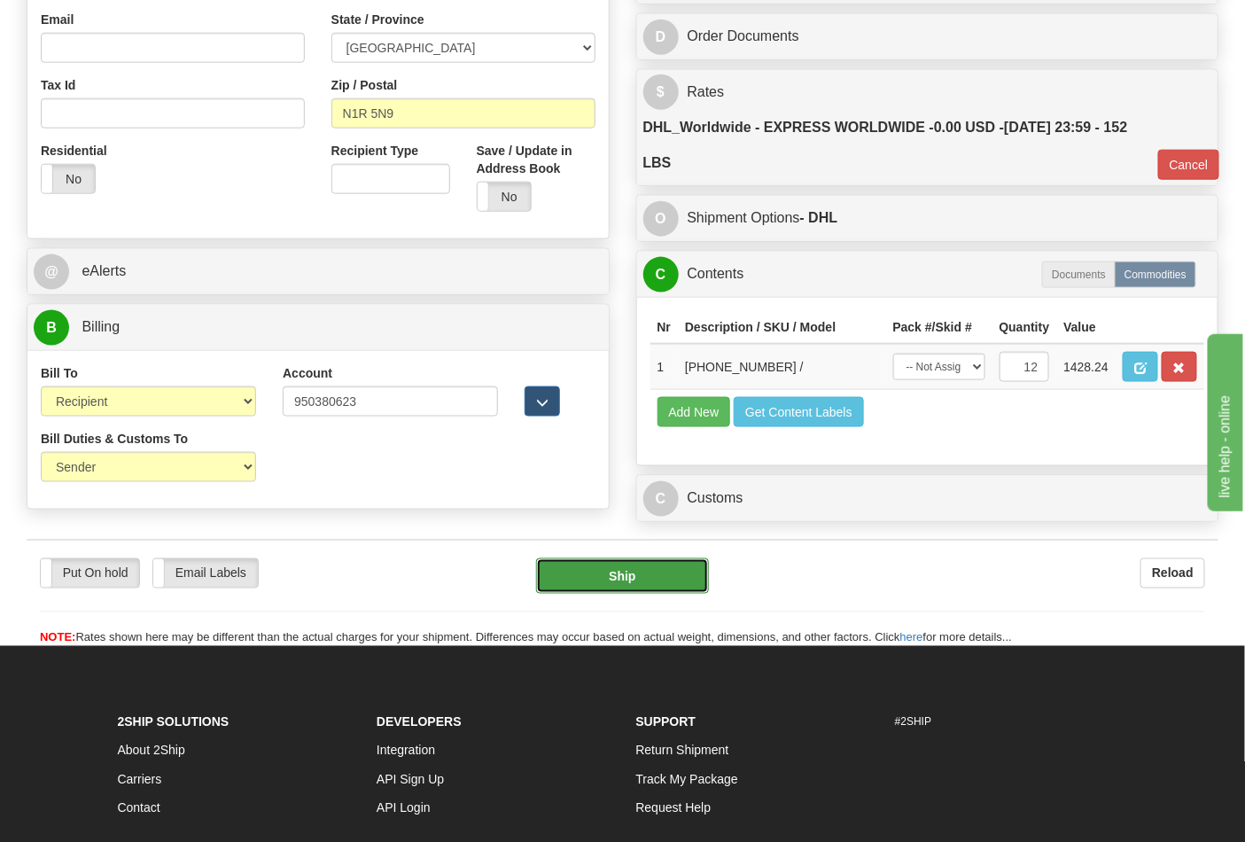
click at [618, 593] on button "Ship" at bounding box center [622, 575] width 172 height 35
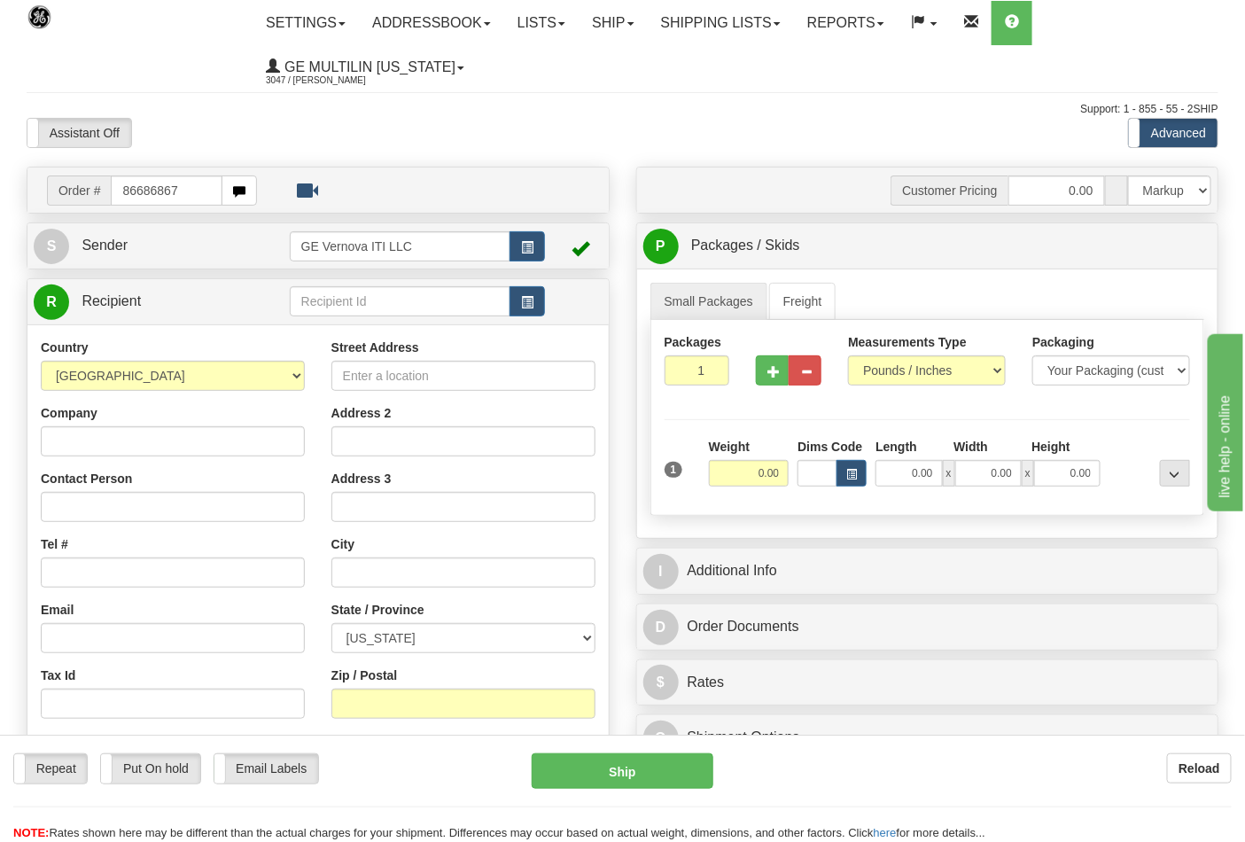
type input "86686867"
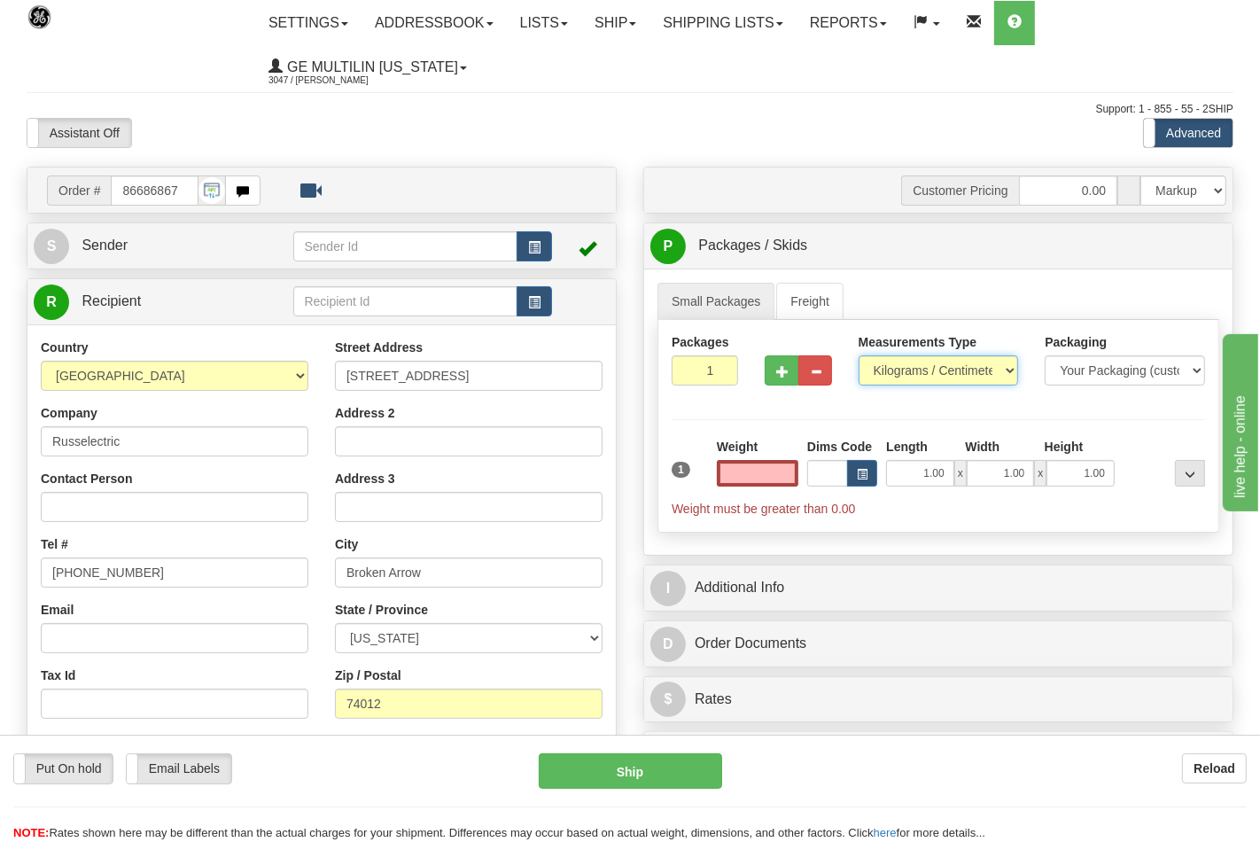
type input "0.00"
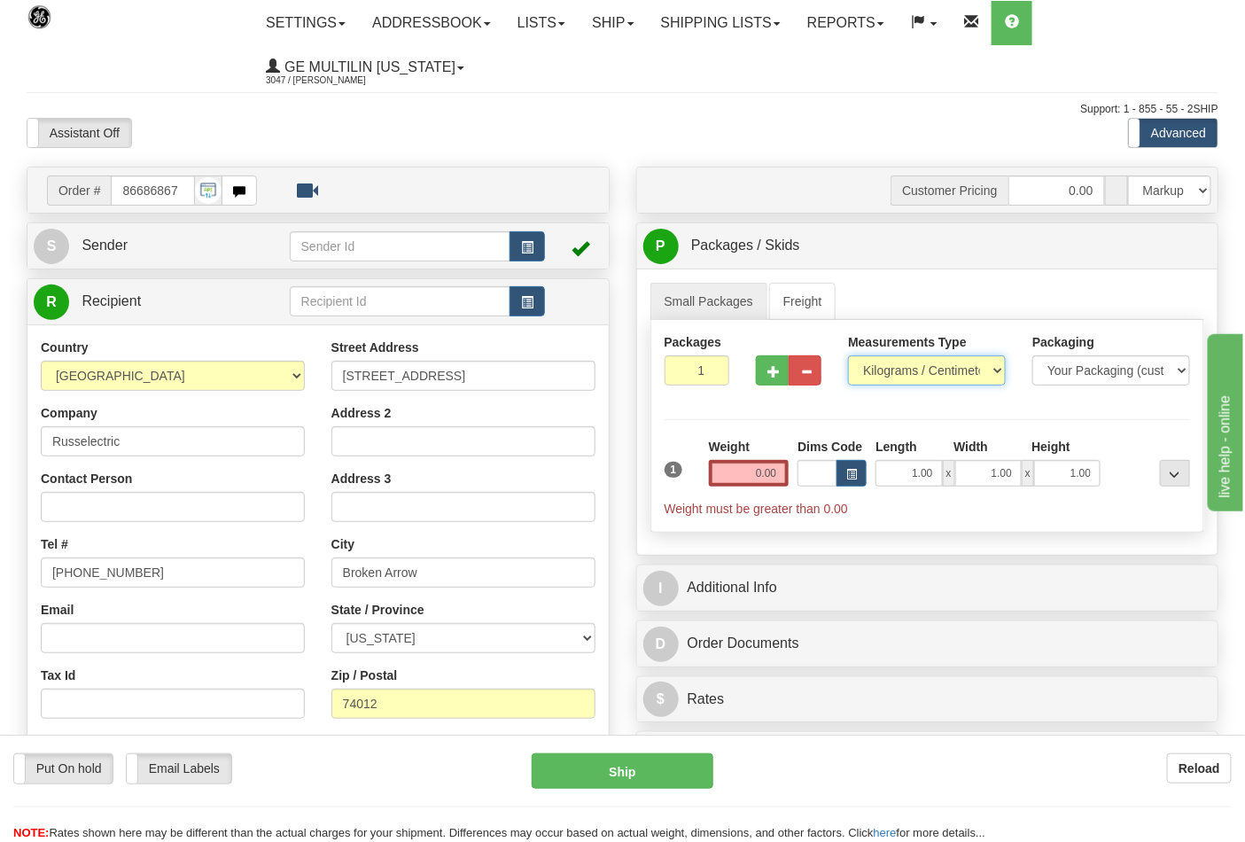
click at [880, 373] on select "Pounds / Inches Kilograms / Centimeters" at bounding box center [927, 370] width 158 height 30
select select "0"
click at [848, 356] on select "Pounds / Inches Kilograms / Centimeters" at bounding box center [927, 370] width 158 height 30
click at [757, 363] on button "button" at bounding box center [772, 370] width 33 height 30
click at [771, 367] on span "button" at bounding box center [773, 372] width 12 height 12
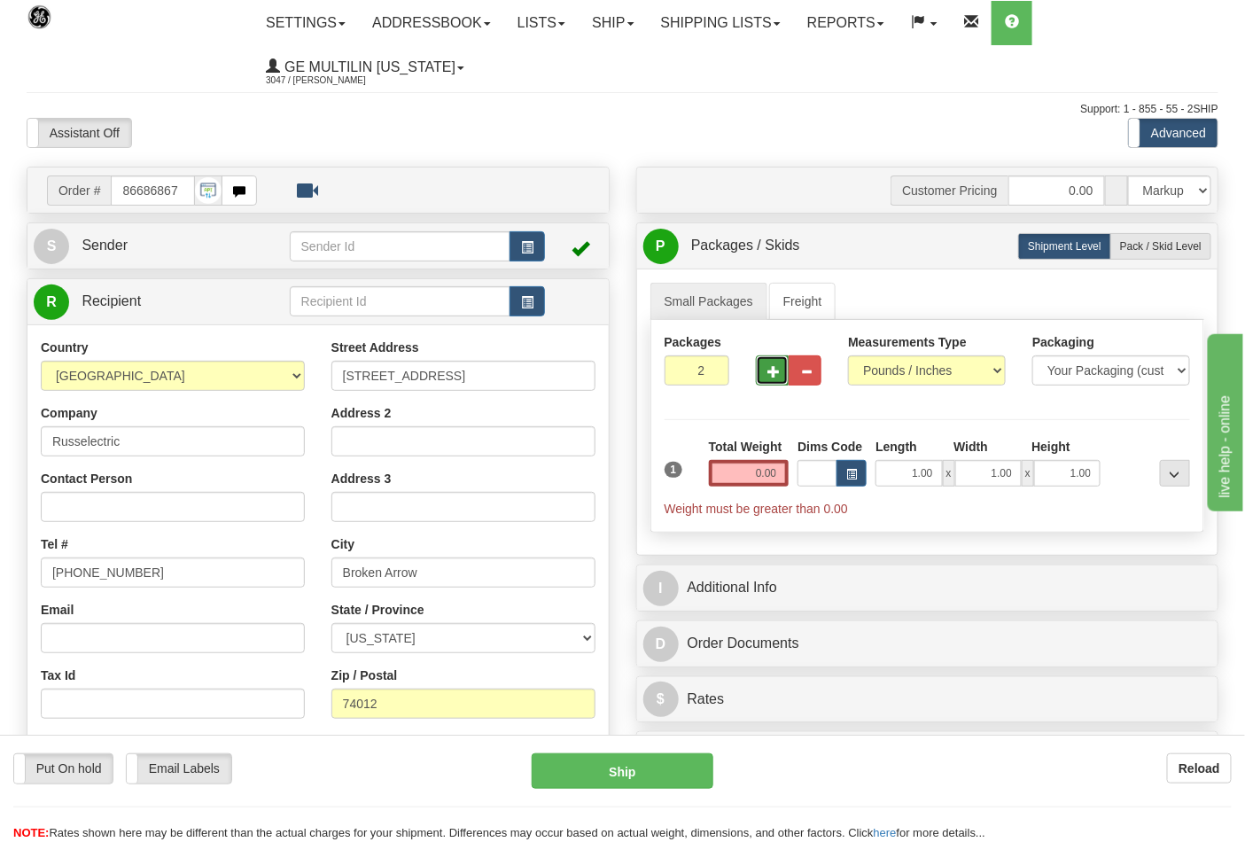
type input "3"
click at [1137, 237] on label "Pack / Skid Level Pack.." at bounding box center [1160, 246] width 101 height 27
radio input "true"
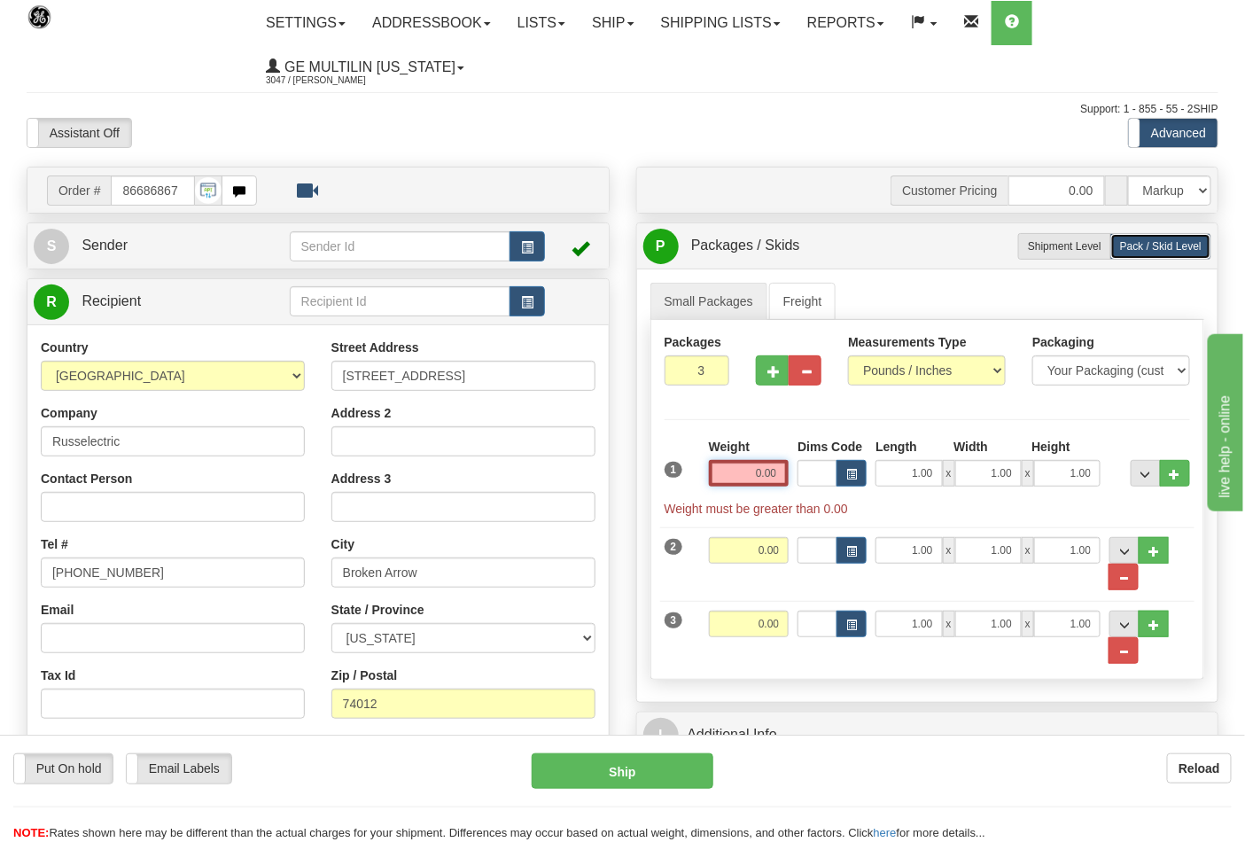
click at [781, 481] on input "0.00" at bounding box center [749, 473] width 81 height 27
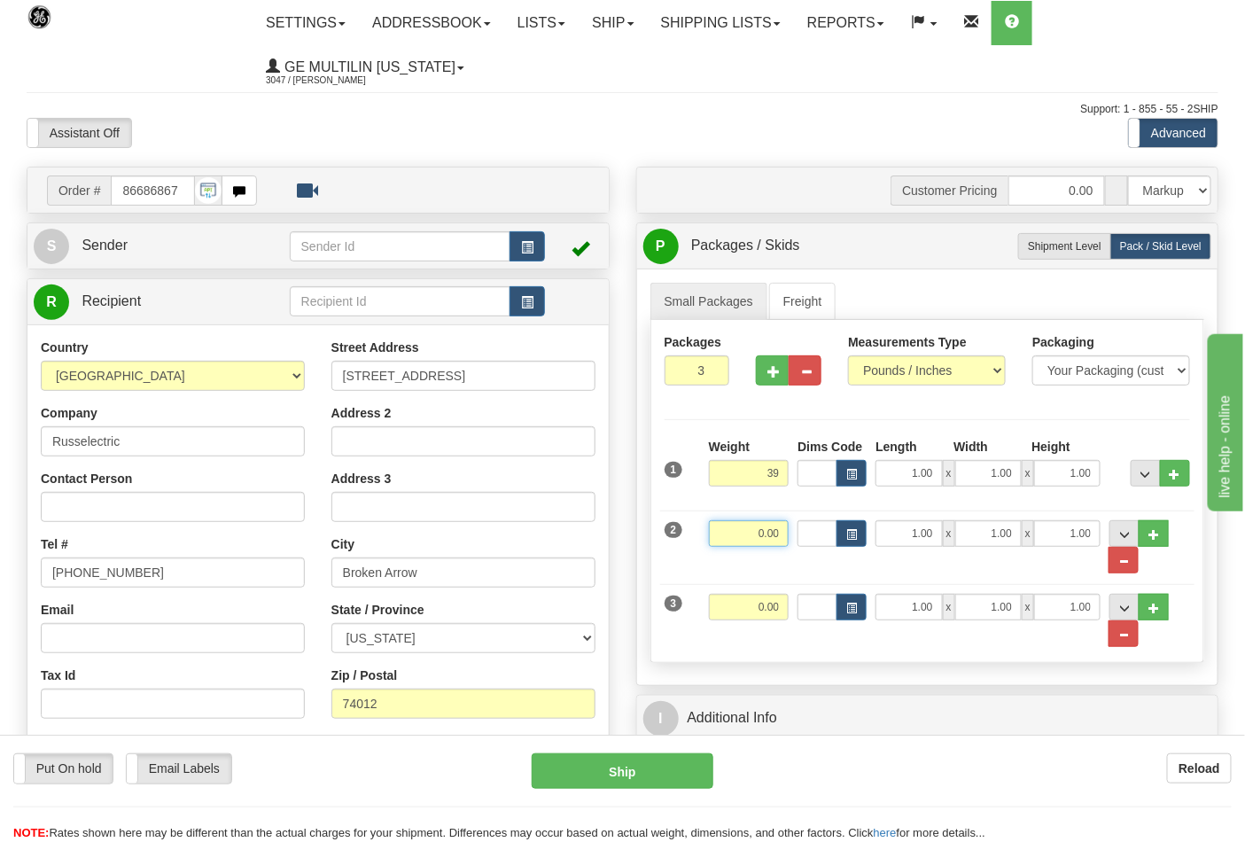
type input "39.00"
click at [784, 533] on input "0.00" at bounding box center [749, 533] width 81 height 27
type input "39.00"
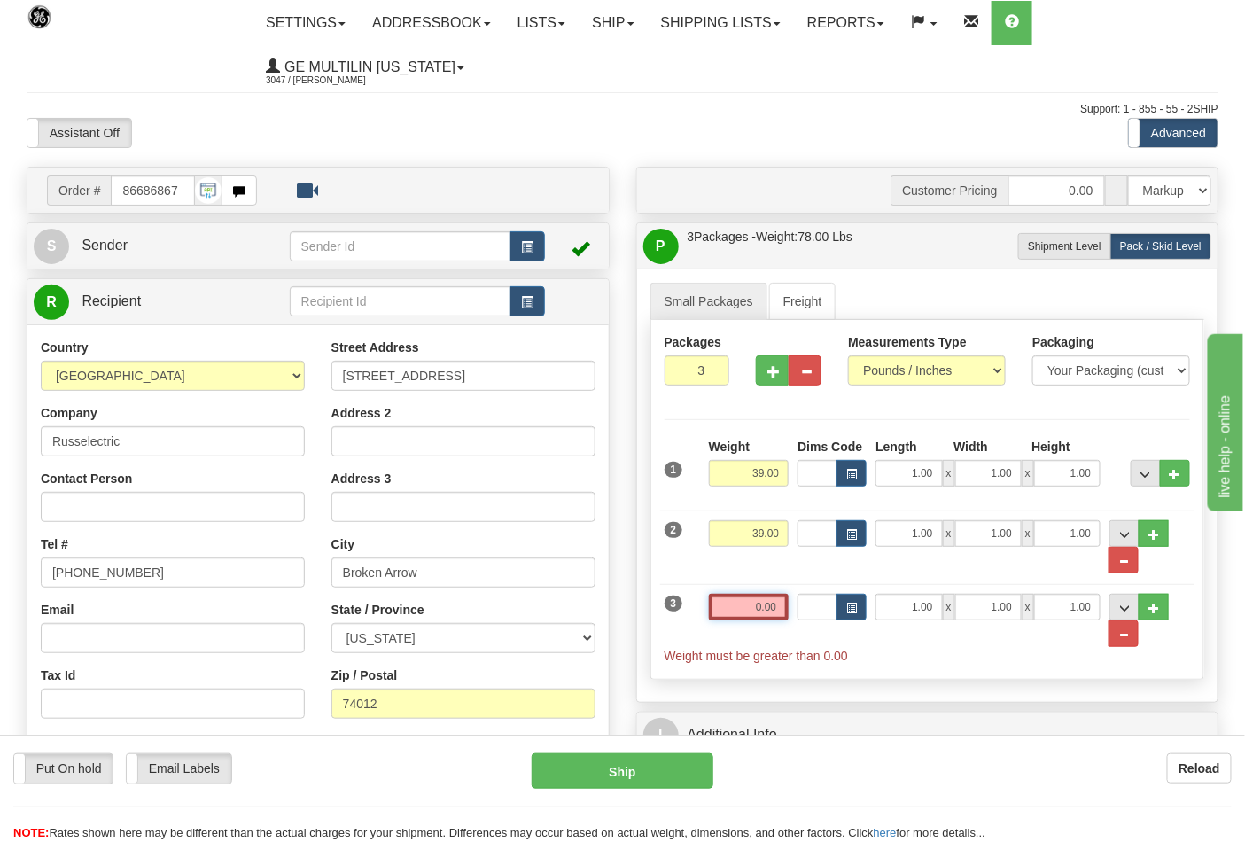
click at [788, 604] on input "0.00" at bounding box center [749, 606] width 81 height 27
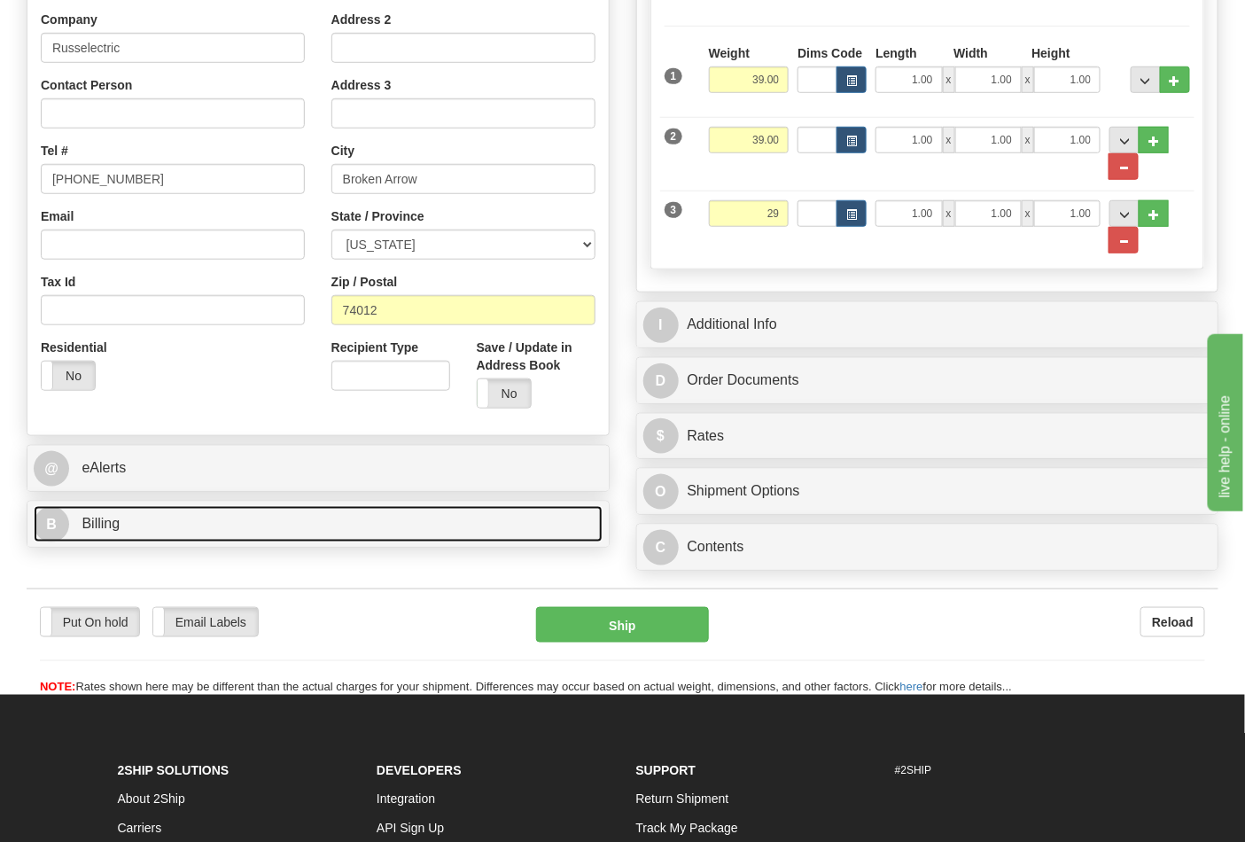
type input "29.00"
click at [230, 536] on link "B Billing" at bounding box center [318, 524] width 569 height 36
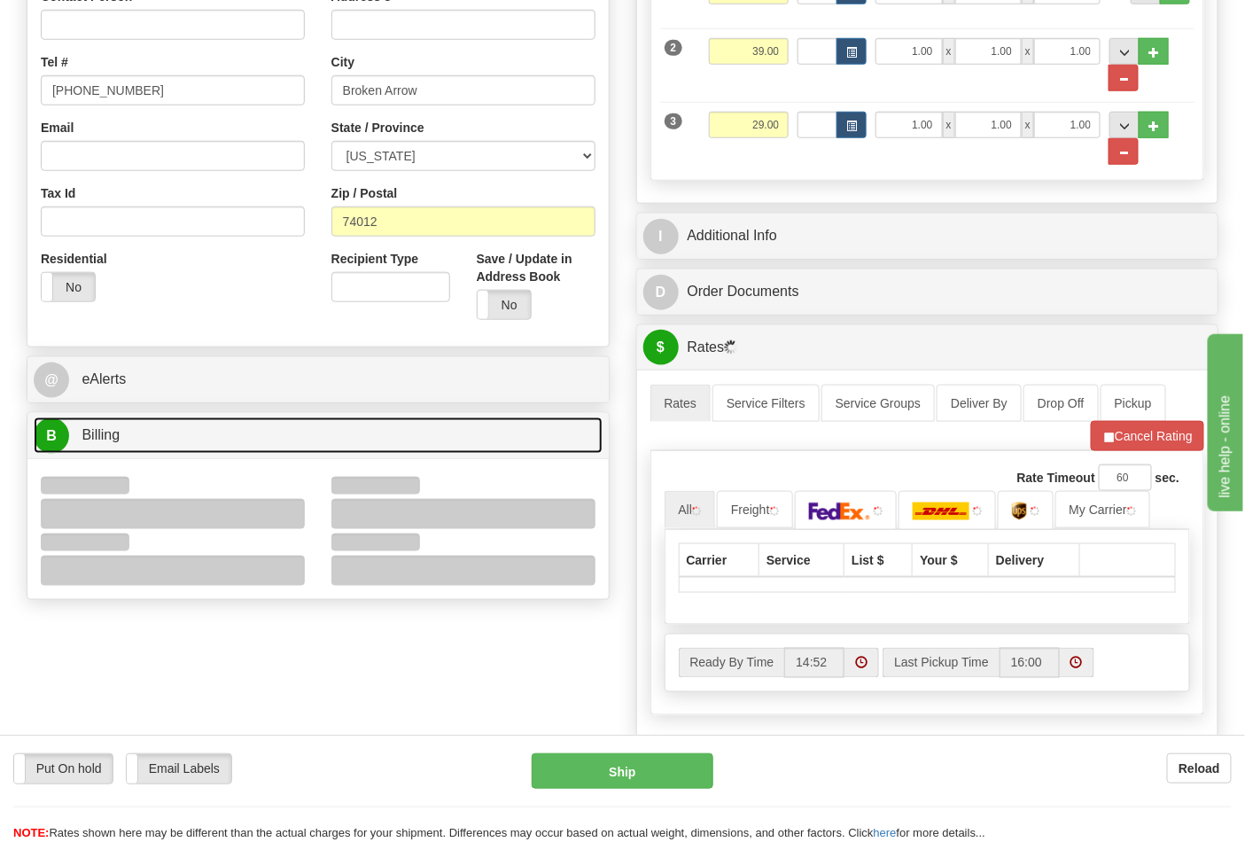
scroll to position [590, 0]
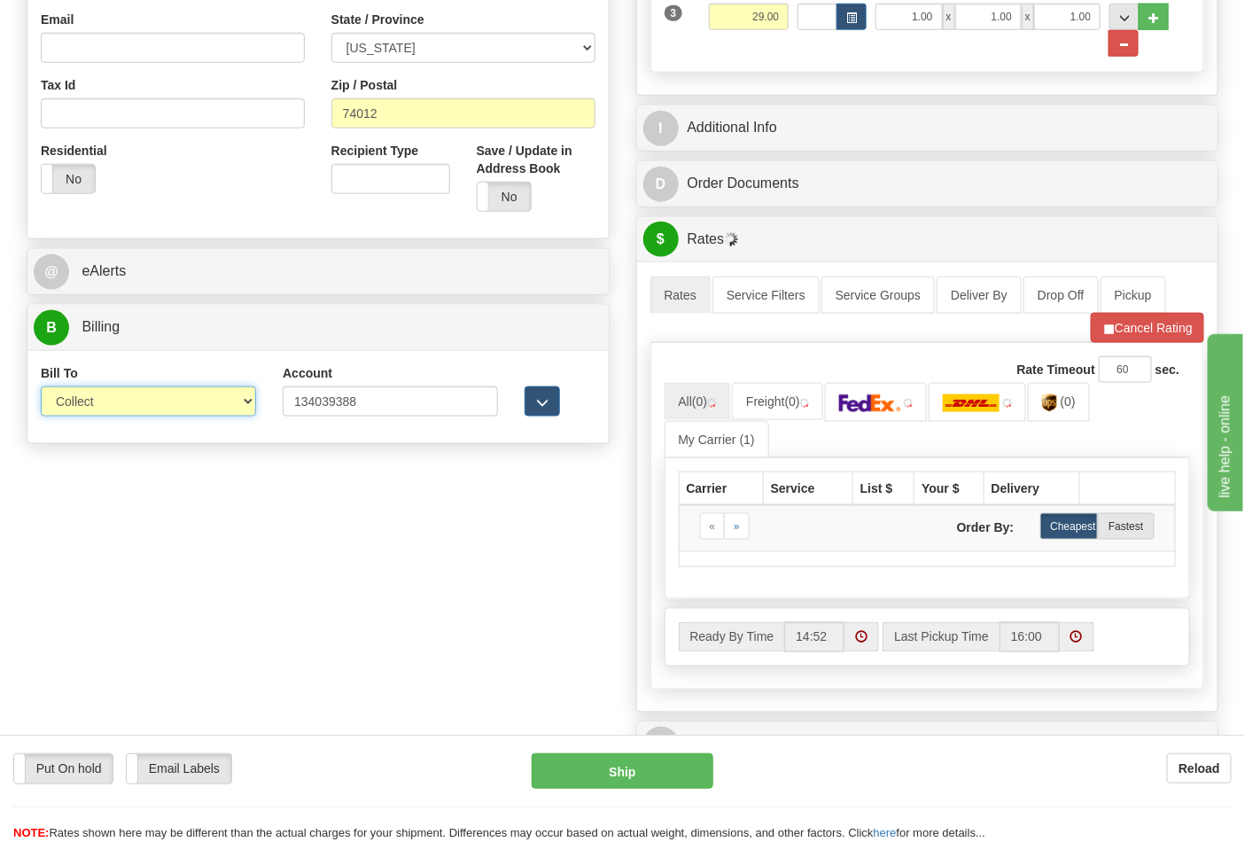
click at [106, 414] on select "Sender Recipient Third Party Collect" at bounding box center [148, 401] width 215 height 30
select select "2"
click at [41, 388] on select "Sender Recipient Third Party Collect" at bounding box center [148, 401] width 215 height 30
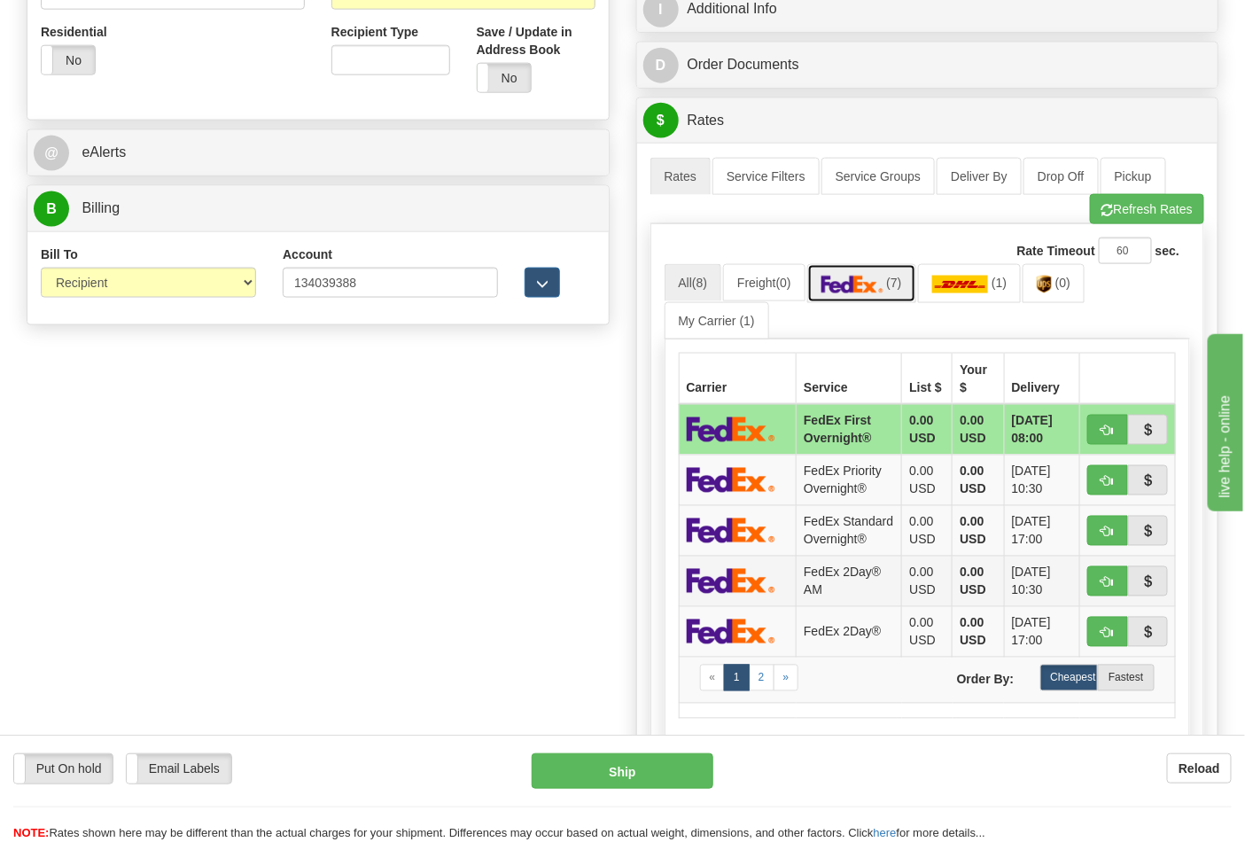
scroll to position [984, 0]
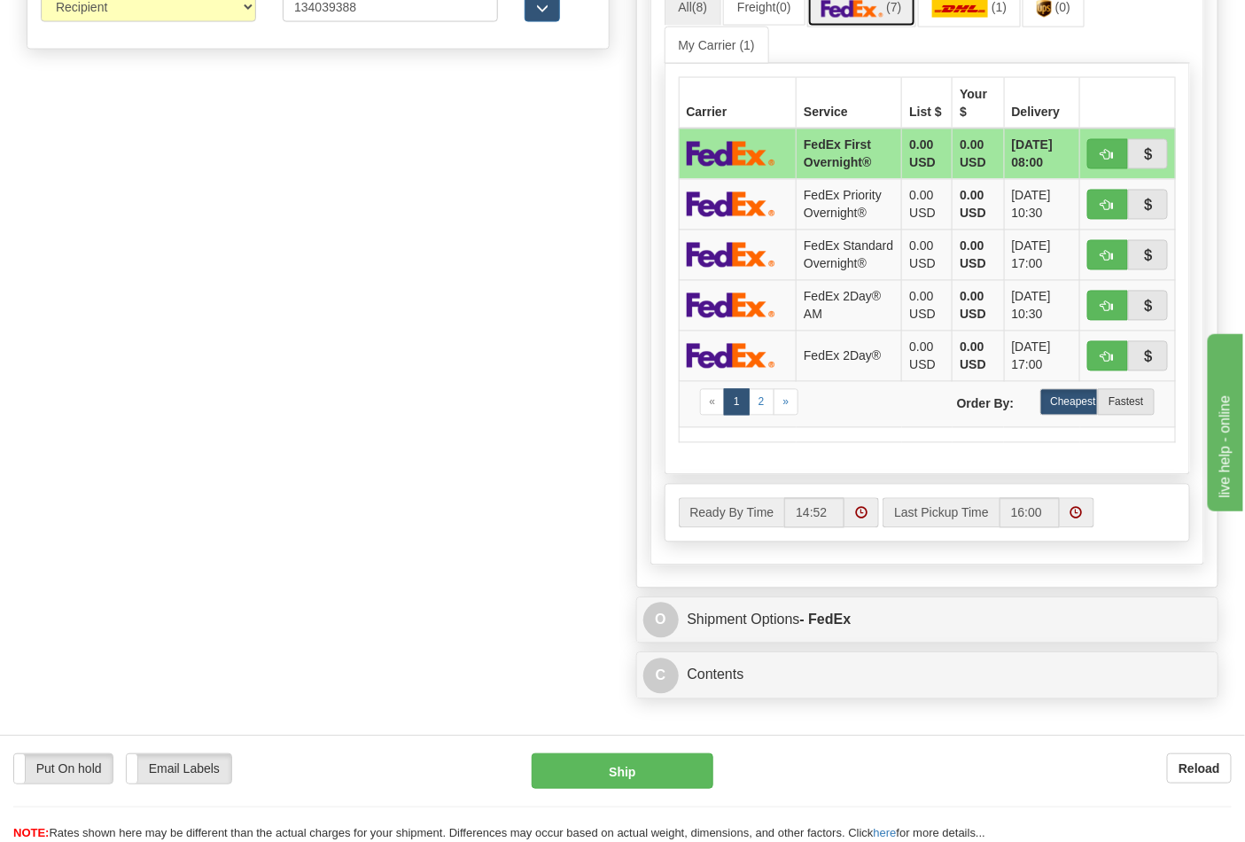
click at [854, 23] on link "(7)" at bounding box center [861, 7] width 109 height 38
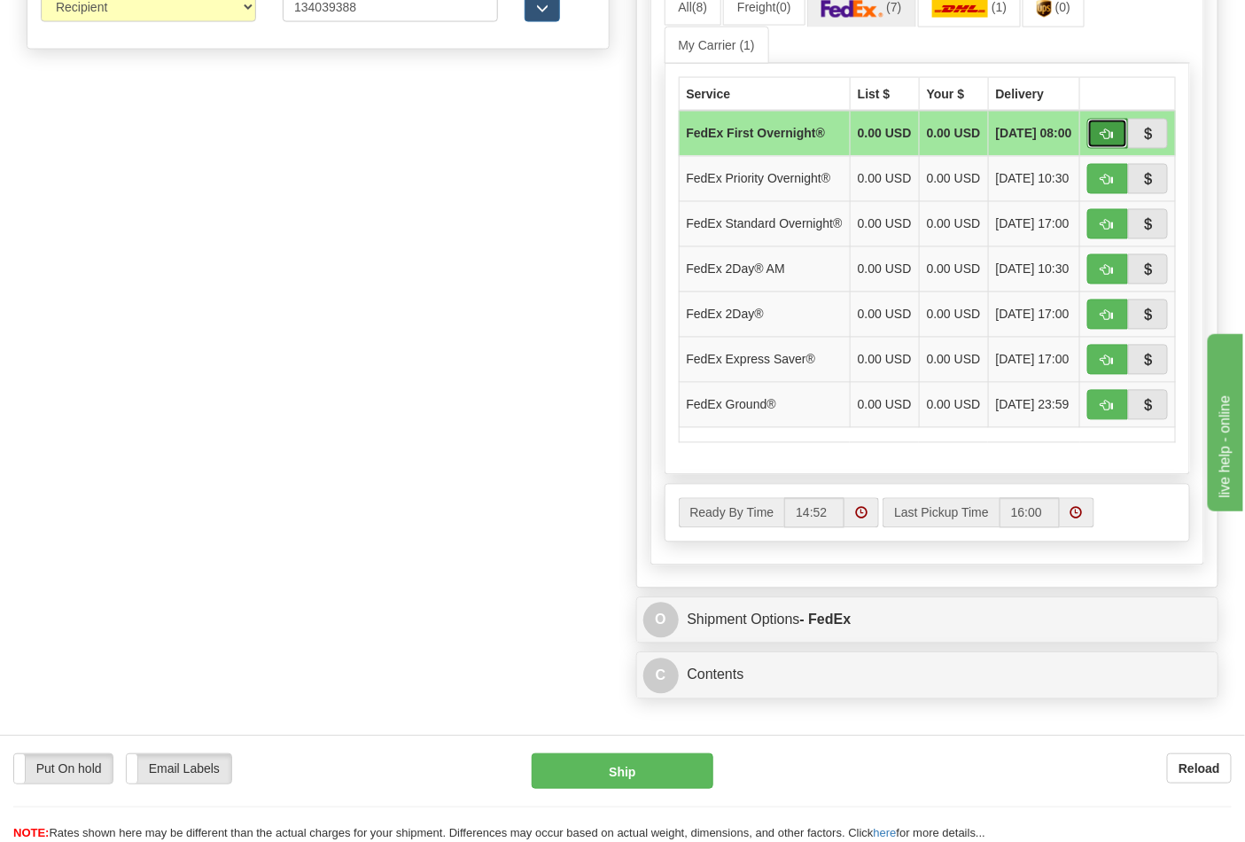
click at [1125, 138] on button "button" at bounding box center [1107, 134] width 41 height 30
type input "06"
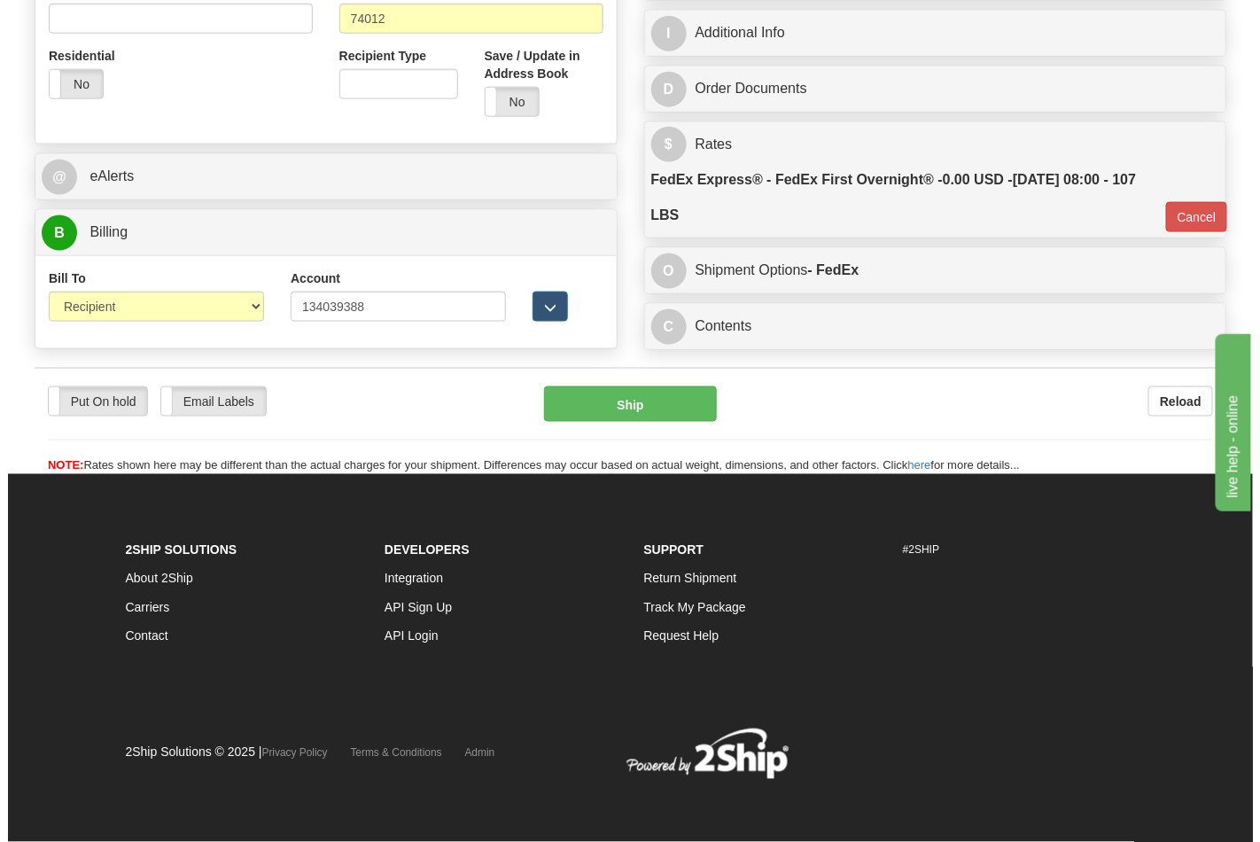
scroll to position [691, 0]
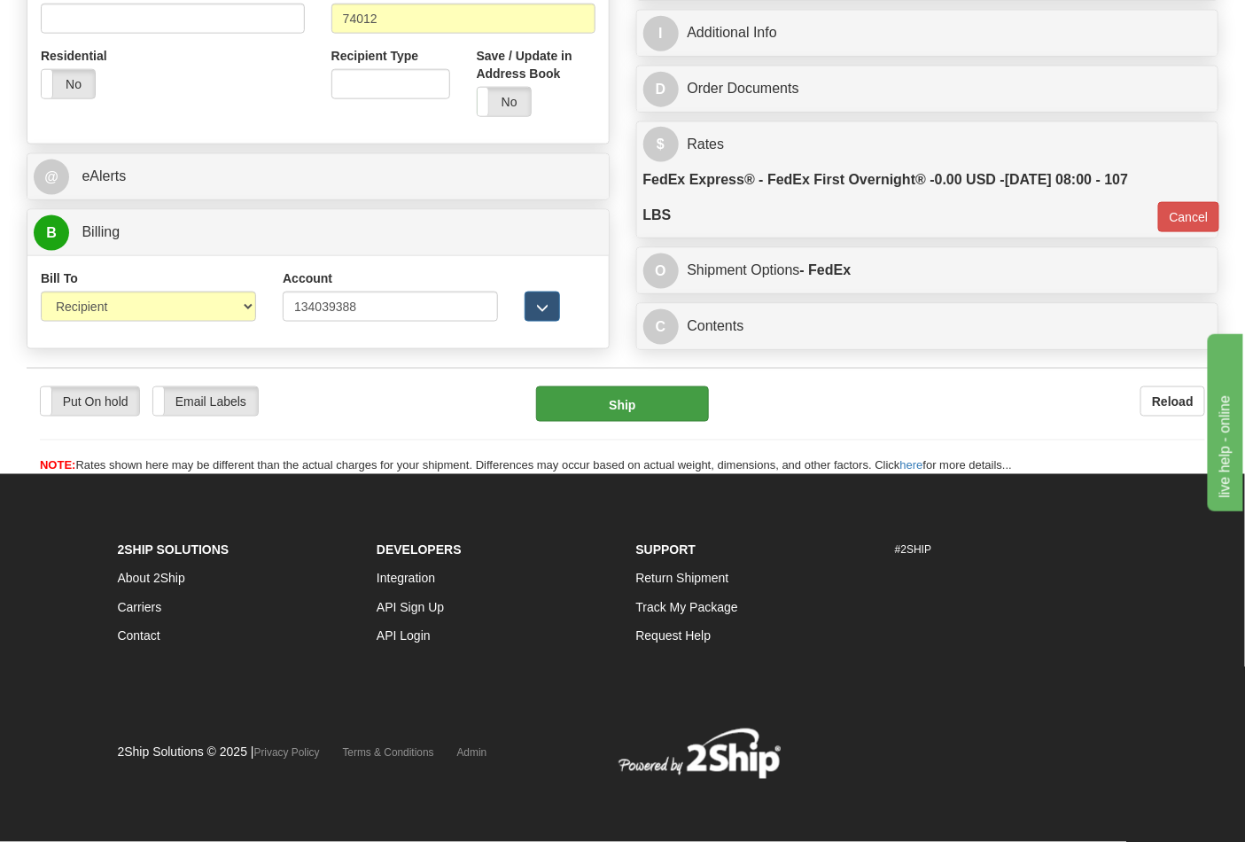
drag, startPoint x: 645, startPoint y: 430, endPoint x: 652, endPoint y: 403, distance: 27.5
click at [648, 423] on div "Put On hold Put On hold Email Labels Email Labels Edit Reload Ship" at bounding box center [622, 430] width 1191 height 89
click at [652, 403] on button "Ship" at bounding box center [622, 403] width 172 height 35
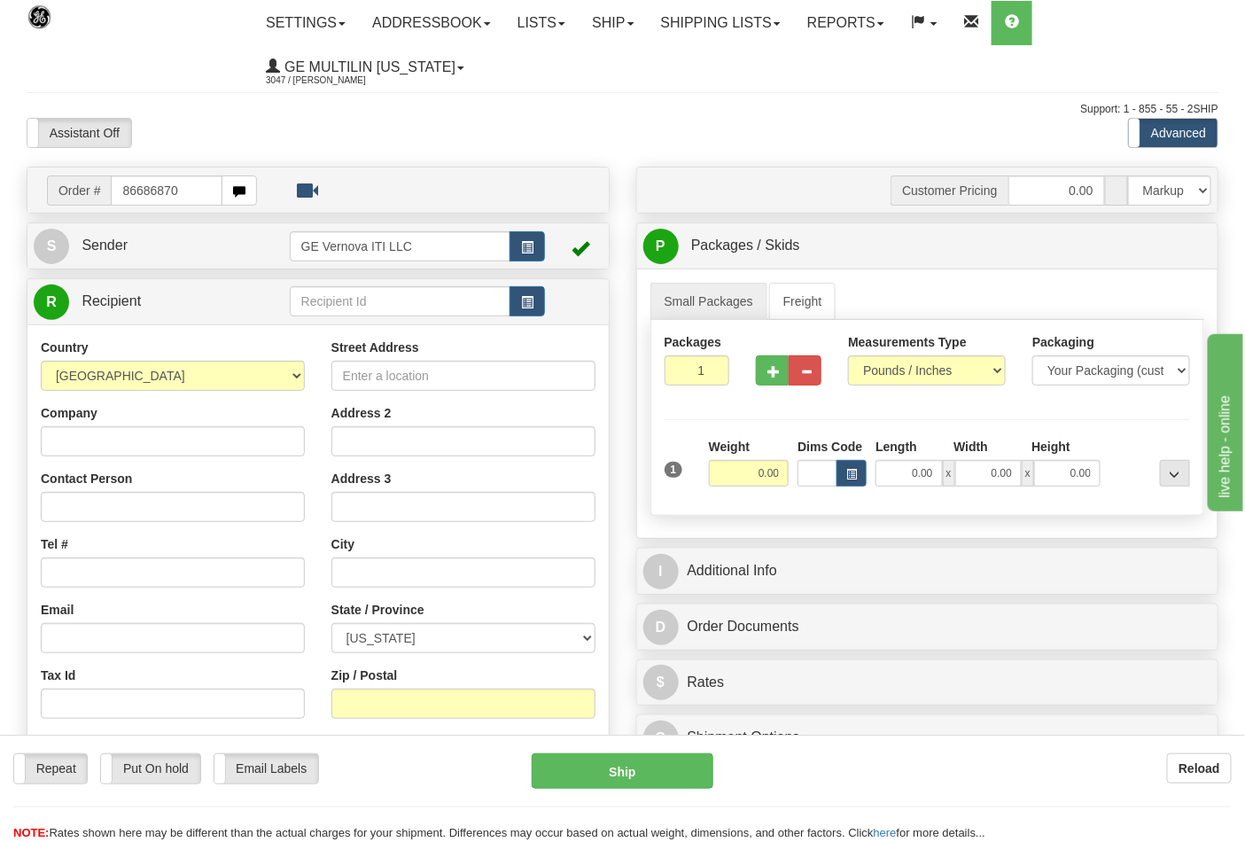
type input "86686870"
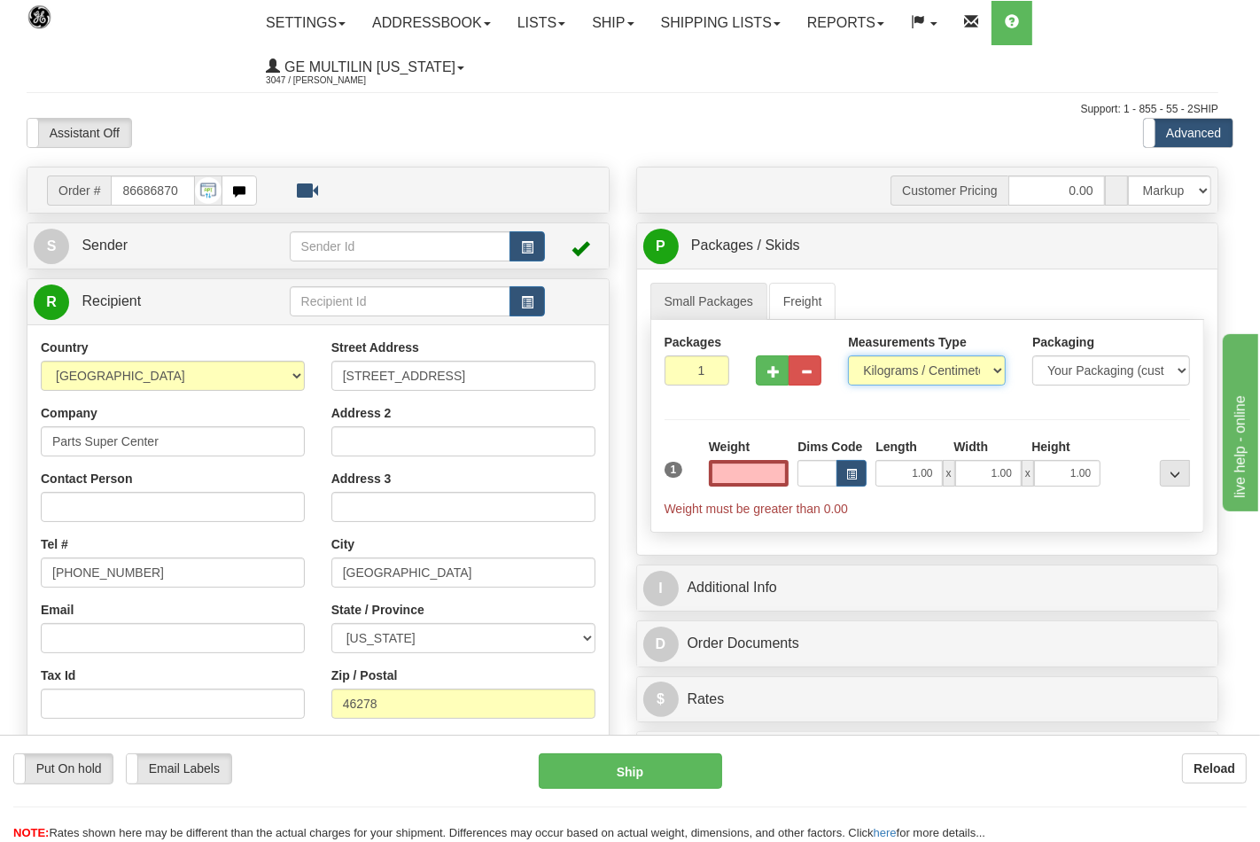
type input "0.00"
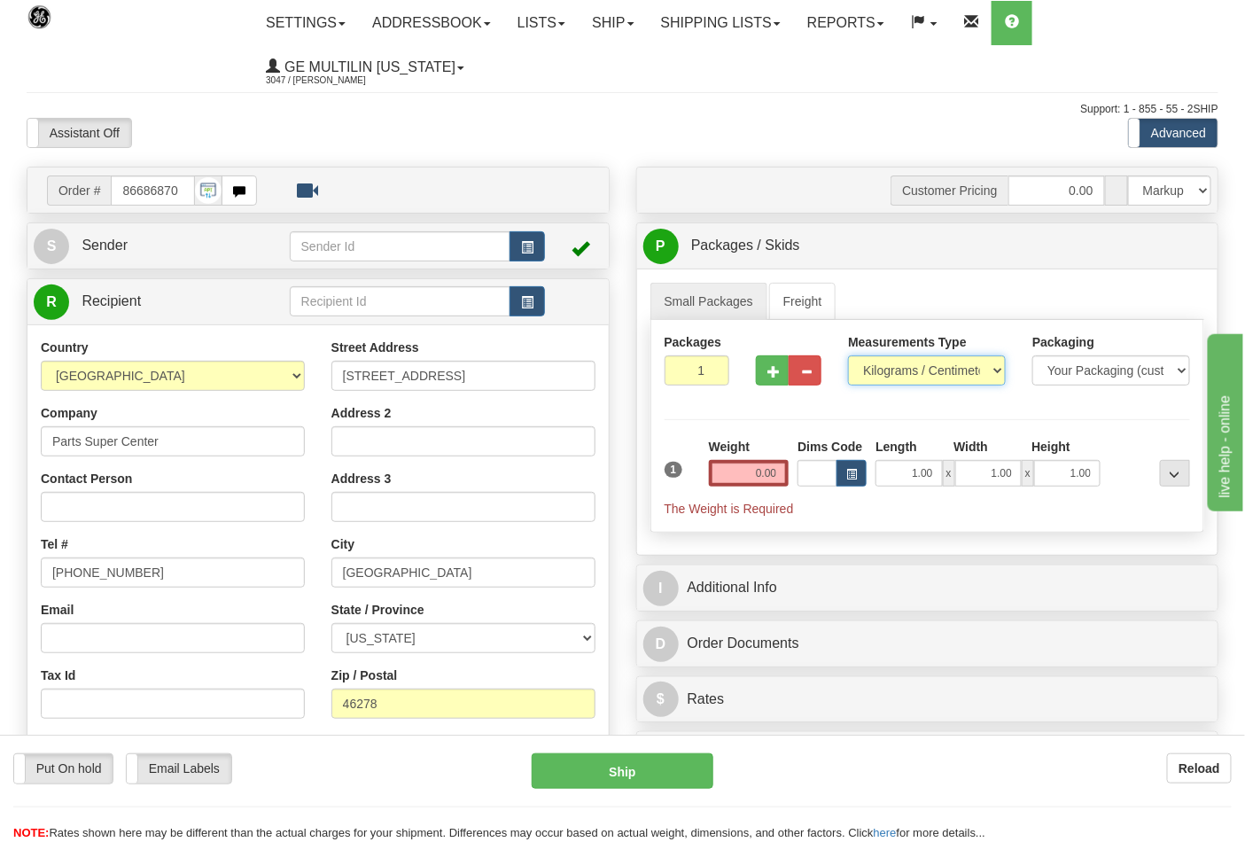
drag, startPoint x: 882, startPoint y: 372, endPoint x: 888, endPoint y: 384, distance: 12.7
click at [882, 372] on select "Pounds / Inches Kilograms / Centimeters" at bounding box center [927, 370] width 158 height 30
select select "0"
click at [848, 356] on select "Pounds / Inches Kilograms / Centimeters" at bounding box center [927, 370] width 158 height 30
click at [772, 478] on input "0.00" at bounding box center [749, 473] width 81 height 27
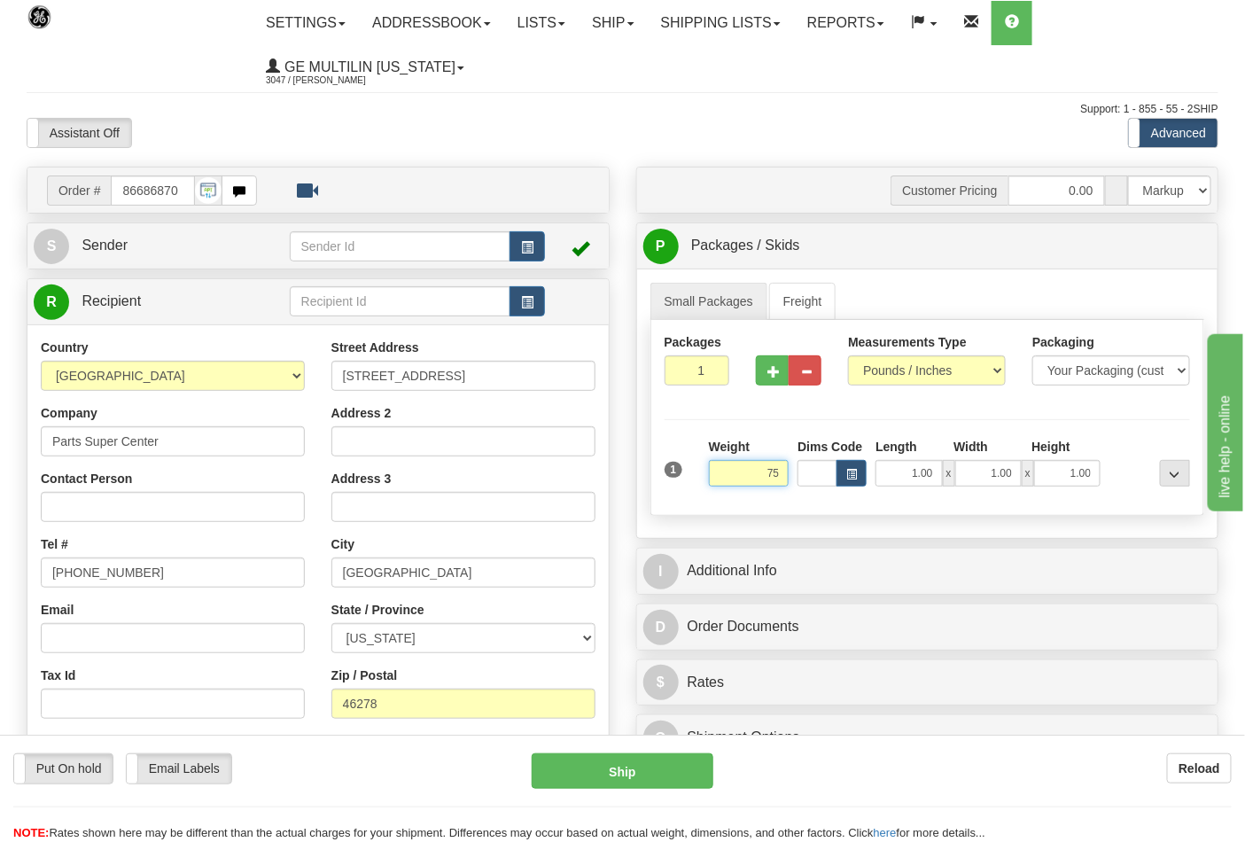
click button "Delete" at bounding box center [0, 0] width 0 height 0
type input "75.00"
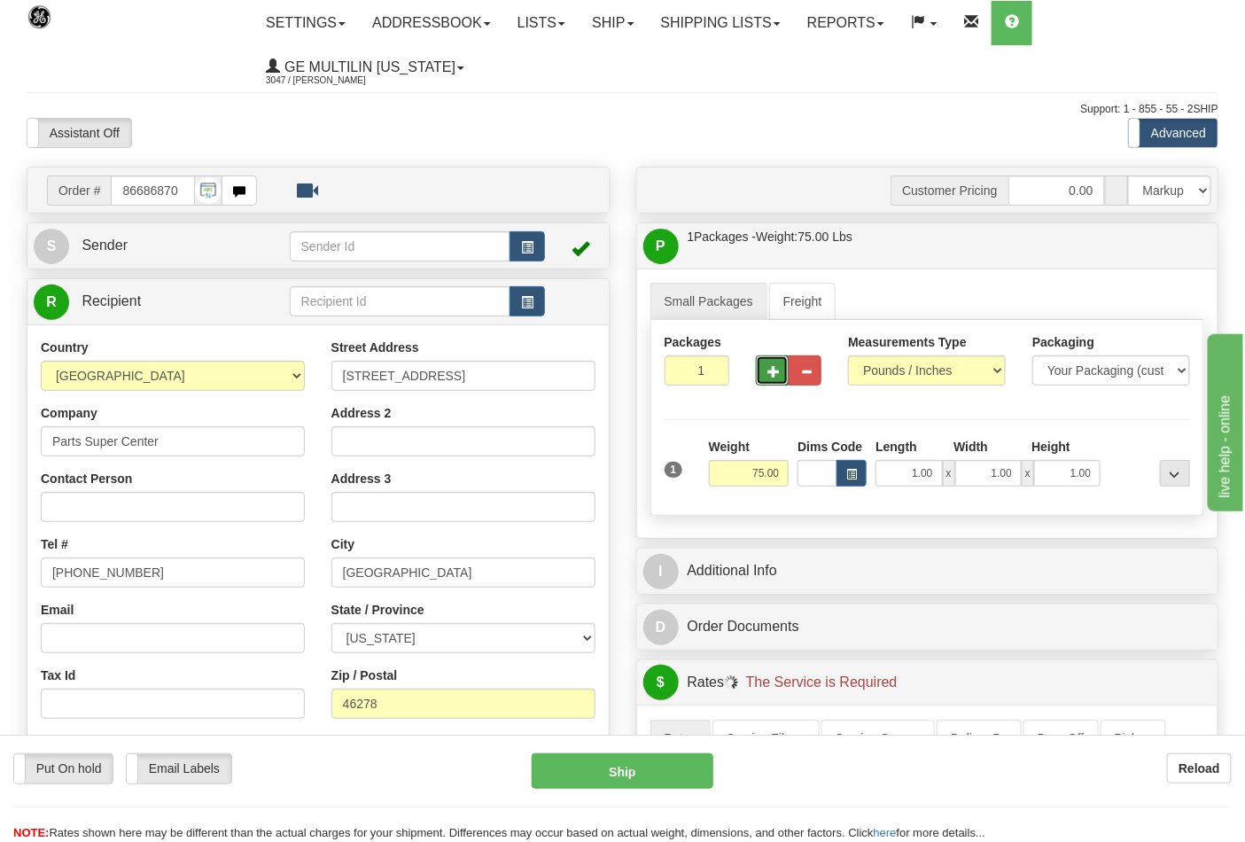
drag, startPoint x: 774, startPoint y: 378, endPoint x: 764, endPoint y: 372, distance: 12.3
click at [774, 378] on button "button" at bounding box center [772, 370] width 33 height 30
click at [771, 375] on span "button" at bounding box center [773, 372] width 12 height 12
type input "3"
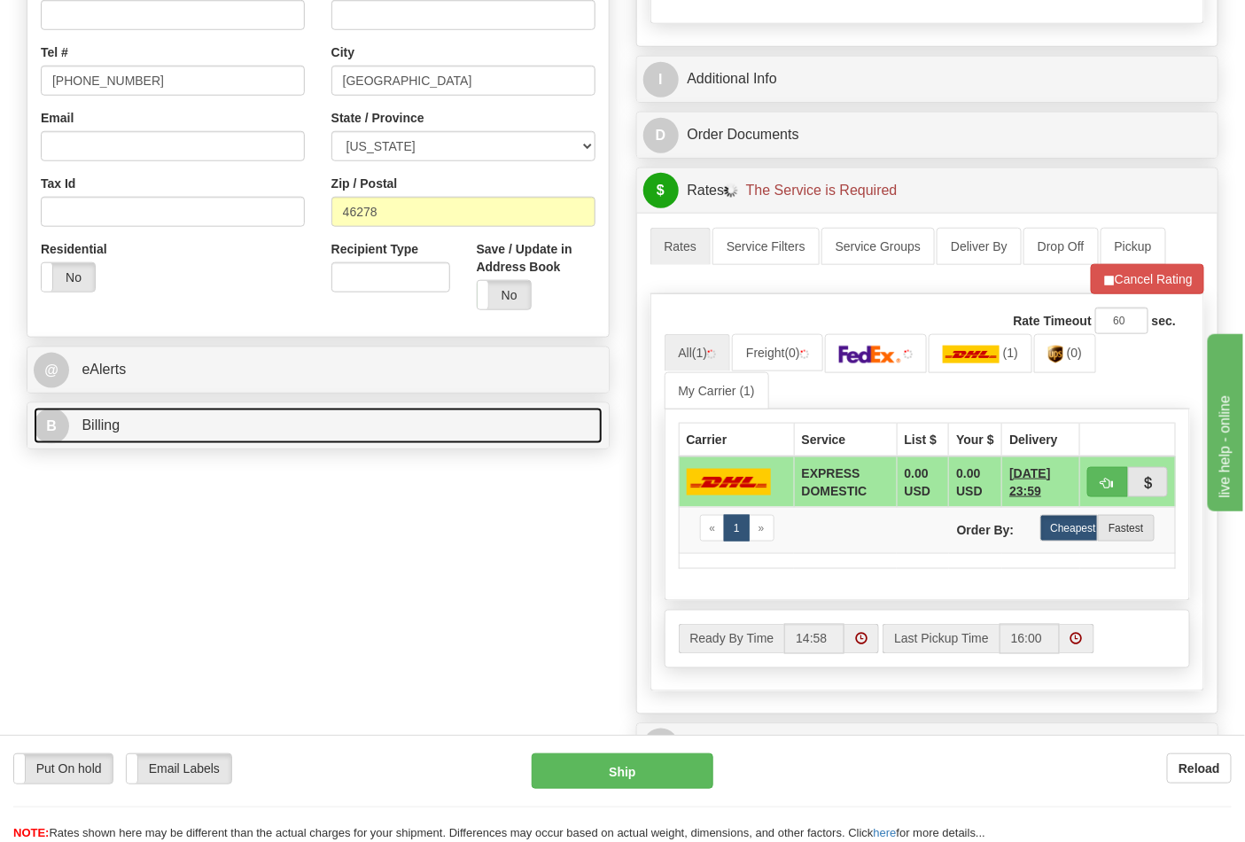
click at [177, 432] on link "B Billing" at bounding box center [318, 425] width 569 height 36
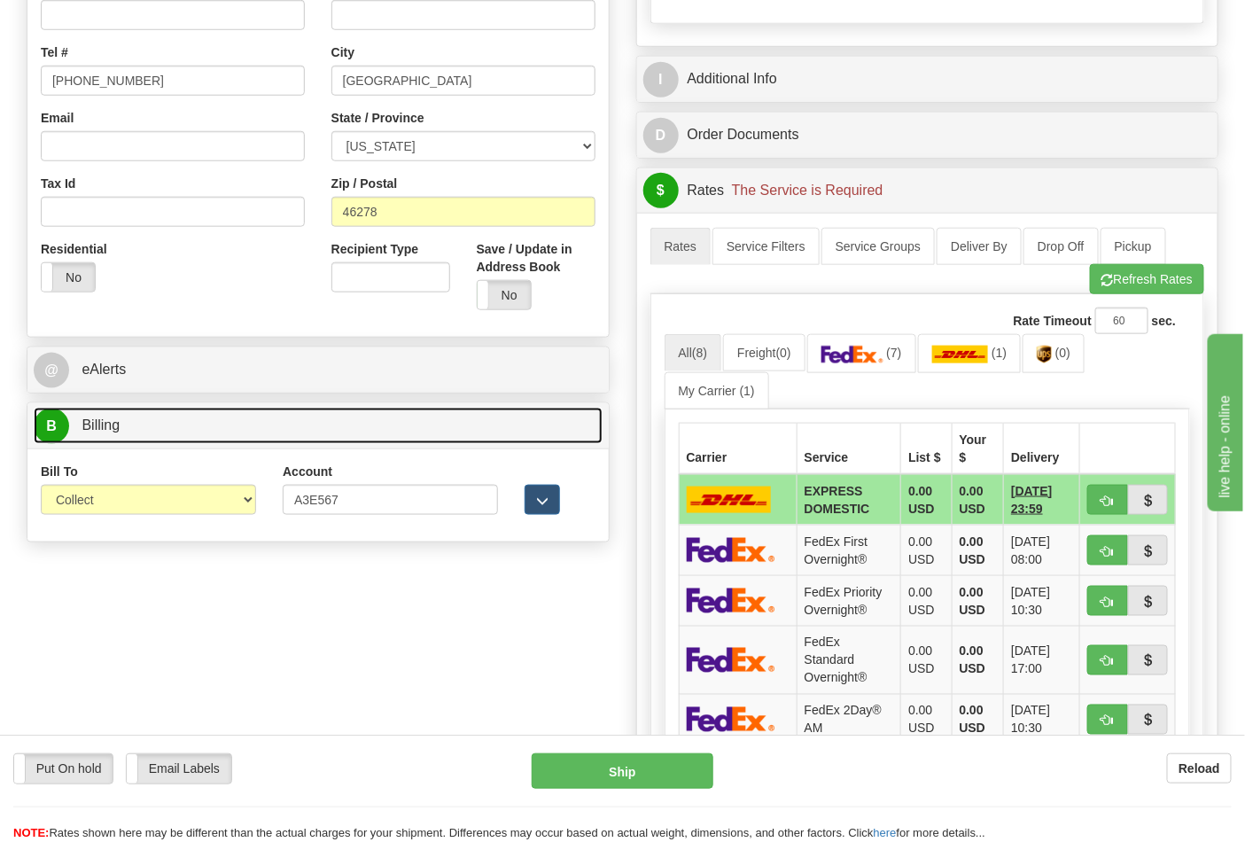
scroll to position [590, 0]
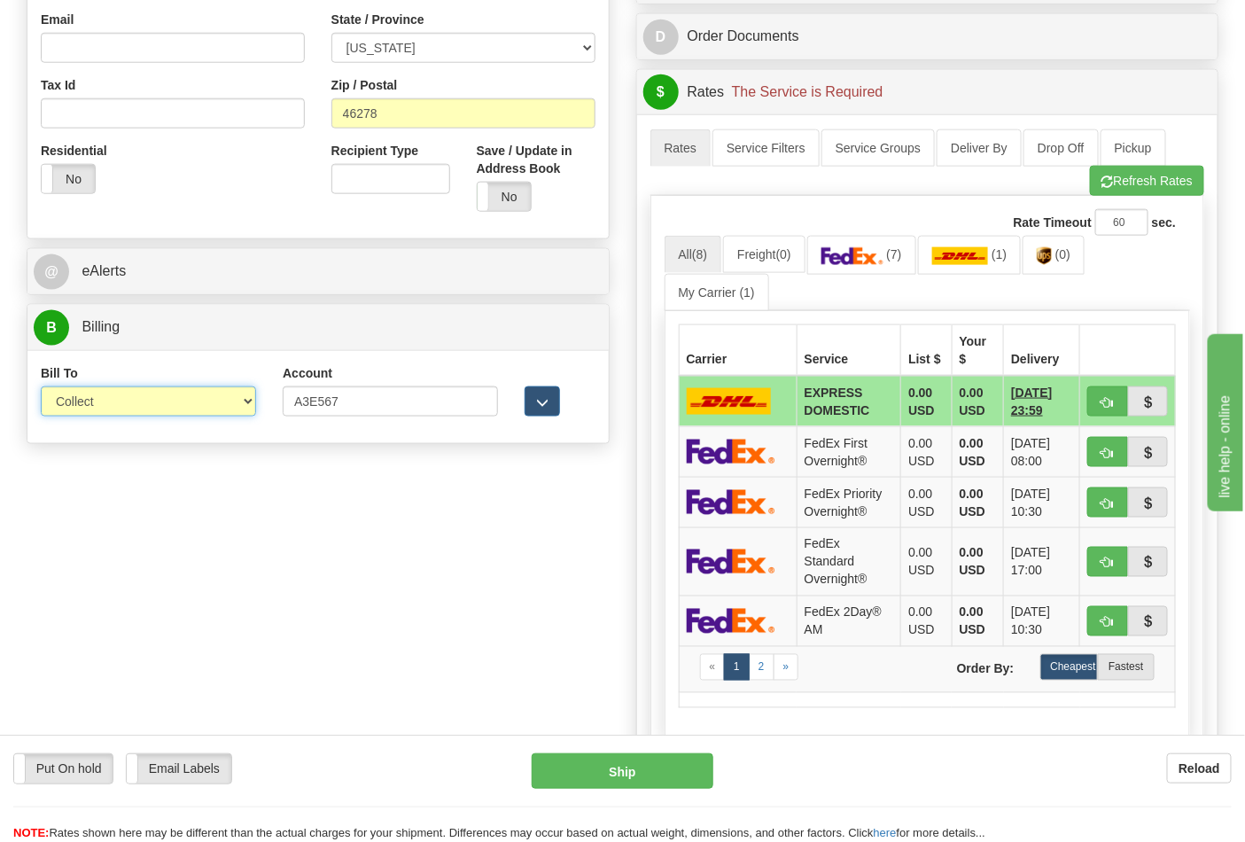
click at [128, 397] on select "Sender Recipient Third Party Collect" at bounding box center [148, 401] width 215 height 30
drag, startPoint x: 110, startPoint y: 404, endPoint x: 108, endPoint y: 416, distance: 12.5
click at [110, 404] on select "Sender Recipient Third Party Collect" at bounding box center [148, 401] width 215 height 30
select select "2"
click at [41, 388] on select "Sender Recipient Third Party Collect" at bounding box center [148, 401] width 215 height 30
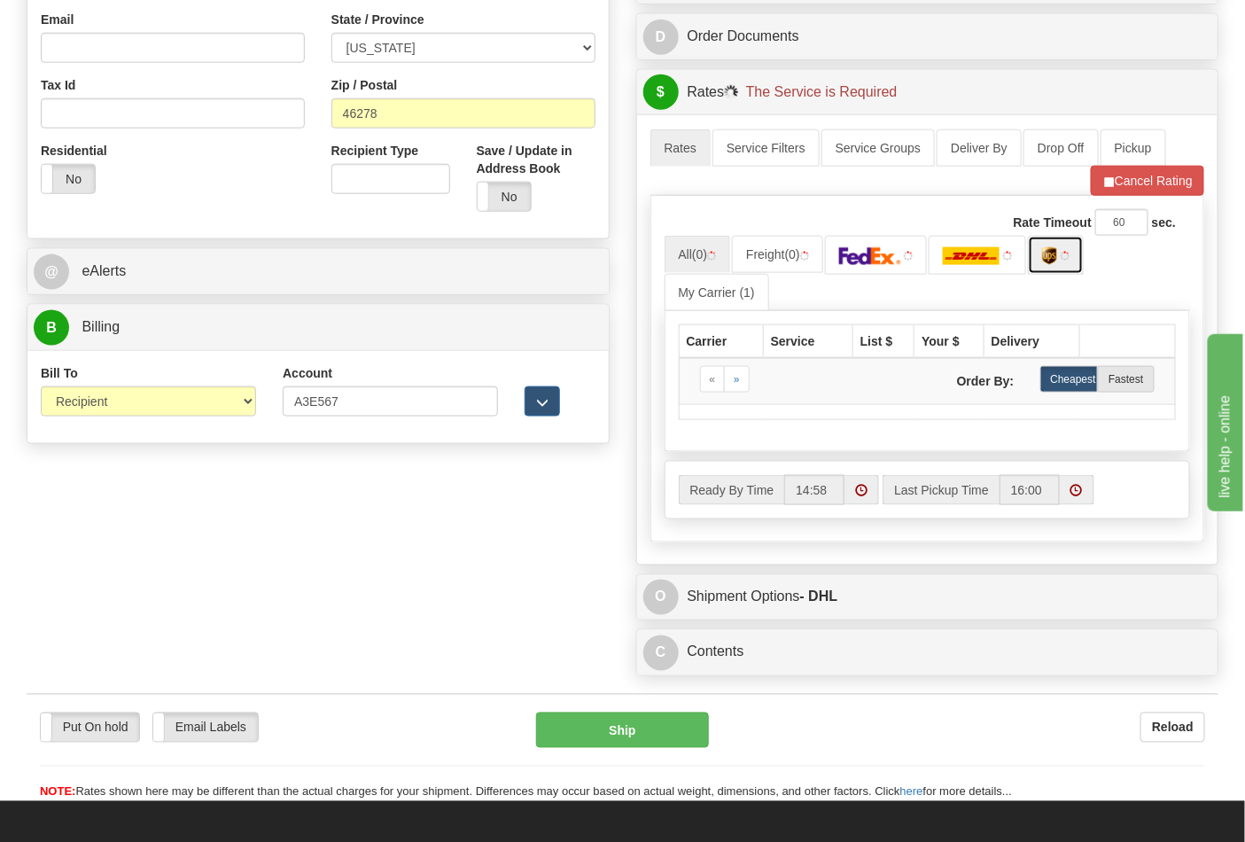
click at [1052, 268] on link at bounding box center [1056, 255] width 56 height 38
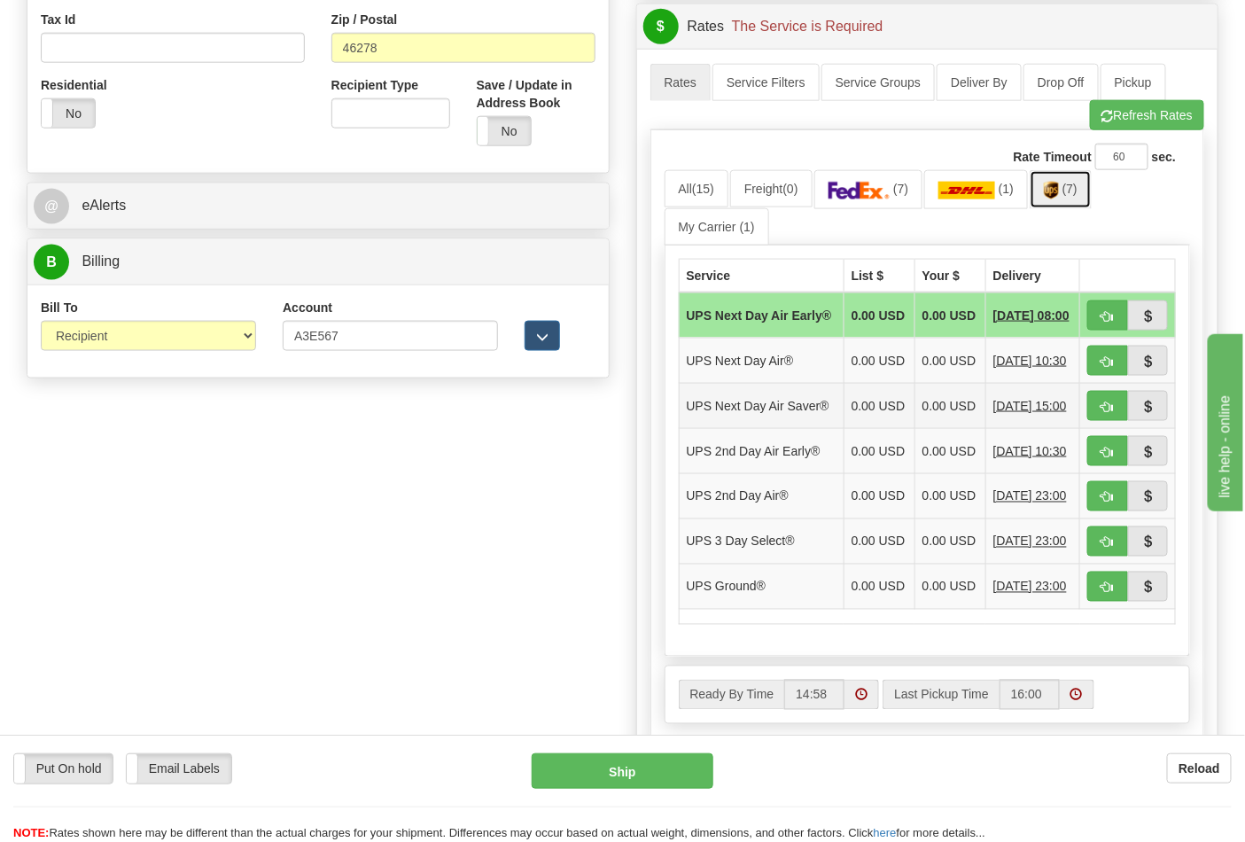
scroll to position [787, 0]
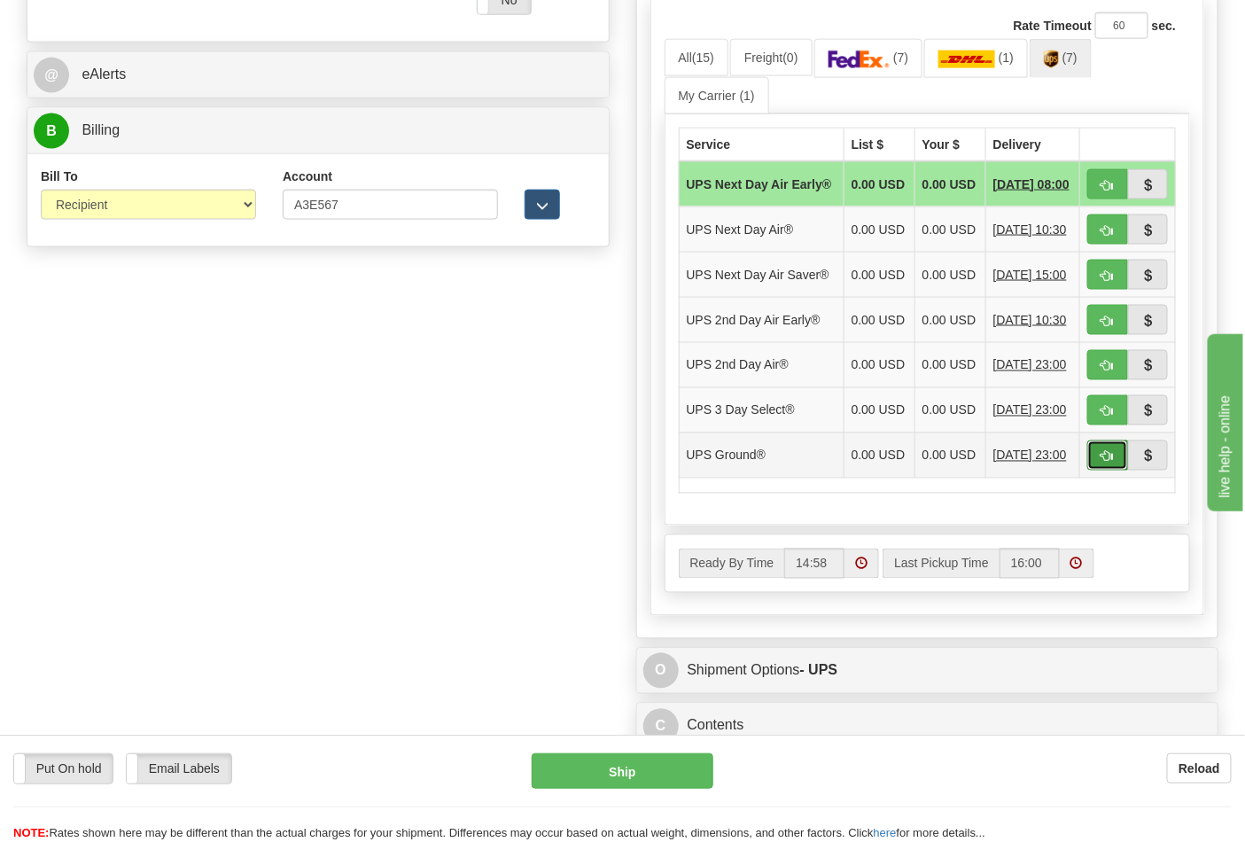
click at [1104, 462] on span "button" at bounding box center [1107, 457] width 12 height 12
type input "03"
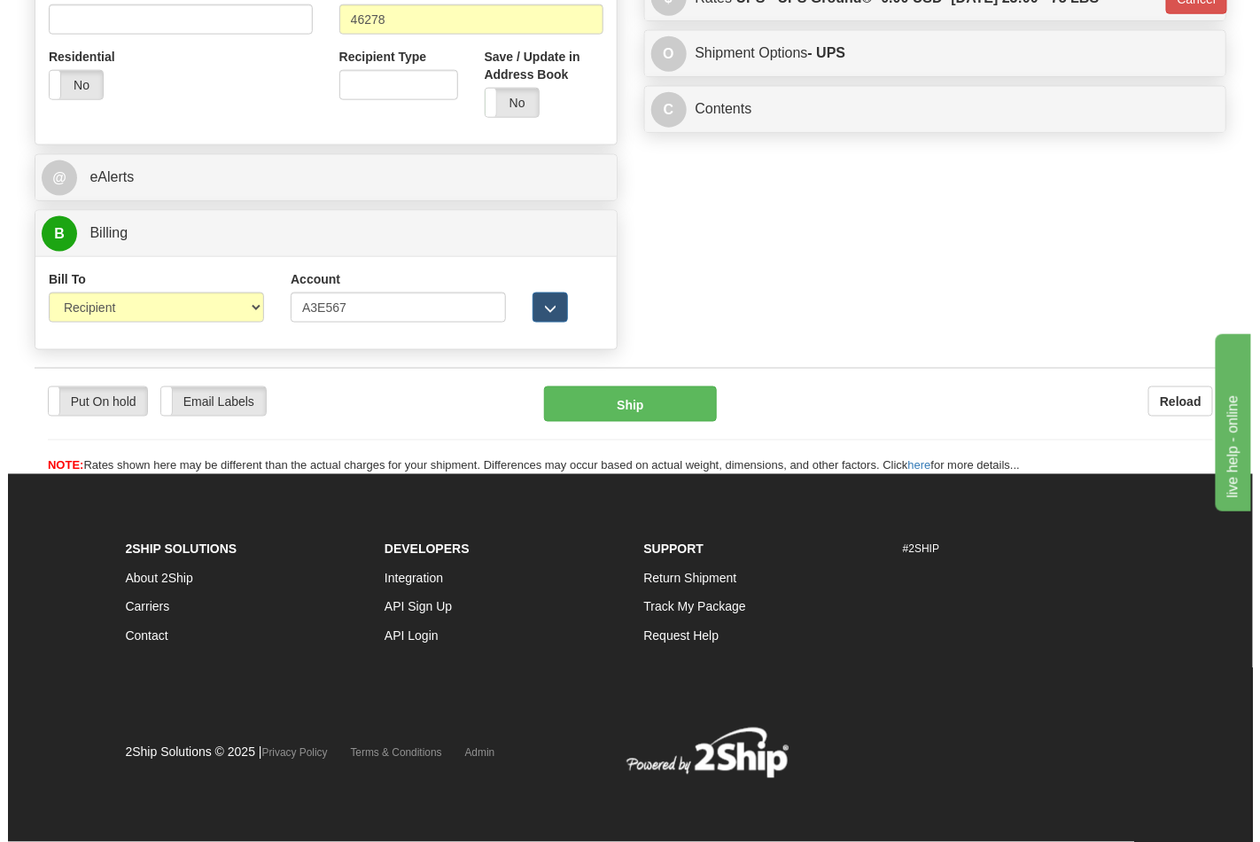
scroll to position [686, 0]
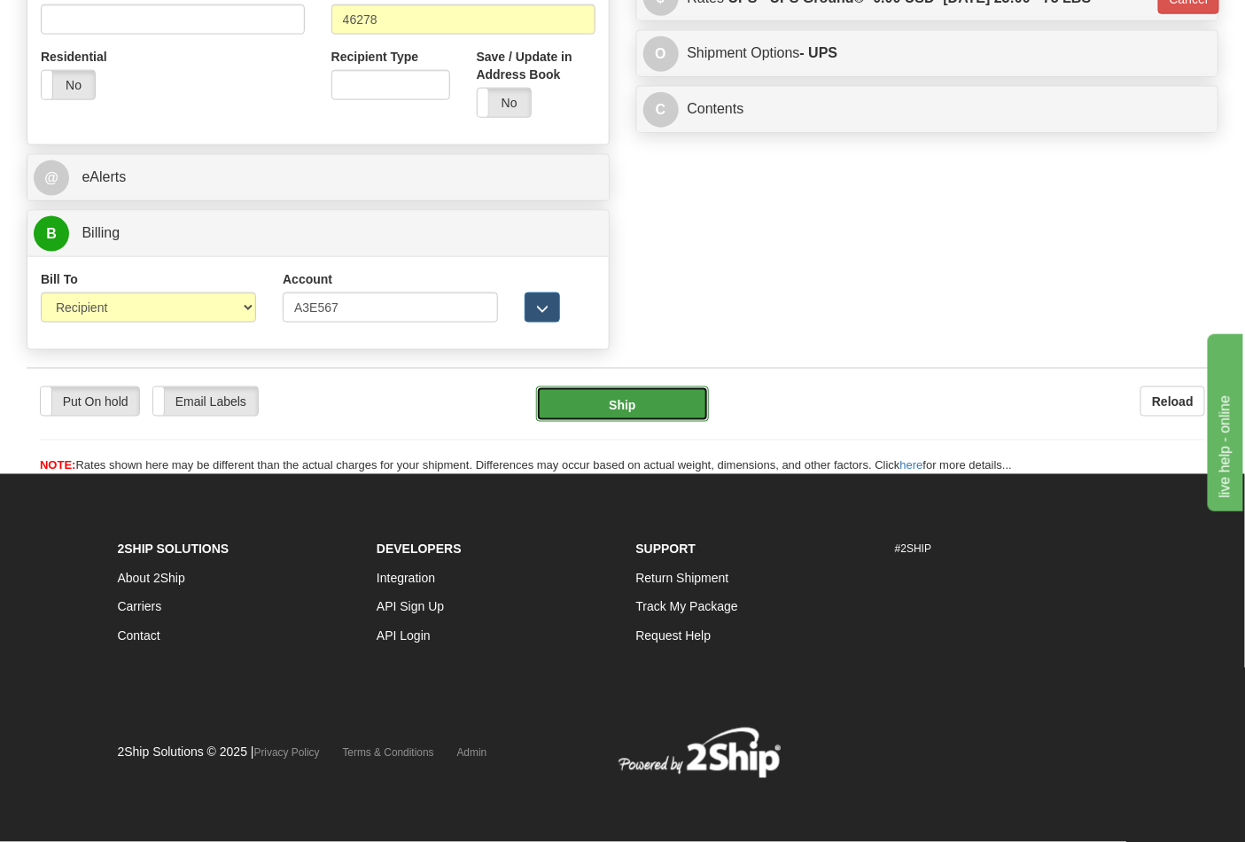
click at [609, 400] on button "Ship" at bounding box center [622, 403] width 172 height 35
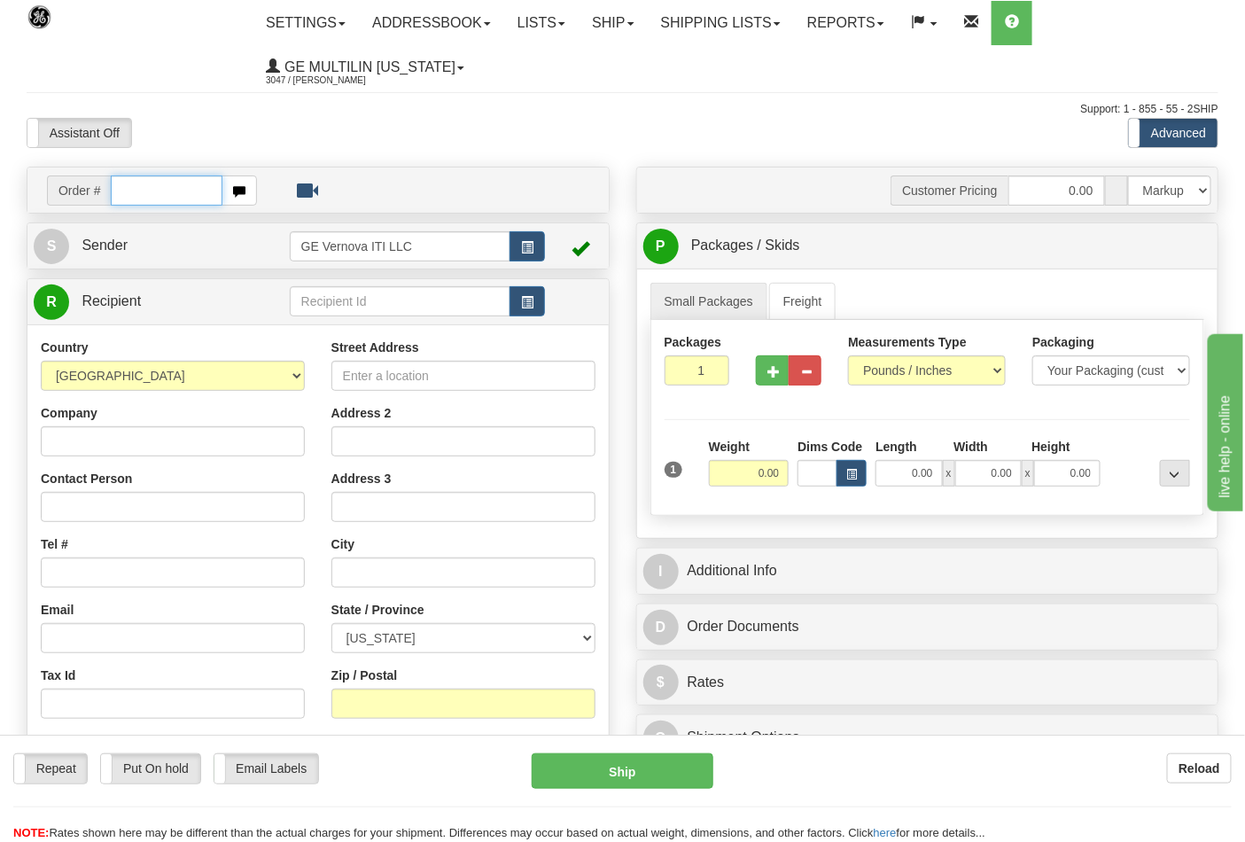
click at [162, 198] on input "text" at bounding box center [167, 190] width 112 height 30
type input "86686886"
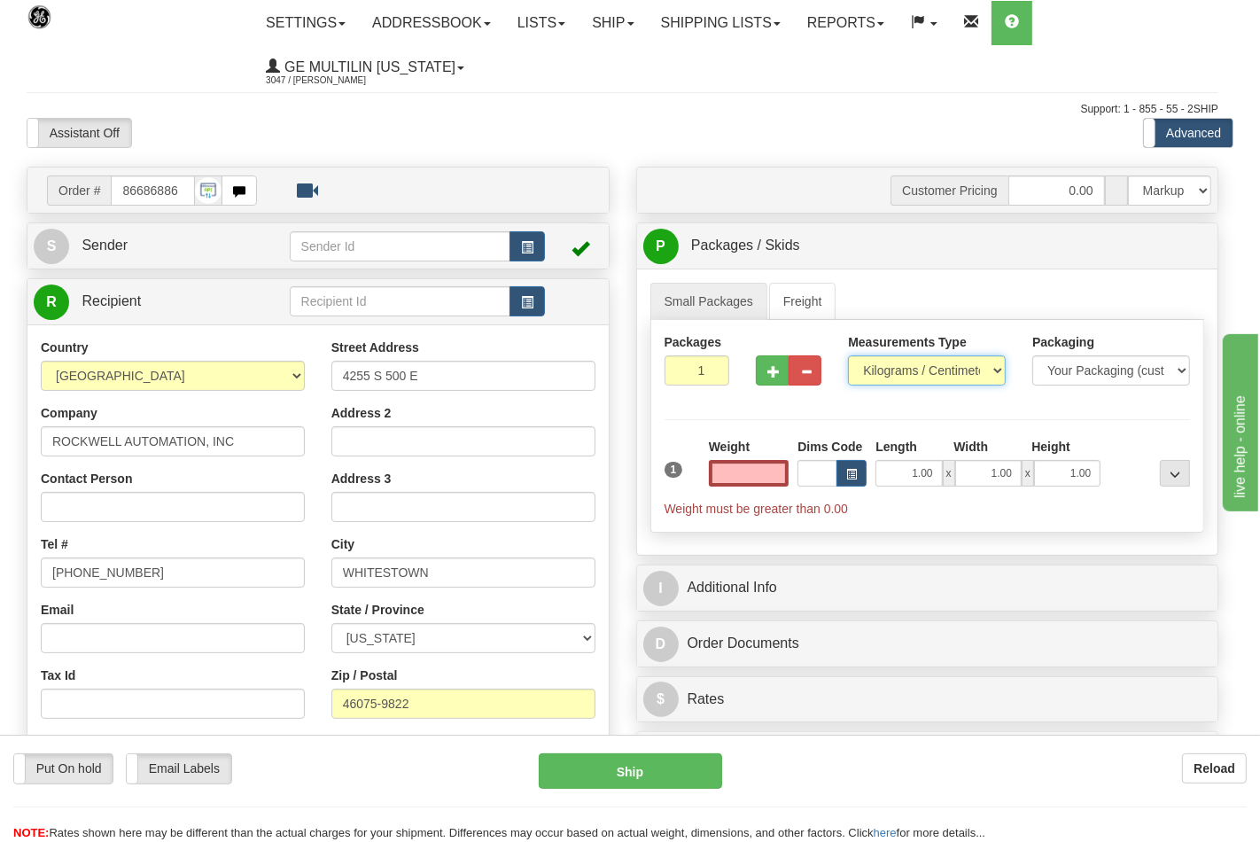
type input "0.00"
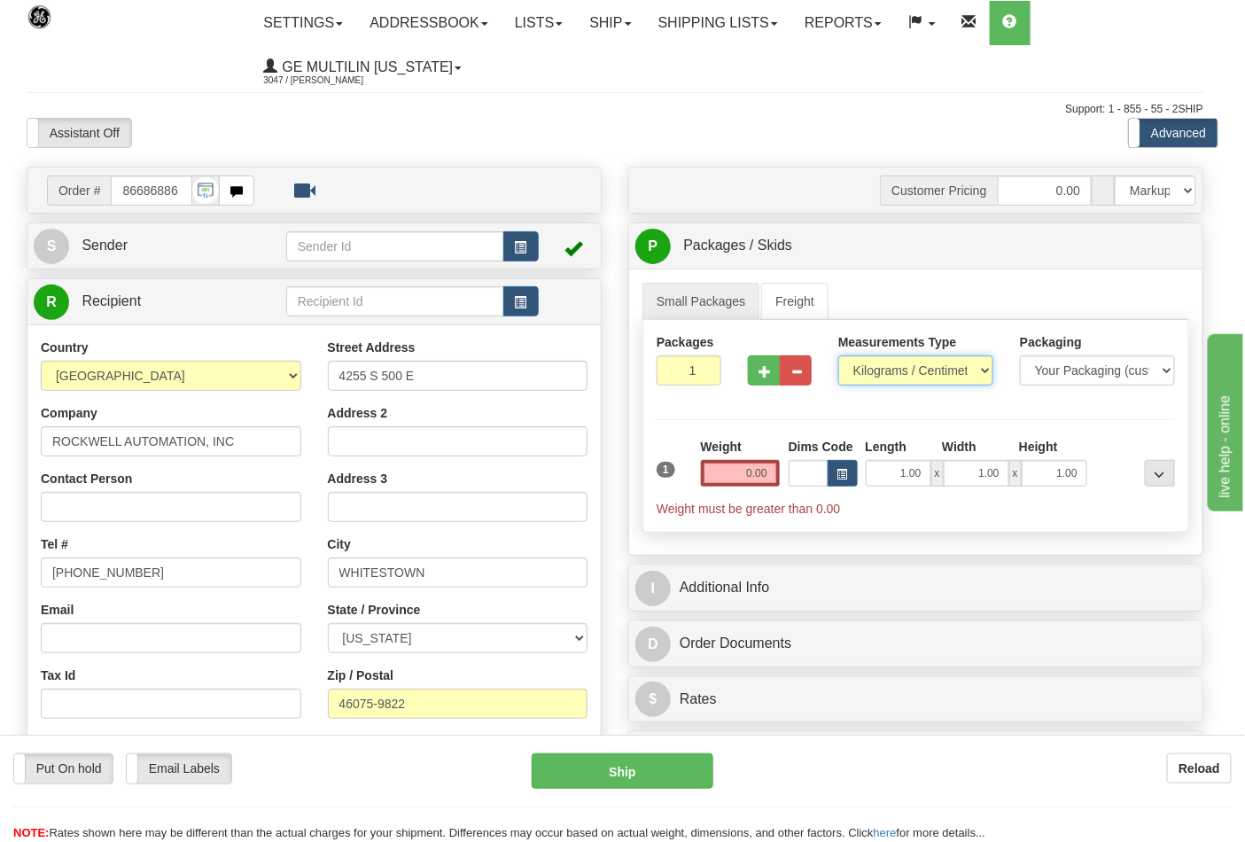
click at [888, 374] on select "Pounds / Inches Kilograms / Centimeters" at bounding box center [915, 370] width 155 height 30
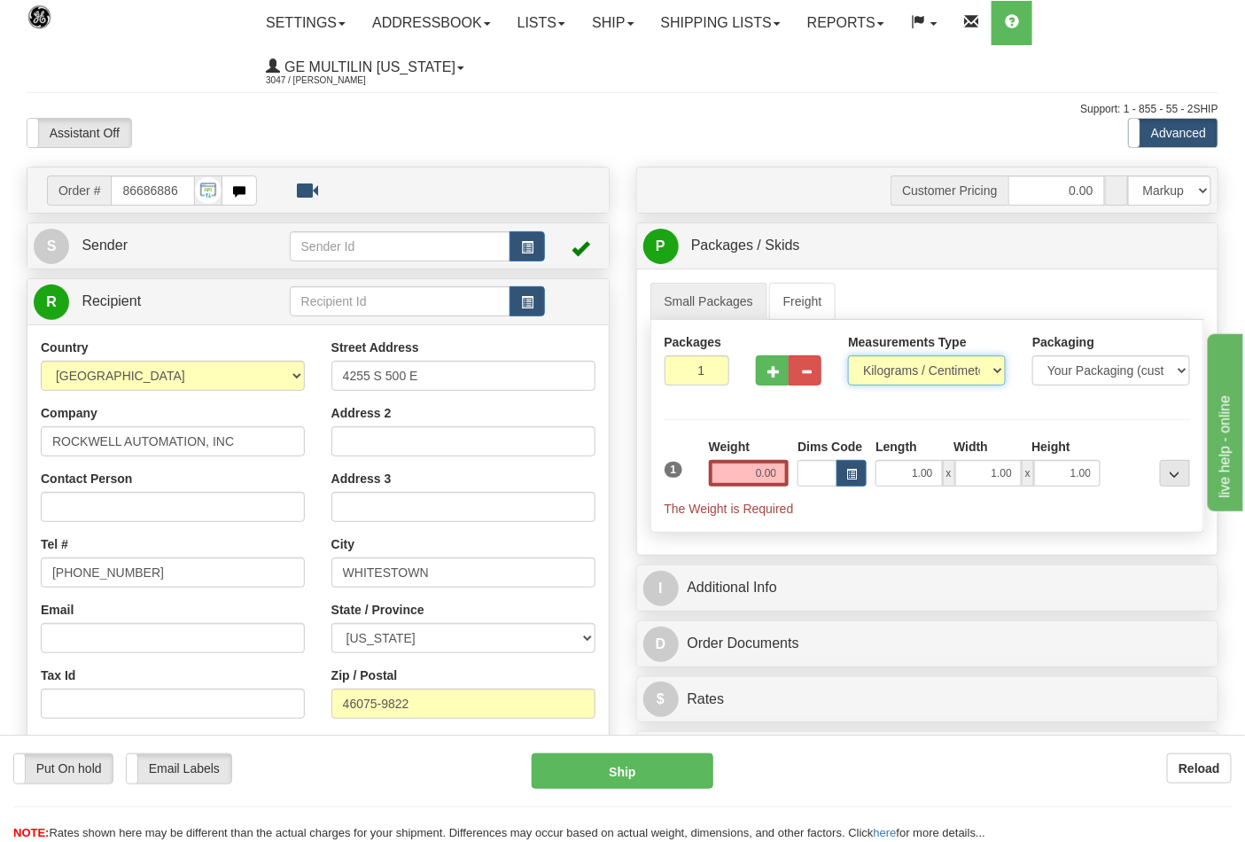
select select "0"
click at [848, 356] on select "Pounds / Inches Kilograms / Centimeters" at bounding box center [927, 370] width 158 height 30
click at [788, 471] on input "0.00" at bounding box center [749, 473] width 81 height 27
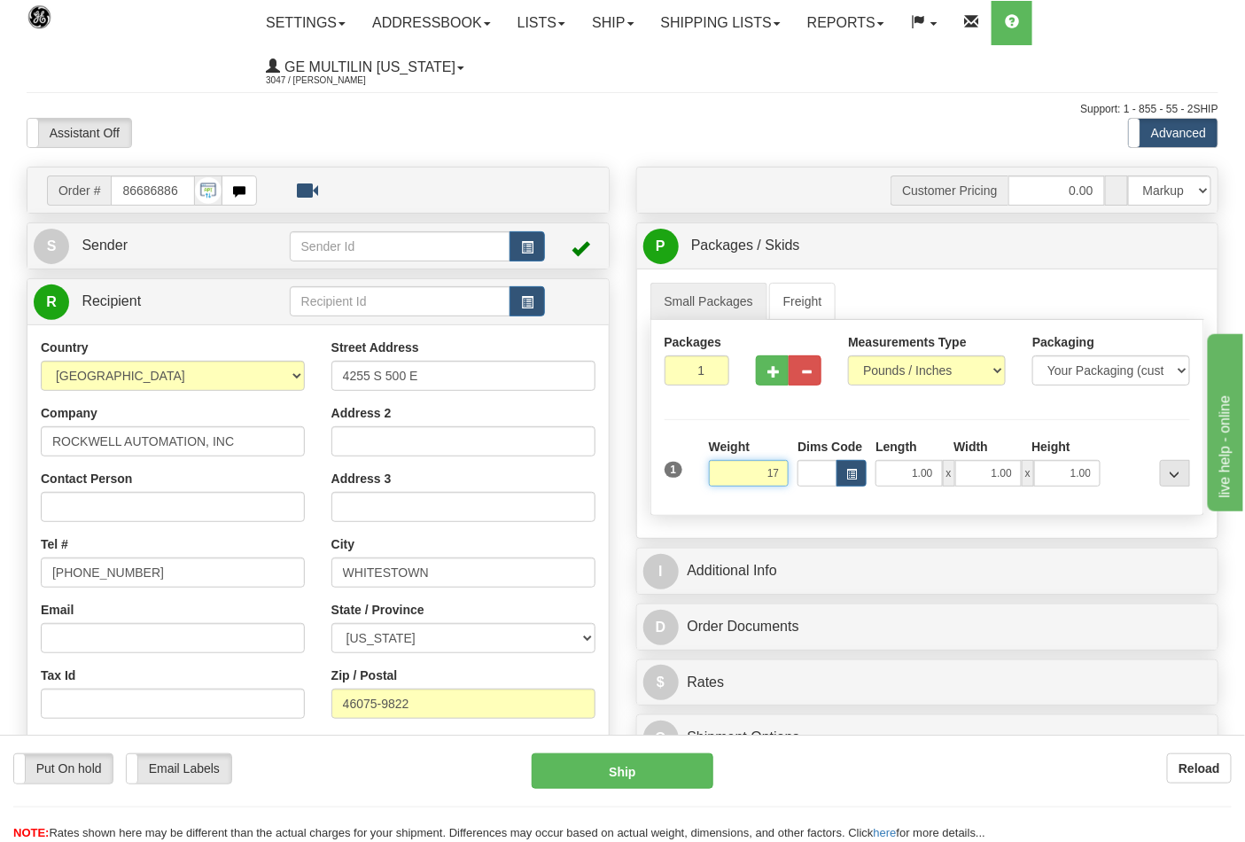
click button "Delete" at bounding box center [0, 0] width 0 height 0
type input "17.00"
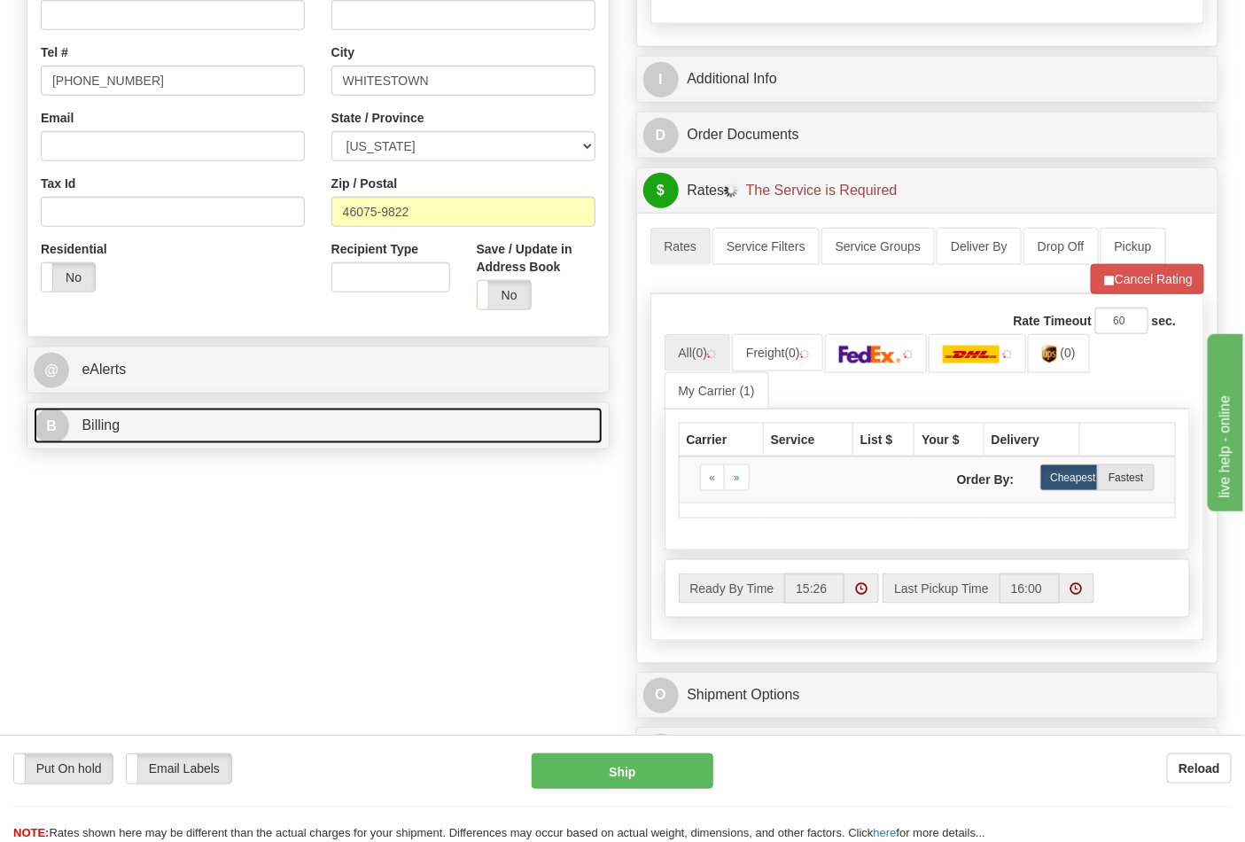
click at [147, 420] on link "B Billing" at bounding box center [318, 425] width 569 height 36
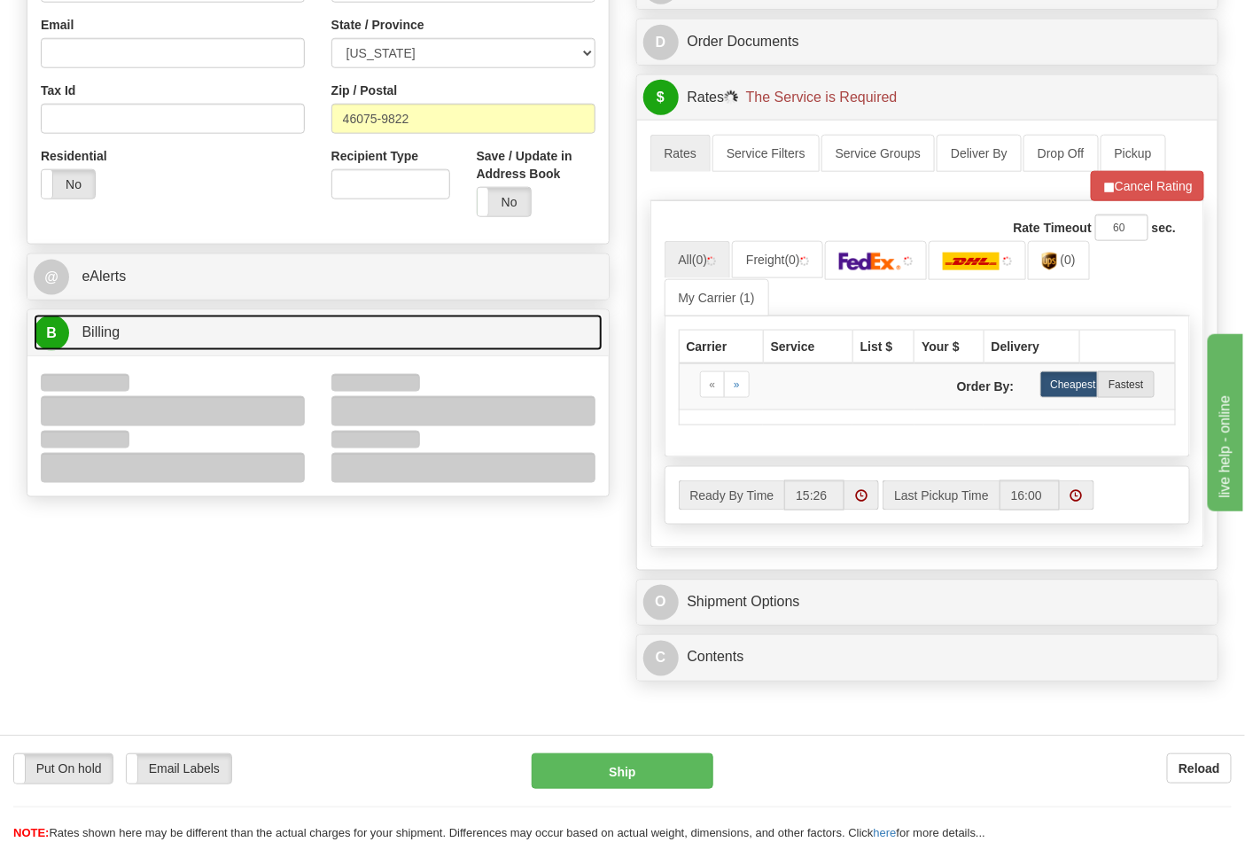
scroll to position [688, 0]
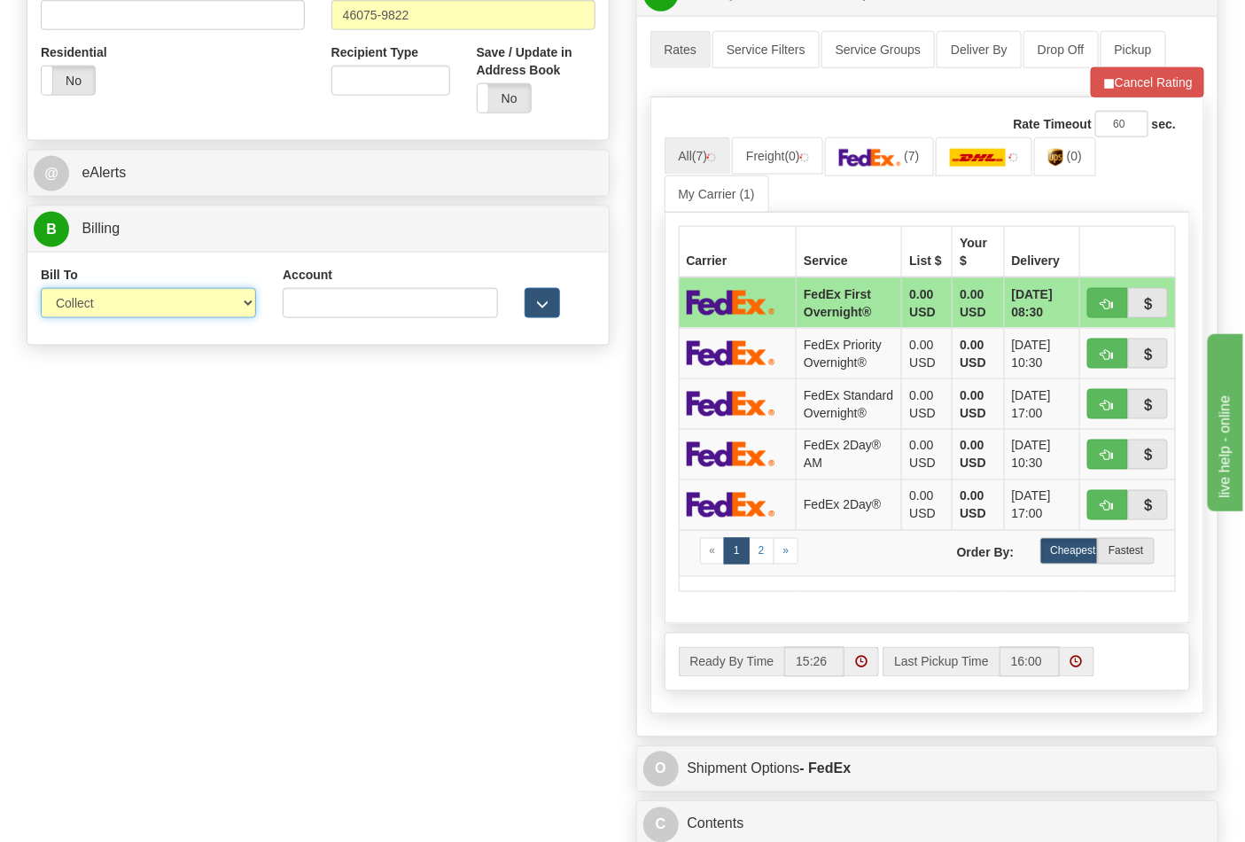
click at [97, 307] on select "Sender Recipient Third Party Collect" at bounding box center [148, 303] width 215 height 30
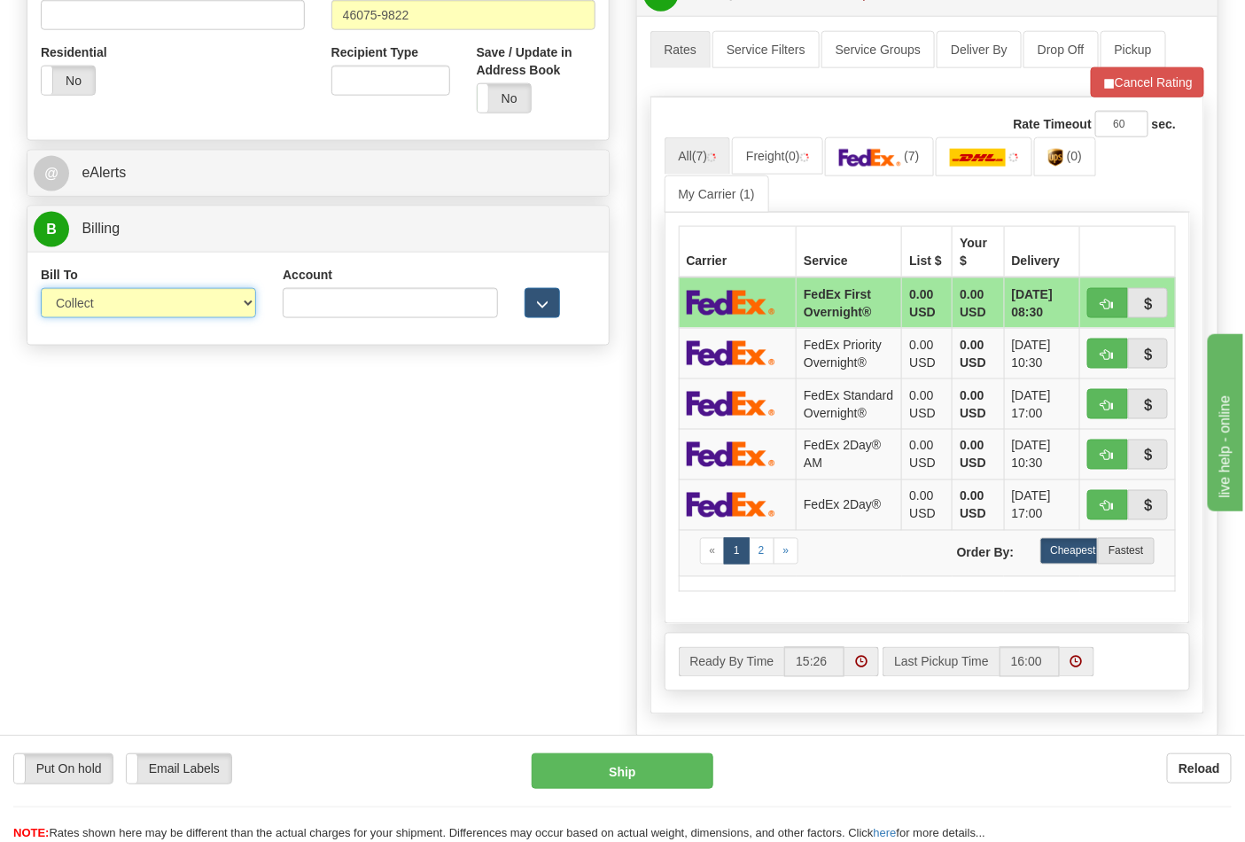
select select "2"
click at [41, 290] on select "Sender Recipient Third Party Collect" at bounding box center [148, 303] width 215 height 30
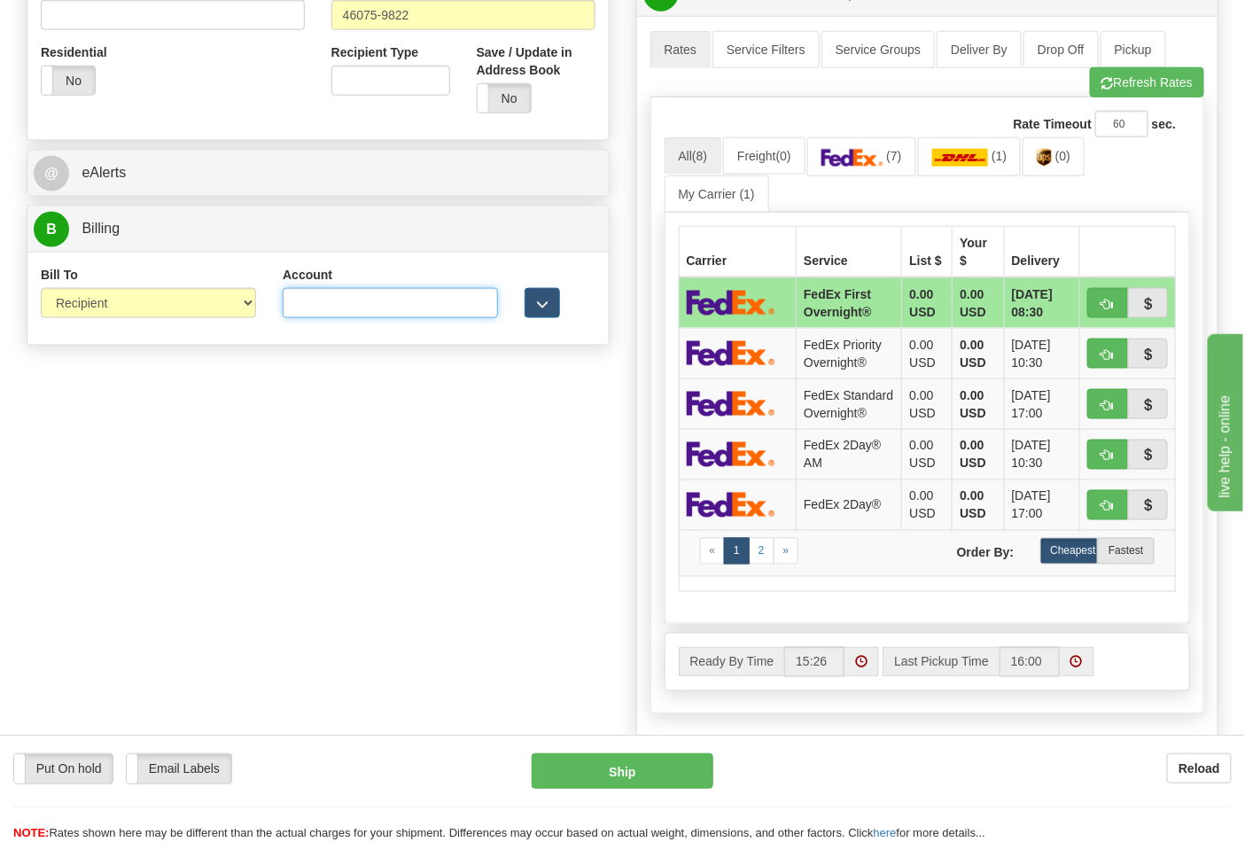
click at [328, 305] on input "Account" at bounding box center [390, 303] width 215 height 30
type input "587102"
click at [1137, 89] on button "Refresh Rates" at bounding box center [1147, 82] width 114 height 30
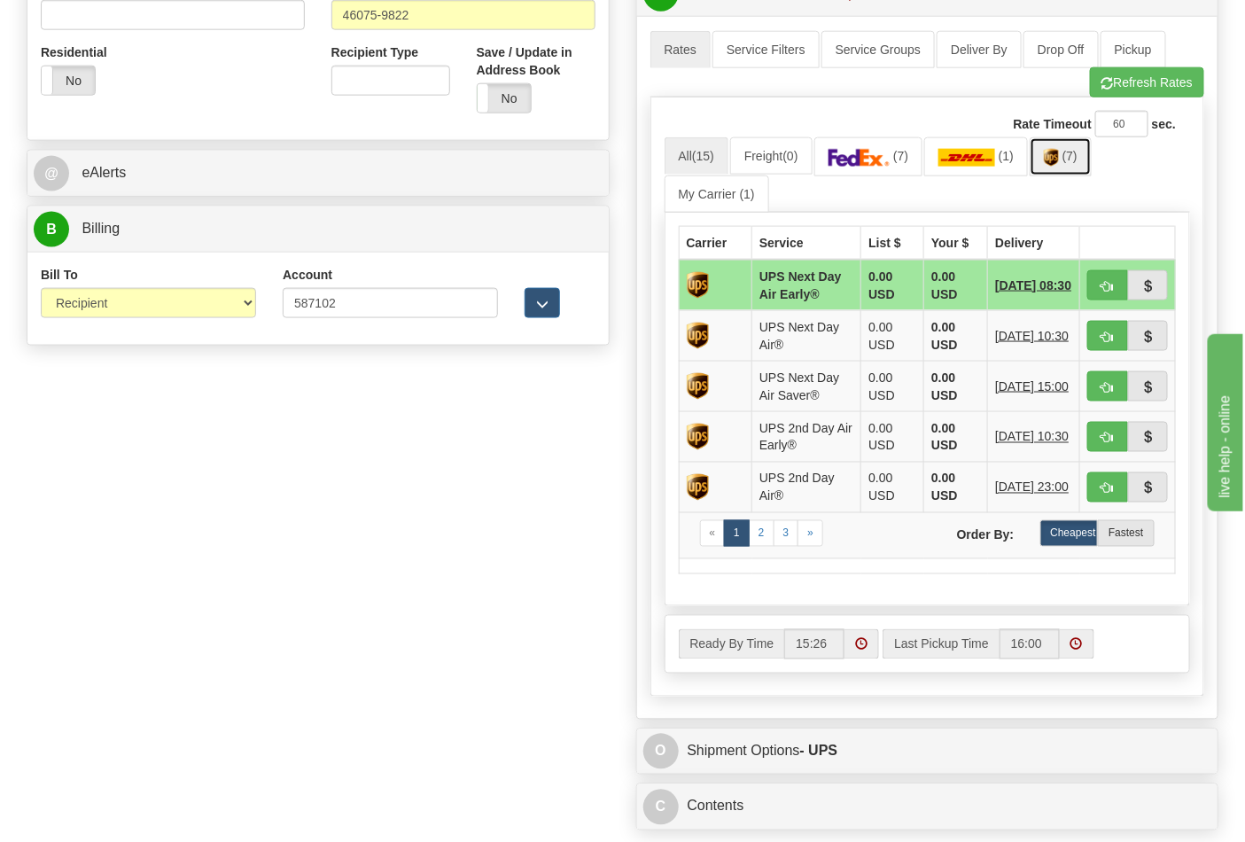
click at [1059, 167] on img at bounding box center [1050, 158] width 15 height 18
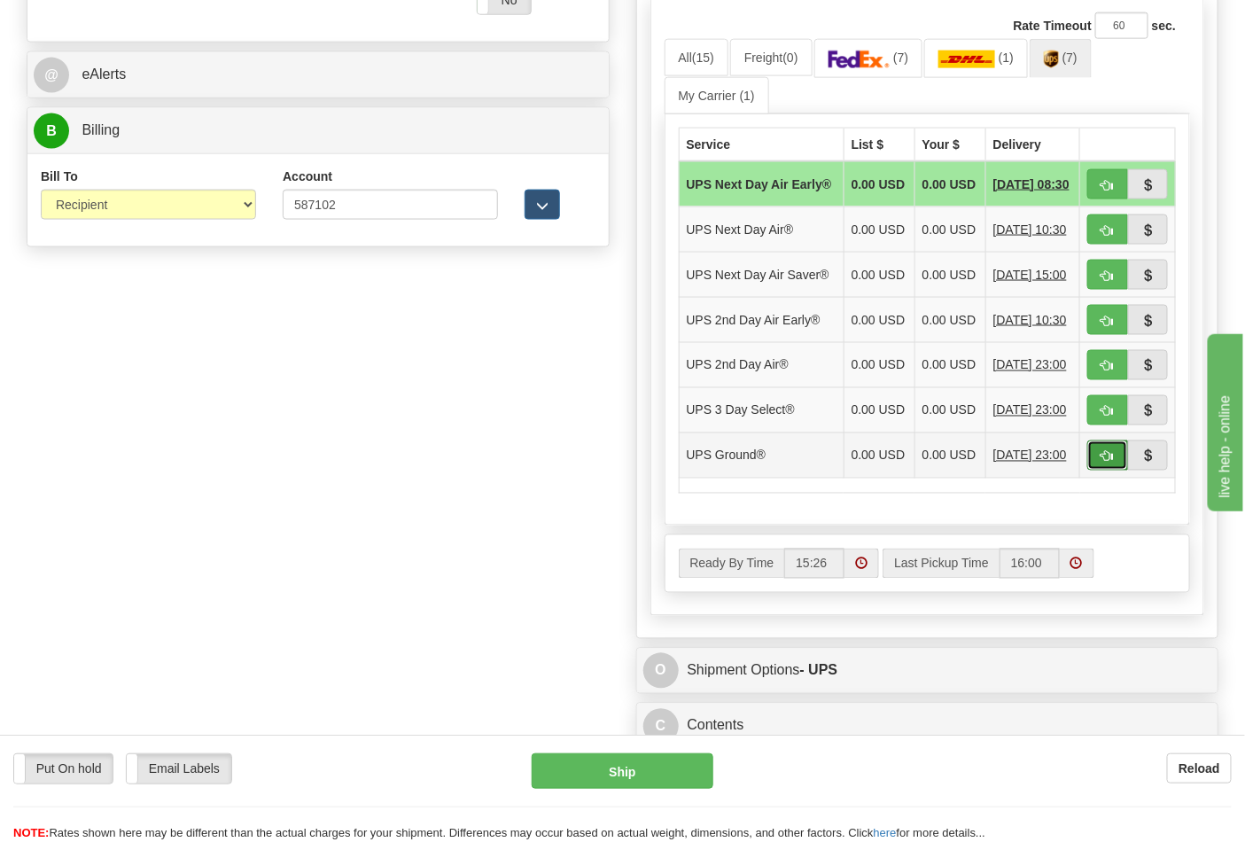
click at [1101, 462] on span "button" at bounding box center [1107, 457] width 12 height 12
type input "03"
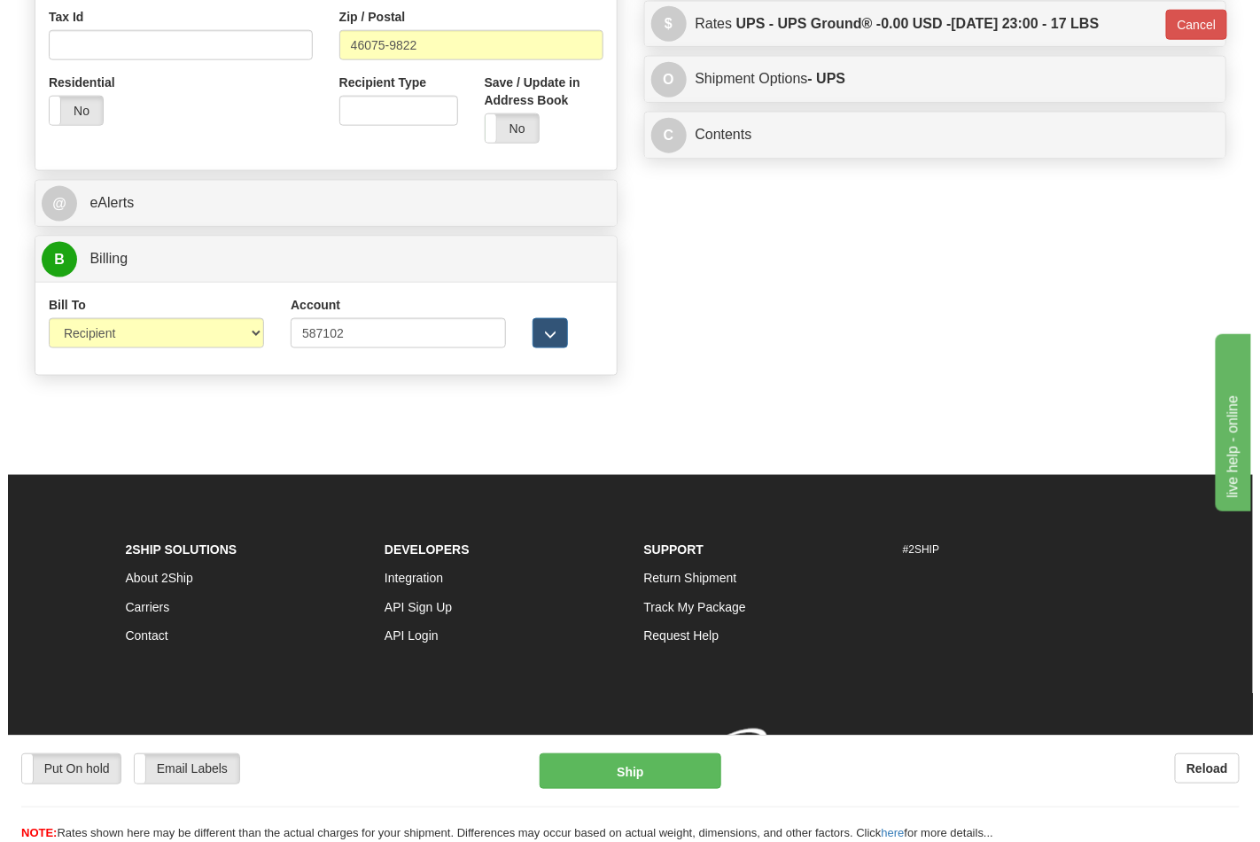
scroll to position [686, 0]
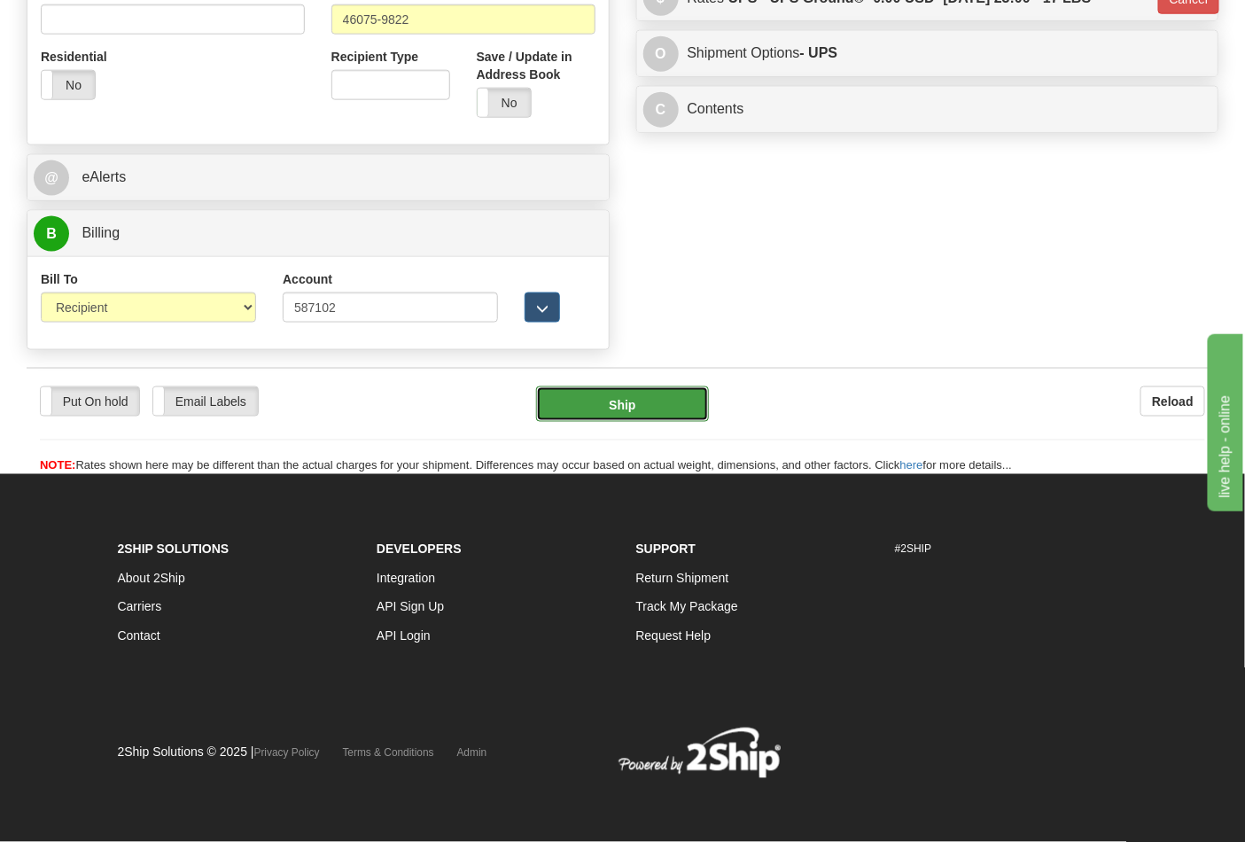
click at [613, 405] on button "Ship" at bounding box center [622, 403] width 172 height 35
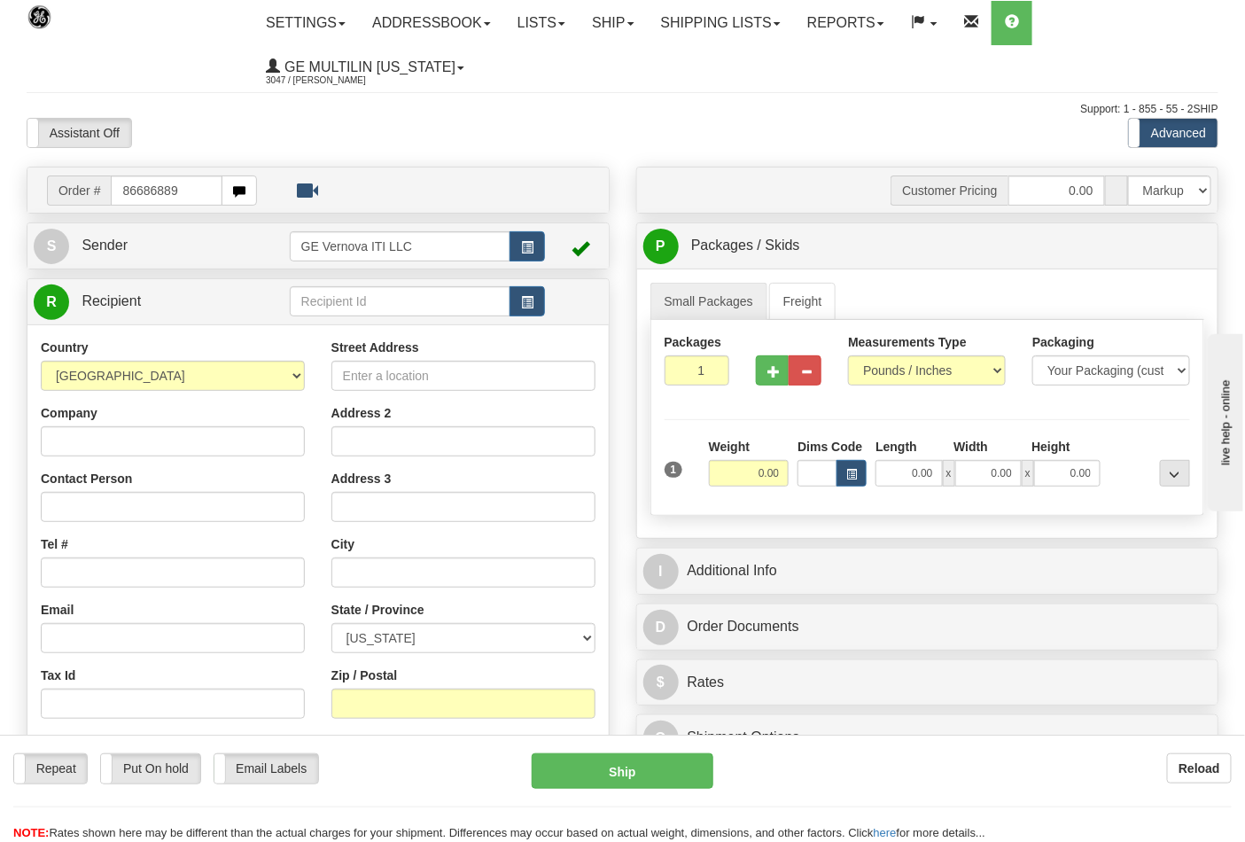
type input "86686889"
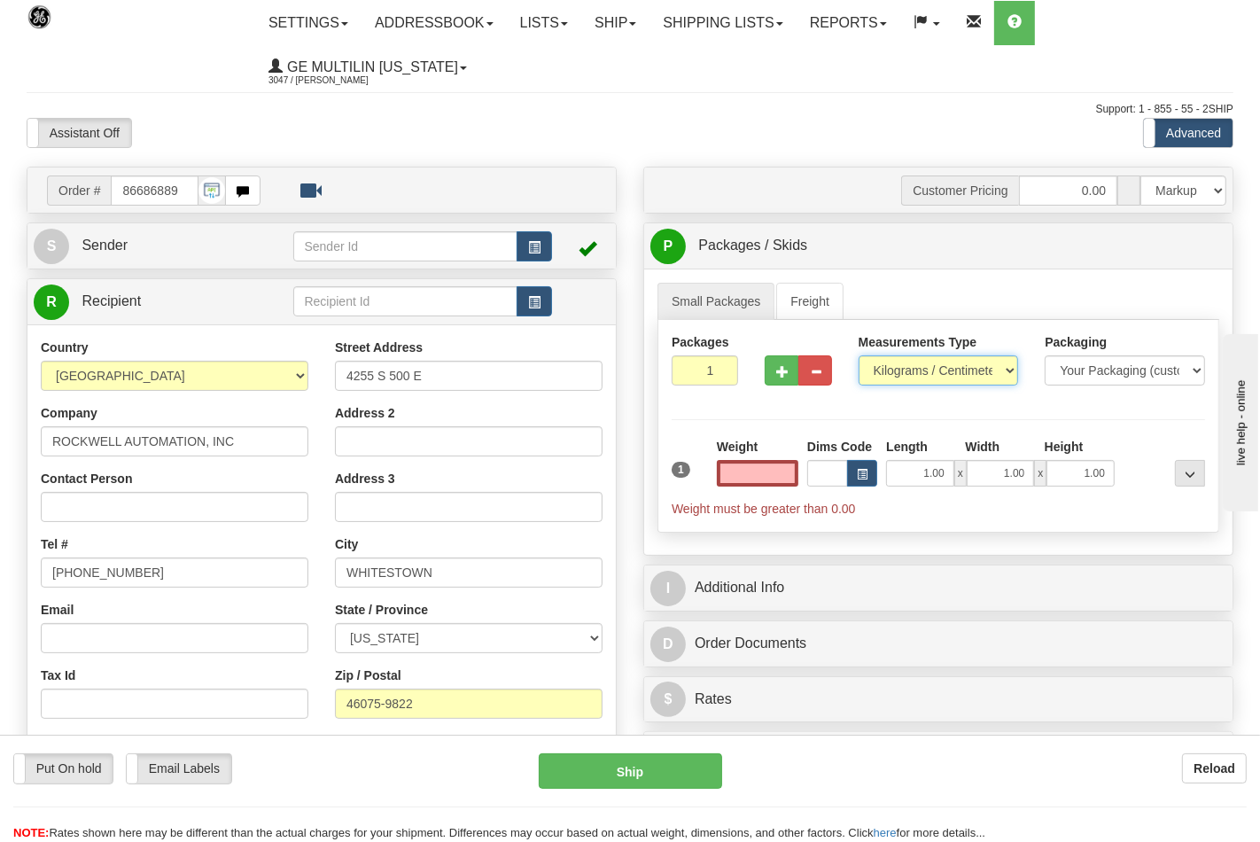
type input "0.00"
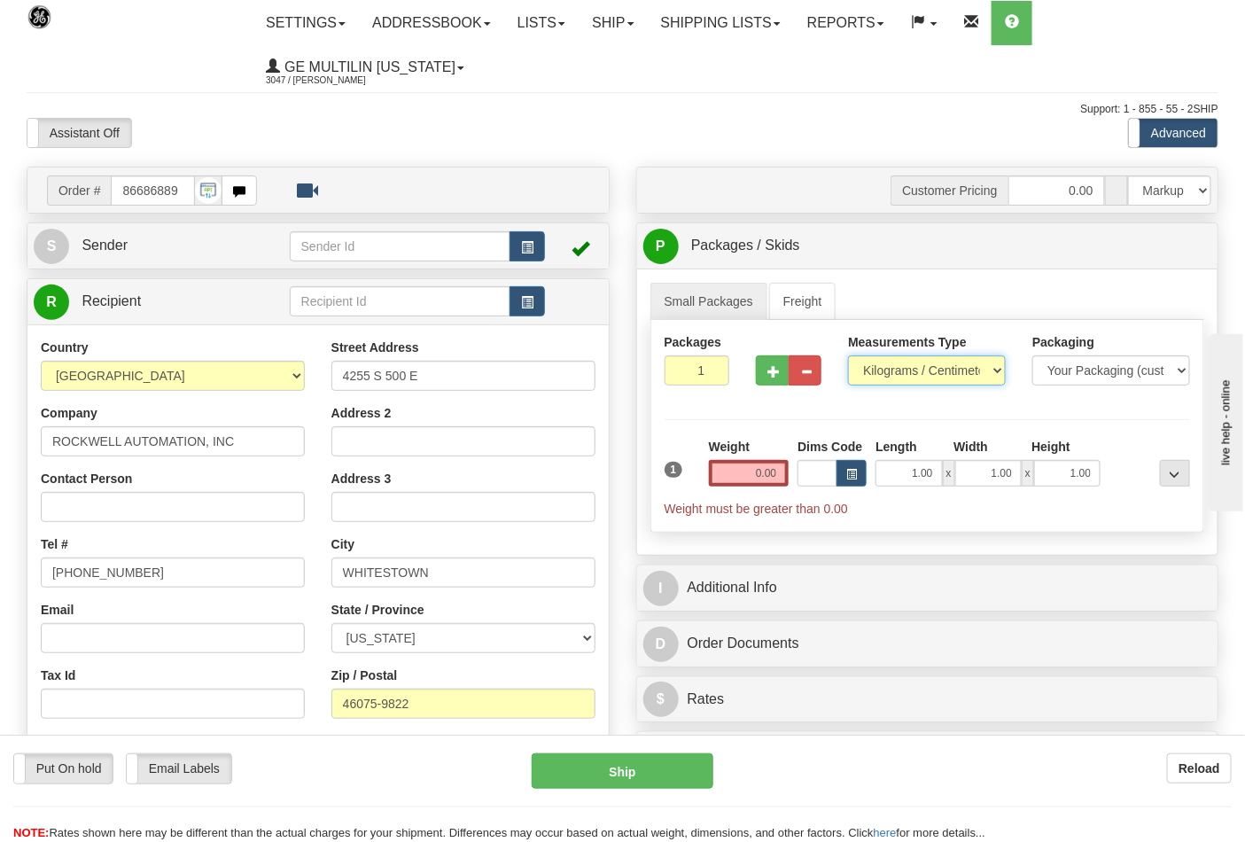
click at [890, 373] on select "Pounds / Inches Kilograms / Centimeters" at bounding box center [927, 370] width 158 height 30
select select "0"
click at [848, 356] on select "Pounds / Inches Kilograms / Centimeters" at bounding box center [927, 370] width 158 height 30
click at [771, 478] on input "0.00" at bounding box center [749, 473] width 81 height 27
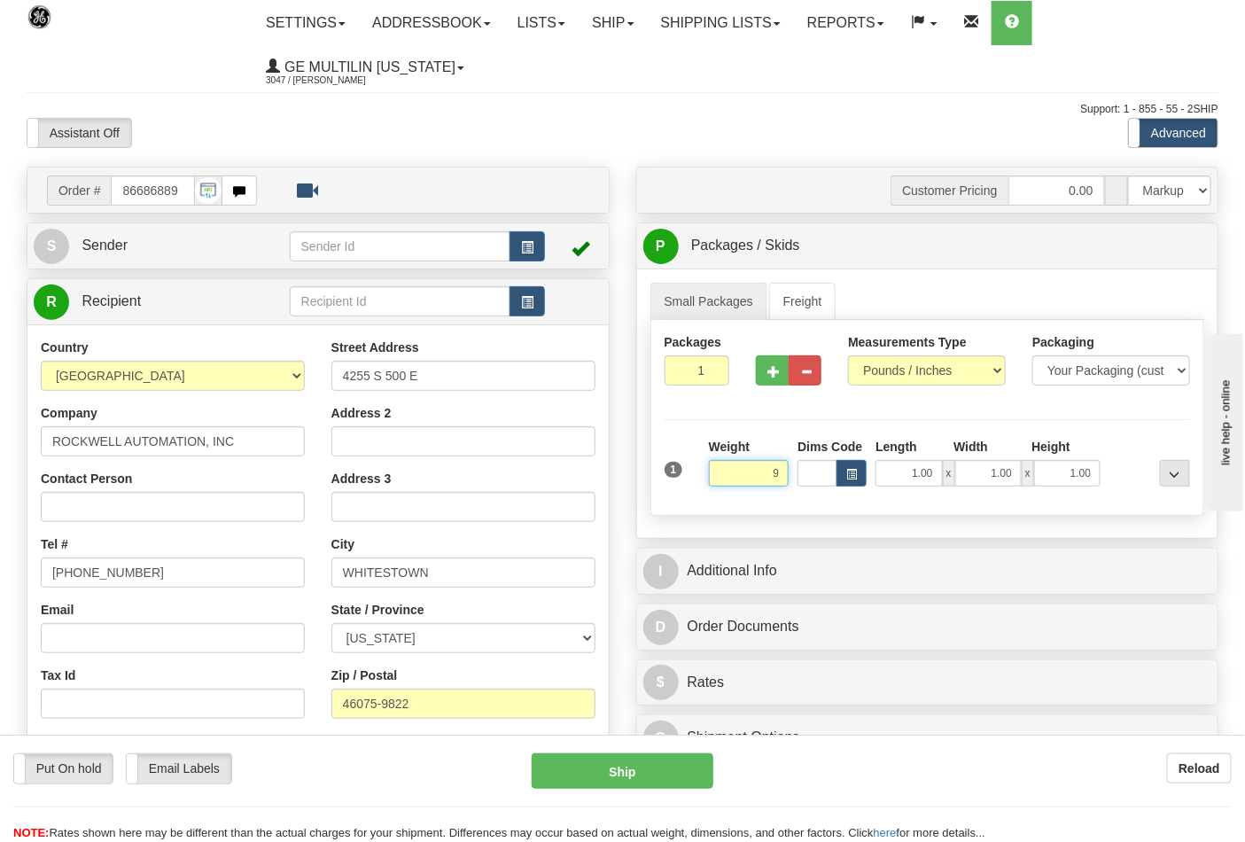
click button "Delete" at bounding box center [0, 0] width 0 height 0
type input "9.00"
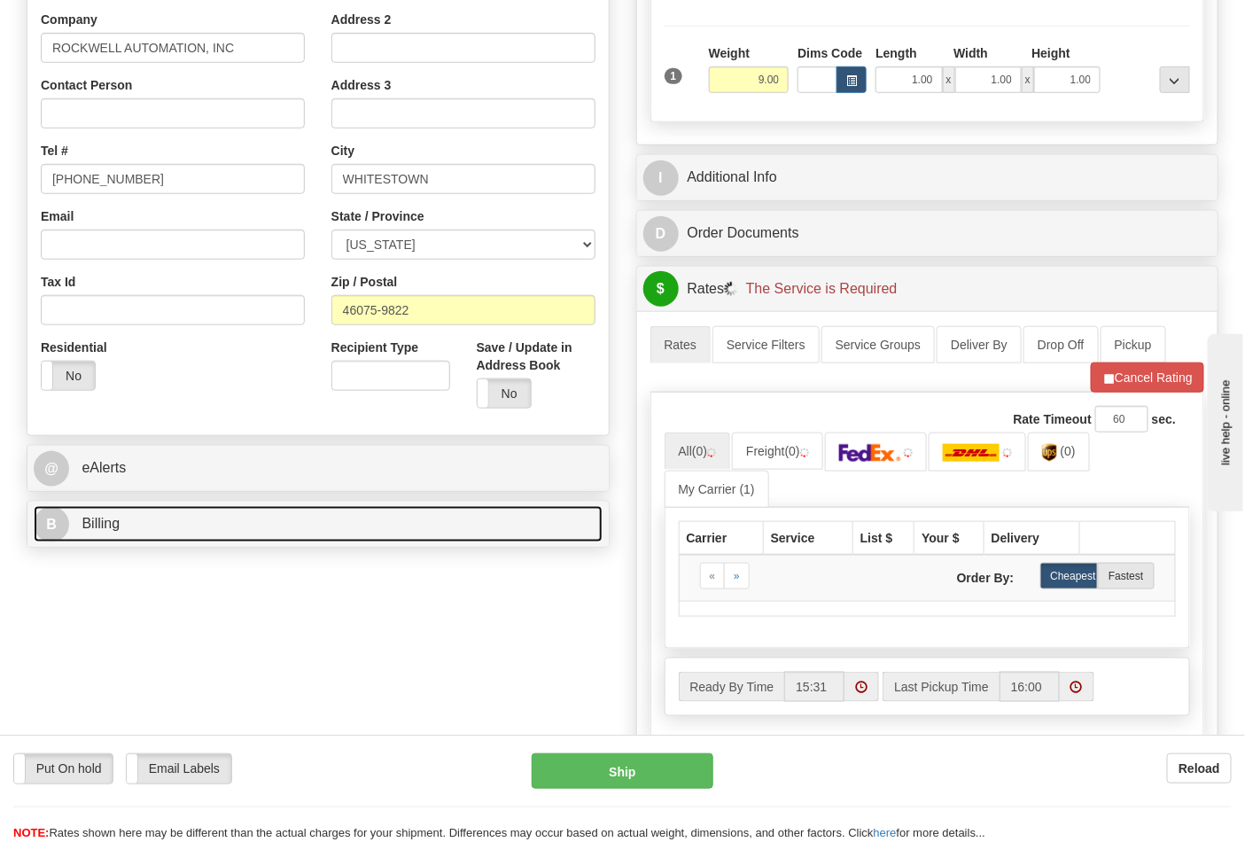
click at [157, 535] on link "B Billing" at bounding box center [318, 524] width 569 height 36
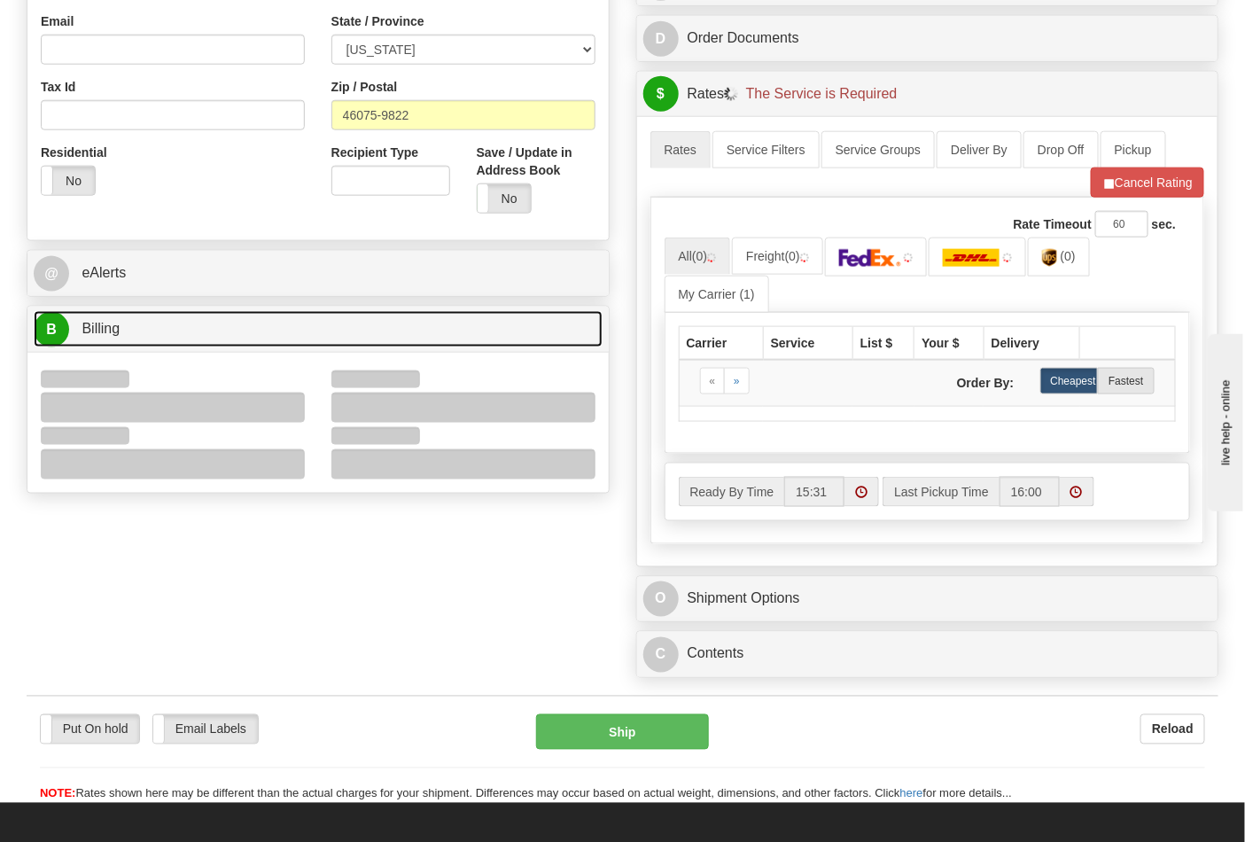
scroll to position [590, 0]
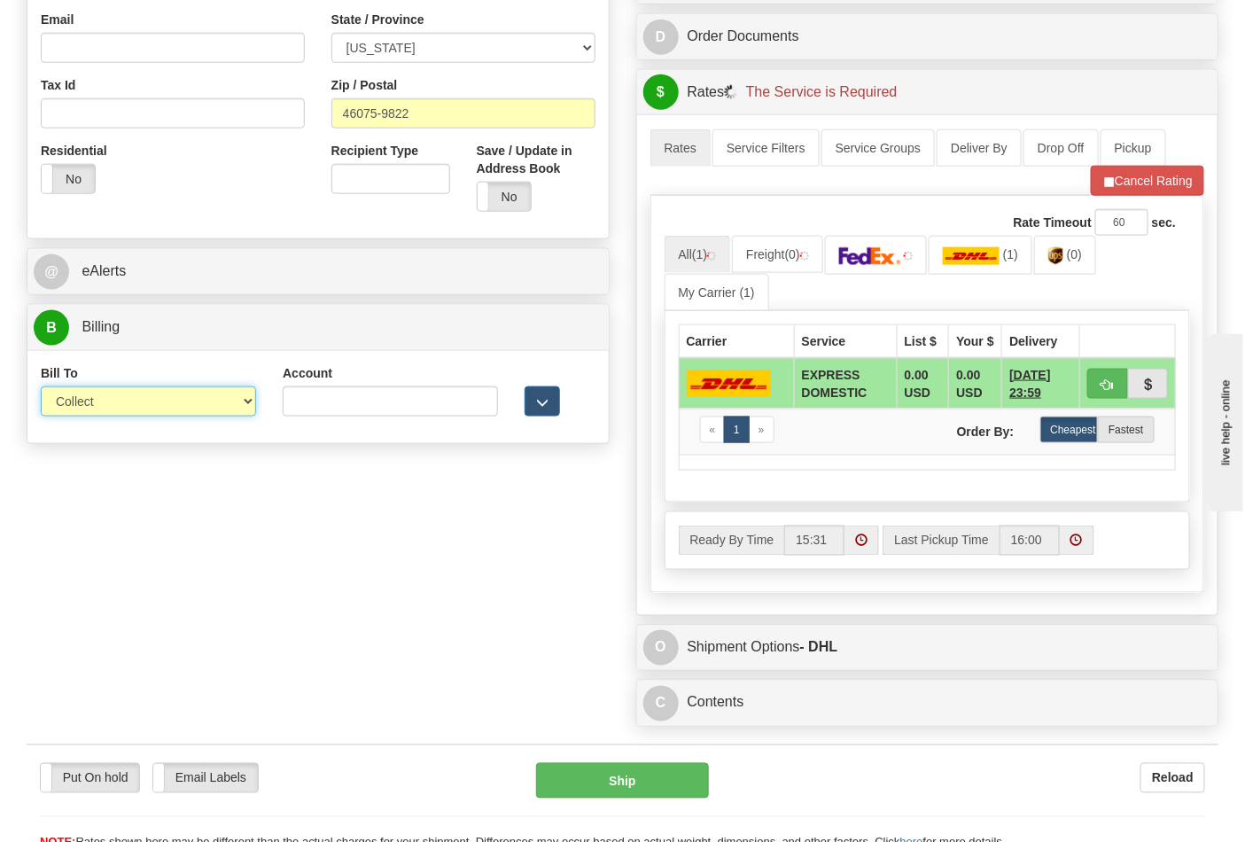
click at [97, 403] on select "Sender Recipient Third Party Collect" at bounding box center [148, 401] width 215 height 30
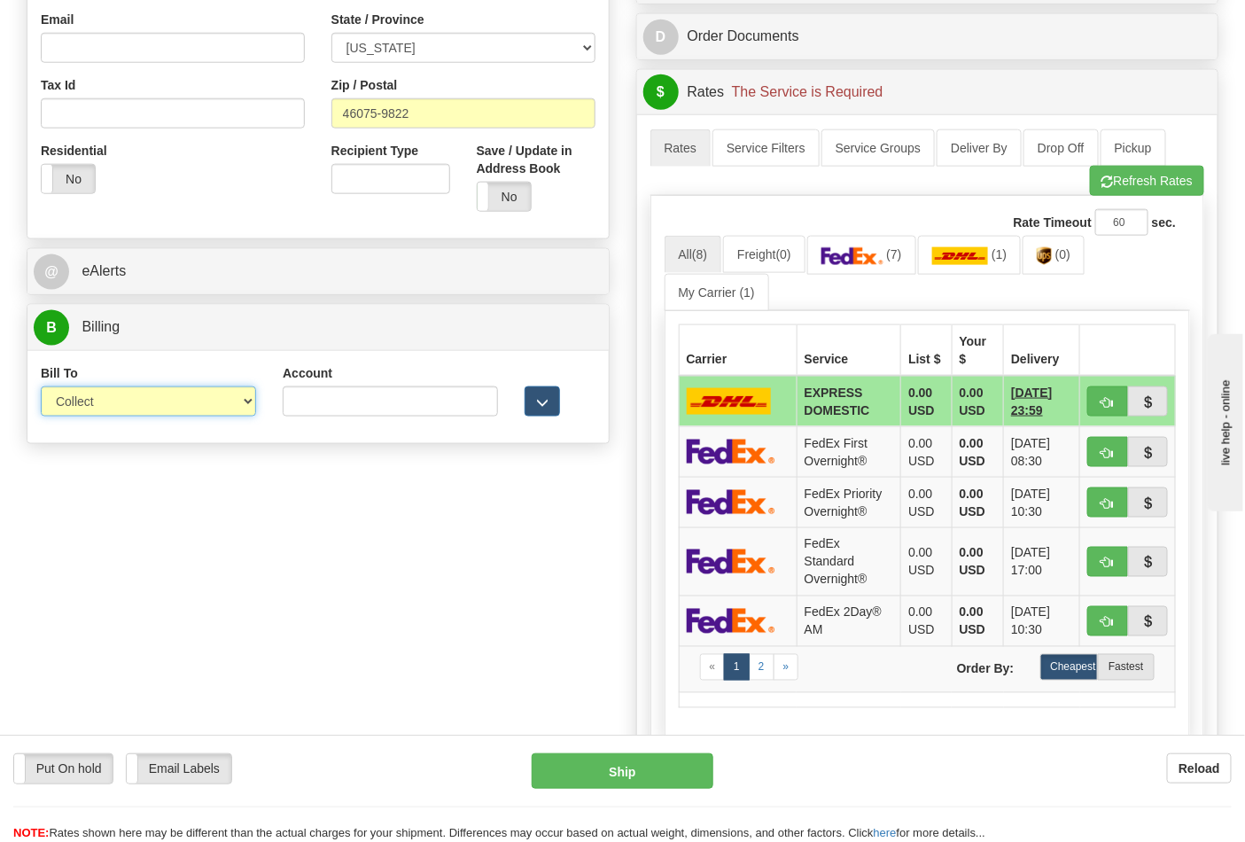
select select "2"
click at [41, 388] on select "Sender Recipient Third Party Collect" at bounding box center [148, 401] width 215 height 30
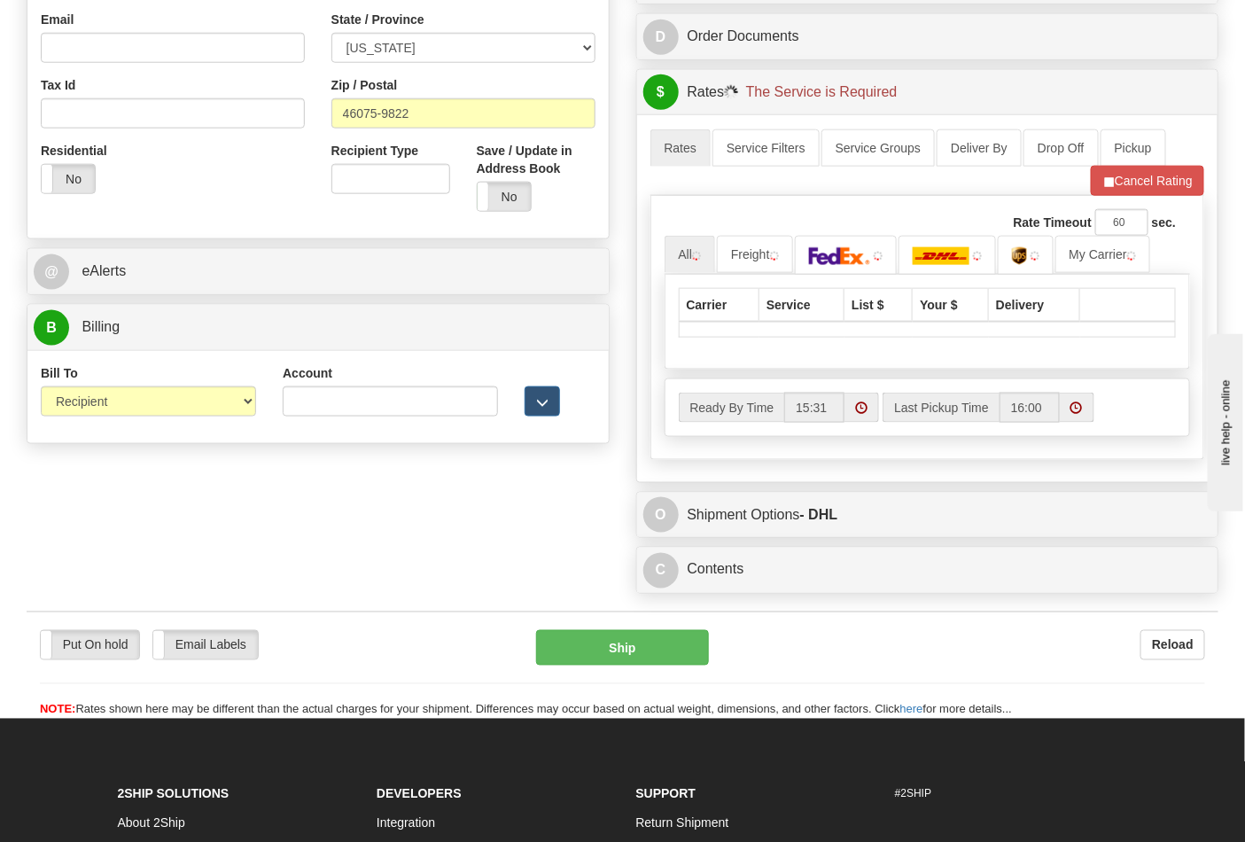
drag, startPoint x: 293, startPoint y: 420, endPoint x: 299, endPoint y: 409, distance: 12.3
click at [293, 419] on div "Account 3rd Party Account List Please select" at bounding box center [390, 397] width 242 height 66
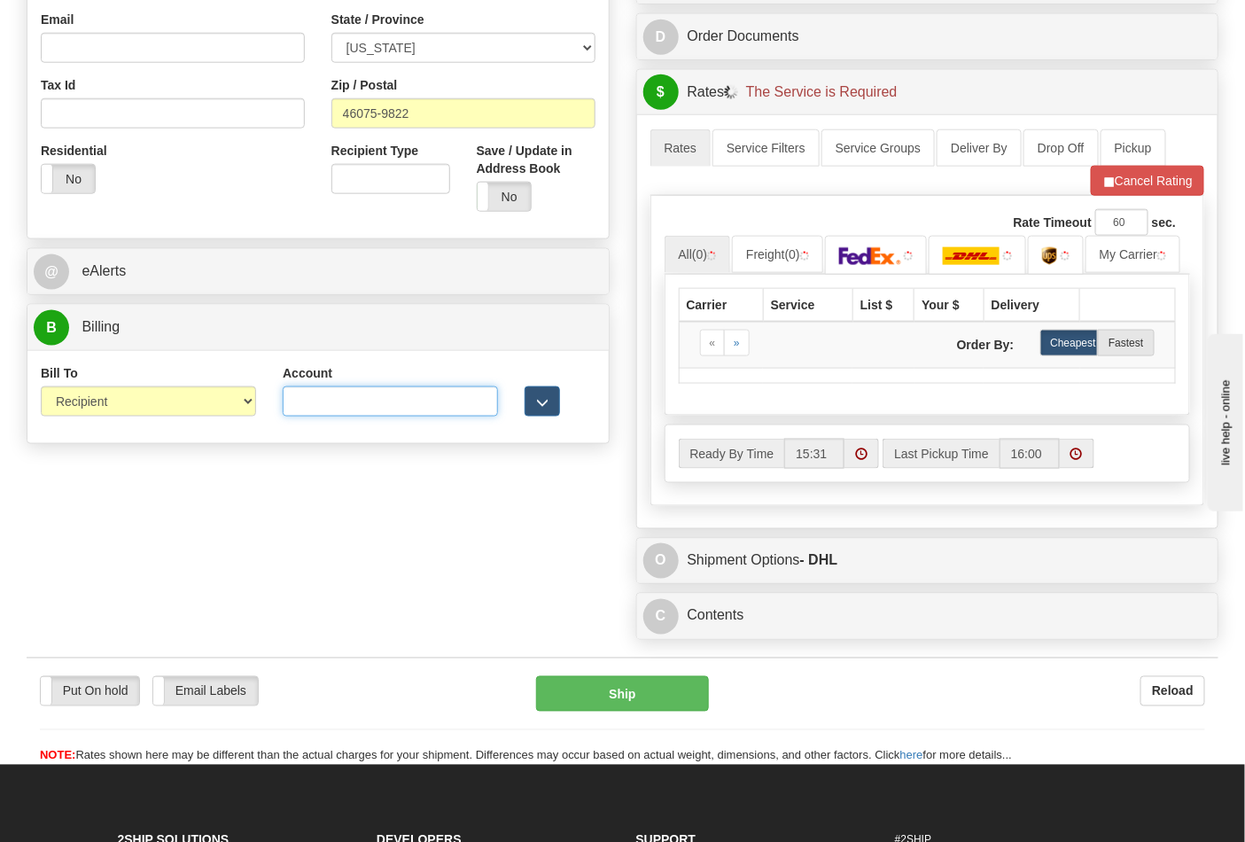
drag, startPoint x: 302, startPoint y: 408, endPoint x: 313, endPoint y: 404, distance: 11.5
click at [303, 408] on input "Account" at bounding box center [390, 401] width 215 height 30
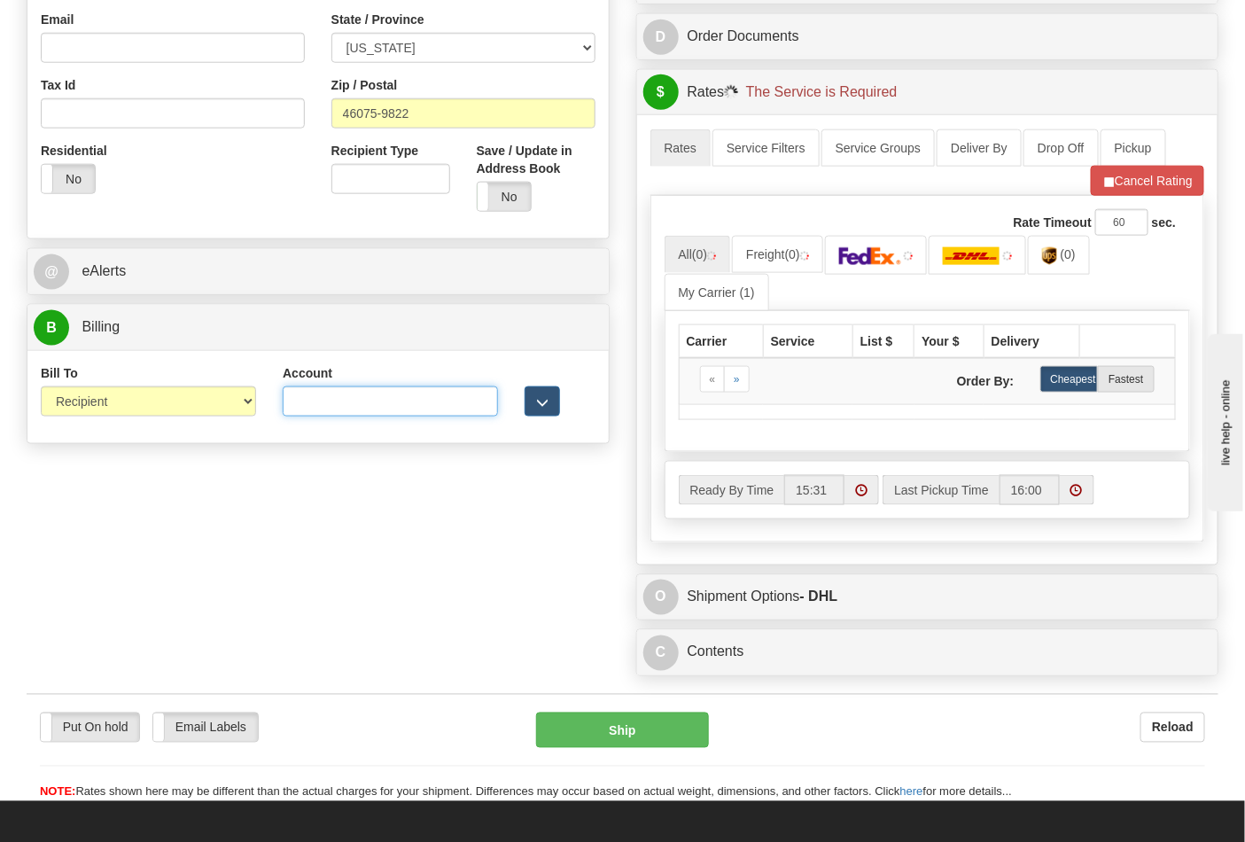
type input "587102"
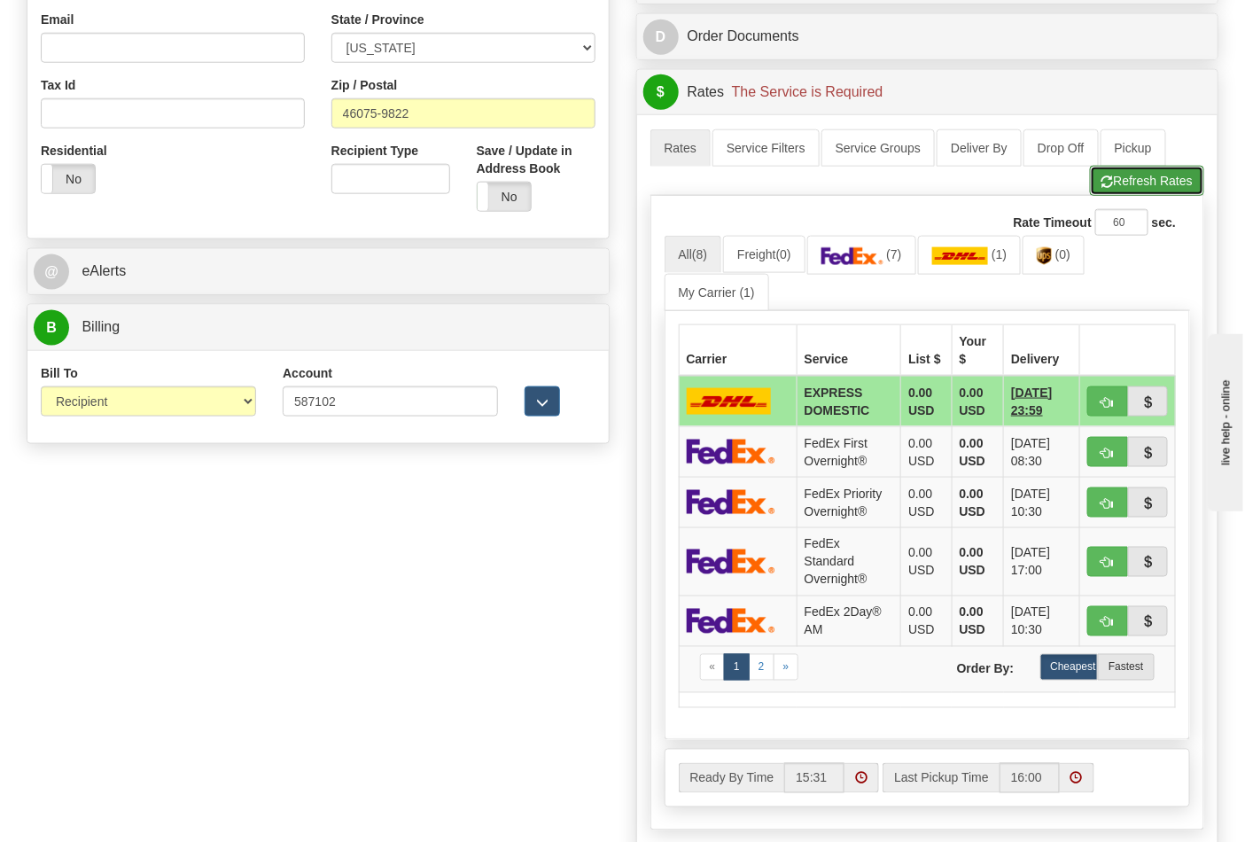
click at [1120, 190] on button "Refresh Rates" at bounding box center [1147, 181] width 114 height 30
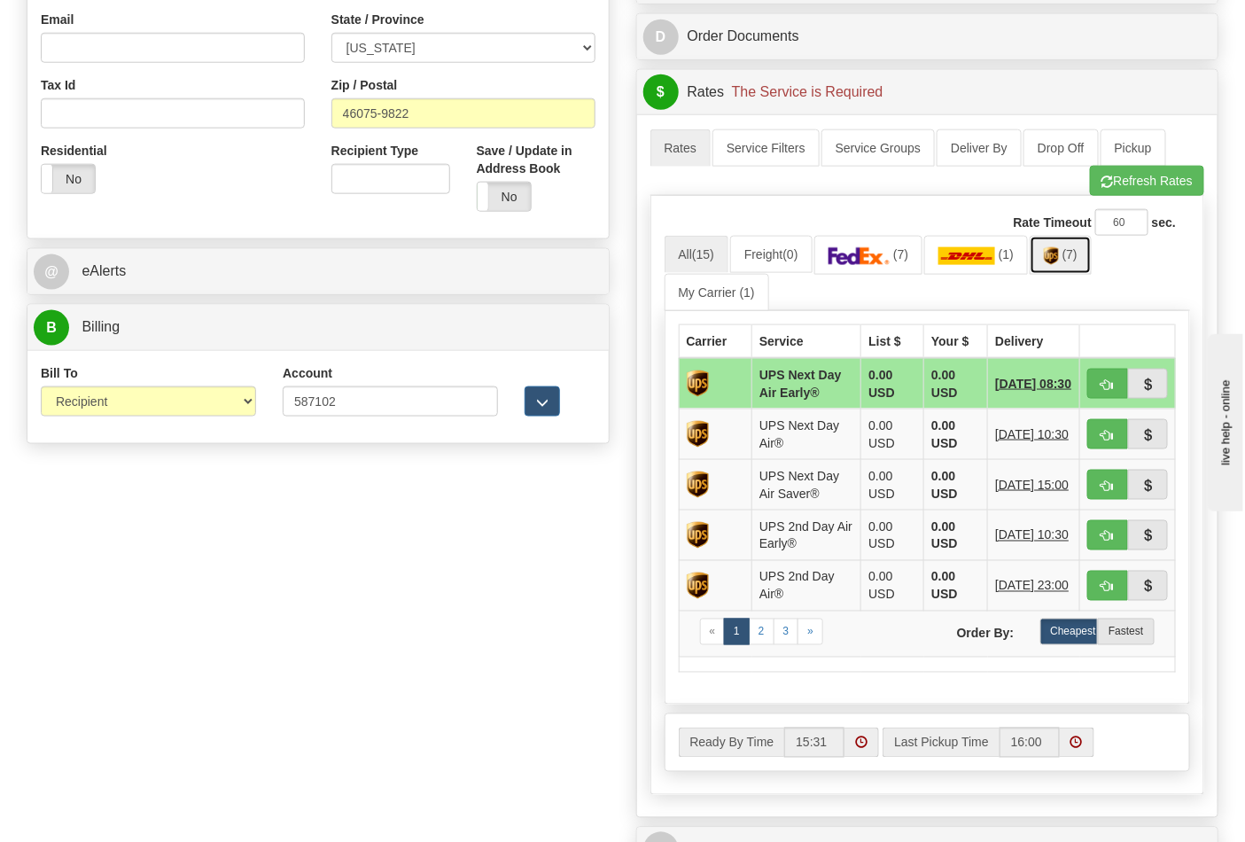
click at [1059, 257] on img at bounding box center [1050, 256] width 15 height 18
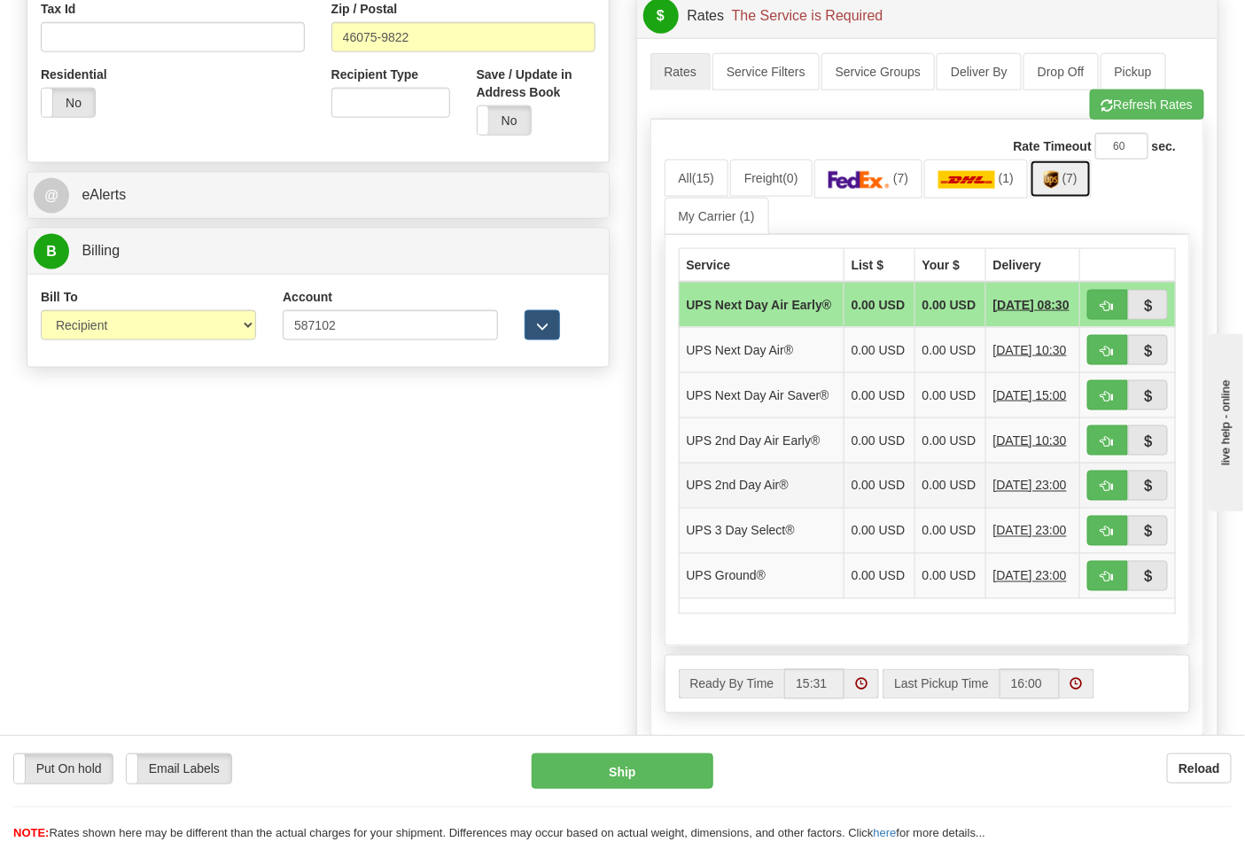
scroll to position [787, 0]
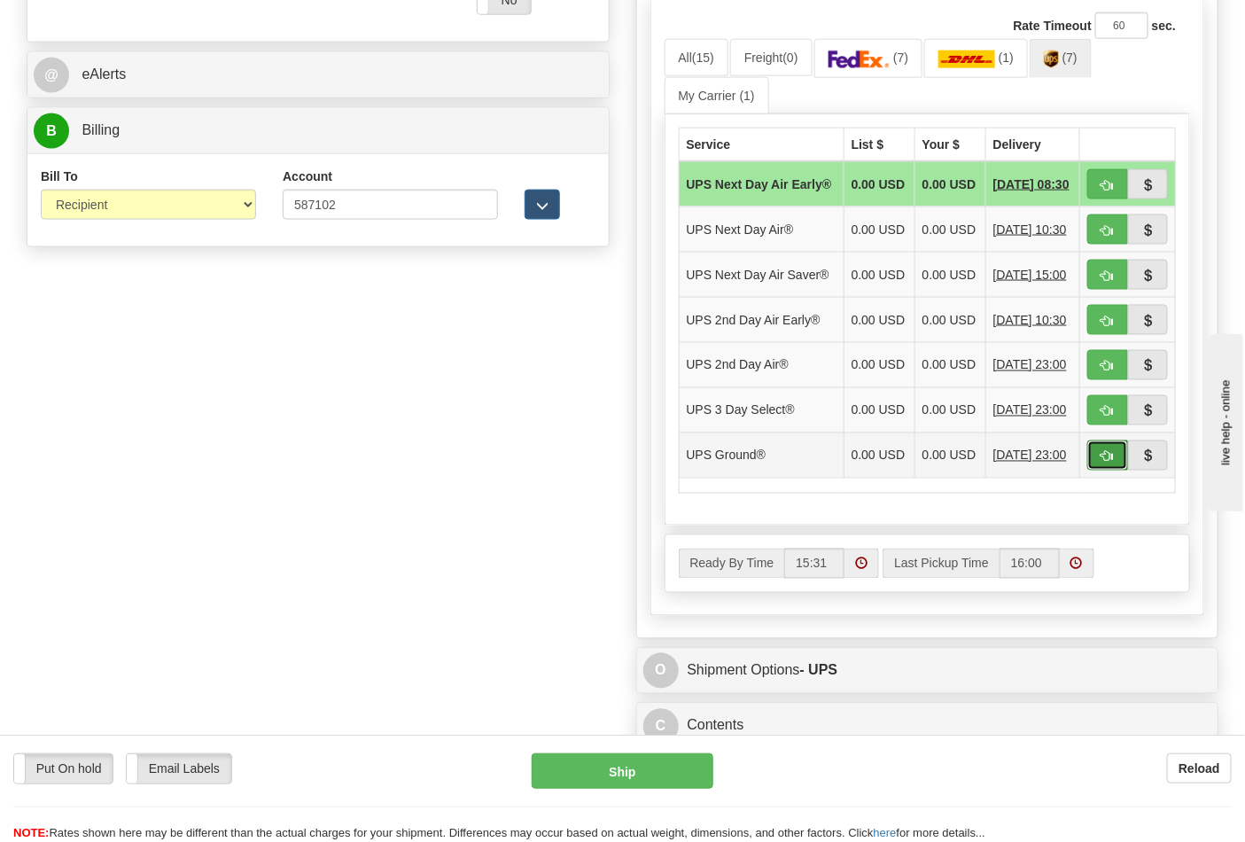
drag, startPoint x: 1102, startPoint y: 497, endPoint x: 1047, endPoint y: 491, distance: 55.3
click at [1101, 462] on span "button" at bounding box center [1107, 457] width 12 height 12
type input "03"
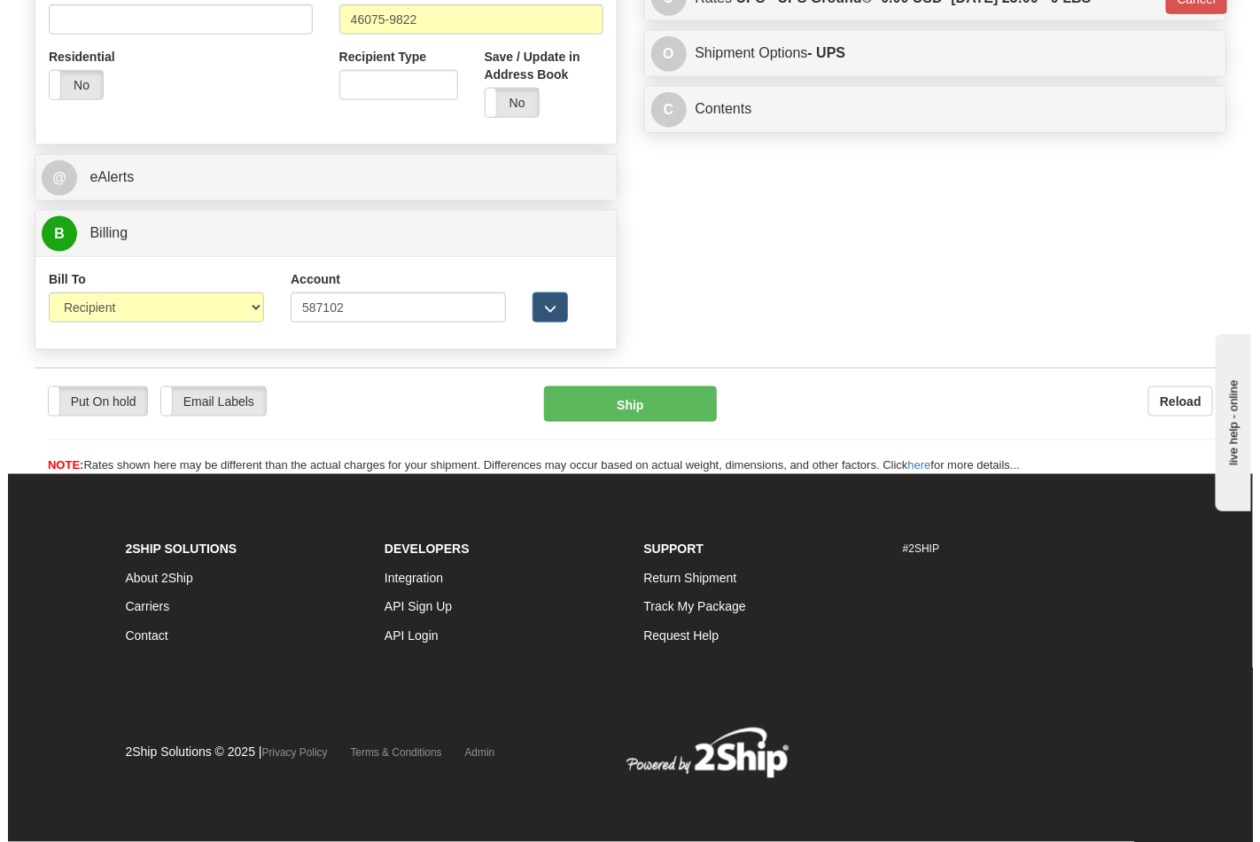
scroll to position [686, 0]
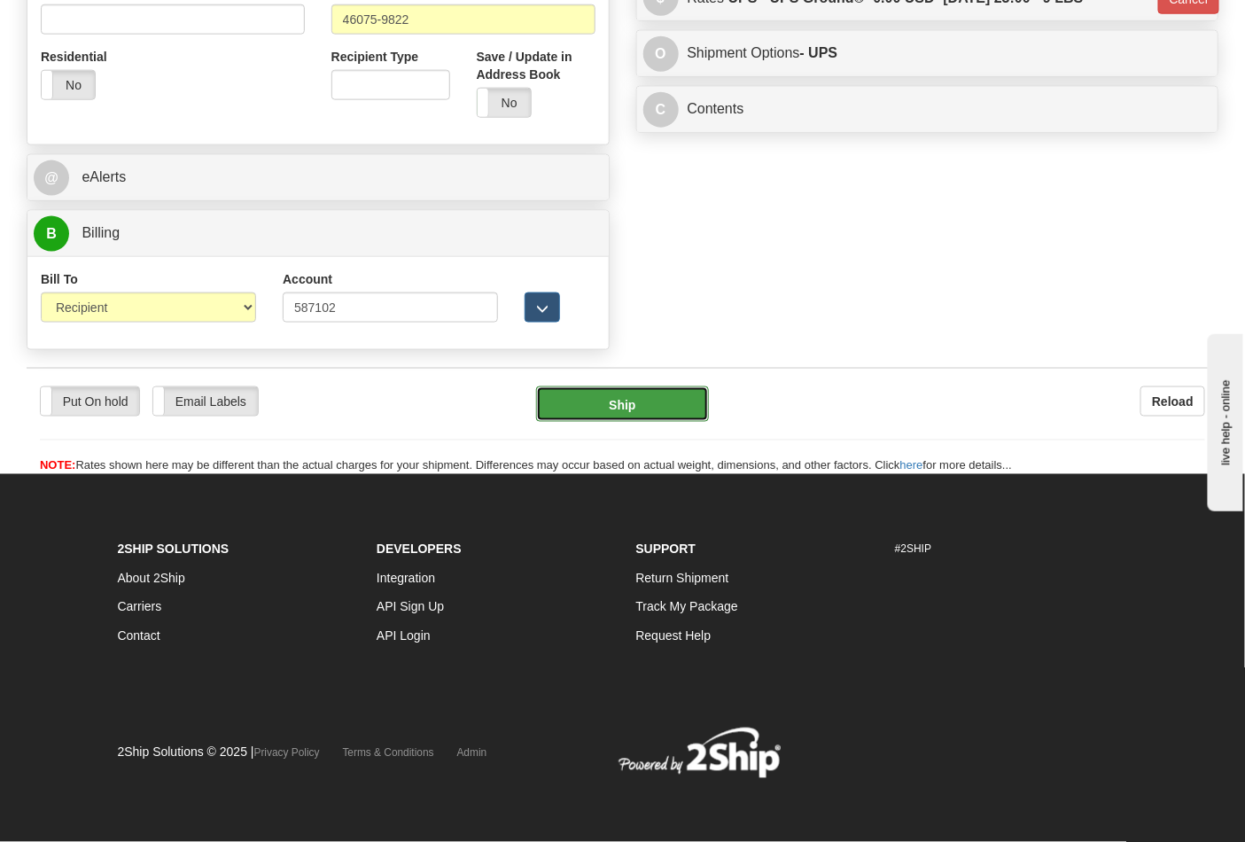
click at [661, 400] on button "Ship" at bounding box center [622, 403] width 172 height 35
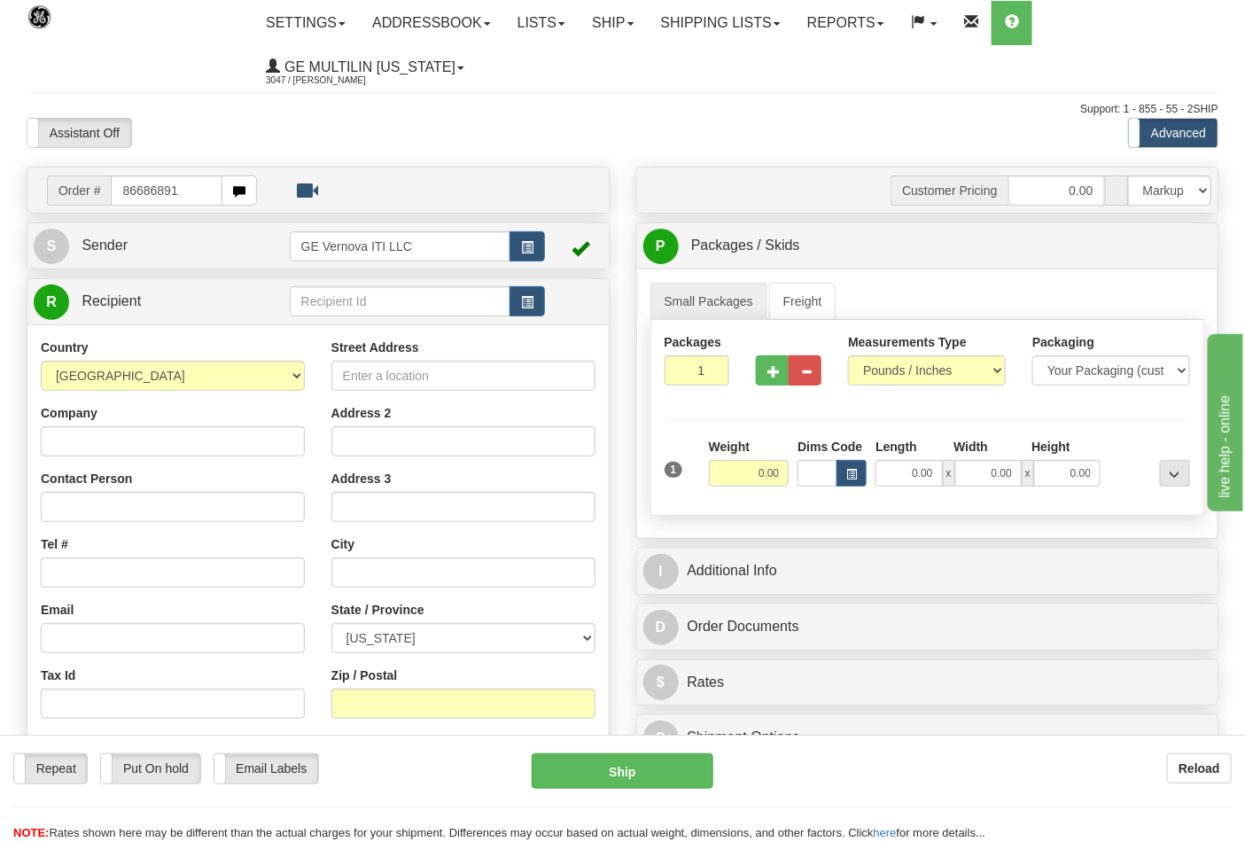
type input "86686891"
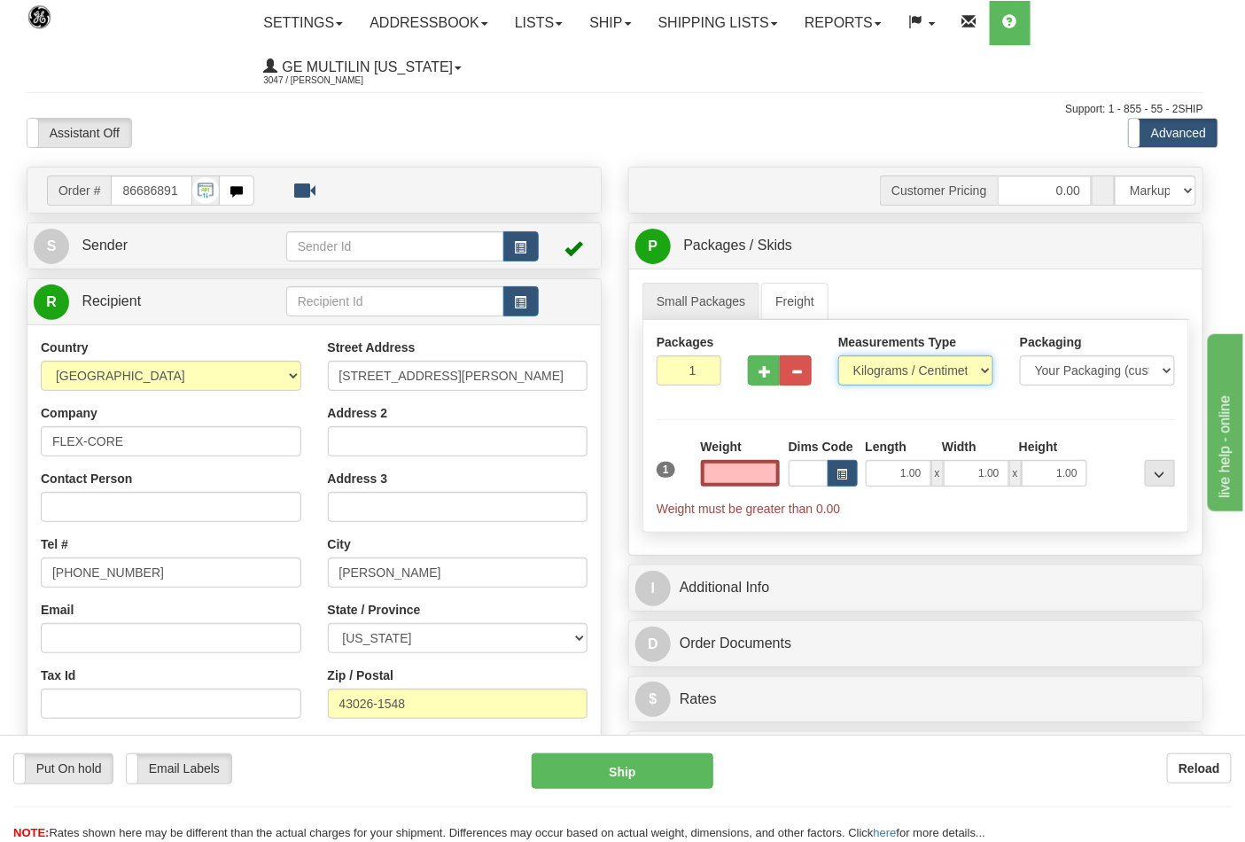
type input "0.00"
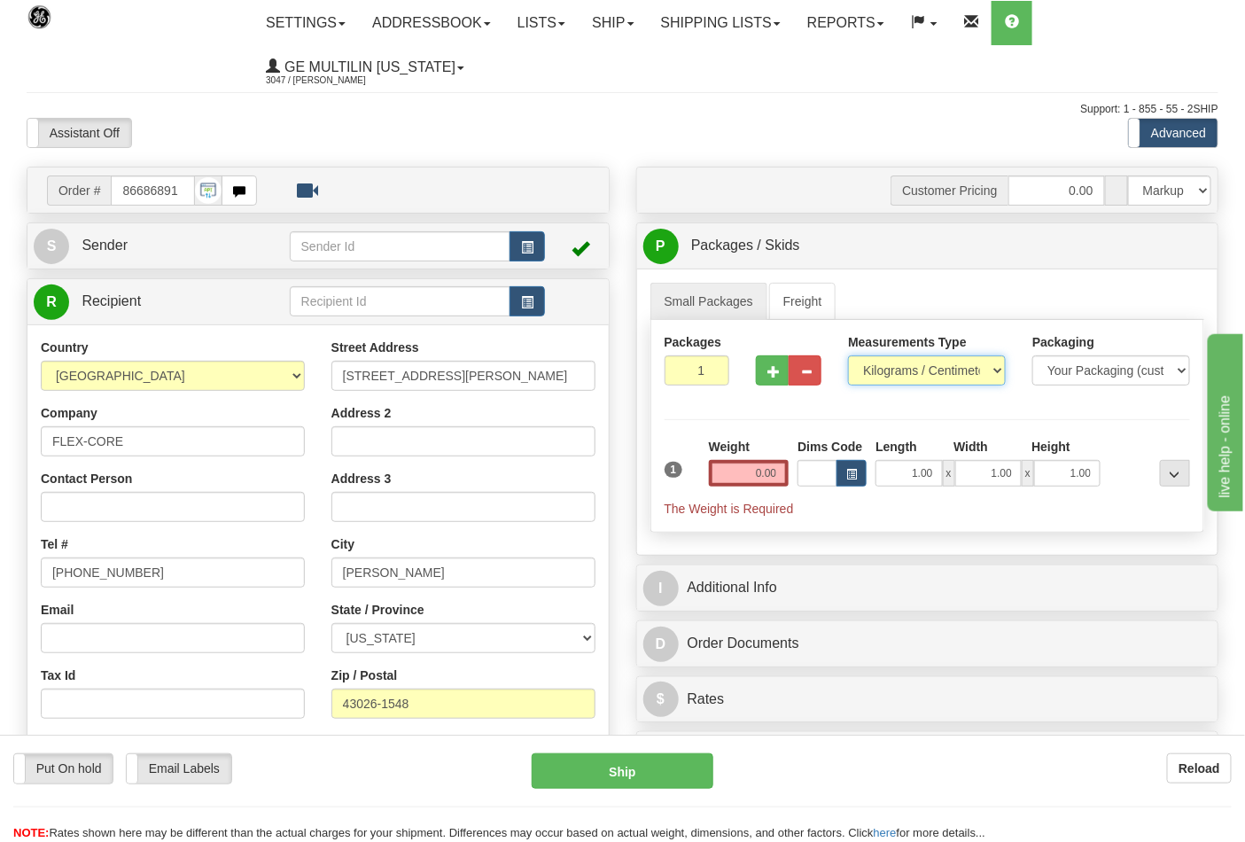
click at [893, 374] on select "Pounds / Inches Kilograms / Centimeters" at bounding box center [927, 370] width 158 height 30
select select "0"
click at [848, 356] on select "Pounds / Inches Kilograms / Centimeters" at bounding box center [927, 370] width 158 height 30
click at [786, 469] on input "0.00" at bounding box center [749, 473] width 81 height 27
click button "Delete" at bounding box center [0, 0] width 0 height 0
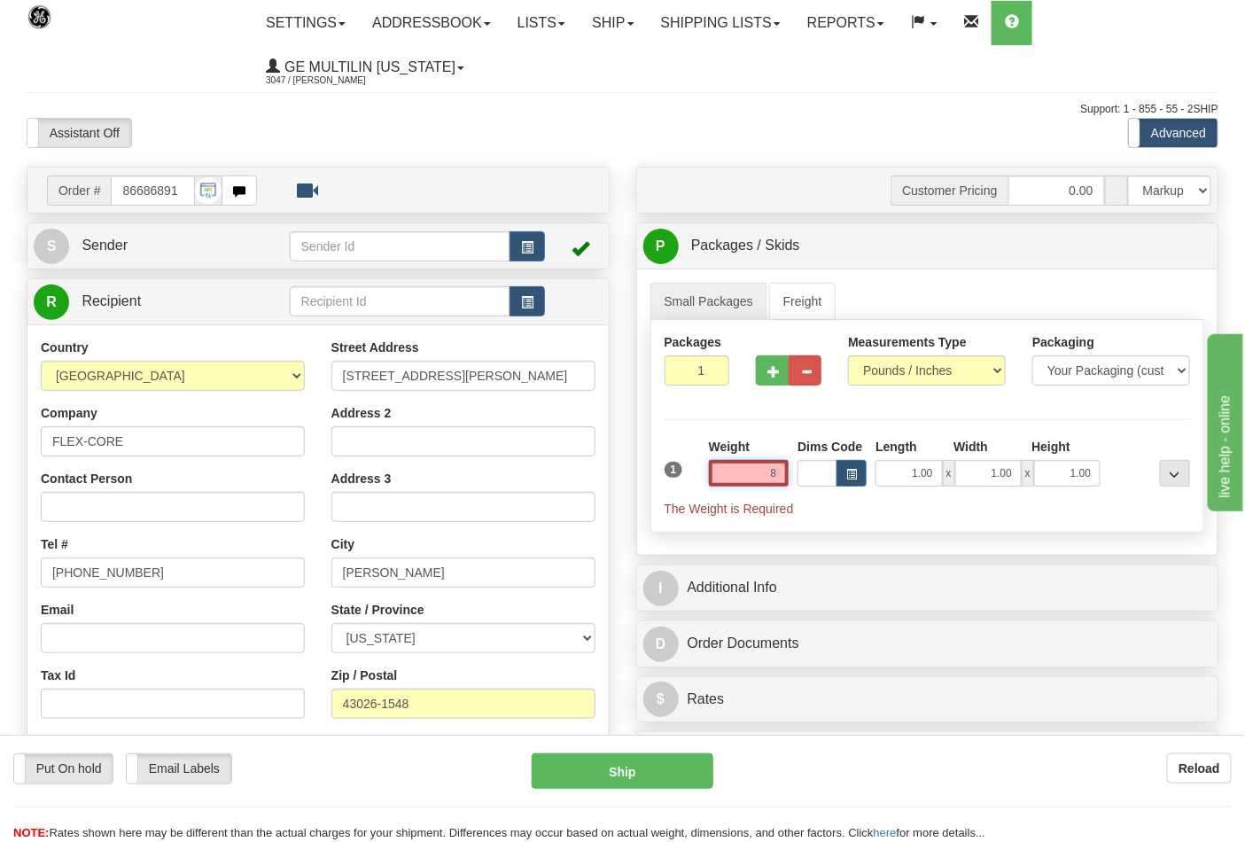
type input "8.00"
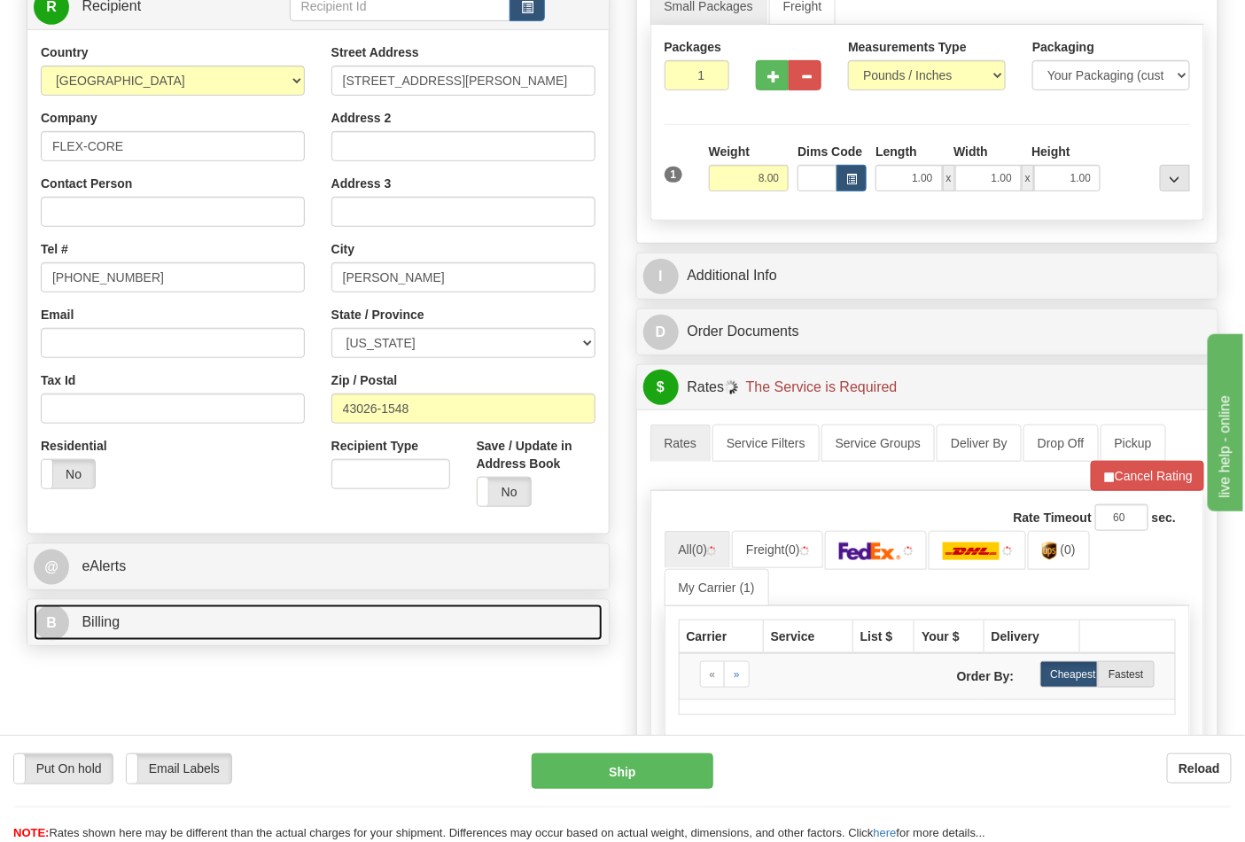
click at [213, 631] on link "B Billing" at bounding box center [318, 622] width 569 height 36
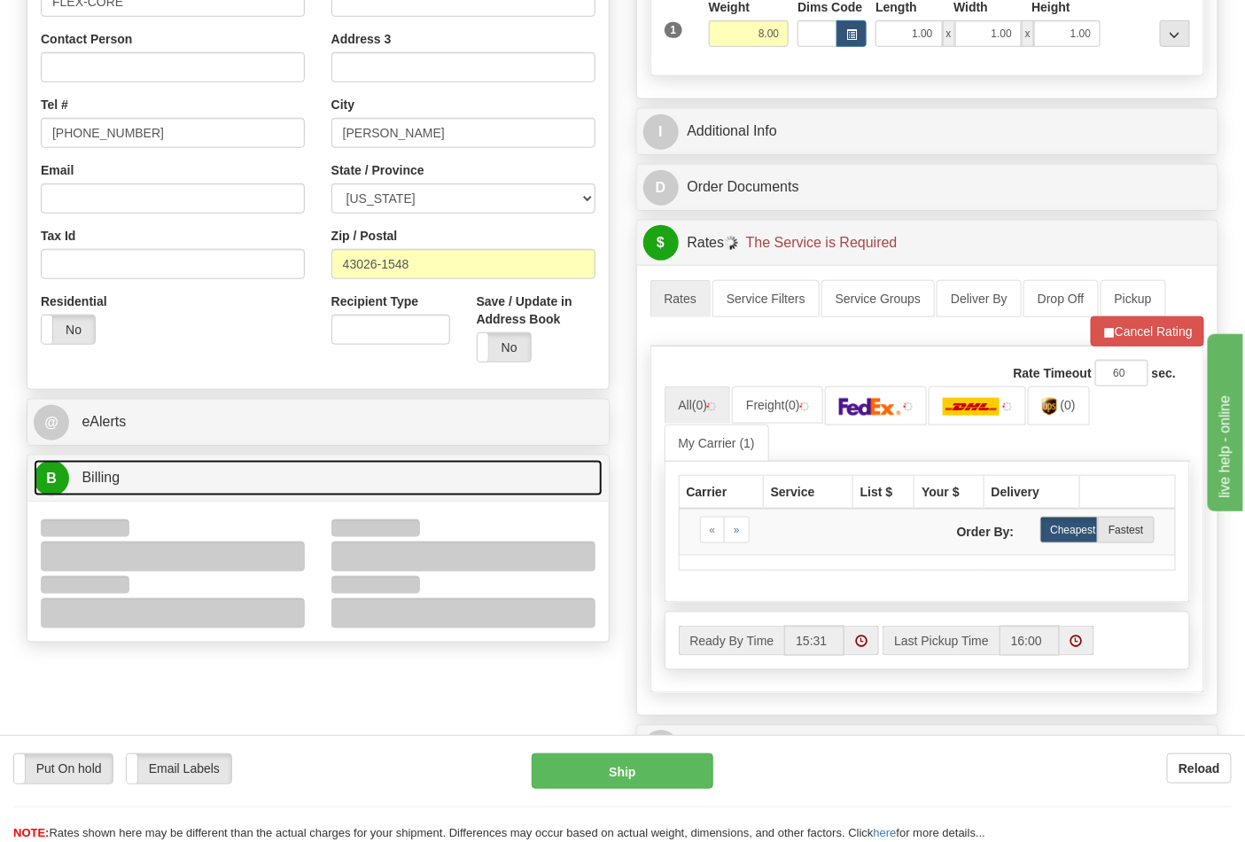
scroll to position [590, 0]
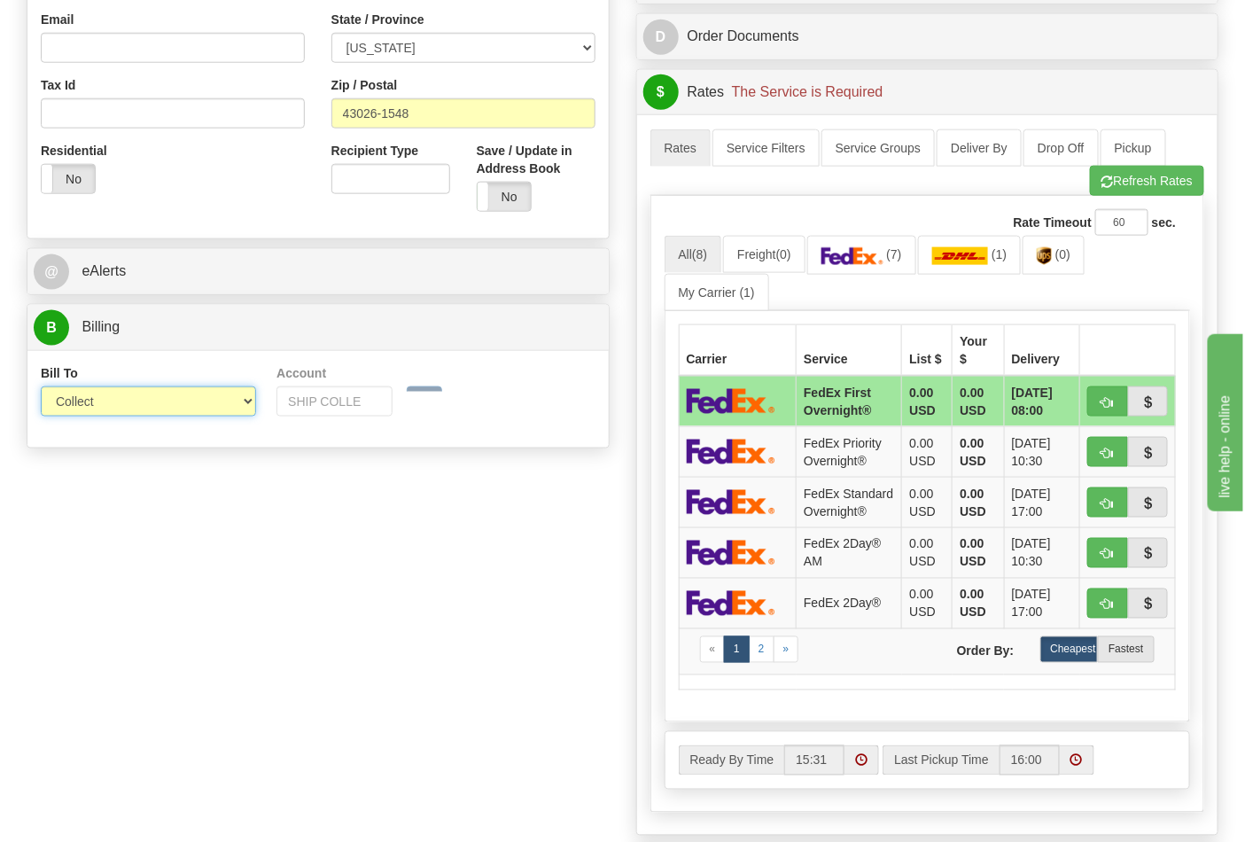
click at [98, 410] on select "Sender Recipient Third Party Collect" at bounding box center [148, 401] width 215 height 30
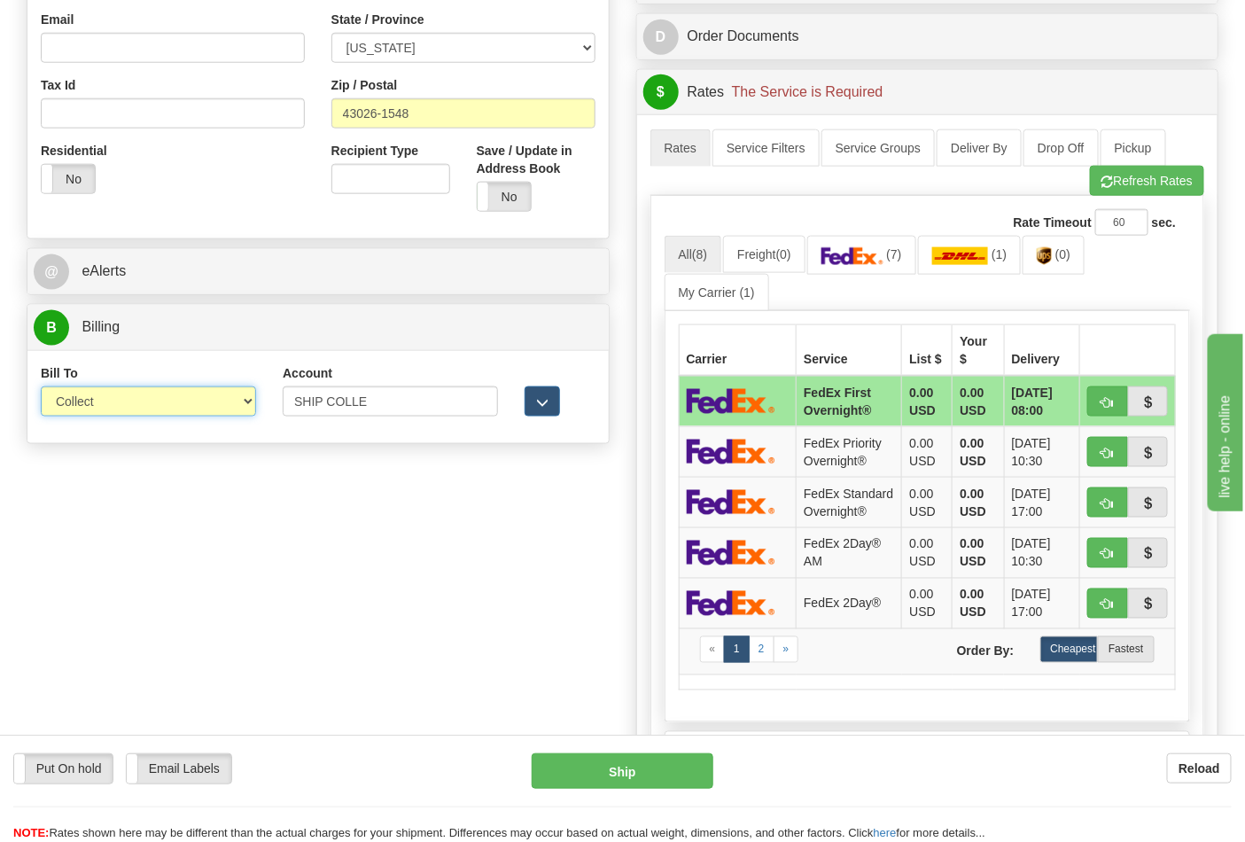
select select "2"
click at [41, 388] on select "Sender Recipient Third Party Collect" at bounding box center [148, 401] width 215 height 30
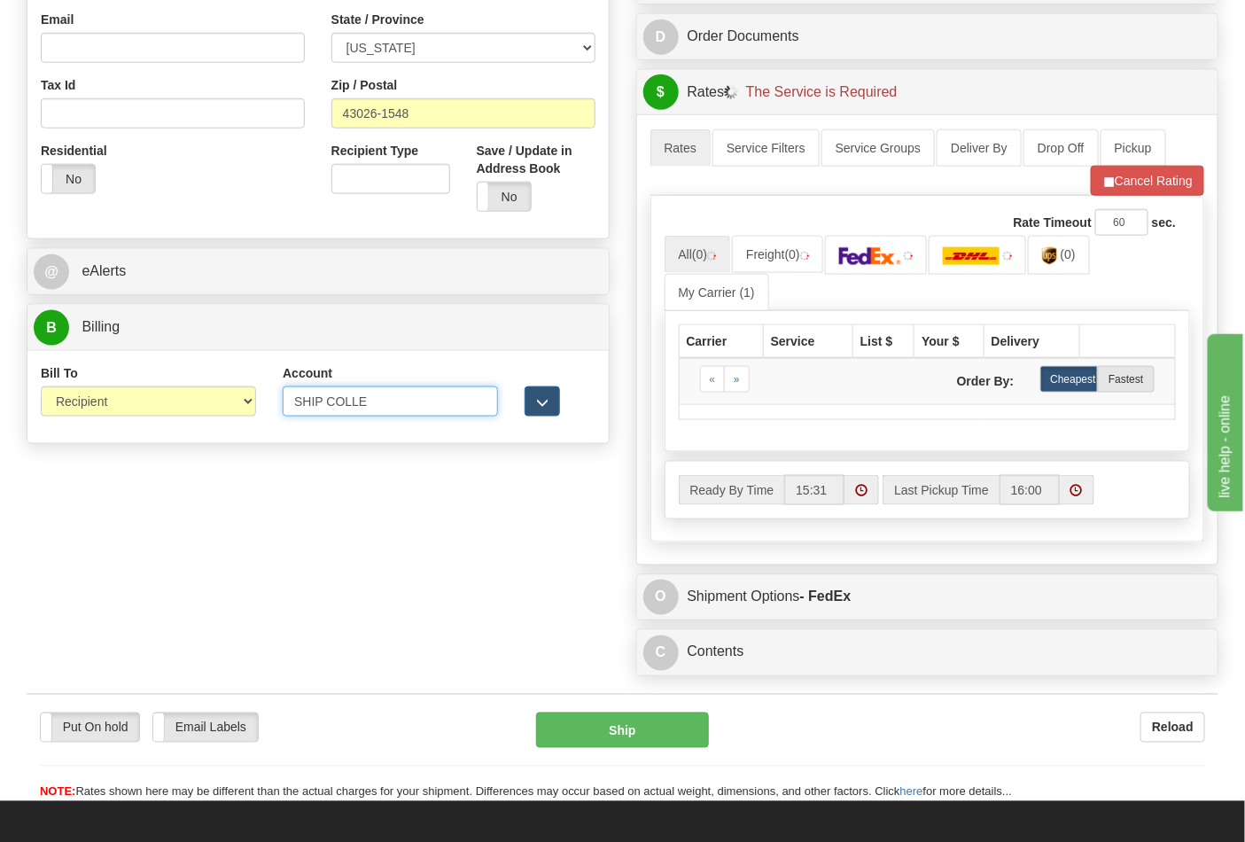
drag, startPoint x: 399, startPoint y: 408, endPoint x: 228, endPoint y: 411, distance: 171.9
click at [228, 411] on div "Bill To Sender Recipient Third Party Collect Account SHIP COLLE 3rd Party Accou…" at bounding box center [317, 397] width 581 height 66
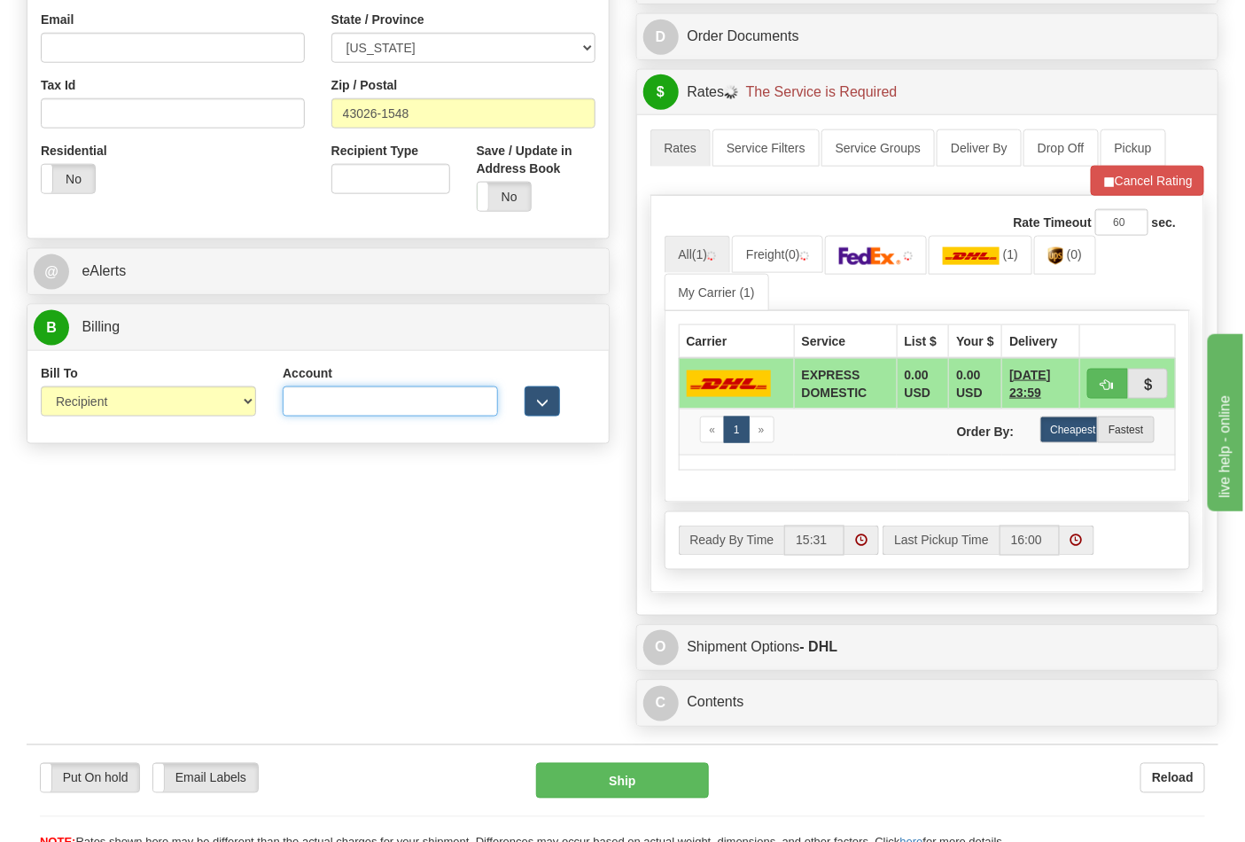
click at [340, 393] on input "Account" at bounding box center [390, 401] width 215 height 30
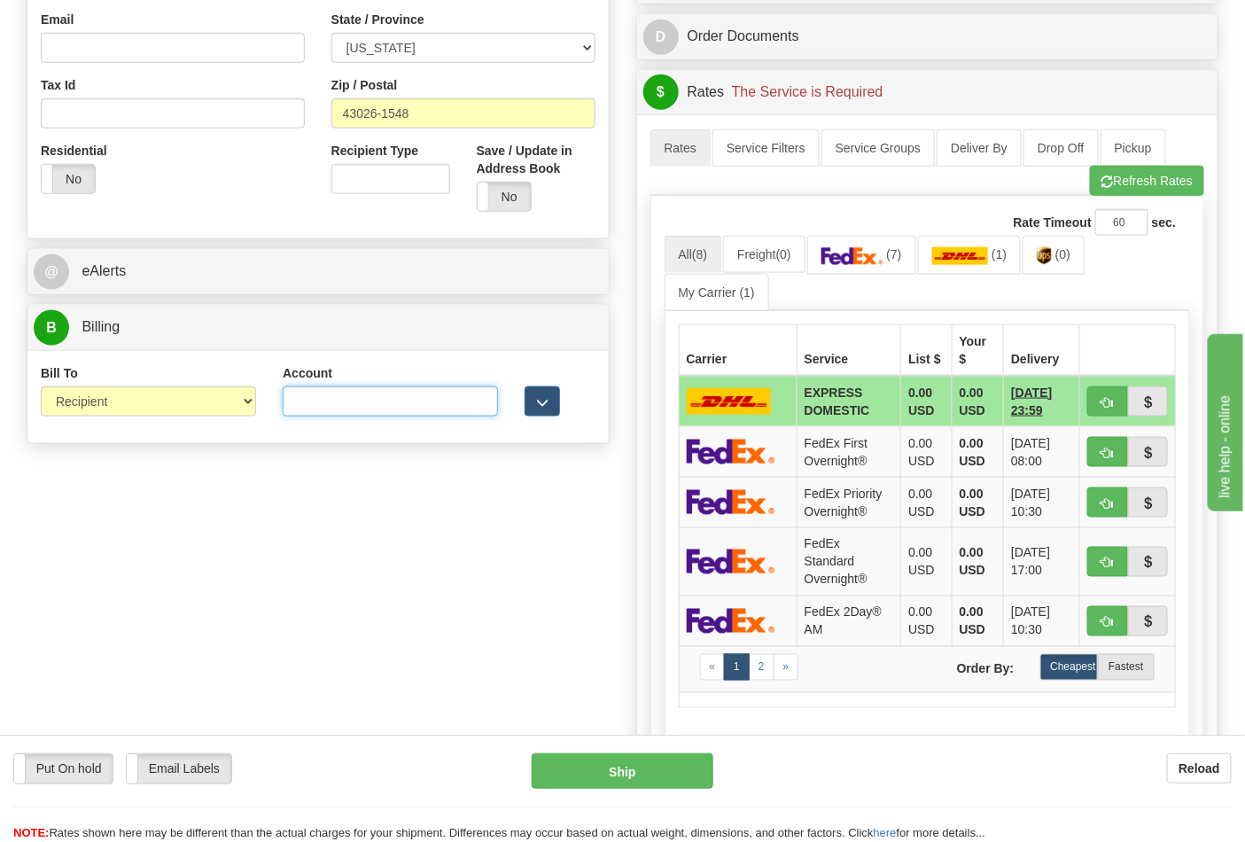
type input "473367"
click at [1114, 183] on button "Refresh Rates" at bounding box center [1147, 181] width 114 height 30
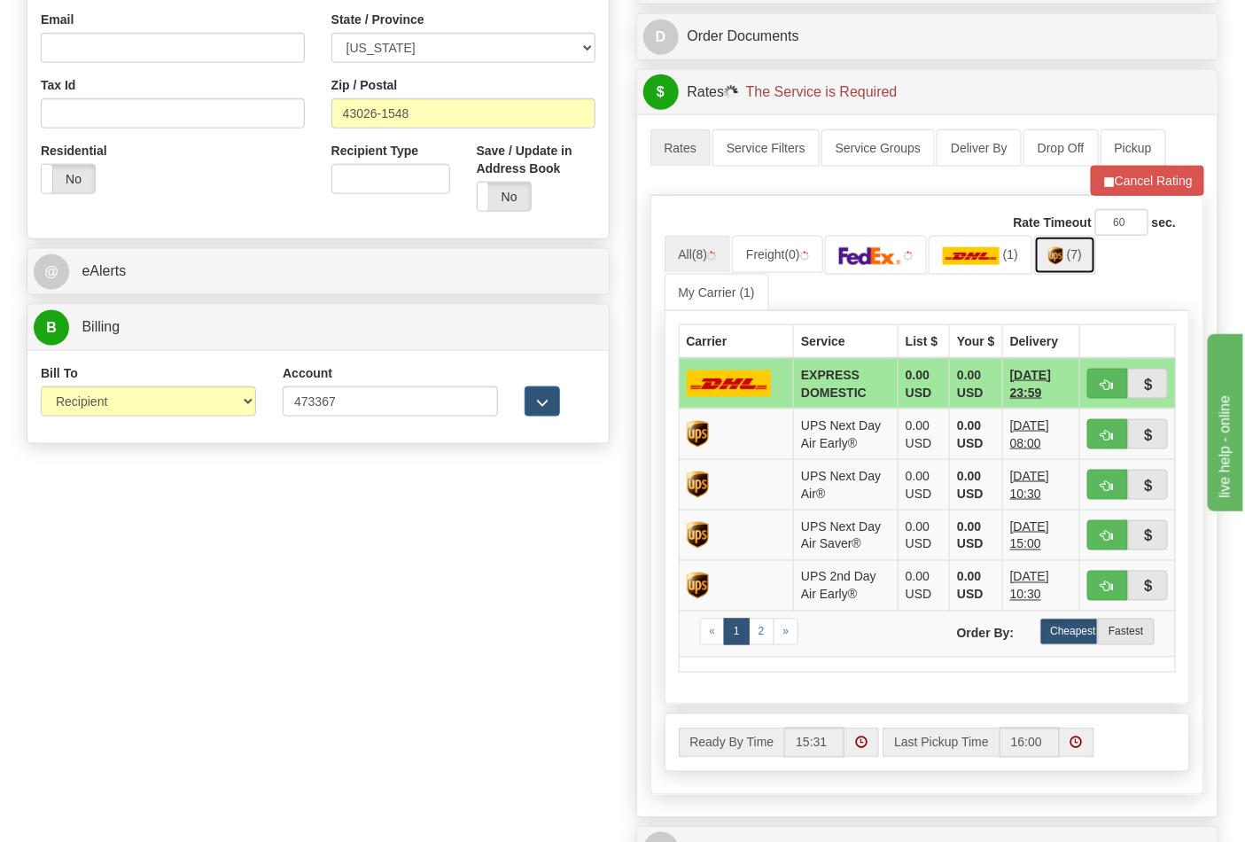
click at [1063, 264] on img at bounding box center [1055, 256] width 15 height 18
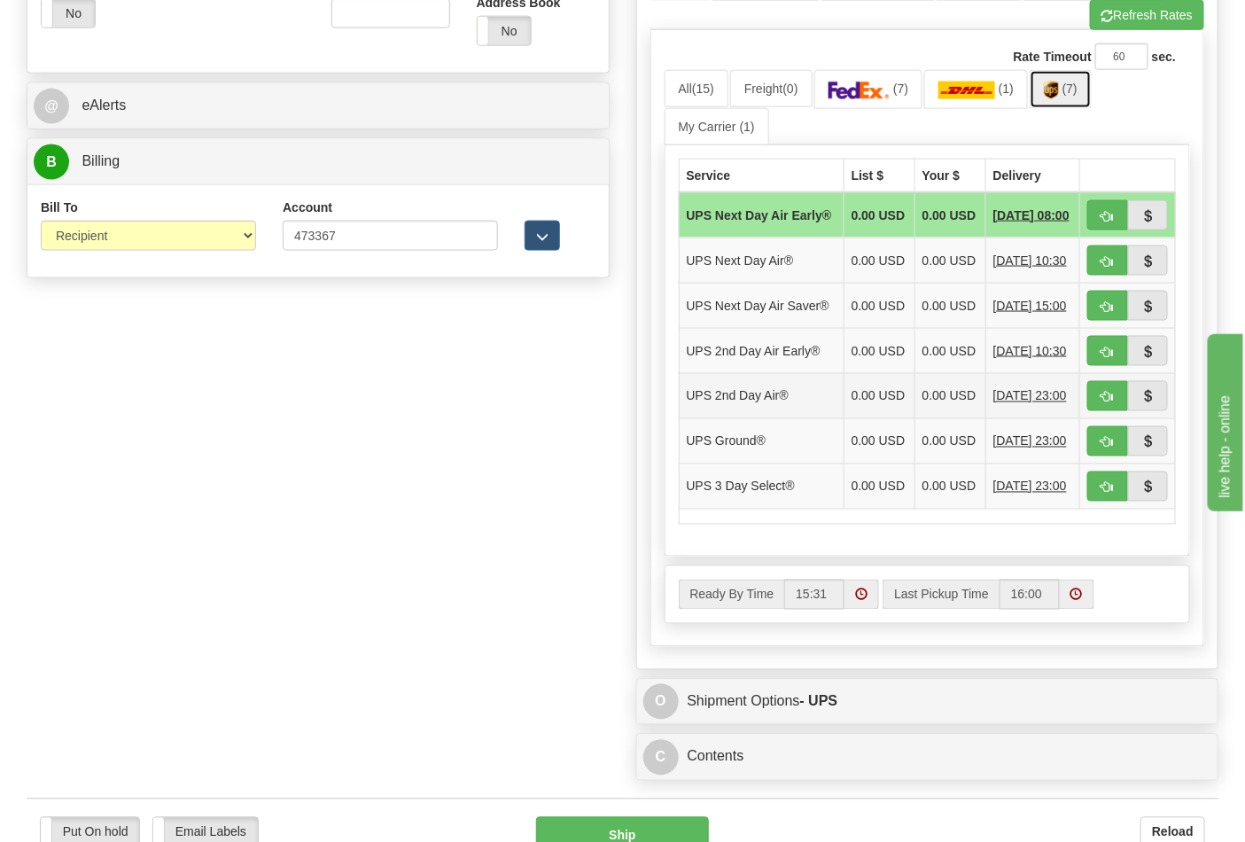
scroll to position [886, 0]
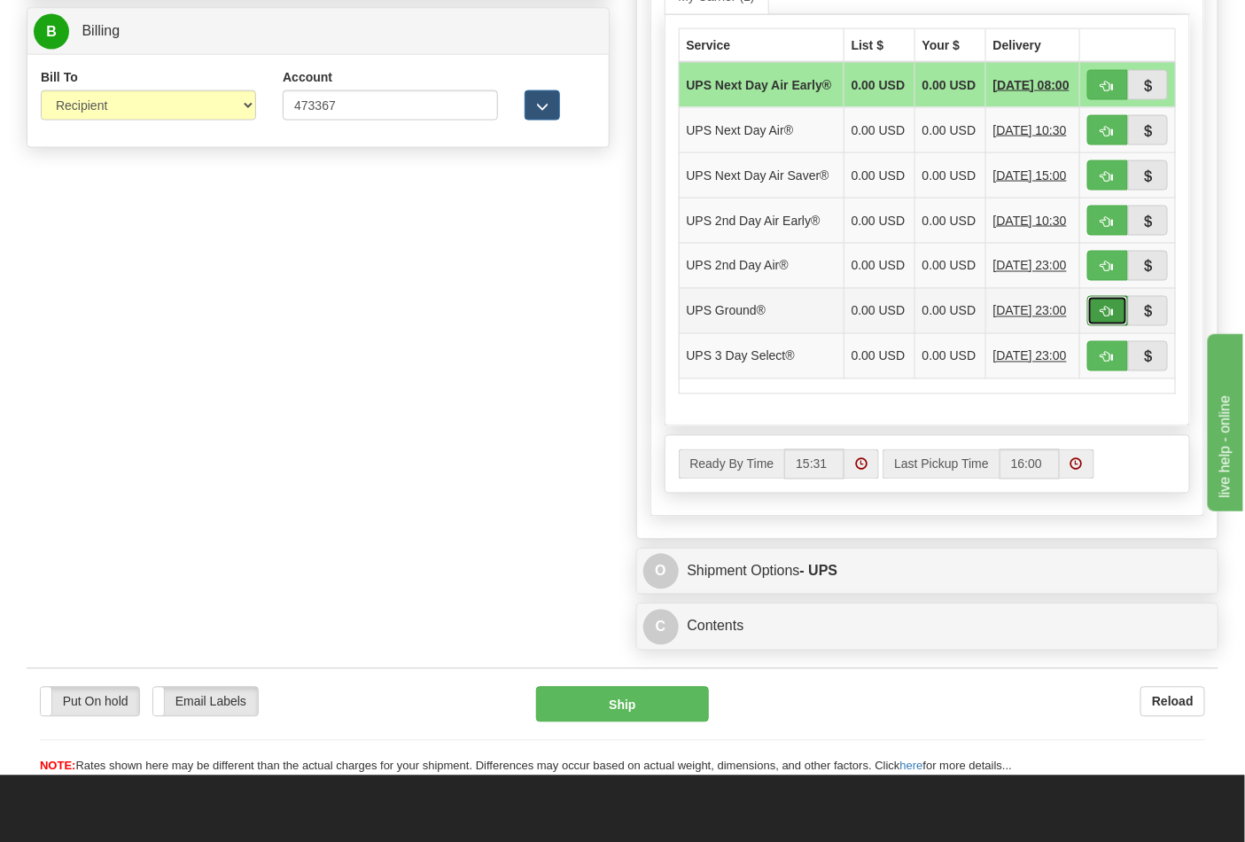
click at [1108, 318] on span "button" at bounding box center [1107, 312] width 12 height 12
type input "03"
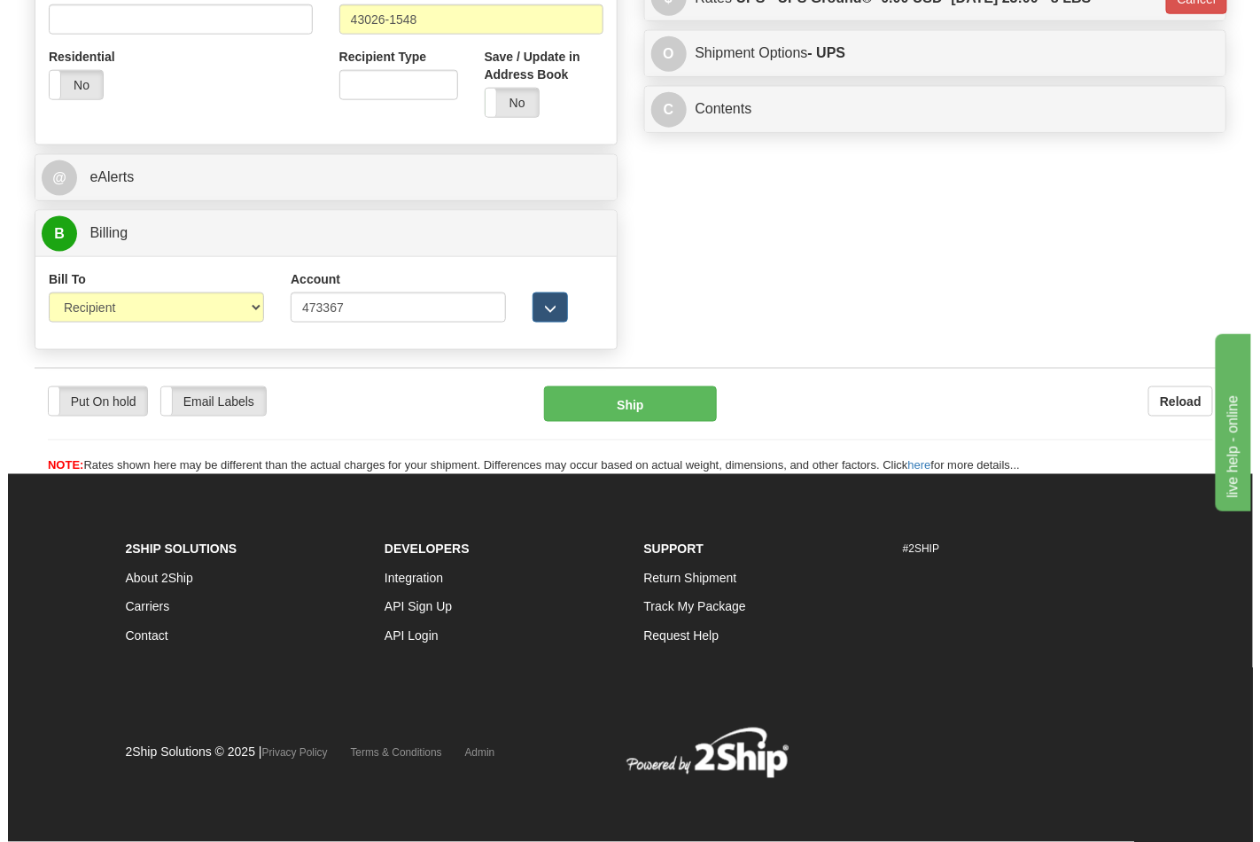
scroll to position [686, 0]
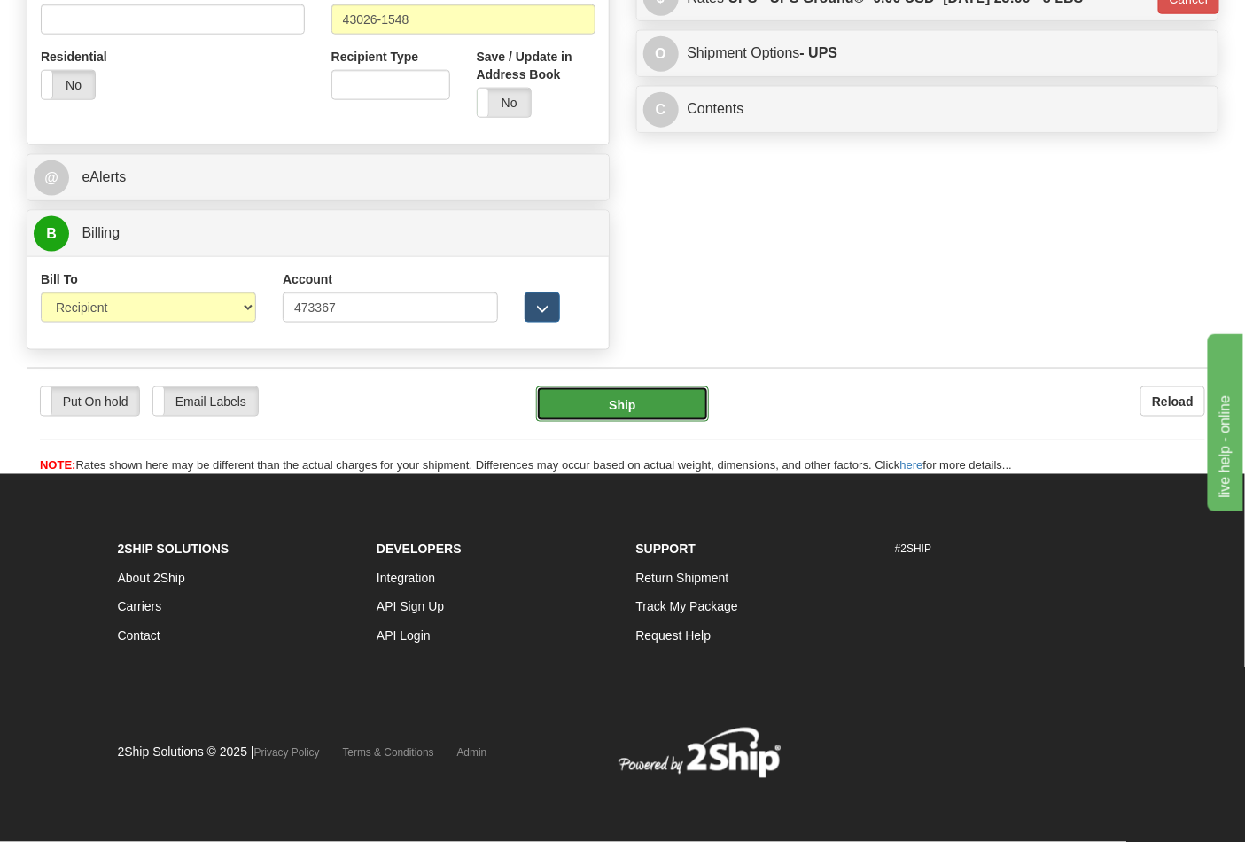
click at [633, 407] on button "Ship" at bounding box center [622, 403] width 172 height 35
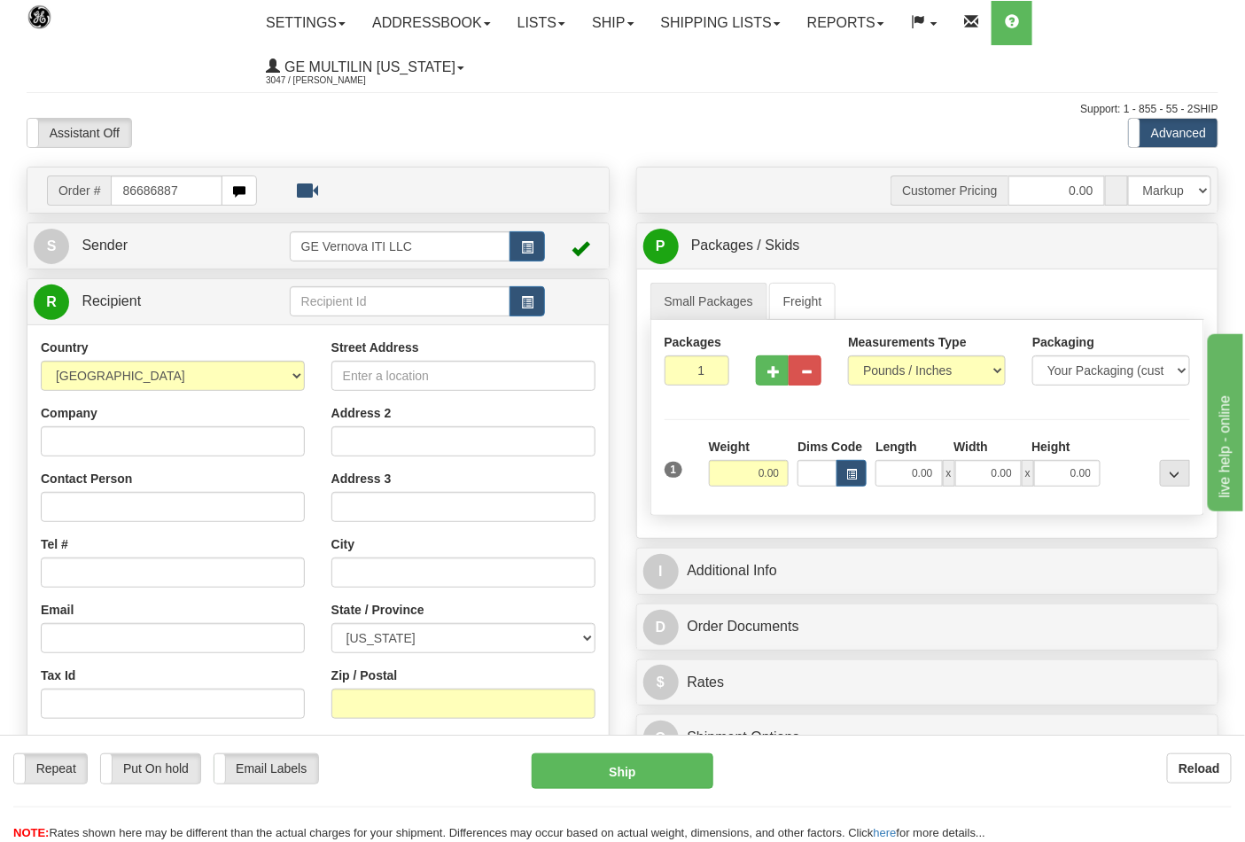
type input "86686887"
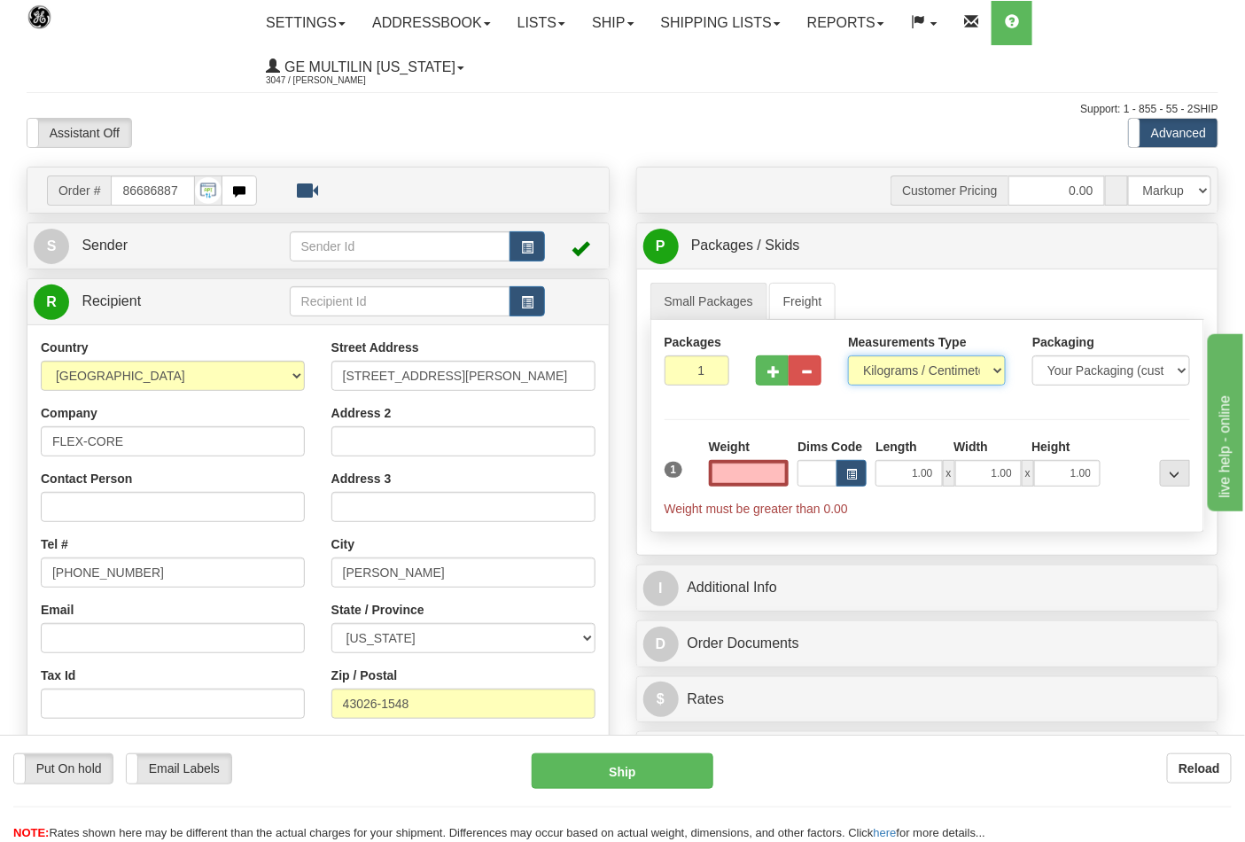
type input "0.00"
click at [916, 370] on select "Pounds / Inches Kilograms / Centimeters" at bounding box center [927, 370] width 158 height 30
select select "0"
click at [848, 356] on select "Pounds / Inches Kilograms / Centimeters" at bounding box center [927, 370] width 158 height 30
click at [783, 474] on input "0.00" at bounding box center [749, 473] width 81 height 27
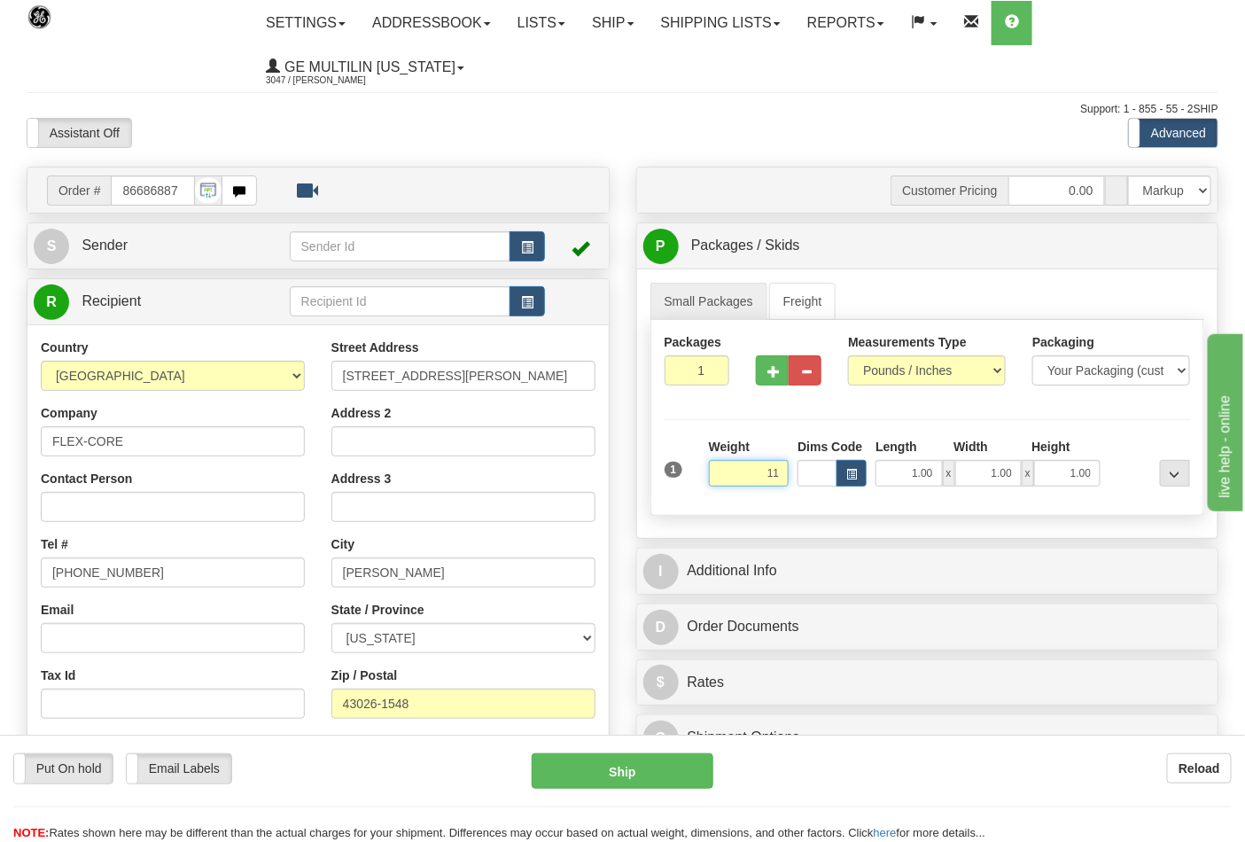
click button "Delete" at bounding box center [0, 0] width 0 height 0
type input "11.00"
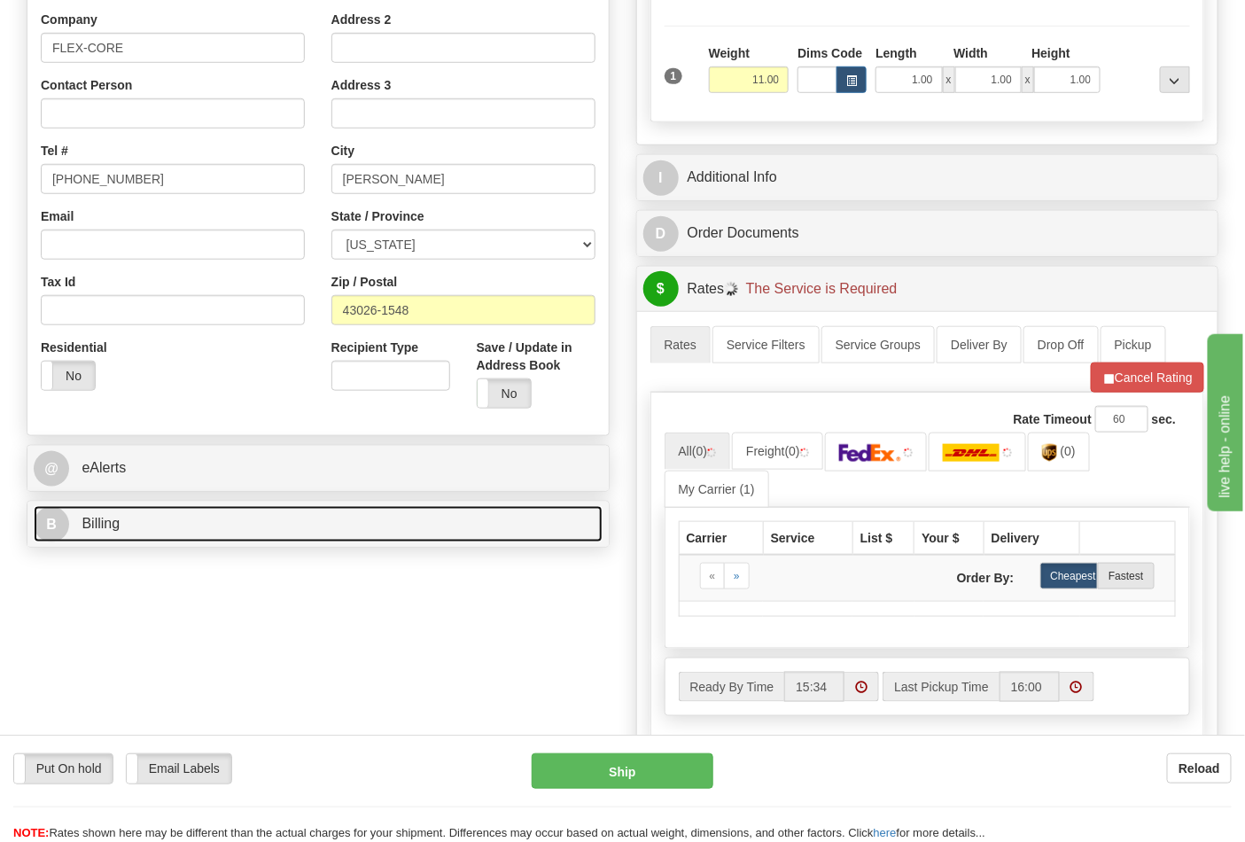
click at [189, 517] on link "B Billing" at bounding box center [318, 524] width 569 height 36
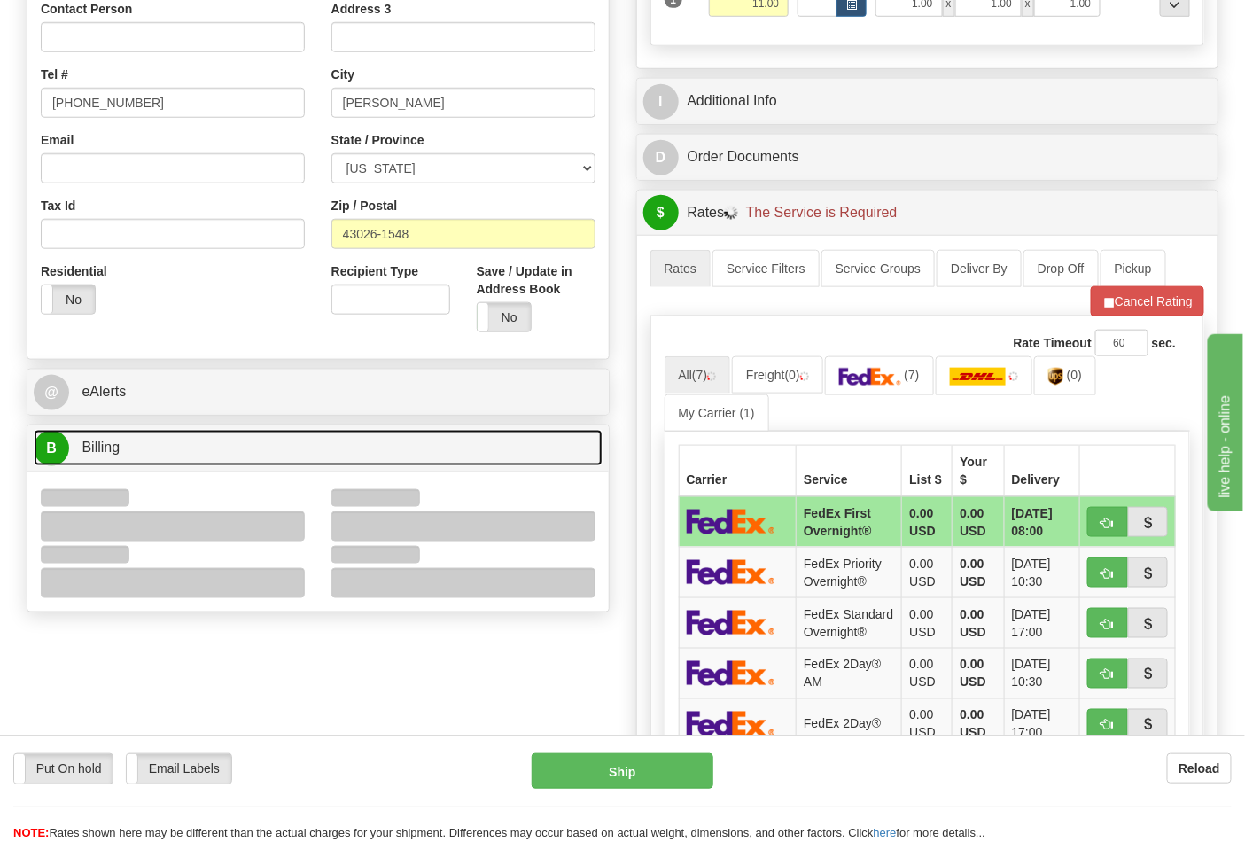
scroll to position [492, 0]
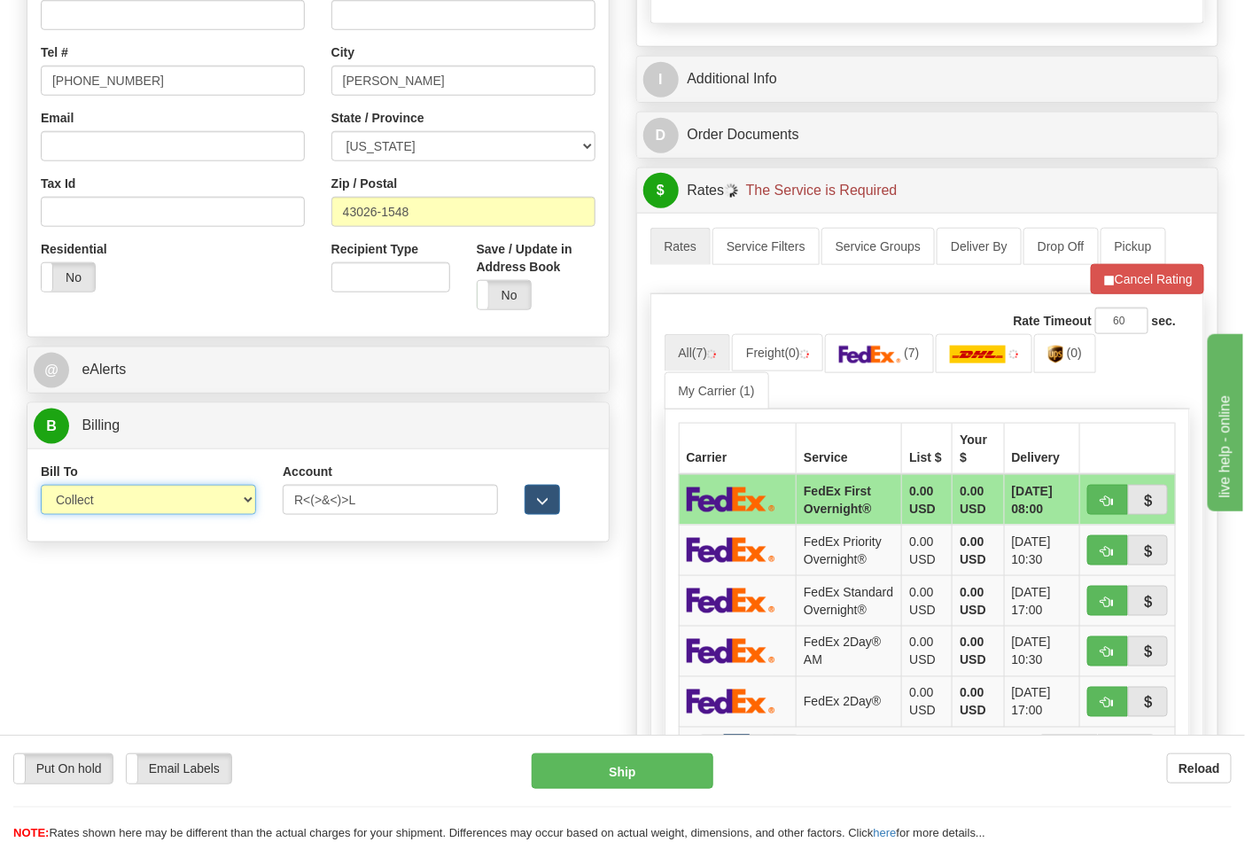
drag, startPoint x: 87, startPoint y: 505, endPoint x: 94, endPoint y: 516, distance: 12.8
click at [87, 505] on select "Sender Recipient Third Party Collect" at bounding box center [148, 500] width 215 height 30
select select "2"
click at [41, 486] on select "Sender Recipient Third Party Collect" at bounding box center [148, 500] width 215 height 30
drag, startPoint x: 379, startPoint y: 497, endPoint x: 161, endPoint y: 520, distance: 219.1
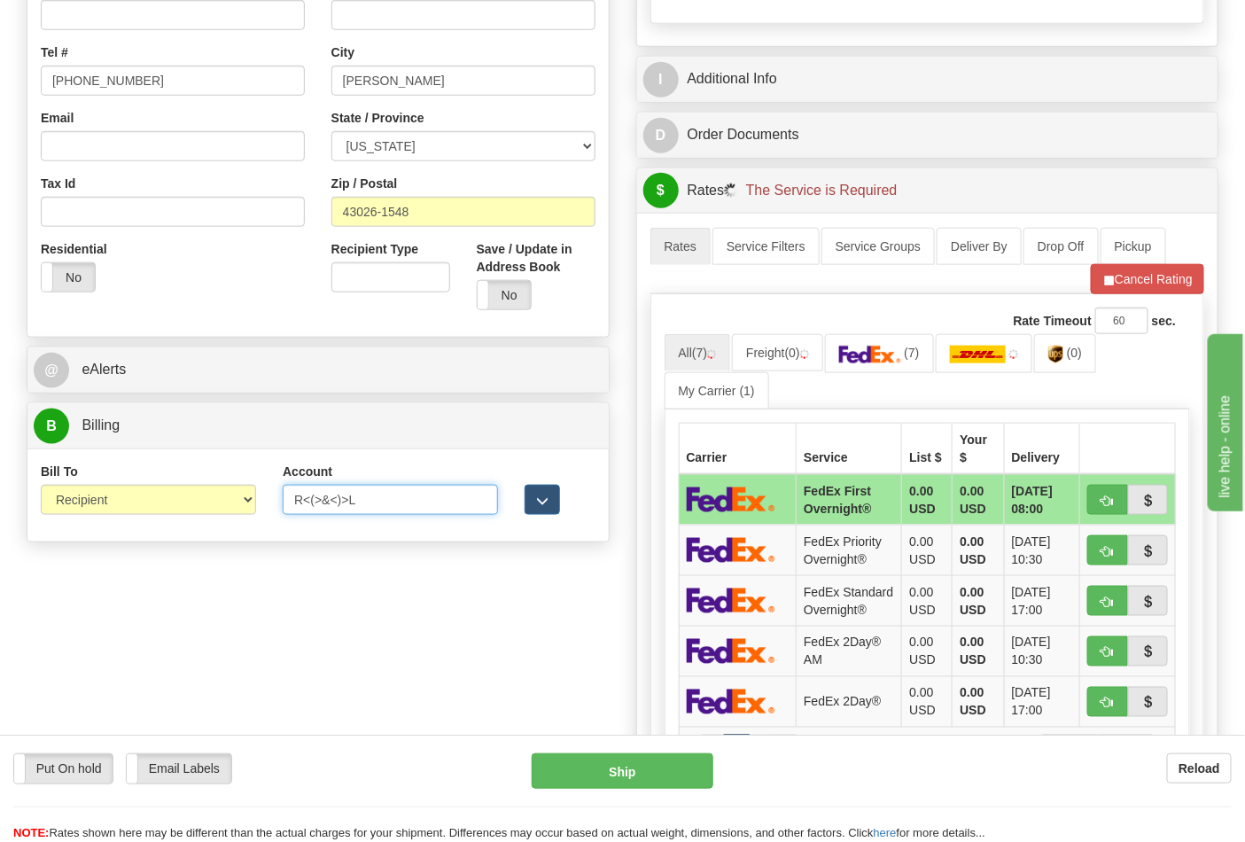
click at [156, 521] on div "Bill To Sender Recipient Third Party Collect Account R<(>&<)>L 3rd Party Accoun…" at bounding box center [317, 495] width 581 height 66
click at [329, 509] on input "Account" at bounding box center [390, 500] width 215 height 30
type input "473367"
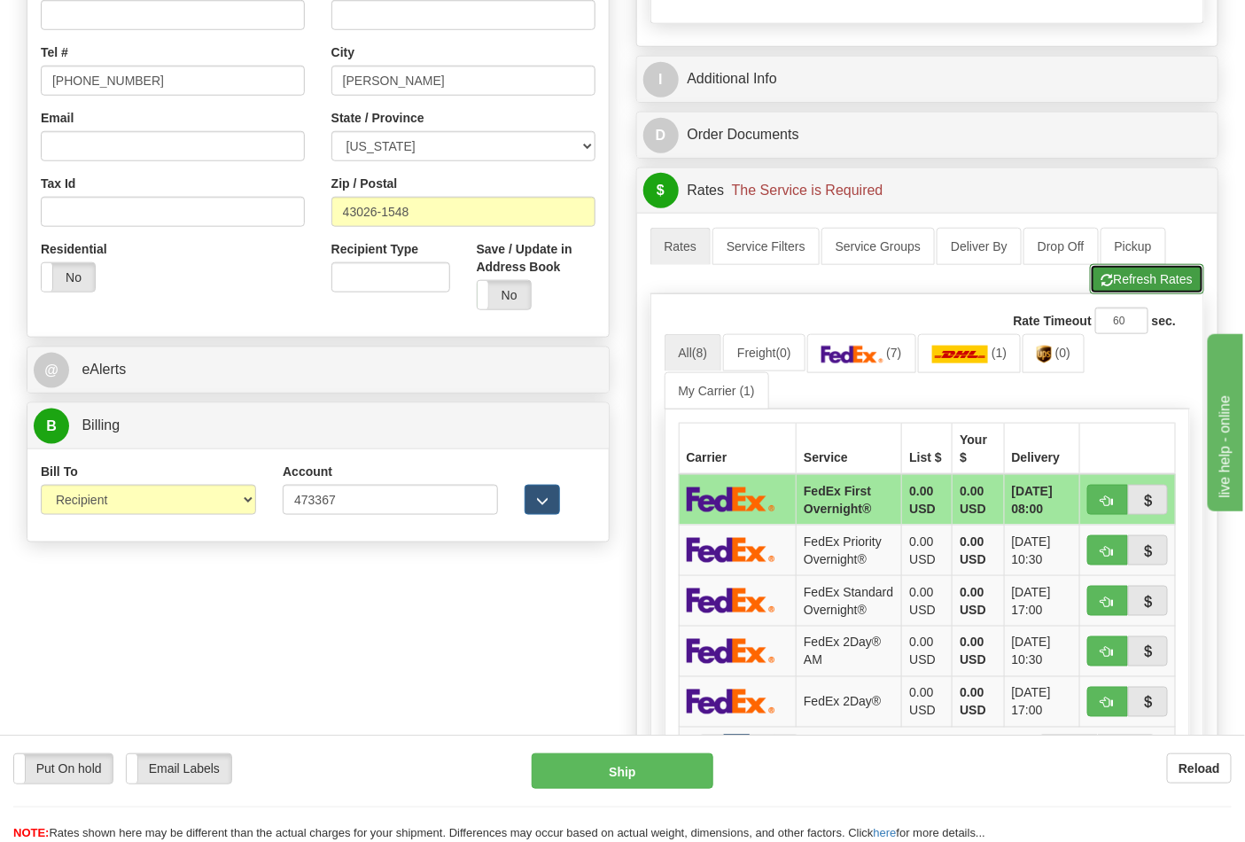
click at [1114, 290] on button "Refresh Rates" at bounding box center [1147, 279] width 114 height 30
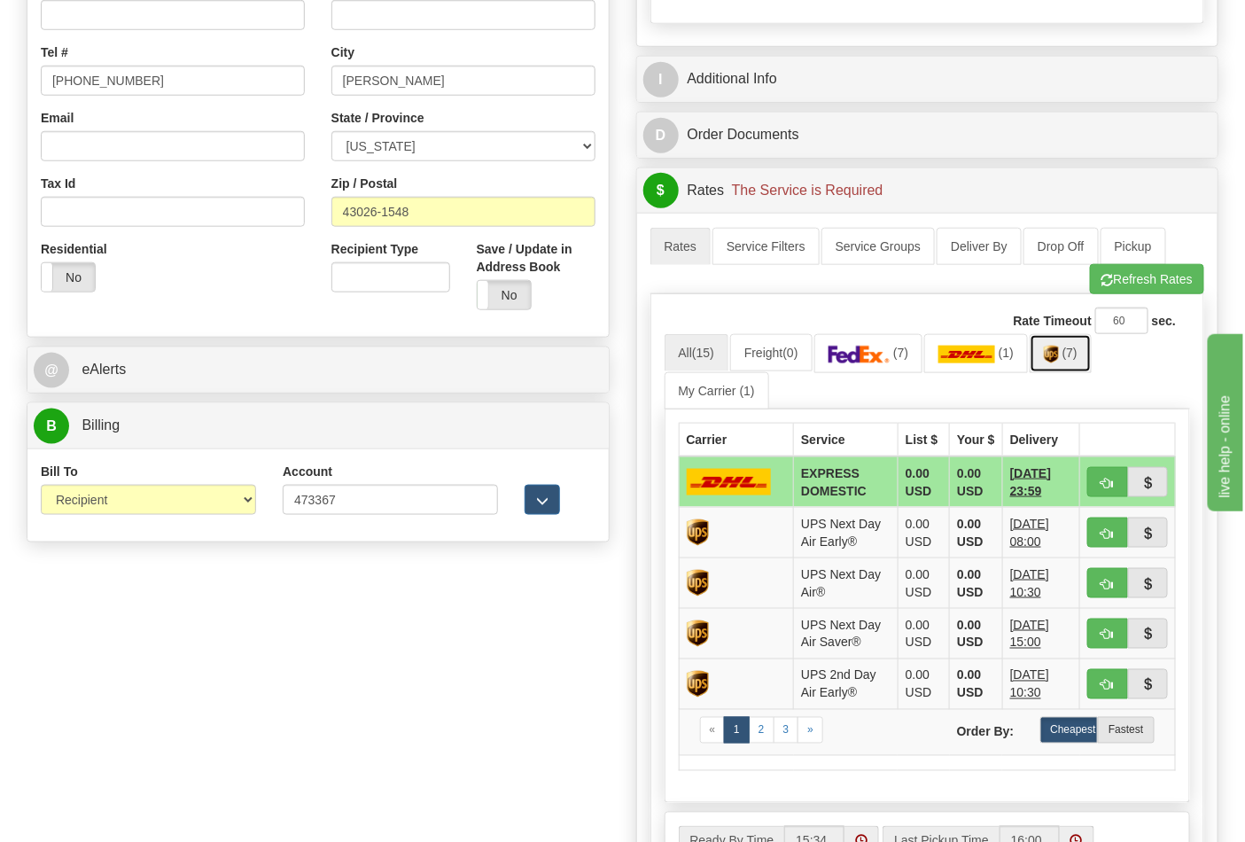
click at [1059, 358] on img at bounding box center [1050, 354] width 15 height 18
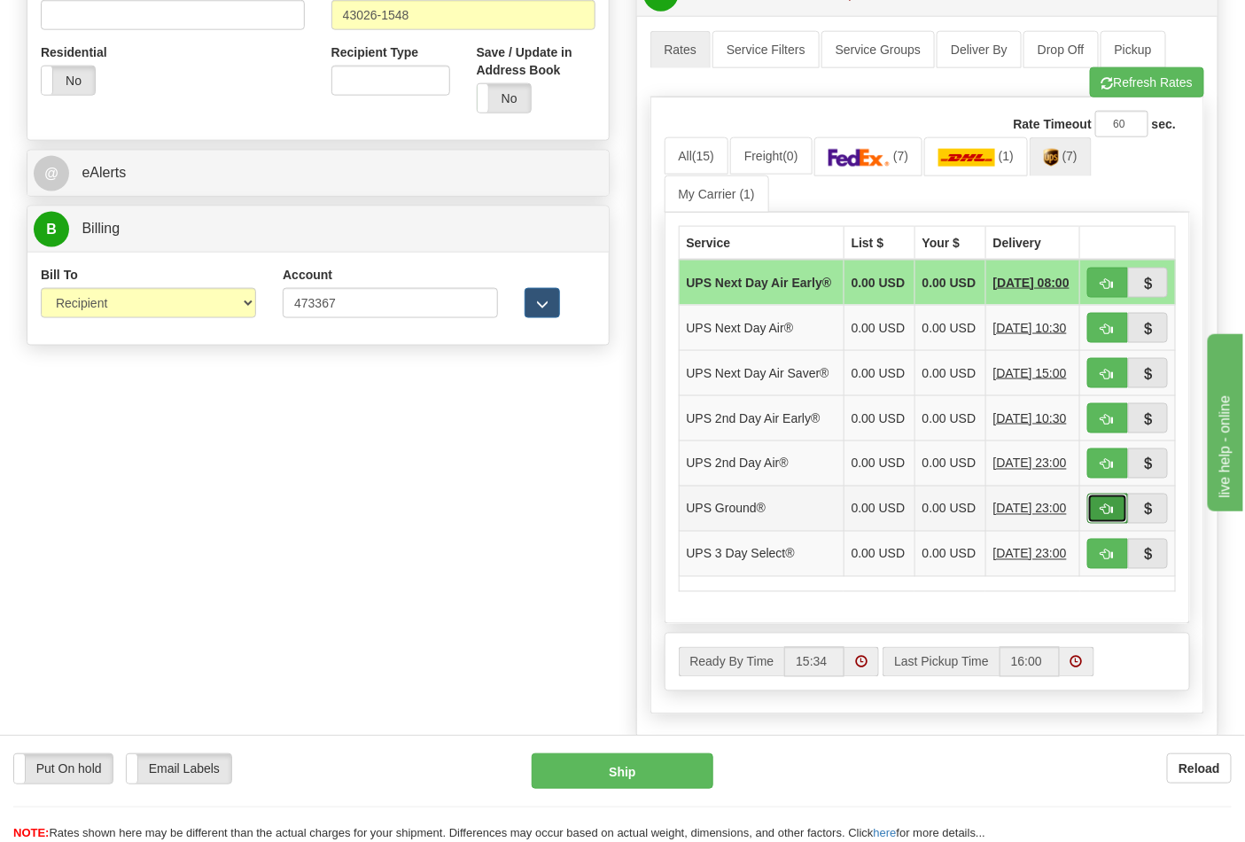
click at [1088, 524] on button "button" at bounding box center [1107, 508] width 41 height 30
type input "03"
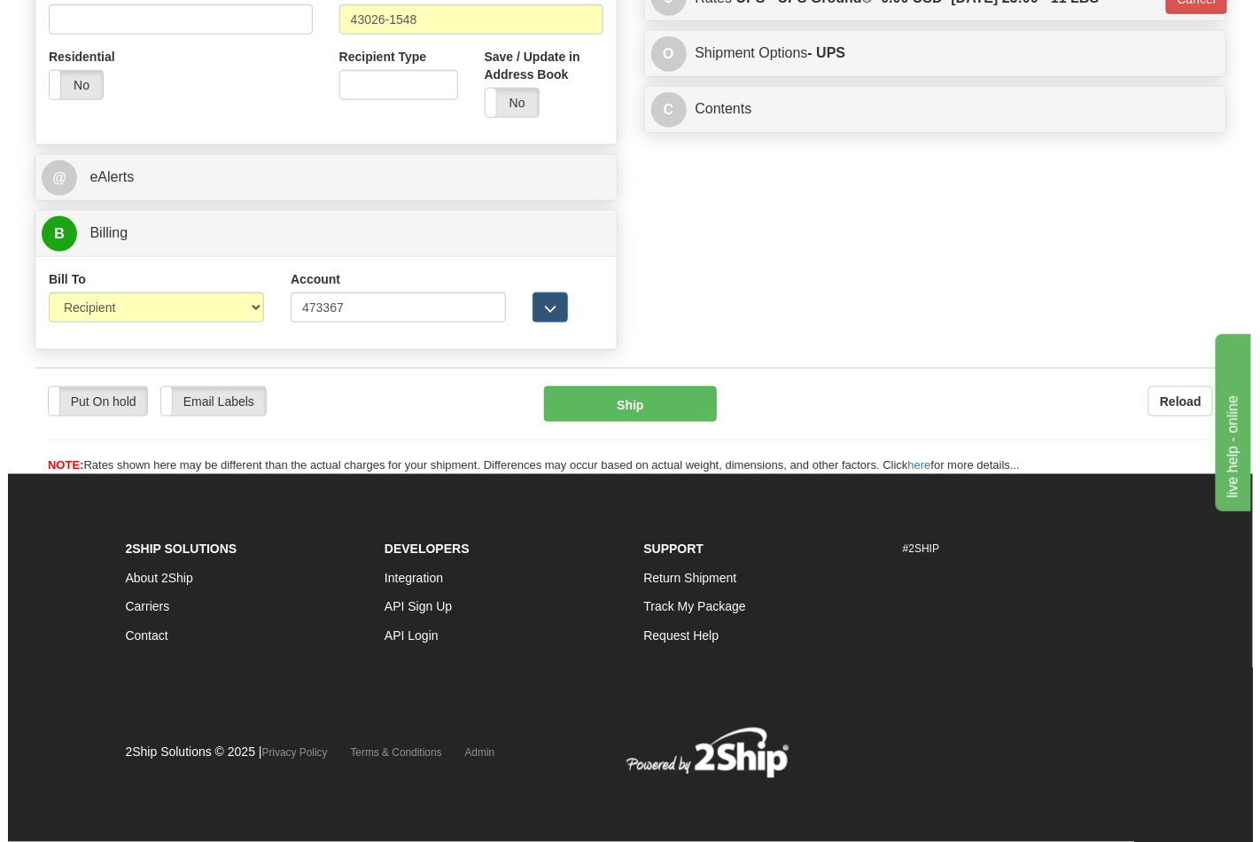
scroll to position [661, 0]
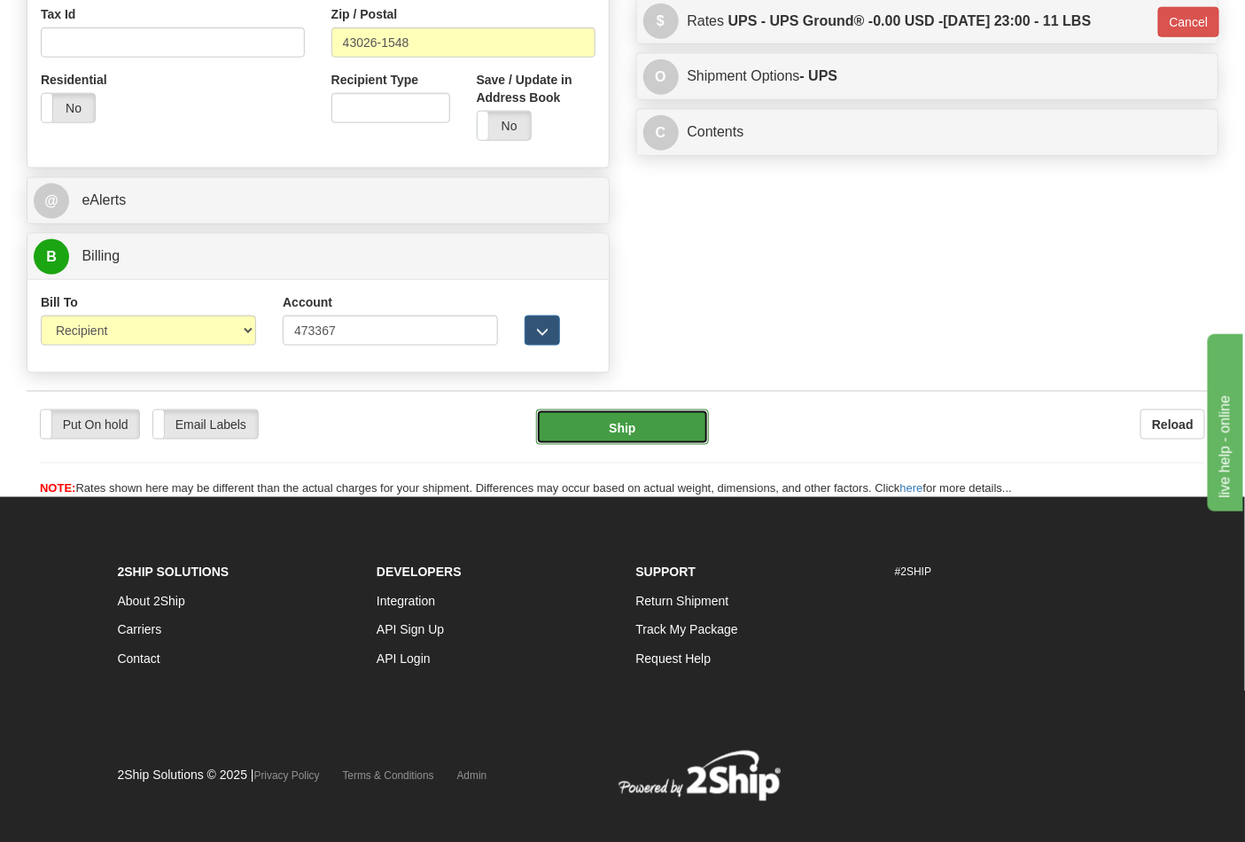
click at [639, 432] on button "Ship" at bounding box center [622, 426] width 172 height 35
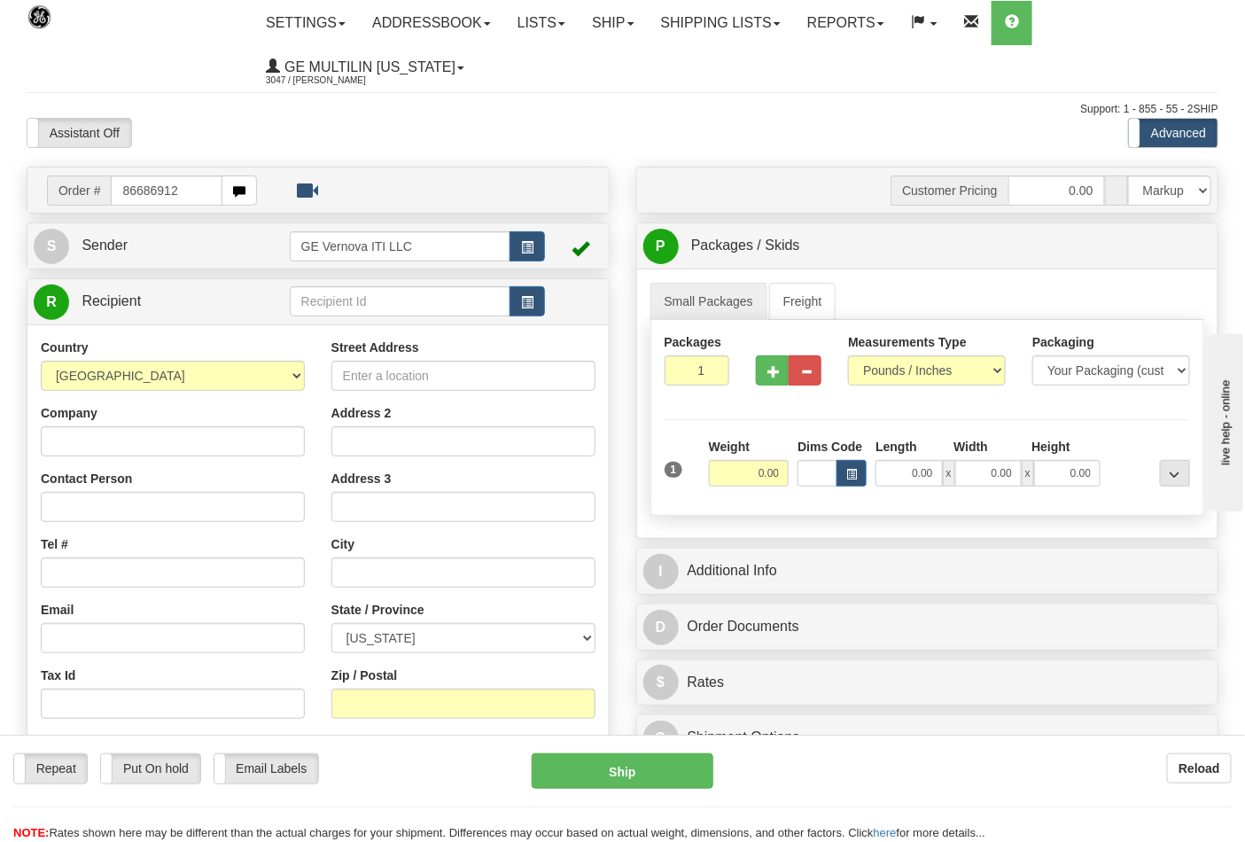
type input "86686912"
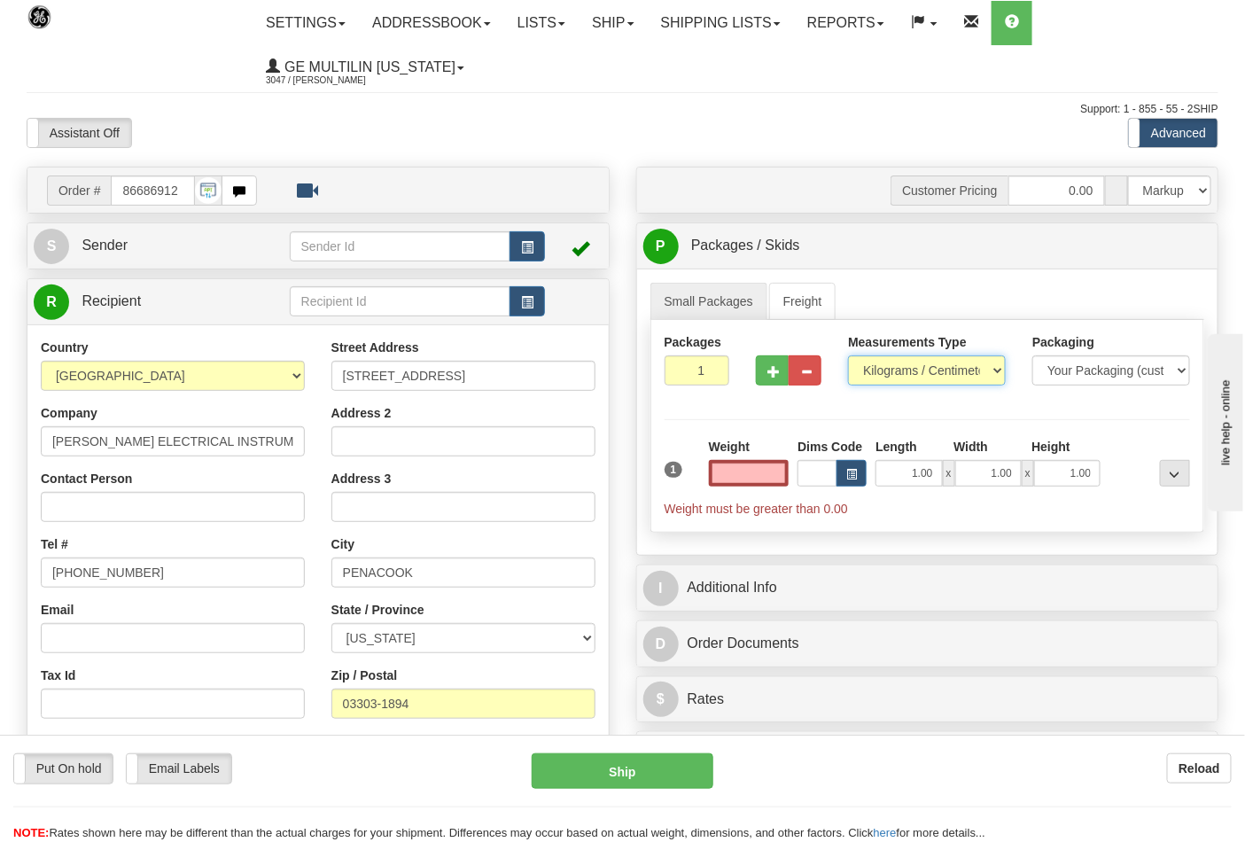
type input "0.00"
click at [900, 376] on select "Pounds / Inches Kilograms / Centimeters" at bounding box center [927, 370] width 158 height 30
select select "0"
click at [848, 356] on select "Pounds / Inches Kilograms / Centimeters" at bounding box center [927, 370] width 158 height 30
click at [788, 473] on input "0.00" at bounding box center [749, 473] width 81 height 27
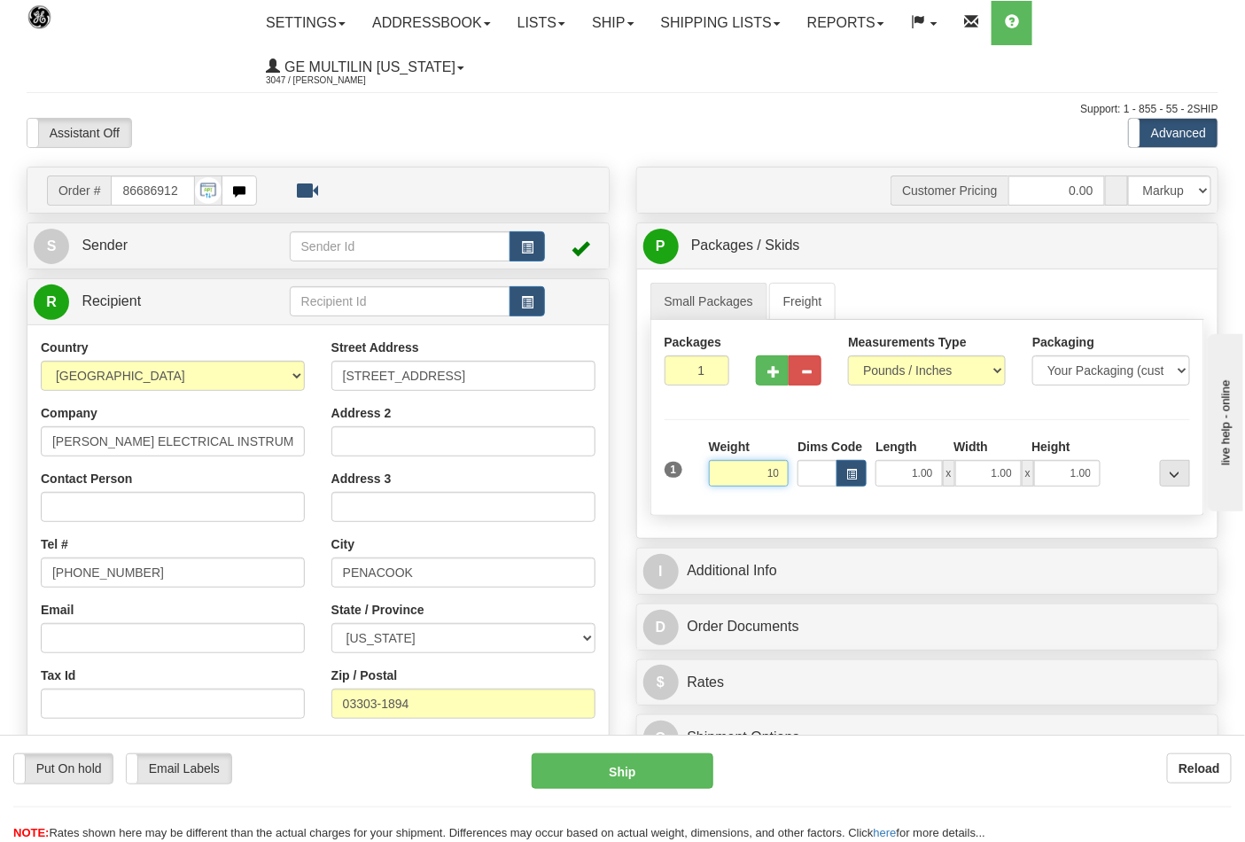
click button "Delete" at bounding box center [0, 0] width 0 height 0
type input "10.00"
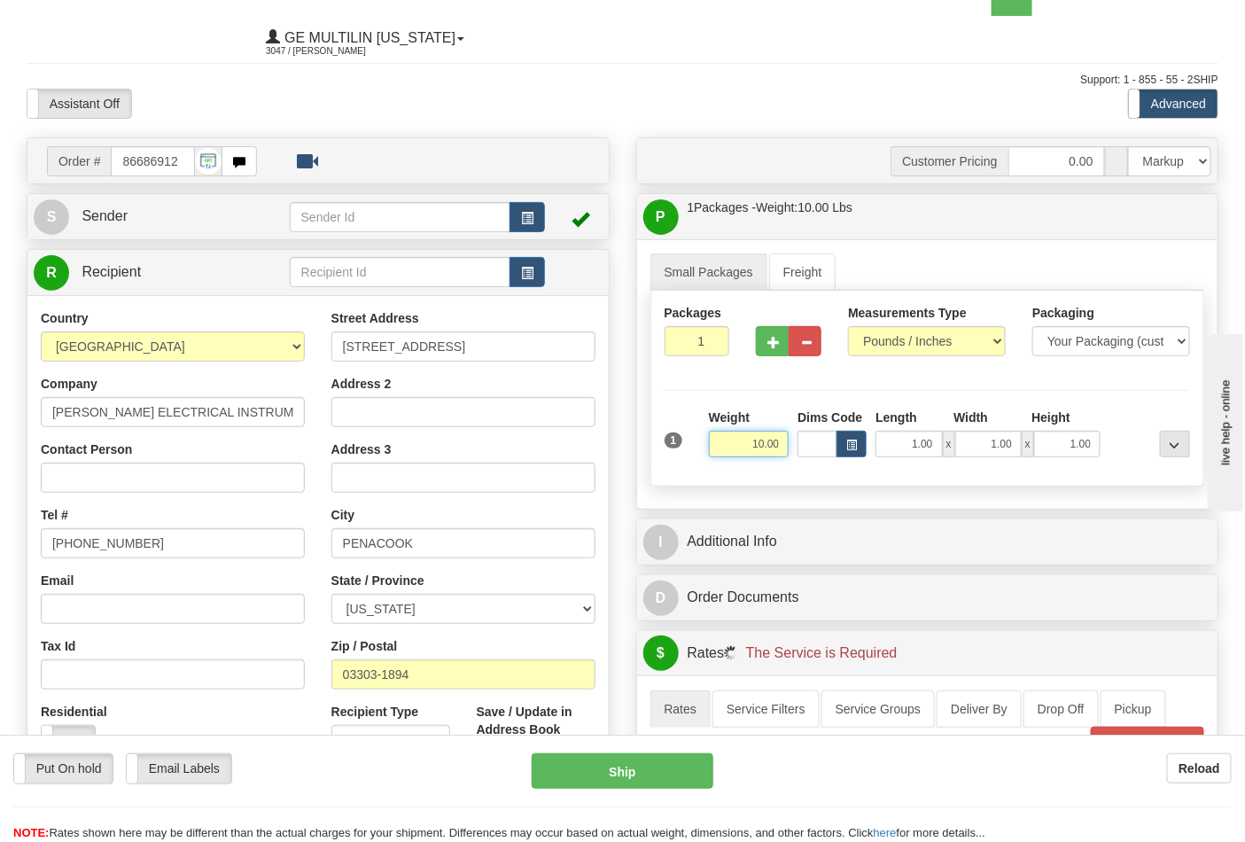
scroll to position [393, 0]
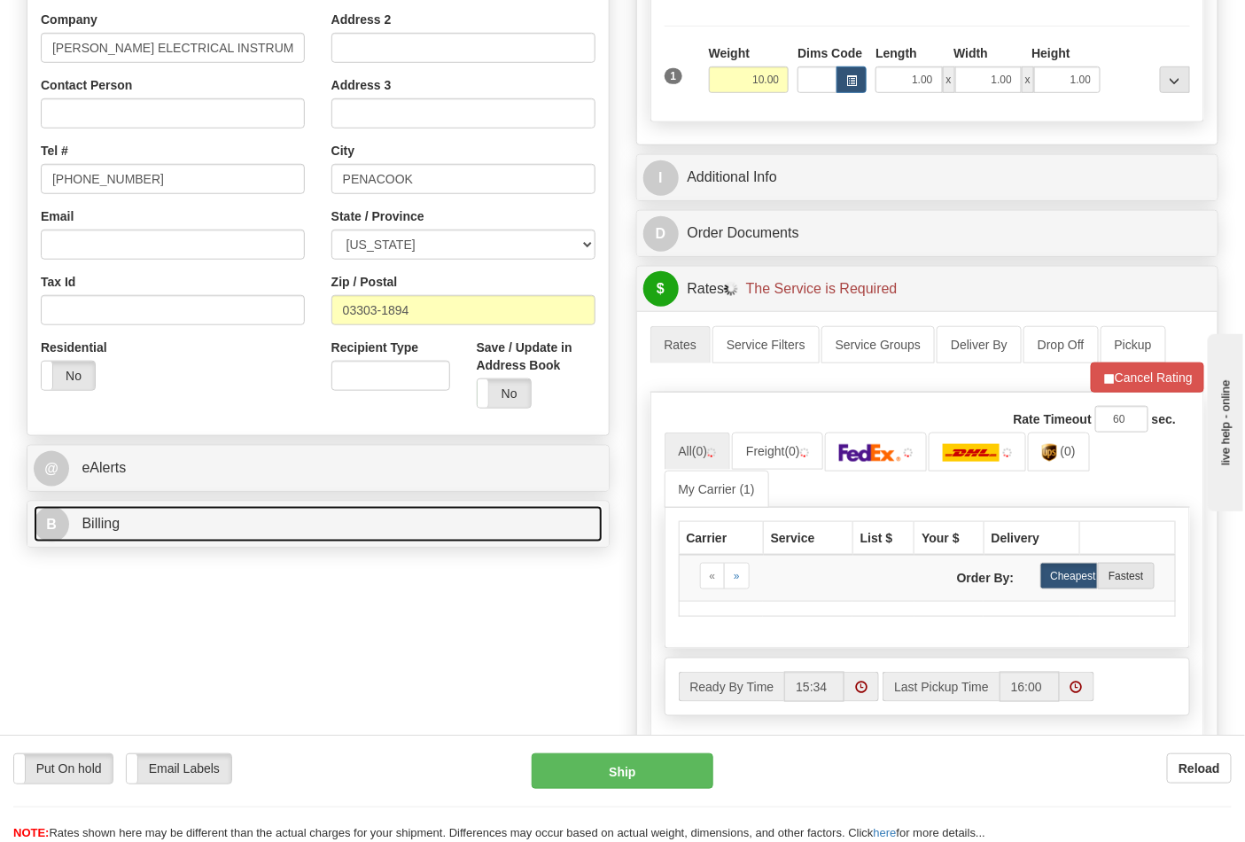
click at [213, 518] on link "B Billing" at bounding box center [318, 524] width 569 height 36
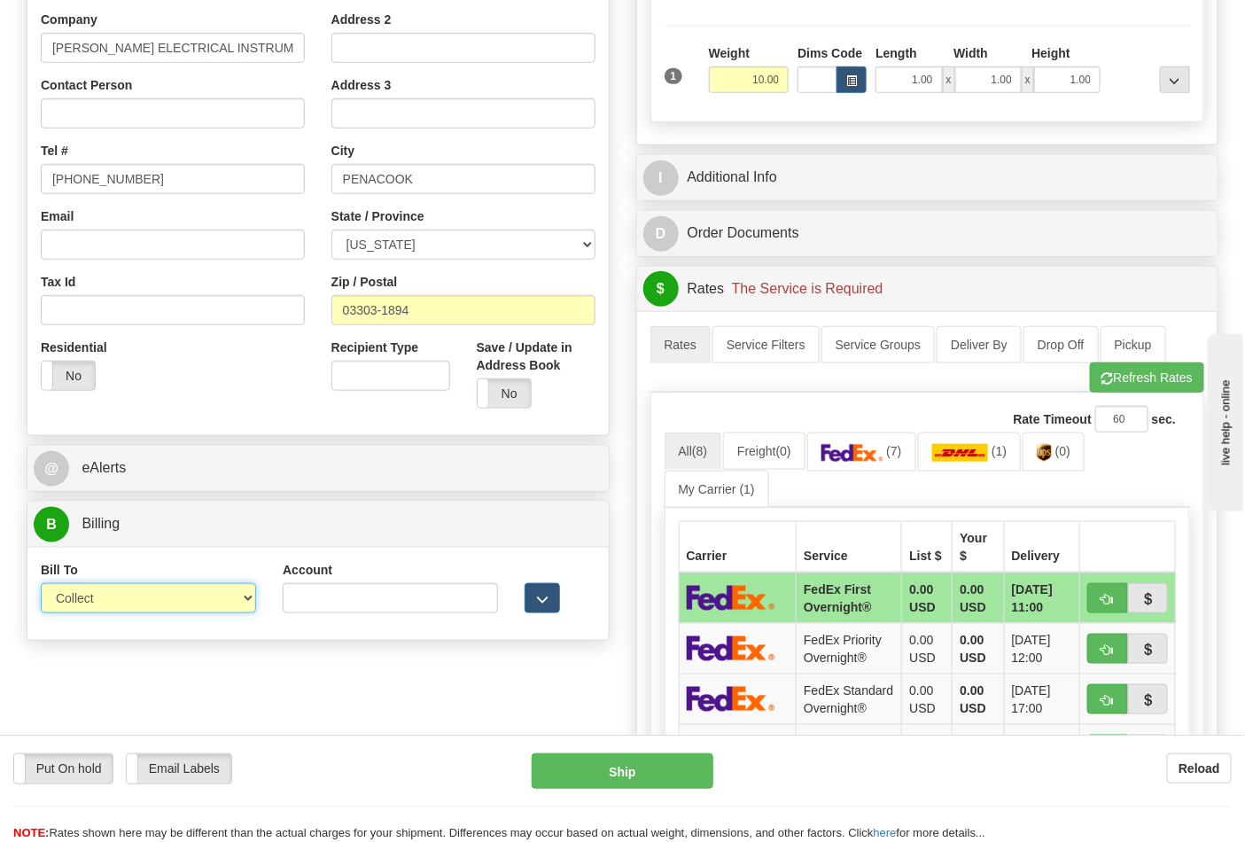
click at [148, 606] on select "Sender Recipient Third Party Collect" at bounding box center [148, 598] width 215 height 30
select select "2"
click at [41, 585] on select "Sender Recipient Third Party Collect" at bounding box center [148, 598] width 215 height 30
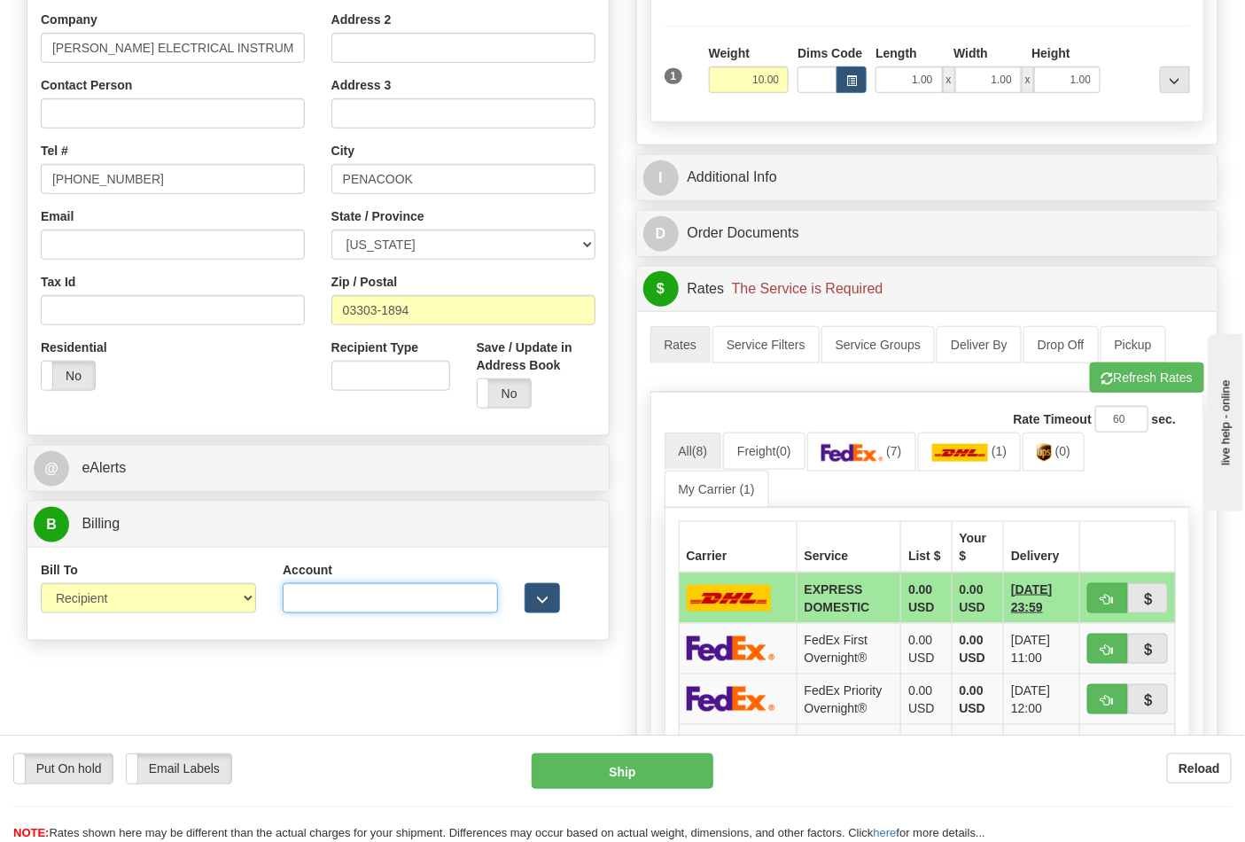
click at [359, 602] on input "Account" at bounding box center [390, 598] width 215 height 30
type input "033969"
click button "Delete" at bounding box center [0, 0] width 0 height 0
click at [1136, 370] on button "Refresh Rates" at bounding box center [1147, 377] width 114 height 30
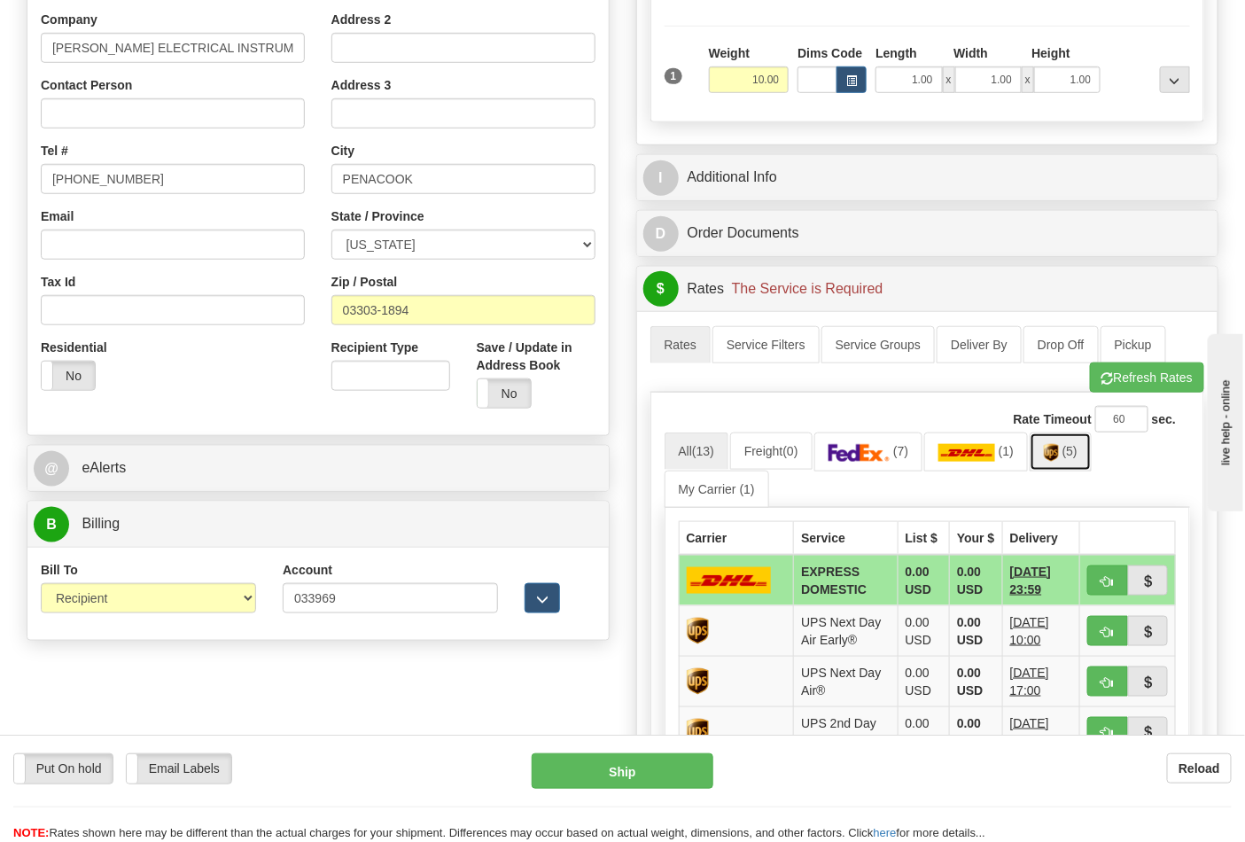
click at [1072, 464] on link "(5)" at bounding box center [1060, 451] width 62 height 38
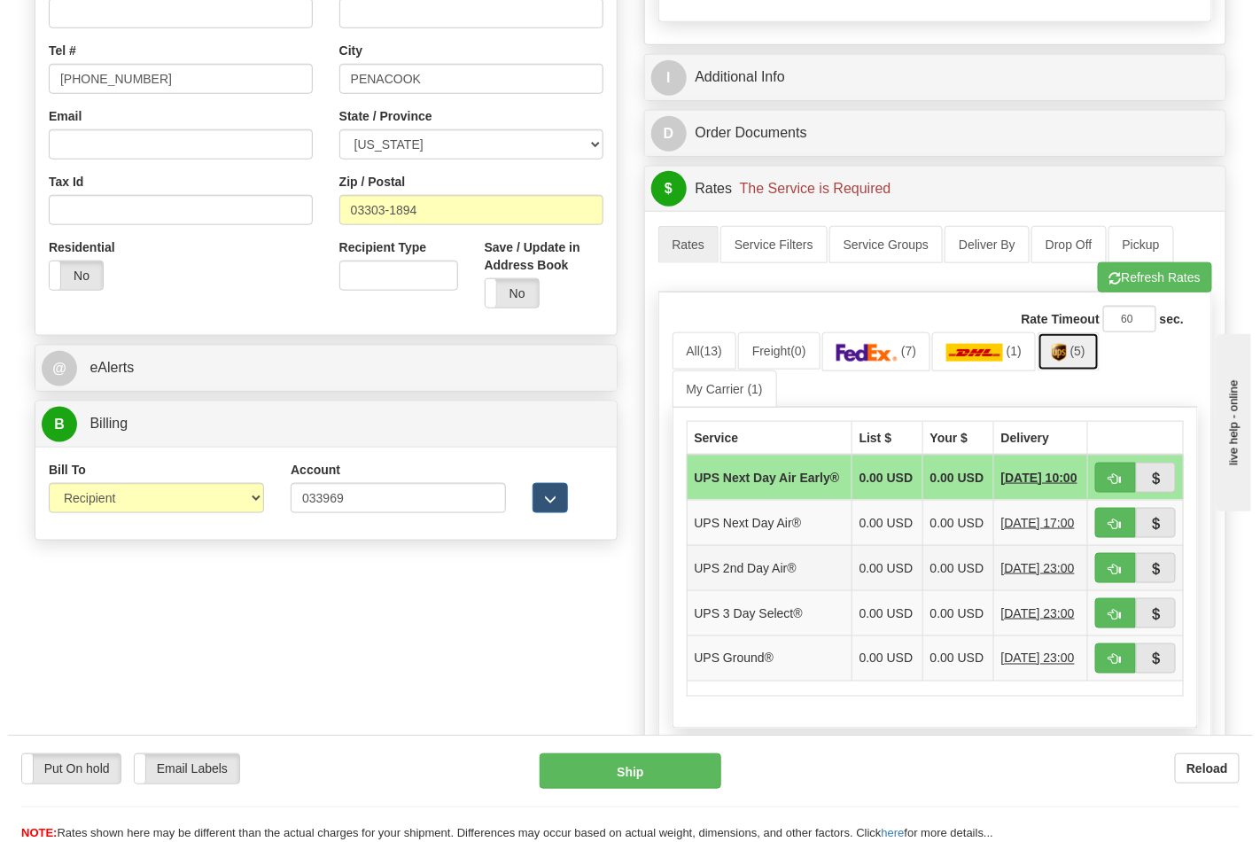
scroll to position [590, 0]
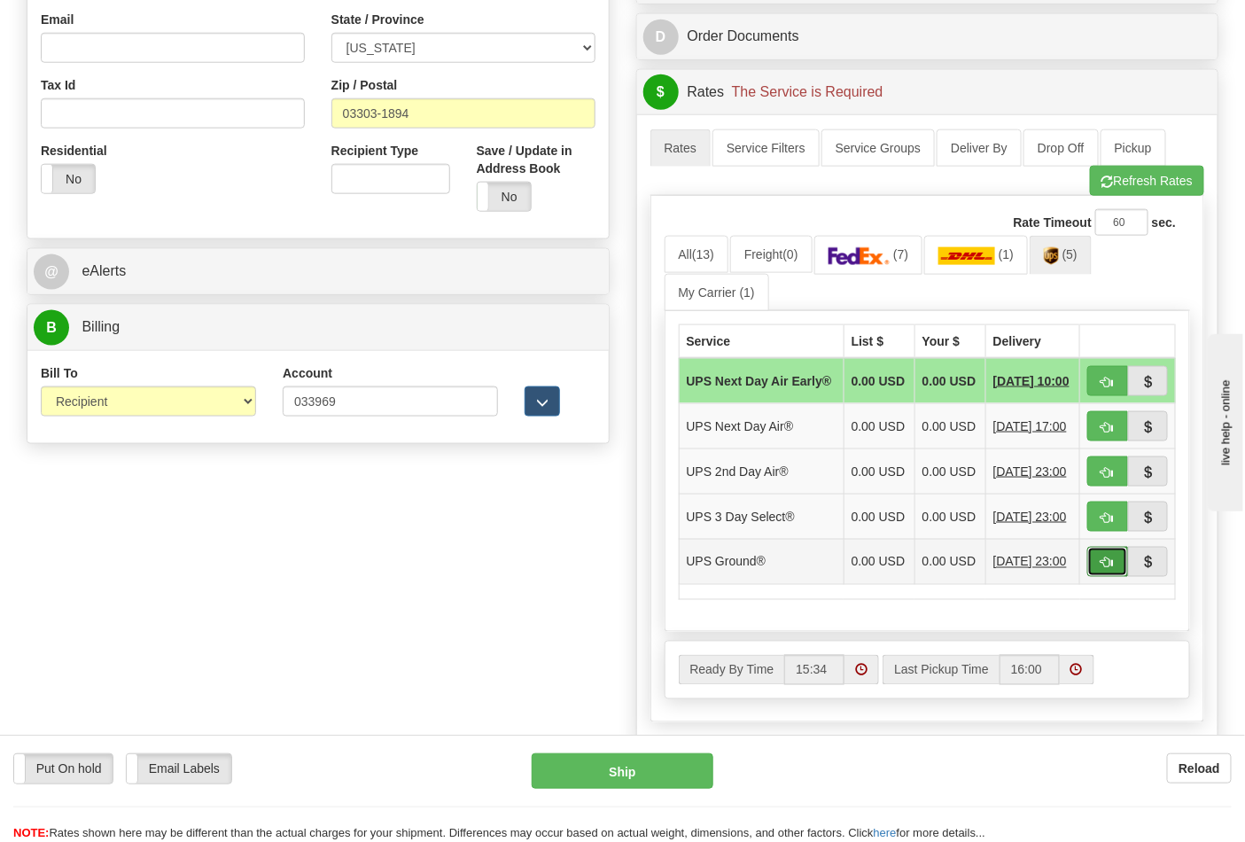
click at [1095, 577] on button "button" at bounding box center [1107, 562] width 41 height 30
type input "03"
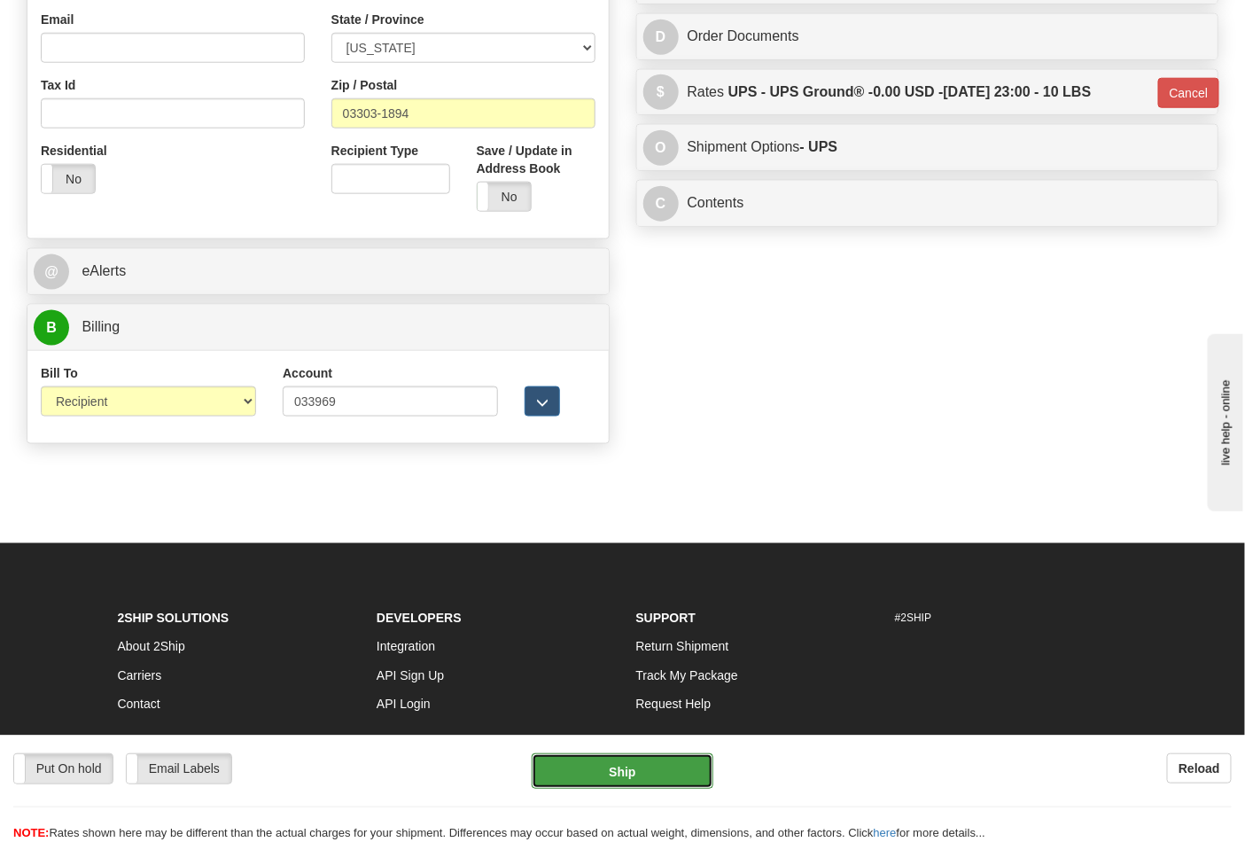
click at [645, 759] on button "Ship" at bounding box center [621, 770] width 181 height 35
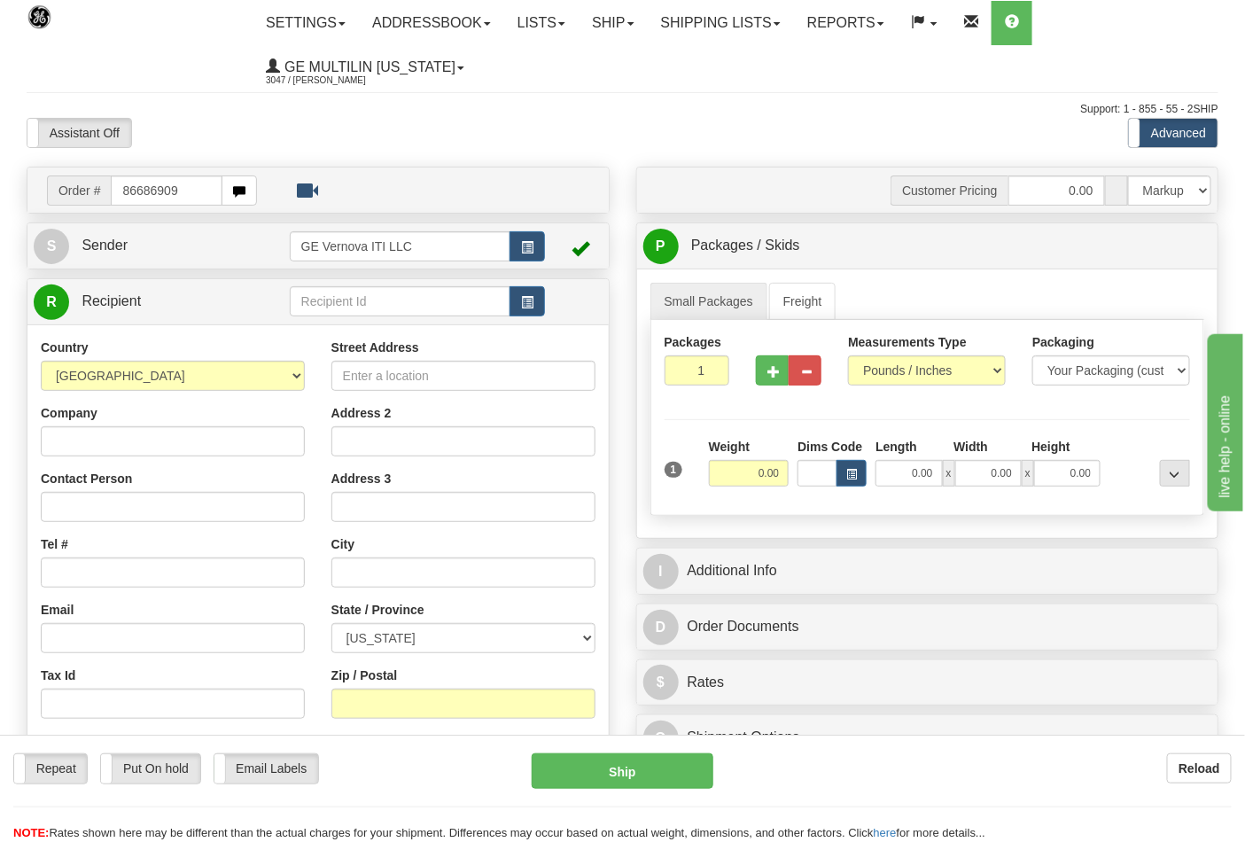
type input "86686909"
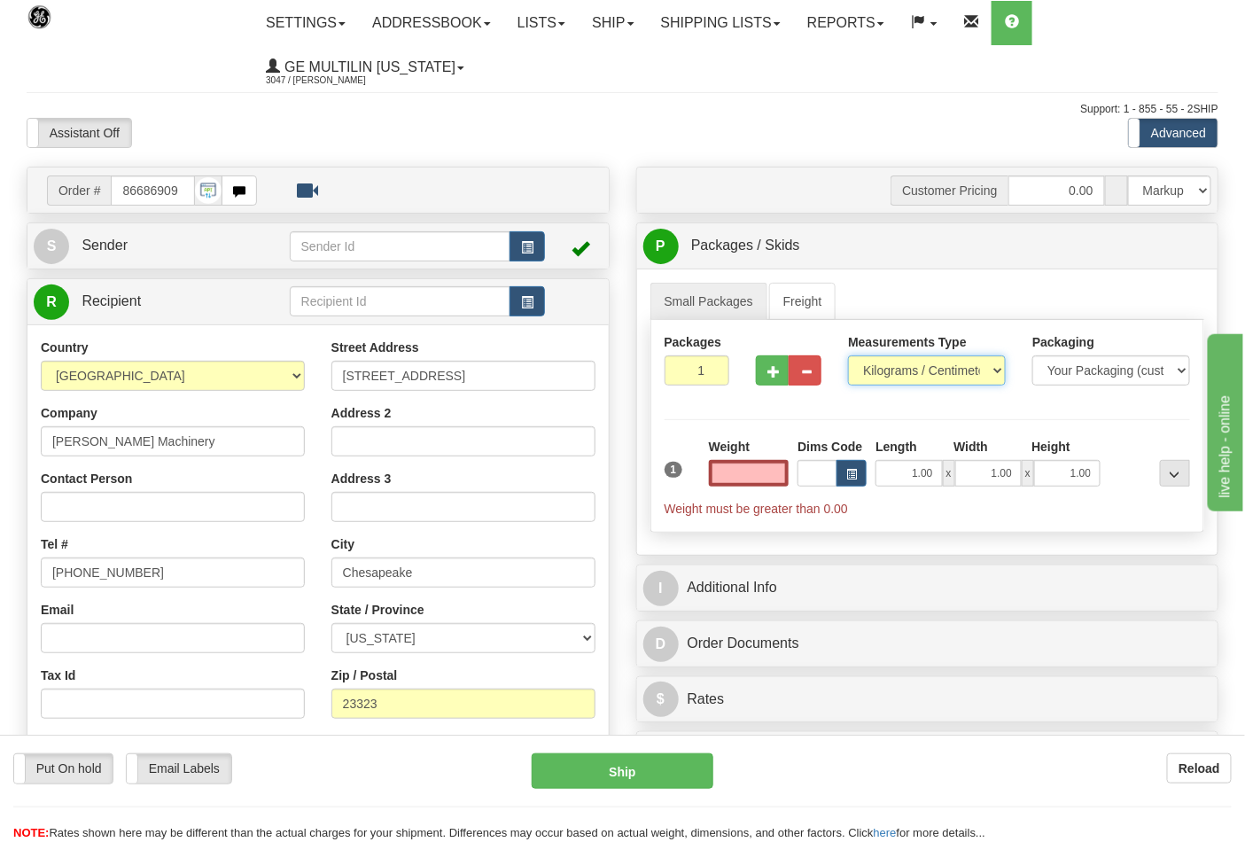
type input "0.00"
drag, startPoint x: 905, startPoint y: 367, endPoint x: 911, endPoint y: 384, distance: 17.6
click at [905, 367] on select "Pounds / Inches Kilograms / Centimeters" at bounding box center [927, 370] width 158 height 30
select select "0"
click at [848, 356] on select "Pounds / Inches Kilograms / Centimeters" at bounding box center [927, 370] width 158 height 30
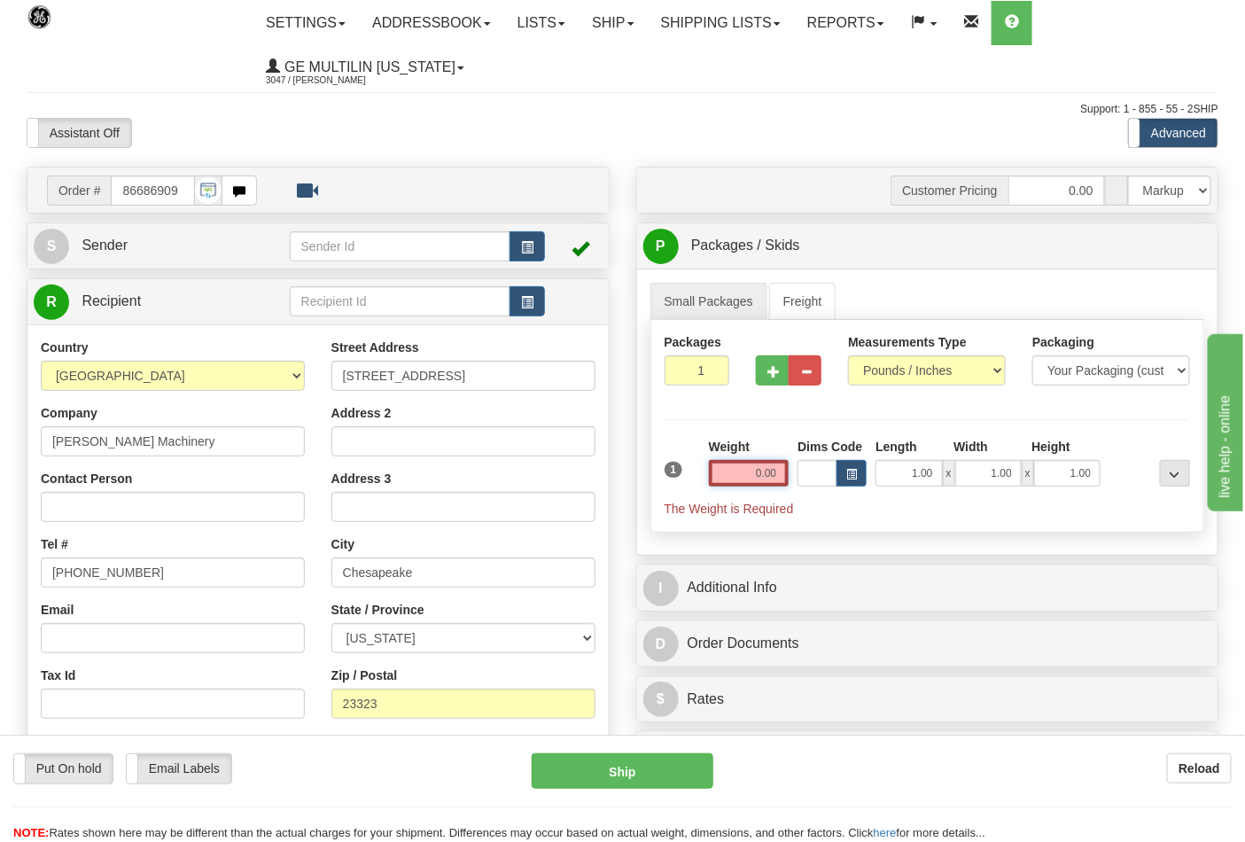
drag, startPoint x: 780, startPoint y: 469, endPoint x: 781, endPoint y: 452, distance: 17.8
click at [780, 468] on input "0.00" at bounding box center [749, 473] width 81 height 27
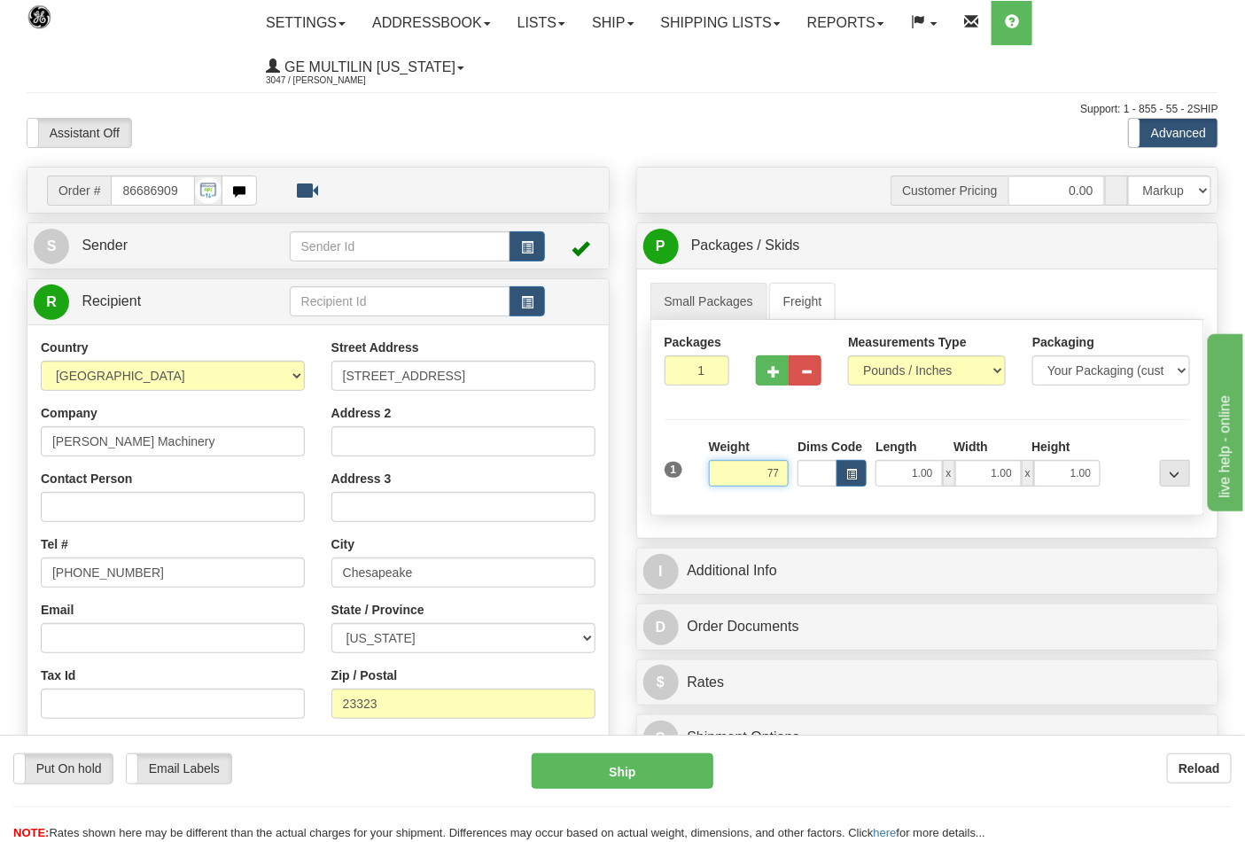
click button "Delete" at bounding box center [0, 0] width 0 height 0
type input "77.00"
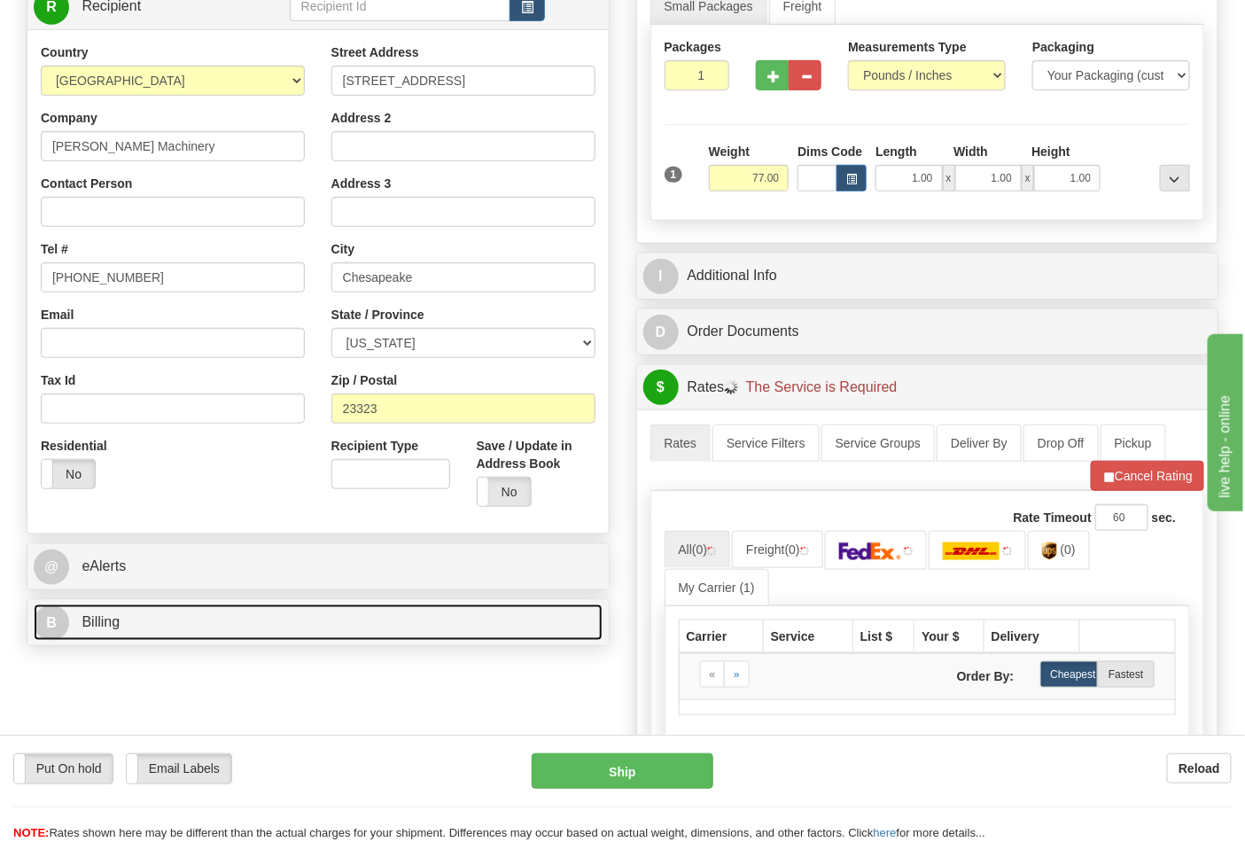
click at [241, 630] on link "B Billing" at bounding box center [318, 622] width 569 height 36
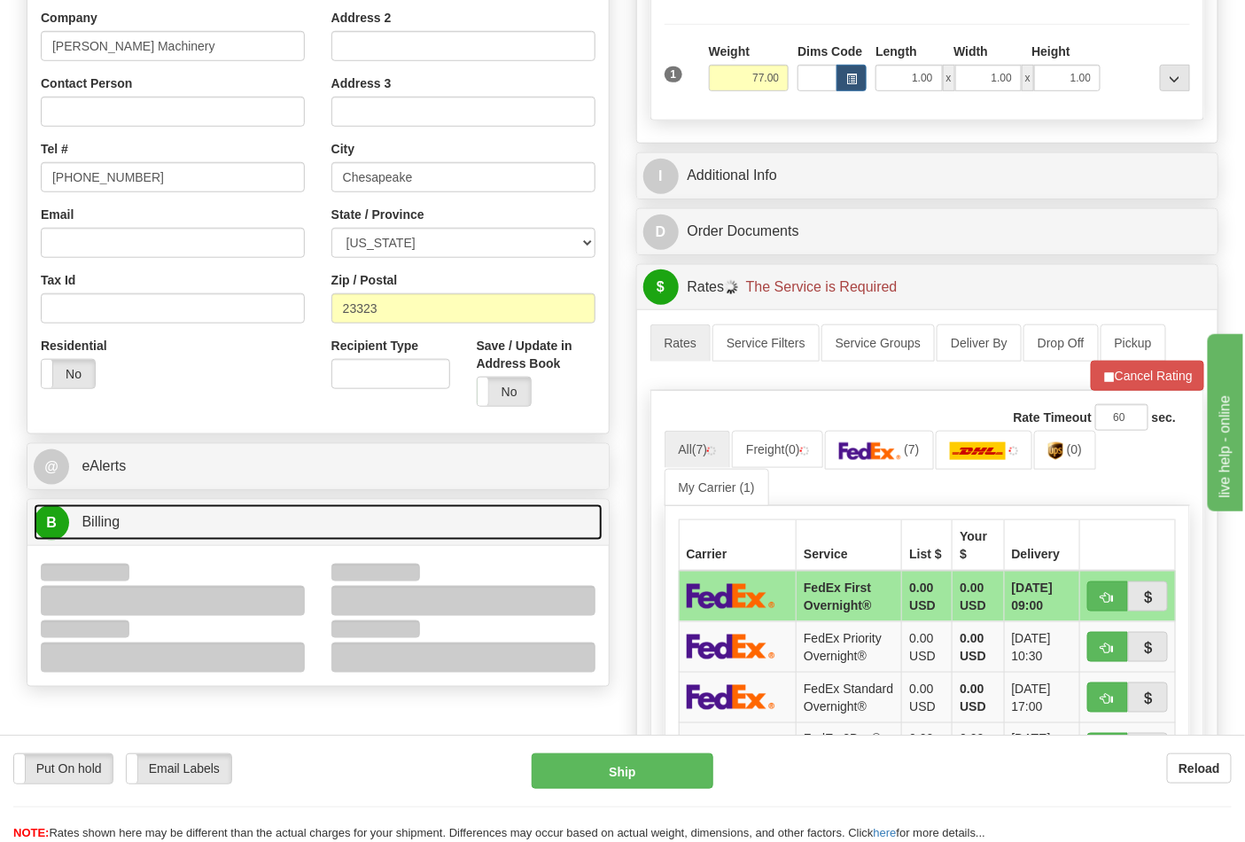
scroll to position [492, 0]
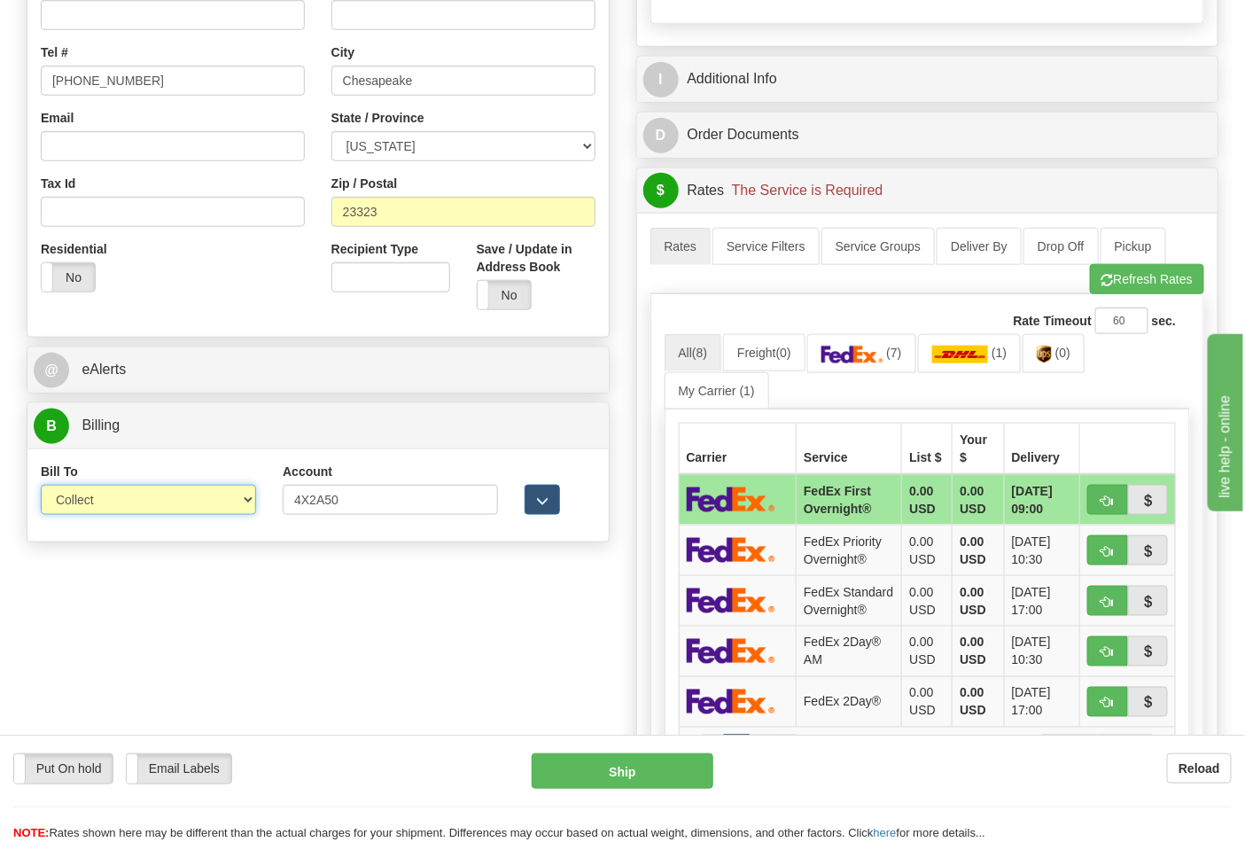
click at [92, 505] on select "Sender Recipient Third Party Collect" at bounding box center [148, 500] width 215 height 30
select select "2"
click at [41, 486] on select "Sender Recipient Third Party Collect" at bounding box center [148, 500] width 215 height 30
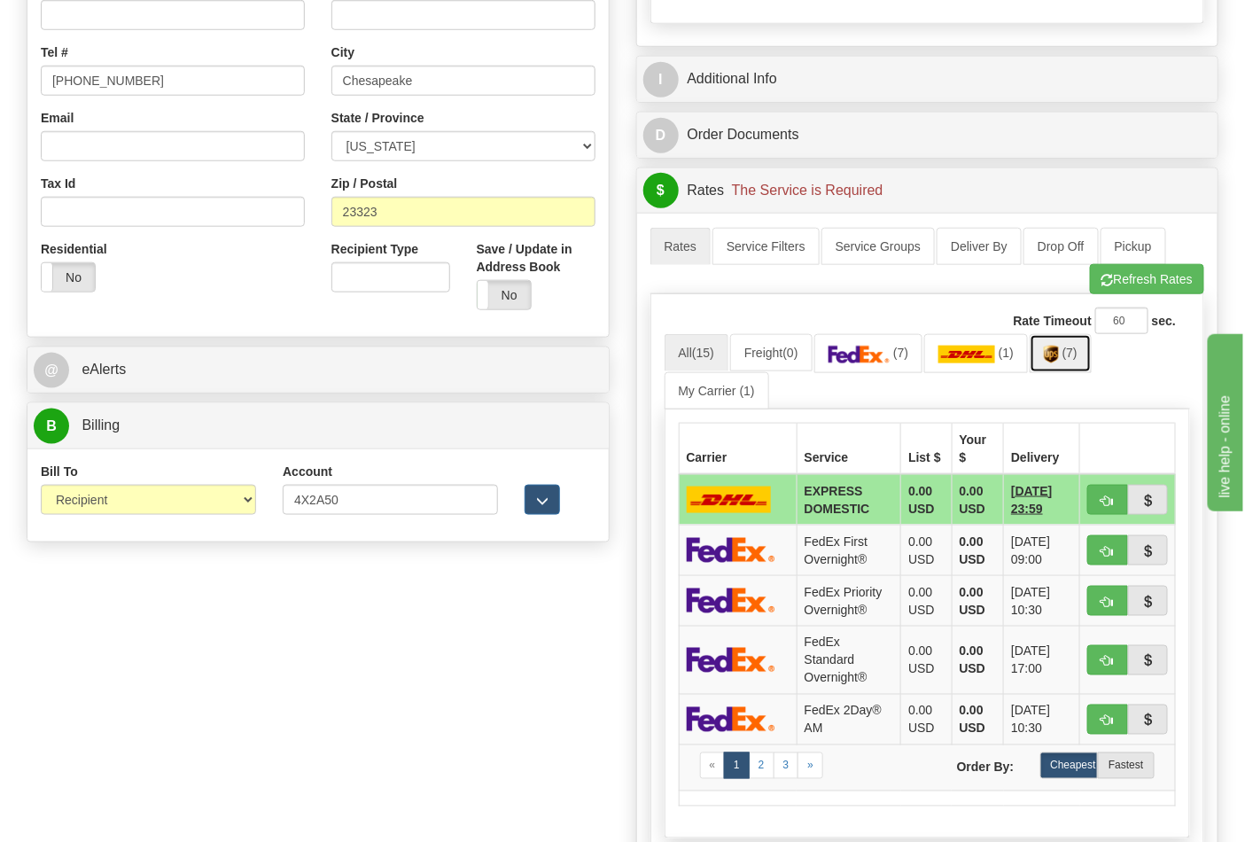
click at [1091, 364] on link "(7)" at bounding box center [1060, 353] width 62 height 38
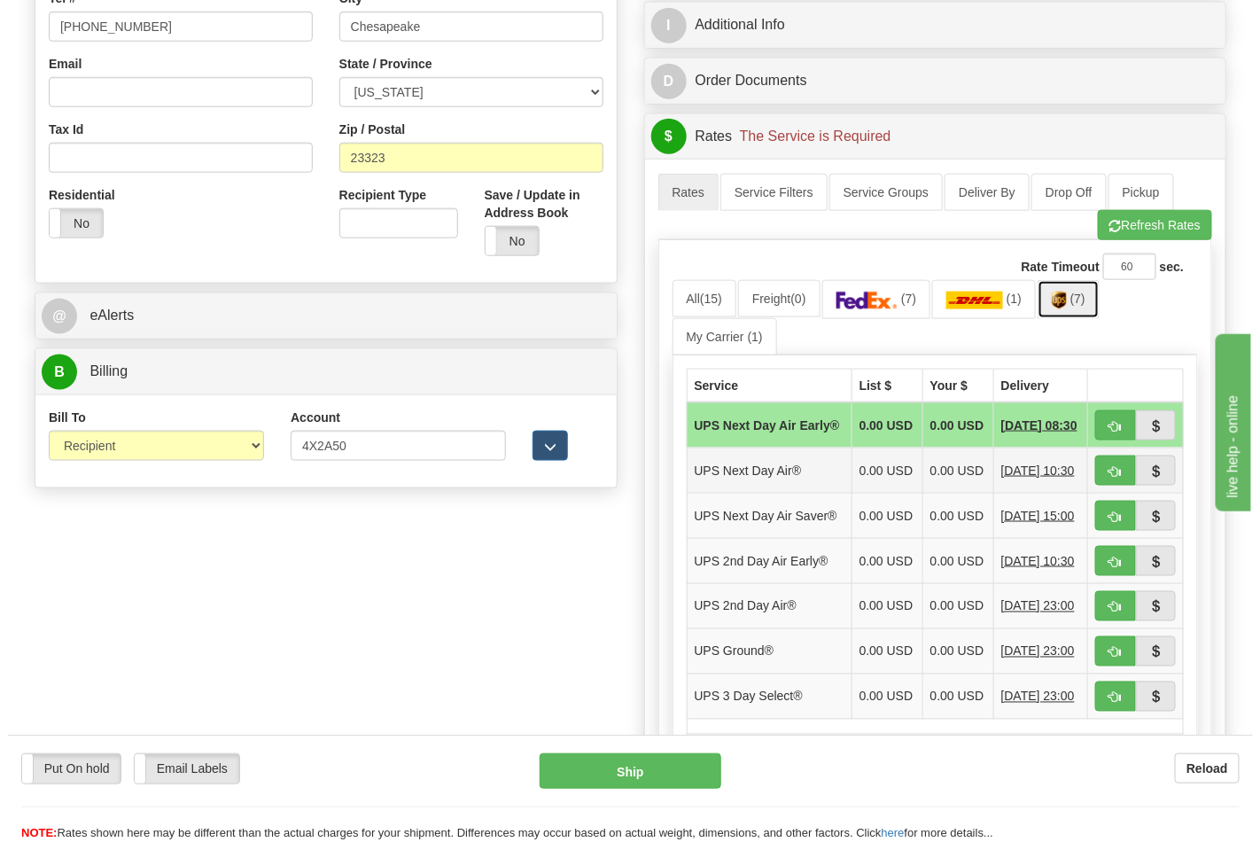
scroll to position [590, 0]
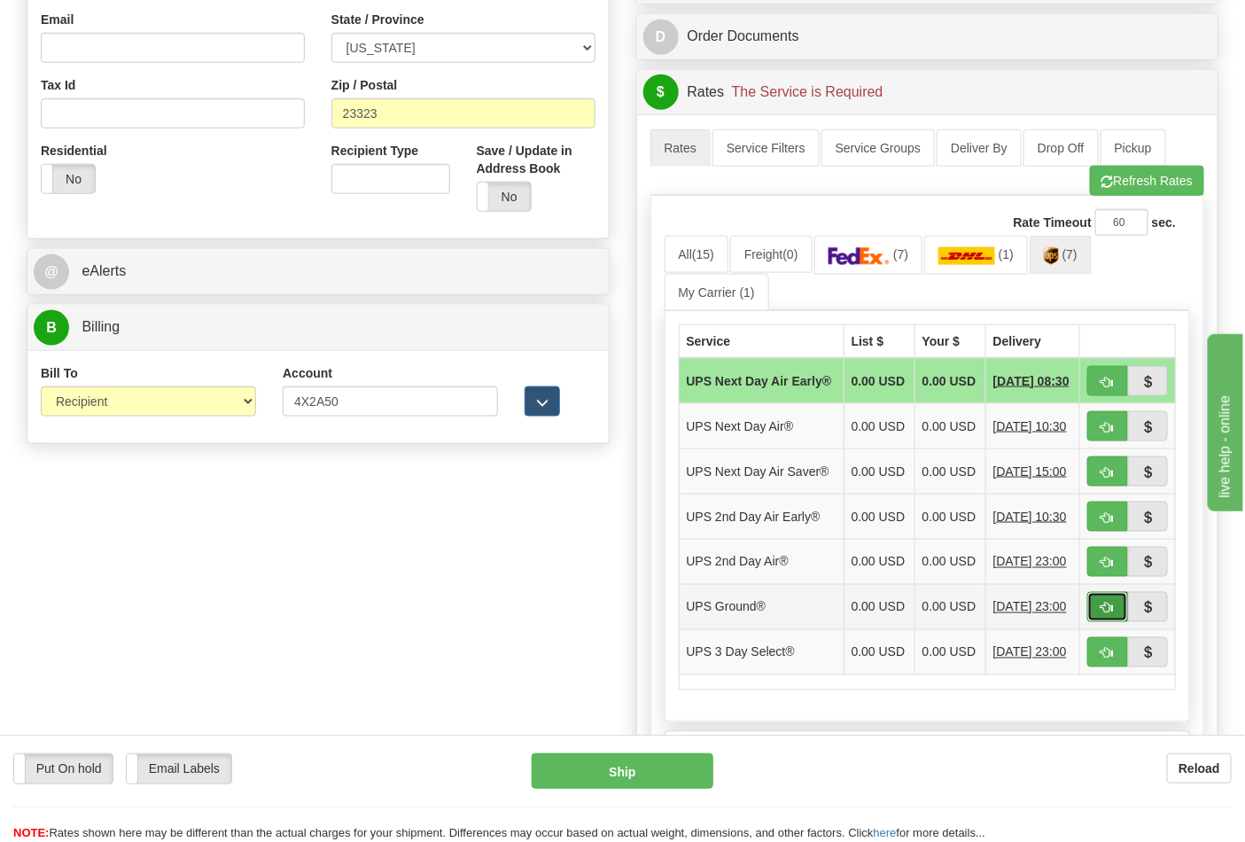
drag, startPoint x: 1099, startPoint y: 650, endPoint x: 1078, endPoint y: 643, distance: 22.4
click at [1099, 622] on button "button" at bounding box center [1107, 607] width 41 height 30
type input "03"
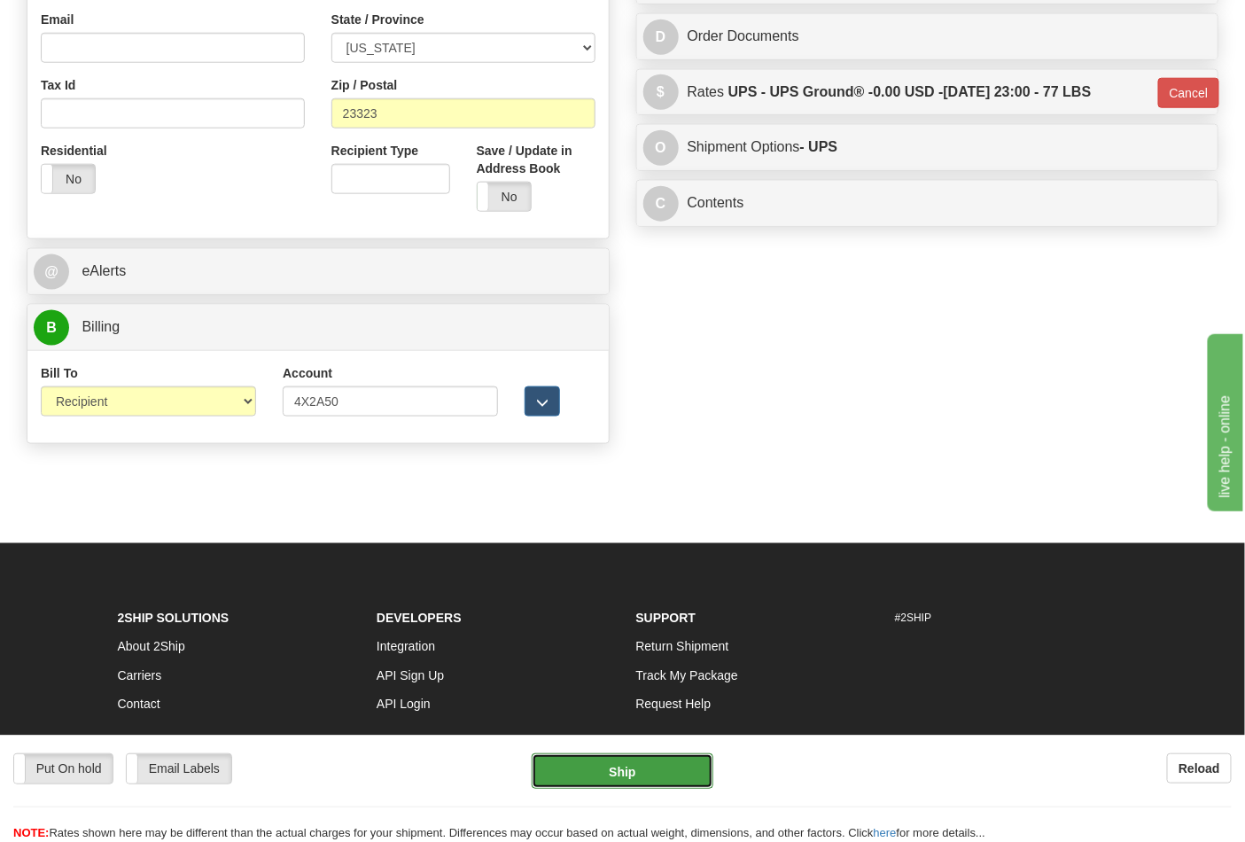
click at [630, 760] on button "Ship" at bounding box center [621, 770] width 181 height 35
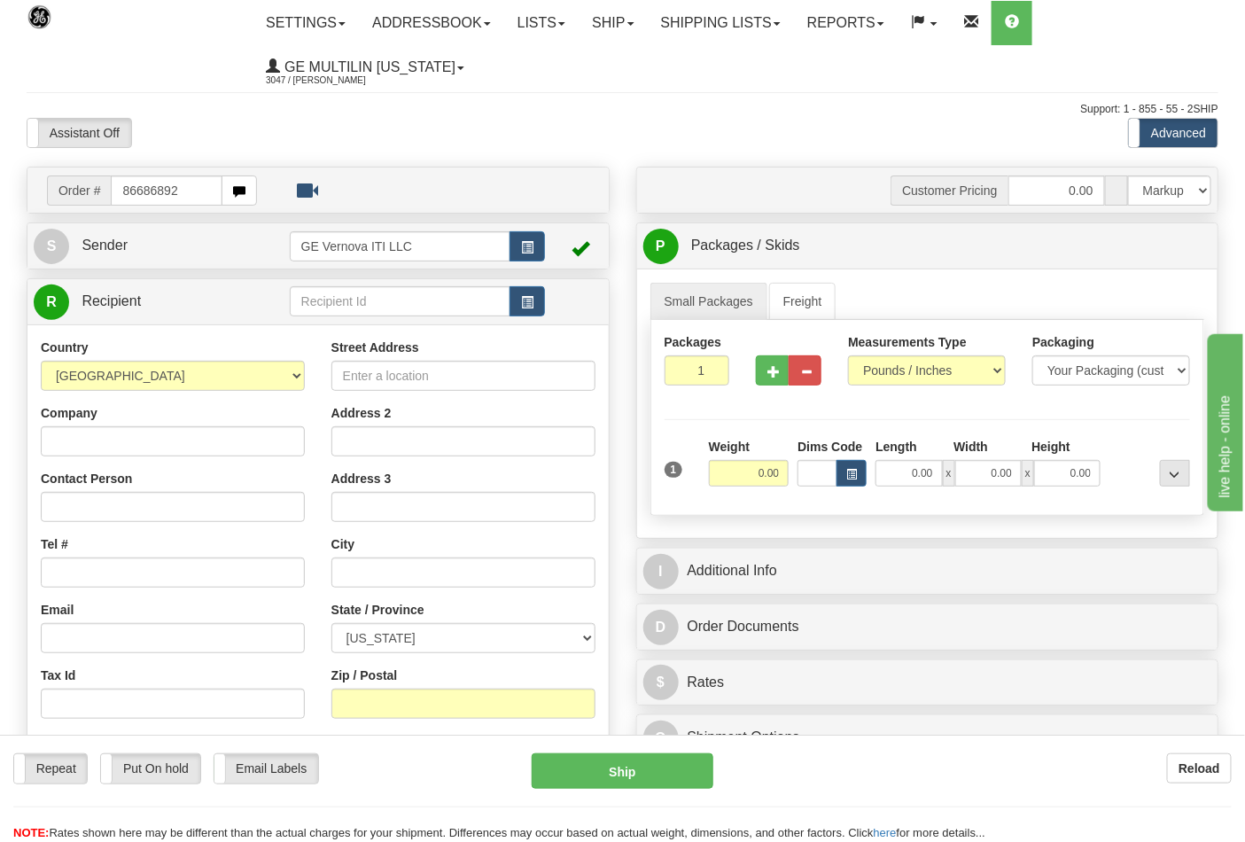
type input "86686892"
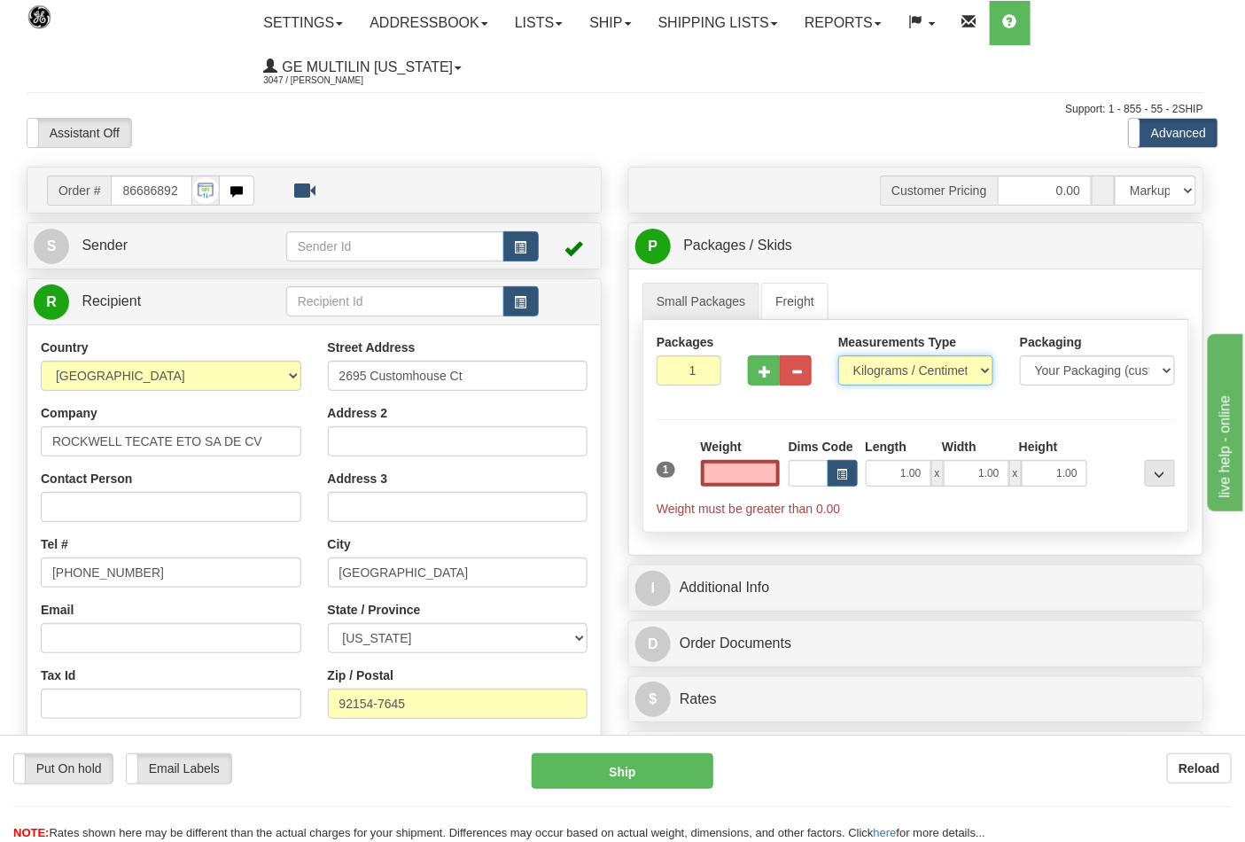
type input "0.00"
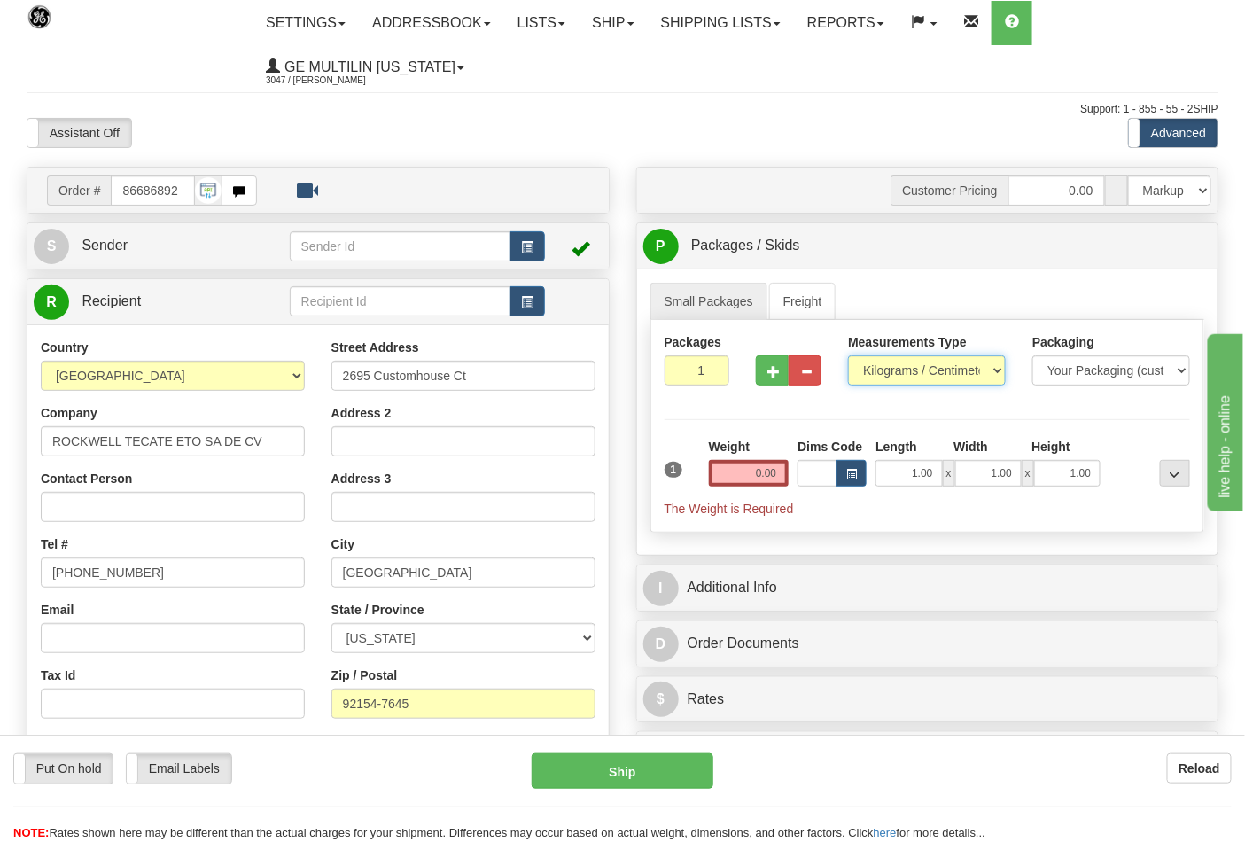
click at [881, 376] on select "Pounds / Inches Kilograms / Centimeters" at bounding box center [927, 370] width 158 height 30
select select "0"
click at [848, 356] on select "Pounds / Inches Kilograms / Centimeters" at bounding box center [927, 370] width 158 height 30
click at [766, 376] on button "button" at bounding box center [772, 370] width 33 height 30
type input "2"
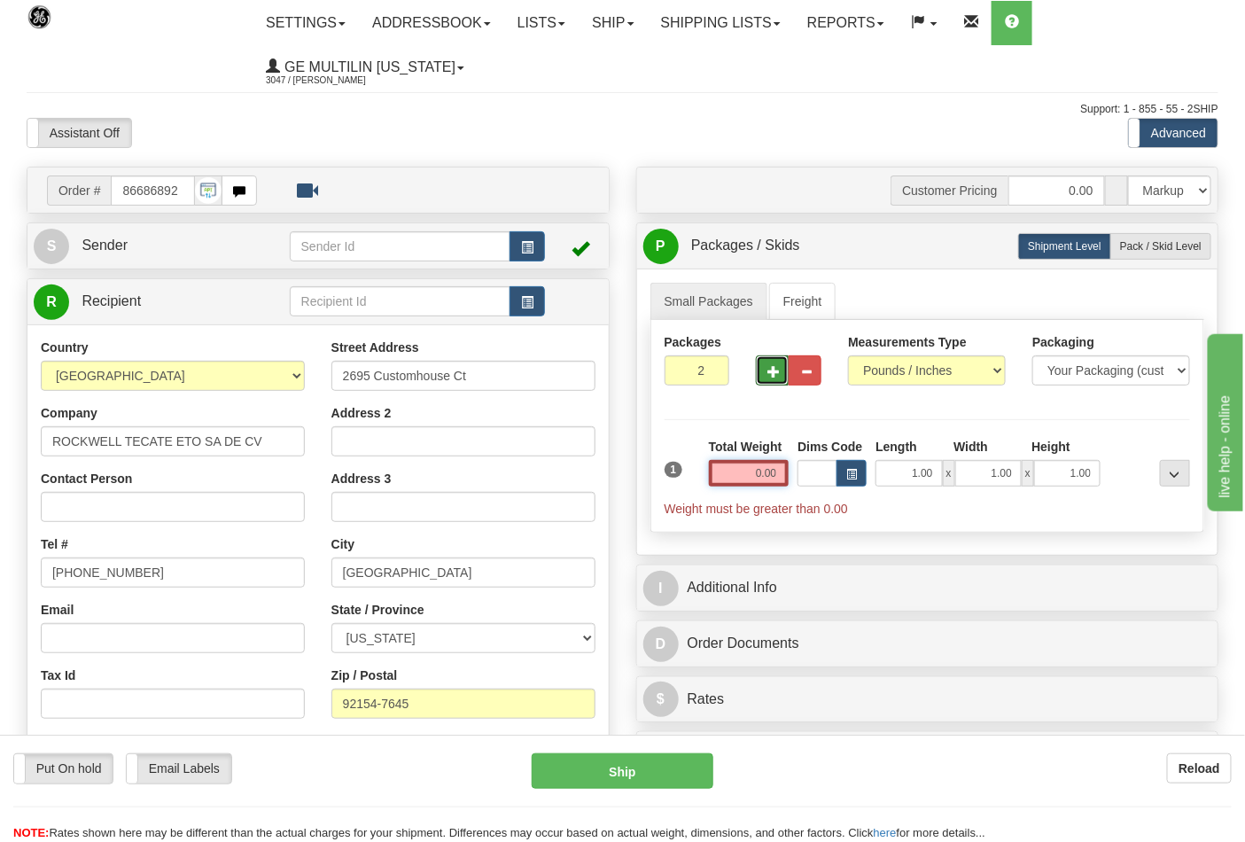
click at [777, 475] on input "0.00" at bounding box center [749, 473] width 81 height 27
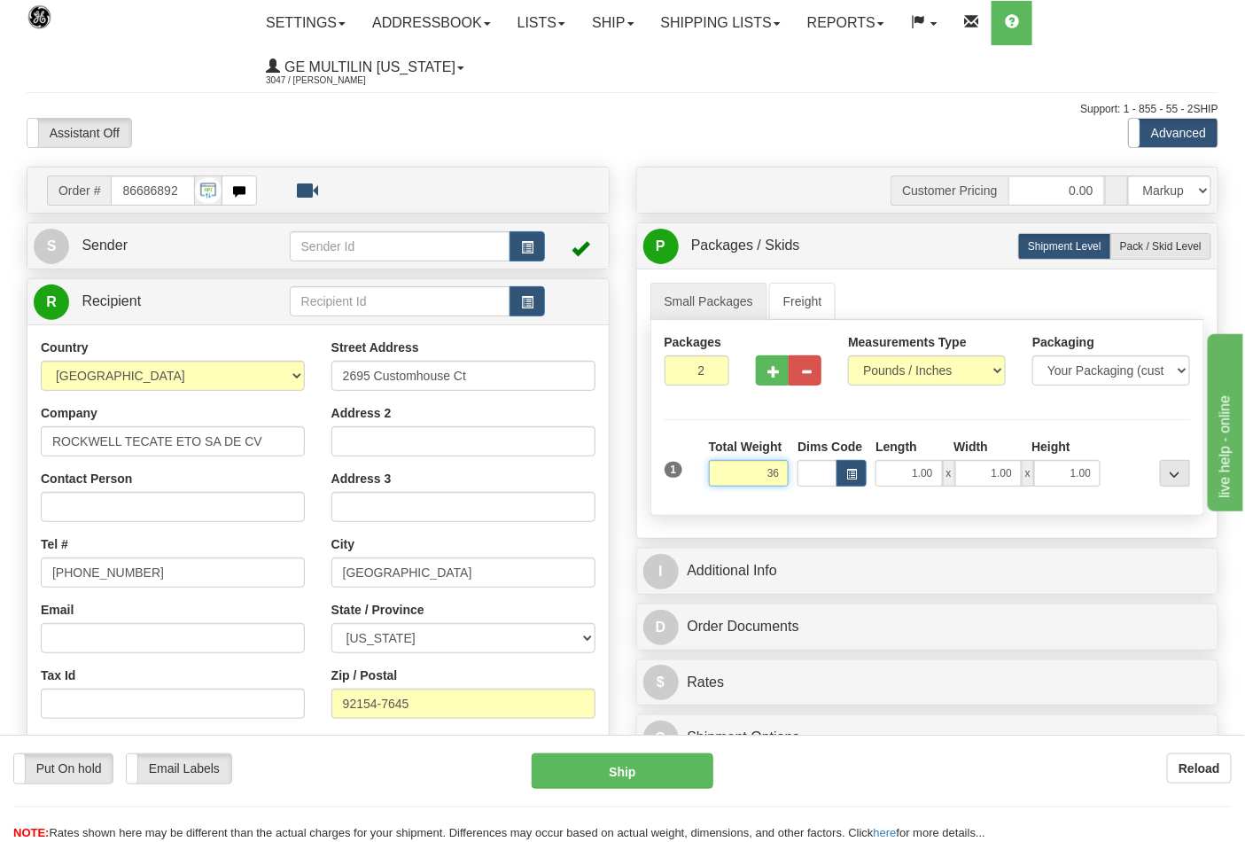
click button "Delete" at bounding box center [0, 0] width 0 height 0
type input "36.00"
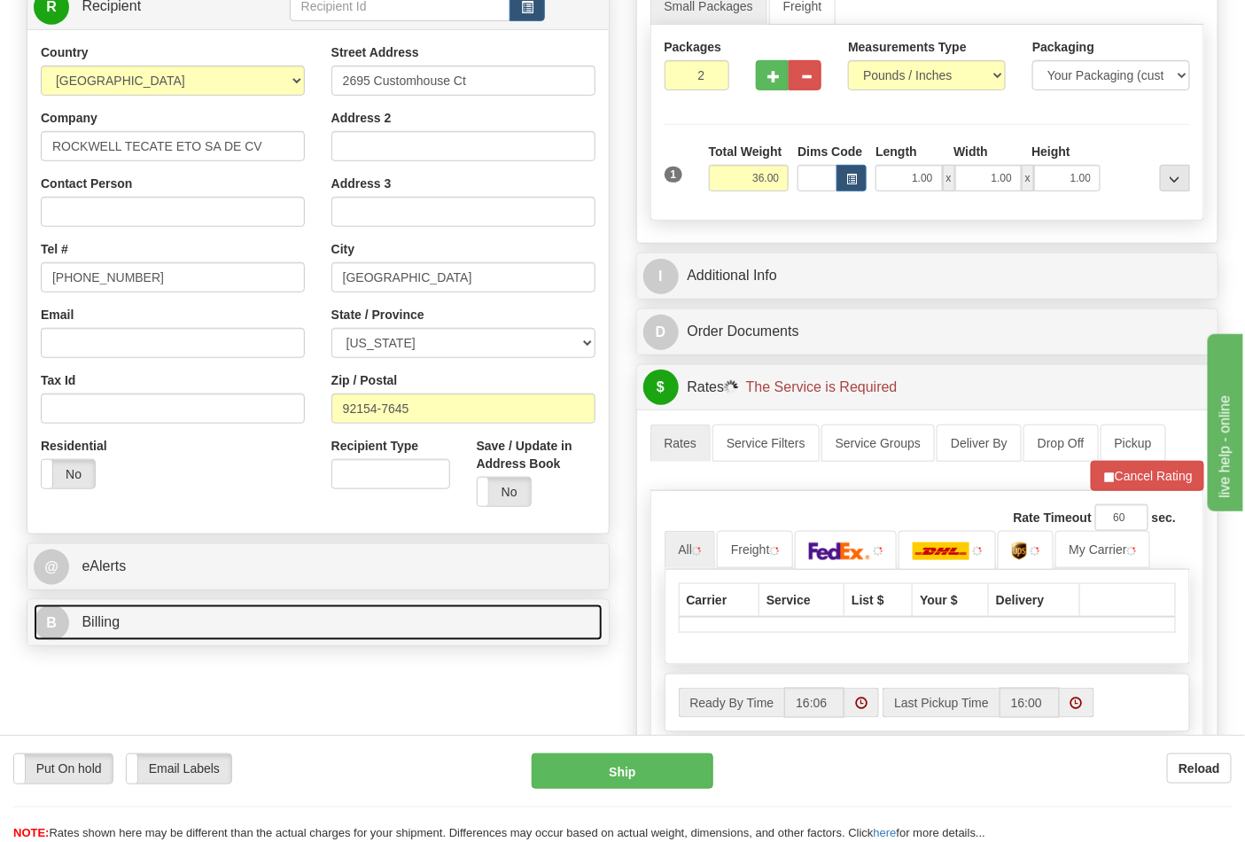
click at [200, 618] on link "B Billing" at bounding box center [318, 622] width 569 height 36
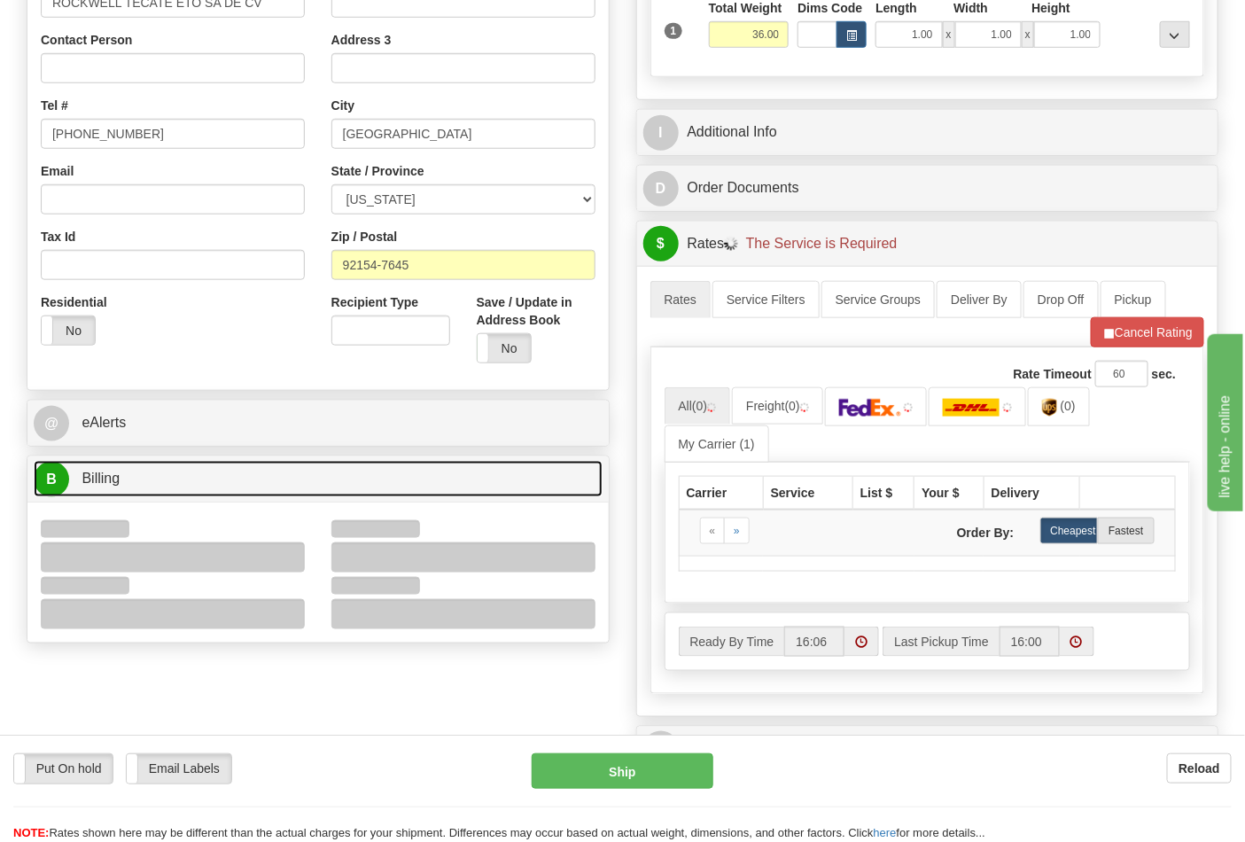
scroll to position [590, 0]
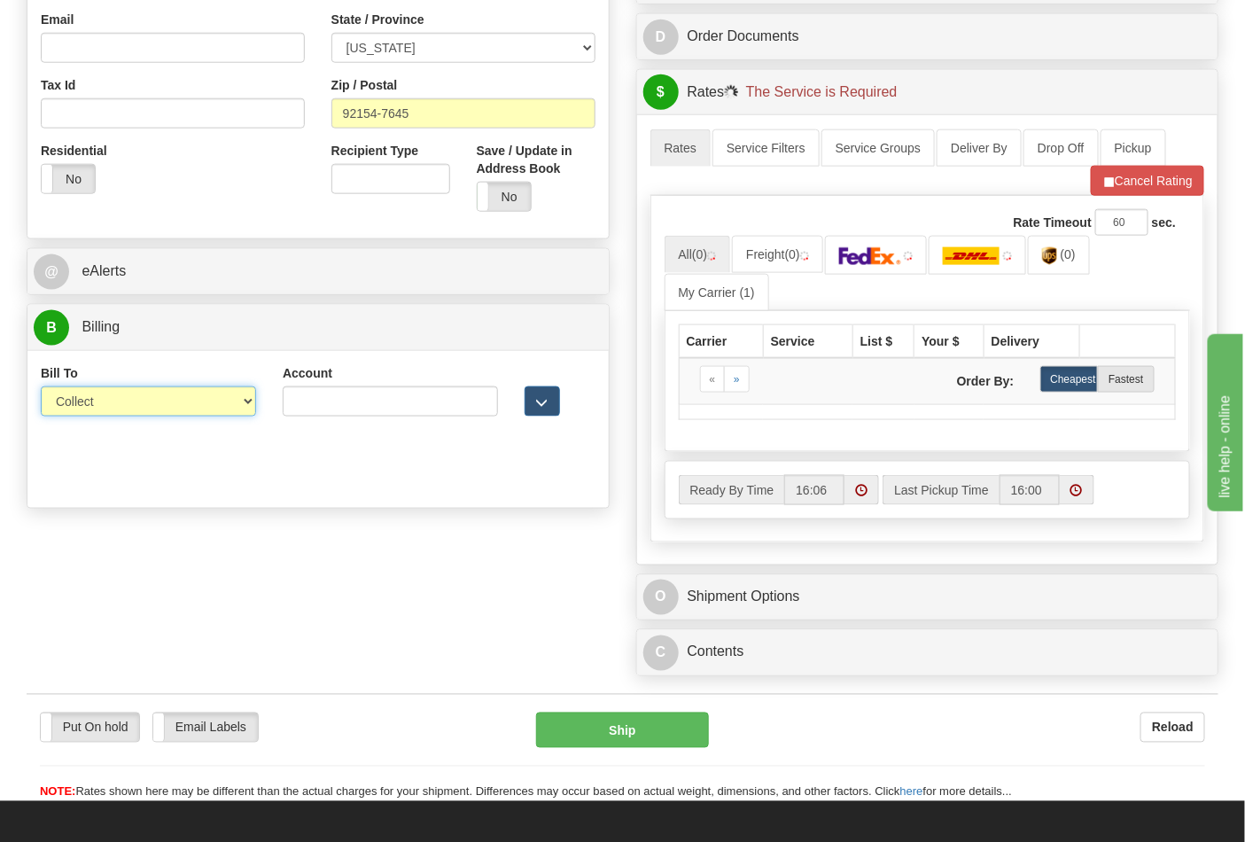
drag, startPoint x: 96, startPoint y: 409, endPoint x: 104, endPoint y: 417, distance: 11.3
click at [96, 409] on select "Sender Recipient Third Party Collect" at bounding box center [148, 401] width 215 height 30
click at [41, 388] on select "Sender Recipient Third Party Collect" at bounding box center [148, 401] width 215 height 30
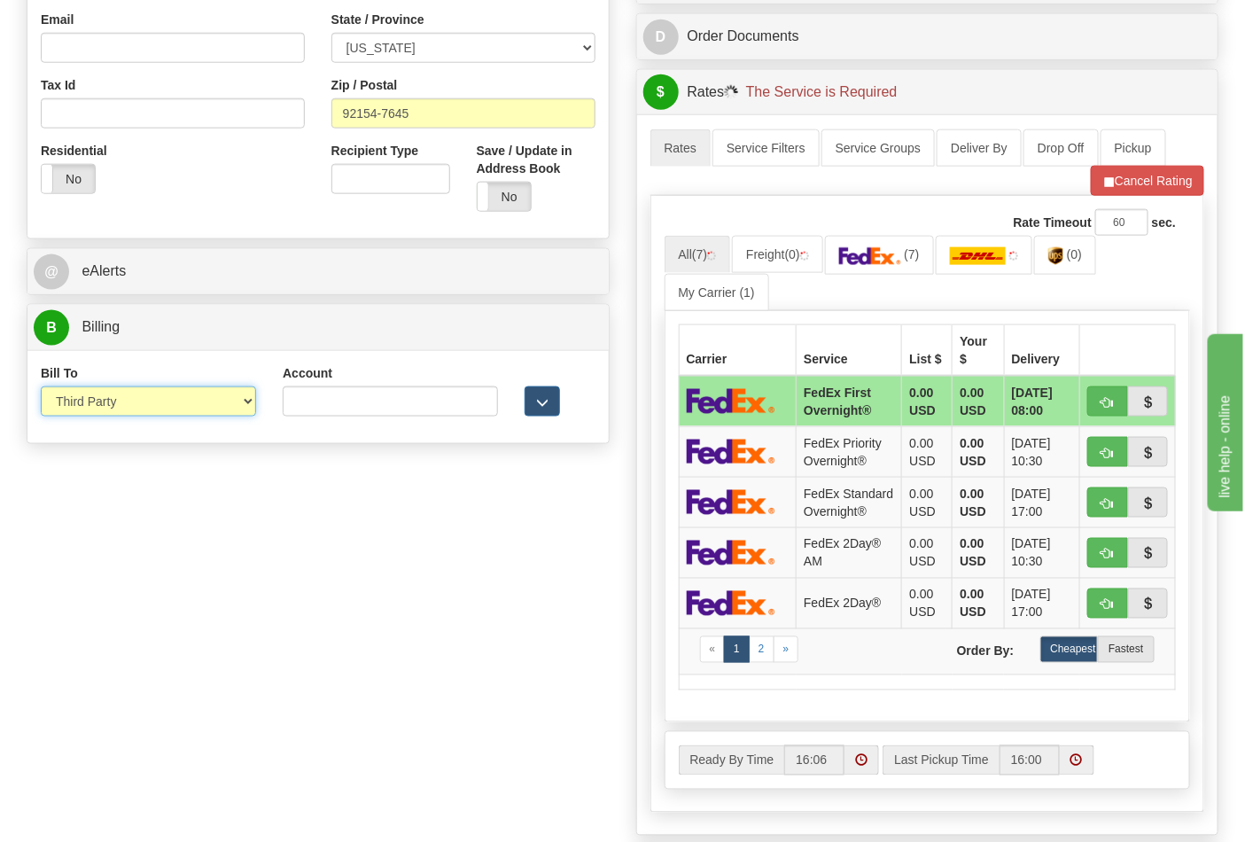
click at [121, 411] on select "Sender Recipient Third Party Collect" at bounding box center [148, 401] width 215 height 30
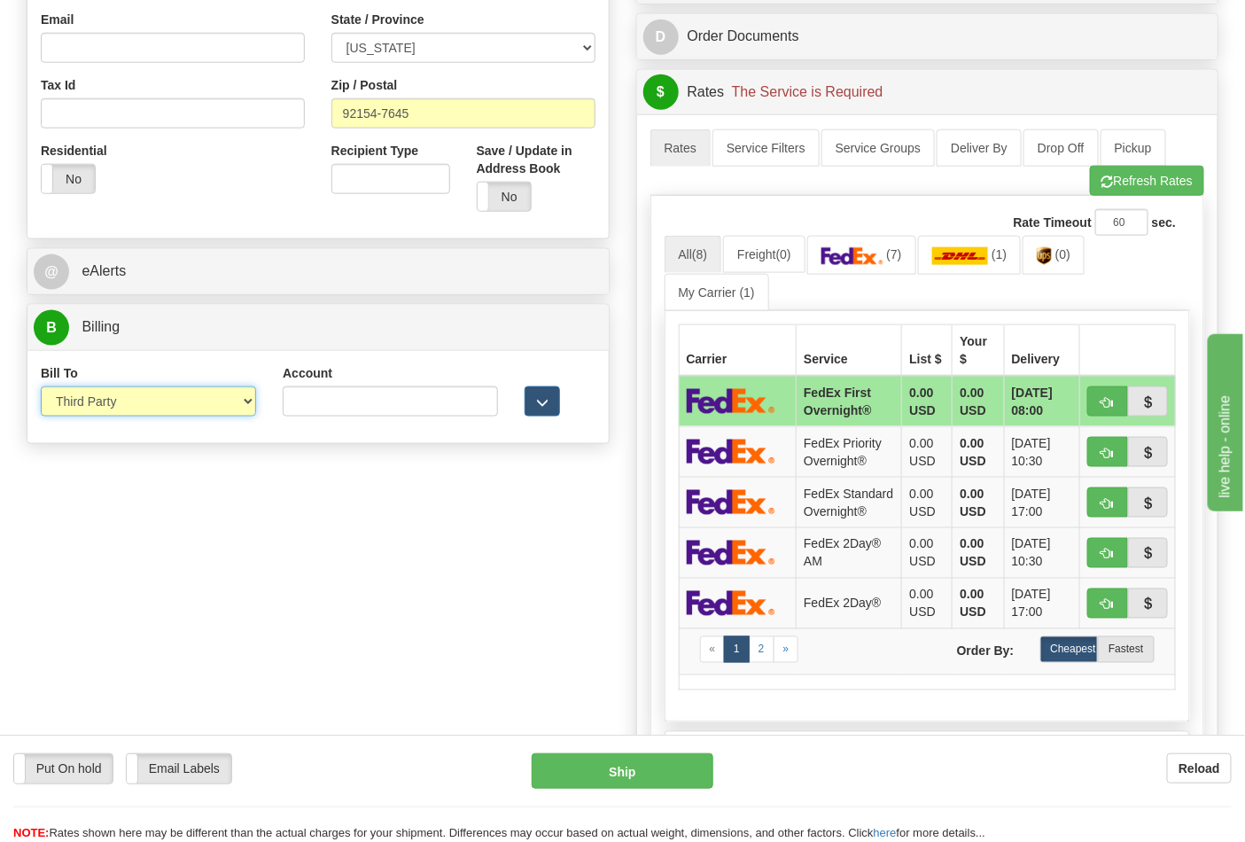
select select "2"
click at [41, 388] on select "Sender Recipient Third Party Collect" at bounding box center [148, 401] width 215 height 30
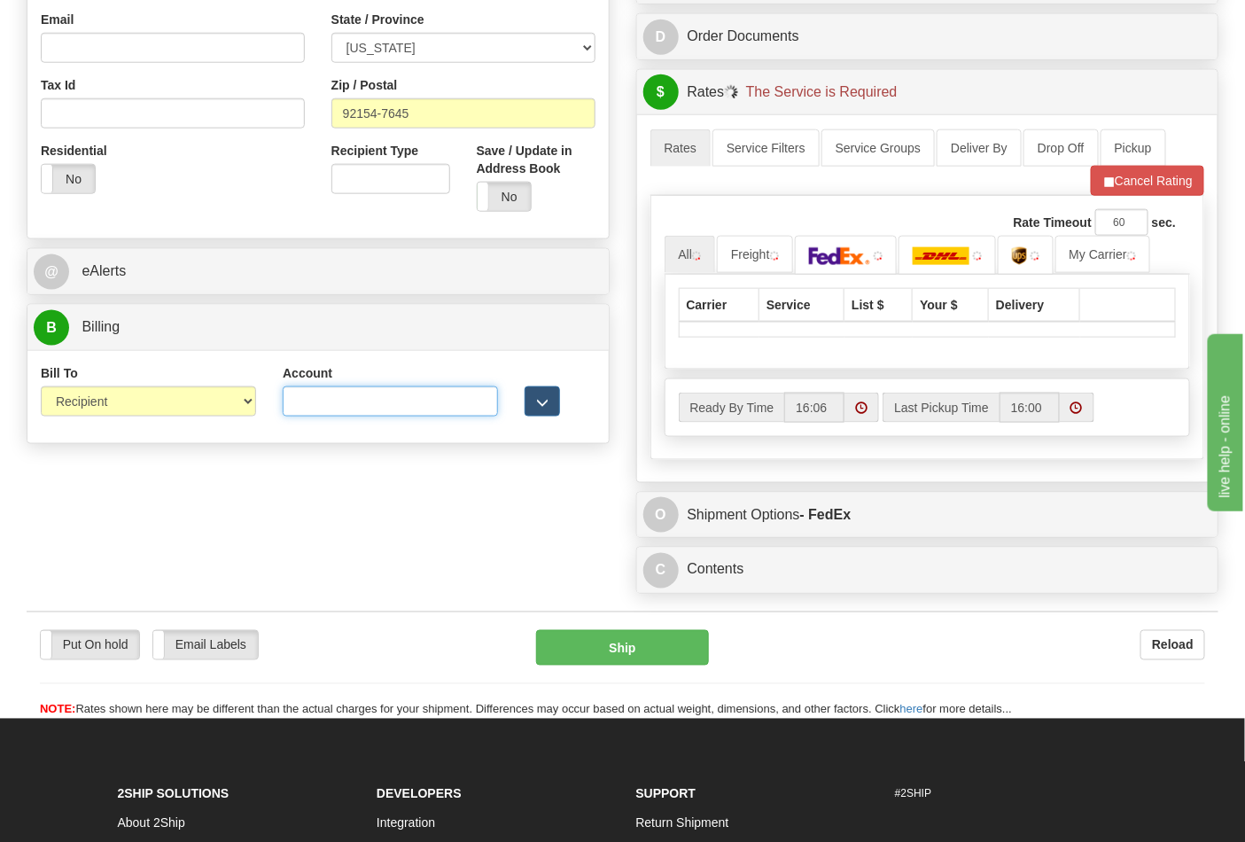
click at [320, 400] on input "Account" at bounding box center [390, 401] width 215 height 30
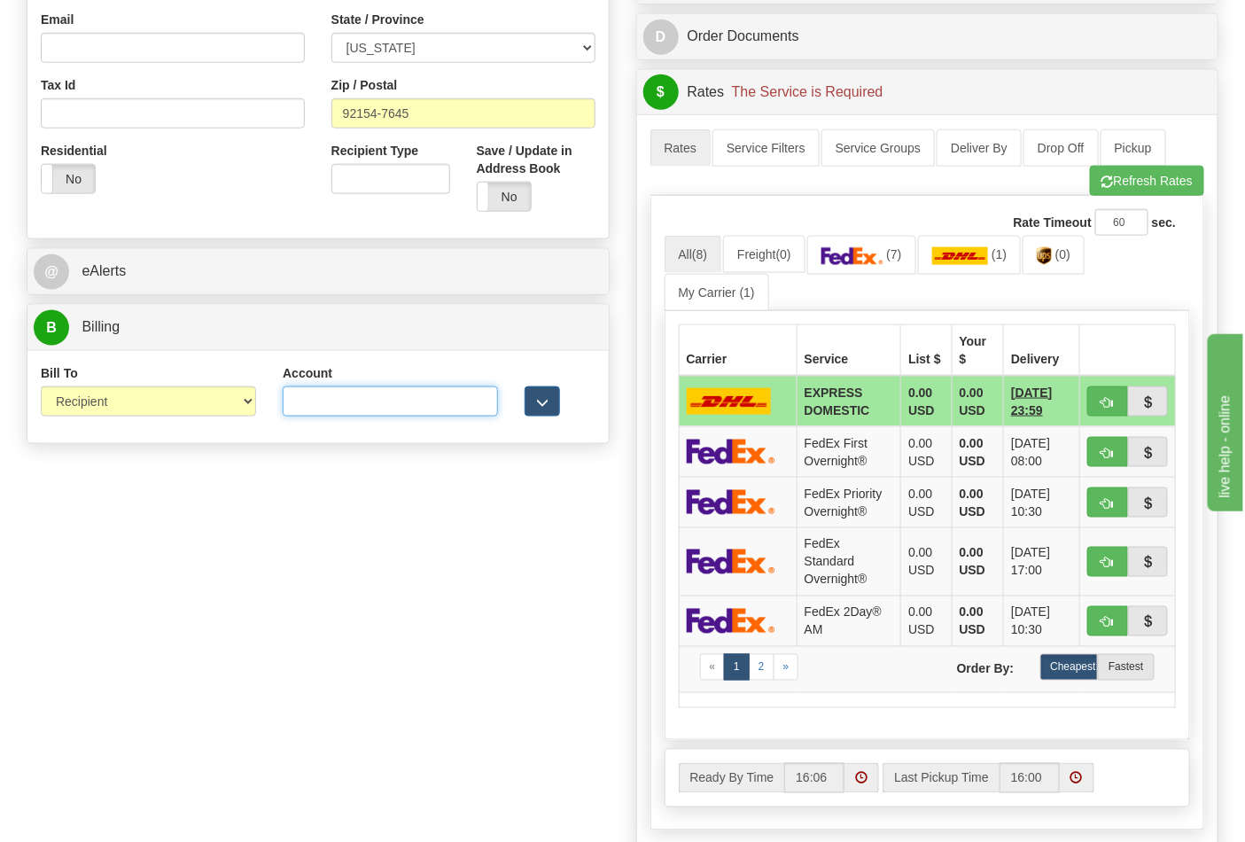
paste input "688W15"
type input "688W15"
click at [1110, 195] on button "Refresh Rates" at bounding box center [1147, 181] width 114 height 30
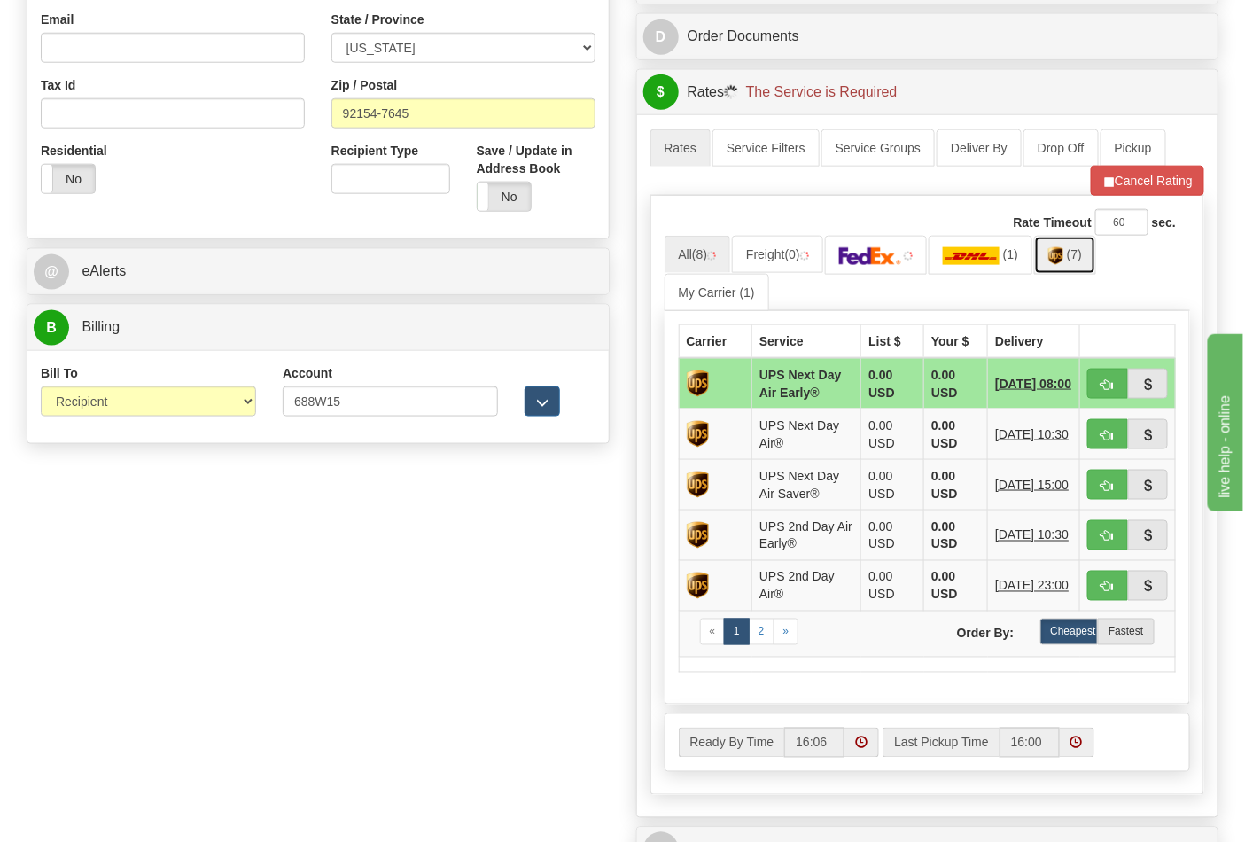
click at [1074, 264] on link "(7)" at bounding box center [1065, 255] width 62 height 38
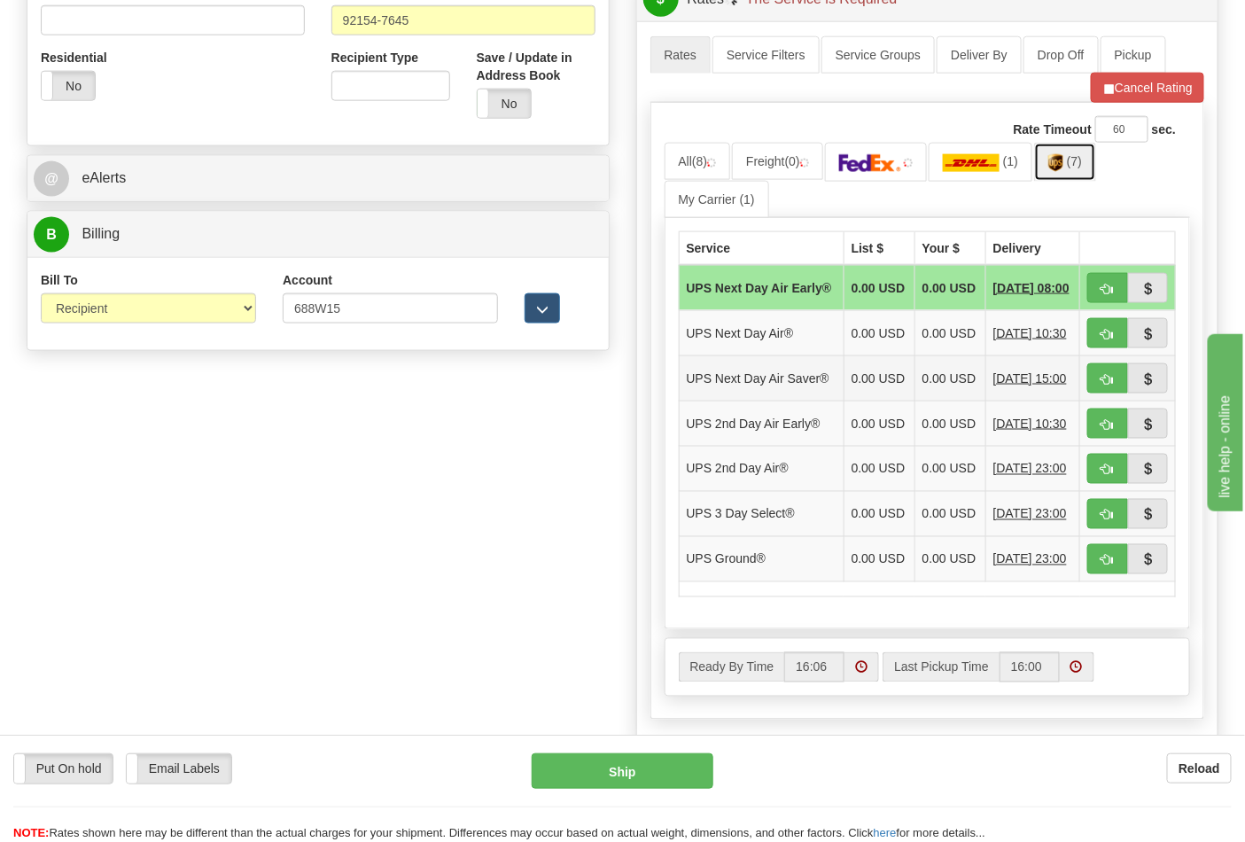
scroll to position [787, 0]
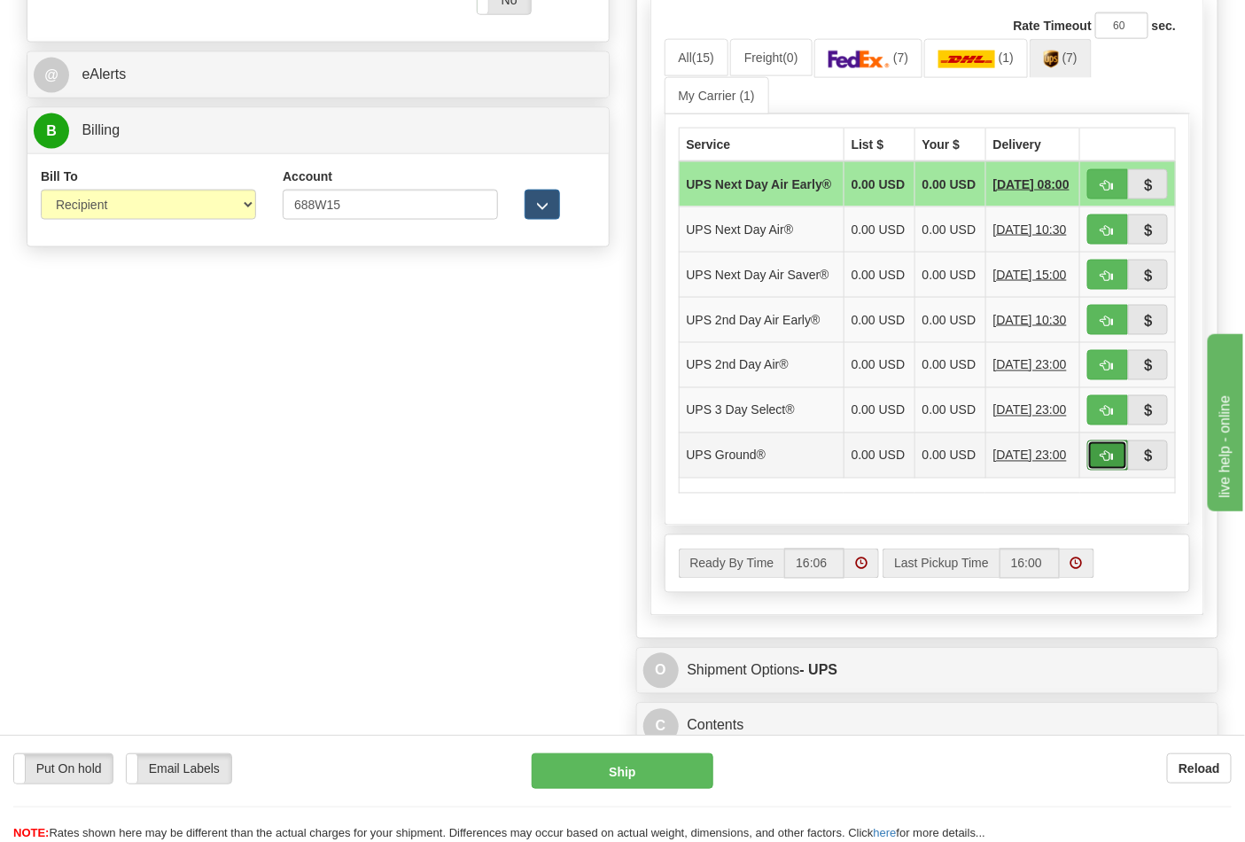
click at [1111, 462] on span "button" at bounding box center [1107, 457] width 12 height 12
type input "03"
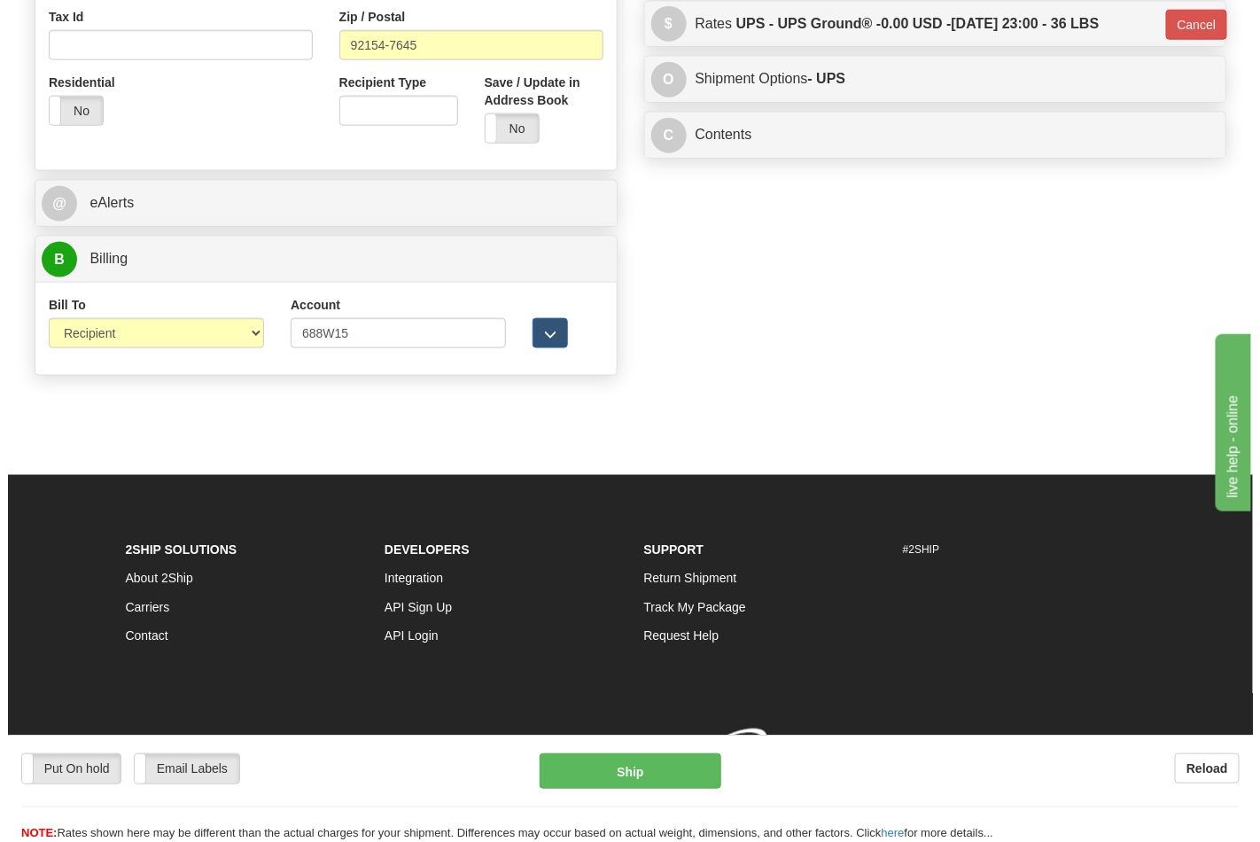
scroll to position [686, 0]
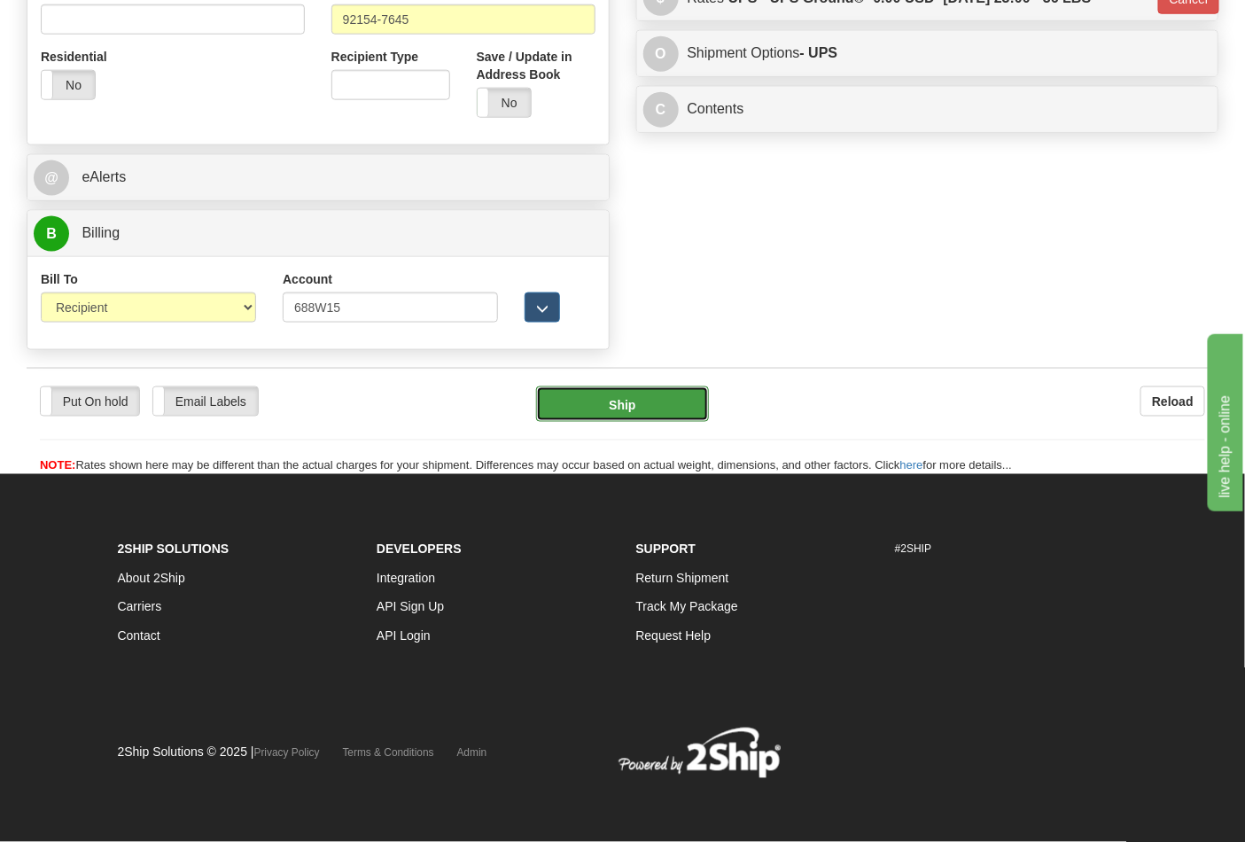
click at [651, 410] on button "Ship" at bounding box center [622, 403] width 172 height 35
